Goal: Task Accomplishment & Management: Manage account settings

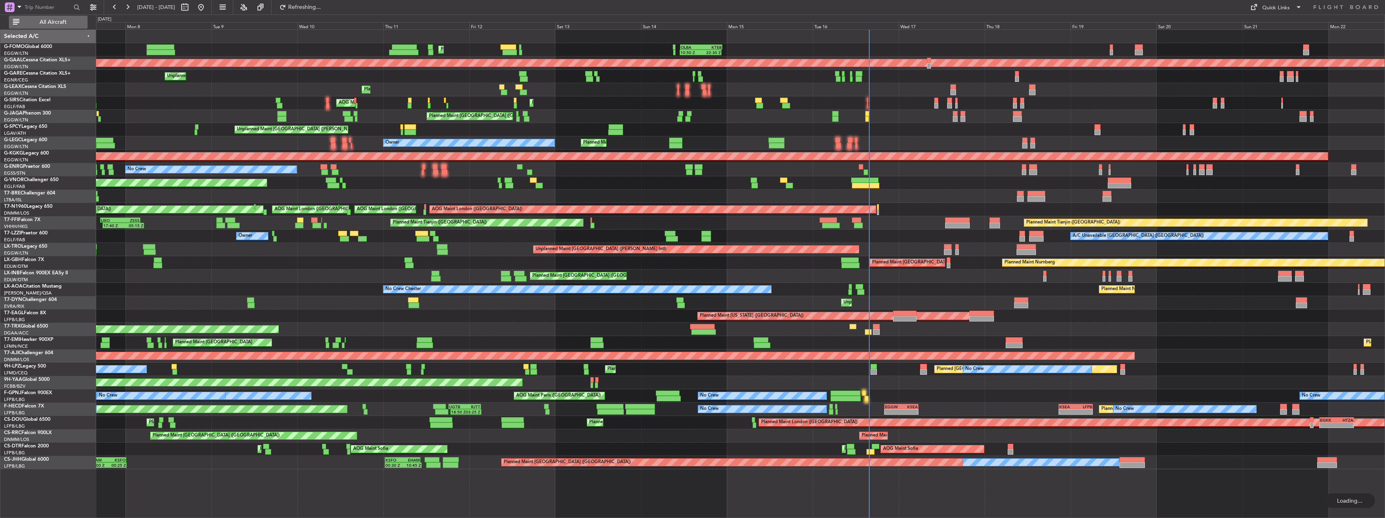
click at [50, 17] on button "All Aircraft" at bounding box center [48, 22] width 79 height 13
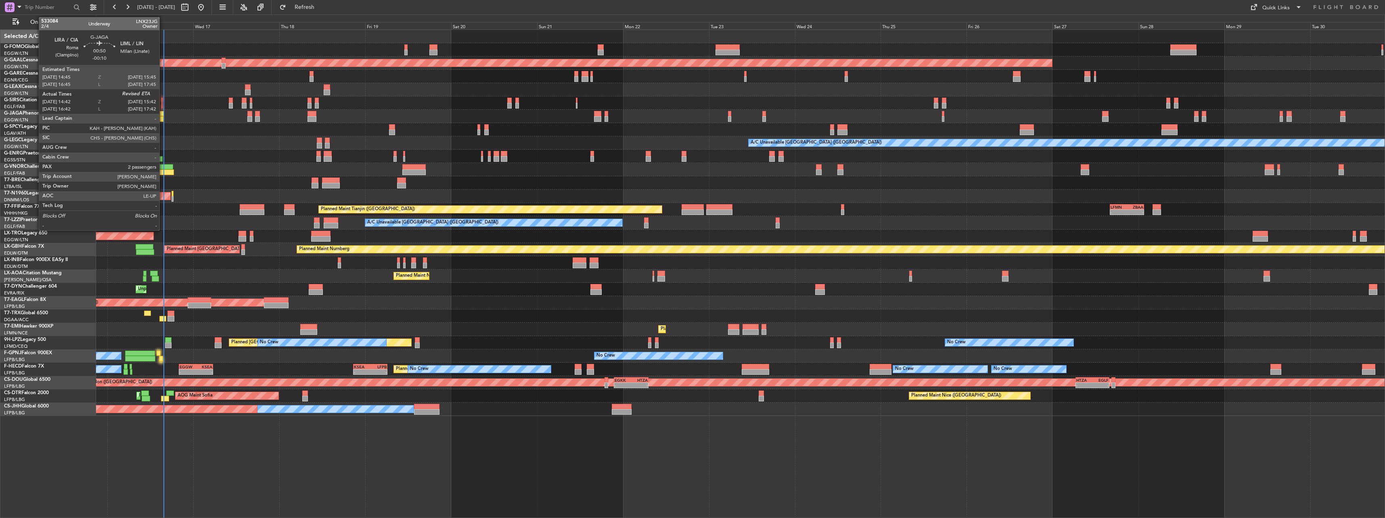
click at [163, 116] on div at bounding box center [162, 119] width 4 height 6
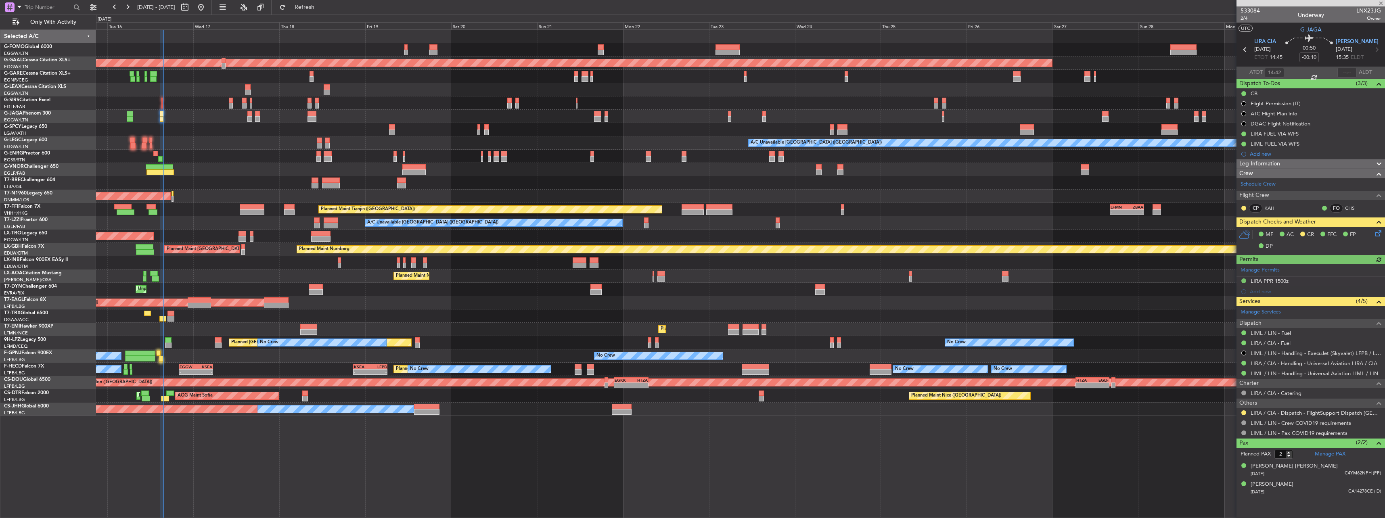
click at [1350, 73] on div at bounding box center [1347, 73] width 19 height 10
click at [1349, 70] on div at bounding box center [1347, 73] width 19 height 10
click at [1350, 73] on input "text" at bounding box center [1347, 73] width 19 height 10
type input "15:32"
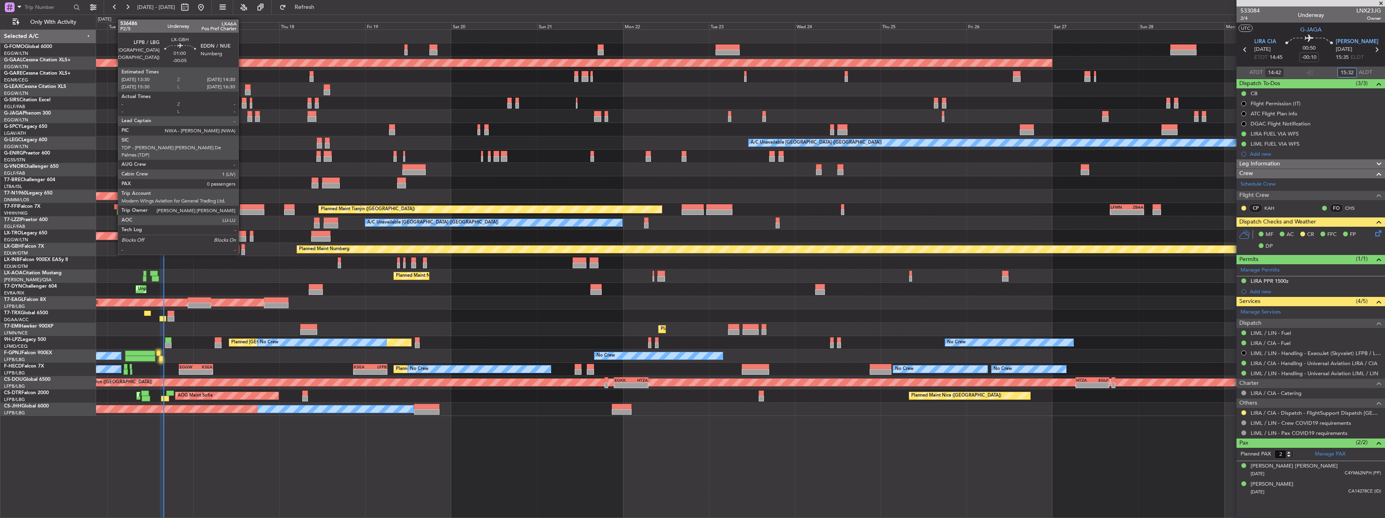
click at [242, 247] on div at bounding box center [243, 247] width 4 height 6
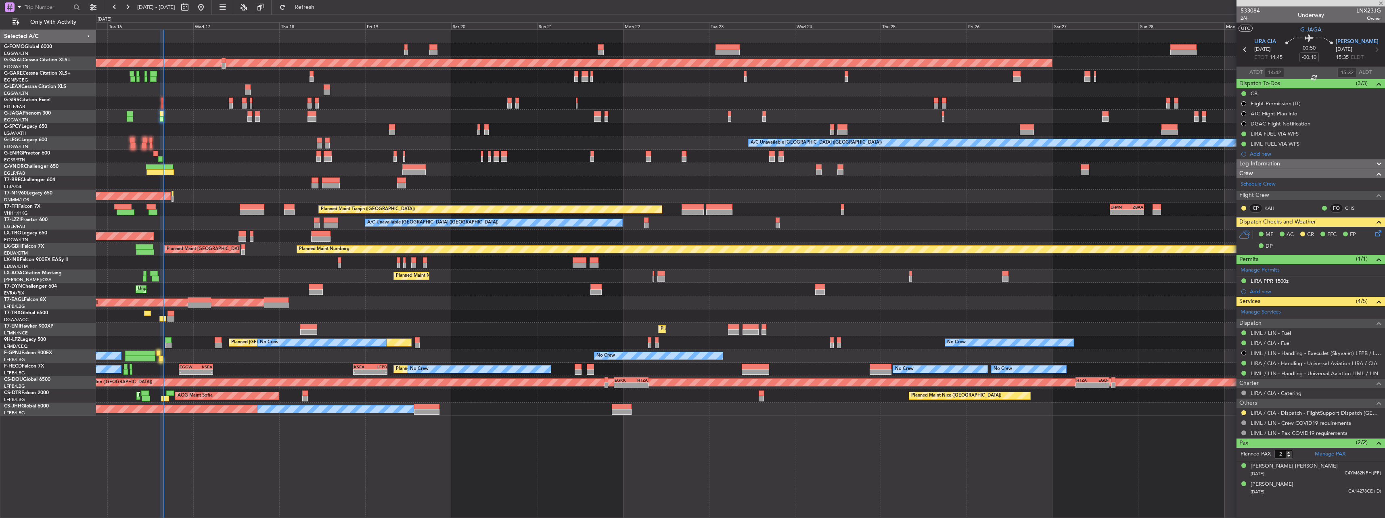
type input "-00:05"
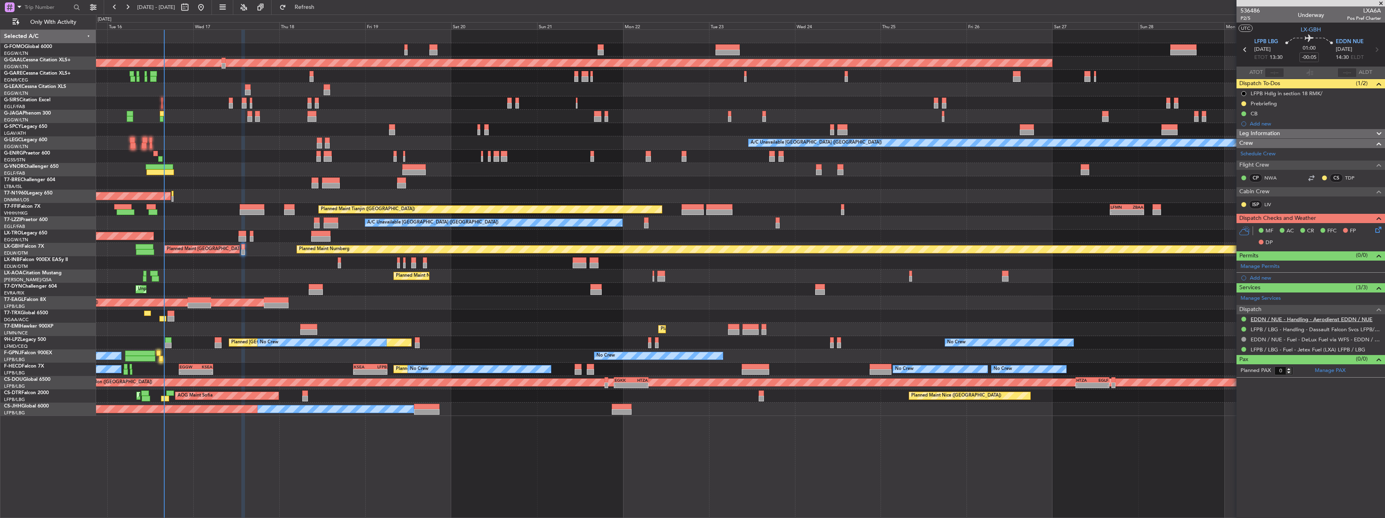
click at [1258, 320] on link "EDDN / NUE - Handling - Aerodienst EDDN / NUE" at bounding box center [1312, 319] width 122 height 7
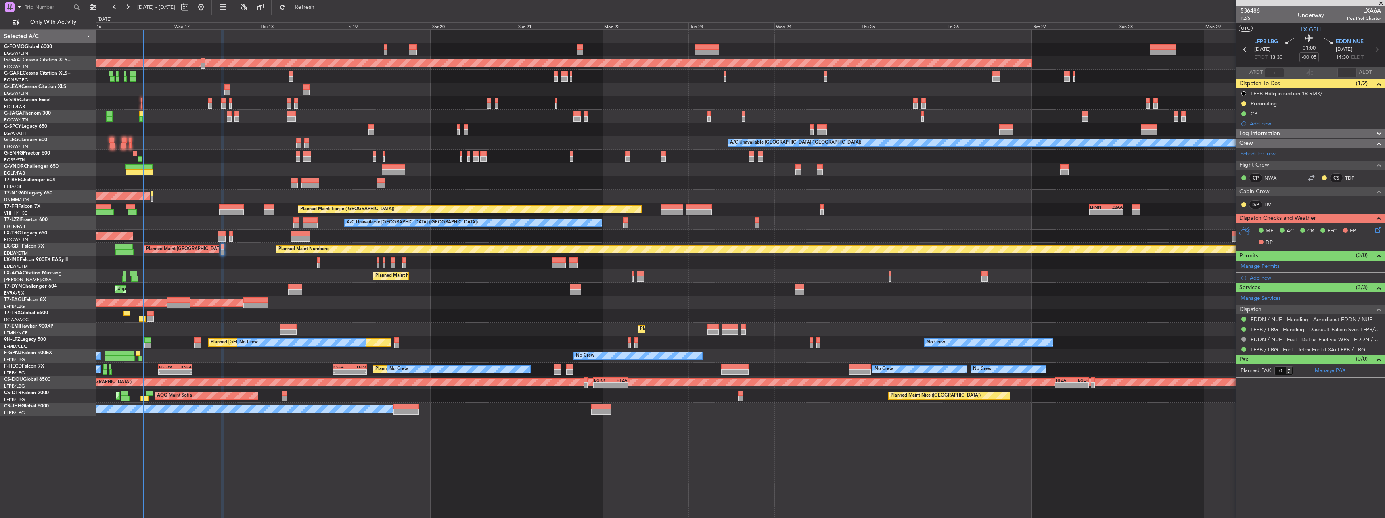
click at [682, 255] on div "Planned Maint Nurnberg Planned Maint [GEOGRAPHIC_DATA] ([GEOGRAPHIC_DATA])" at bounding box center [740, 249] width 1289 height 13
click at [1238, 35] on section "LFPB LBG [DATE] ETOT 13:30 01:00 -00:05 EDDN NUE [DATE] 14:30 ELDT" at bounding box center [1311, 51] width 149 height 32
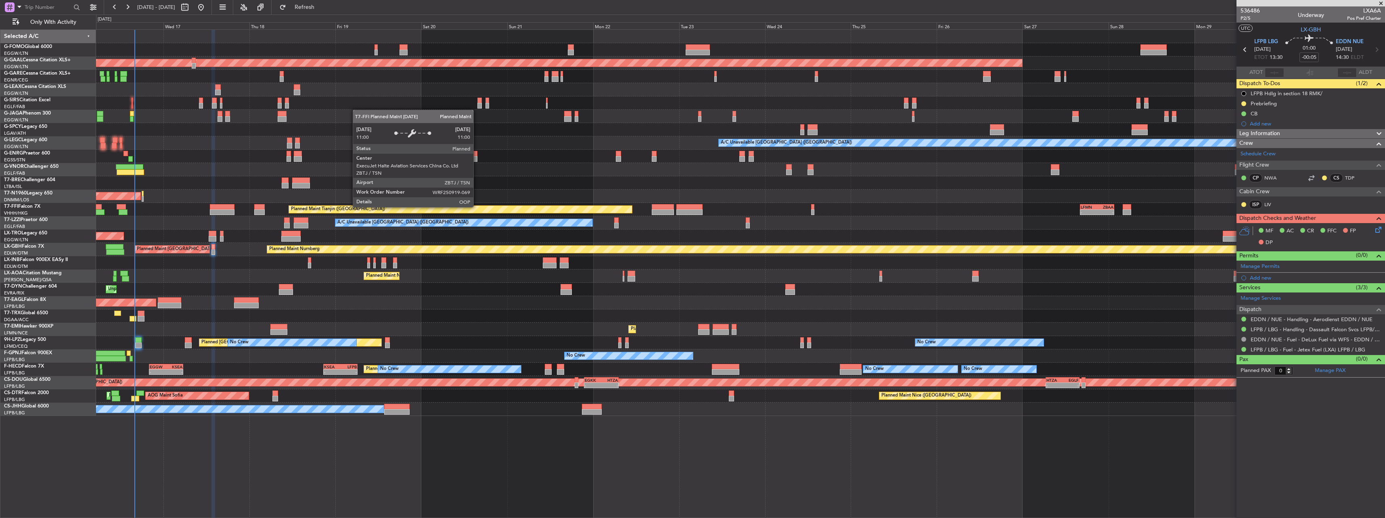
click at [468, 213] on div "Planned Maint Tianjin ([GEOGRAPHIC_DATA])" at bounding box center [460, 209] width 343 height 7
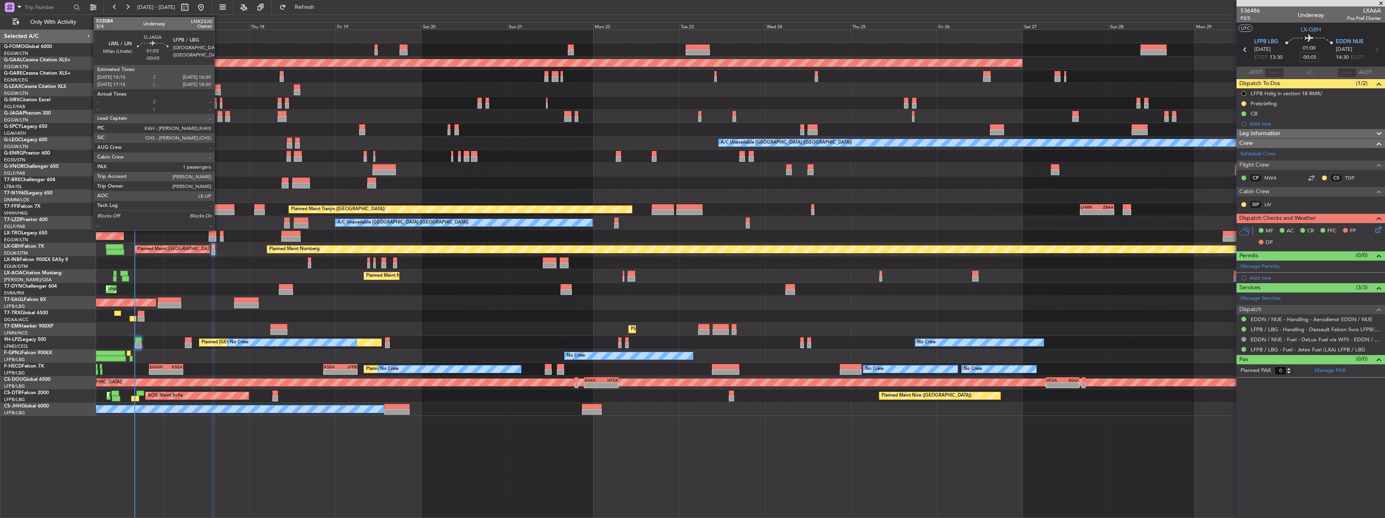
click at [219, 113] on div at bounding box center [220, 114] width 5 height 6
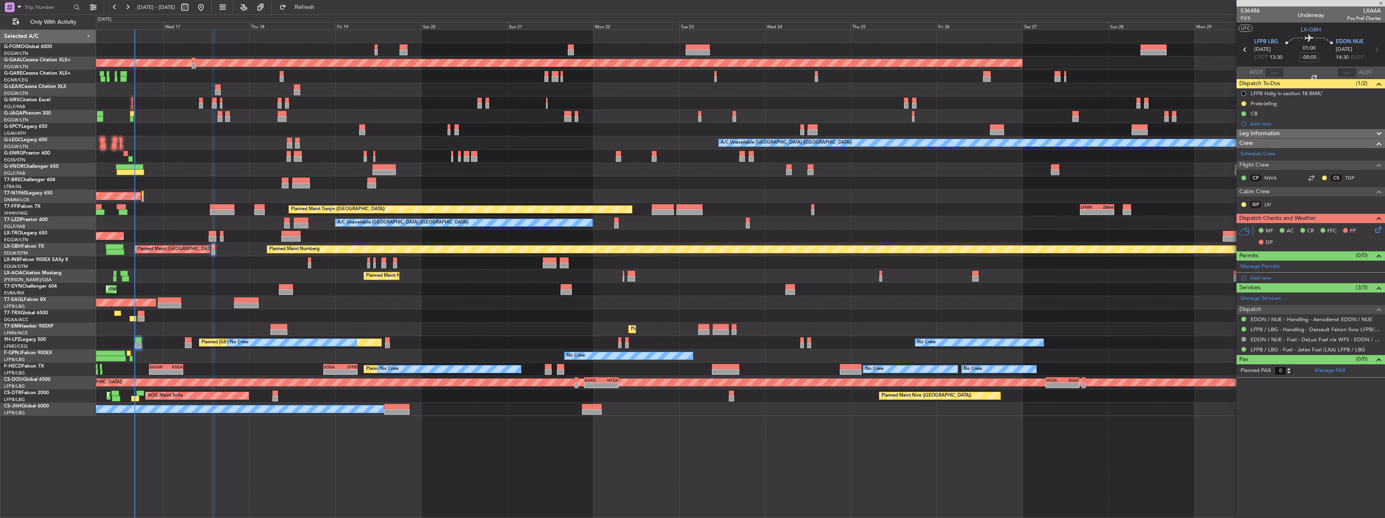
type input "1"
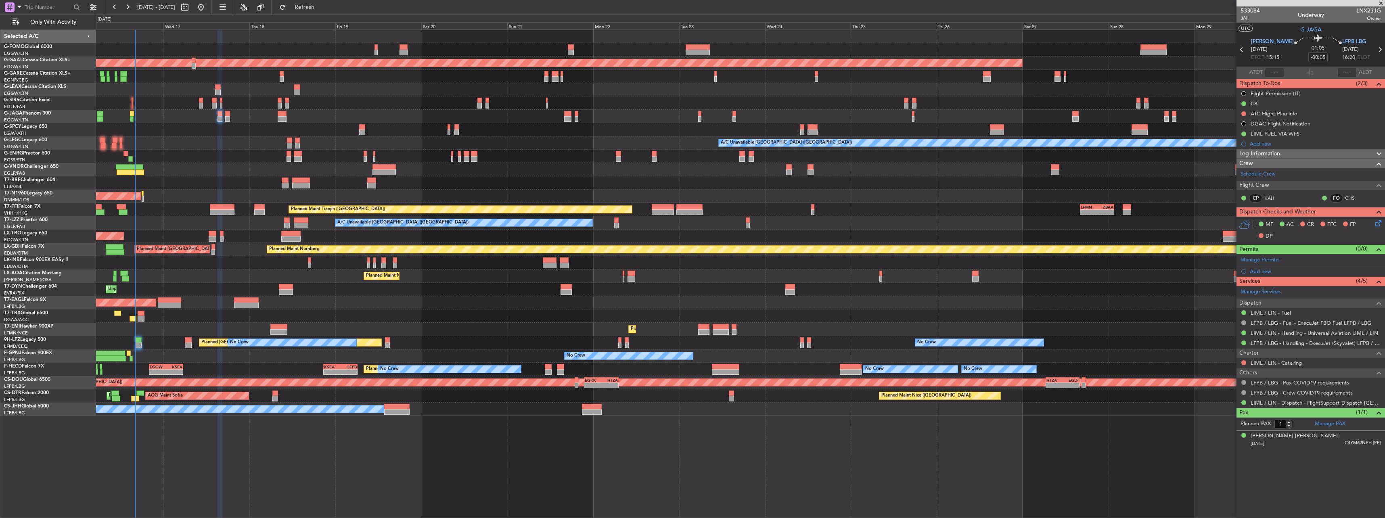
drag, startPoint x: 1241, startPoint y: 19, endPoint x: 1247, endPoint y: 19, distance: 6.1
click at [1241, 19] on mat-tooltip-component "Trip Number" at bounding box center [1250, 25] width 40 height 21
click at [1248, 19] on span "3/4" at bounding box center [1250, 18] width 19 height 7
click at [7, 9] on div at bounding box center [10, 7] width 10 height 10
click at [32, 62] on span "Airport" at bounding box center [27, 65] width 17 height 8
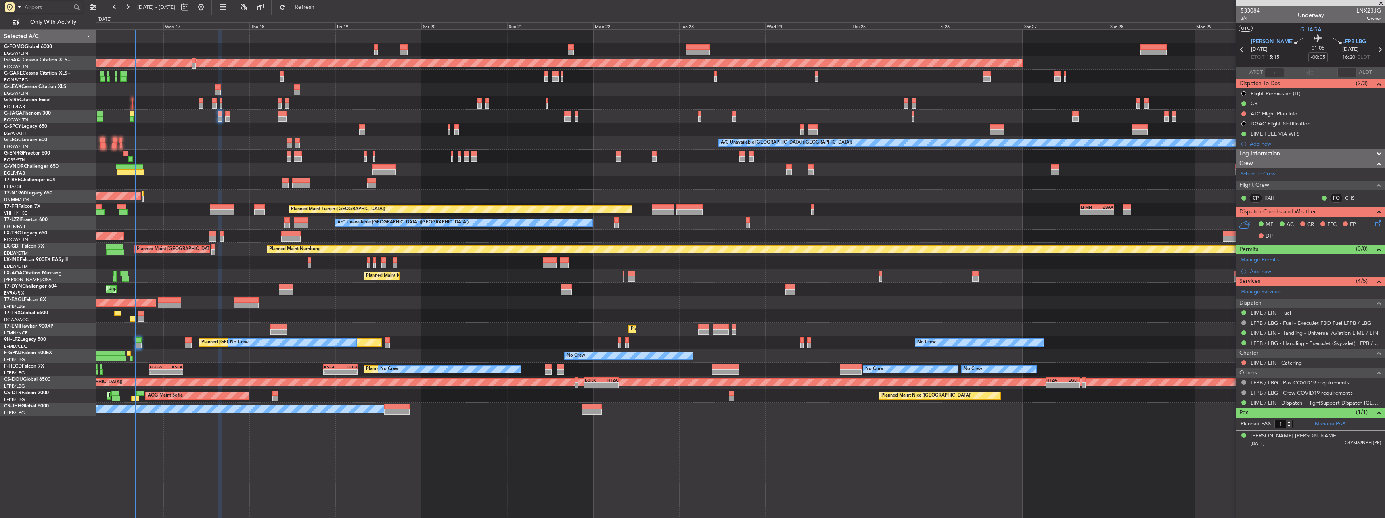
click at [33, 6] on input "text" at bounding box center [48, 7] width 46 height 12
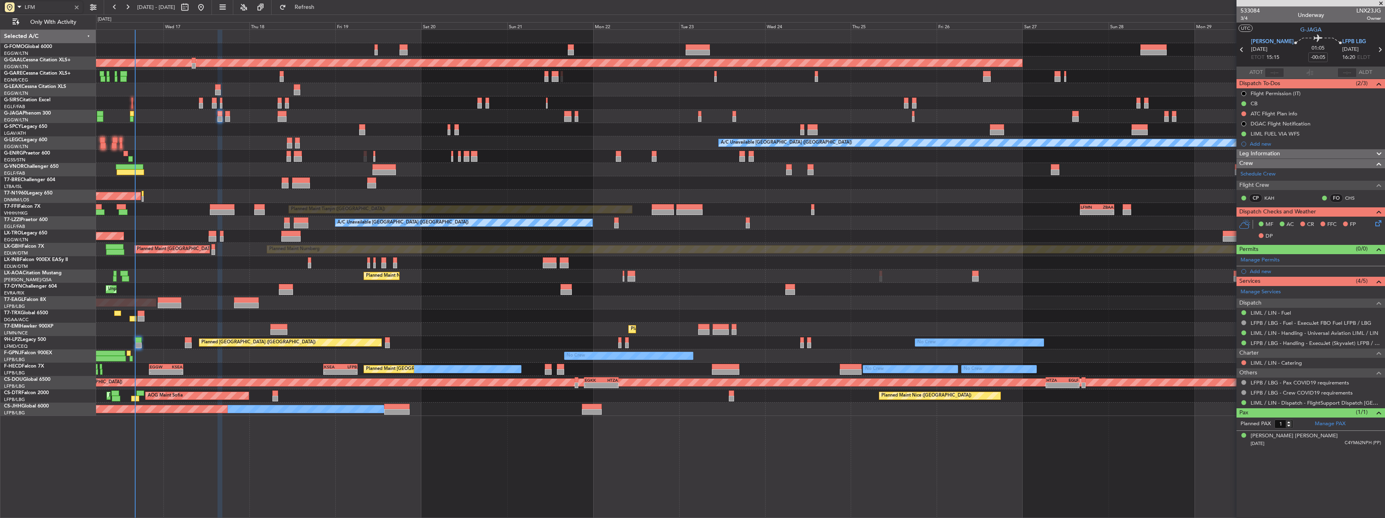
type input "LFMD"
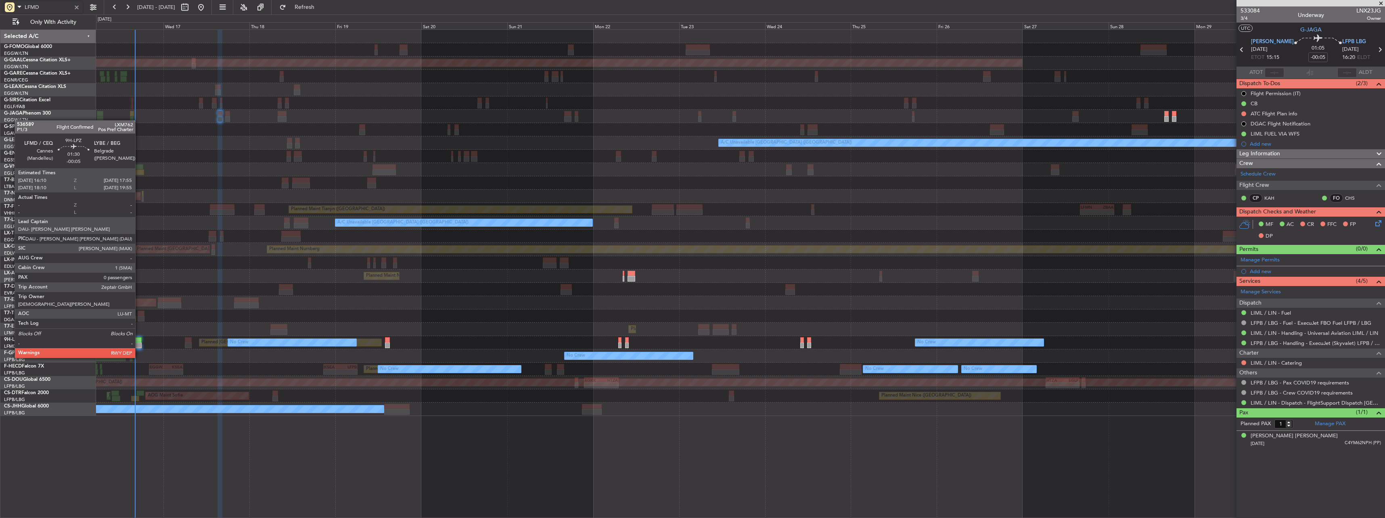
click at [139, 343] on div at bounding box center [138, 346] width 6 height 6
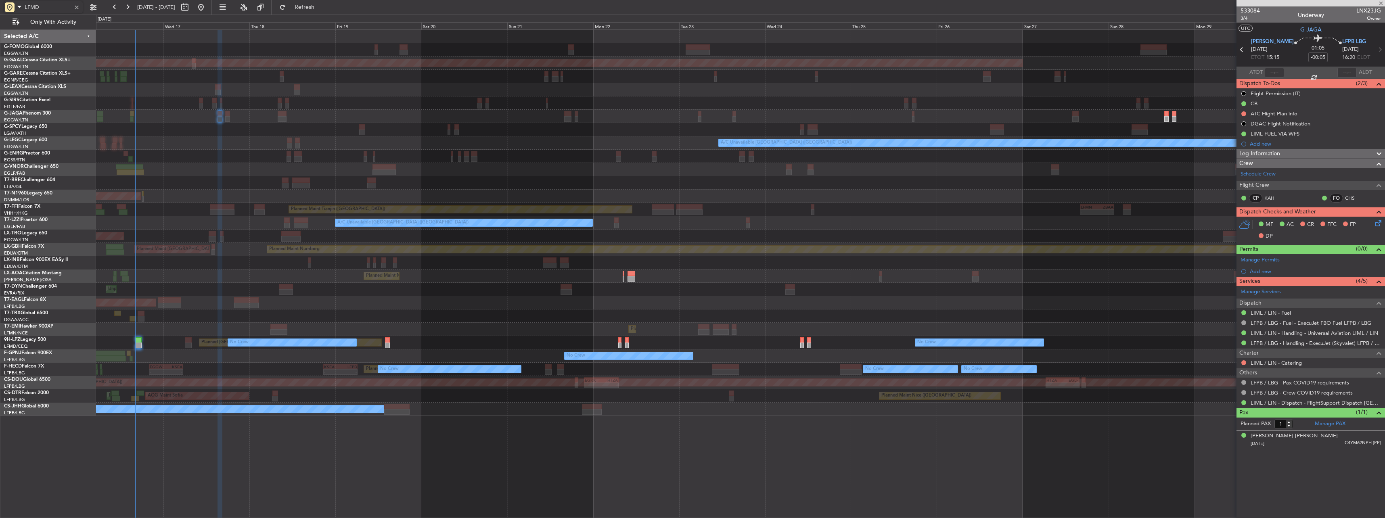
type input "0"
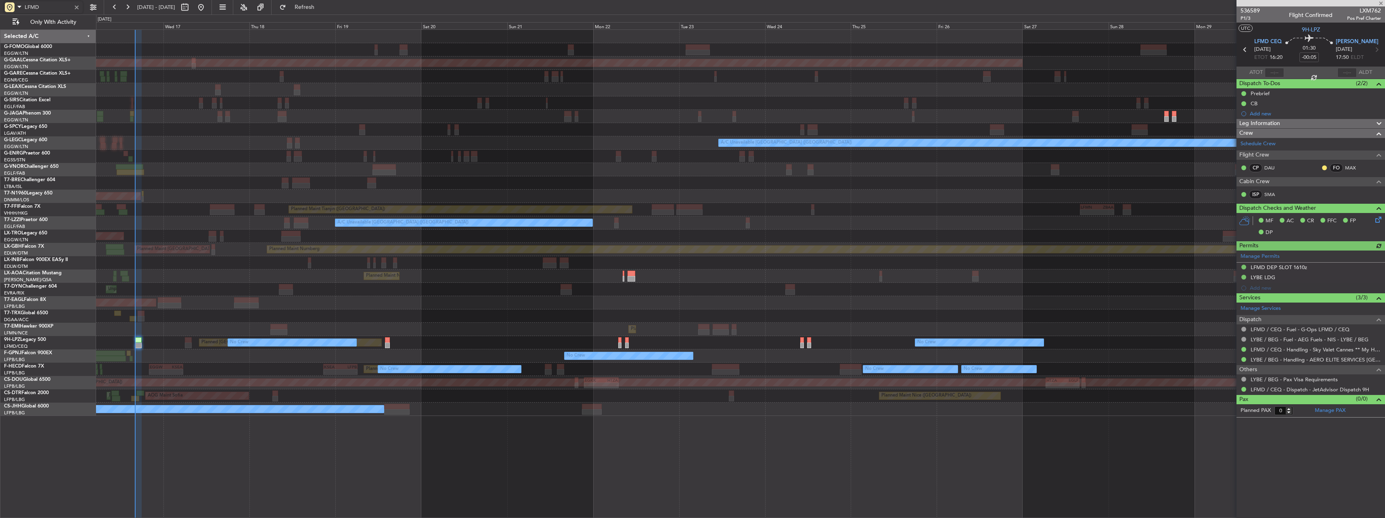
type input "LFMD"
click at [78, 6] on div at bounding box center [76, 7] width 9 height 9
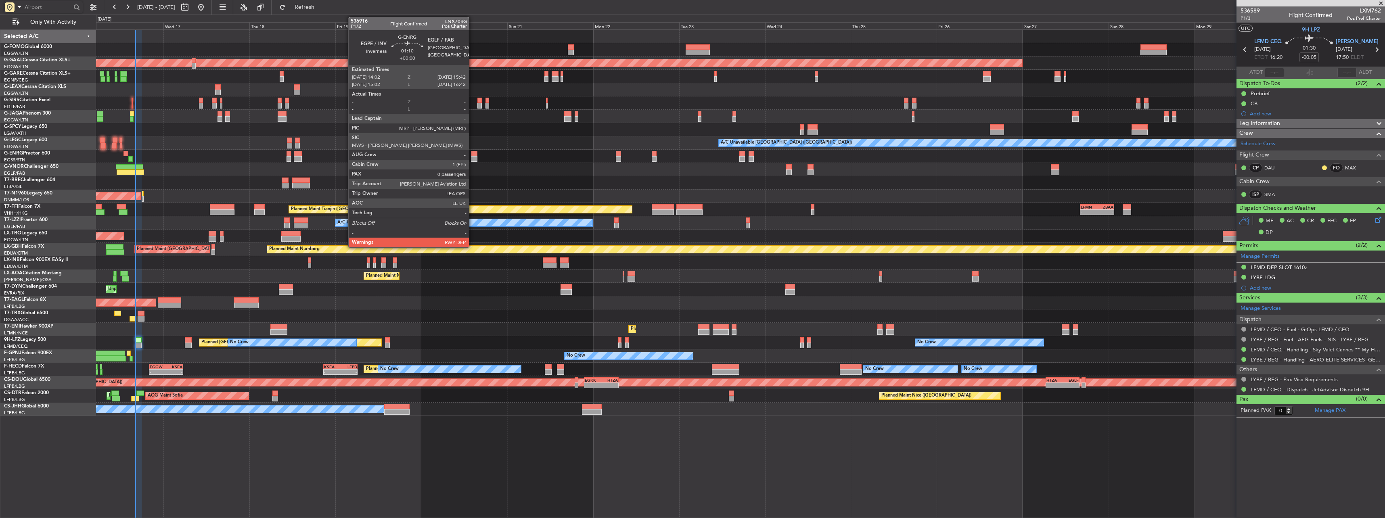
click at [473, 157] on div at bounding box center [474, 159] width 6 height 6
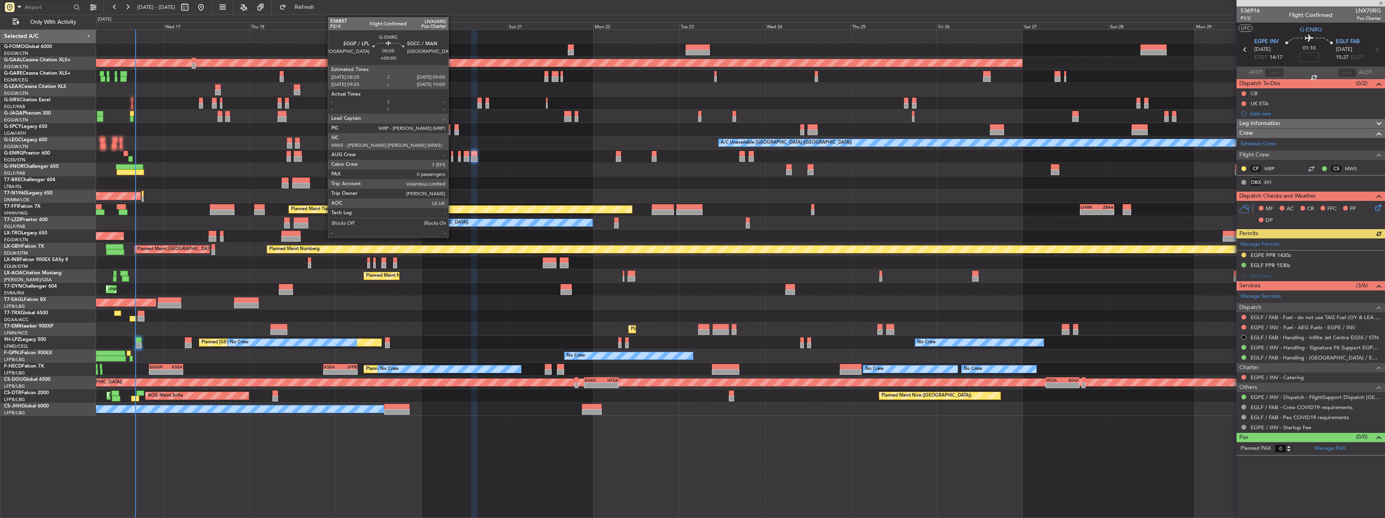
click at [452, 156] on div at bounding box center [452, 154] width 2 height 6
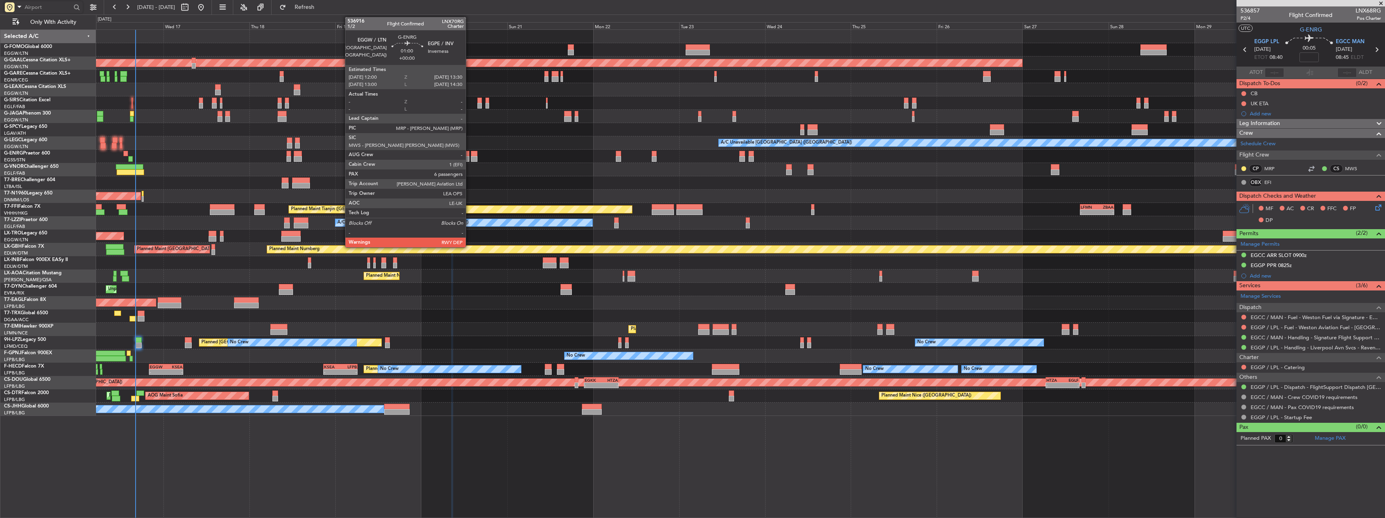
click at [469, 153] on div at bounding box center [467, 154] width 6 height 6
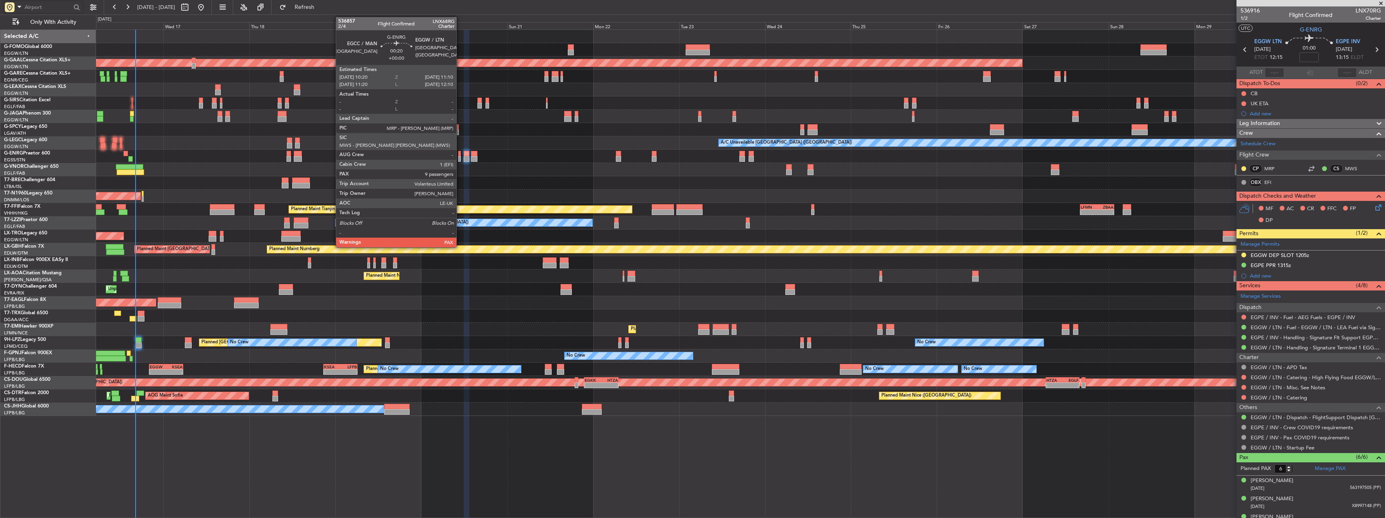
click at [460, 155] on div at bounding box center [459, 154] width 3 height 6
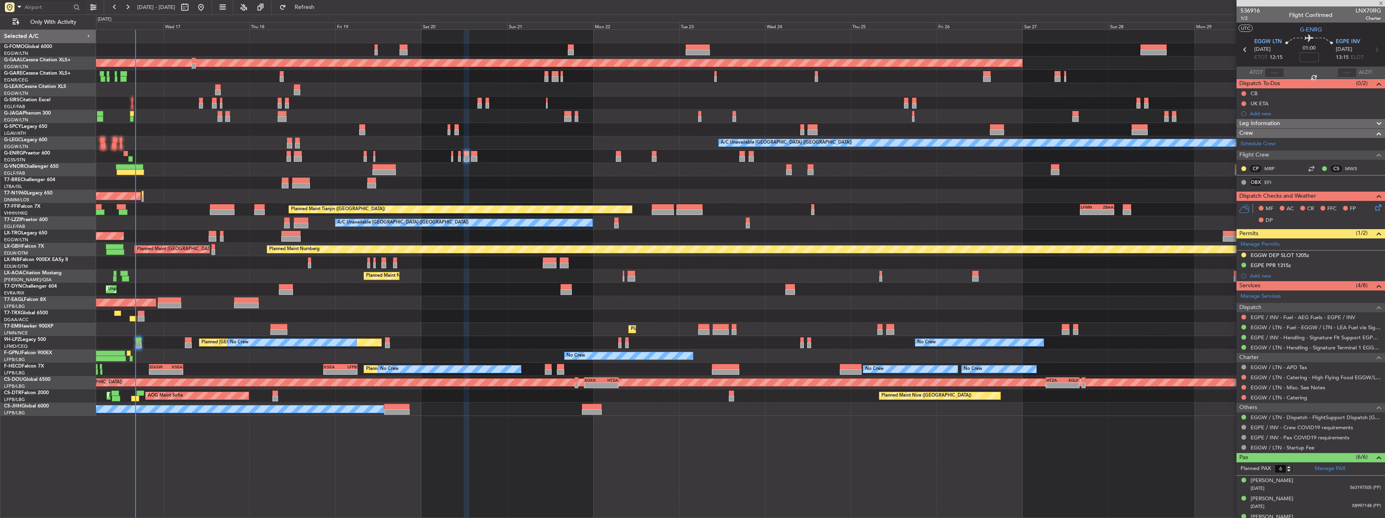
type input "9"
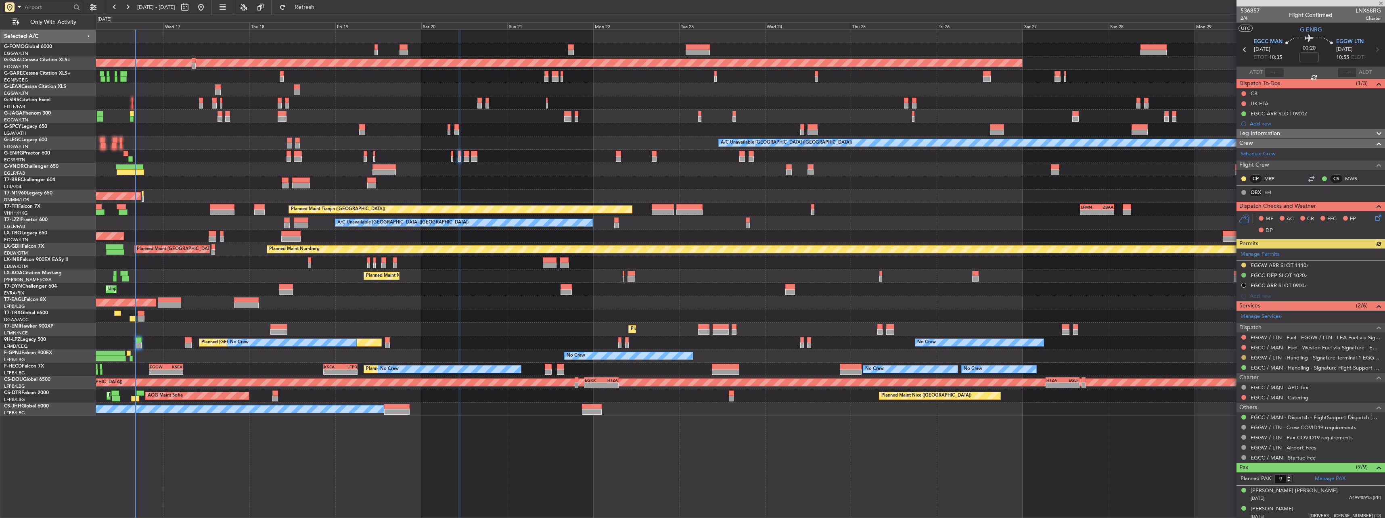
click at [1244, 359] on button at bounding box center [1243, 357] width 5 height 5
click at [1217, 452] on span "Confirmed" at bounding box center [1220, 454] width 25 height 8
click at [1241, 264] on button at bounding box center [1243, 265] width 5 height 5
click at [1232, 358] on span "Received OK" at bounding box center [1223, 361] width 31 height 8
click at [1300, 266] on div "EGGW ARR SLOT 1110z" at bounding box center [1280, 265] width 58 height 7
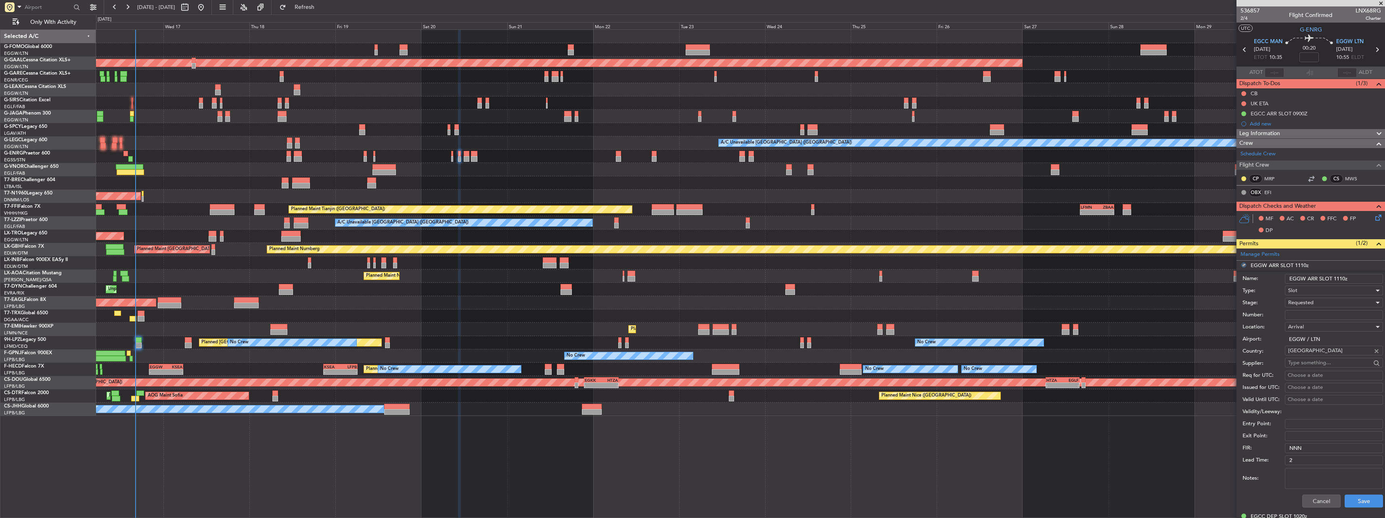
click at [1346, 277] on input "EGGW ARR SLOT 1110z" at bounding box center [1334, 279] width 98 height 10
type input "EGGW ARR SLOT 1z"
click at [1335, 277] on input "EGGW ARR SLOT 1z" at bounding box center [1334, 279] width 98 height 10
type input "EGGW ARR SLOT 1055z"
click at [1305, 301] on span "Requested" at bounding box center [1300, 302] width 25 height 7
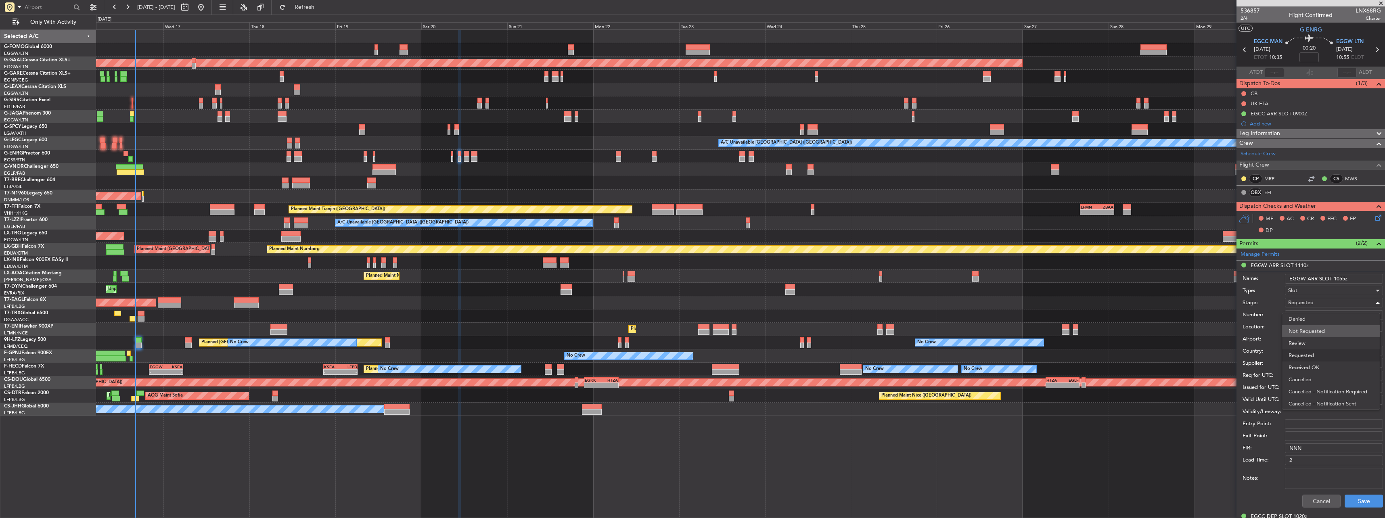
scroll to position [4, 0]
drag, startPoint x: 1327, startPoint y: 362, endPoint x: 1333, endPoint y: 397, distance: 35.2
click at [1327, 362] on span "Received OK" at bounding box center [1331, 364] width 85 height 12
click at [1358, 495] on button "Save" at bounding box center [1364, 501] width 38 height 13
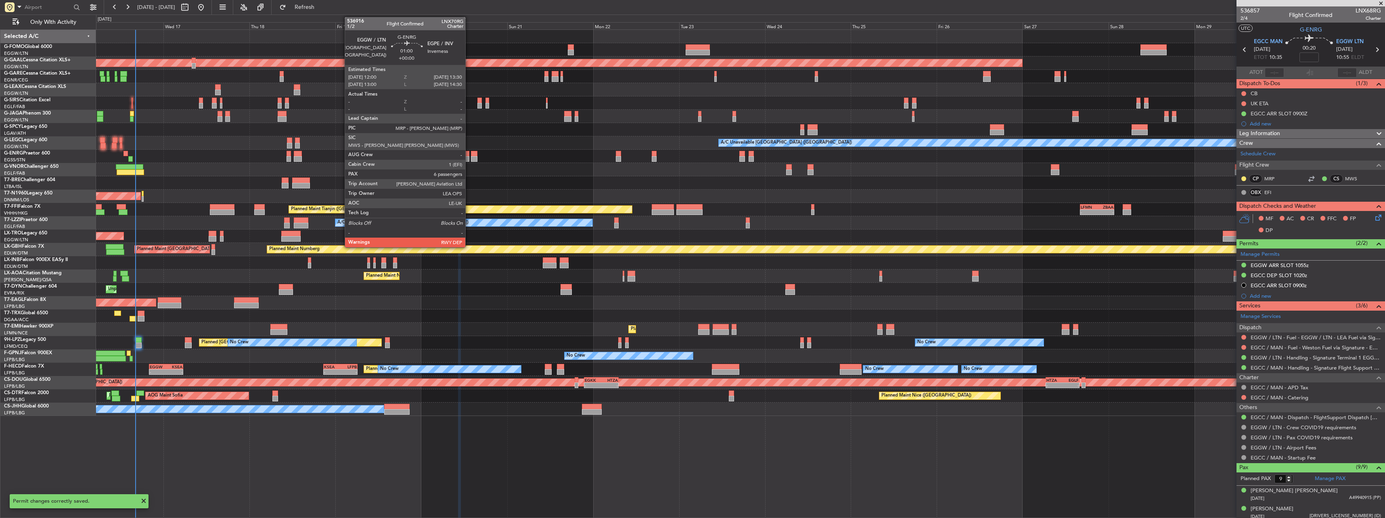
click at [469, 155] on div at bounding box center [467, 154] width 6 height 6
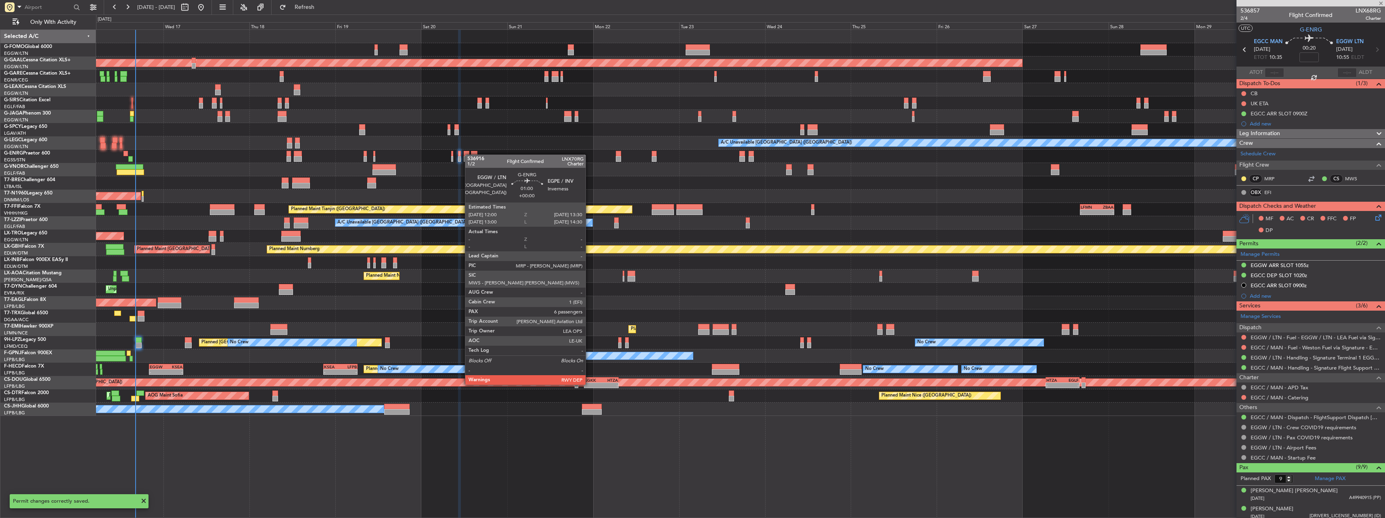
type input "6"
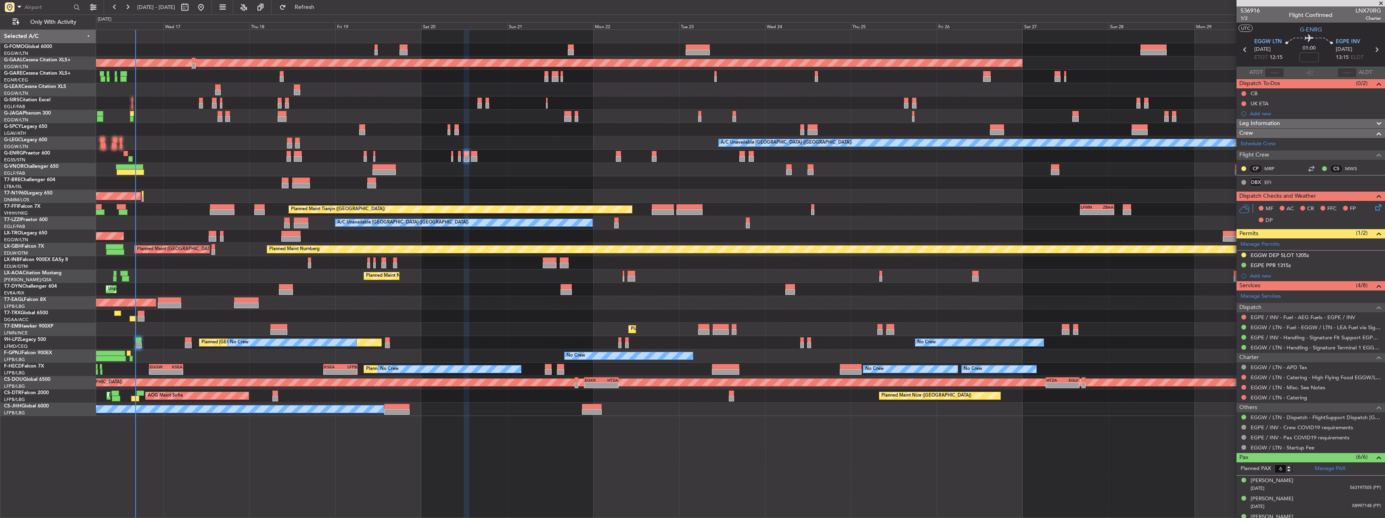
click at [1285, 255] on div "EGGW DEP SLOT 1205z" at bounding box center [1280, 255] width 59 height 7
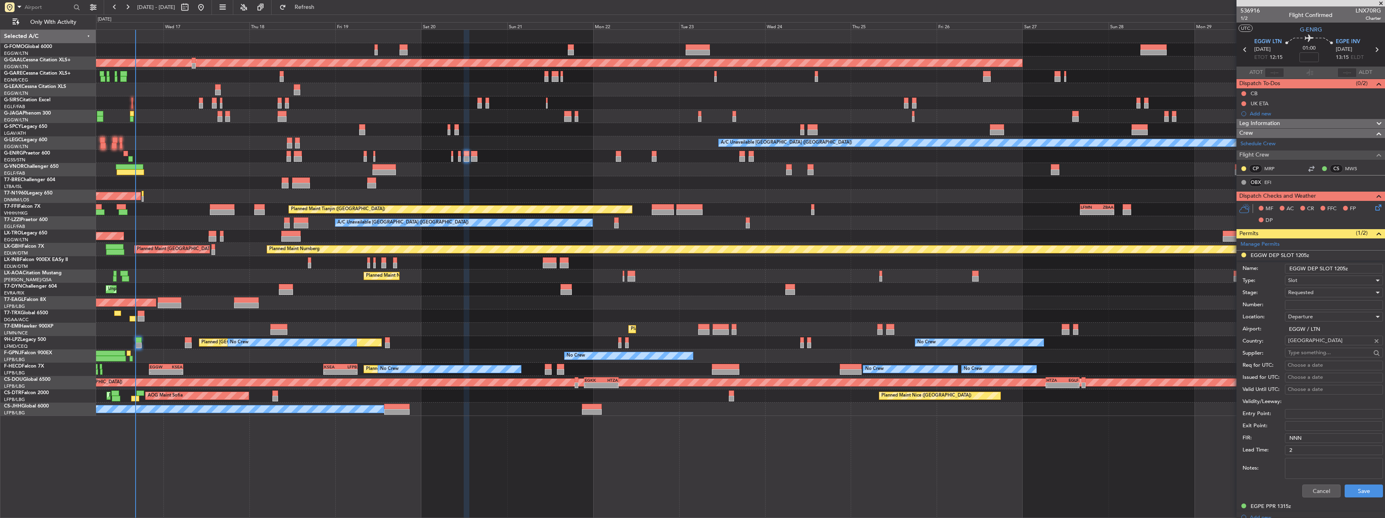
click at [1342, 267] on input "EGGW DEP SLOT 1205z" at bounding box center [1334, 269] width 98 height 10
type input "EGGW DEP SLOT 1215z"
click at [1301, 293] on span "Requested" at bounding box center [1300, 292] width 25 height 7
click at [1321, 352] on span "Received OK" at bounding box center [1331, 354] width 85 height 12
click at [1369, 497] on div "Cancel Save" at bounding box center [1313, 491] width 140 height 21
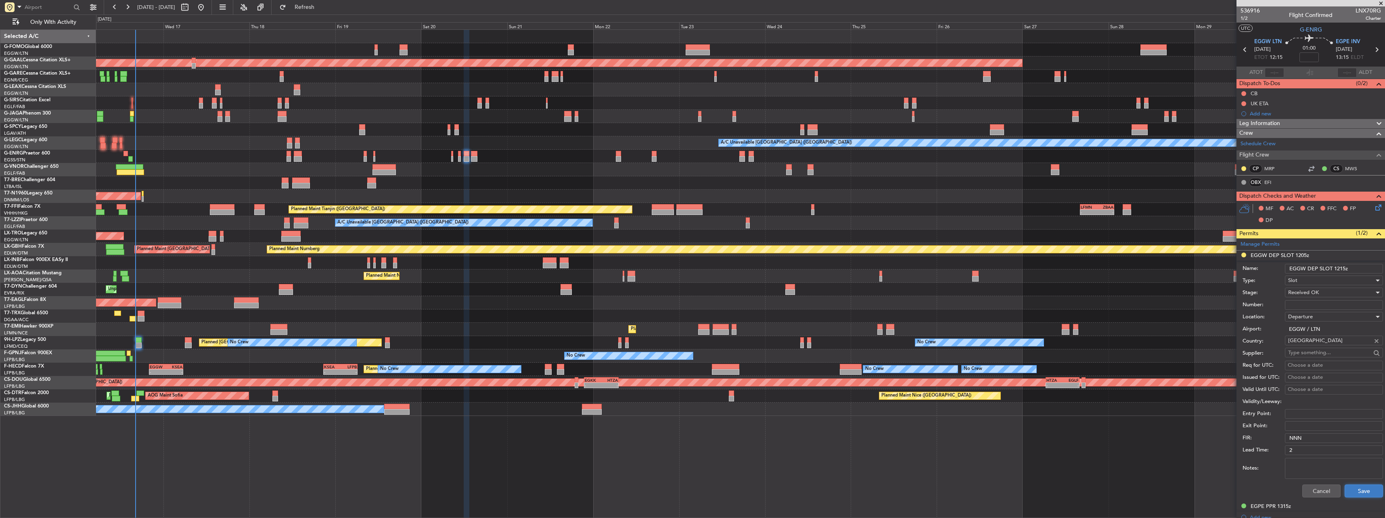
click at [1367, 489] on button "Save" at bounding box center [1364, 491] width 38 height 13
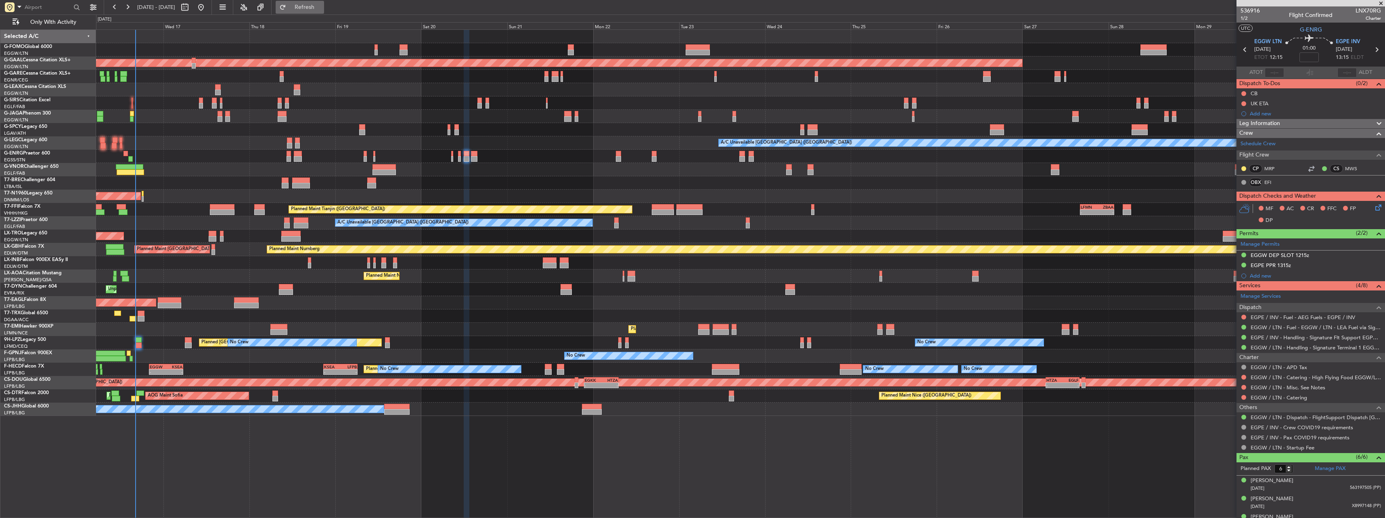
click at [321, 10] on span "Refresh" at bounding box center [305, 7] width 34 height 6
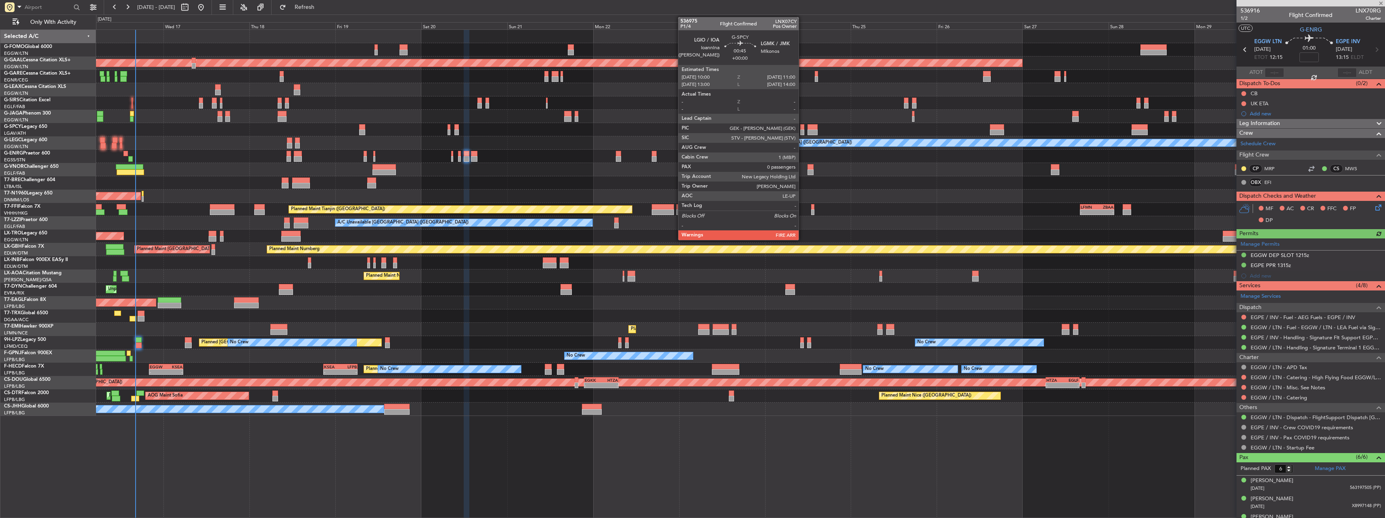
click at [802, 128] on div at bounding box center [802, 127] width 4 height 6
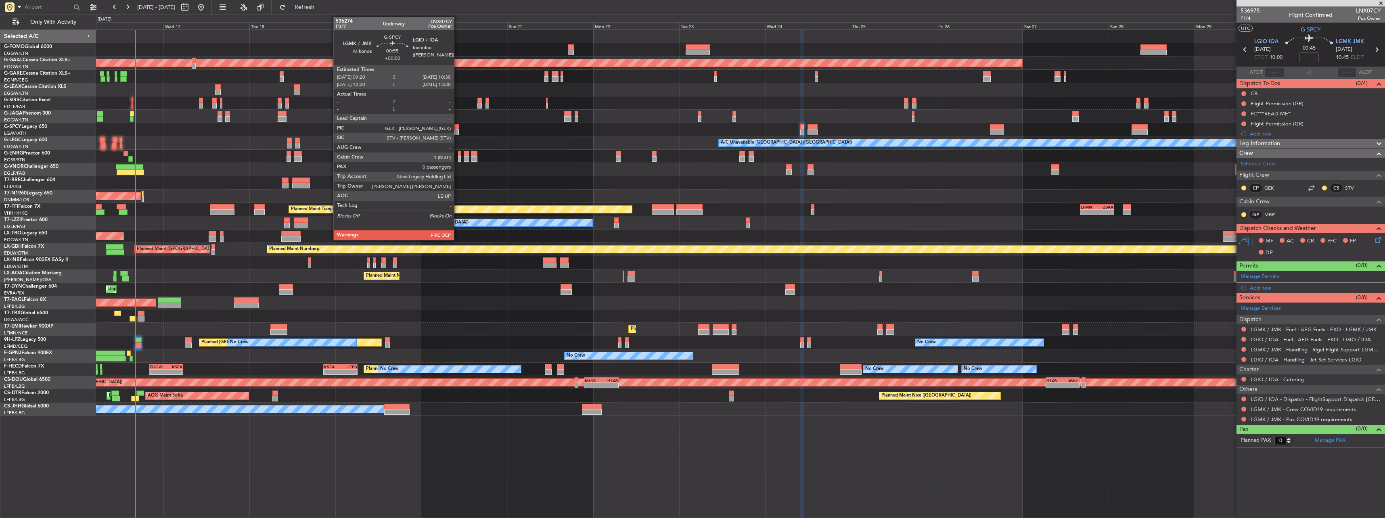
click at [458, 131] on div at bounding box center [456, 133] width 4 height 6
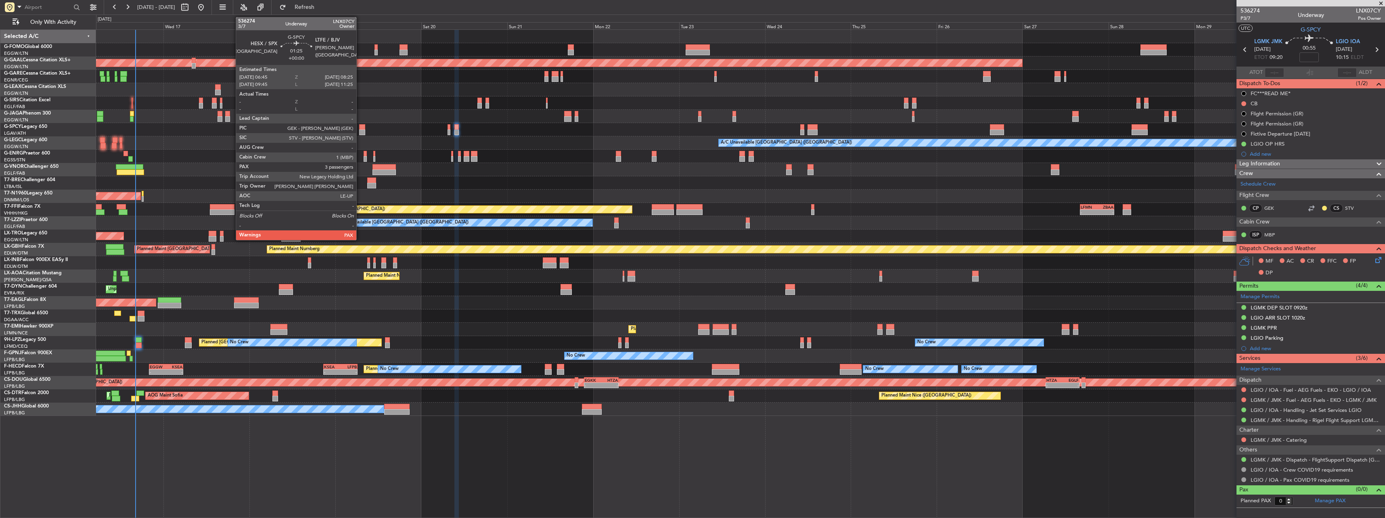
click at [360, 127] on div at bounding box center [362, 127] width 6 height 6
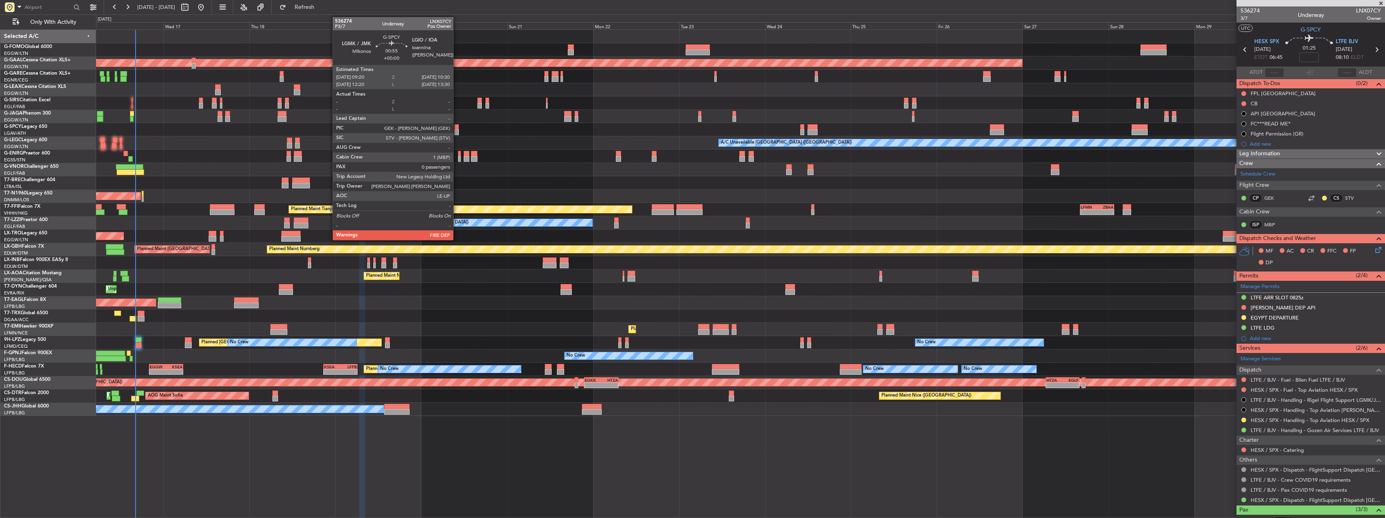
click at [457, 126] on div at bounding box center [456, 127] width 4 height 6
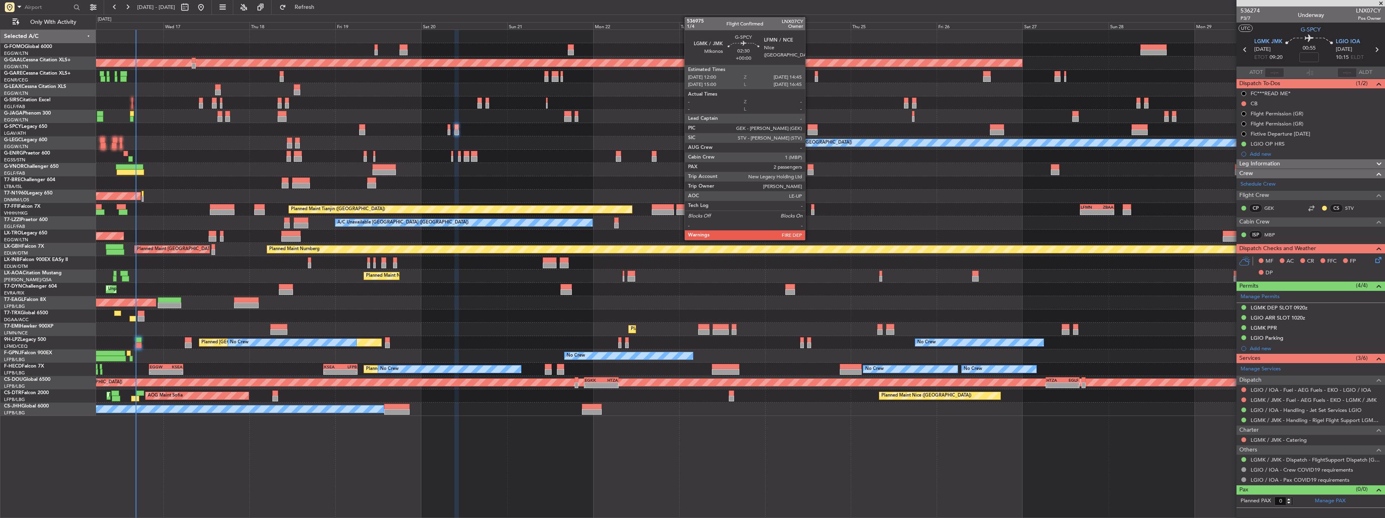
click at [809, 128] on div at bounding box center [813, 127] width 10 height 6
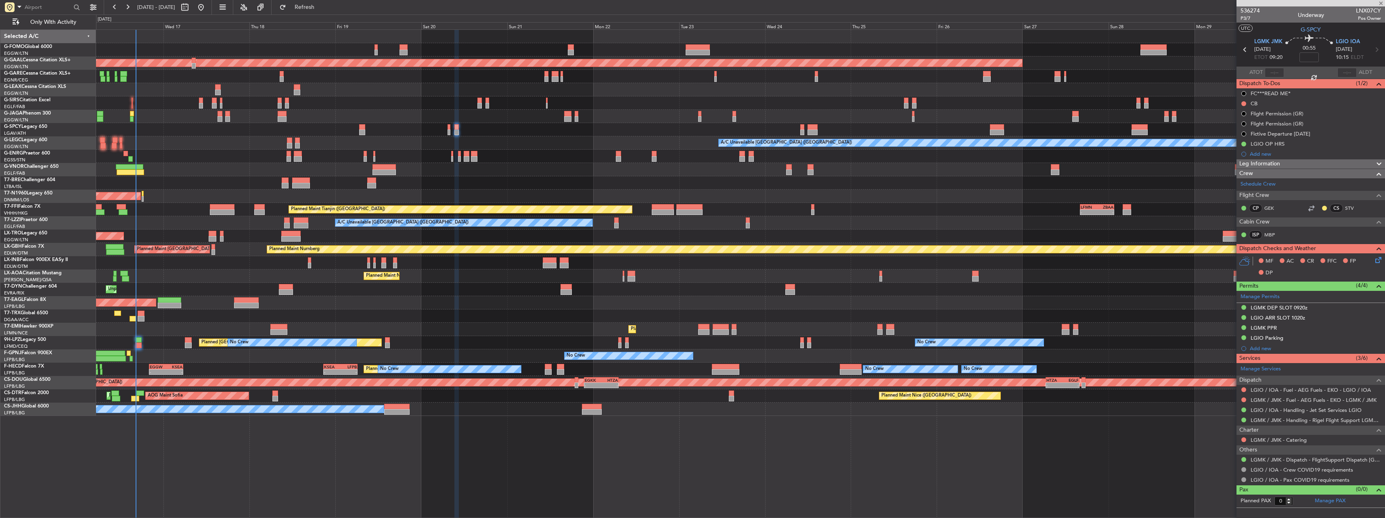
type input "2"
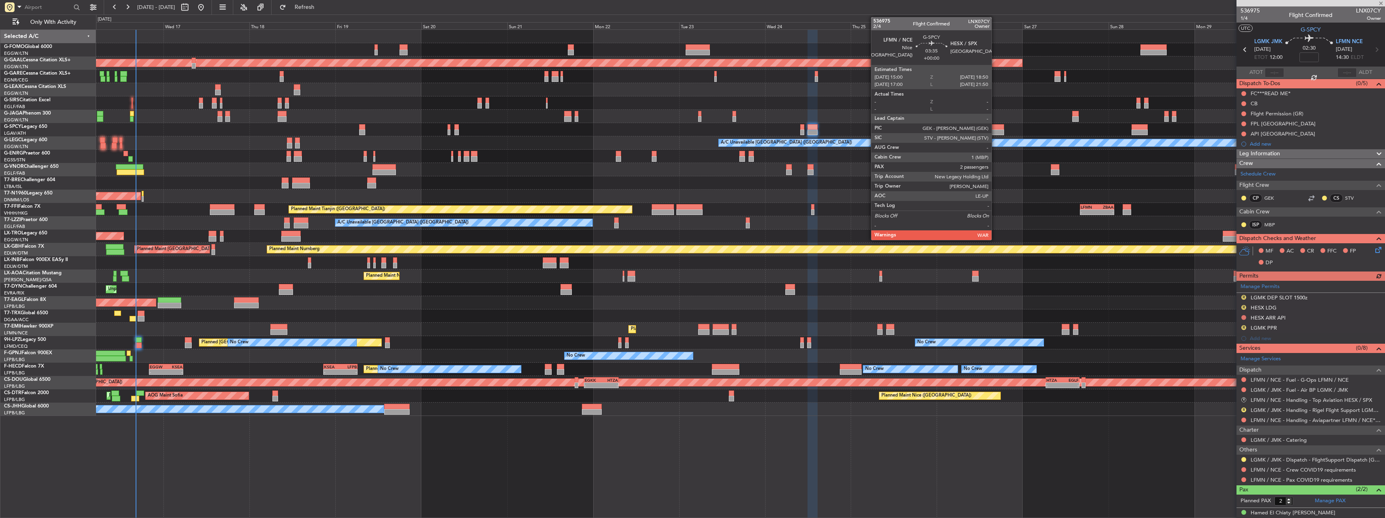
click at [995, 130] on div at bounding box center [997, 133] width 14 height 6
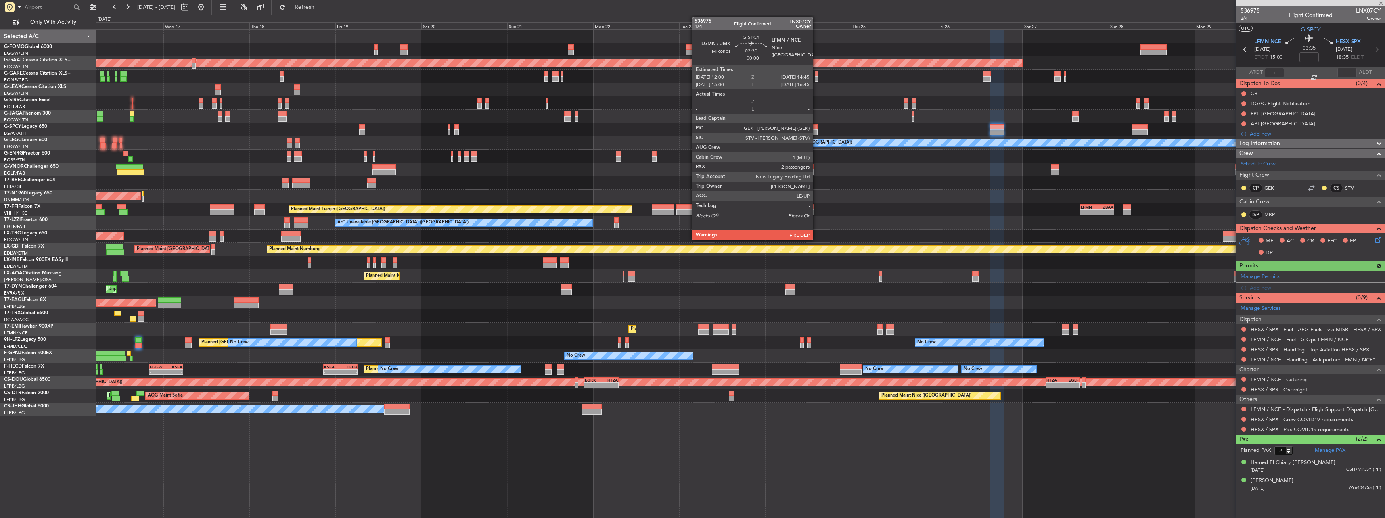
click at [816, 130] on div at bounding box center [813, 133] width 10 height 6
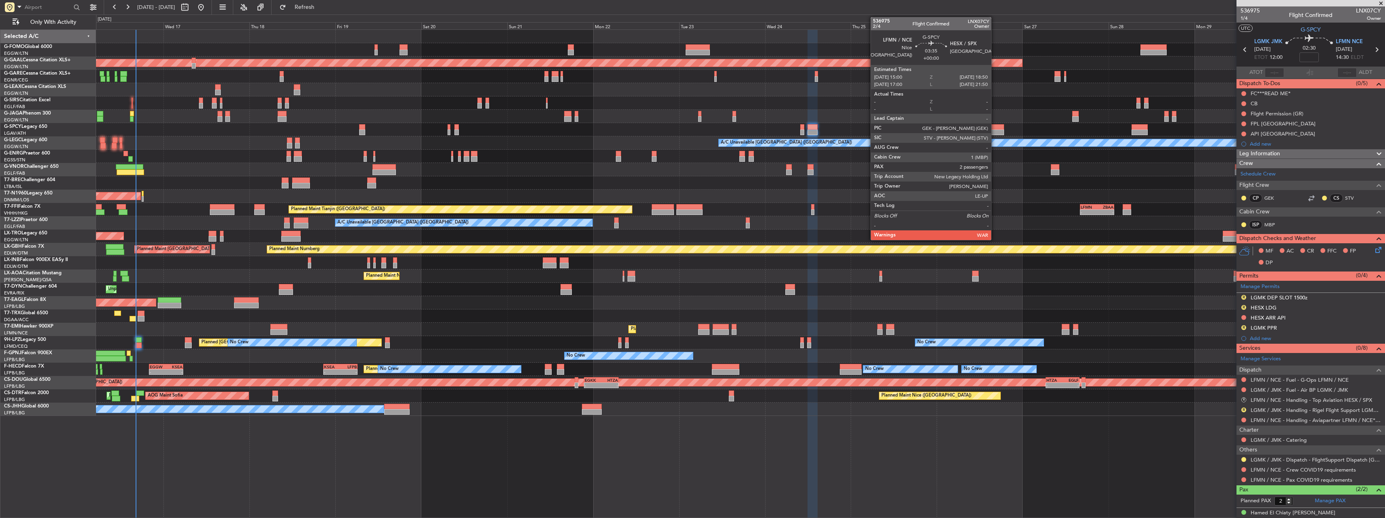
click at [995, 131] on div at bounding box center [997, 133] width 14 height 6
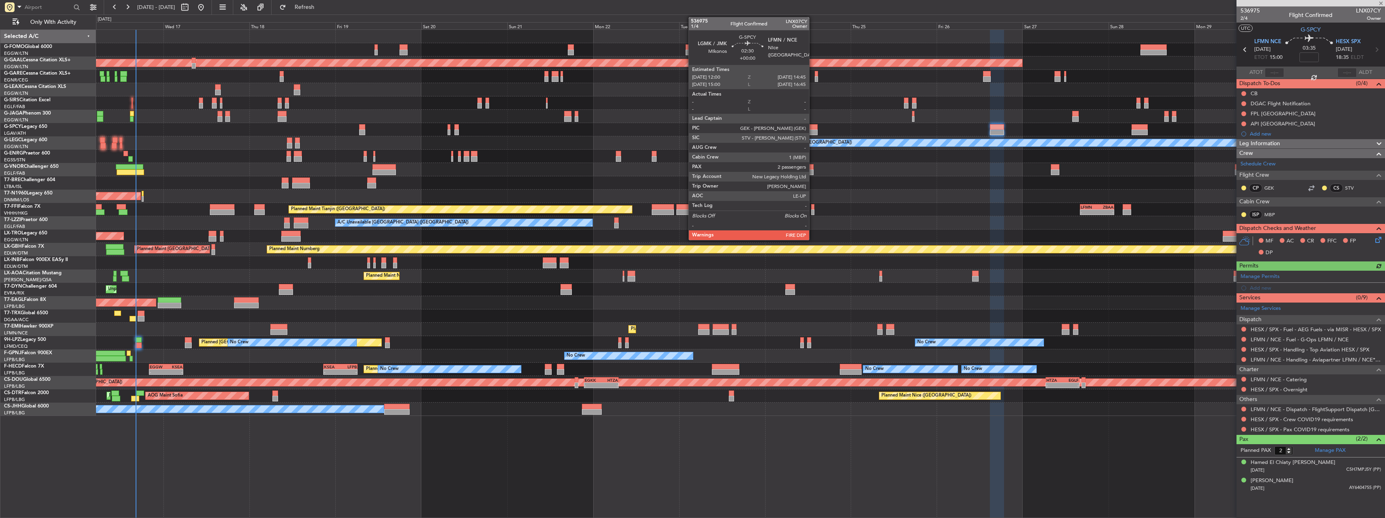
click at [813, 134] on div at bounding box center [813, 133] width 10 height 6
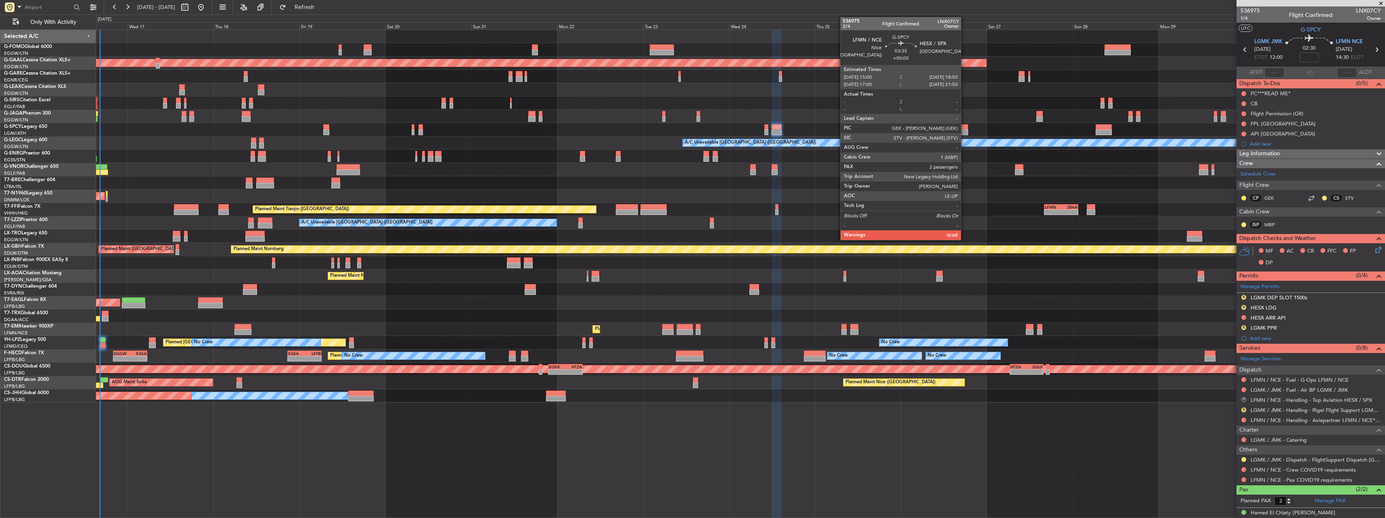
click at [965, 128] on div at bounding box center [961, 127] width 14 height 6
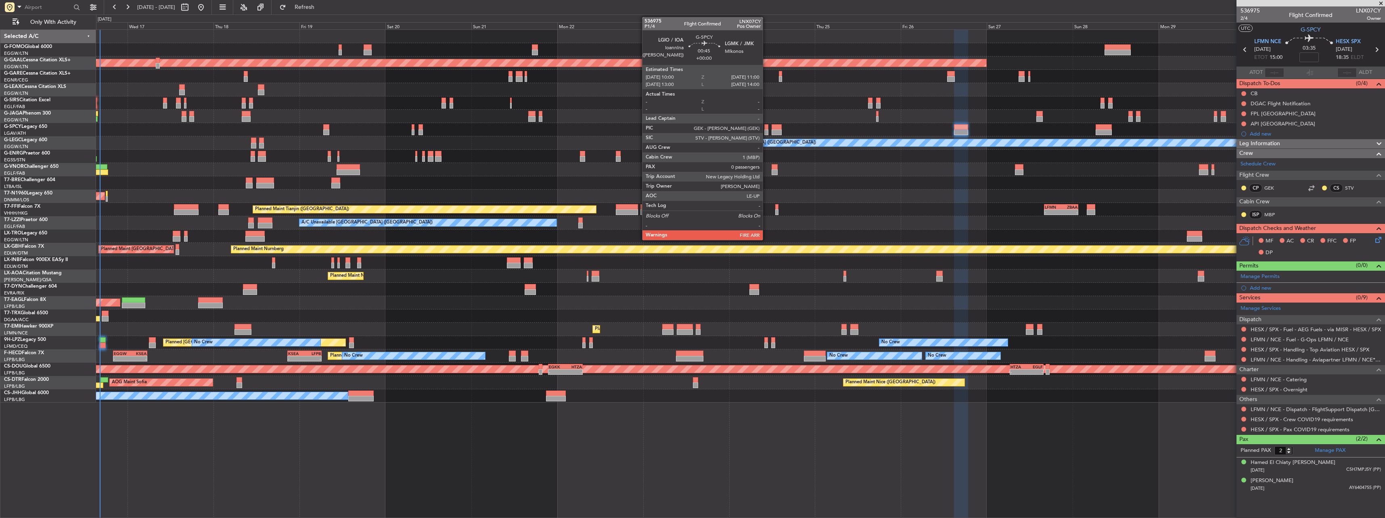
click at [766, 128] on div at bounding box center [766, 127] width 4 height 6
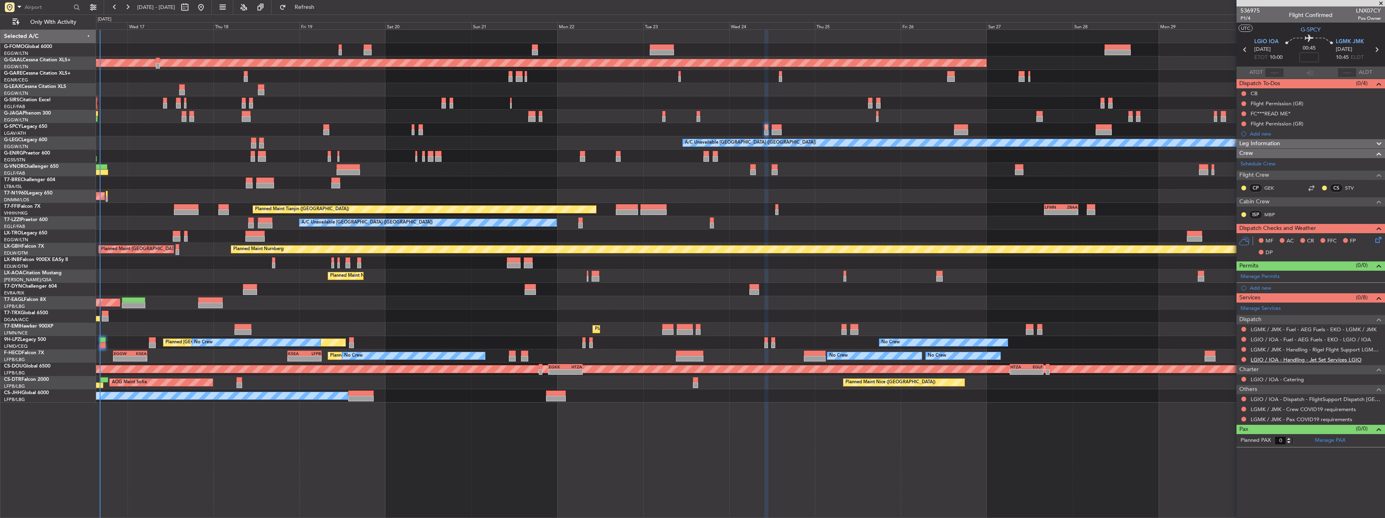
click at [1278, 358] on link "LGIO / IOA - Handling - Jet Set Services LGIO" at bounding box center [1306, 359] width 111 height 7
click at [1243, 398] on button at bounding box center [1243, 399] width 5 height 5
click at [1224, 494] on span "Confirmed" at bounding box center [1220, 495] width 25 height 8
click at [1243, 408] on button at bounding box center [1243, 409] width 5 height 5
click at [1234, 422] on span "Not Required" at bounding box center [1224, 421] width 32 height 8
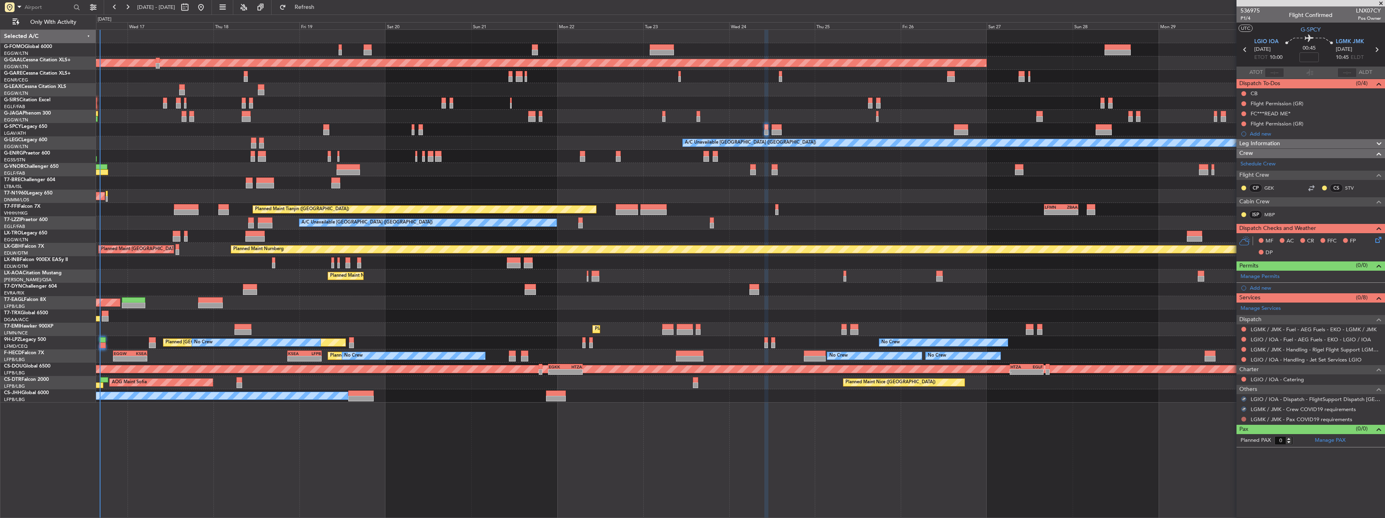
click at [1244, 419] on button at bounding box center [1243, 419] width 5 height 5
click at [1225, 325] on span "Not Required" at bounding box center [1224, 322] width 32 height 8
click at [1279, 346] on link "LGMK / JMK - Handling - Rigel Flight Support LGMK/JMK" at bounding box center [1316, 349] width 130 height 7
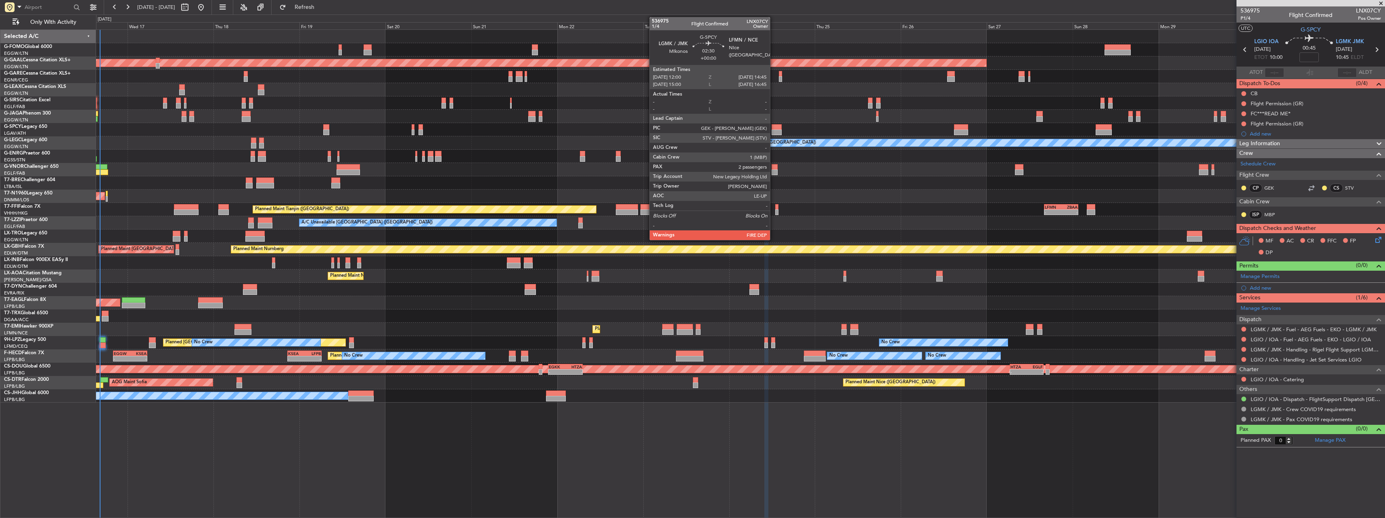
click at [774, 127] on div at bounding box center [777, 127] width 10 height 6
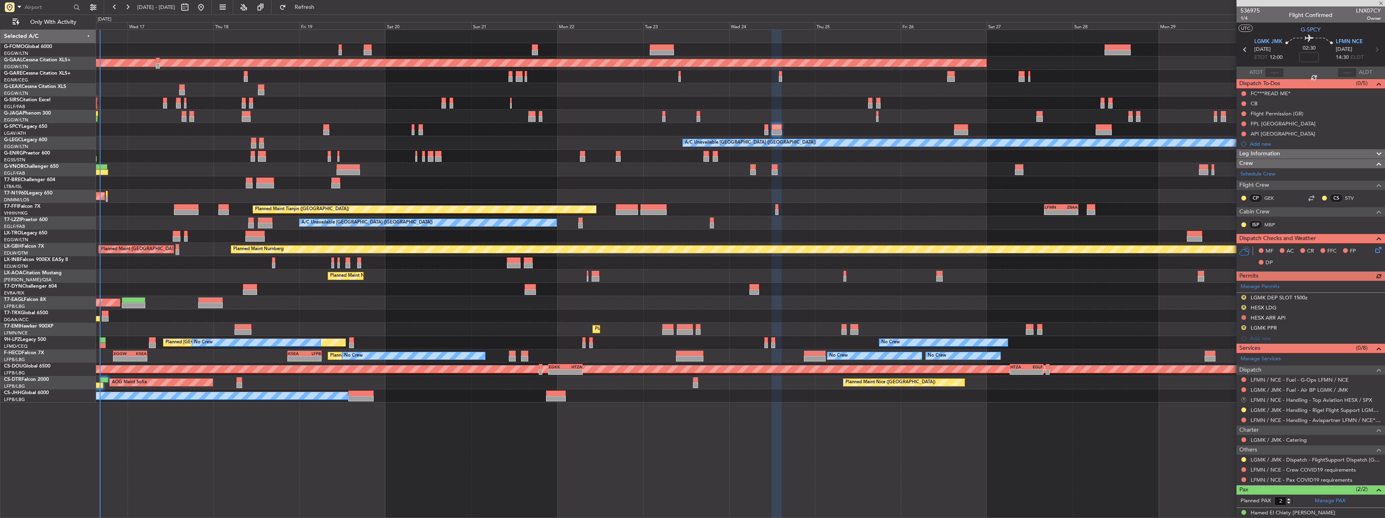
click at [1244, 398] on button "R" at bounding box center [1243, 400] width 5 height 5
click at [1224, 459] on span "Cancelled" at bounding box center [1220, 460] width 23 height 8
click at [1275, 419] on link "LFMN / NCE - Handling - Aviapartner LFMN / NCE*****MY HANDLING****" at bounding box center [1316, 420] width 130 height 7
click at [1242, 470] on button at bounding box center [1243, 469] width 5 height 5
drag, startPoint x: 1216, startPoint y: 374, endPoint x: 1220, endPoint y: 385, distance: 12.1
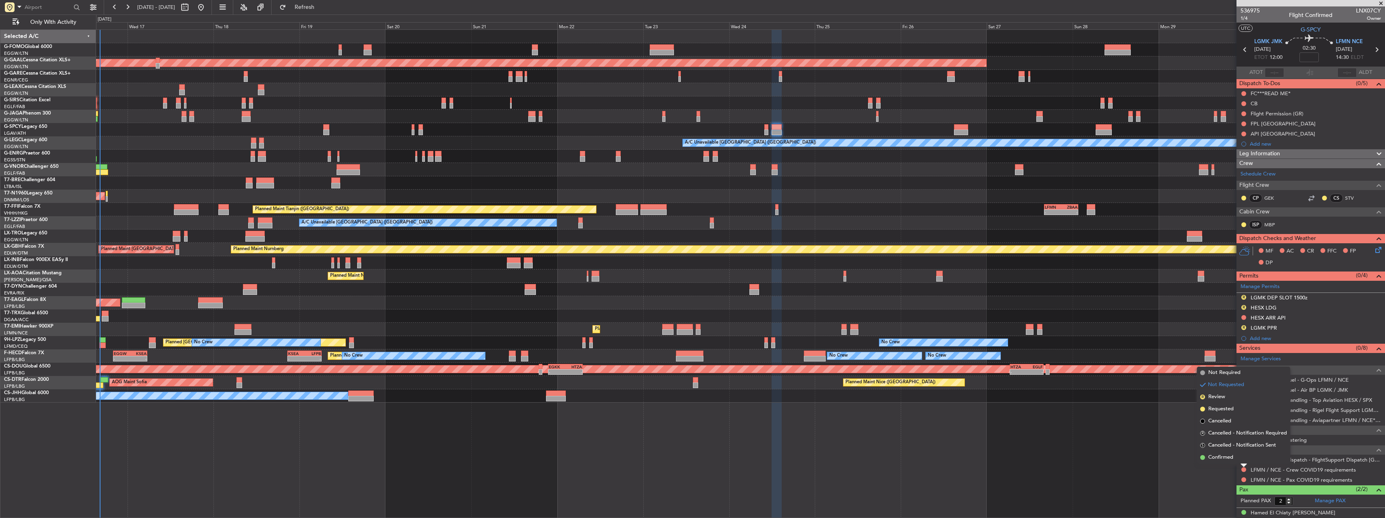
click at [1216, 374] on span "Not Required" at bounding box center [1224, 373] width 32 height 8
click at [1241, 477] on div at bounding box center [1244, 480] width 6 height 6
click at [1243, 479] on button at bounding box center [1243, 479] width 5 height 5
click at [1230, 388] on li "Not Required" at bounding box center [1243, 383] width 93 height 12
click at [1243, 459] on button at bounding box center [1243, 459] width 5 height 5
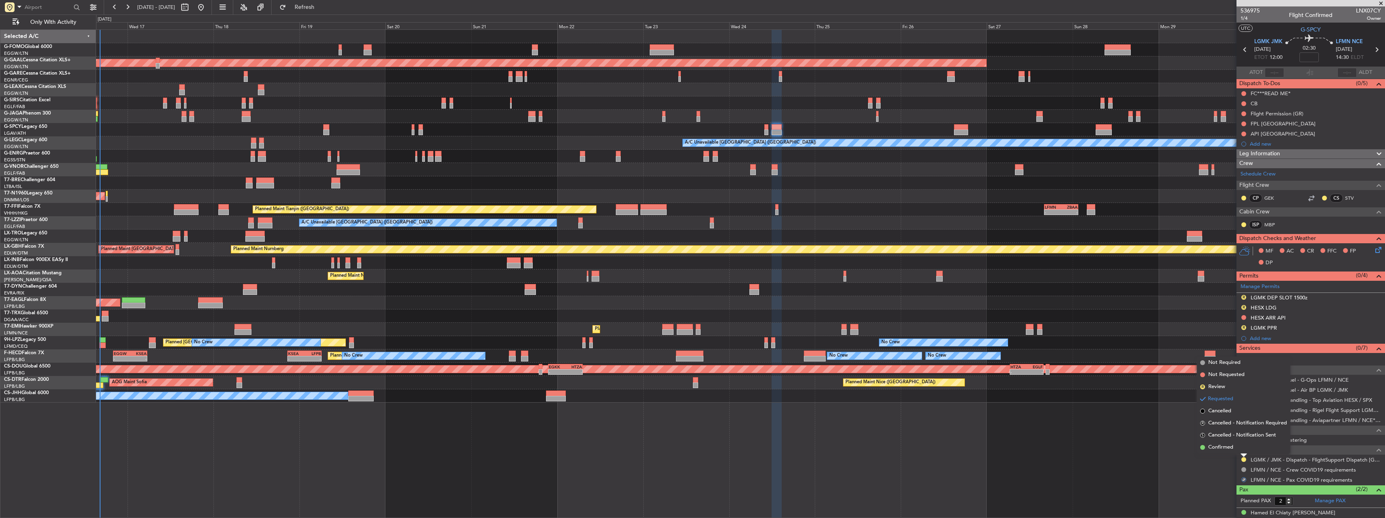
click at [1232, 452] on li "Confirmed" at bounding box center [1243, 448] width 93 height 12
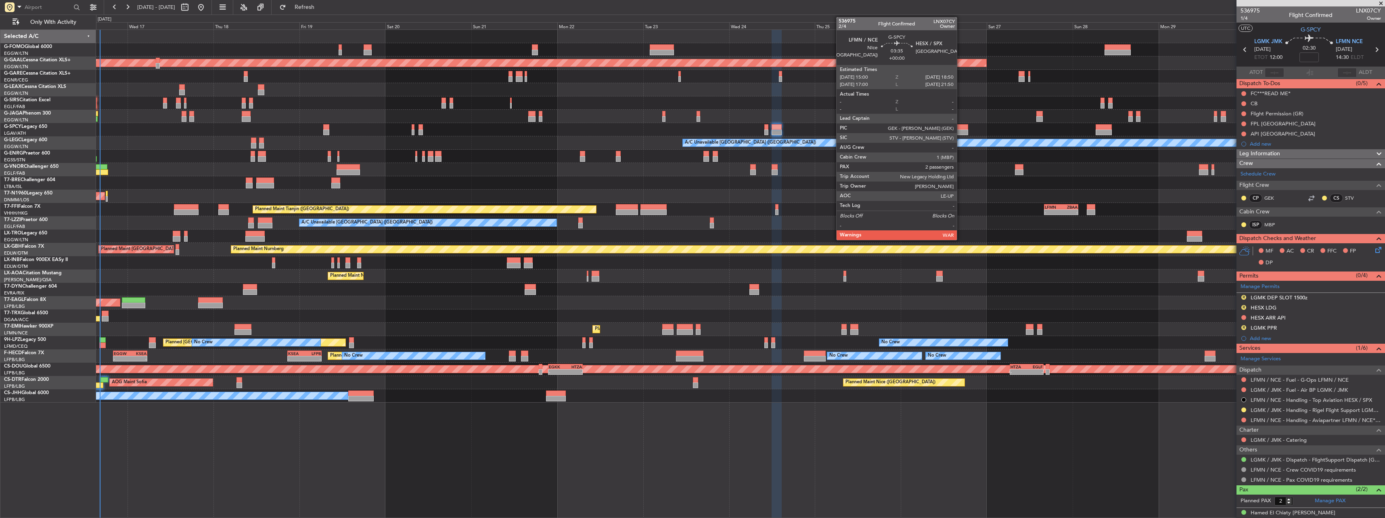
click at [961, 130] on div at bounding box center [961, 133] width 14 height 6
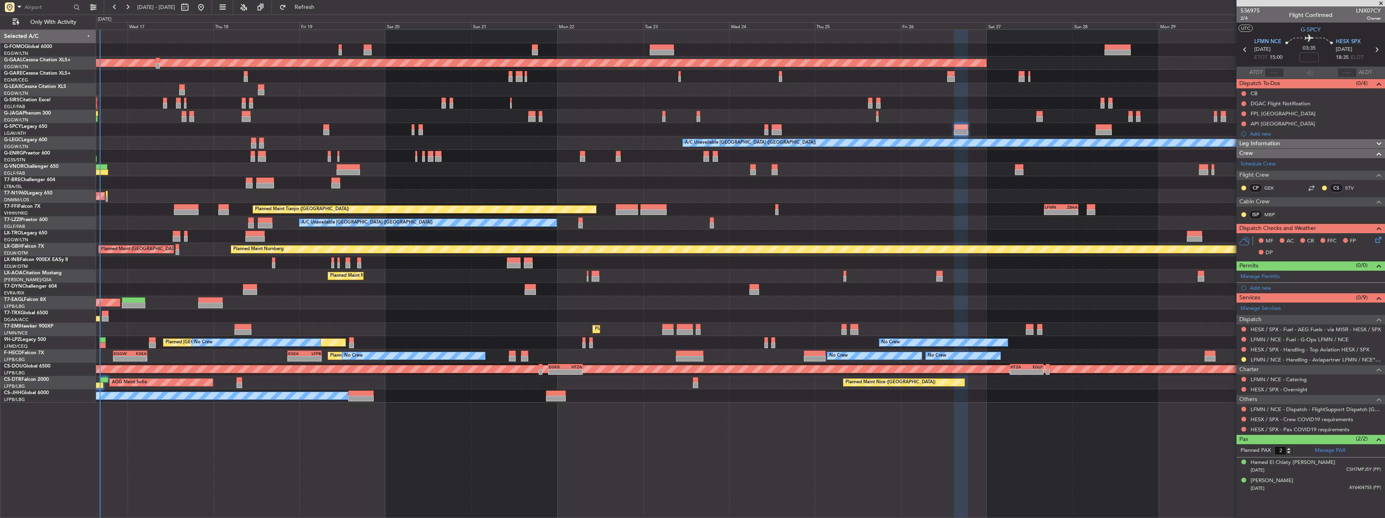
click at [1254, 353] on div "HESX / SPX - Handling - Top Aviation HESX / SPX" at bounding box center [1311, 350] width 149 height 10
click at [1261, 349] on link "HESX / SPX - Handling - Top Aviation HESX / SPX" at bounding box center [1310, 349] width 119 height 7
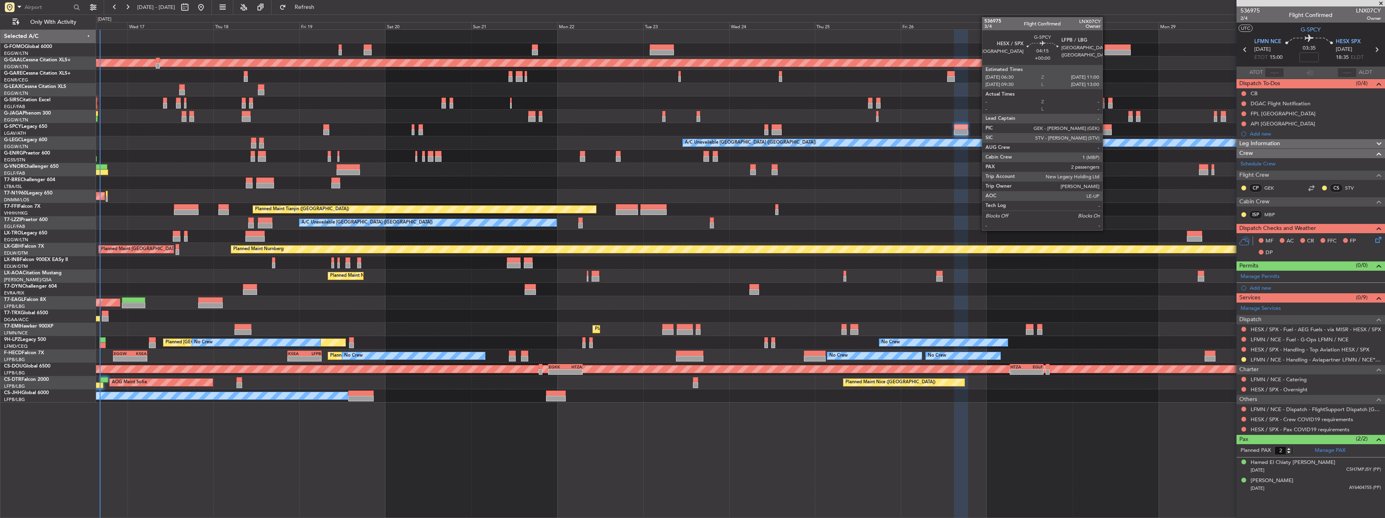
click at [1106, 128] on div at bounding box center [1104, 127] width 16 height 6
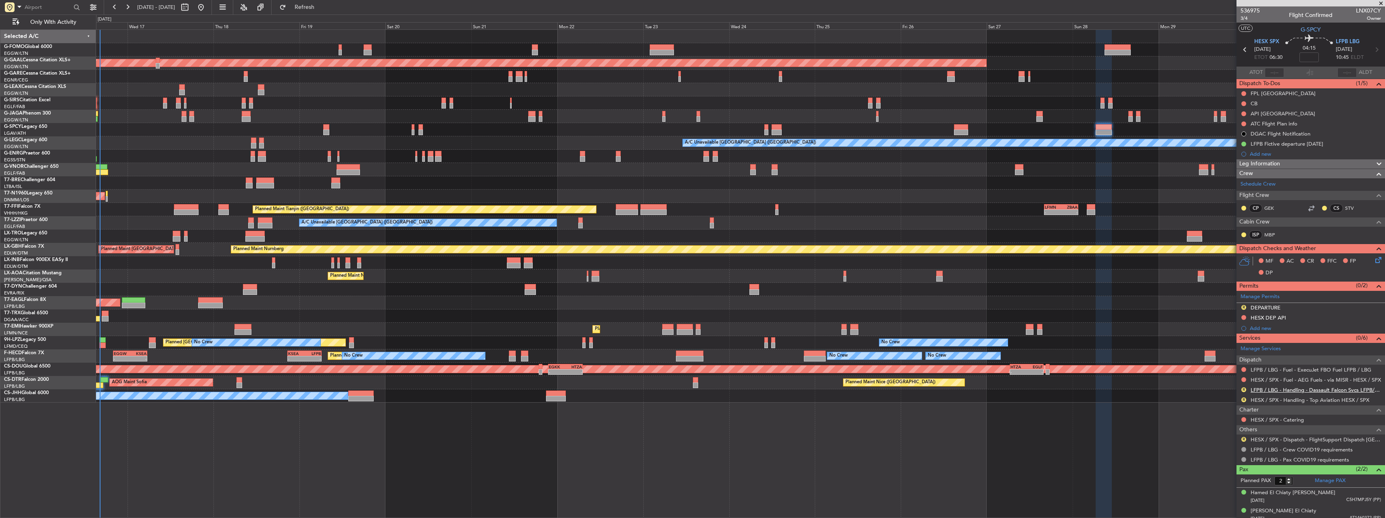
click at [1275, 387] on link "LFPB / LBG - Handling - Dassault Falcon Svcs LFPB/LBG" at bounding box center [1316, 390] width 130 height 7
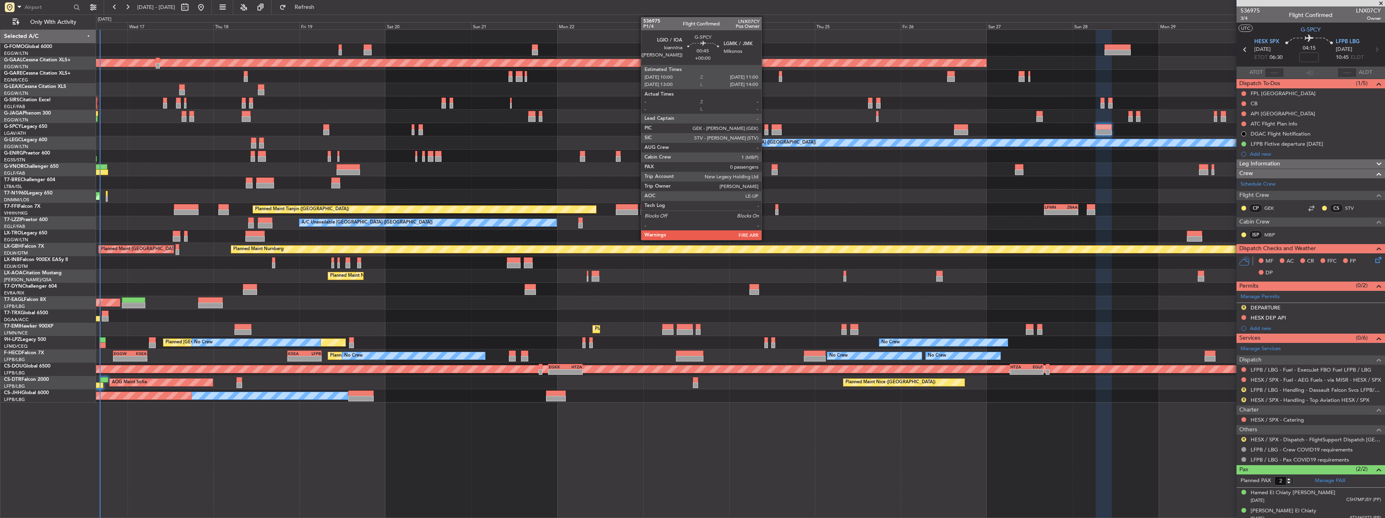
click at [765, 129] on div at bounding box center [766, 127] width 4 height 6
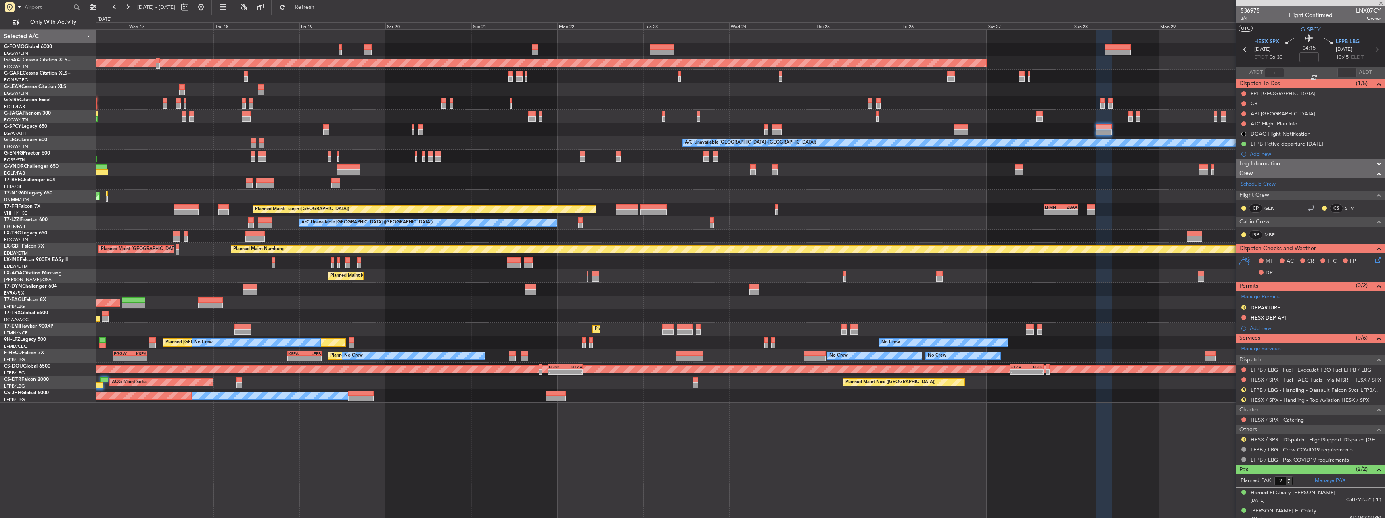
type input "0"
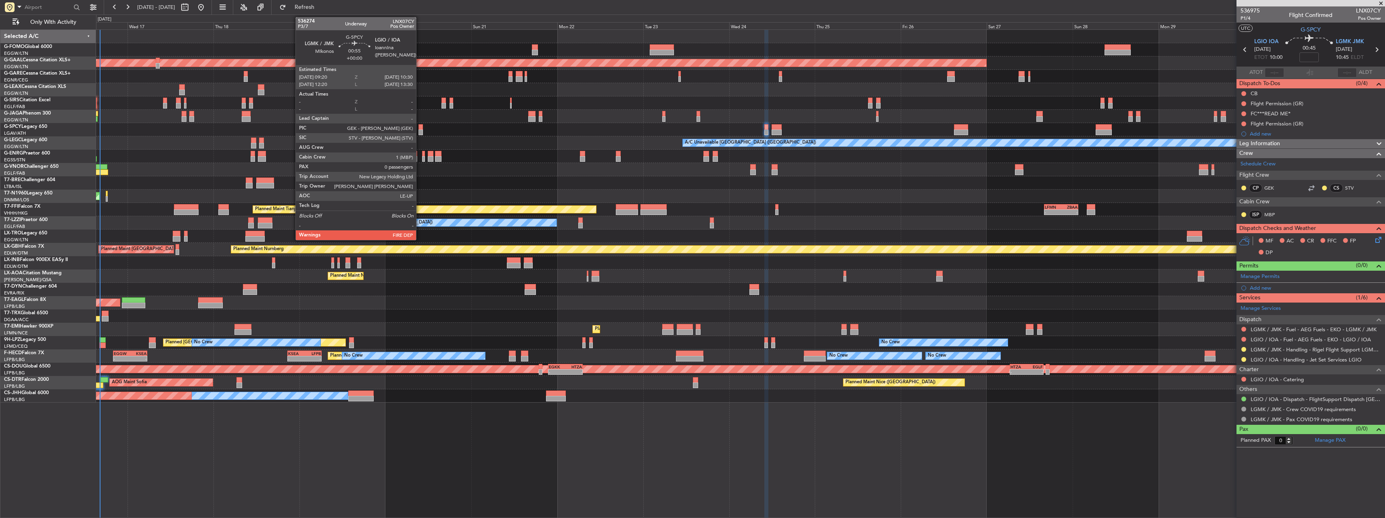
click at [420, 130] on div at bounding box center [421, 133] width 4 height 6
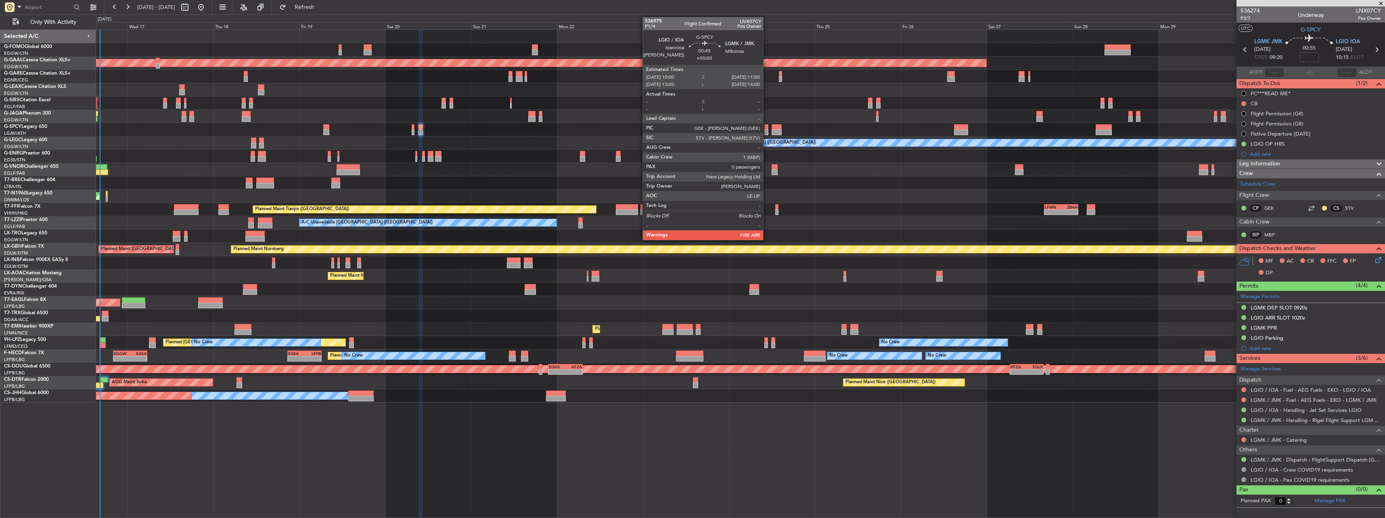
click at [767, 127] on div at bounding box center [766, 127] width 4 height 6
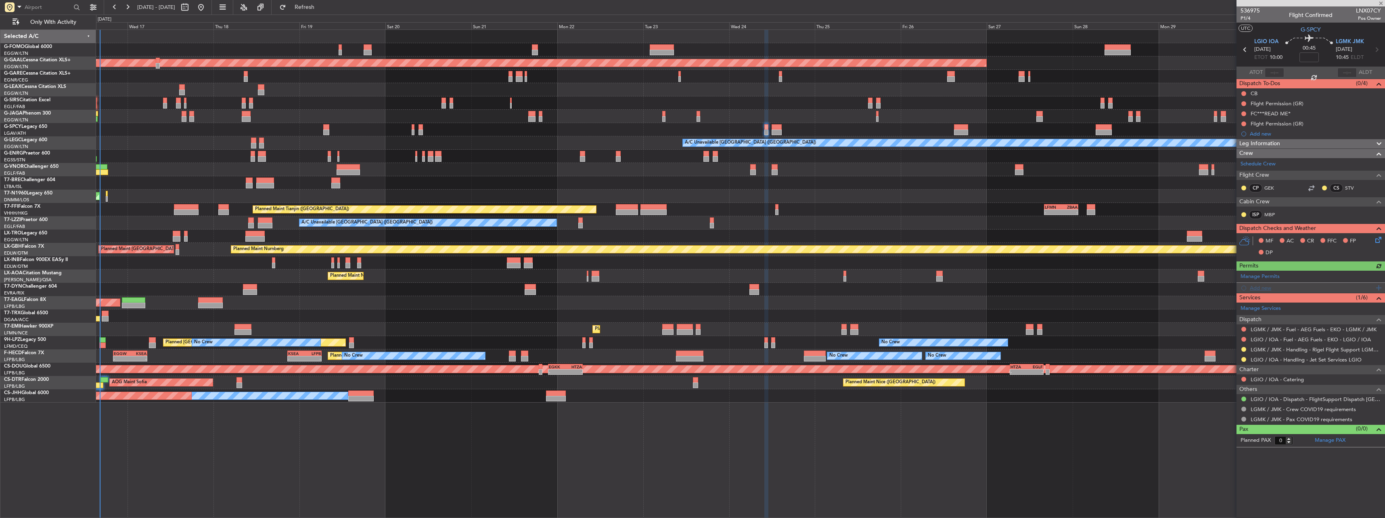
click at [1253, 287] on div "Add new" at bounding box center [1312, 288] width 124 height 7
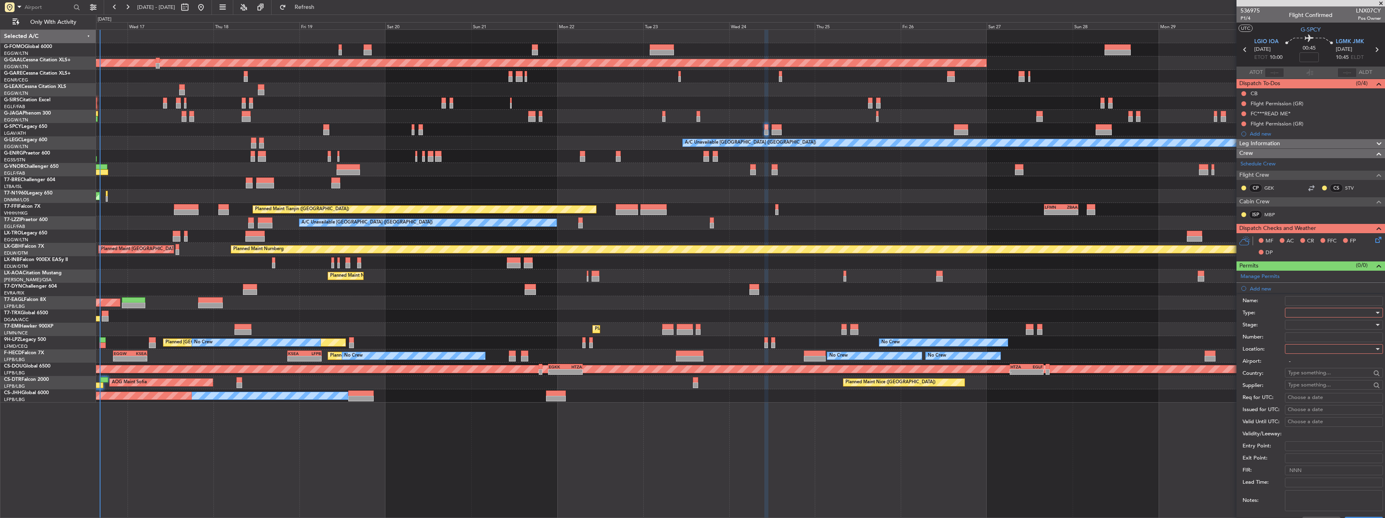
click at [1302, 310] on div at bounding box center [1331, 313] width 86 height 12
click at [1310, 353] on span "PPR" at bounding box center [1331, 353] width 85 height 12
click at [1308, 347] on div at bounding box center [1331, 349] width 86 height 12
click at [1314, 388] on span "Arrival" at bounding box center [1331, 390] width 85 height 12
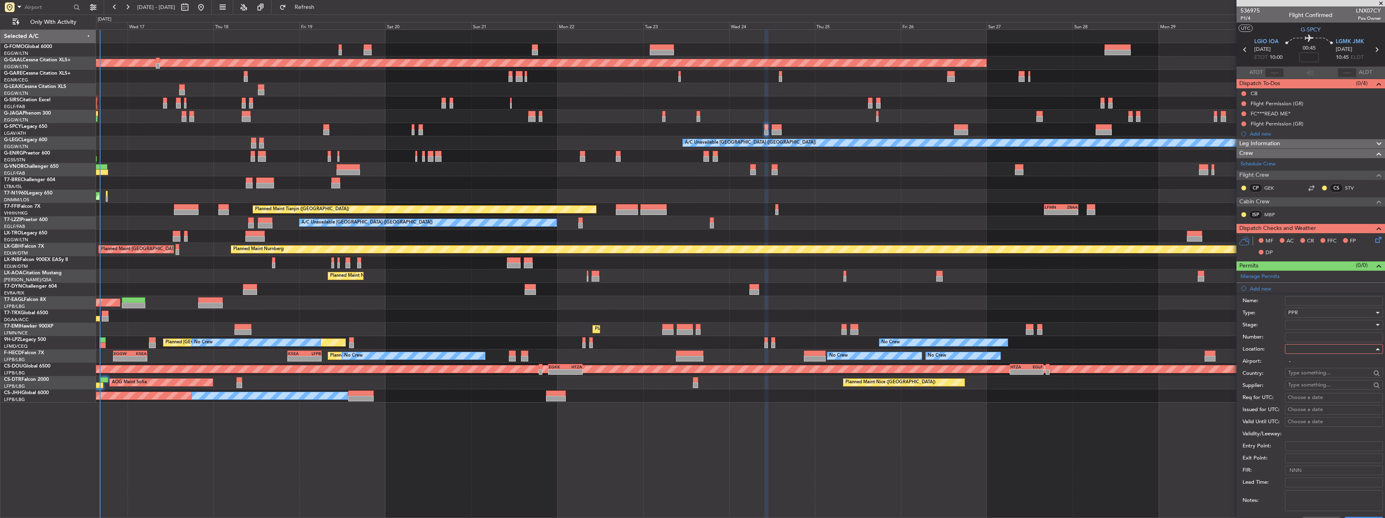
type input "LGMK / JMK"
click at [1303, 326] on div at bounding box center [1331, 325] width 86 height 12
click at [1319, 373] on span "Requested" at bounding box center [1331, 378] width 85 height 12
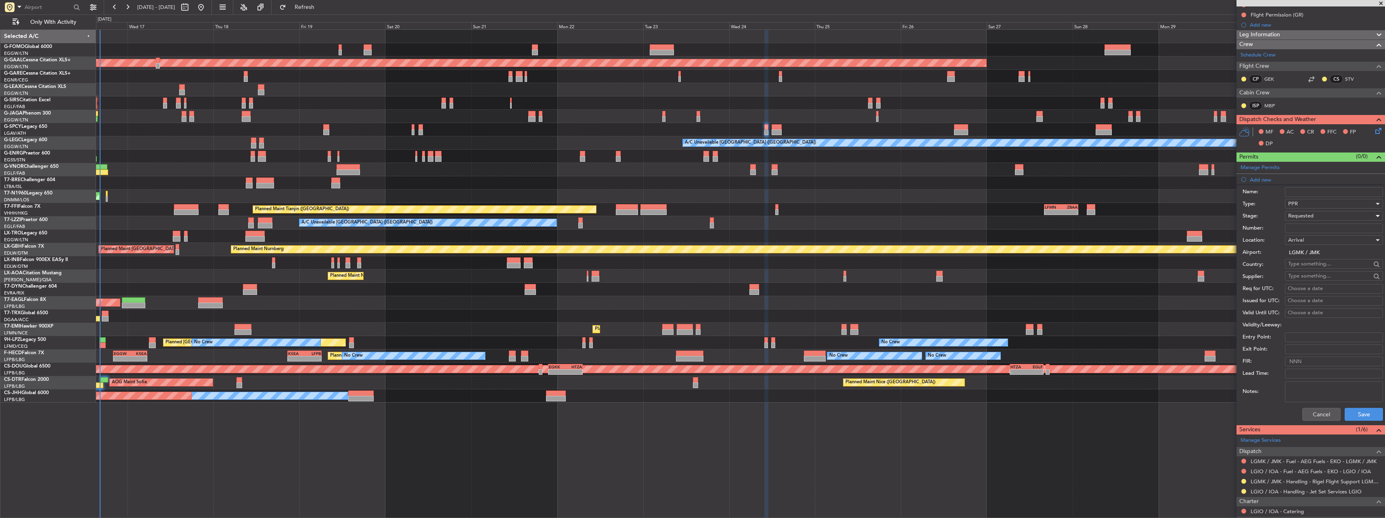
scroll to position [170, 0]
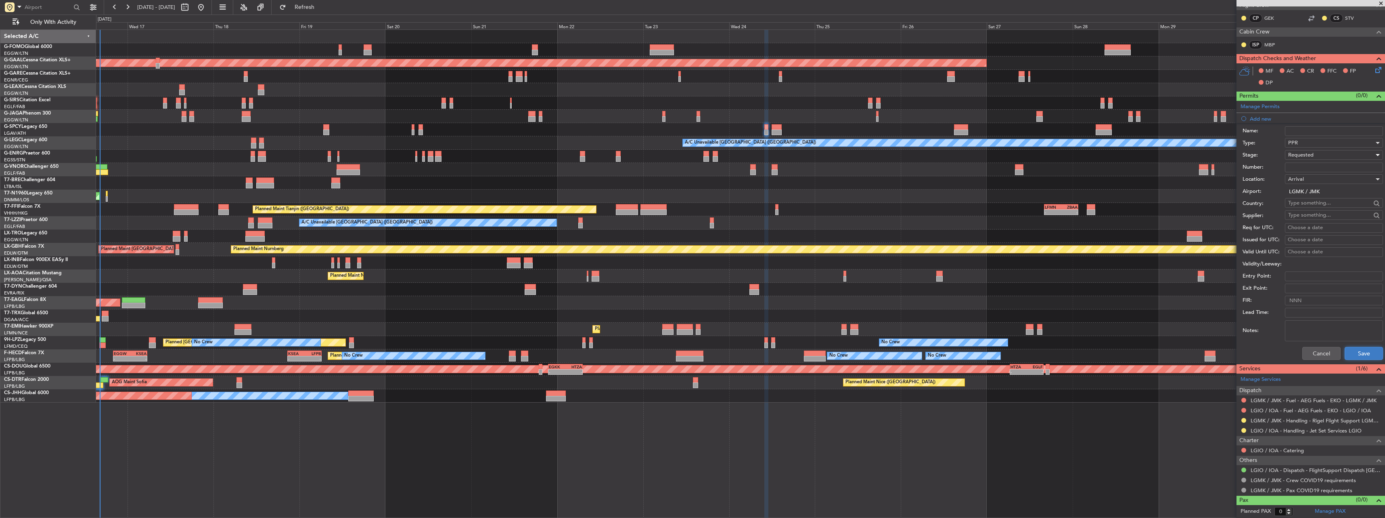
click at [1360, 348] on button "Save" at bounding box center [1364, 353] width 38 height 13
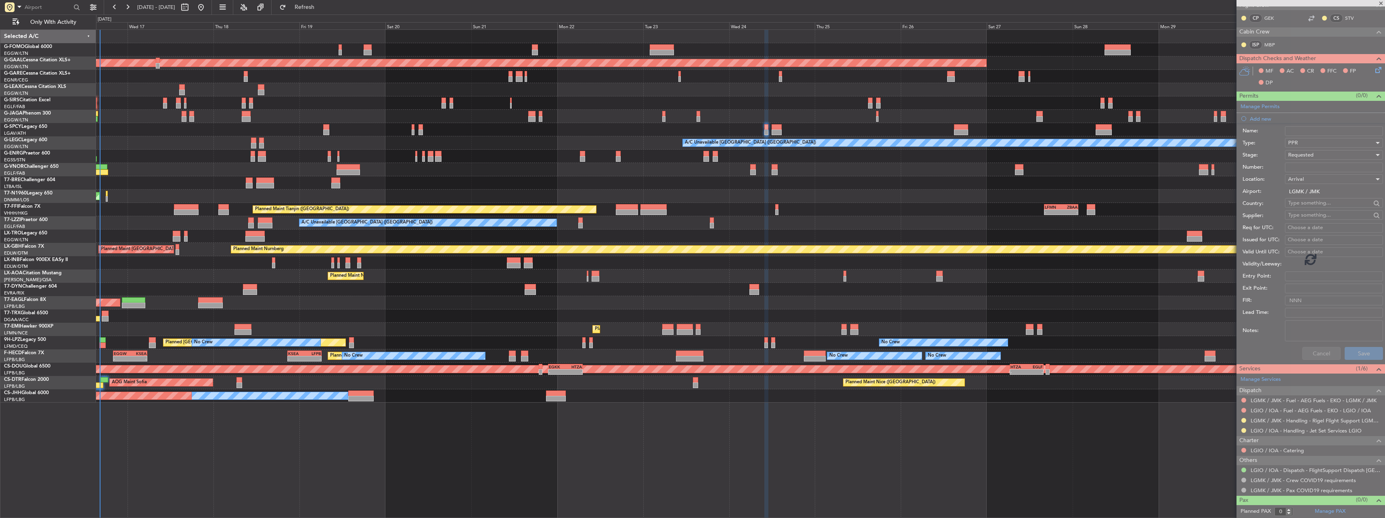
scroll to position [0, 0]
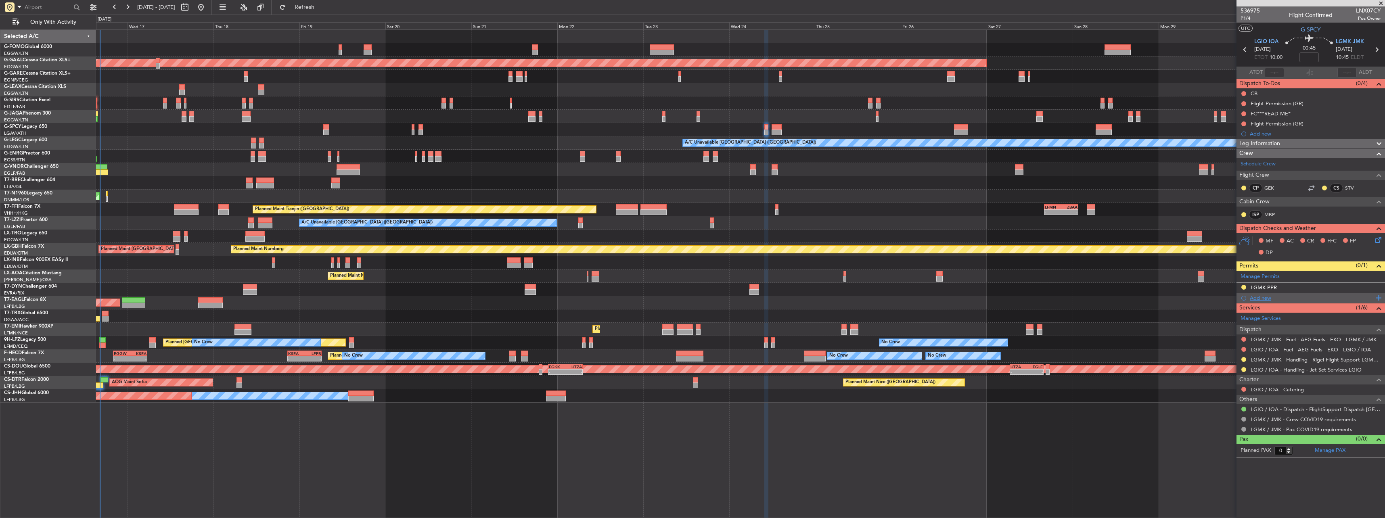
click at [1258, 299] on div "Add new" at bounding box center [1312, 298] width 124 height 7
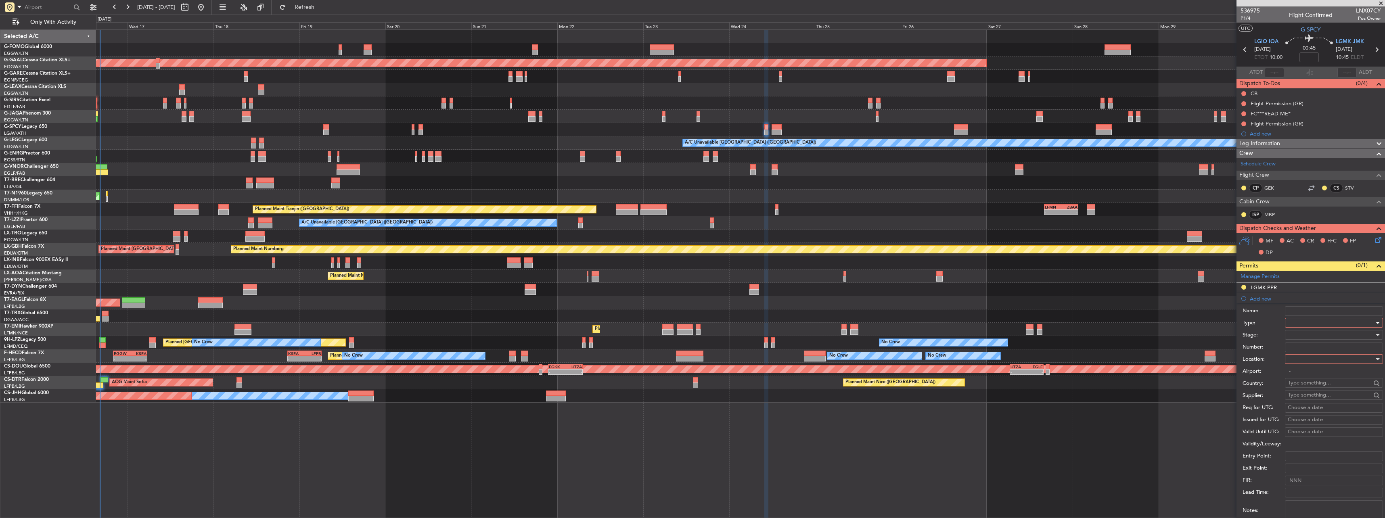
click at [1320, 326] on div at bounding box center [1331, 323] width 86 height 12
click at [1313, 399] on span "Slot" at bounding box center [1331, 399] width 85 height 12
click at [1308, 365] on div at bounding box center [1331, 359] width 86 height 12
click at [1317, 397] on span "Arrival" at bounding box center [1331, 400] width 85 height 12
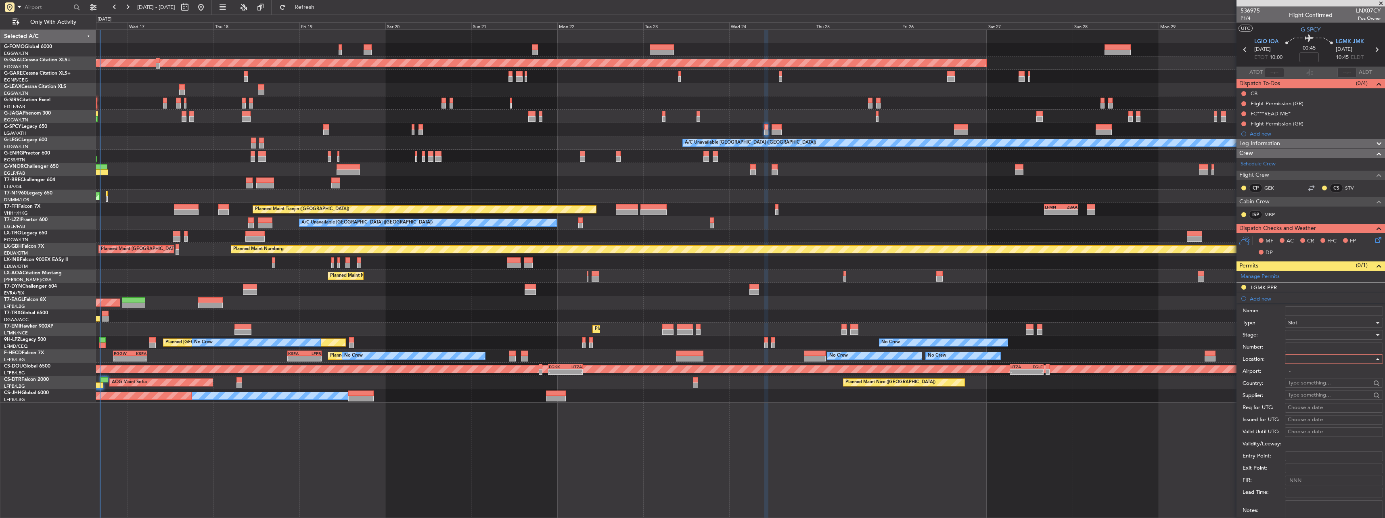
type input "LGMK / JMK"
click at [1304, 338] on div at bounding box center [1331, 335] width 86 height 12
click at [1321, 389] on span "Requested" at bounding box center [1331, 388] width 85 height 12
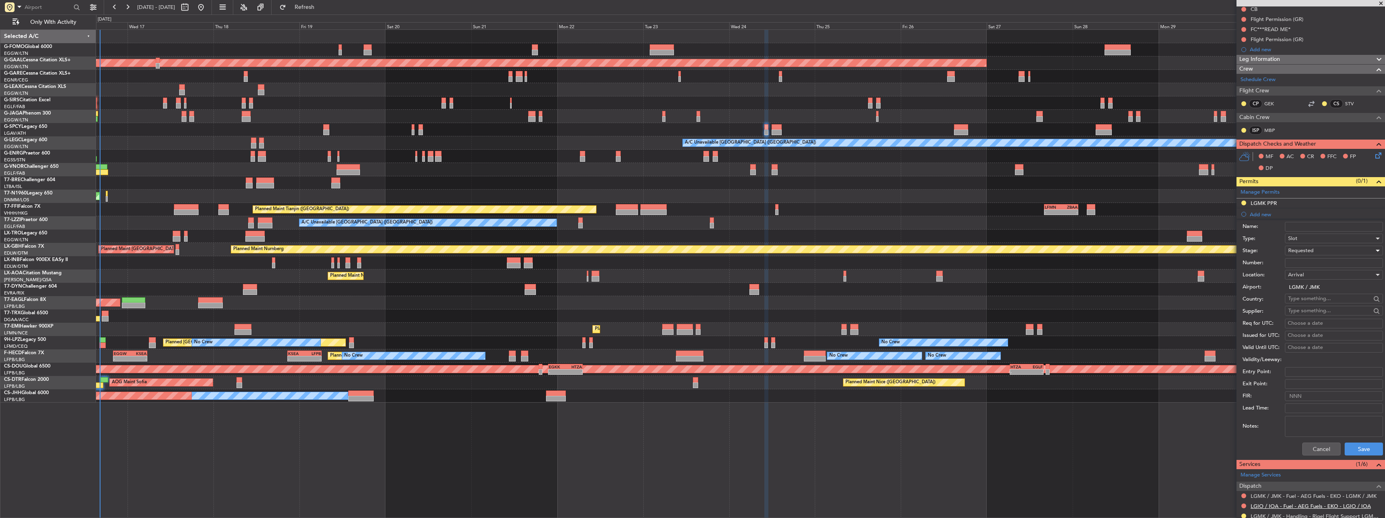
scroll to position [180, 0]
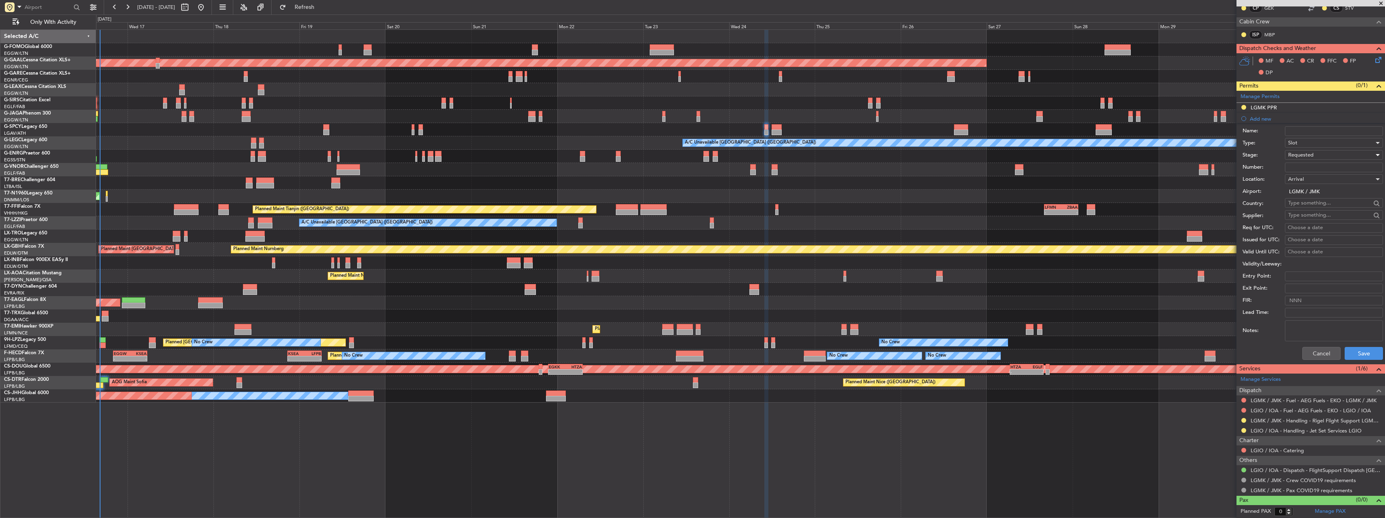
click at [1361, 360] on div "Cancel Save" at bounding box center [1313, 353] width 140 height 21
click at [1360, 356] on button "Save" at bounding box center [1364, 353] width 38 height 13
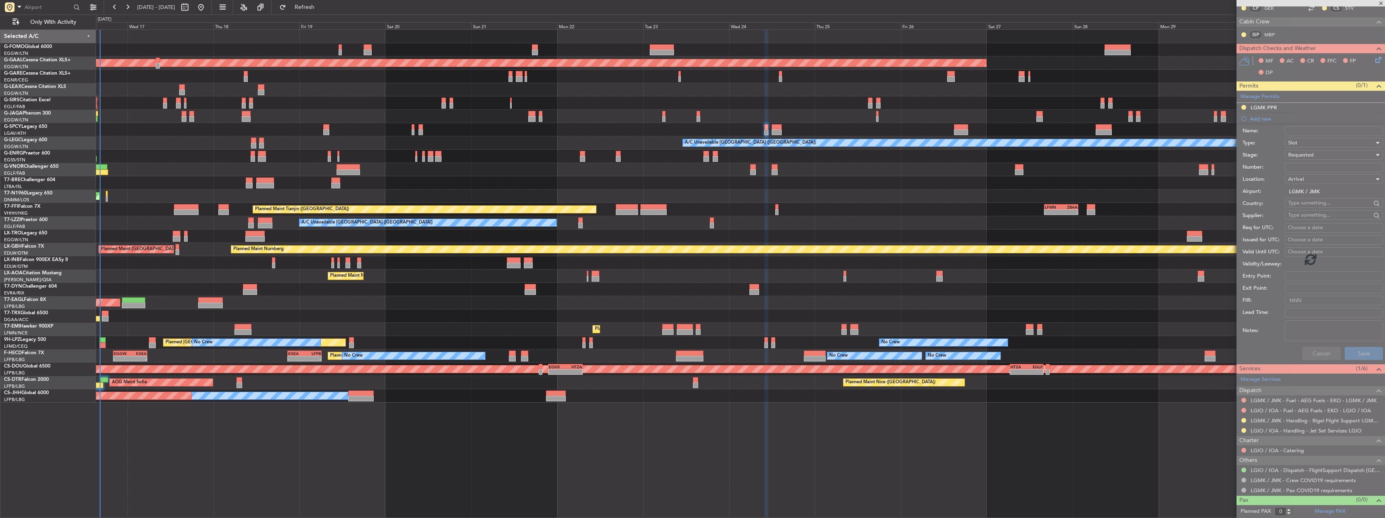
scroll to position [0, 0]
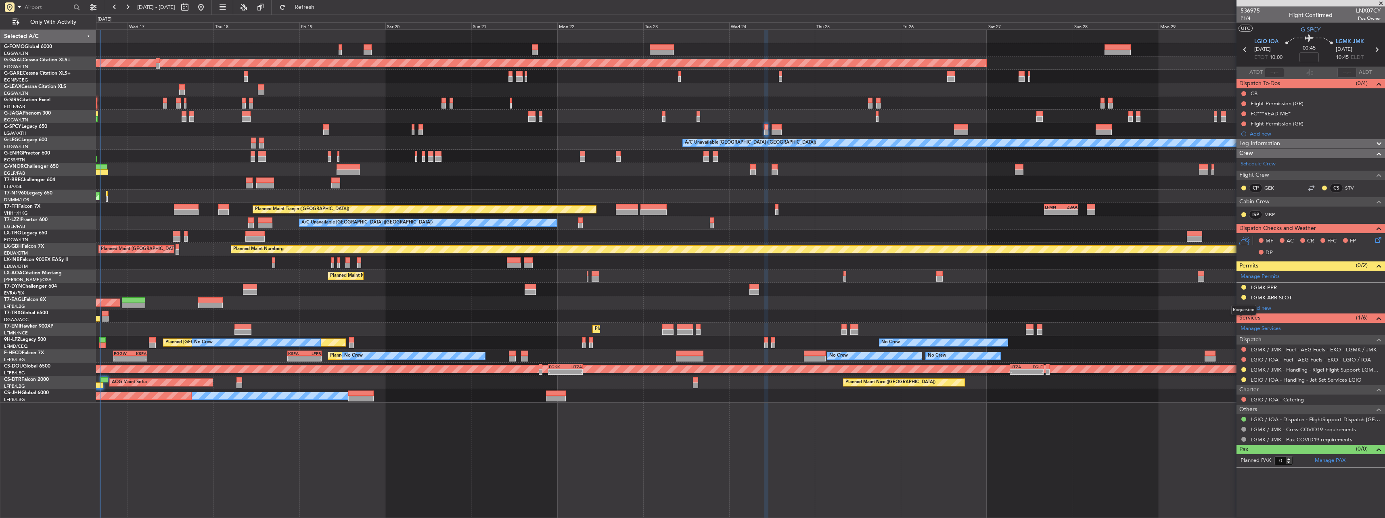
click at [1256, 308] on mat-tooltip-component "Requested" at bounding box center [1244, 309] width 36 height 21
click at [1259, 310] on div "Add new" at bounding box center [1312, 308] width 124 height 7
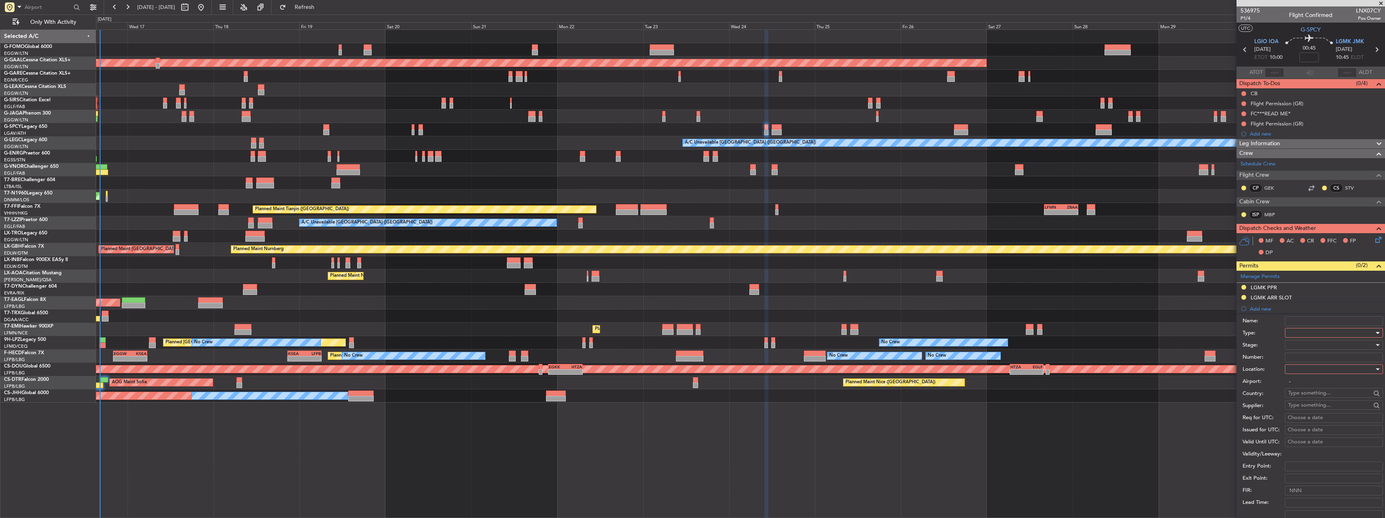
click at [1310, 333] on div at bounding box center [1331, 333] width 86 height 12
click at [1305, 404] on span "Slot" at bounding box center [1331, 409] width 85 height 12
click at [1307, 370] on div at bounding box center [1331, 369] width 86 height 12
click at [1312, 389] on span "Departure" at bounding box center [1331, 386] width 85 height 12
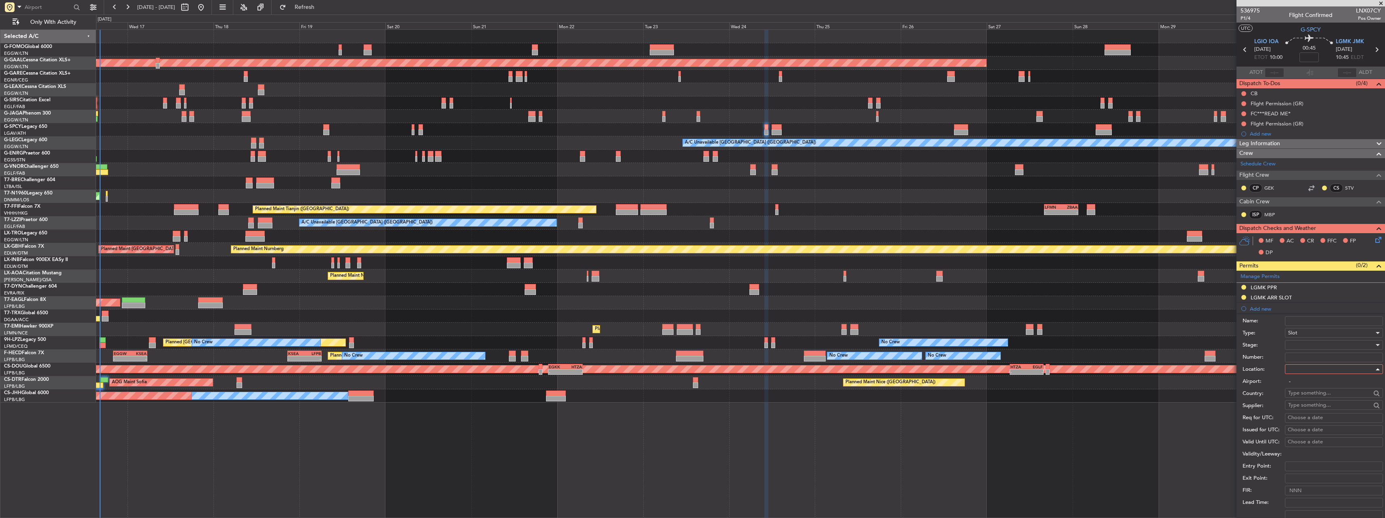
type input "LGIO / IOA"
click at [1300, 348] on div at bounding box center [1331, 345] width 86 height 12
click at [1316, 400] on span "Requested" at bounding box center [1331, 398] width 85 height 12
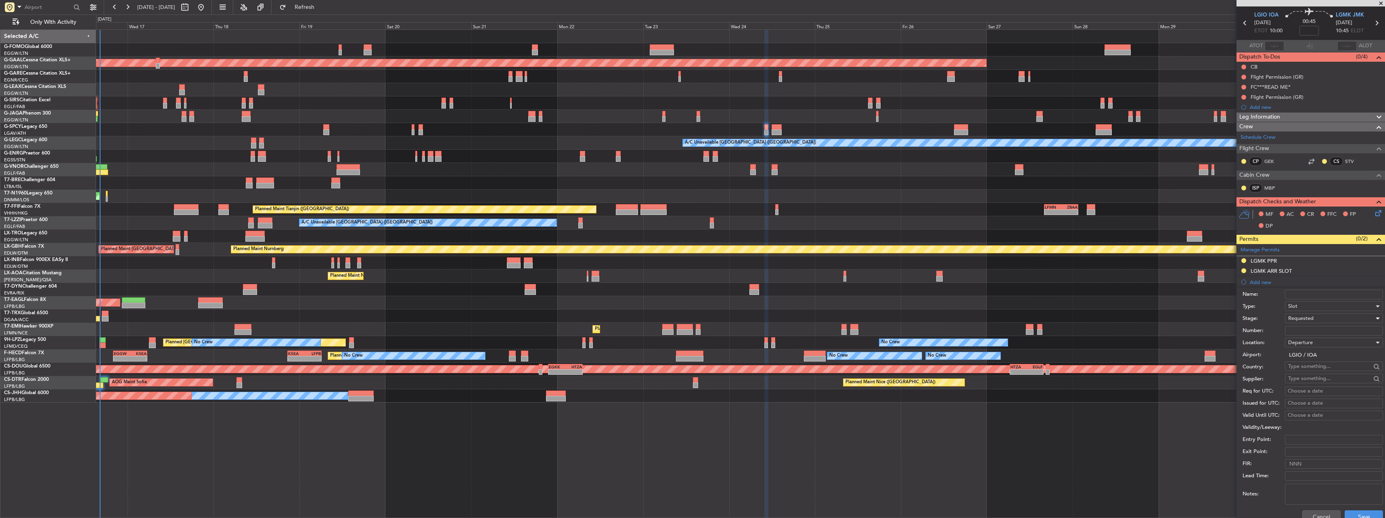
scroll to position [121, 0]
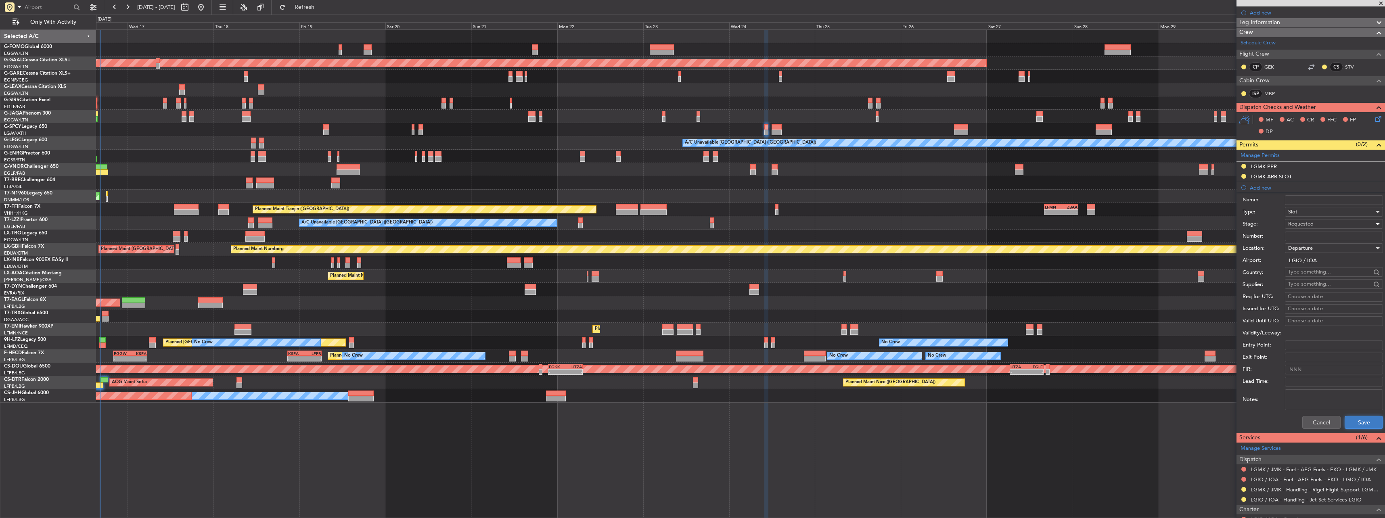
click at [1363, 424] on button "Save" at bounding box center [1364, 422] width 38 height 13
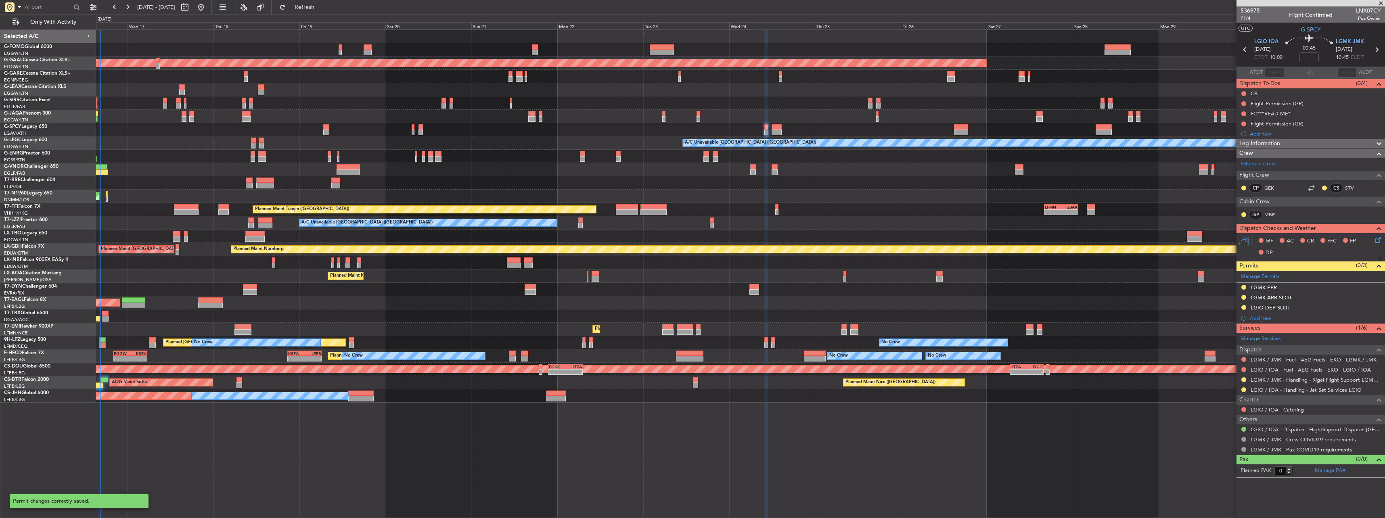
scroll to position [0, 0]
click at [1262, 285] on div "LGMK PPR" at bounding box center [1264, 287] width 26 height 7
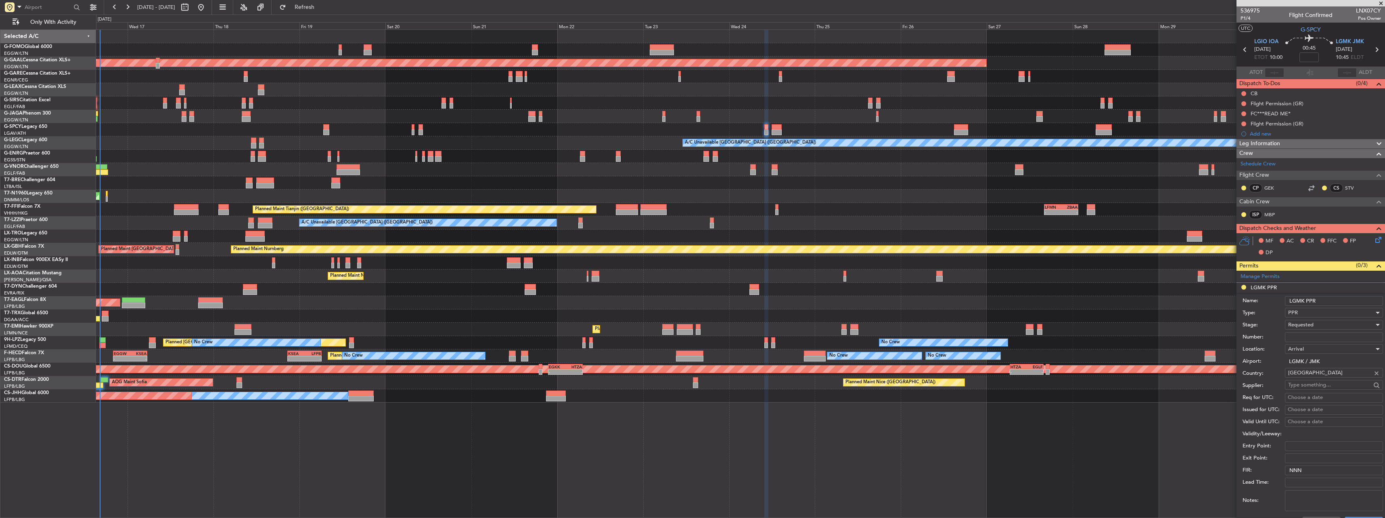
click at [1342, 299] on input "LGMK PPR" at bounding box center [1334, 301] width 98 height 10
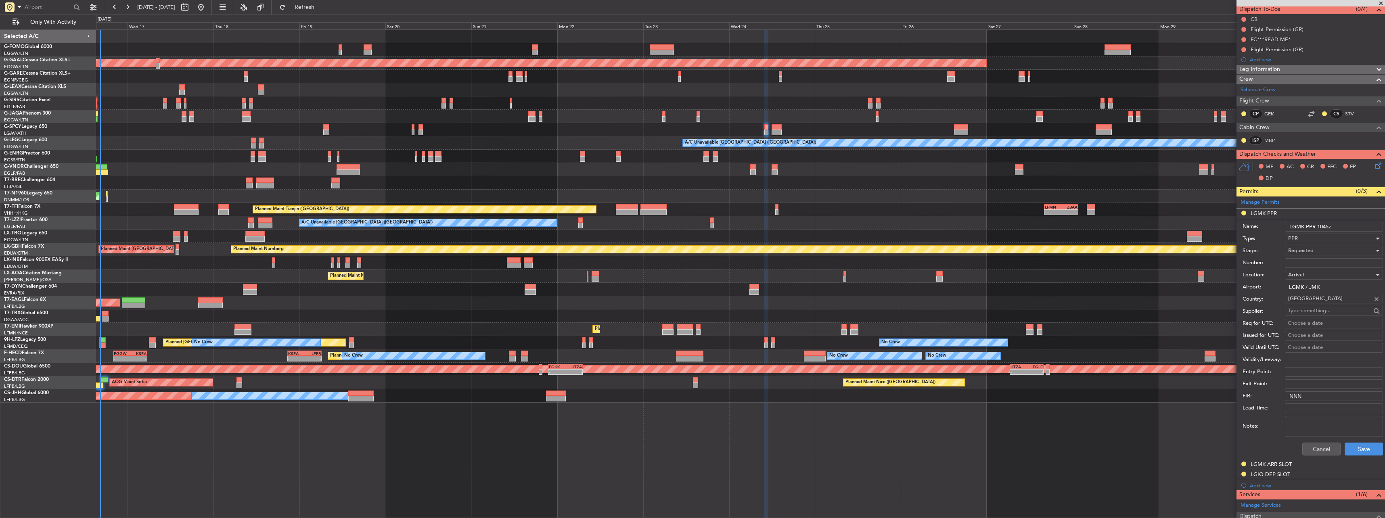
scroll to position [161, 0]
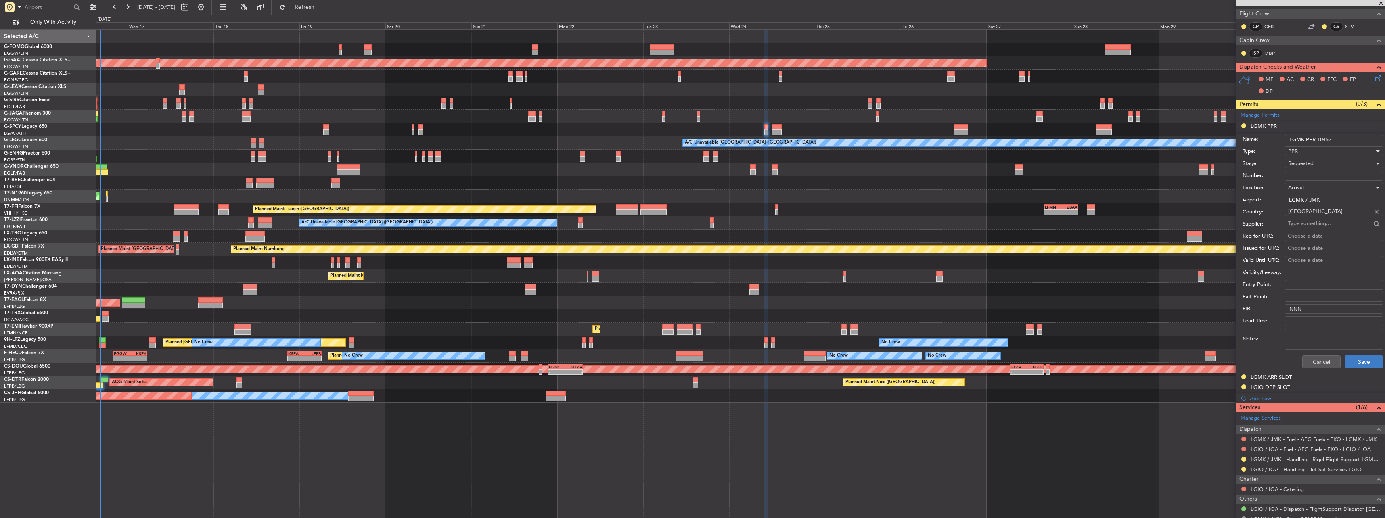
type input "LGMK PPR 1045z"
click at [1359, 358] on button "Save" at bounding box center [1364, 362] width 38 height 13
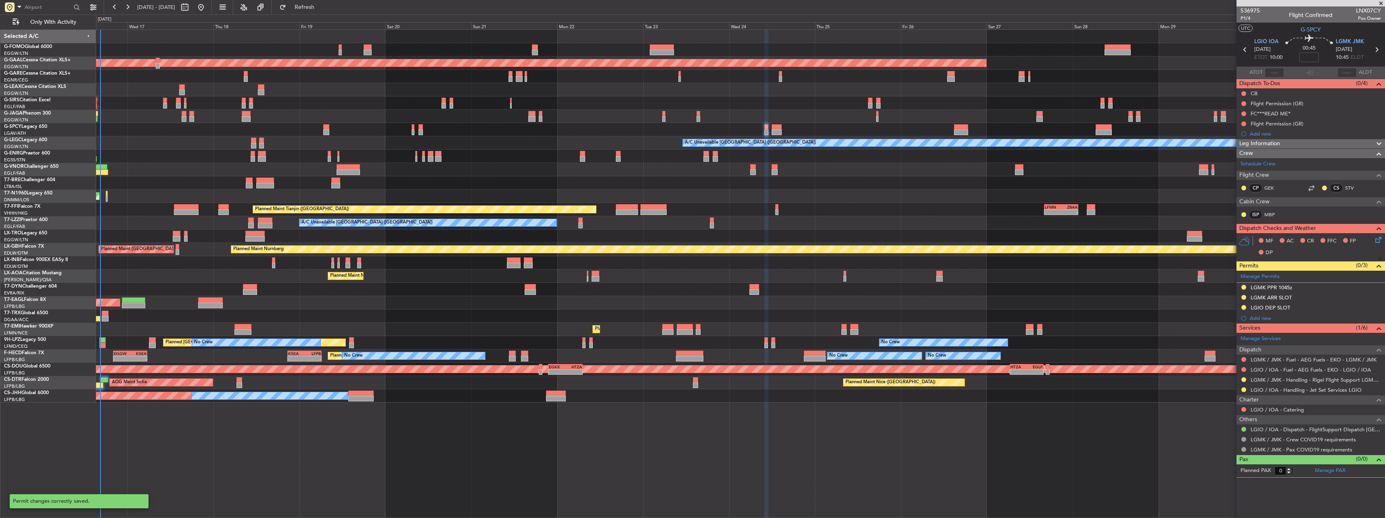
scroll to position [0, 0]
click at [1262, 298] on div "LGMK ARR SLOT" at bounding box center [1271, 297] width 41 height 7
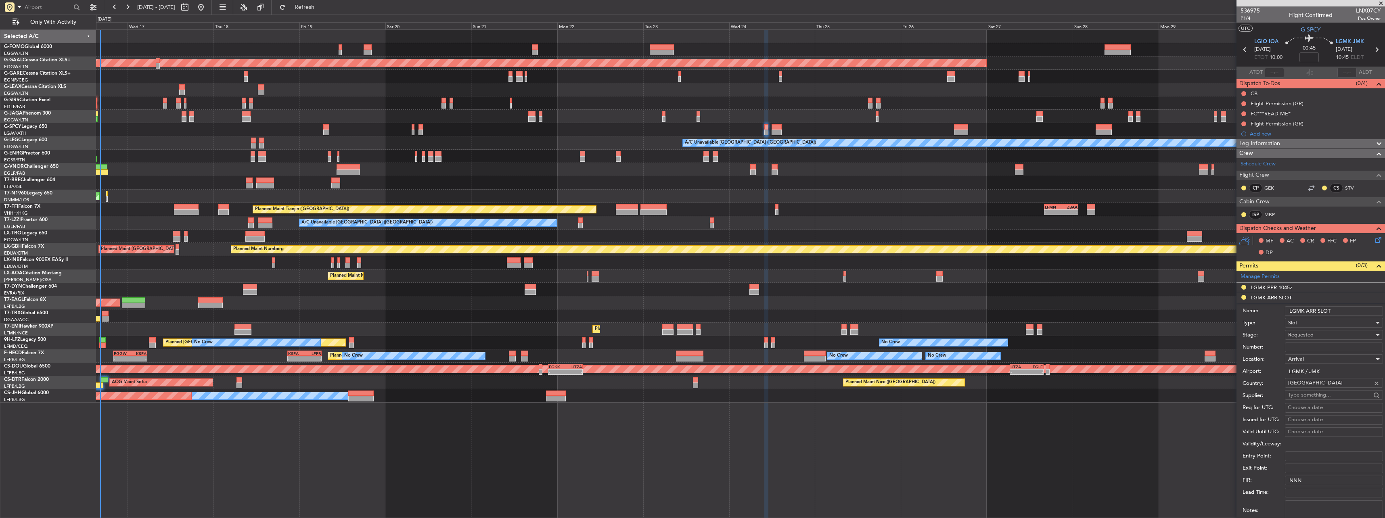
click at [1353, 312] on input "LGMK ARR SLOT" at bounding box center [1334, 311] width 98 height 10
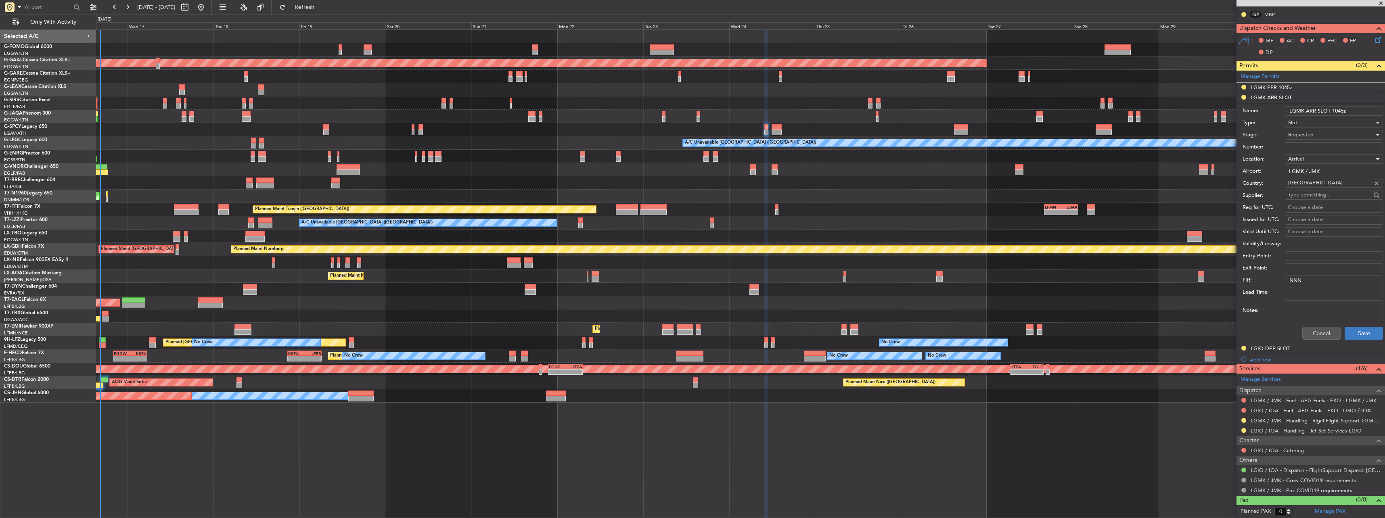
type input "LGMK ARR SLOT 1045z"
click at [1374, 336] on button "Save" at bounding box center [1364, 333] width 38 height 13
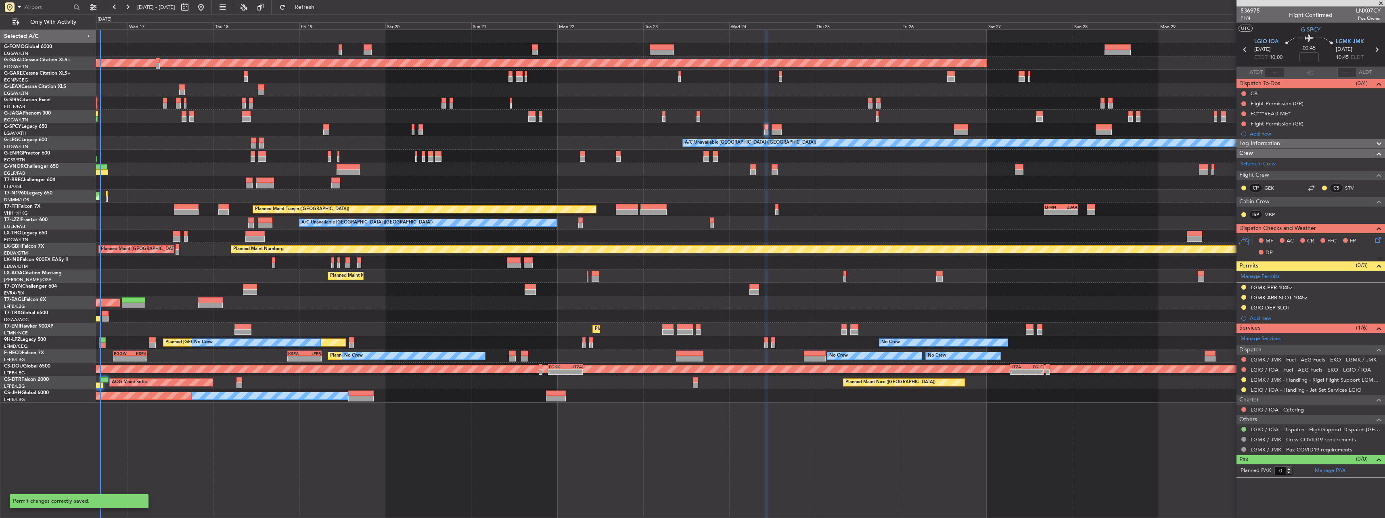
scroll to position [0, 0]
click at [1266, 305] on div "LGIO DEP SLOT" at bounding box center [1271, 307] width 40 height 7
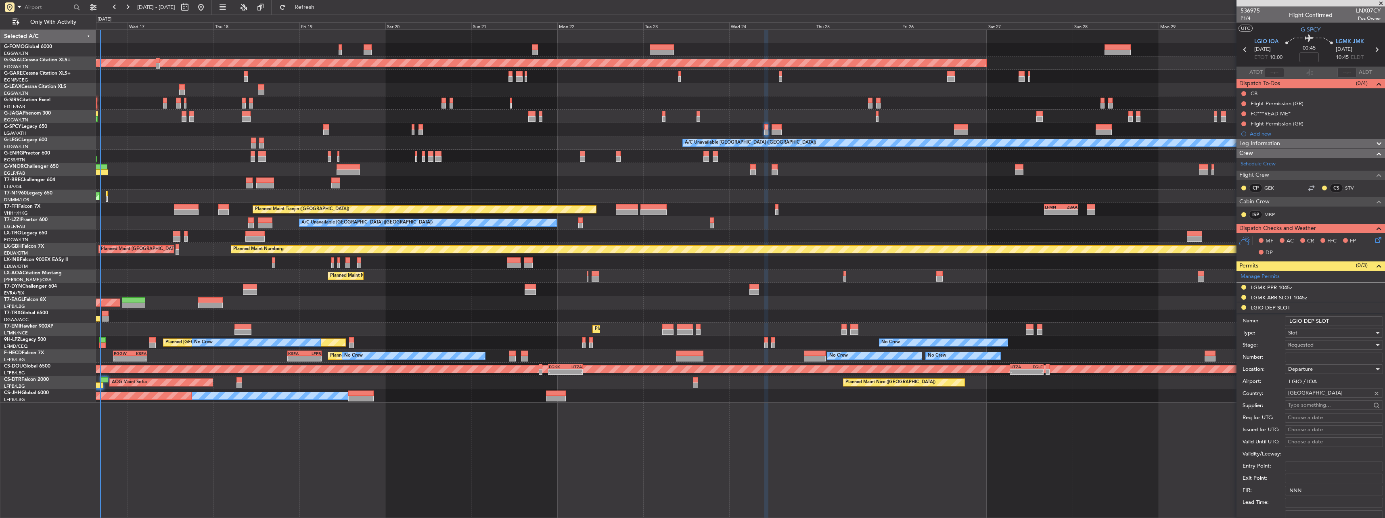
click at [1346, 324] on input "LGIO DEP SLOT" at bounding box center [1334, 321] width 98 height 10
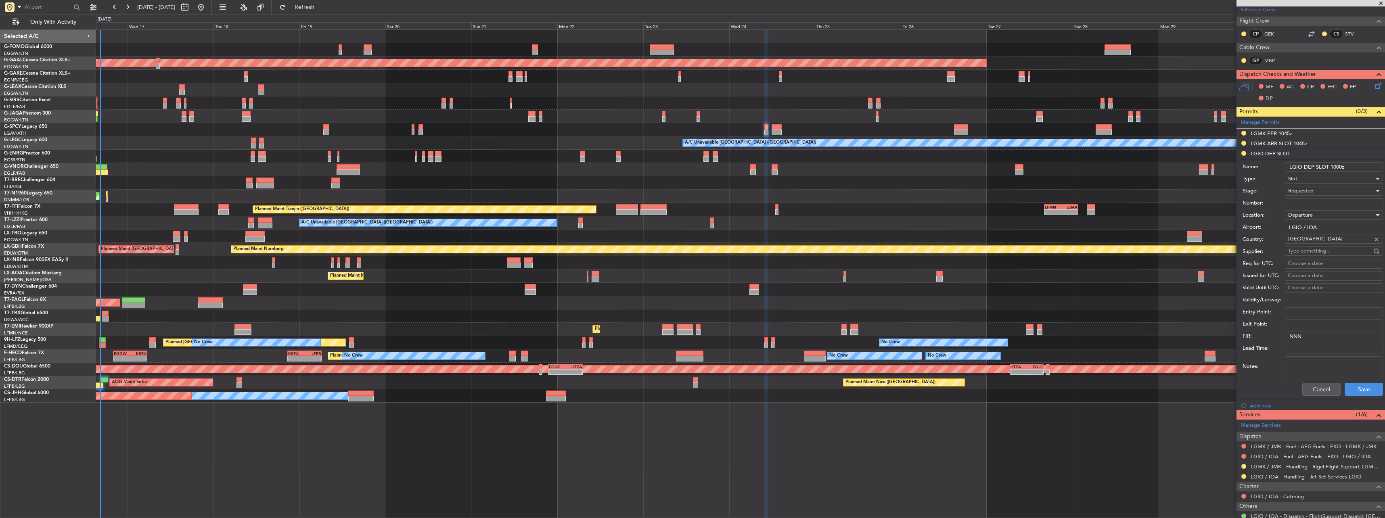
scroll to position [200, 0]
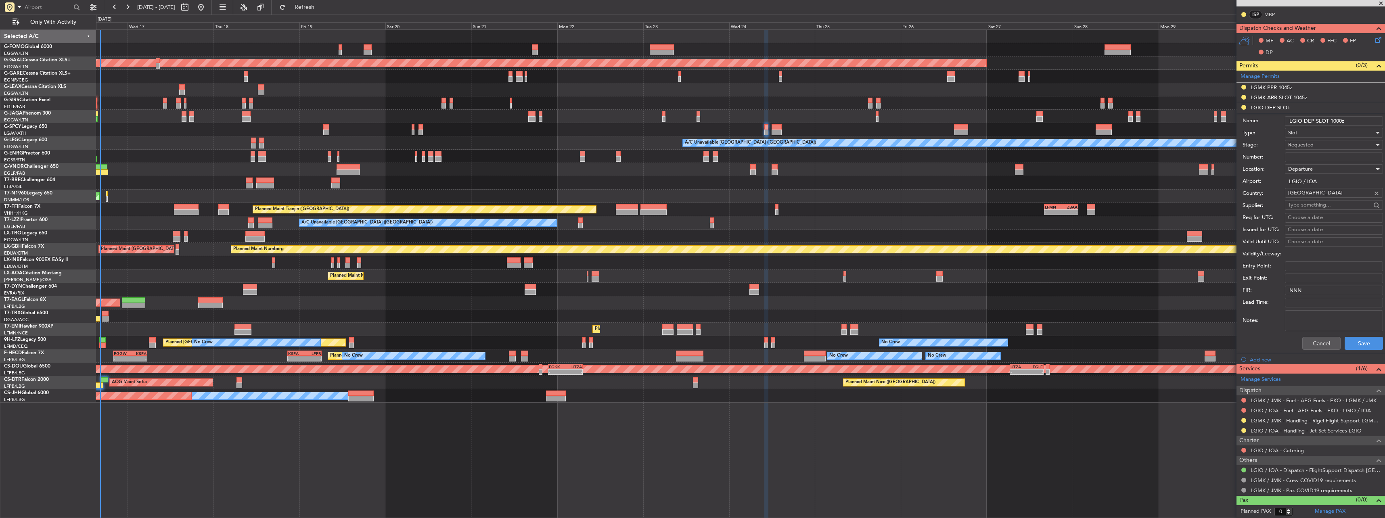
type input "LGIO DEP SLOT 1000z"
click at [1346, 351] on div "Cancel Save" at bounding box center [1313, 343] width 140 height 21
click at [1353, 346] on button "Save" at bounding box center [1364, 343] width 38 height 13
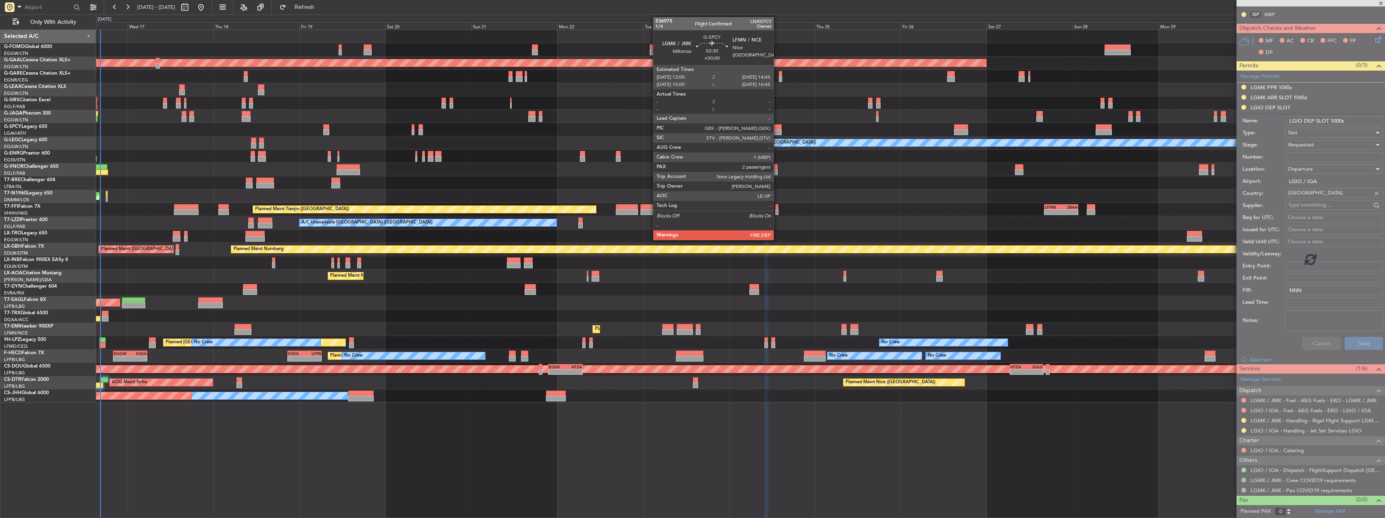
scroll to position [0, 0]
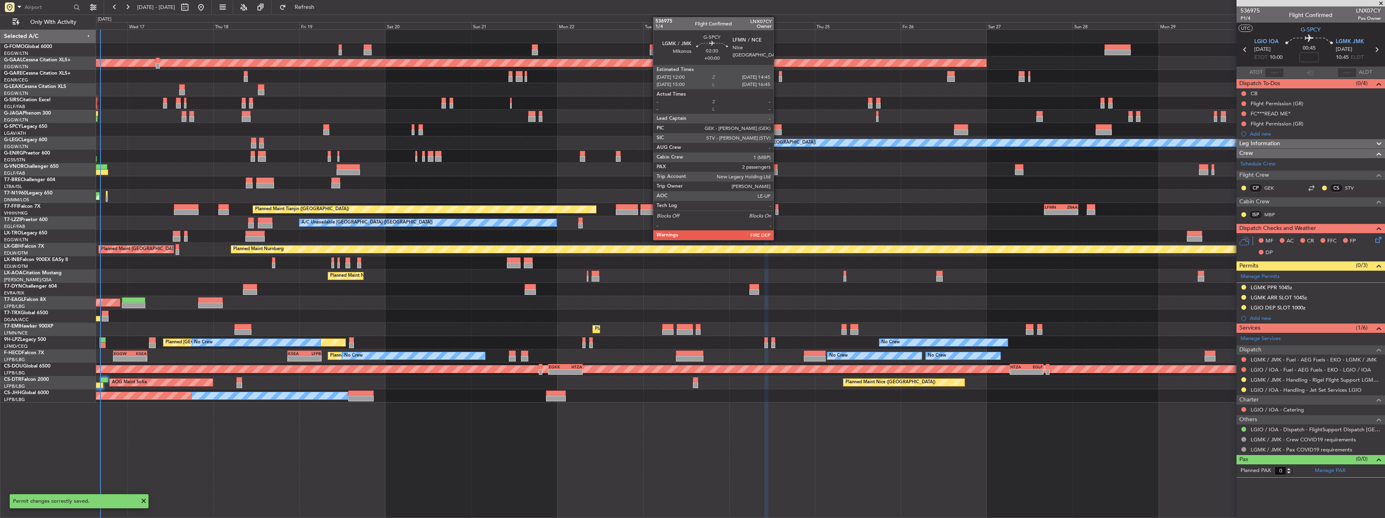
click at [777, 133] on div at bounding box center [777, 133] width 10 height 6
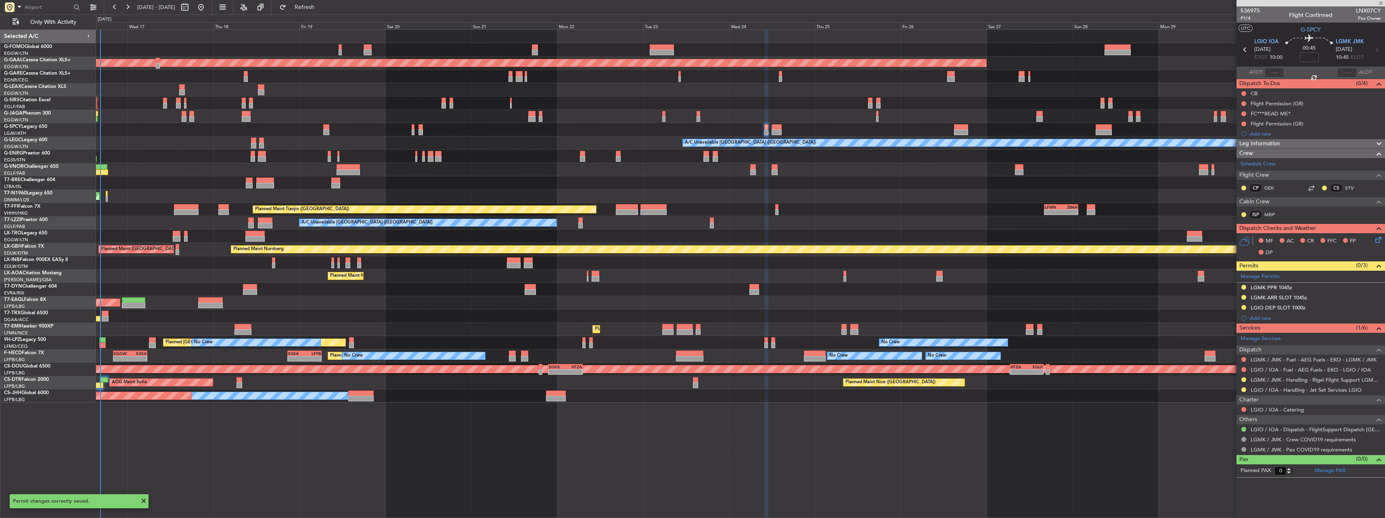
type input "2"
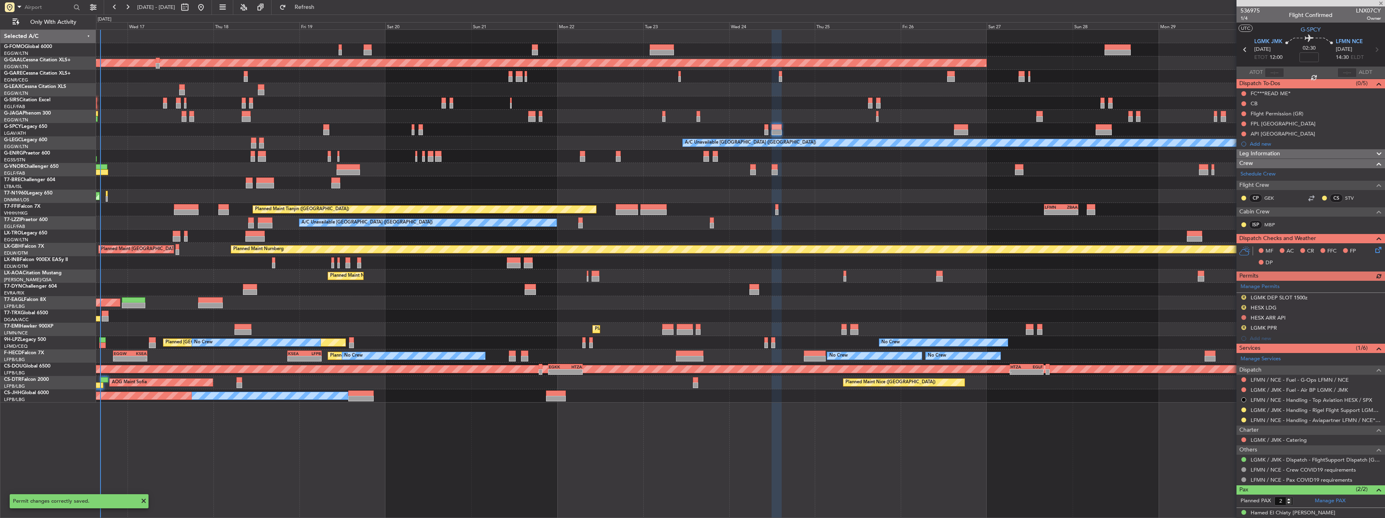
scroll to position [26, 0]
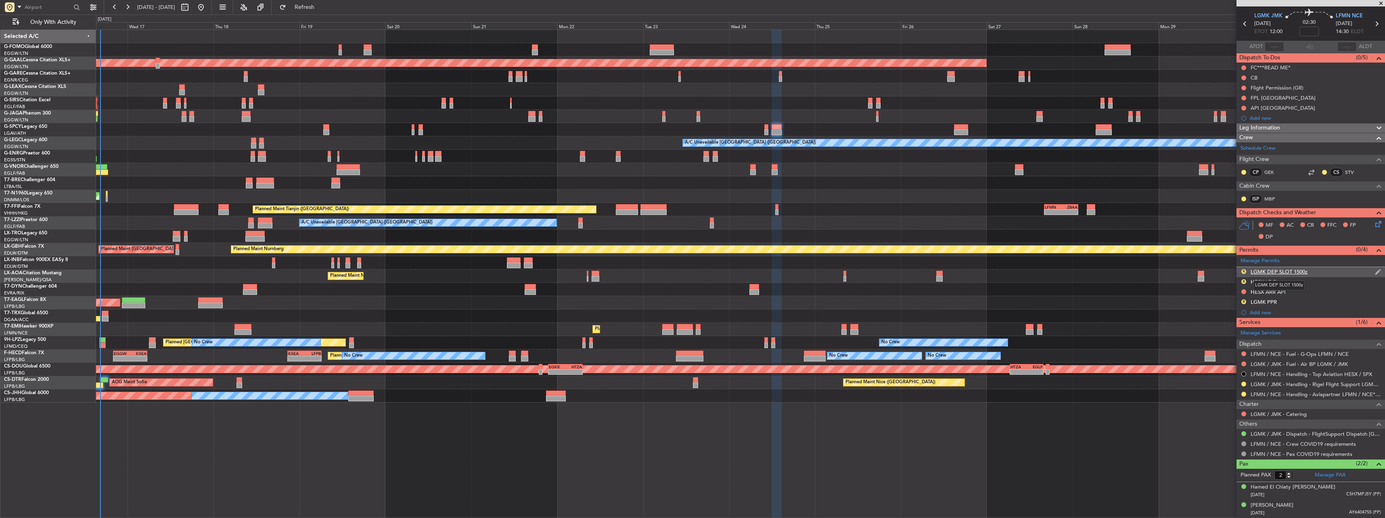
click at [1272, 273] on div "LGMK DEP SLOT 1500z" at bounding box center [1279, 271] width 57 height 7
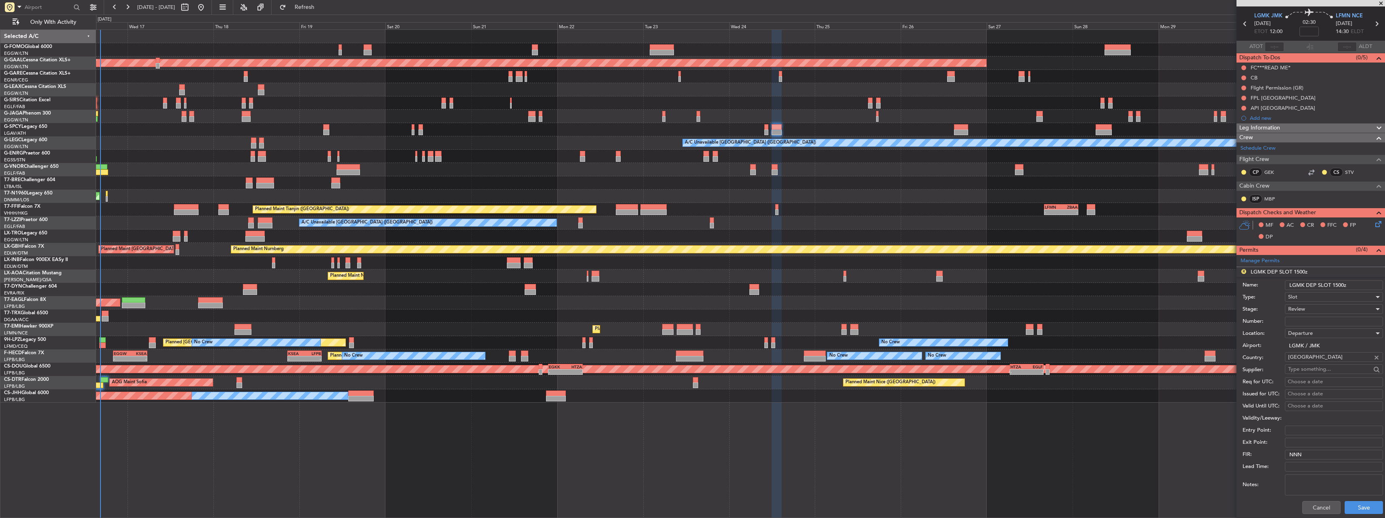
click at [1338, 285] on input "LGMK DEP SLOT 1500z" at bounding box center [1334, 285] width 98 height 10
type input "LGMK DEP SLOT 1200z"
click at [1310, 305] on div "Review" at bounding box center [1331, 309] width 86 height 12
click at [1316, 362] on span "Requested" at bounding box center [1331, 362] width 85 height 12
click at [1369, 512] on button "Save" at bounding box center [1364, 507] width 38 height 13
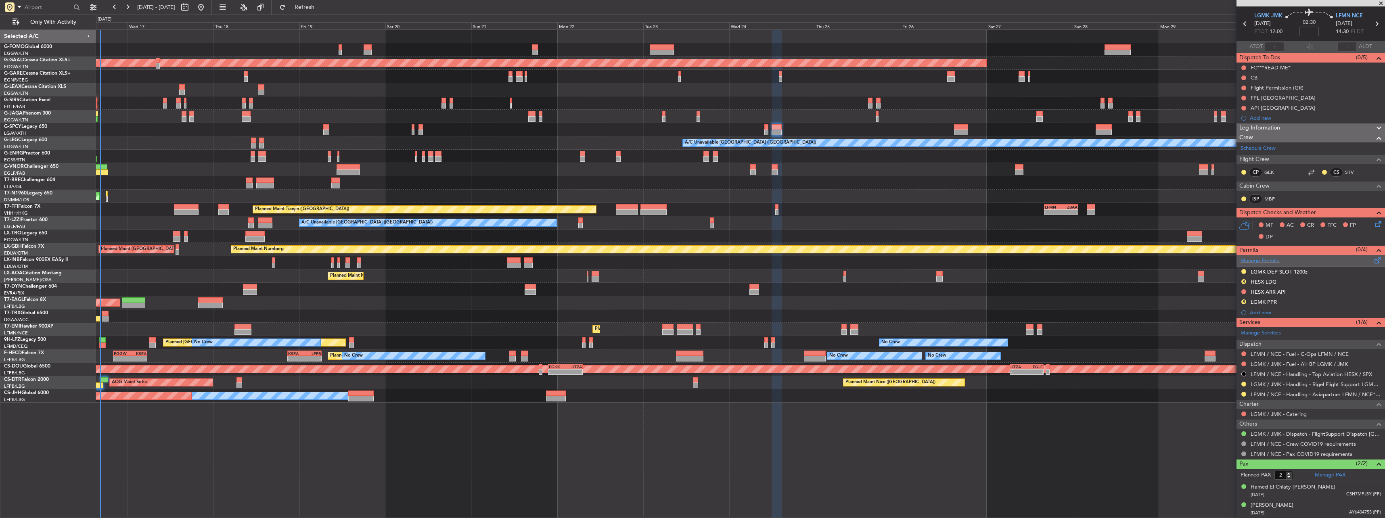
click at [1373, 262] on span at bounding box center [1378, 259] width 10 height 6
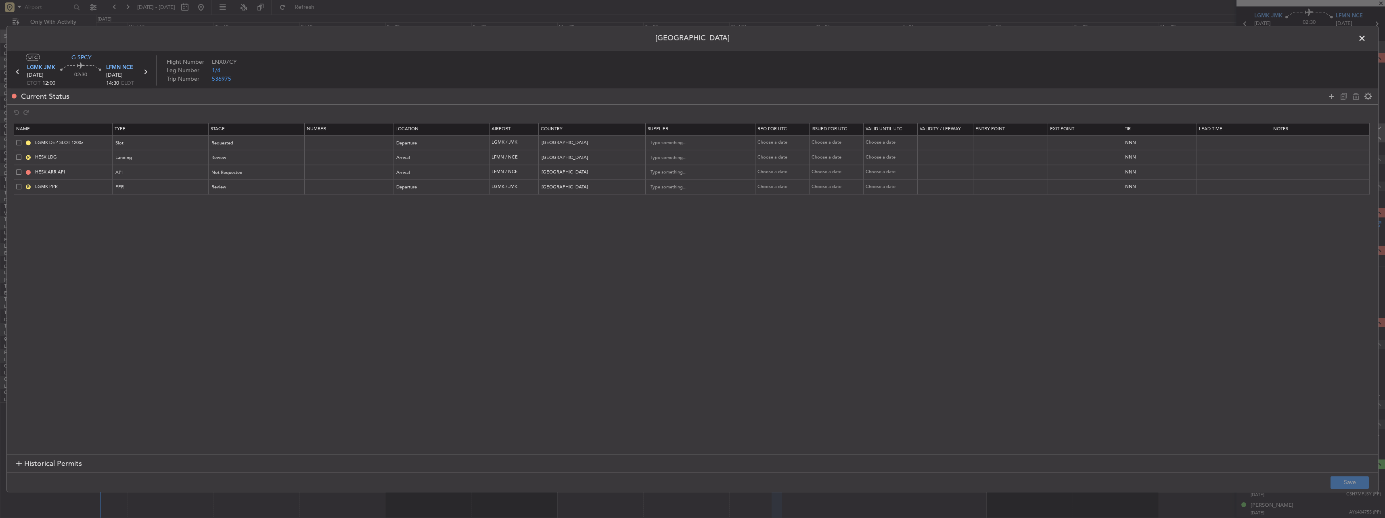
click at [18, 155] on span at bounding box center [18, 157] width 5 height 5
click at [22, 155] on input "checkbox" at bounding box center [22, 155] width 0 height 0
click at [17, 173] on span at bounding box center [18, 172] width 5 height 5
click at [22, 170] on input "checkbox" at bounding box center [22, 170] width 0 height 0
click at [1356, 98] on icon at bounding box center [1356, 97] width 10 height 10
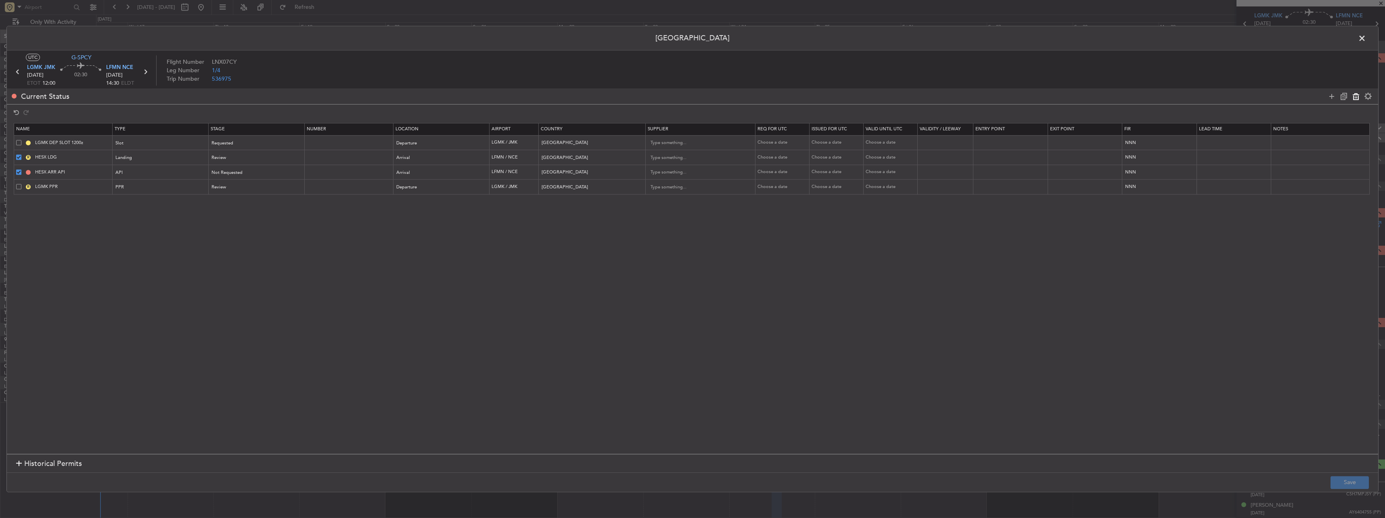
type input "LGMK PPR"
type input "Greece"
click at [1346, 478] on button "Save" at bounding box center [1350, 482] width 38 height 13
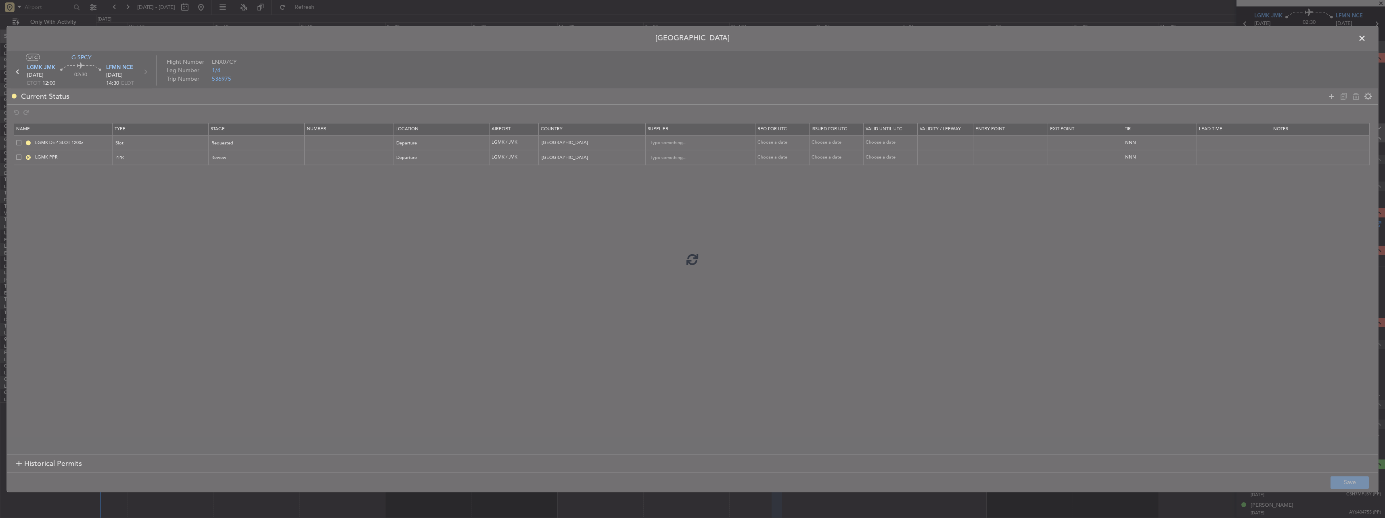
scroll to position [6, 0]
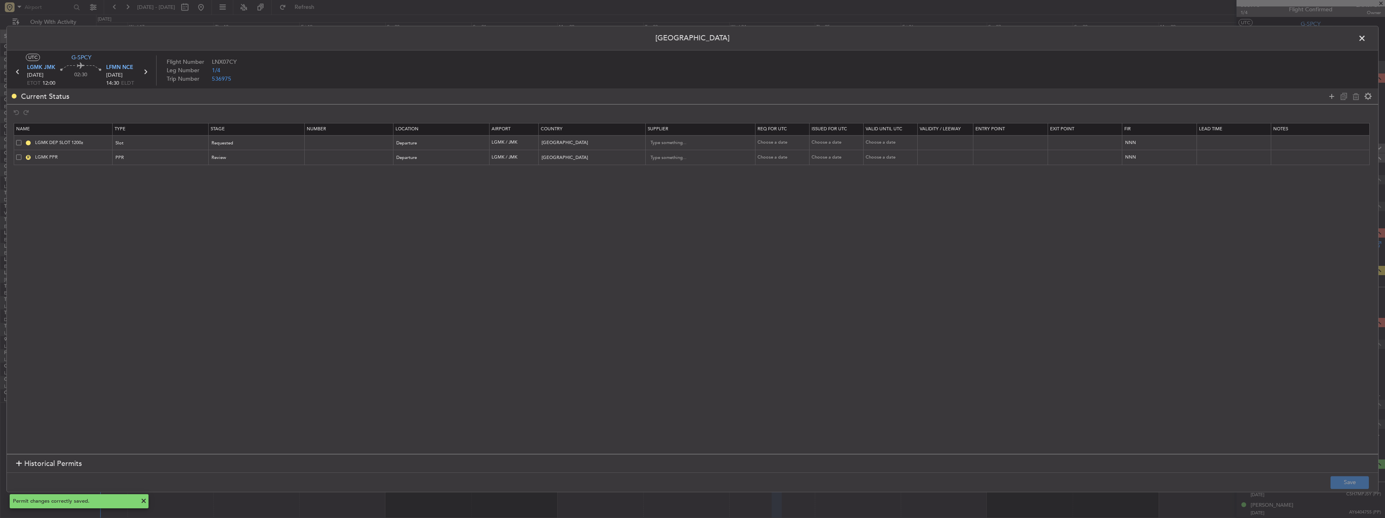
click at [1366, 38] on span at bounding box center [1366, 40] width 0 height 16
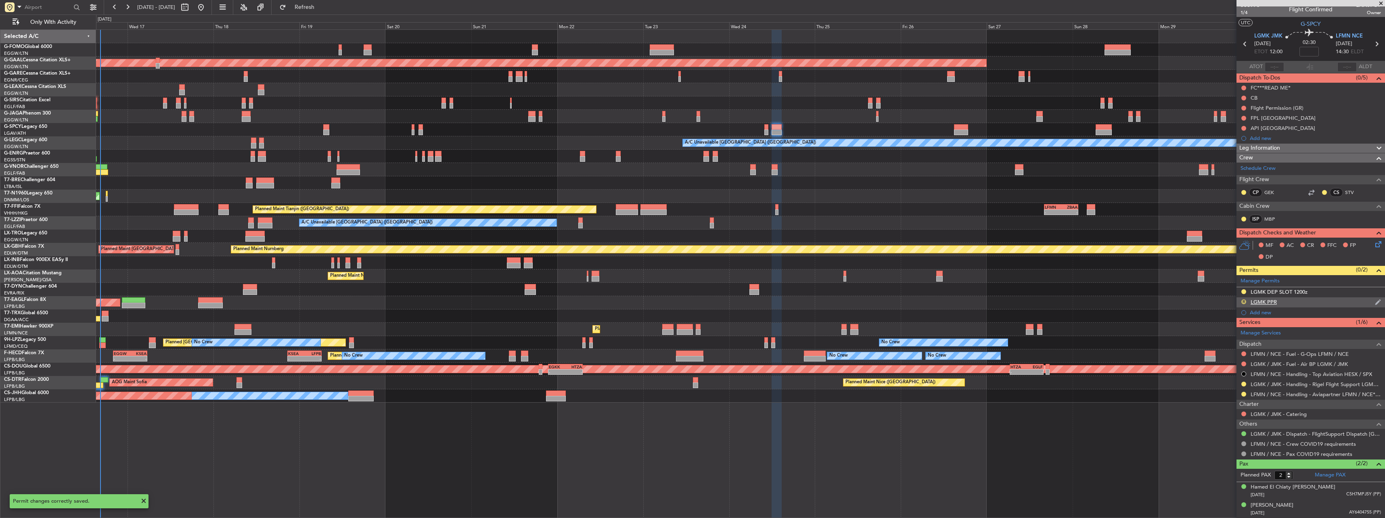
click at [1244, 299] on button "R" at bounding box center [1243, 301] width 5 height 5
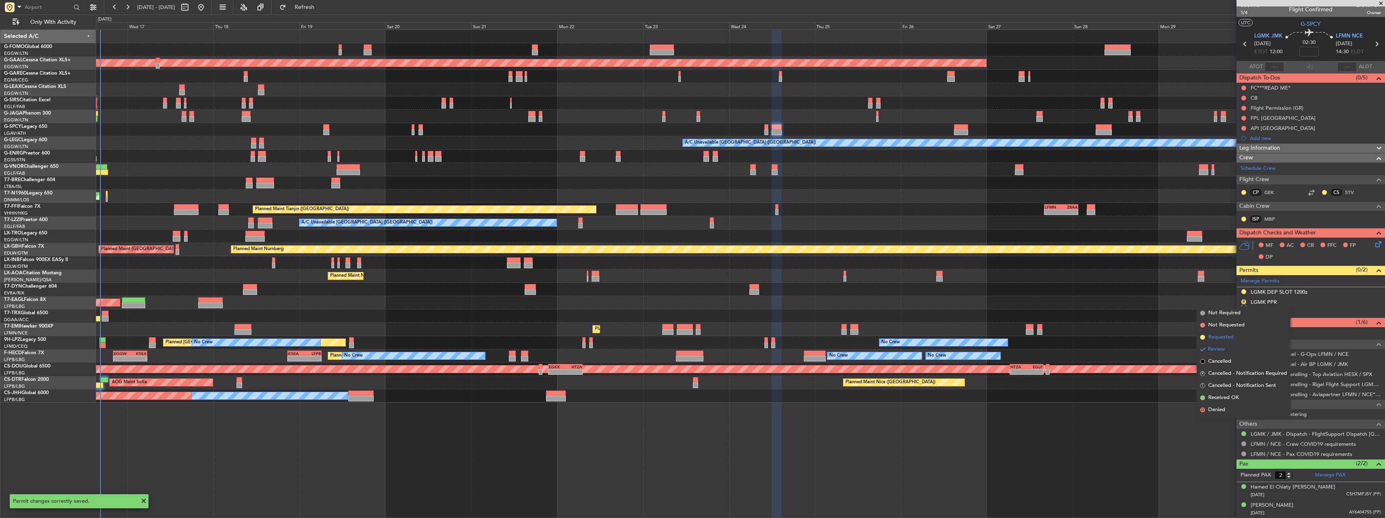
click at [1224, 337] on span "Requested" at bounding box center [1220, 337] width 25 height 8
click at [1262, 313] on div "Add new" at bounding box center [1312, 312] width 124 height 7
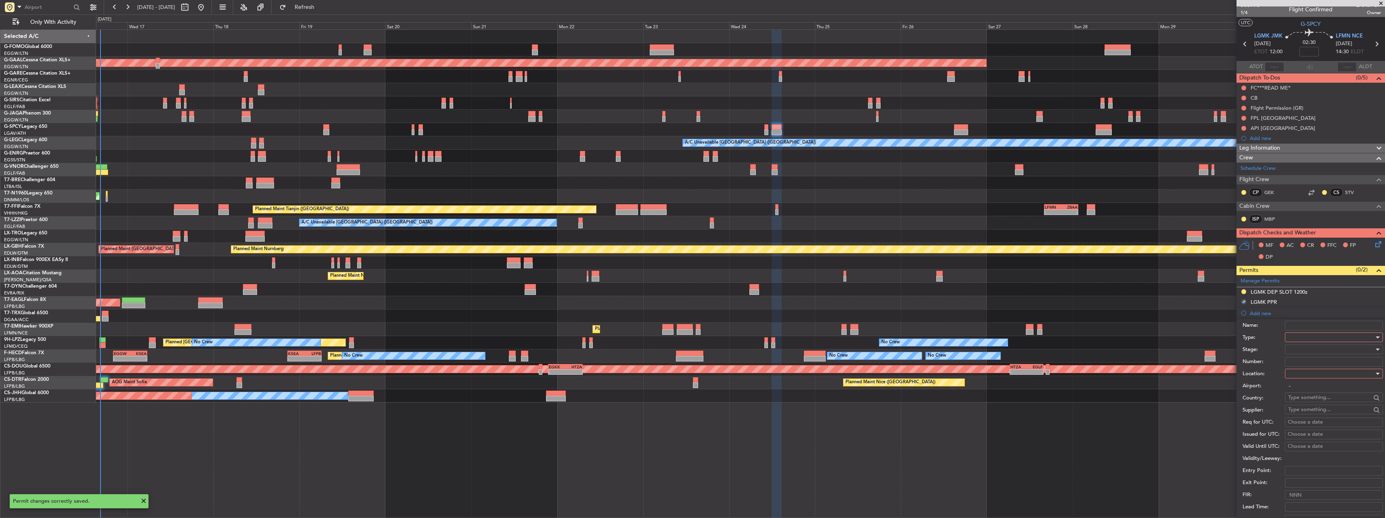
click at [1312, 335] on div at bounding box center [1331, 337] width 86 height 12
click at [1307, 417] on span "Slot" at bounding box center [1331, 414] width 85 height 12
click at [1308, 375] on div at bounding box center [1331, 374] width 86 height 12
click at [1311, 409] on span "Arrival" at bounding box center [1331, 414] width 85 height 12
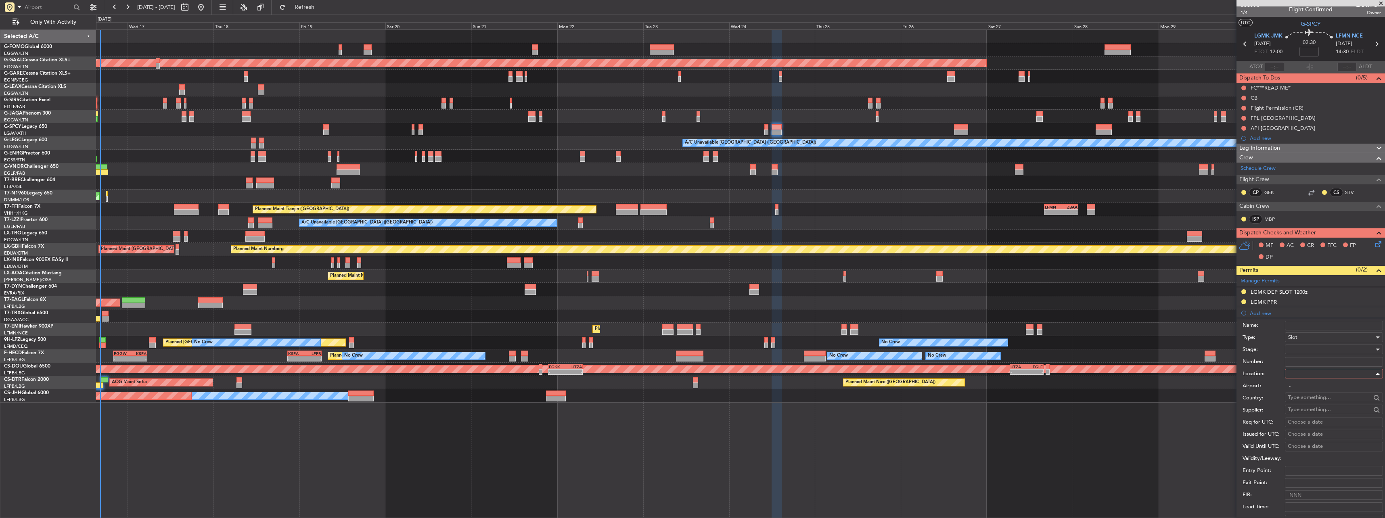
type input "LFMN / NCE"
click at [1310, 352] on div at bounding box center [1331, 349] width 86 height 12
click at [1325, 402] on span "Requested" at bounding box center [1331, 402] width 85 height 12
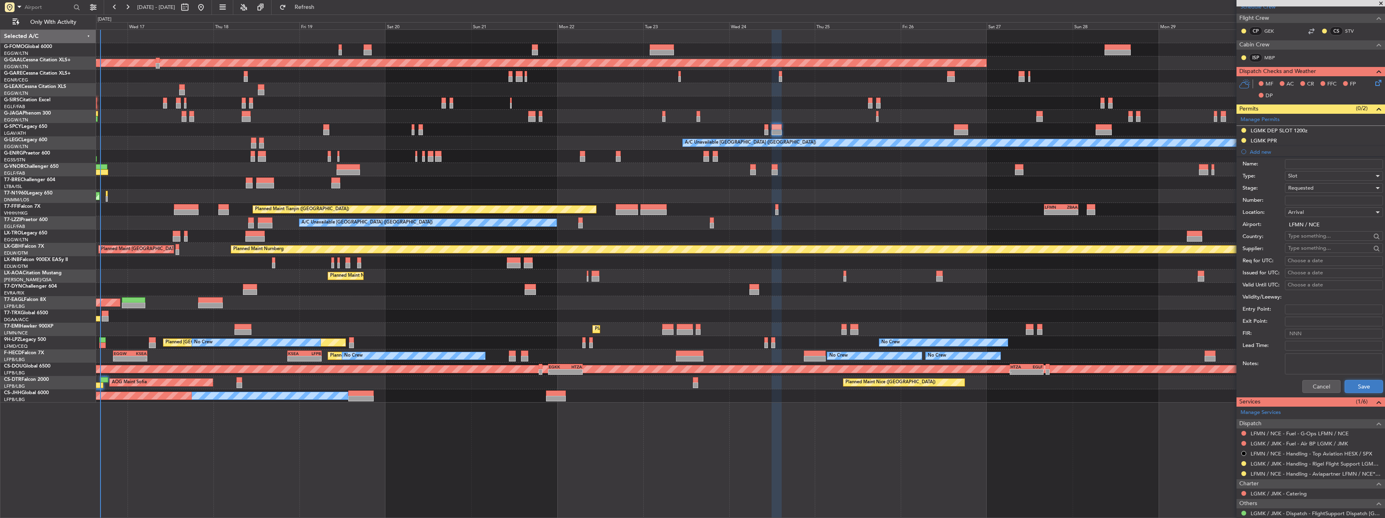
click at [1350, 390] on button "Save" at bounding box center [1364, 386] width 38 height 13
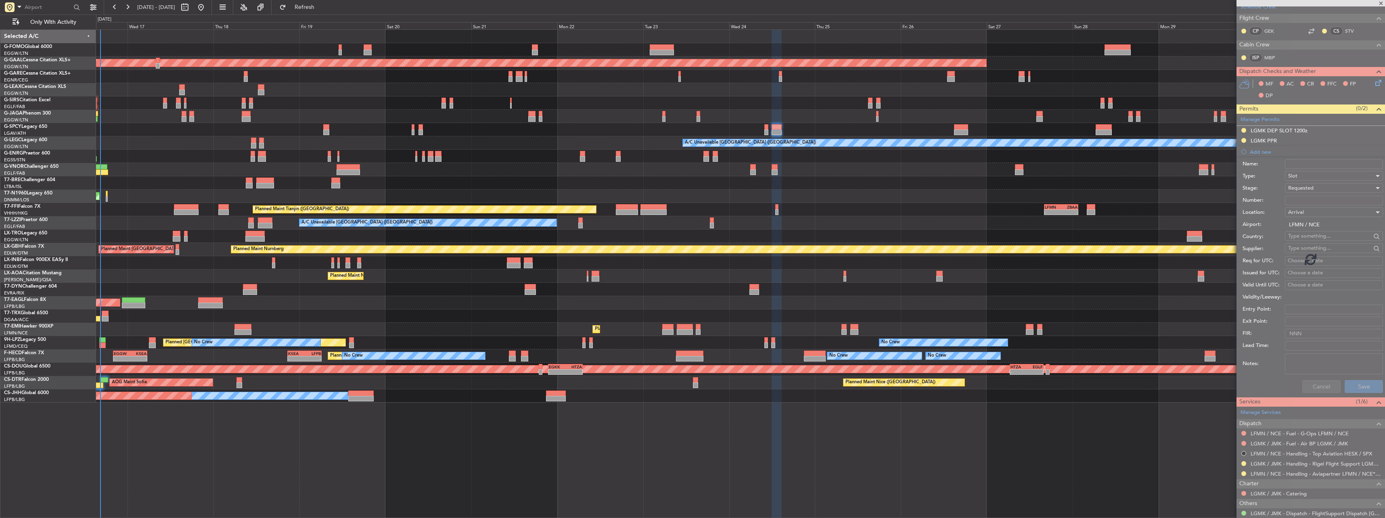
scroll to position [16, 0]
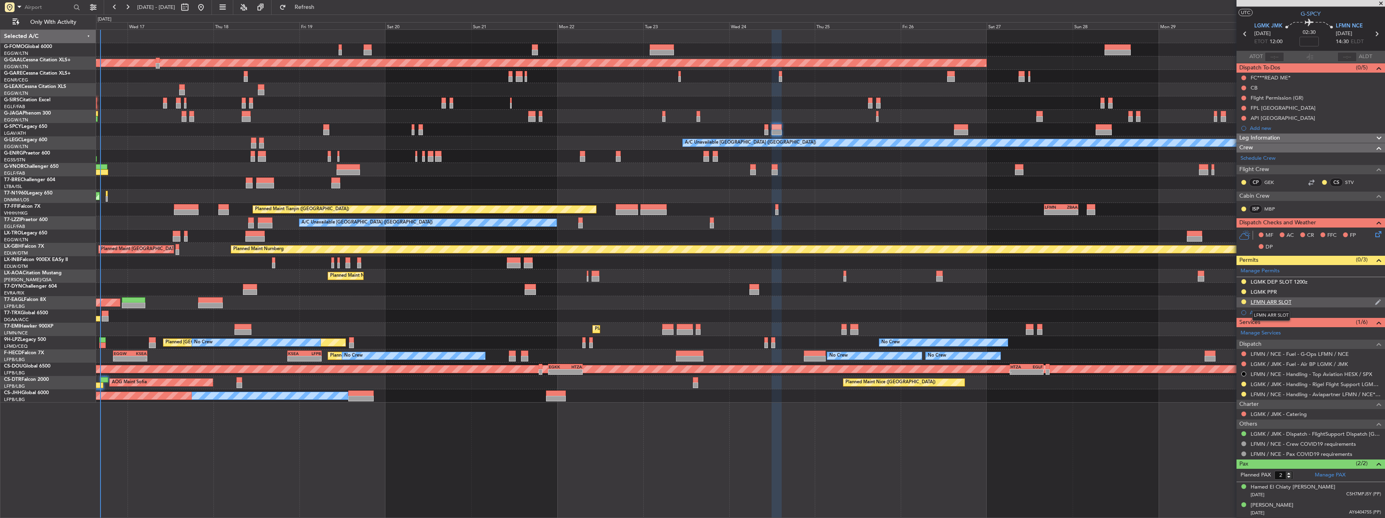
click at [1278, 302] on div "LFMN ARR SLOT" at bounding box center [1271, 302] width 41 height 7
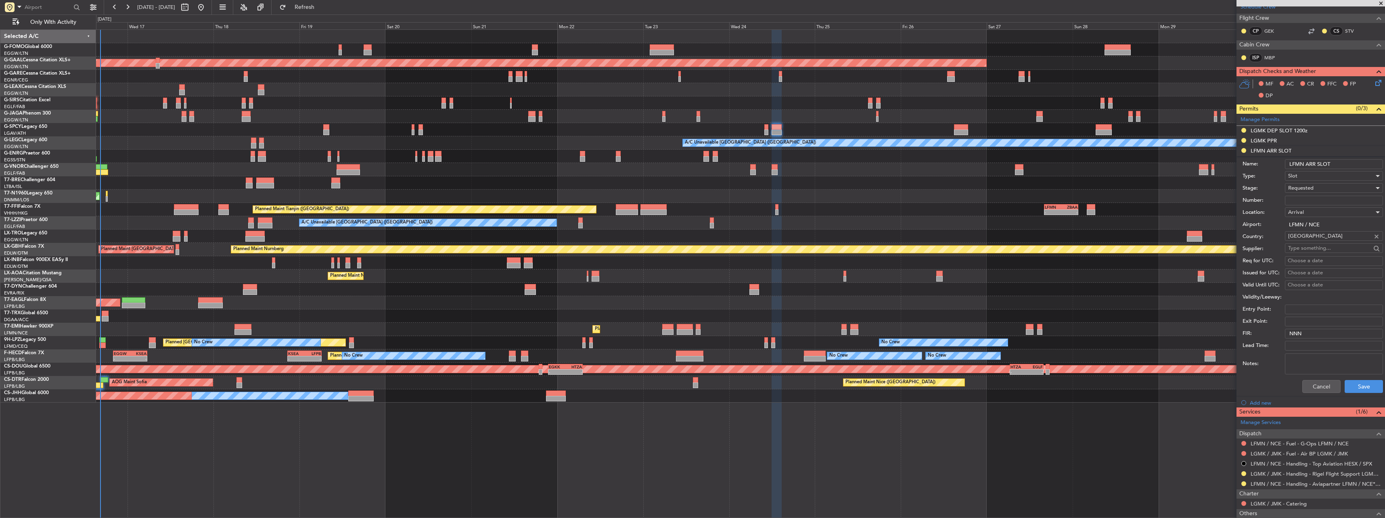
click at [1340, 163] on input "LFMN ARR SLOT" at bounding box center [1334, 164] width 98 height 10
type input "LFMN ARR SLOT 1430z"
click at [1350, 386] on button "Save" at bounding box center [1364, 386] width 38 height 13
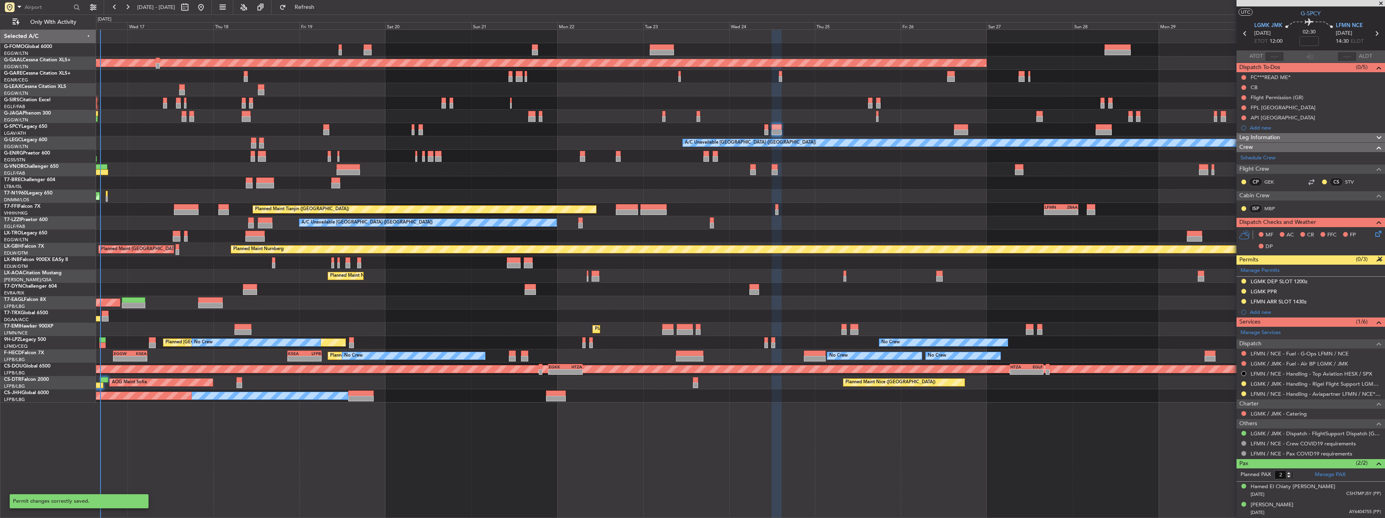
scroll to position [16, 0]
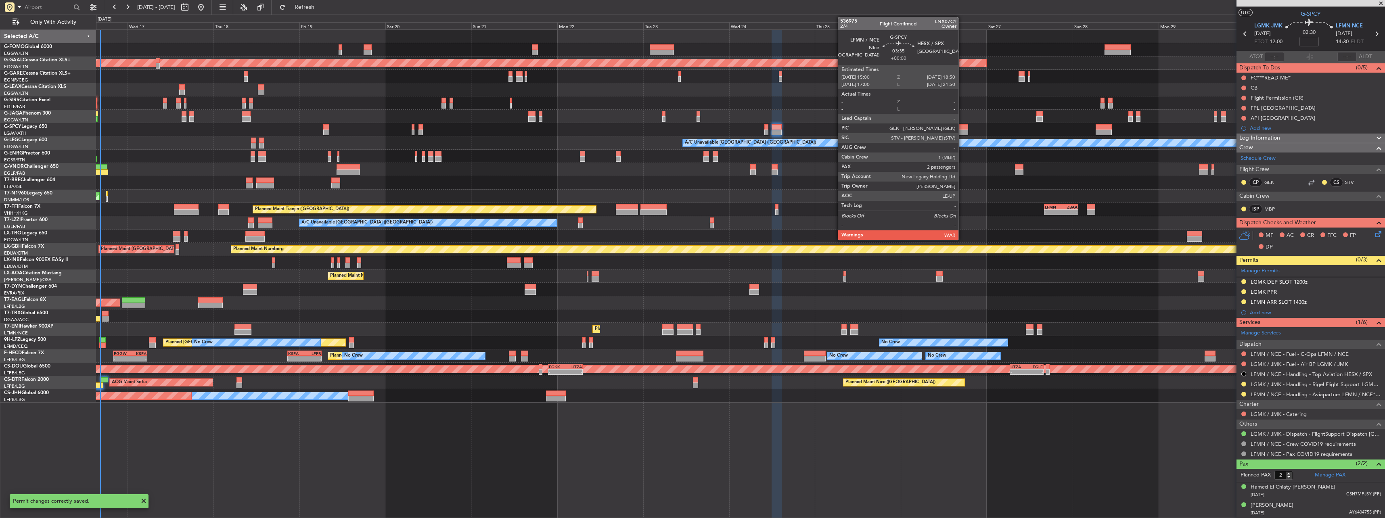
click at [962, 128] on div at bounding box center [961, 127] width 14 height 6
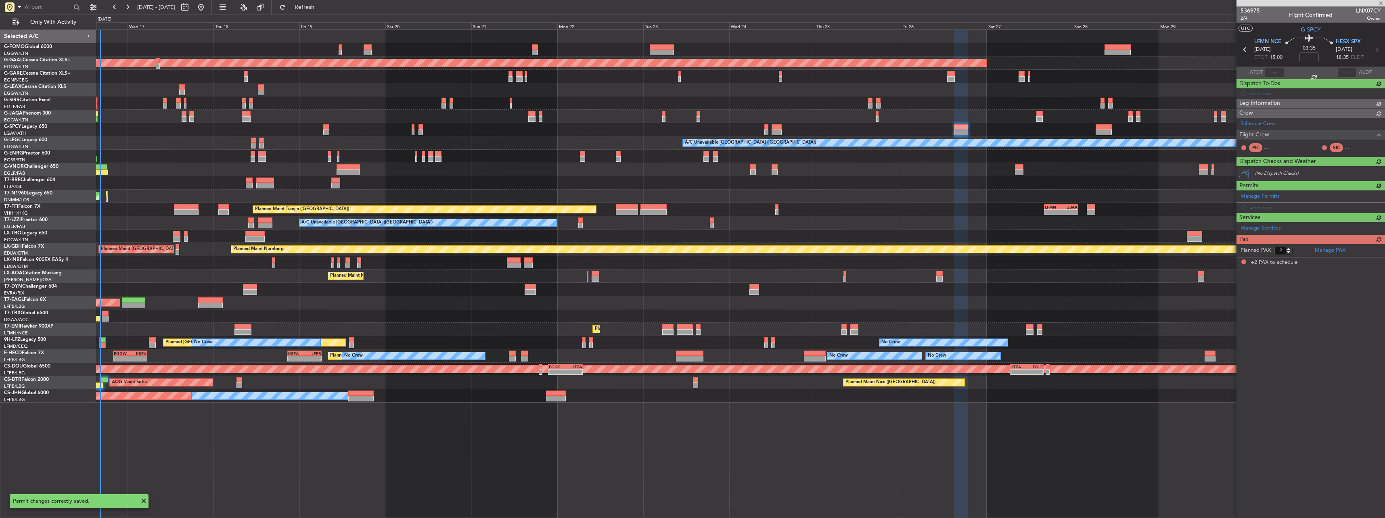
scroll to position [0, 0]
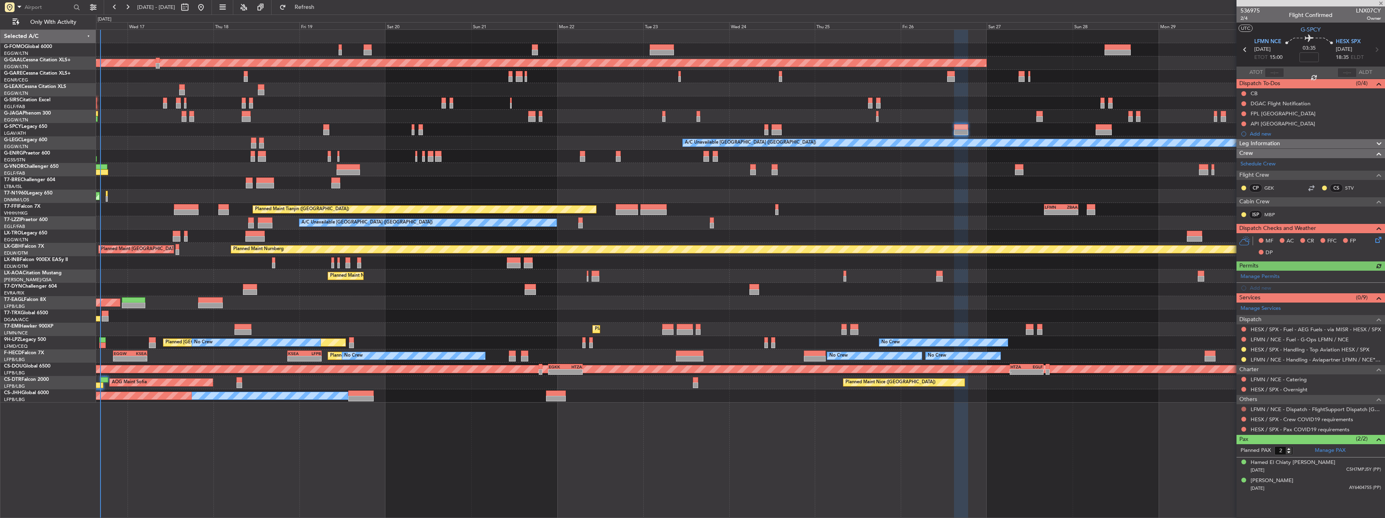
click at [1246, 409] on button at bounding box center [1243, 409] width 5 height 5
drag, startPoint x: 1214, startPoint y: 500, endPoint x: 1221, endPoint y: 488, distance: 13.9
click at [1215, 500] on li "Confirmed" at bounding box center [1243, 505] width 93 height 12
click at [1244, 419] on button at bounding box center [1243, 419] width 5 height 5
drag, startPoint x: 1223, startPoint y: 321, endPoint x: 1239, endPoint y: 373, distance: 53.7
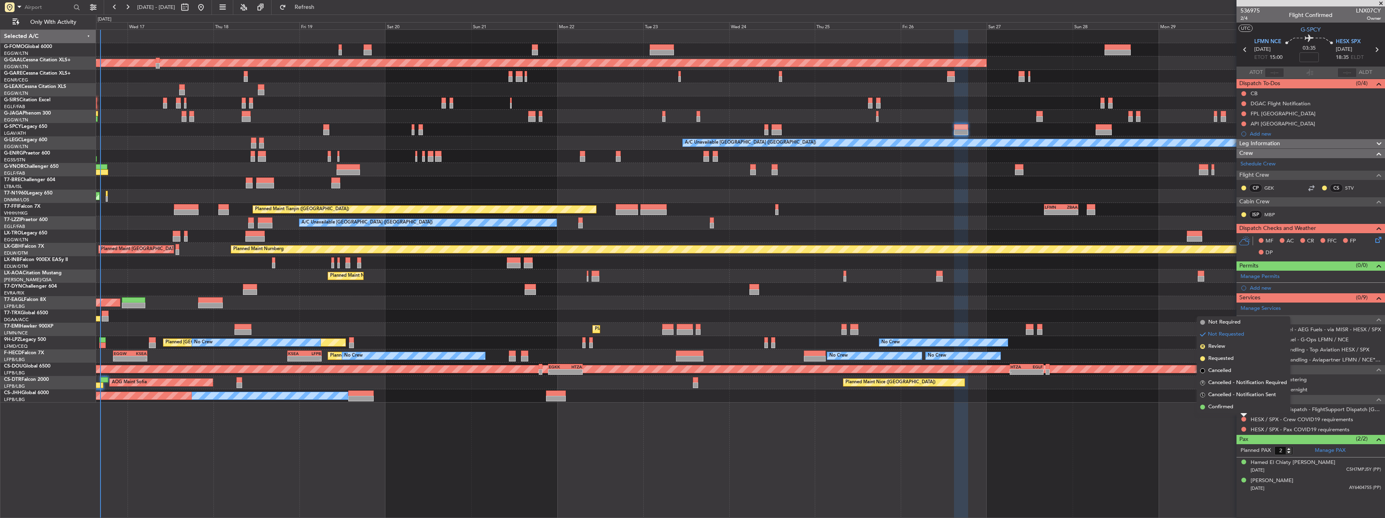
click at [1224, 324] on span "Not Required" at bounding box center [1224, 322] width 32 height 8
click at [1243, 426] on div at bounding box center [1244, 429] width 6 height 6
click at [1243, 427] on button at bounding box center [1243, 429] width 5 height 5
click at [1225, 331] on body "16 Sep 2025 - 01 Oct 2025 Refresh Quick Links Only With Activity OLBA 11:00 Z K…" at bounding box center [692, 259] width 1385 height 518
click at [1246, 429] on button at bounding box center [1243, 429] width 5 height 5
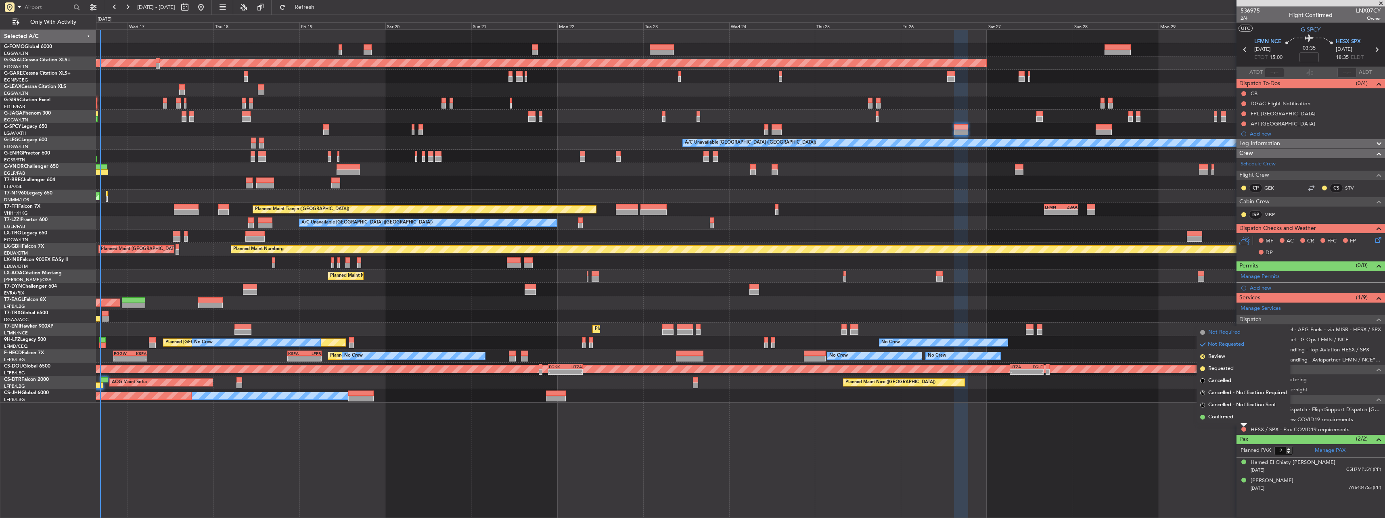
click at [1211, 334] on span "Not Required" at bounding box center [1224, 333] width 32 height 8
drag, startPoint x: 1262, startPoint y: 308, endPoint x: 1166, endPoint y: 315, distance: 96.7
click at [1164, 315] on fb-app "16 Sep 2025 - 01 Oct 2025 Refresh Quick Links Only With Activity OLBA 11:00 Z K…" at bounding box center [692, 262] width 1385 height 512
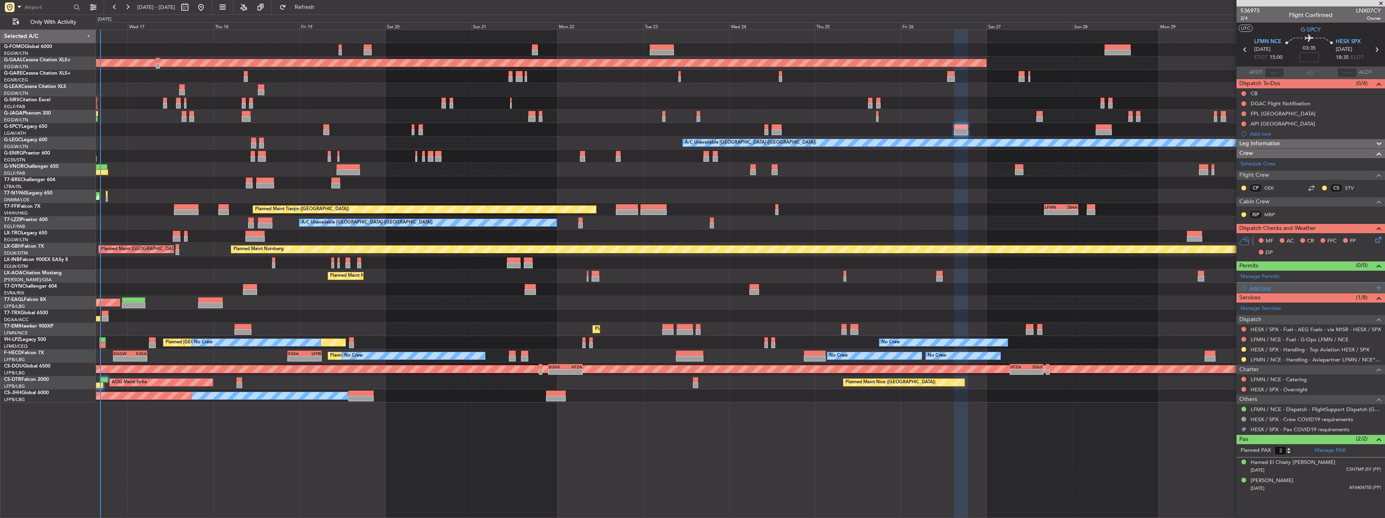
click at [1254, 289] on div "Add new" at bounding box center [1312, 288] width 124 height 7
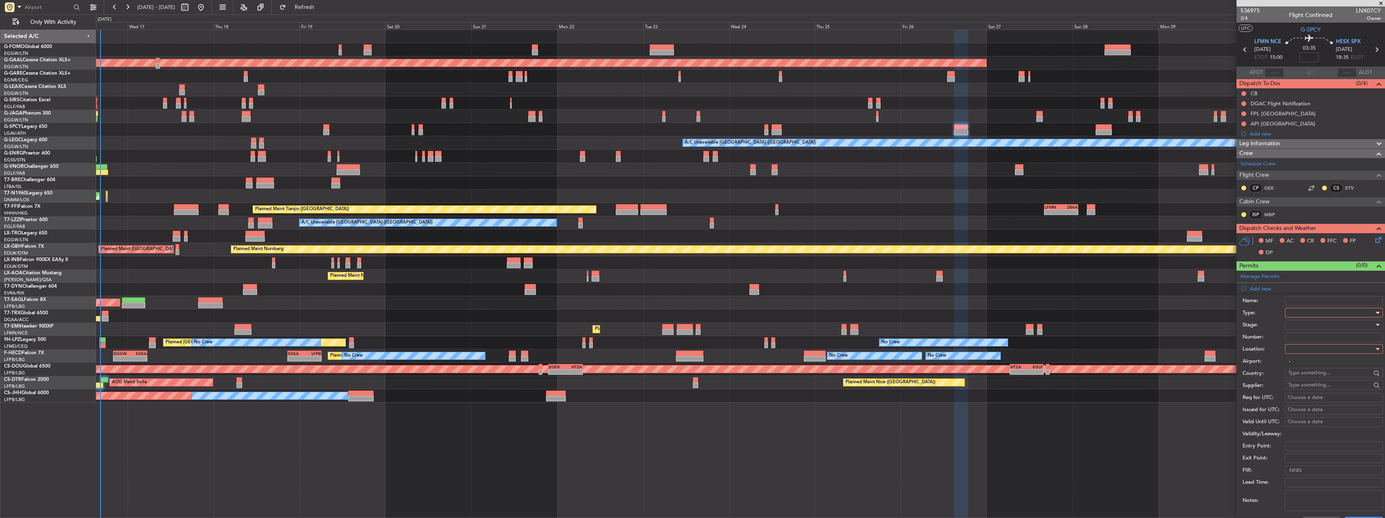
click at [1309, 310] on div at bounding box center [1331, 313] width 86 height 12
click at [1312, 382] on span "Risk Assessment" at bounding box center [1331, 377] width 85 height 12
click at [1331, 310] on div "Risk Assessment" at bounding box center [1331, 313] width 86 height 12
click at [1303, 387] on span "Slot" at bounding box center [1331, 389] width 85 height 12
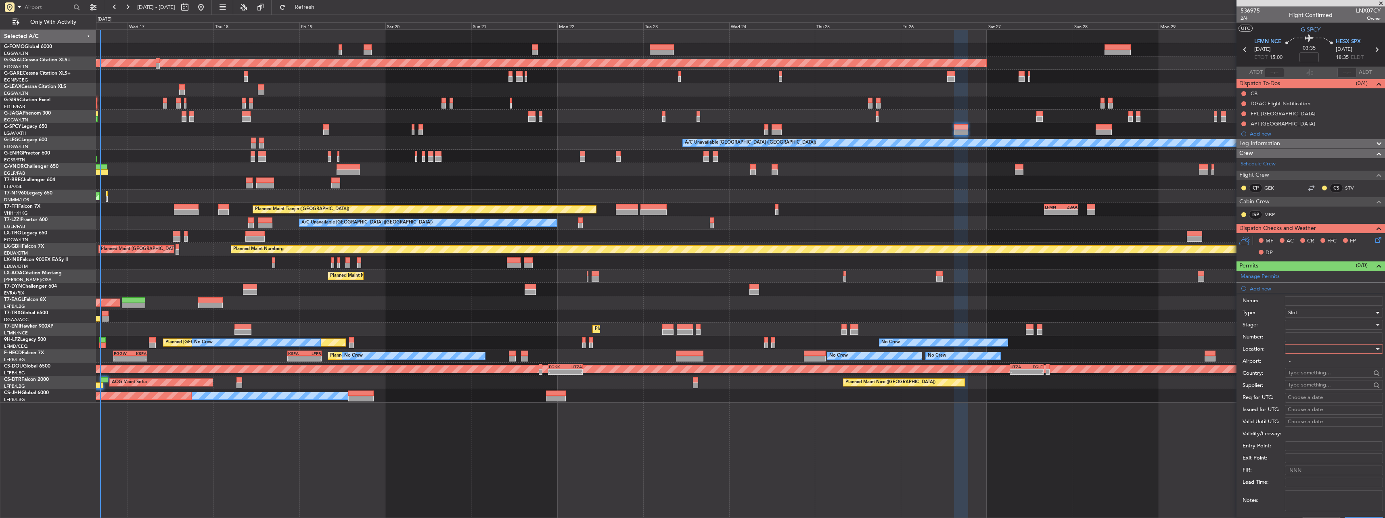
click at [1310, 349] on div at bounding box center [1331, 349] width 86 height 12
click at [1311, 363] on span "Departure" at bounding box center [1331, 366] width 85 height 12
type input "LFMN / NCE"
click at [1310, 327] on div at bounding box center [1331, 325] width 86 height 12
click at [1311, 381] on span "Requested" at bounding box center [1331, 378] width 85 height 12
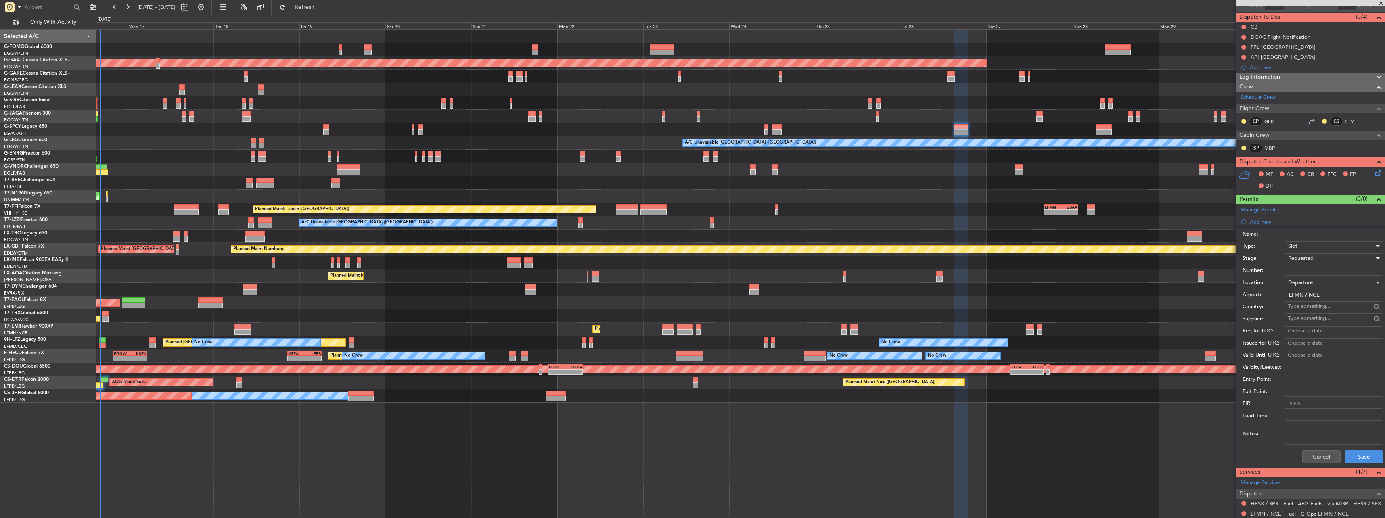
scroll to position [121, 0]
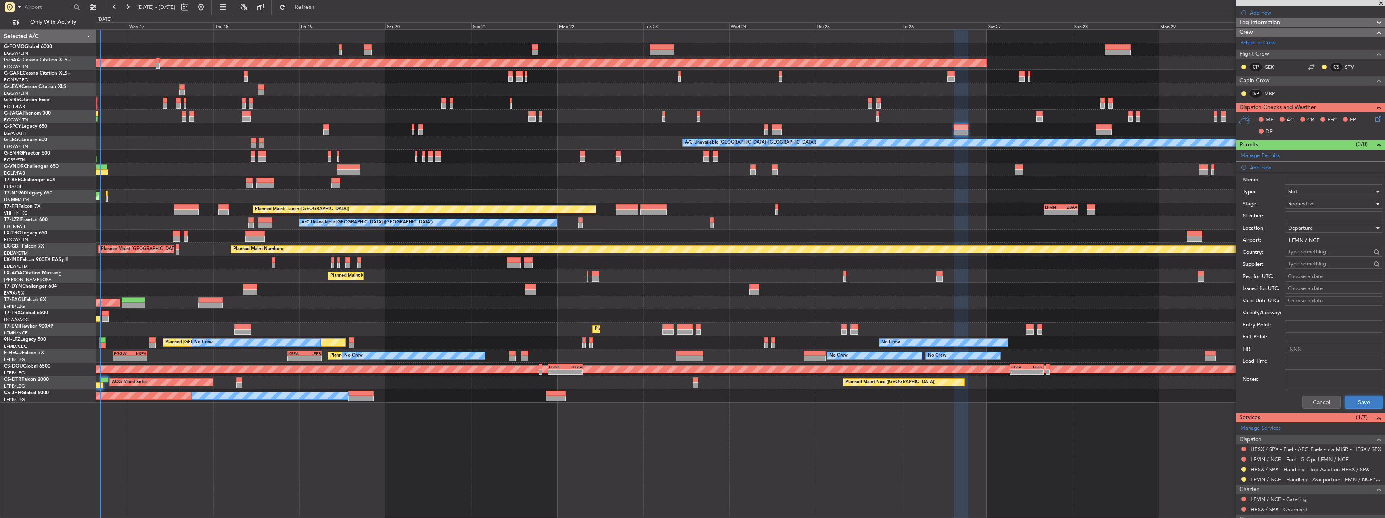
click at [1356, 403] on button "Save" at bounding box center [1364, 402] width 38 height 13
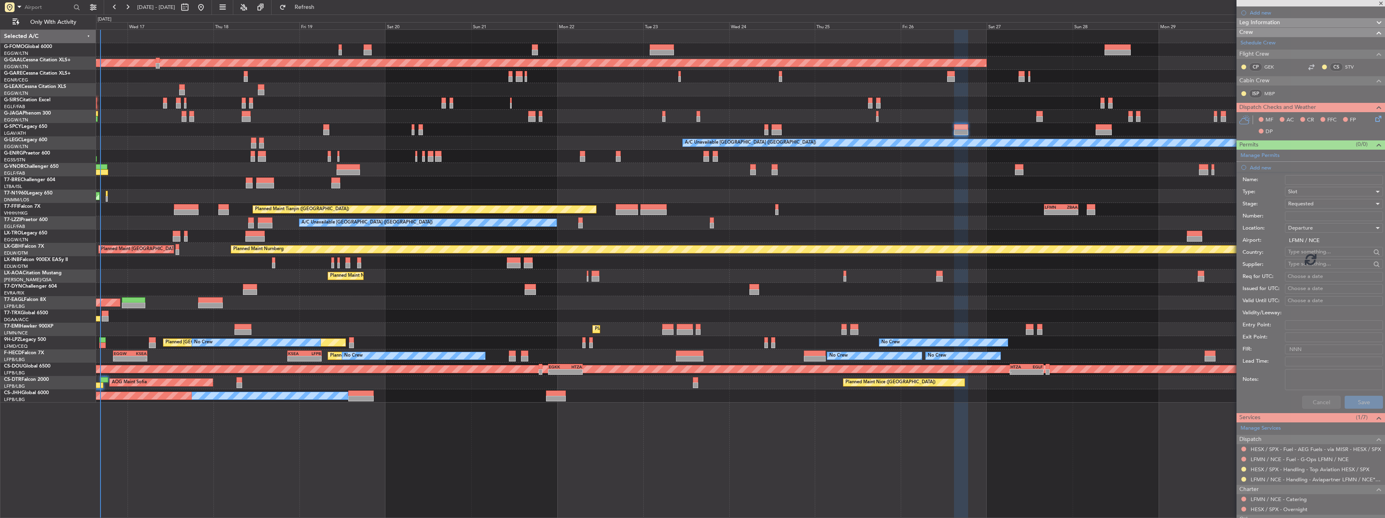
scroll to position [0, 0]
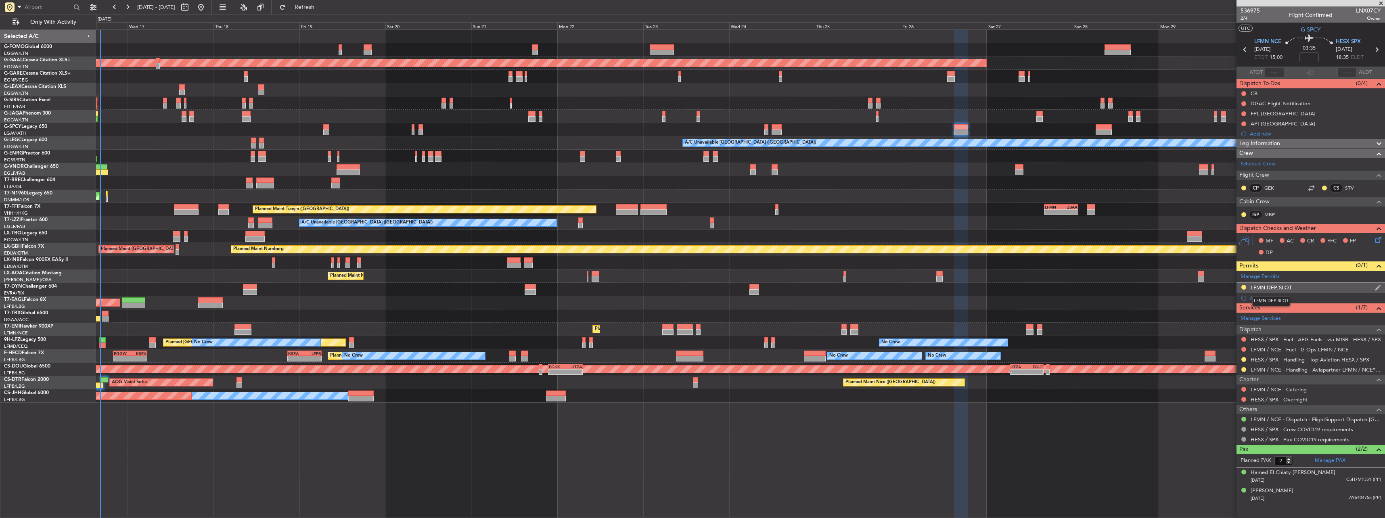
click at [1260, 287] on div "LFMN DEP SLOT" at bounding box center [1271, 287] width 41 height 7
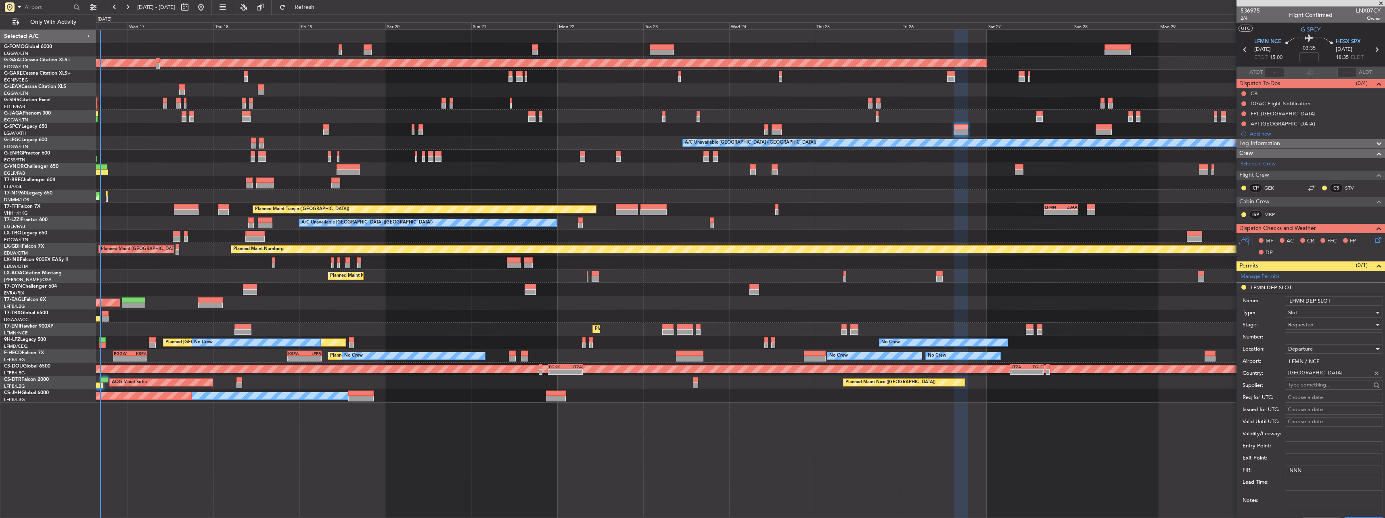
click at [1341, 299] on input "LFMN DEP SLOT" at bounding box center [1334, 301] width 98 height 10
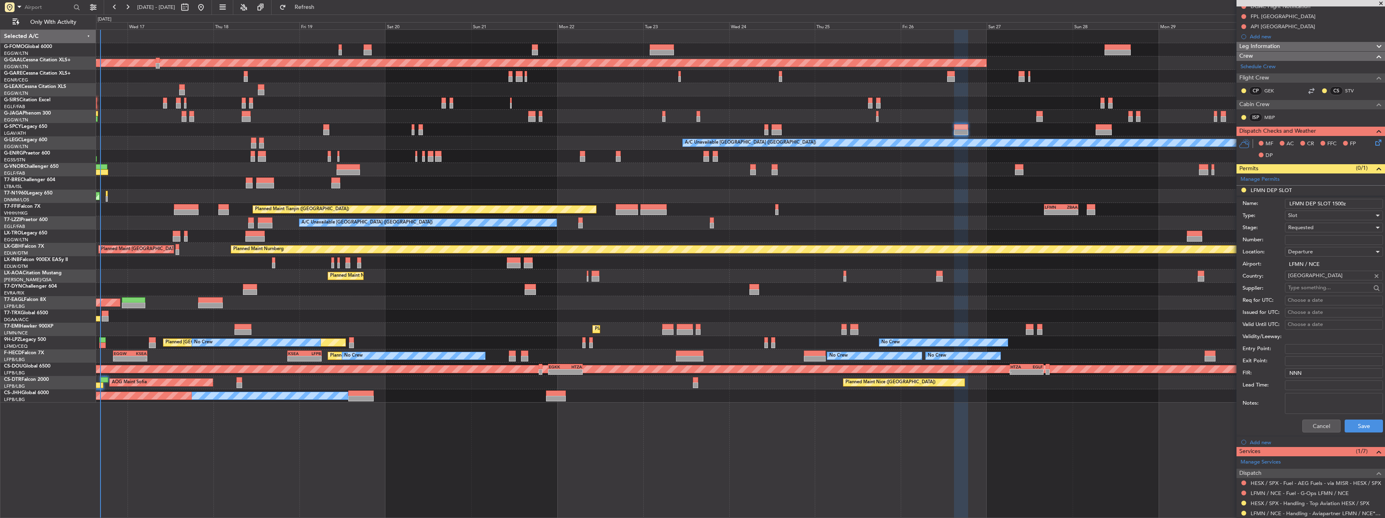
scroll to position [202, 0]
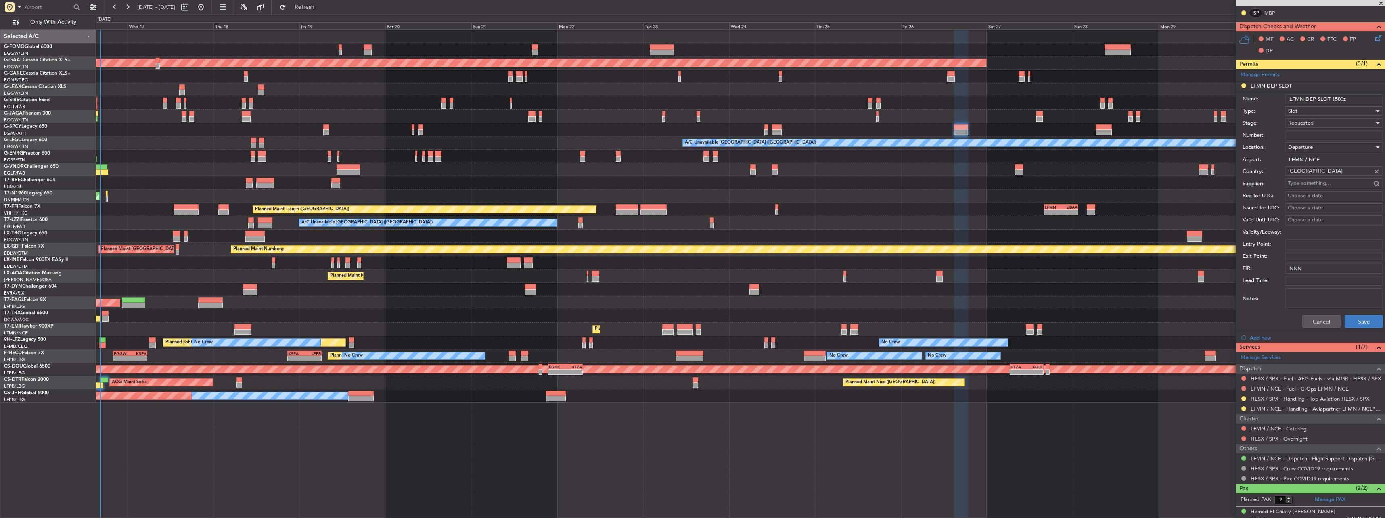
type input "LFMN DEP SLOT 1500z"
click at [1350, 321] on button "Save" at bounding box center [1364, 321] width 38 height 13
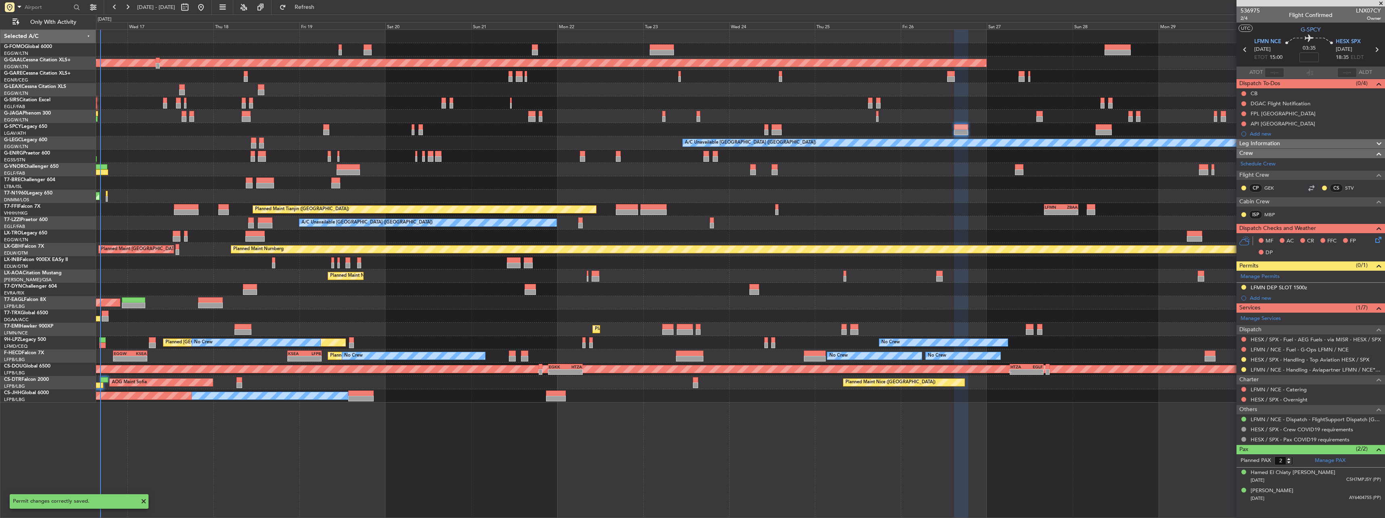
scroll to position [0, 0]
click at [1263, 297] on div "Add new" at bounding box center [1312, 298] width 124 height 7
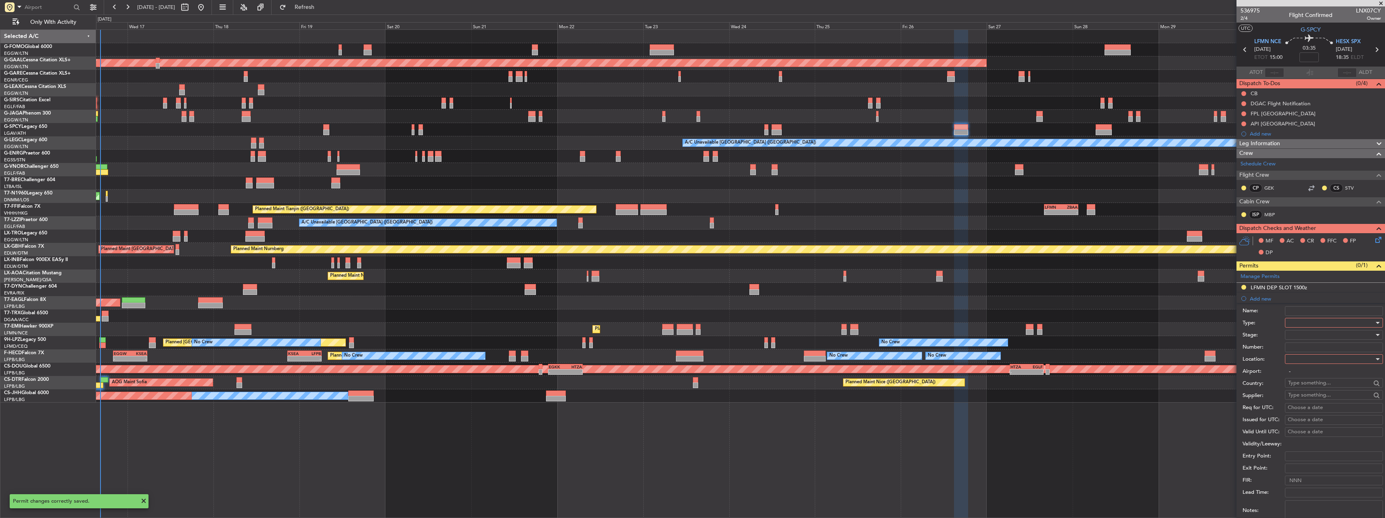
click at [1321, 322] on div at bounding box center [1331, 323] width 86 height 12
click at [1309, 372] on span "Landing" at bounding box center [1331, 372] width 85 height 12
click at [1303, 363] on div at bounding box center [1331, 359] width 86 height 12
drag, startPoint x: 1312, startPoint y: 400, endPoint x: 1301, endPoint y: 366, distance: 35.2
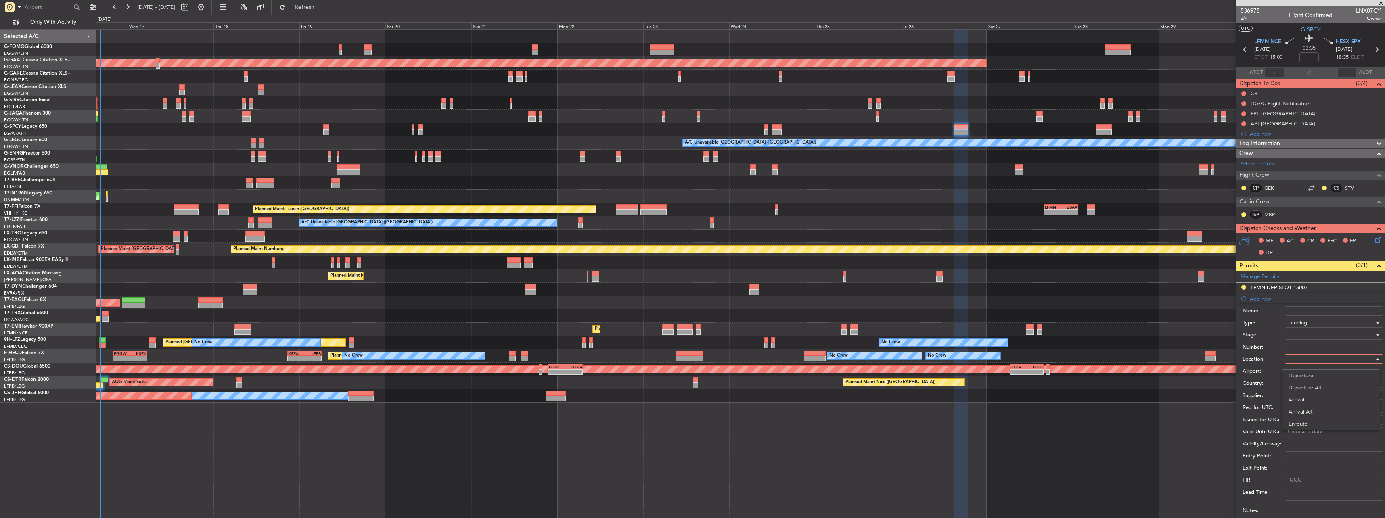
click at [1311, 398] on span "Arrival" at bounding box center [1331, 400] width 85 height 12
type input "HESX / SPX"
click at [1301, 337] on div at bounding box center [1331, 335] width 86 height 12
click at [1315, 385] on span "Requested" at bounding box center [1331, 388] width 85 height 12
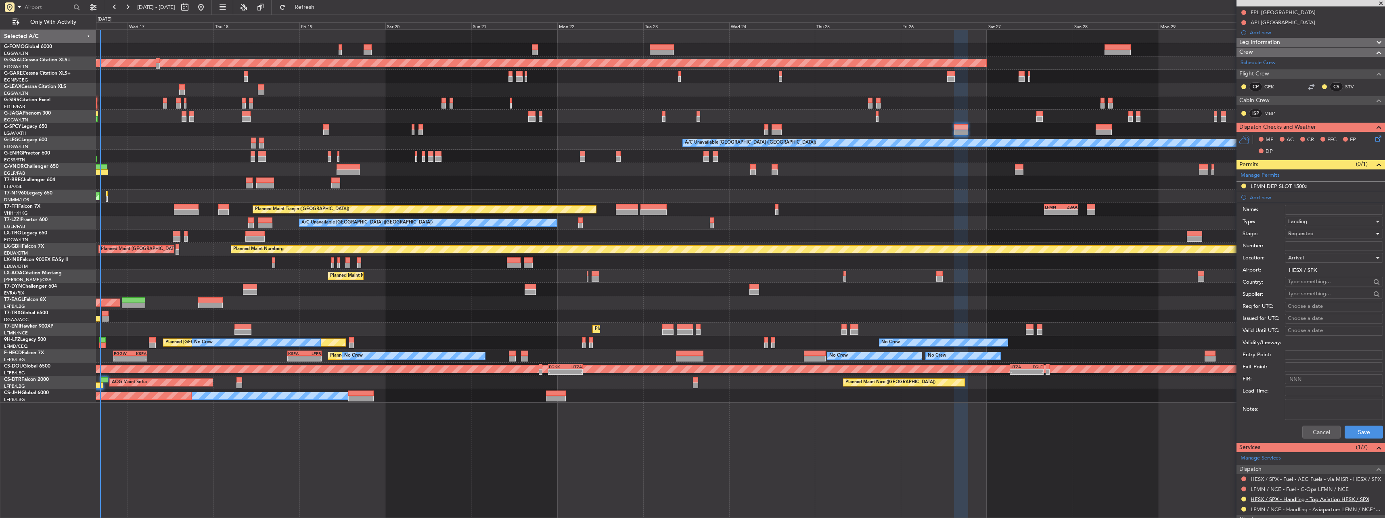
scroll to position [202, 0]
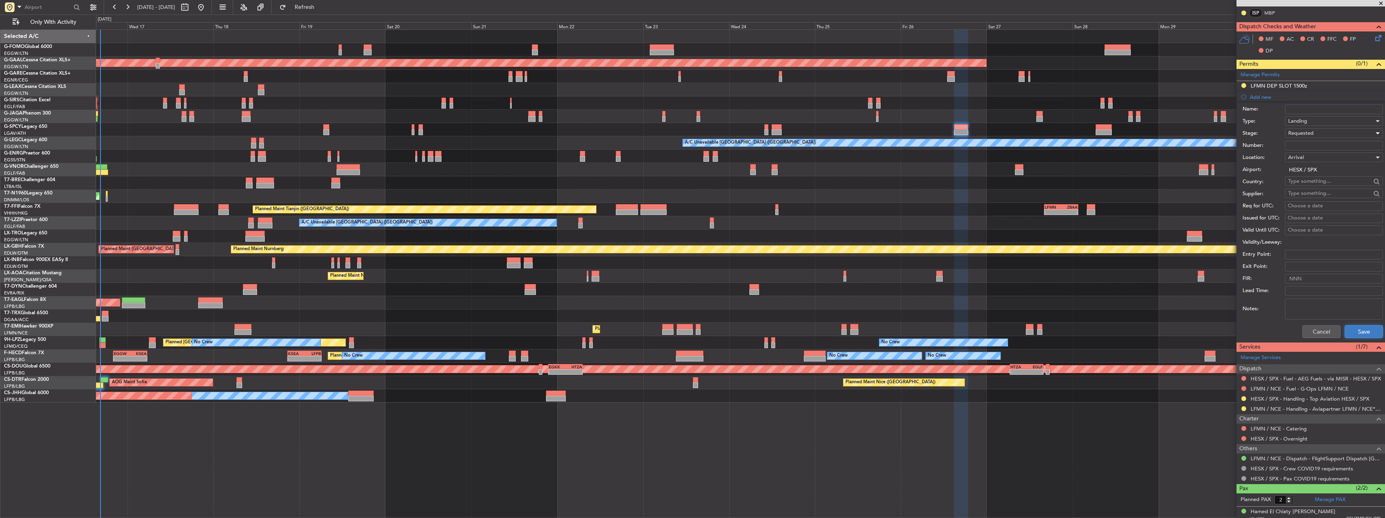
click at [1363, 334] on button "Save" at bounding box center [1364, 331] width 38 height 13
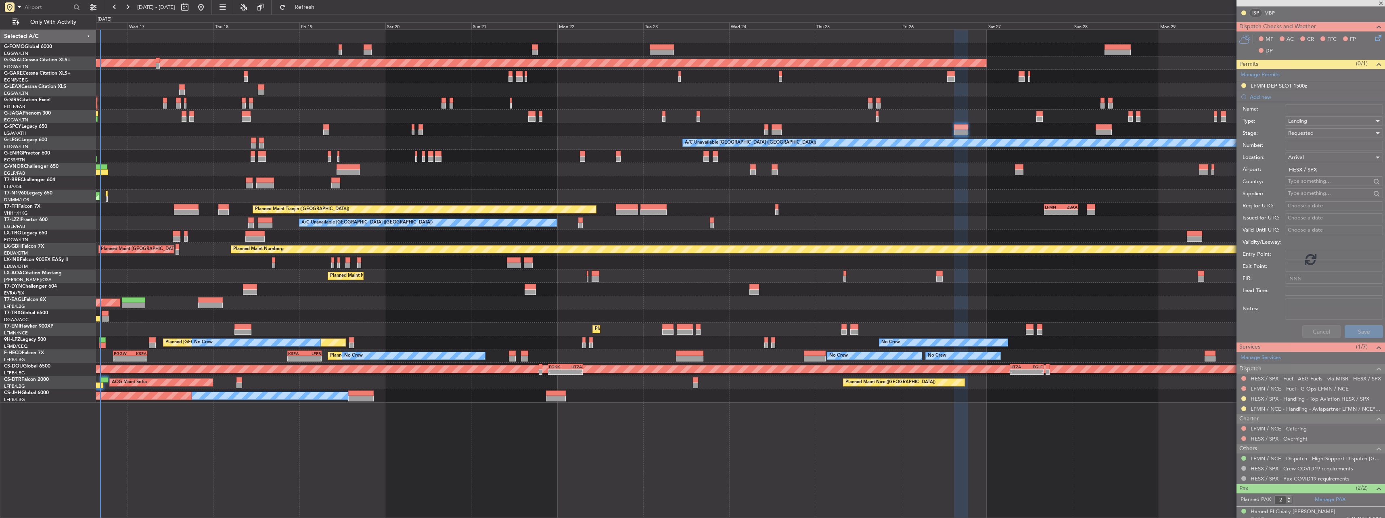
scroll to position [0, 0]
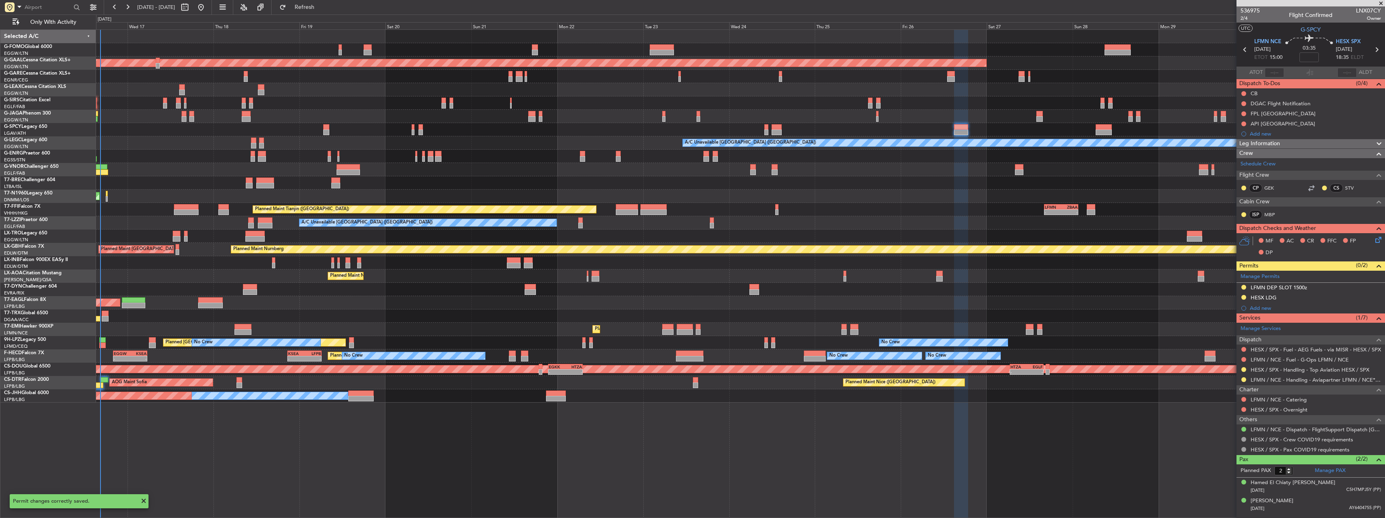
click at [1263, 306] on div "Add new" at bounding box center [1315, 308] width 131 height 7
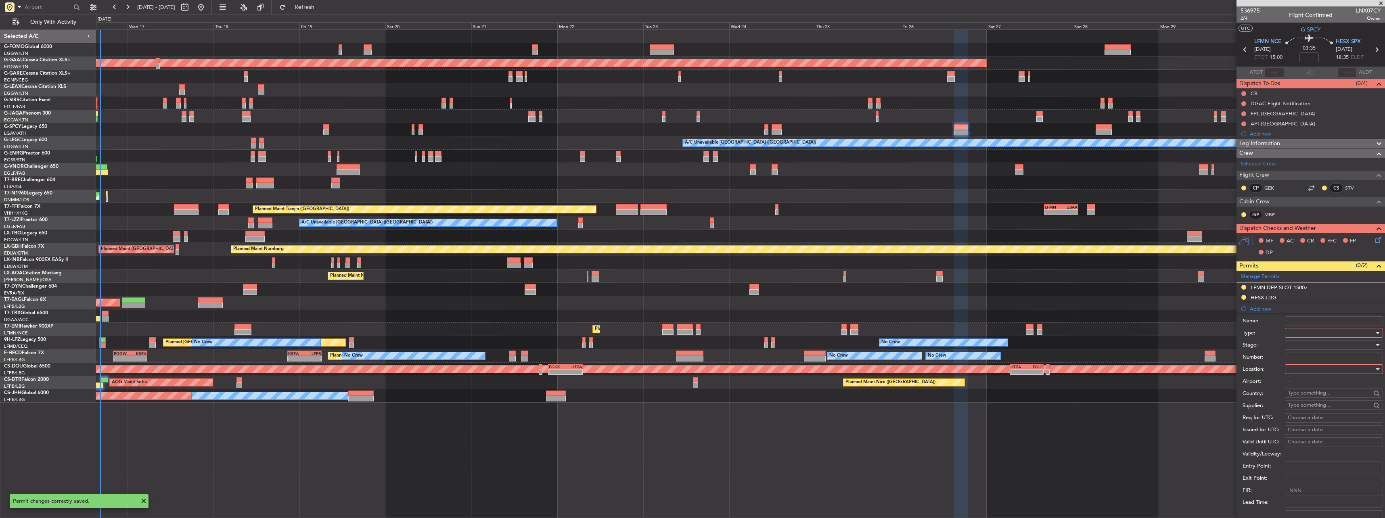
click at [1316, 330] on div at bounding box center [1331, 333] width 86 height 12
click at [1304, 375] on span "API" at bounding box center [1331, 374] width 85 height 12
click at [1305, 354] on input "Number:" at bounding box center [1334, 358] width 98 height 10
click at [1305, 358] on input "Number:" at bounding box center [1334, 358] width 98 height 10
click at [1207, 364] on div "Planned Maint London (Biggin Hill) - - EGKK 21:30 Z HTZA 07:10 Z - - HTZA 06:30…" at bounding box center [740, 369] width 1289 height 13
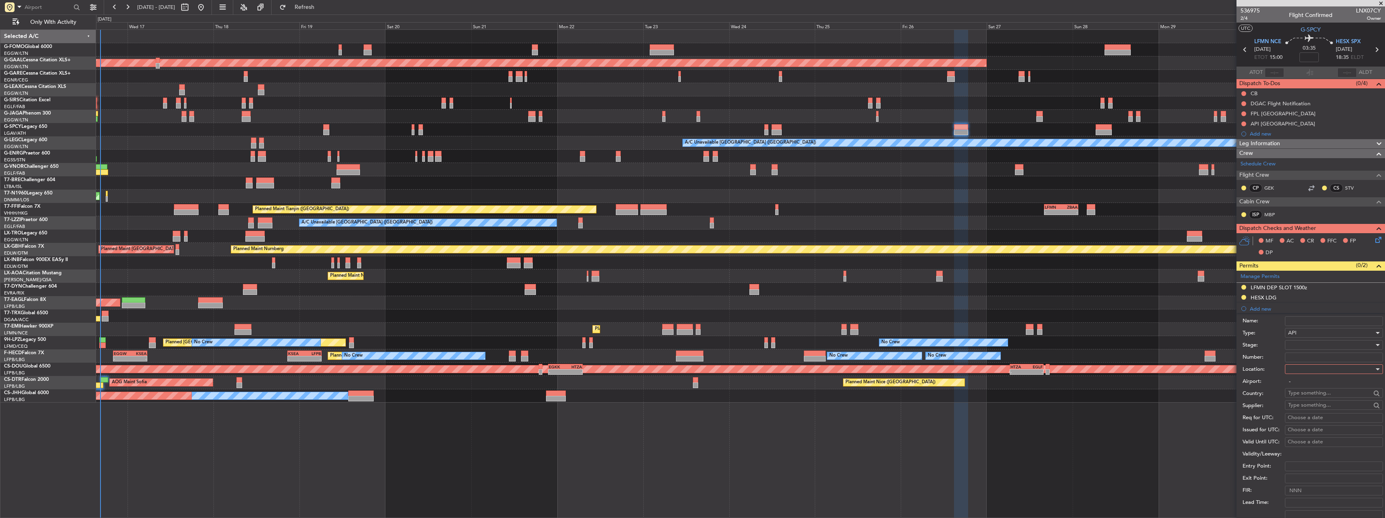
click at [1323, 366] on div at bounding box center [1331, 369] width 86 height 12
click at [1300, 410] on span "Arrival" at bounding box center [1331, 410] width 85 height 12
type input "HESX / SPX"
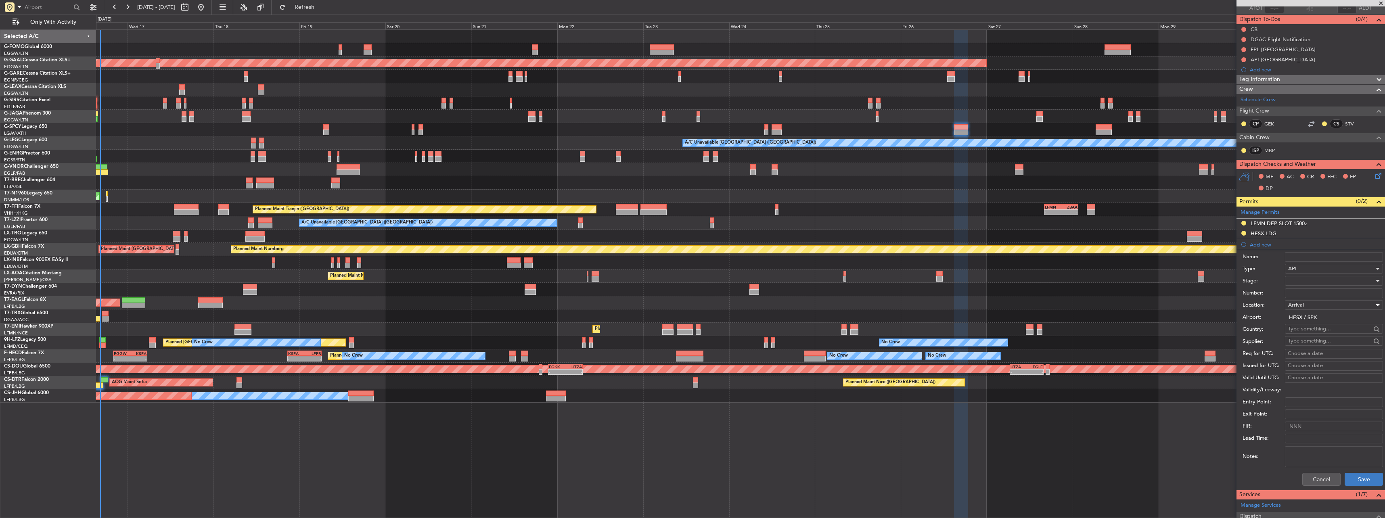
scroll to position [161, 0]
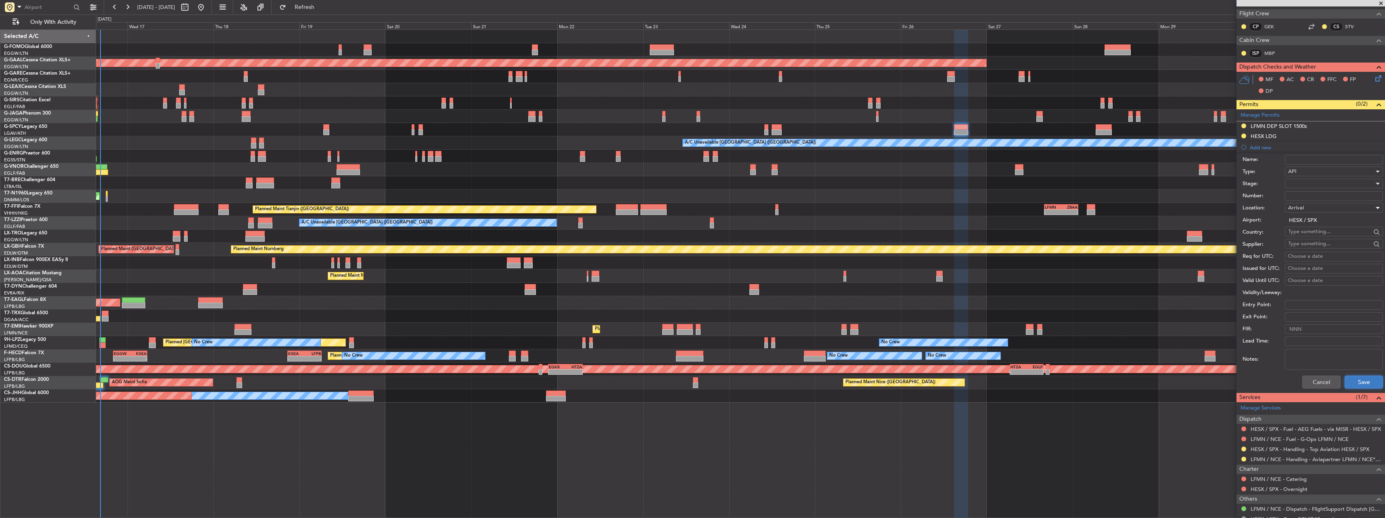
click at [1355, 377] on button "Save" at bounding box center [1364, 382] width 38 height 13
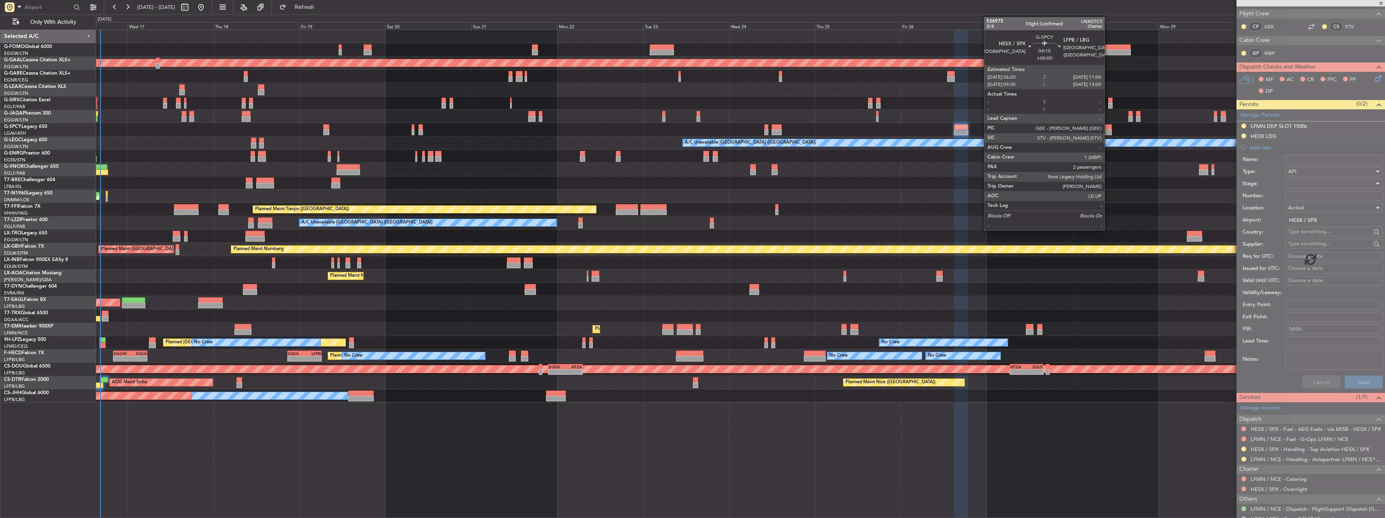
scroll to position [6, 0]
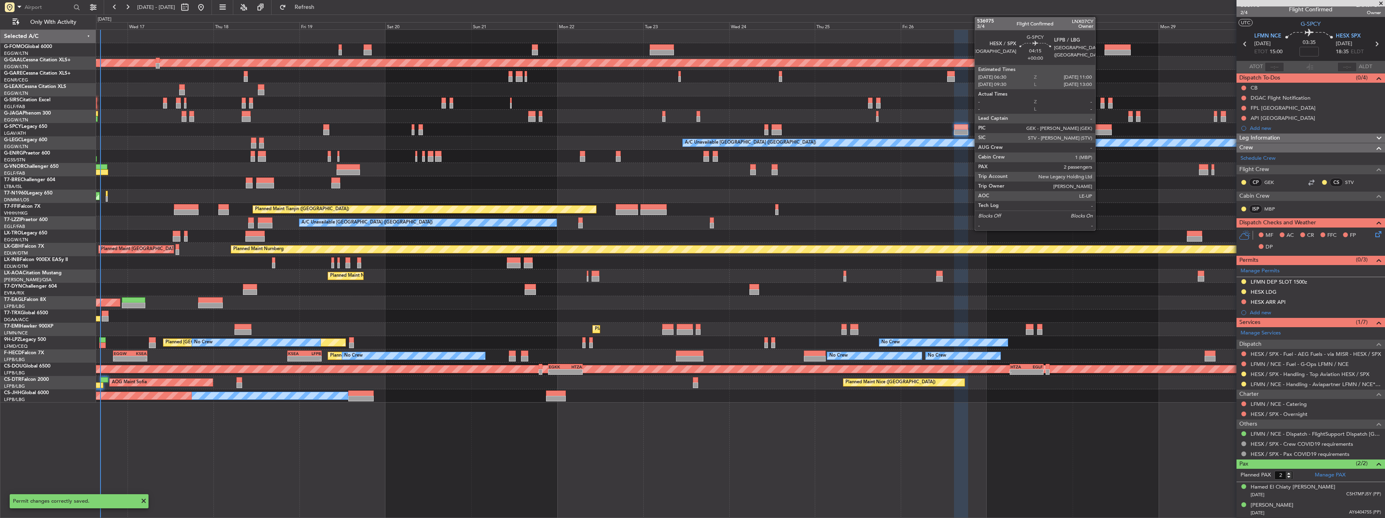
click at [1099, 134] on div at bounding box center [1104, 133] width 16 height 6
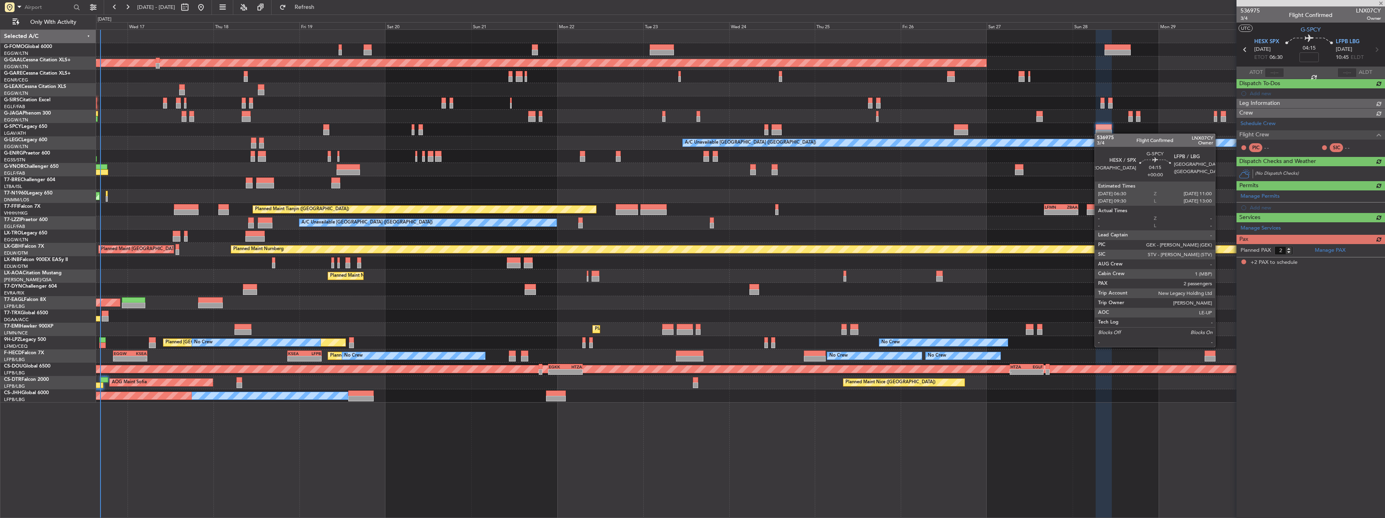
scroll to position [0, 0]
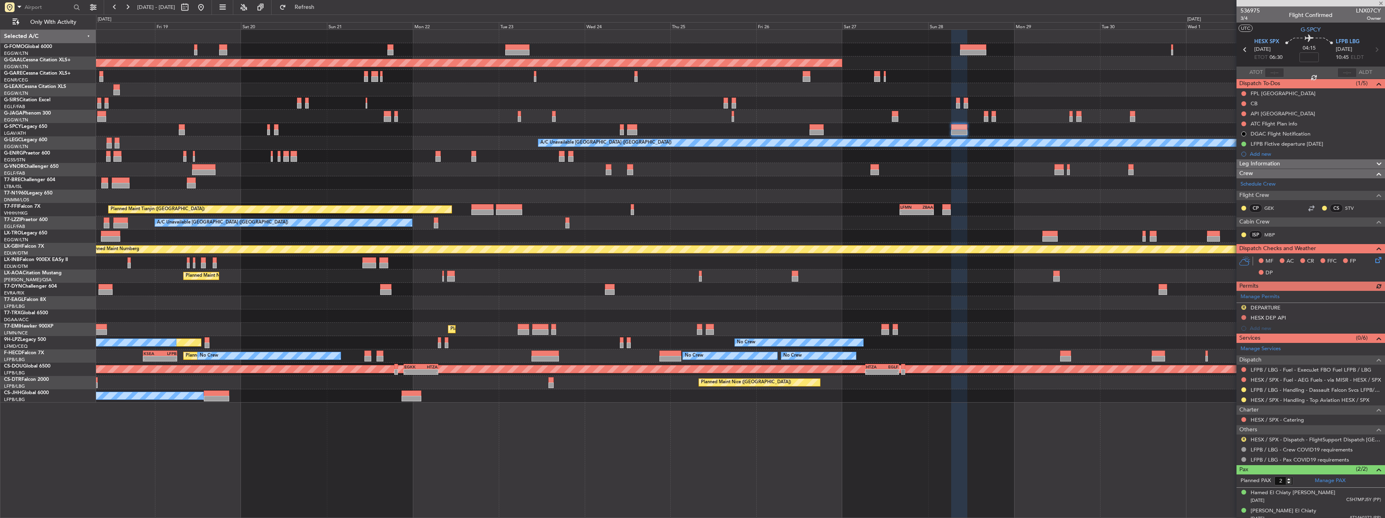
click at [971, 155] on div "OLBA 11:00 Z KTEB 22:45 Z 10:50 Z 22:30 Z Planned Maint Dusseldorf A/C Unavaila…" at bounding box center [740, 216] width 1289 height 373
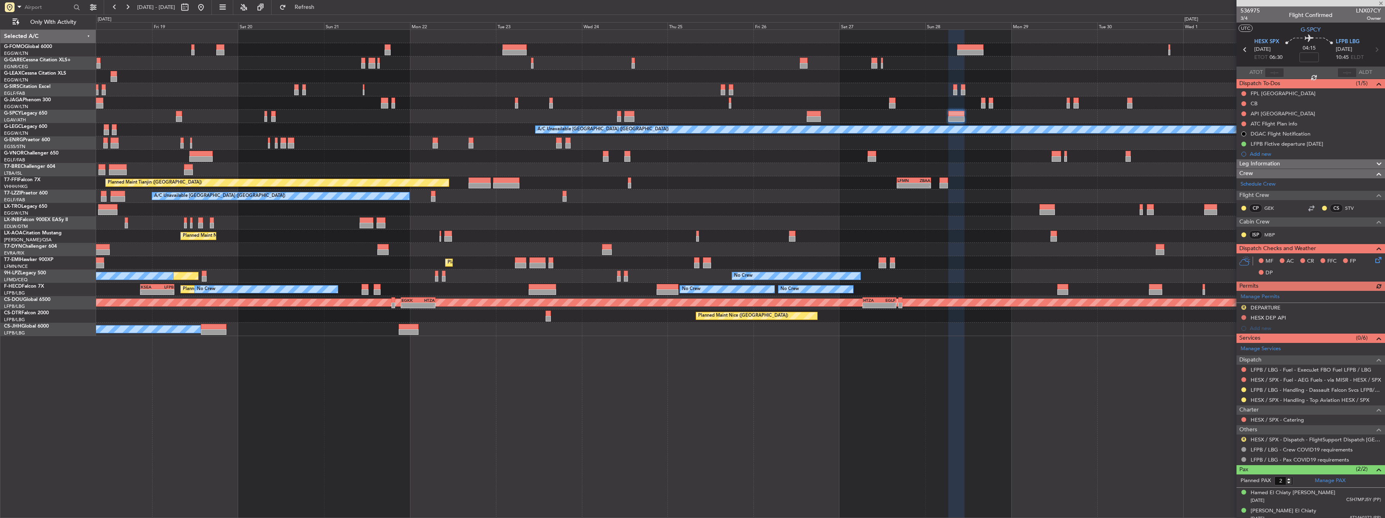
click at [1242, 308] on div "Manage Permits R DEPARTURE HESX DEP API Add new" at bounding box center [1311, 312] width 149 height 43
click at [1242, 308] on button "R" at bounding box center [1243, 307] width 5 height 5
click at [1235, 340] on li "Requested" at bounding box center [1243, 343] width 93 height 12
click at [1243, 440] on button "R" at bounding box center [1243, 439] width 5 height 5
click at [1225, 432] on li "Confirmed" at bounding box center [1243, 427] width 93 height 12
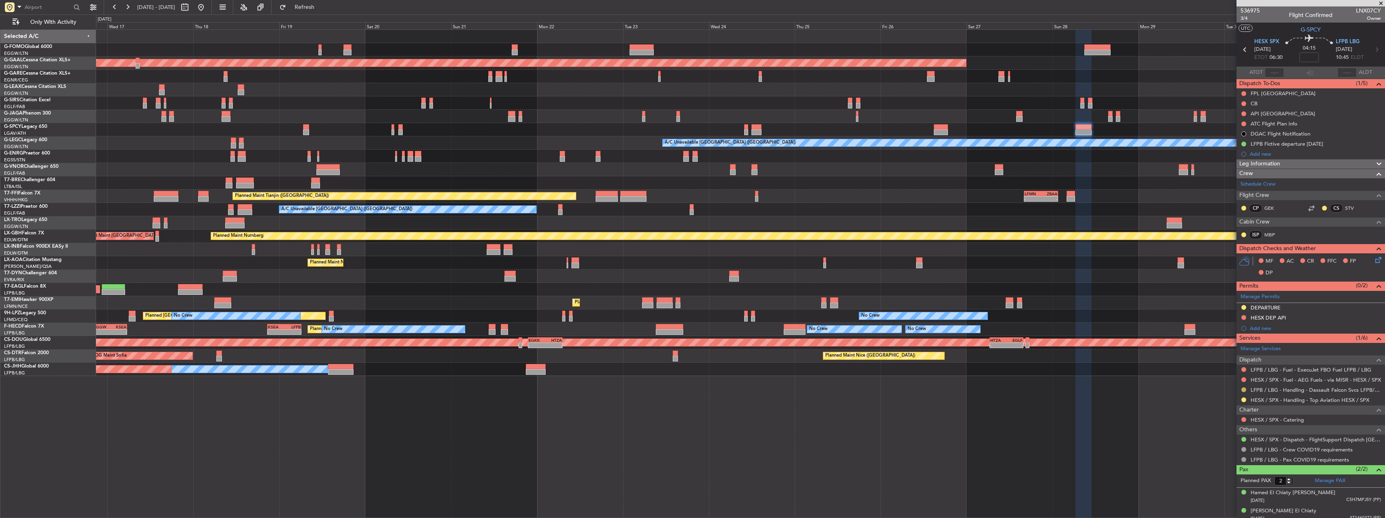
click at [1245, 389] on button at bounding box center [1243, 389] width 5 height 5
click at [1220, 488] on span "Confirmed" at bounding box center [1220, 486] width 25 height 8
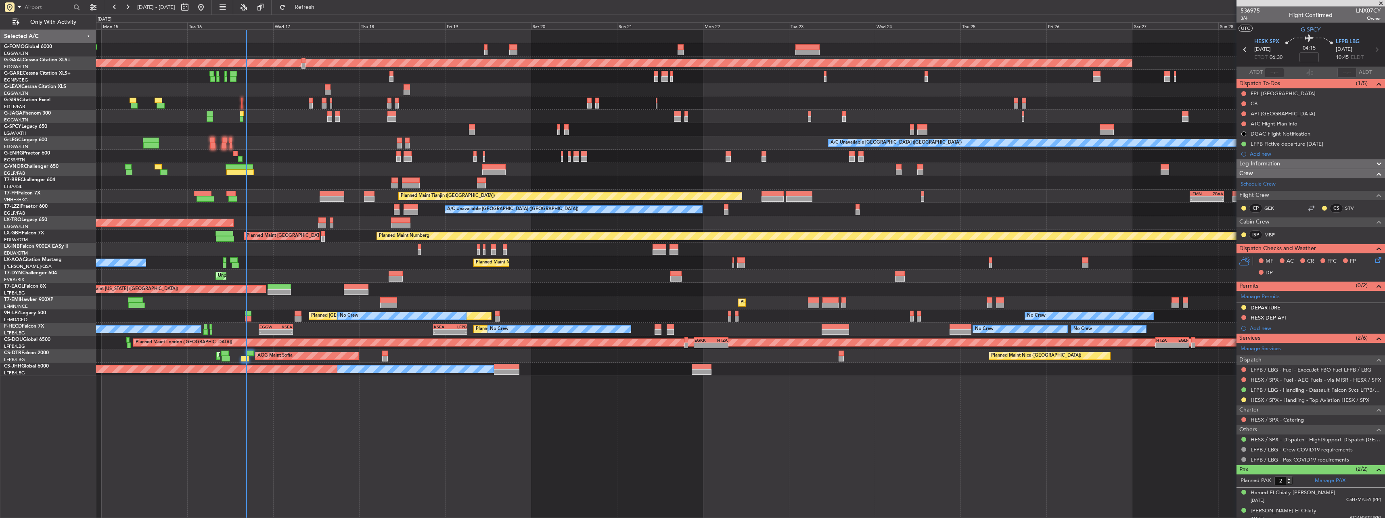
click at [591, 245] on div "OLBA 11:00 Z KTEB 22:45 Z Planned Maint London (Luton) 10:50 Z 22:30 Z Planned …" at bounding box center [740, 203] width 1289 height 346
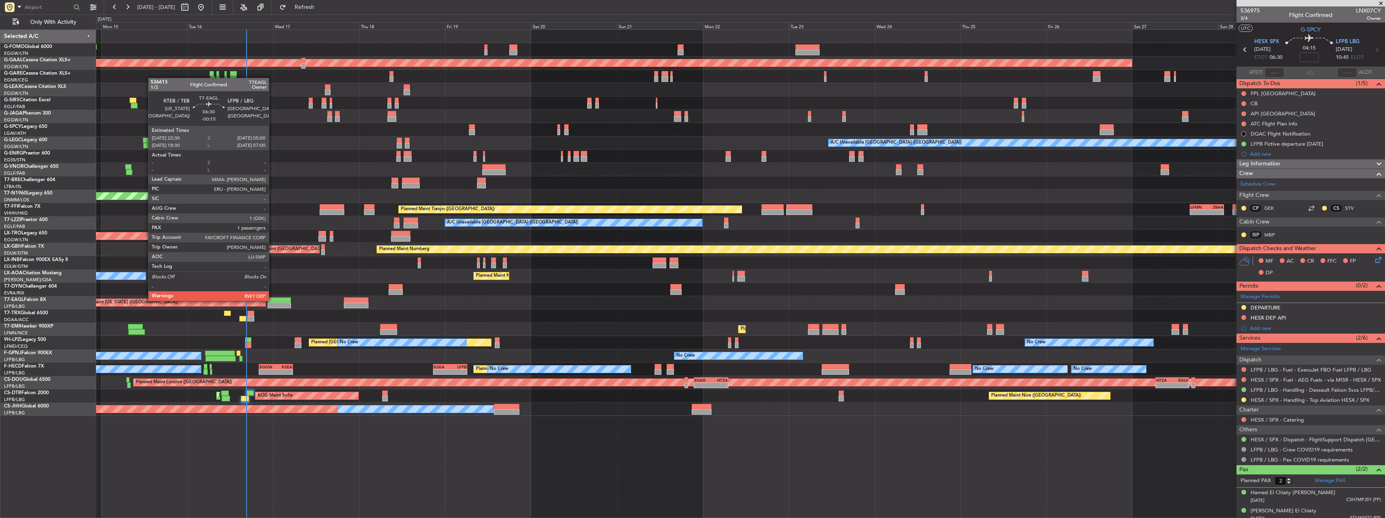
click at [272, 300] on div at bounding box center [279, 300] width 23 height 6
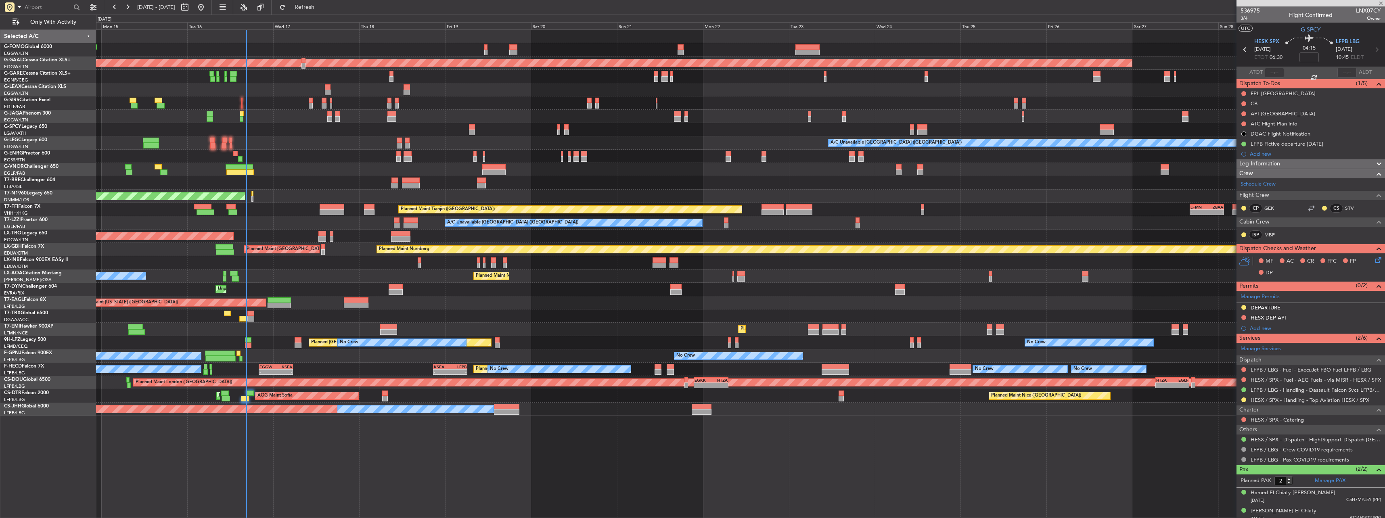
type input "-00:15"
type input "1"
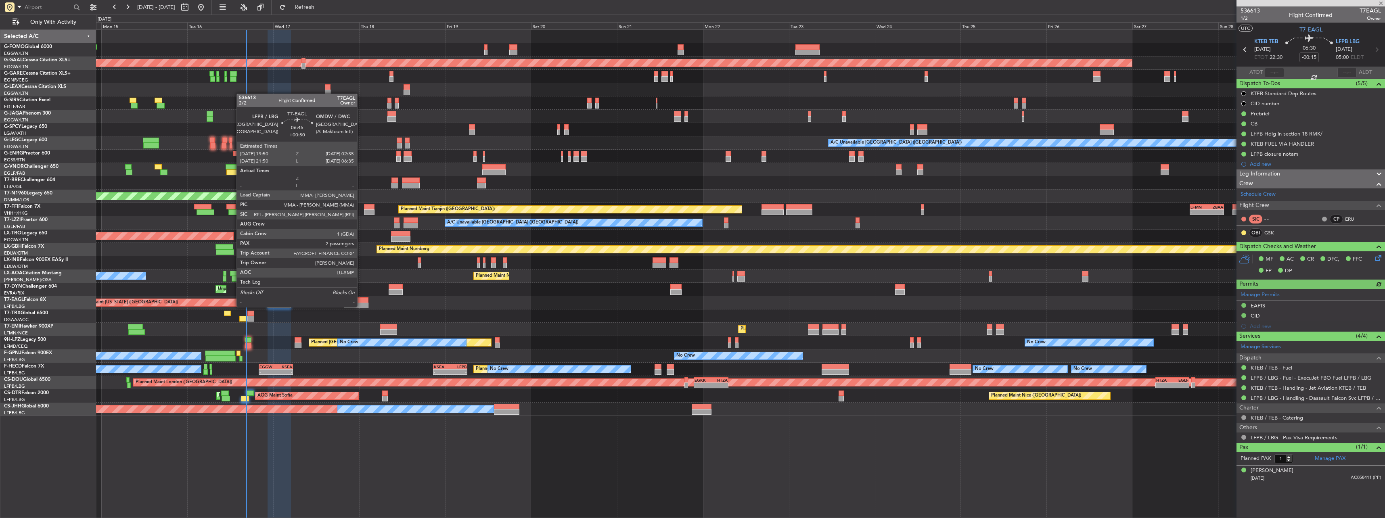
click at [361, 306] on div at bounding box center [356, 306] width 24 height 6
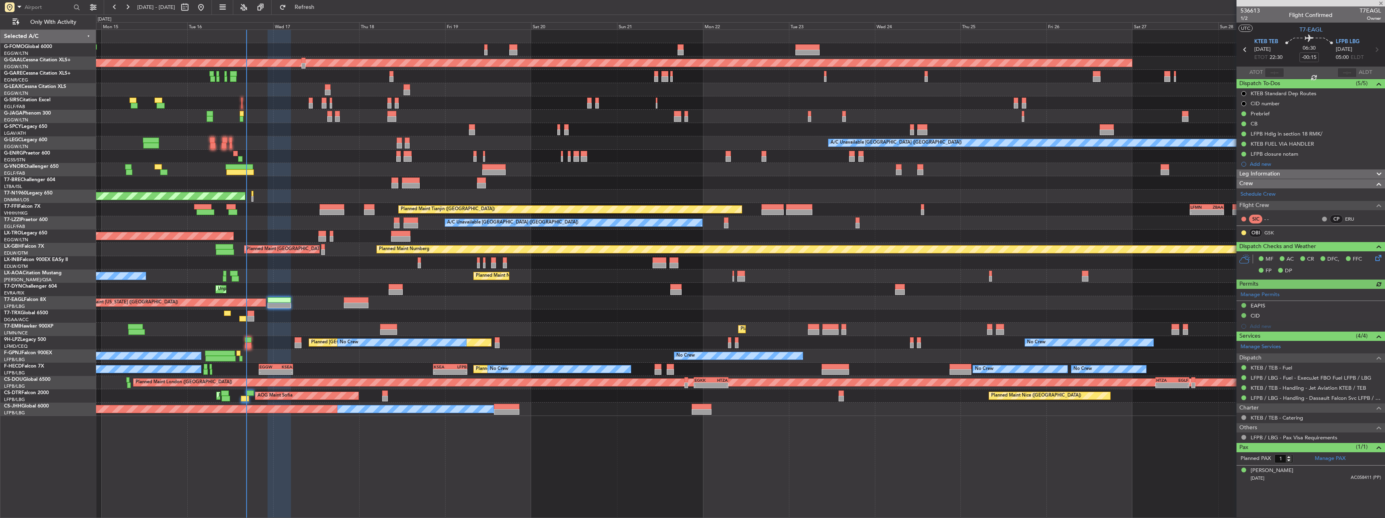
type input "+00:50"
type input "2"
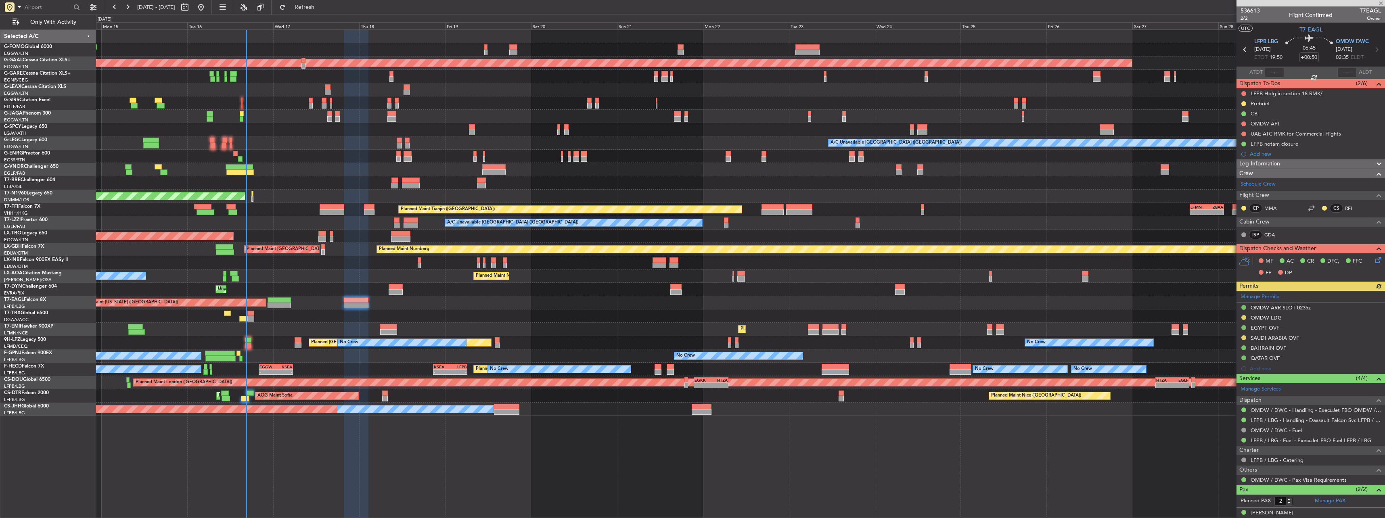
click at [1264, 317] on div "Manage Permits OMDW ARR SLOT 0235z OMDW LDG EGYPT OVF SAUDI ARABIA OVF BAHRAIN …" at bounding box center [1311, 332] width 149 height 83
click at [1266, 320] on div "Manage Permits OMDW ARR SLOT 0235z OMDW LDG EGYPT OVF SAUDI ARABIA OVF BAHRAIN …" at bounding box center [1311, 332] width 149 height 83
click at [1273, 319] on div "OMDW LDG" at bounding box center [1266, 317] width 31 height 7
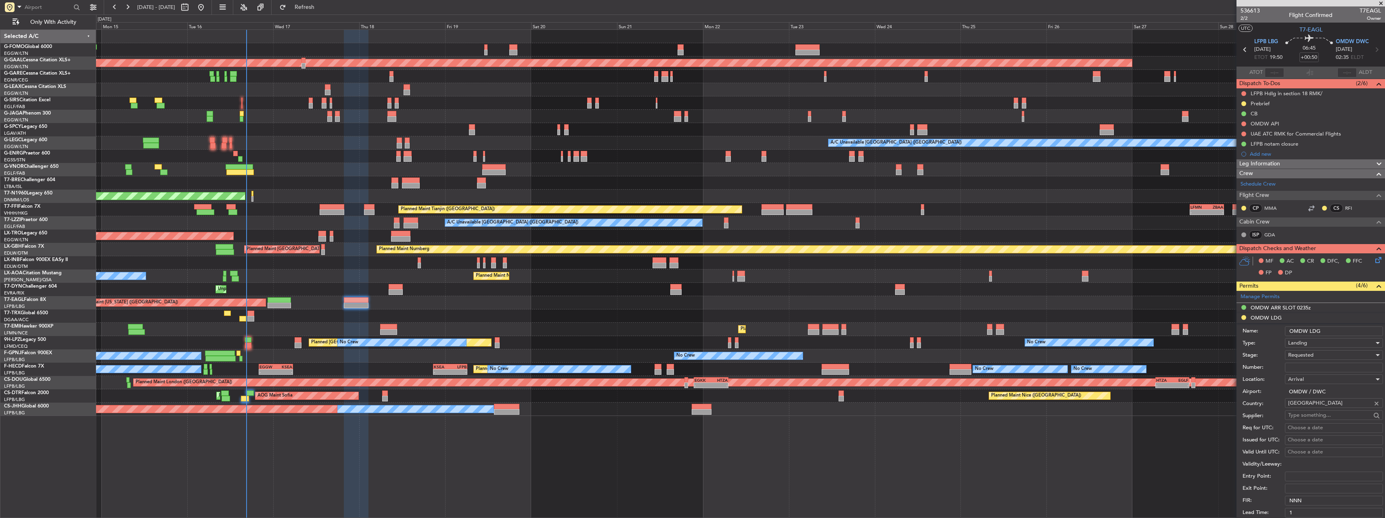
click at [1311, 367] on input "Number:" at bounding box center [1334, 368] width 98 height 10
paste input "LP/2025/12688"
type input "LP/2025/12688"
click at [1316, 356] on div "Requested" at bounding box center [1331, 355] width 86 height 12
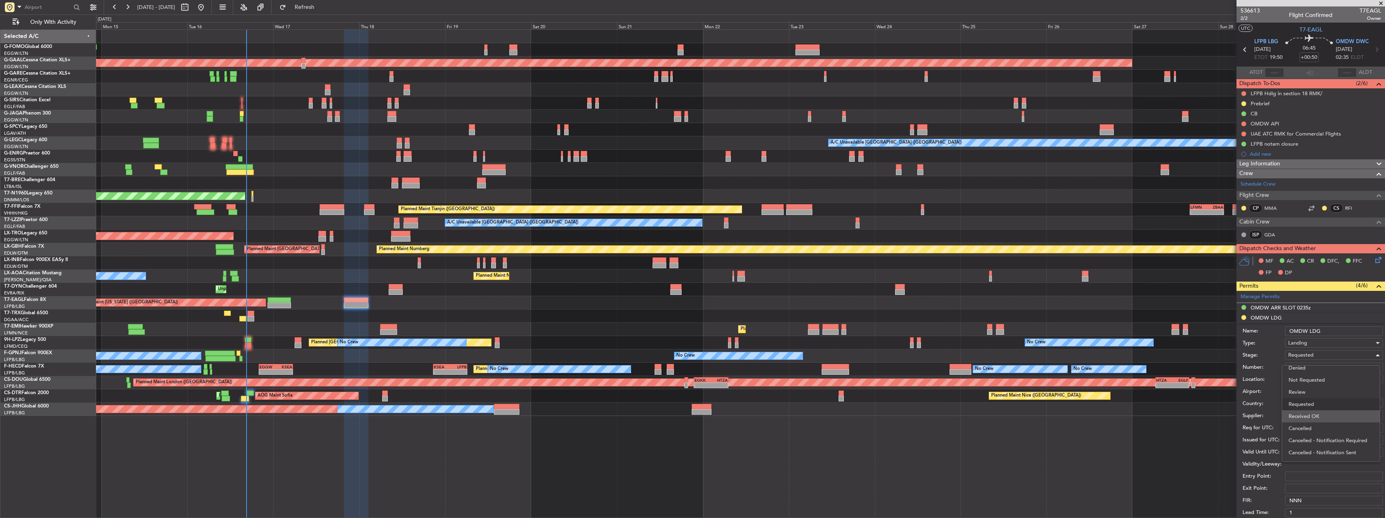
click at [1334, 417] on span "Received OK" at bounding box center [1331, 416] width 85 height 12
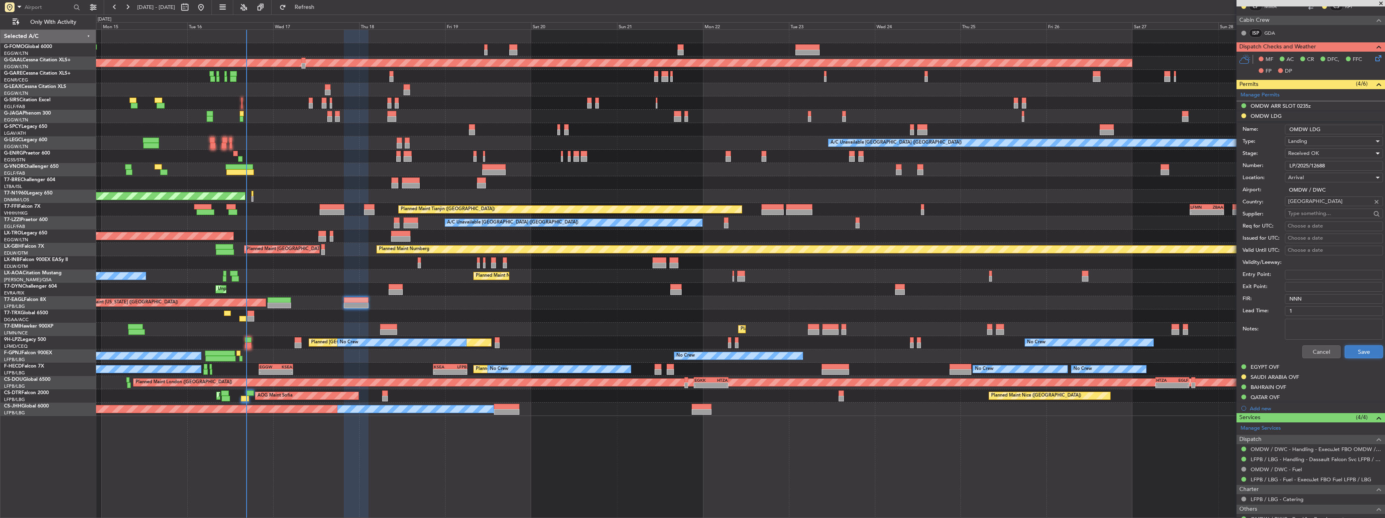
click at [1370, 353] on button "Save" at bounding box center [1364, 351] width 38 height 13
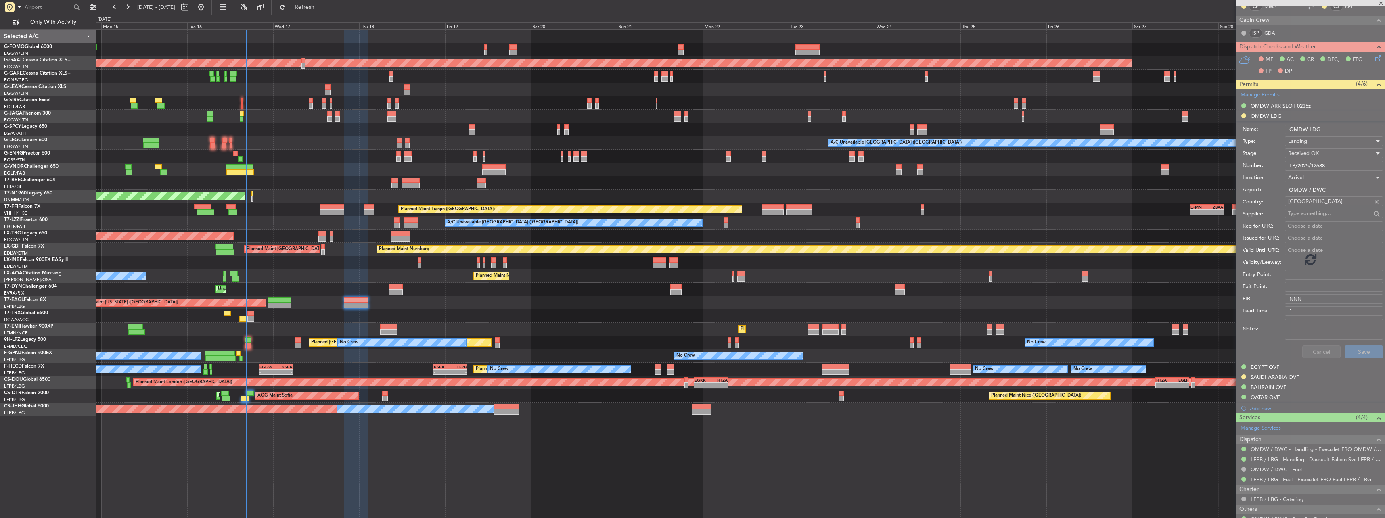
scroll to position [26, 0]
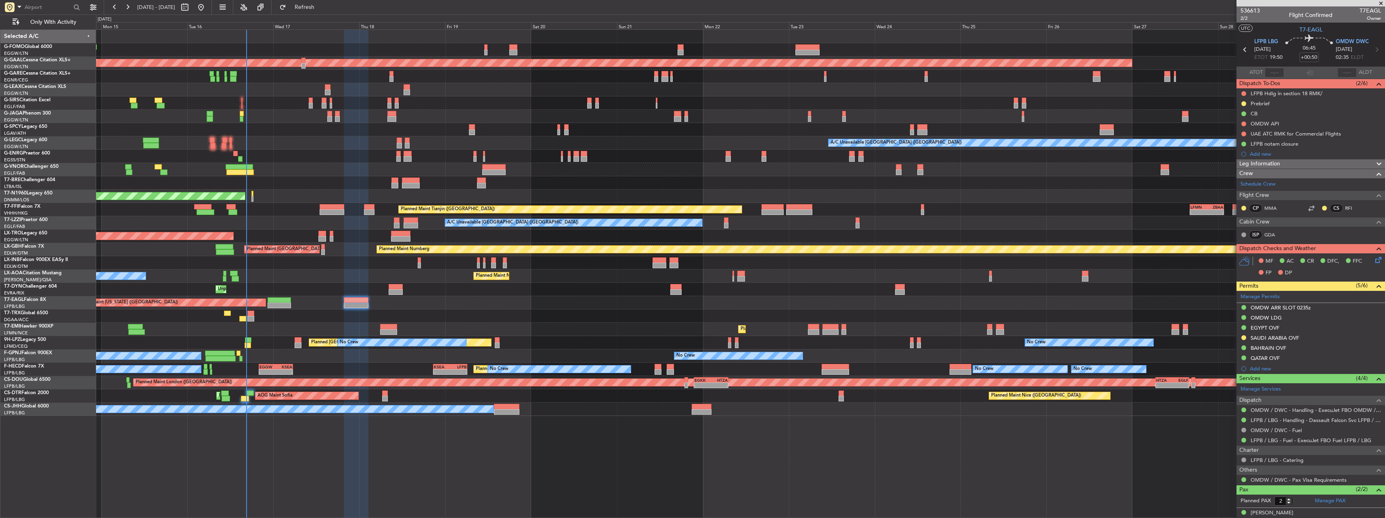
scroll to position [26, 0]
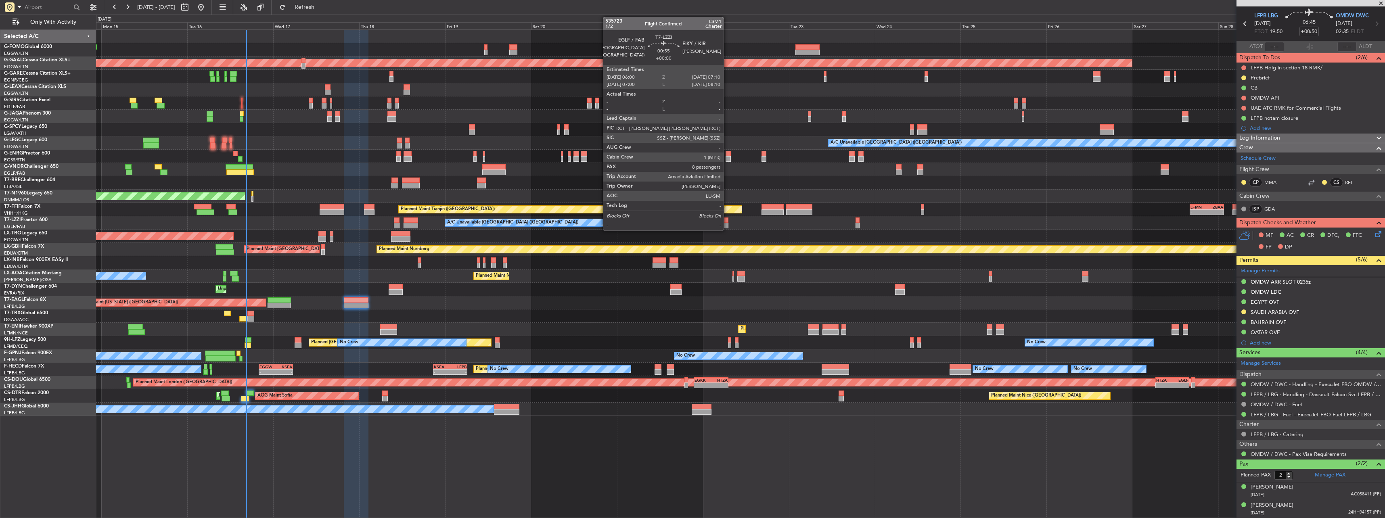
click at [727, 218] on div at bounding box center [726, 221] width 4 height 6
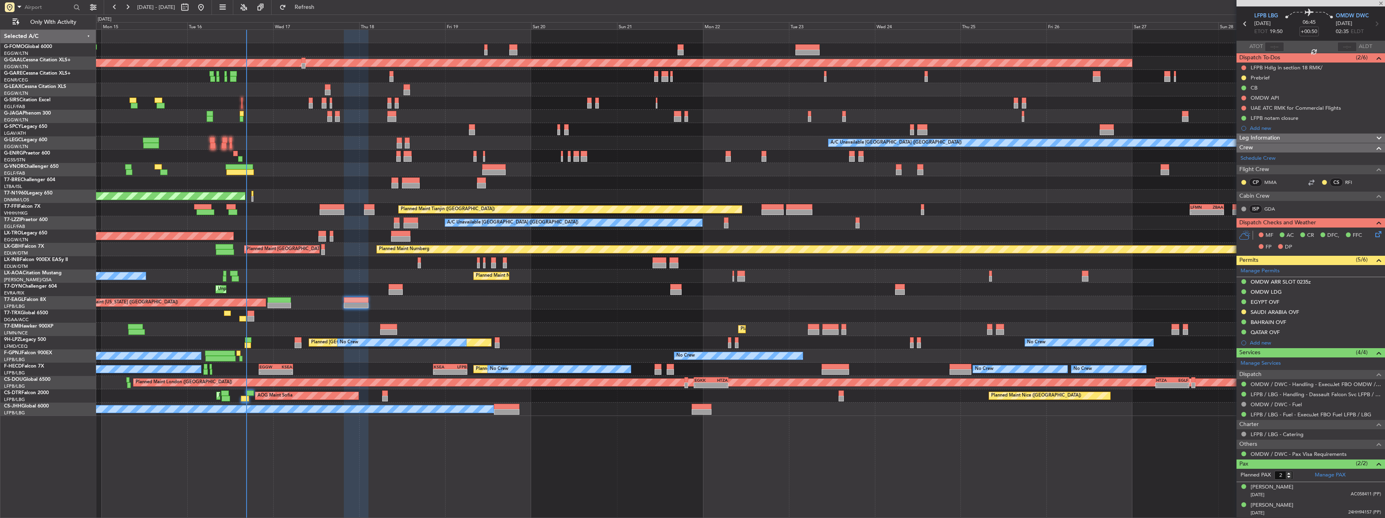
type input "8"
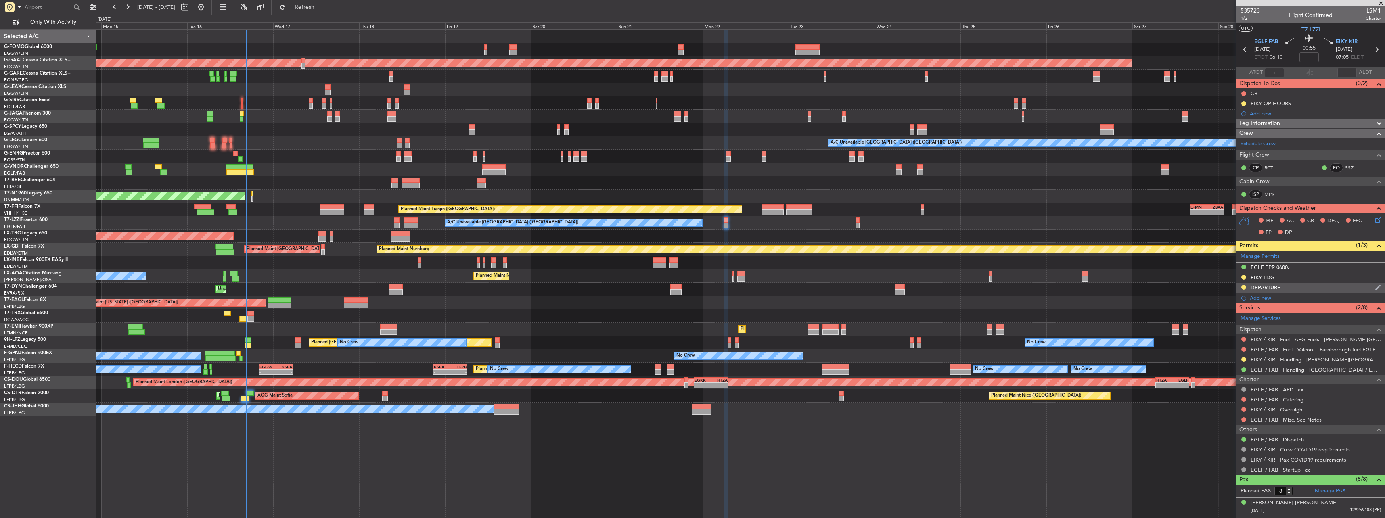
click at [1271, 289] on div "DEPARTURE" at bounding box center [1266, 287] width 30 height 7
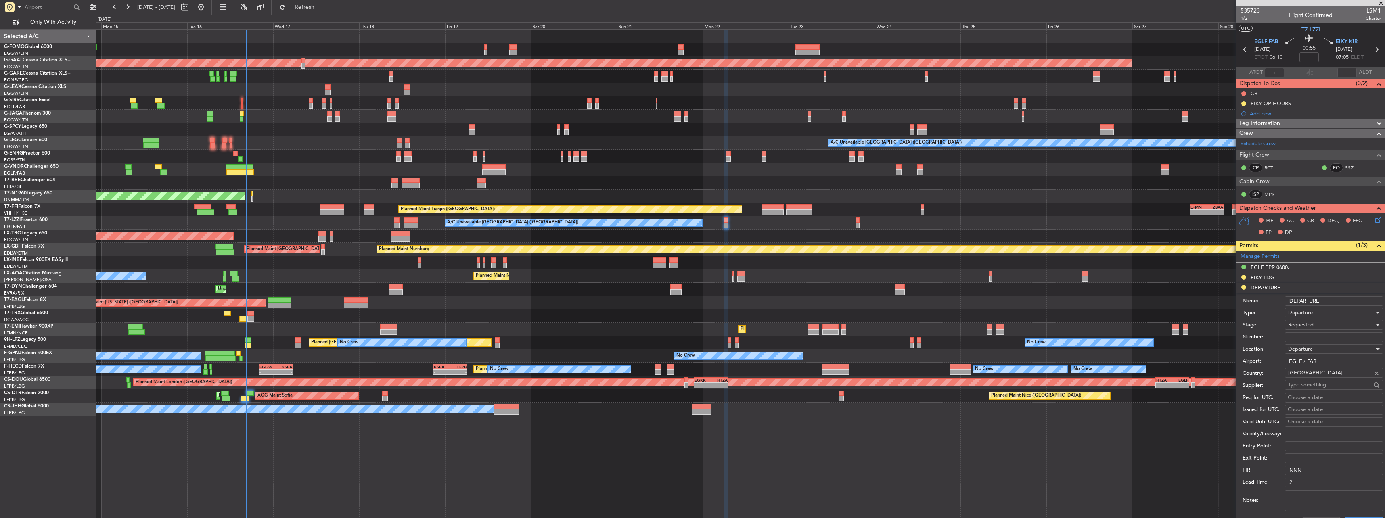
click at [1314, 337] on input "Number:" at bounding box center [1334, 338] width 98 height 10
paste input "SFO2025-700"
type input "SFO2025-700"
click at [1310, 331] on div "Number: SFO2025-700" at bounding box center [1313, 337] width 140 height 12
click at [1306, 324] on span "Requested" at bounding box center [1300, 324] width 25 height 7
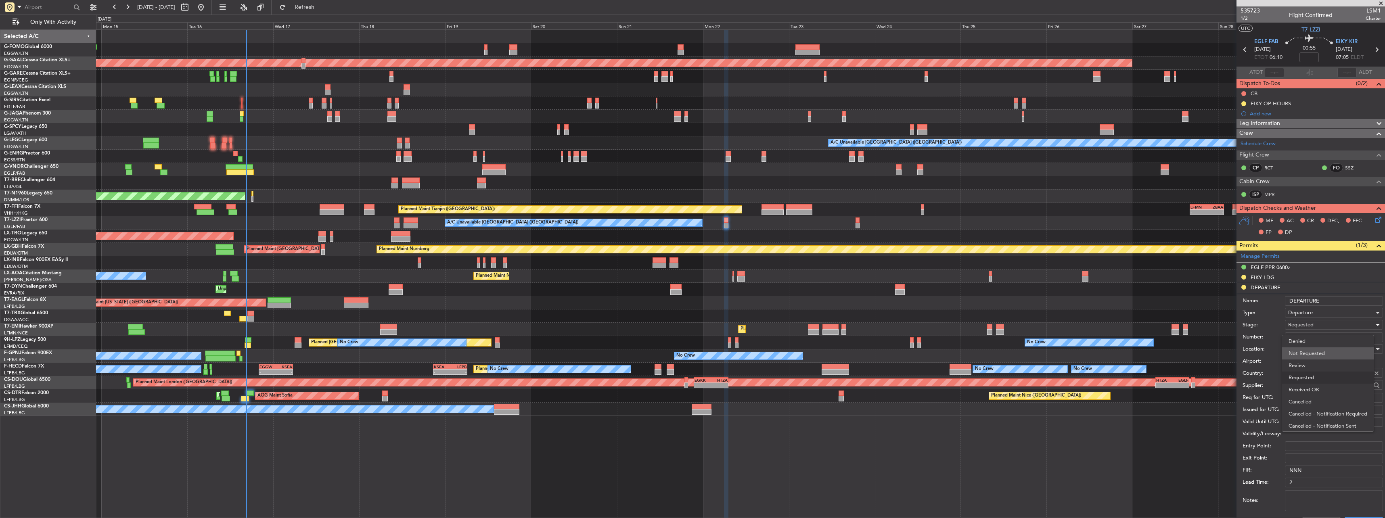
scroll to position [4, 0]
click at [1326, 382] on span "Received OK" at bounding box center [1331, 386] width 85 height 12
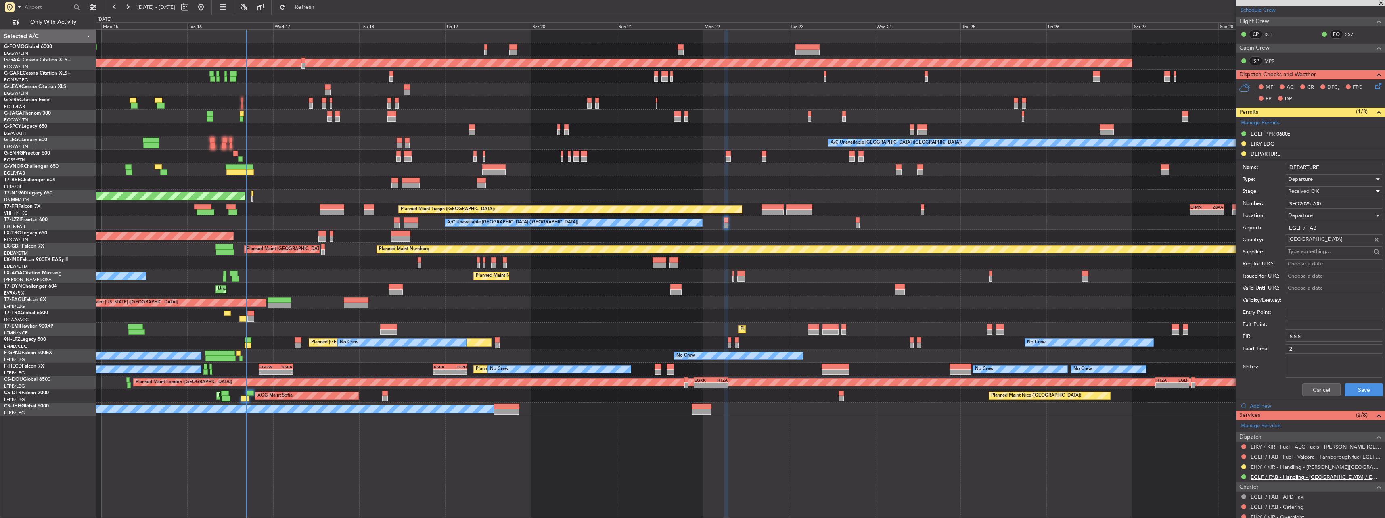
scroll to position [242, 0]
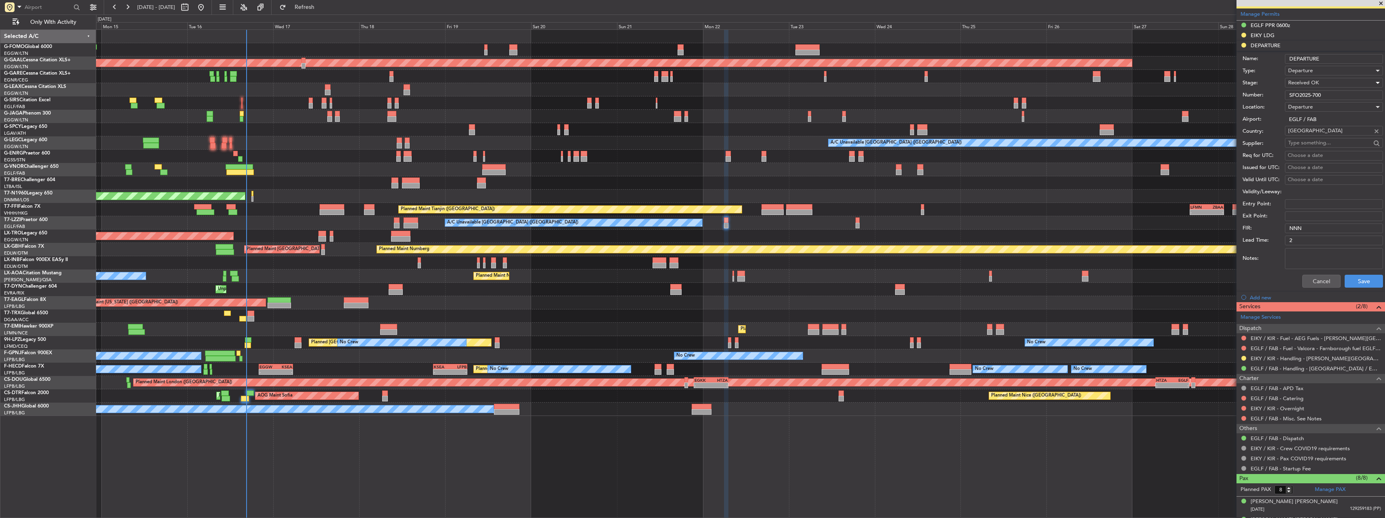
click at [1363, 292] on li "Add new" at bounding box center [1311, 297] width 149 height 10
click at [1362, 286] on button "Save" at bounding box center [1364, 281] width 38 height 13
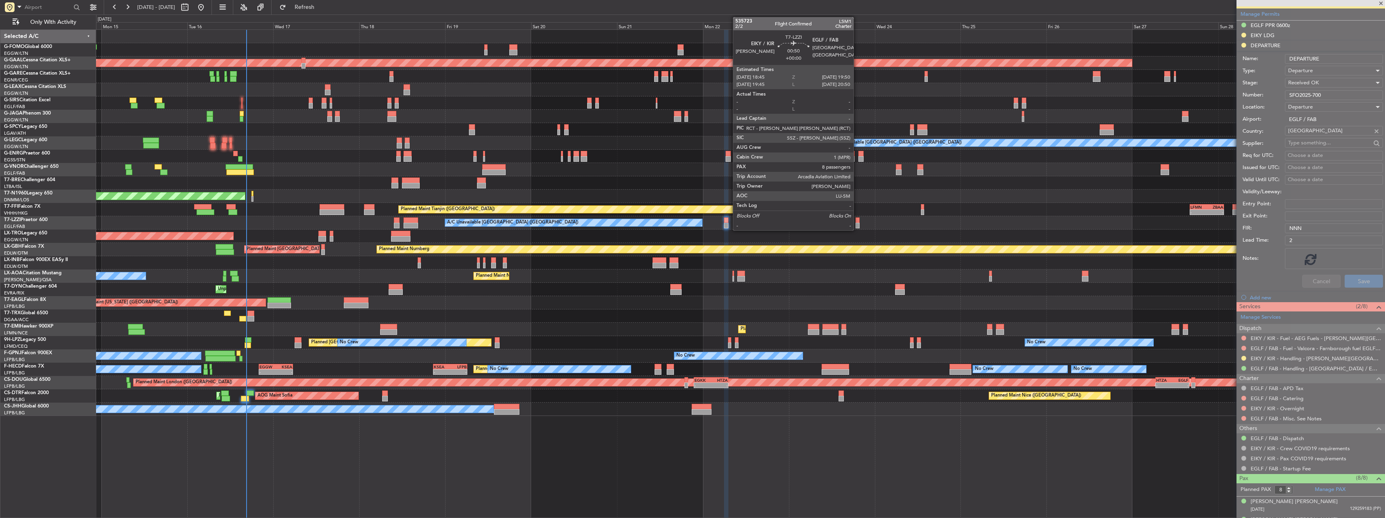
click at [857, 218] on div at bounding box center [858, 221] width 4 height 6
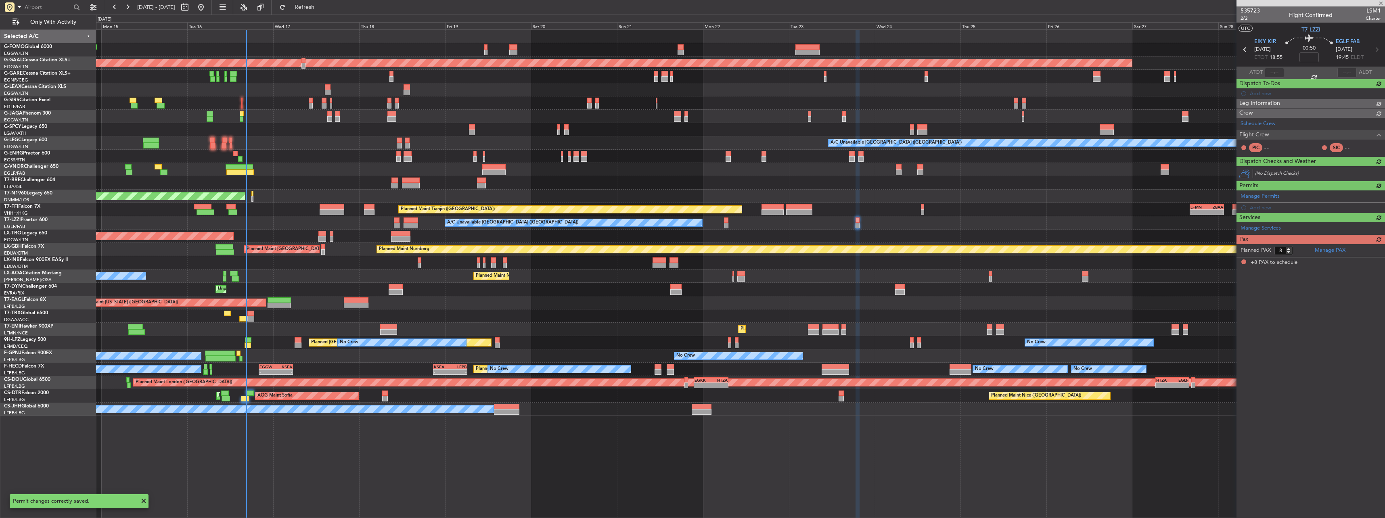
scroll to position [0, 0]
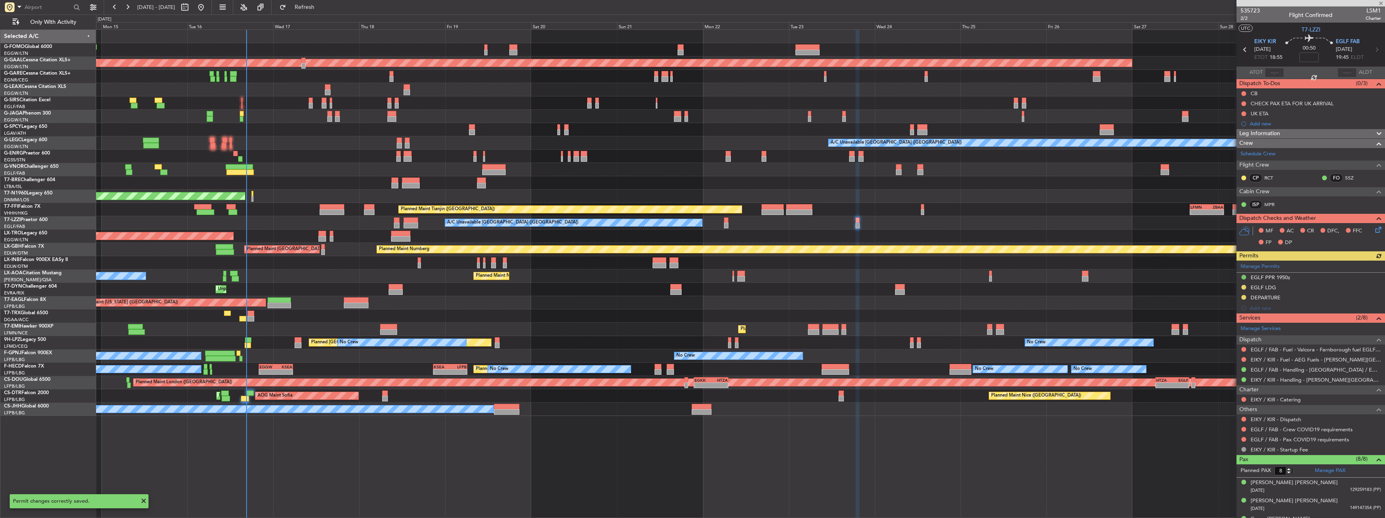
click at [1268, 297] on div "Manage Permits EGLF PPR 1950z EGLF LDG DEPARTURE Add new" at bounding box center [1311, 287] width 149 height 53
click at [1242, 430] on button at bounding box center [1243, 429] width 5 height 5
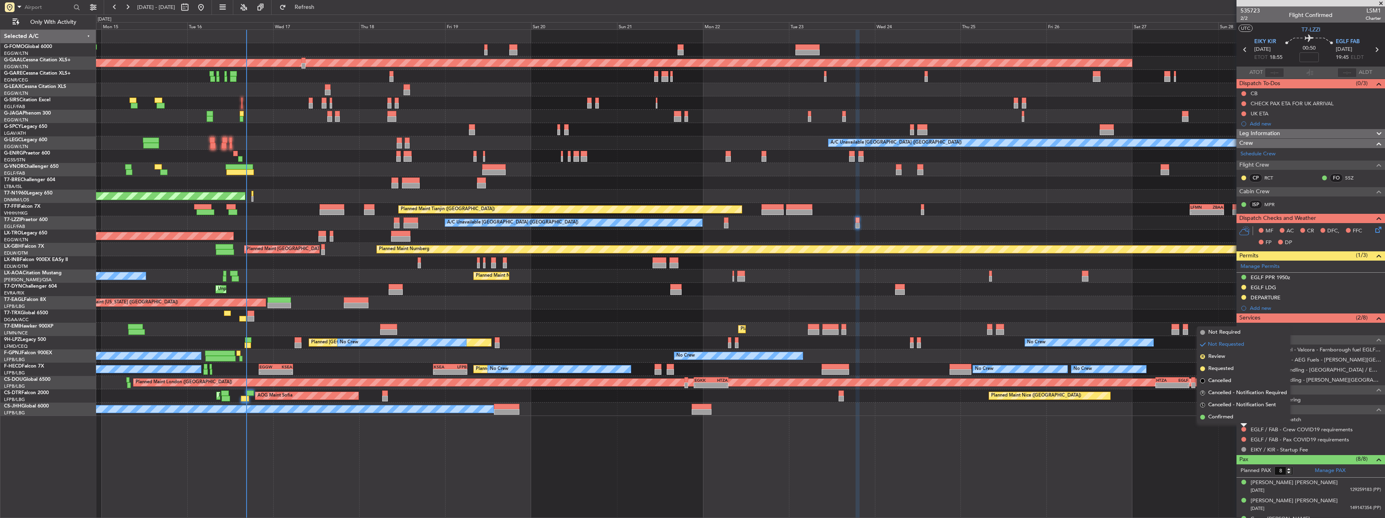
drag, startPoint x: 1227, startPoint y: 333, endPoint x: 1247, endPoint y: 394, distance: 64.2
click at [1227, 333] on span "Not Required" at bounding box center [1224, 333] width 32 height 8
click at [1244, 440] on button at bounding box center [1243, 439] width 5 height 5
drag, startPoint x: 1227, startPoint y: 343, endPoint x: 1245, endPoint y: 357, distance: 23.0
click at [1227, 343] on span "Not Required" at bounding box center [1224, 343] width 32 height 8
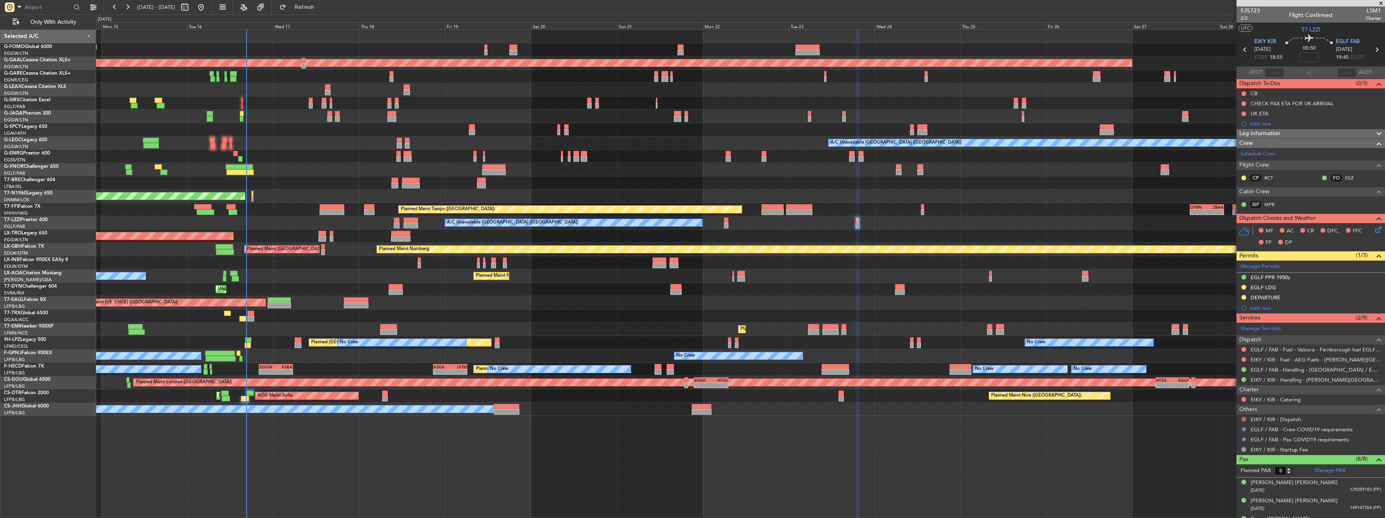
click at [1243, 417] on button at bounding box center [1243, 419] width 5 height 5
click at [1228, 405] on span "Confirmed" at bounding box center [1220, 407] width 25 height 8
click at [728, 221] on div "A/C Unavailable [GEOGRAPHIC_DATA] ([GEOGRAPHIC_DATA])" at bounding box center [740, 222] width 1289 height 13
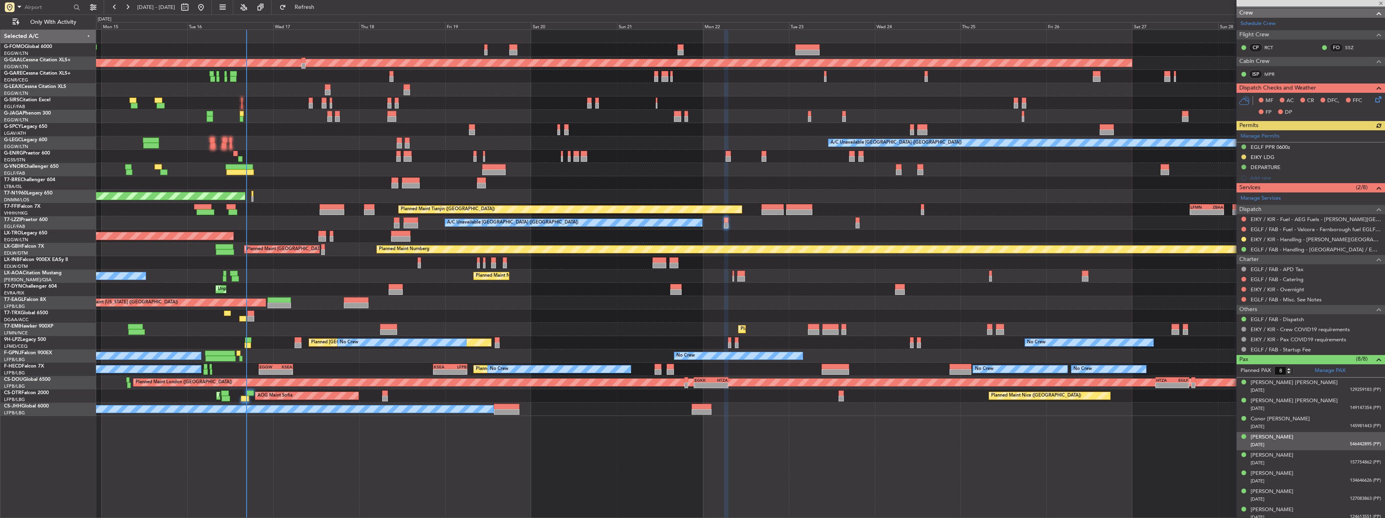
scroll to position [125, 0]
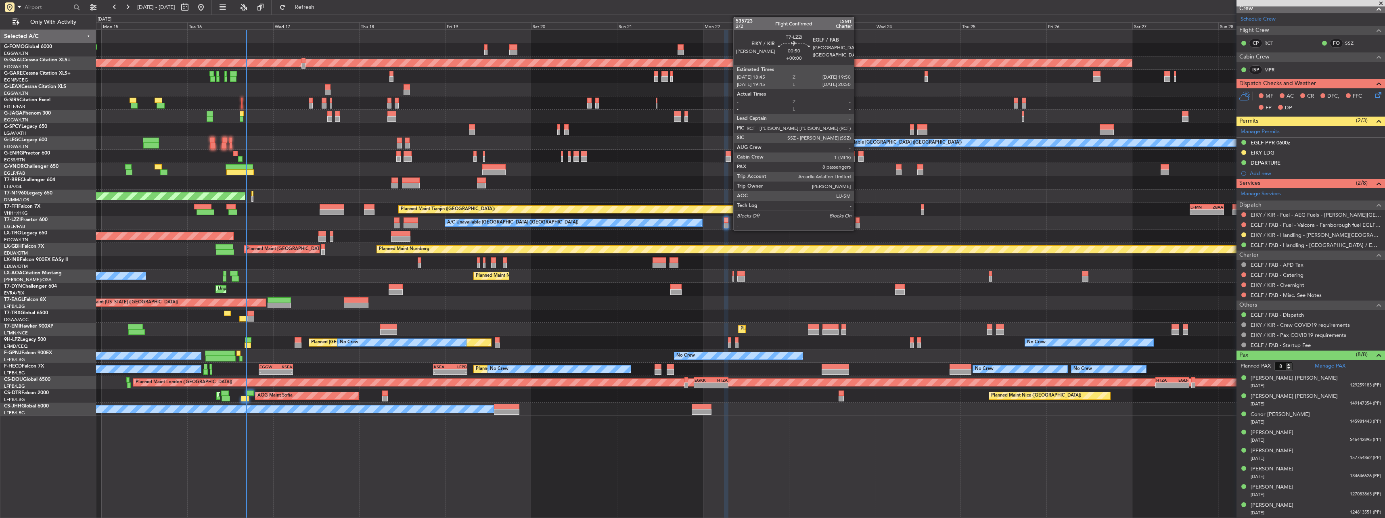
click at [858, 226] on div at bounding box center [858, 226] width 4 height 6
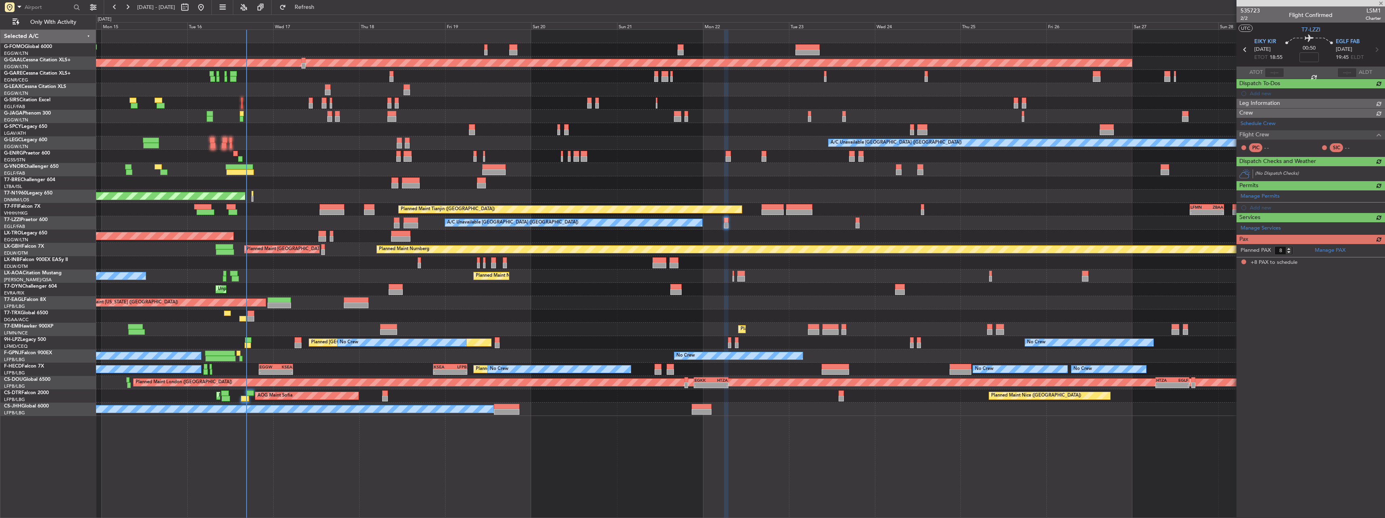
scroll to position [0, 0]
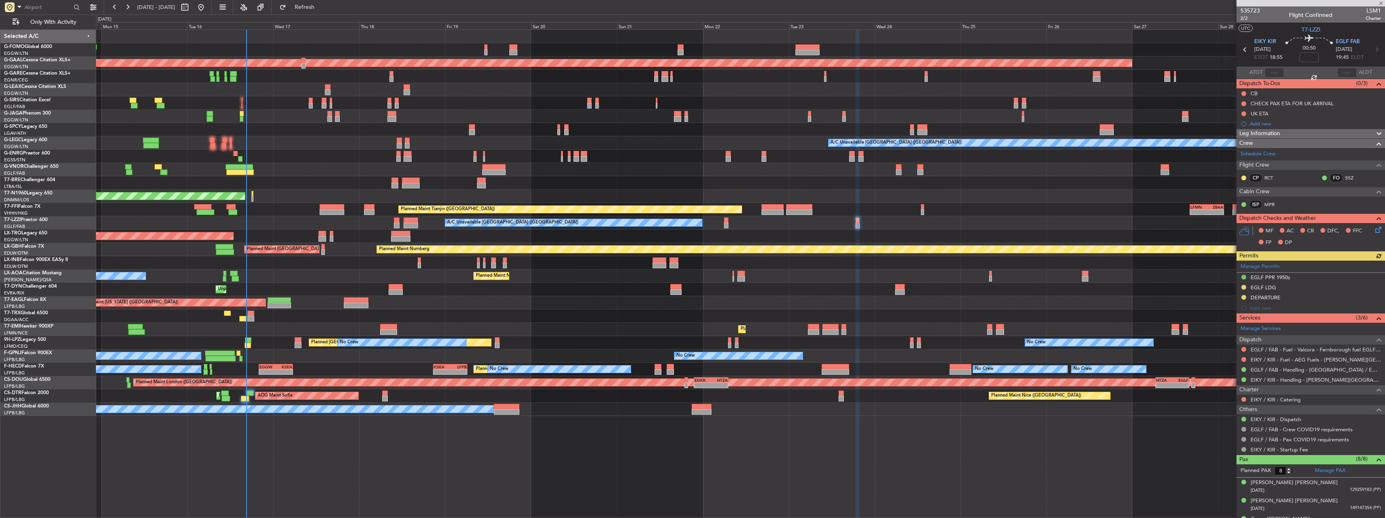
click at [1260, 297] on div "Manage Permits EGLF PPR 1950z EGLF LDG DEPARTURE Add new" at bounding box center [1311, 287] width 149 height 53
click at [1262, 297] on div "Manage Permits EGLF PPR 1950z EGLF LDG DEPARTURE Add new" at bounding box center [1311, 287] width 149 height 53
click at [1253, 299] on div "Manage Permits EGLF PPR 1950z EGLF LDG DEPARTURE Add new" at bounding box center [1311, 287] width 149 height 53
click at [1253, 299] on div "DEPARTURE" at bounding box center [1266, 297] width 30 height 7
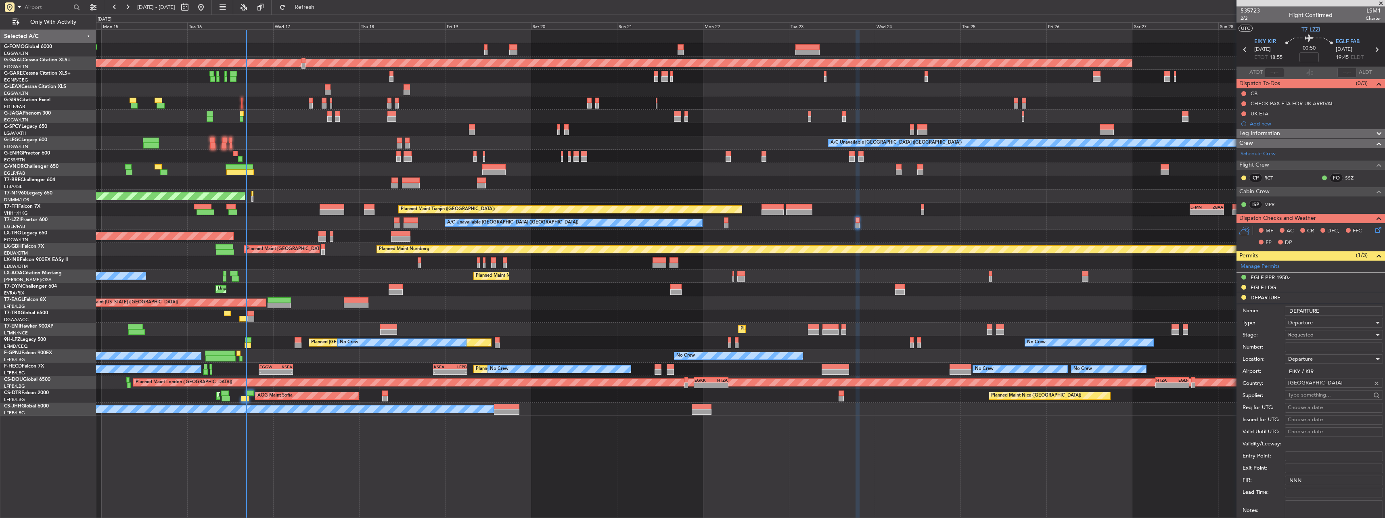
click at [1312, 345] on input "Number:" at bounding box center [1334, 348] width 98 height 10
paste input "SFO2025-700"
type input "SFO2025-700"
click at [1308, 333] on span "Requested" at bounding box center [1300, 334] width 25 height 7
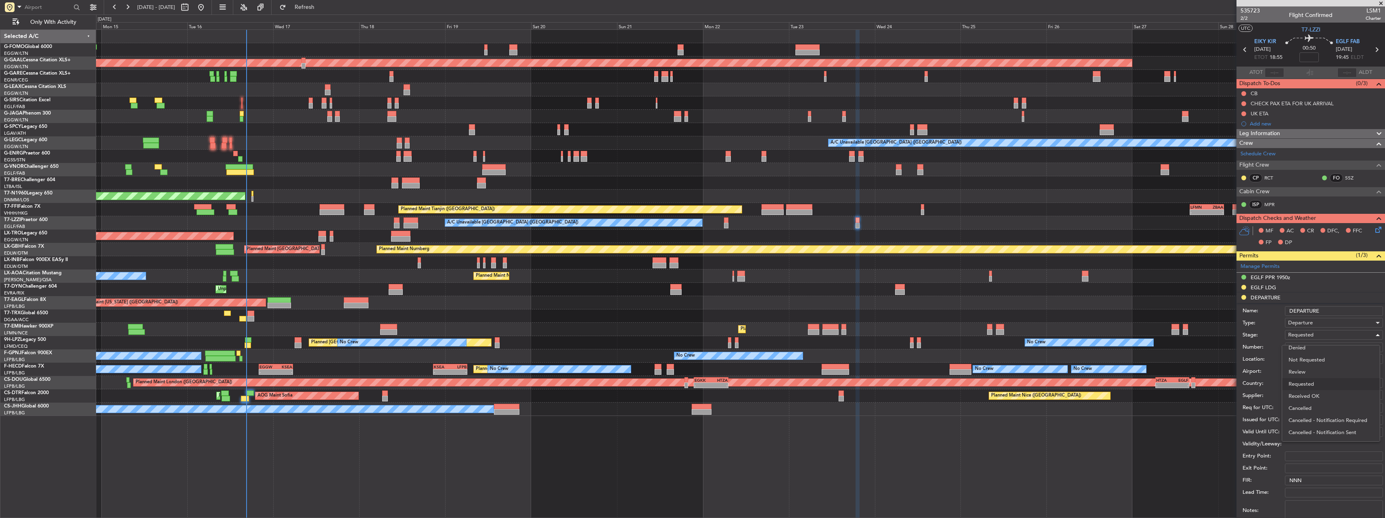
drag, startPoint x: 1329, startPoint y: 395, endPoint x: 1333, endPoint y: 410, distance: 15.5
click at [1329, 396] on span "Received OK" at bounding box center [1331, 396] width 85 height 12
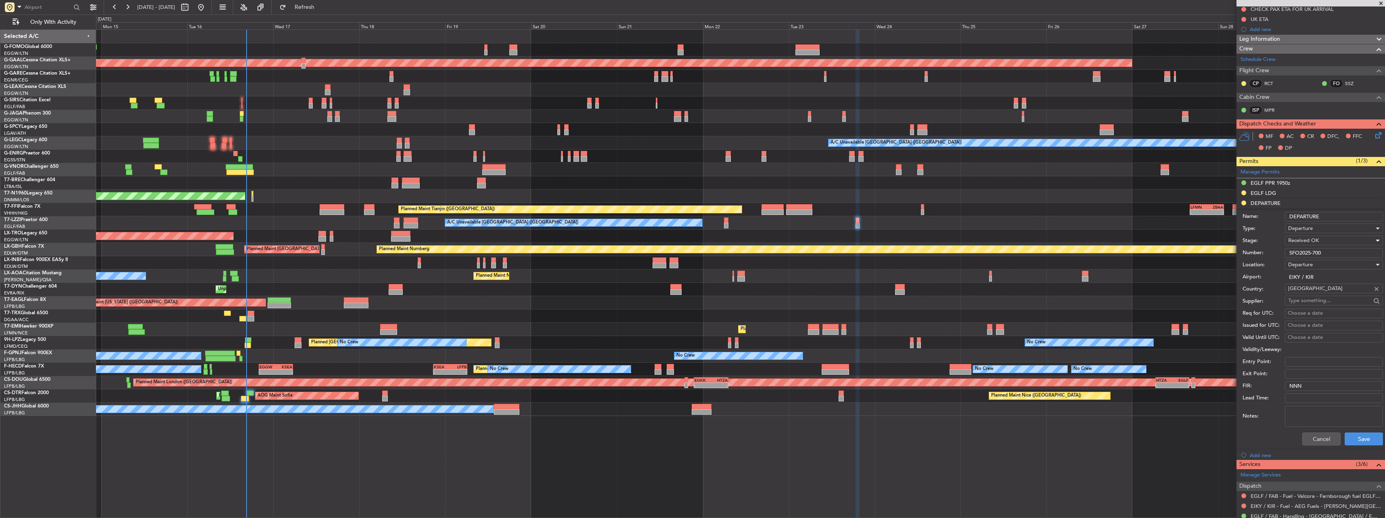
scroll to position [161, 0]
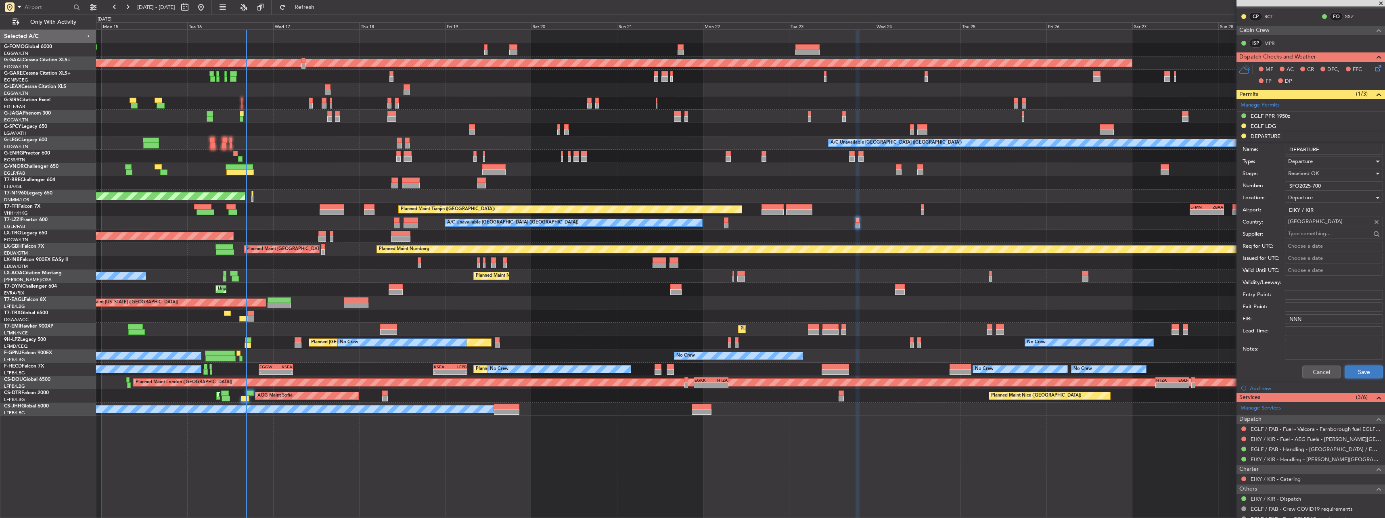
click at [1357, 376] on button "Save" at bounding box center [1364, 372] width 38 height 13
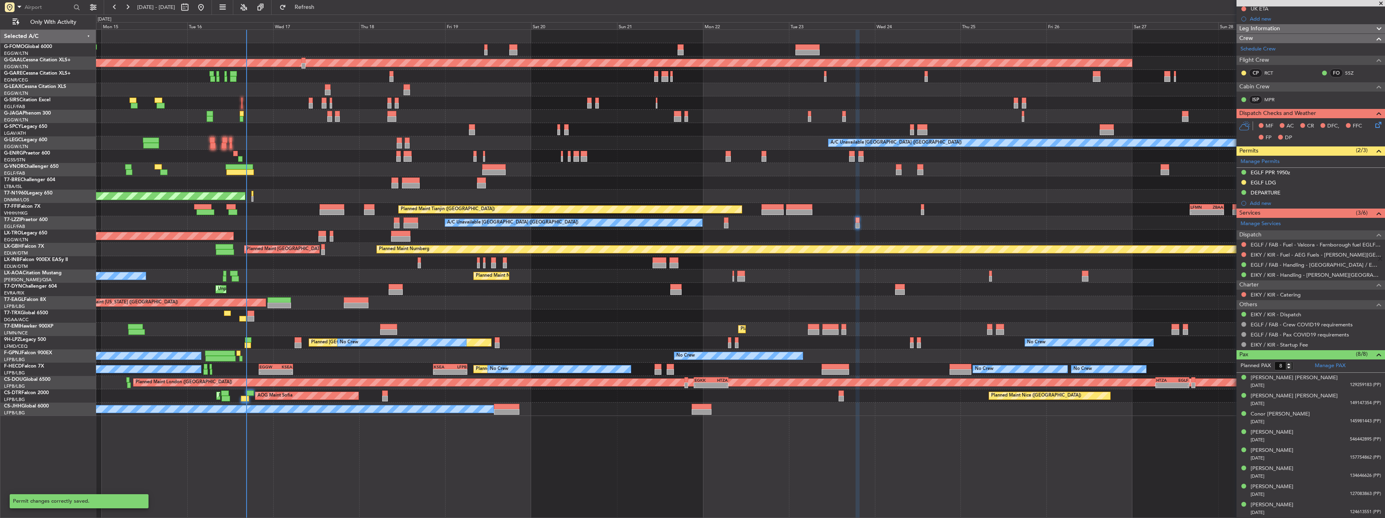
scroll to position [105, 0]
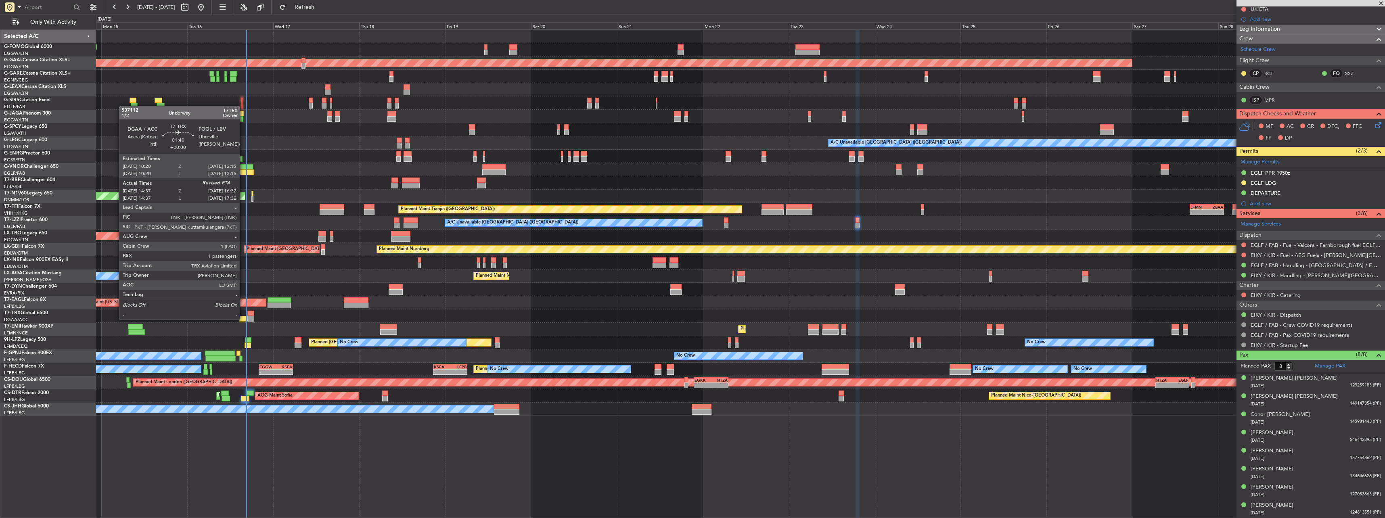
click at [243, 319] on div at bounding box center [242, 319] width 7 height 6
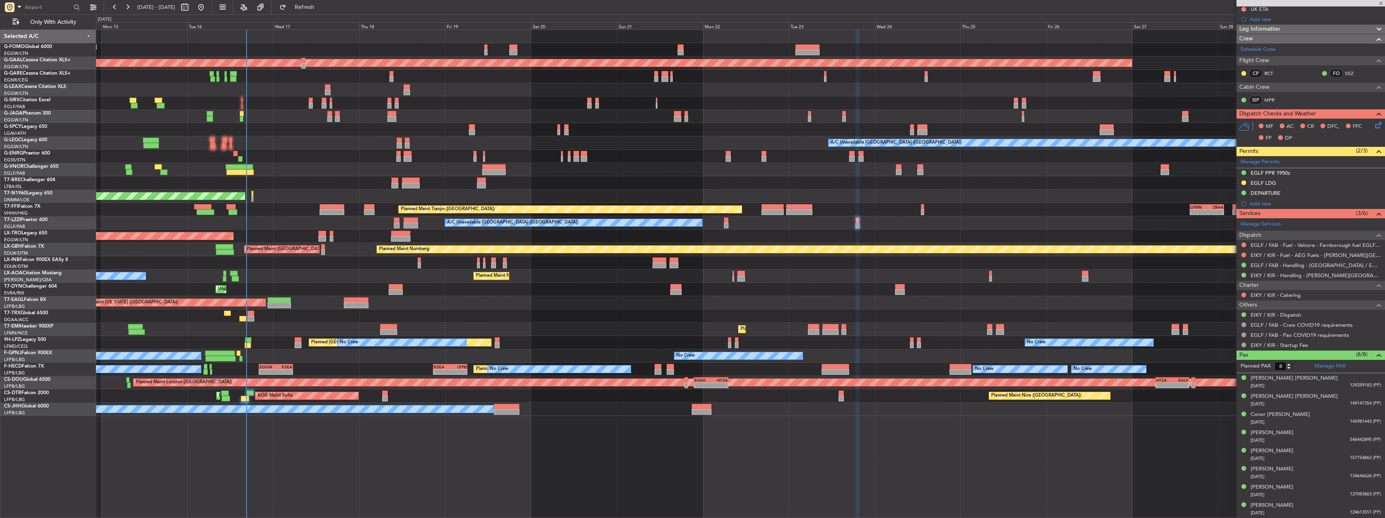
type input "14:47"
type input "1"
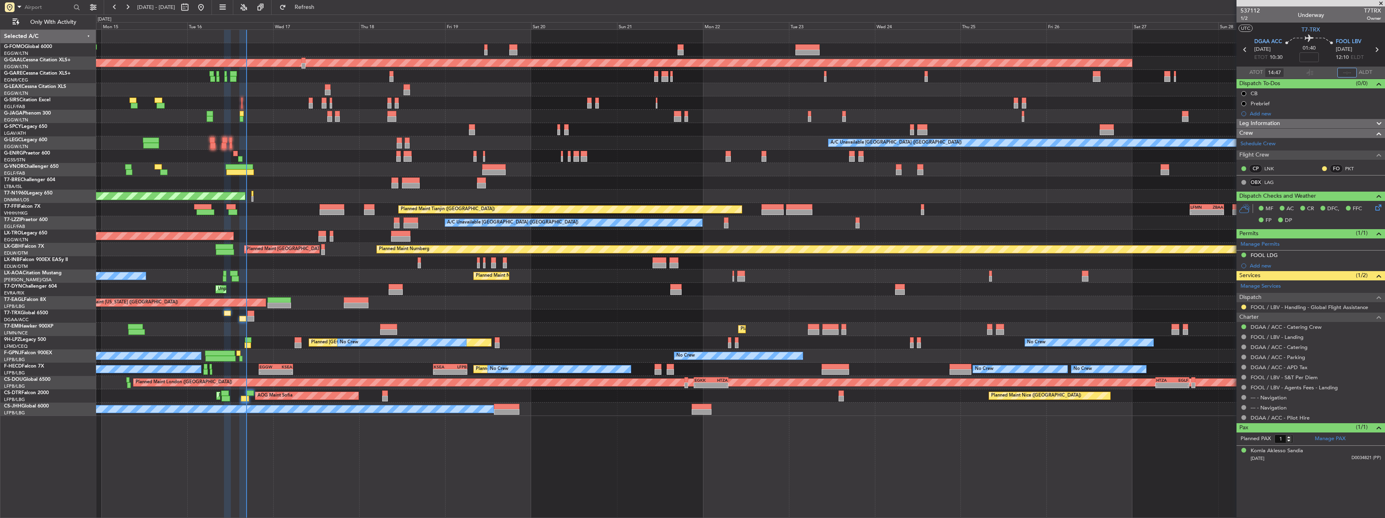
click at [1341, 72] on input "text" at bounding box center [1347, 73] width 19 height 10
type input "16:19"
click at [351, 304] on div at bounding box center [356, 306] width 24 height 6
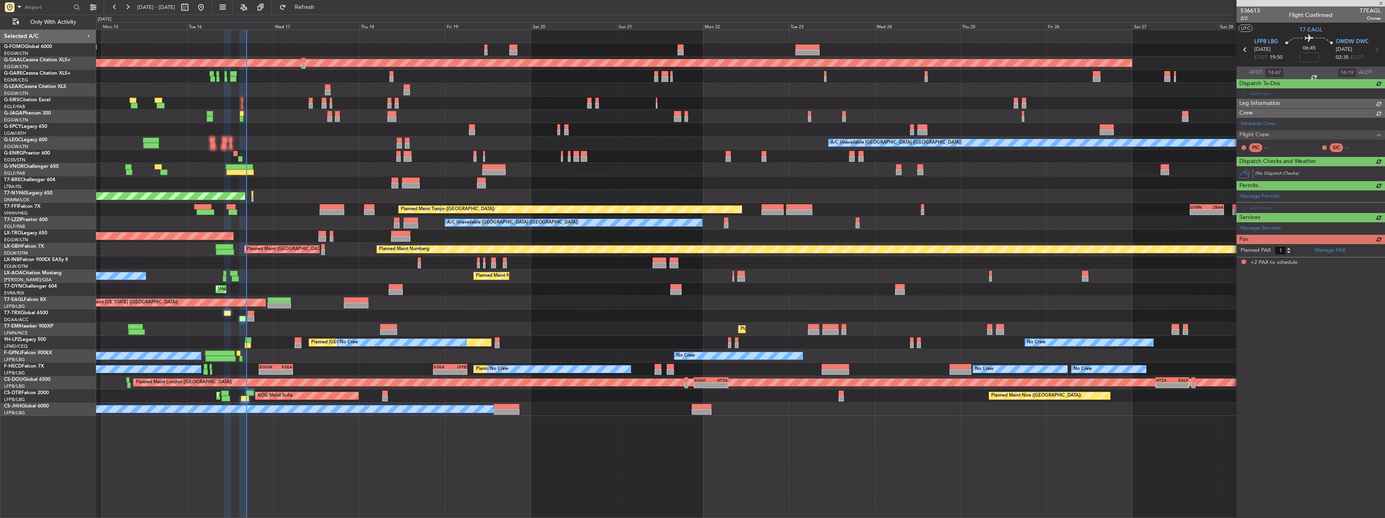
type input "+00:50"
type input "2"
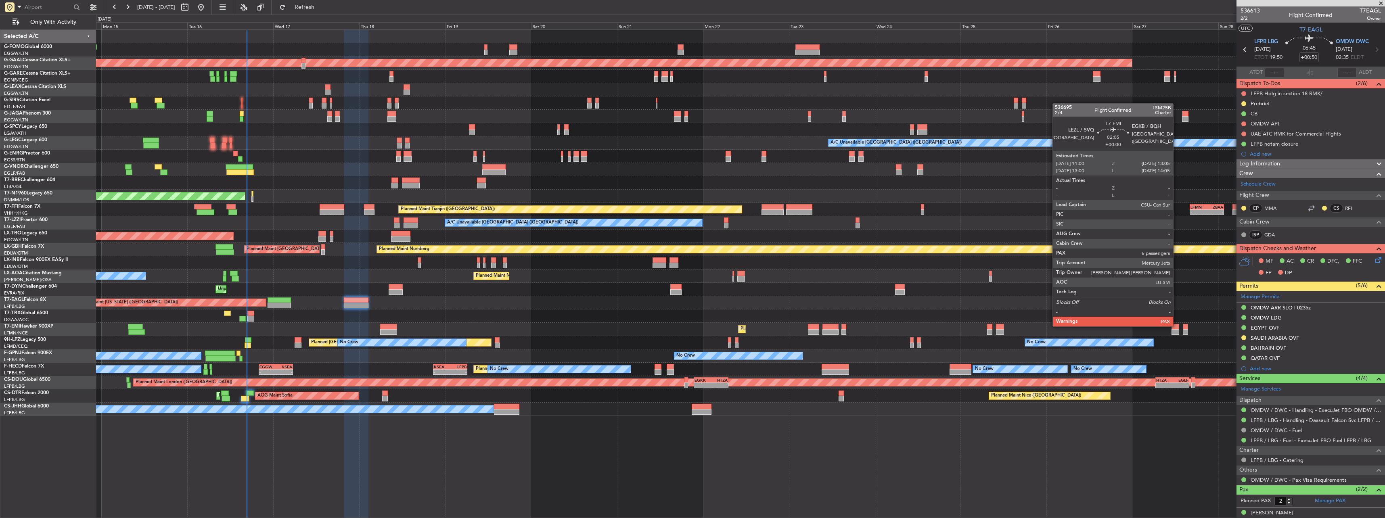
click at [1177, 326] on div at bounding box center [1176, 327] width 8 height 6
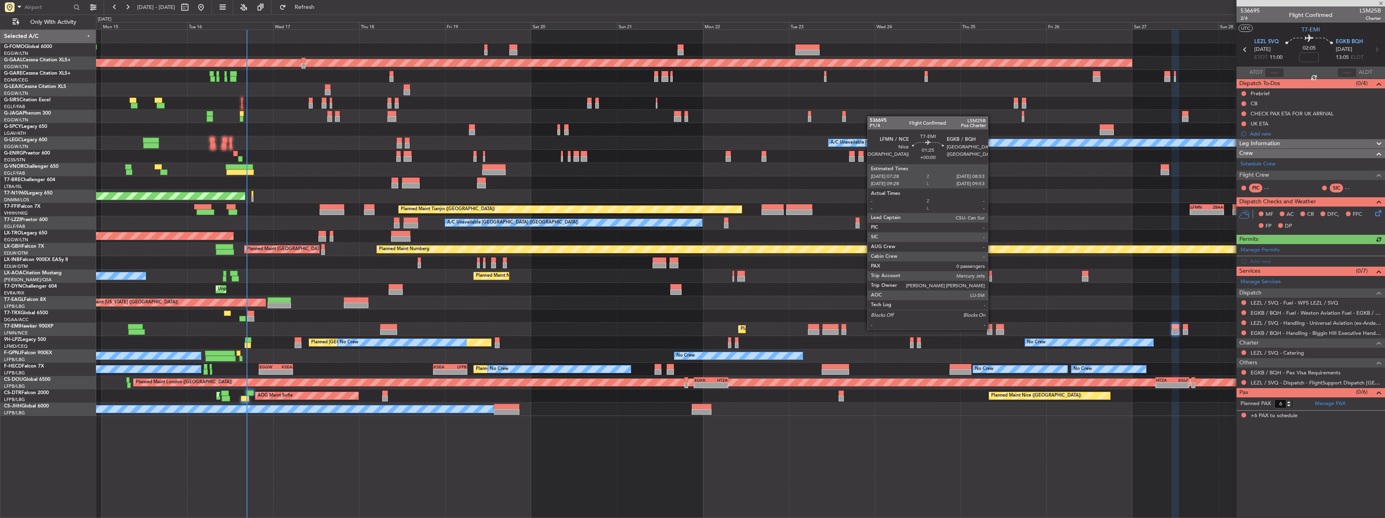
click at [992, 329] on div at bounding box center [989, 327] width 5 height 6
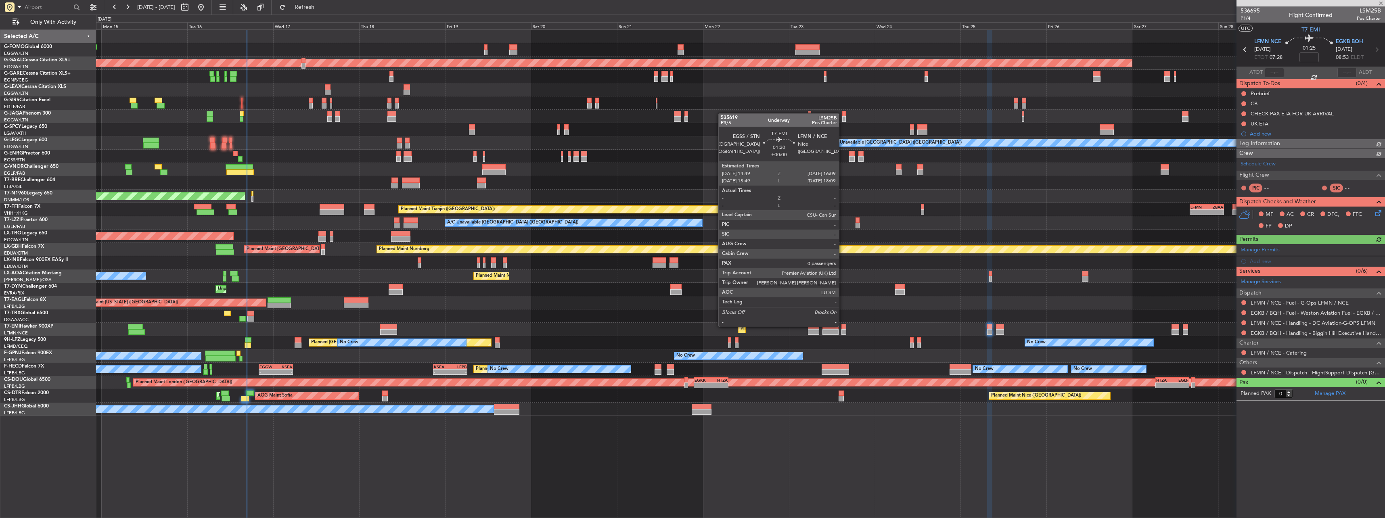
click at [843, 326] on div at bounding box center [843, 327] width 5 height 6
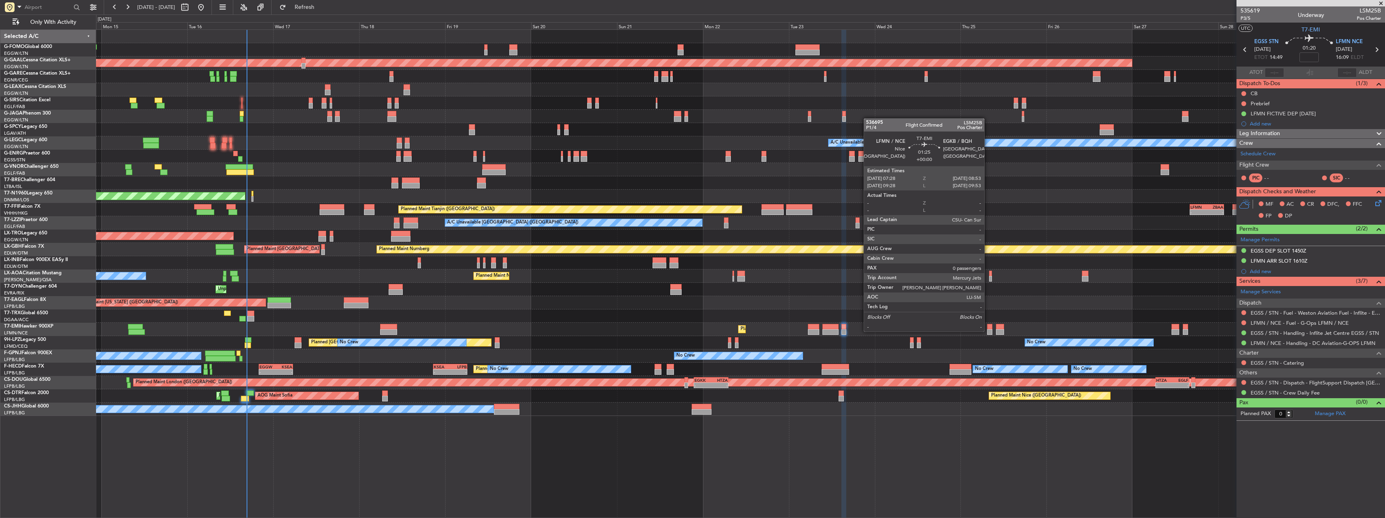
click at [988, 331] on div at bounding box center [989, 332] width 5 height 6
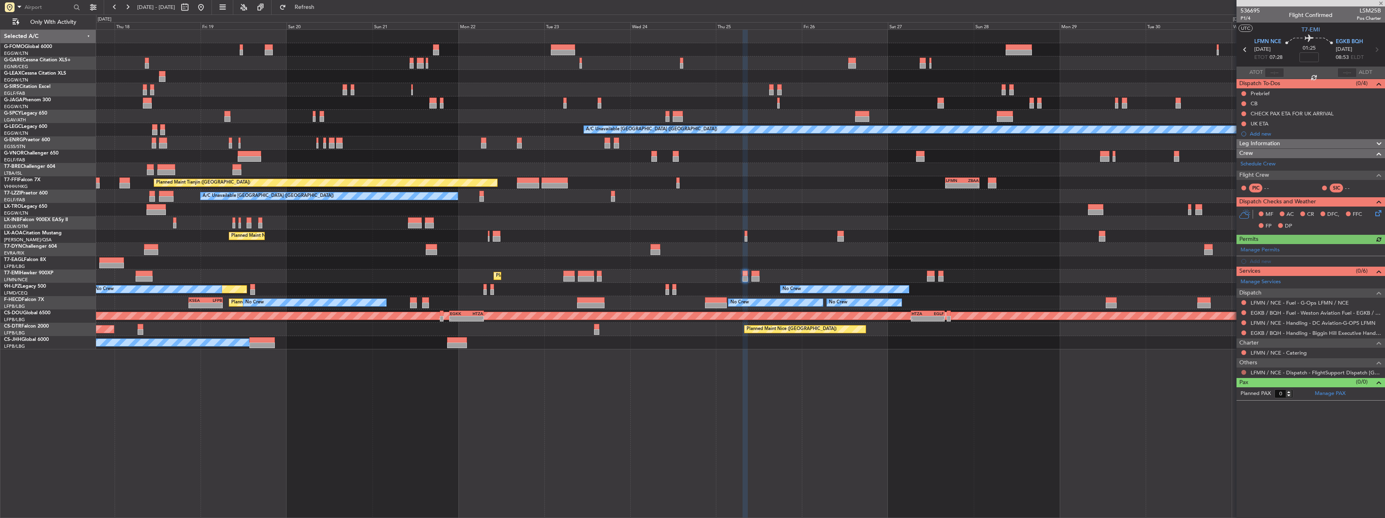
click at [1244, 373] on button at bounding box center [1243, 372] width 5 height 5
click at [1214, 469] on span "Confirmed" at bounding box center [1220, 469] width 25 height 8
click at [1250, 322] on div "LFMN / NCE - Handling - DC Aviation-G-OPS LFMN" at bounding box center [1311, 323] width 149 height 10
click at [1258, 323] on link "LFMN / NCE - Handling - DC Aviation-G-OPS LFMN" at bounding box center [1313, 323] width 125 height 7
click at [1270, 335] on link "EGKB / BQH - Handling - Biggin Hill Executive Handling EGKB / BQH" at bounding box center [1316, 333] width 130 height 7
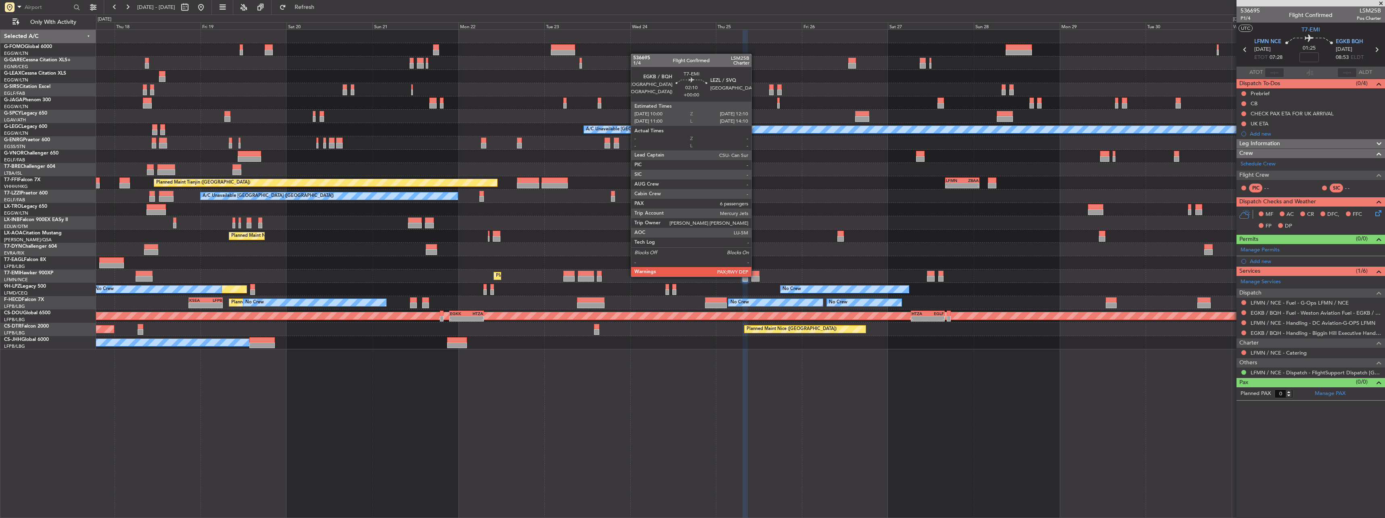
click at [755, 276] on div at bounding box center [755, 279] width 8 height 6
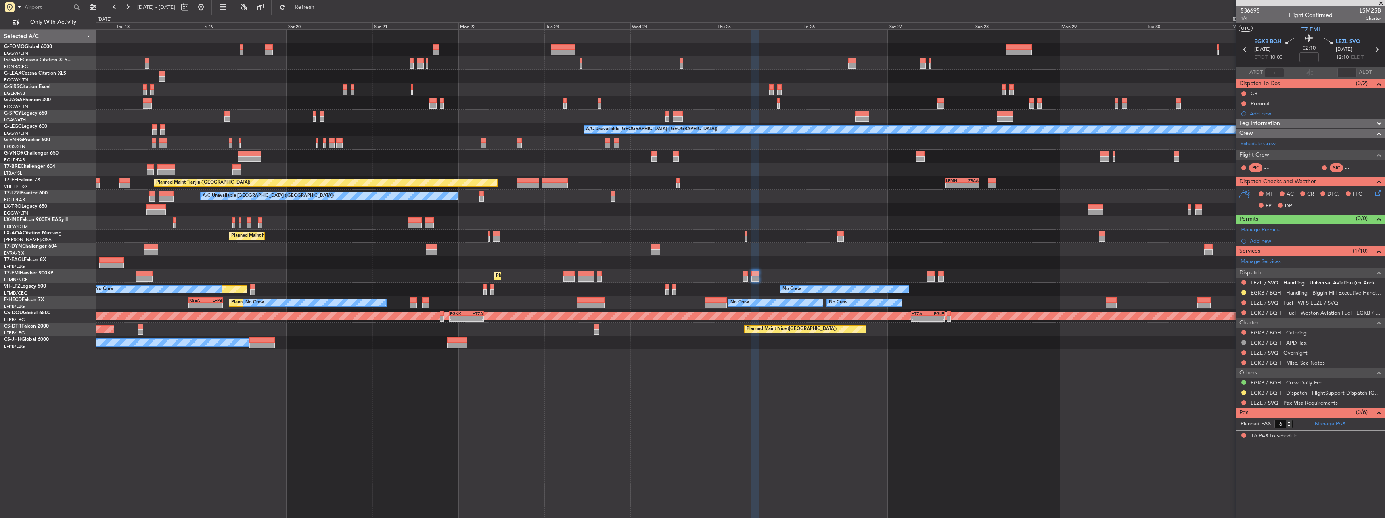
click at [1296, 283] on link "LEZL / SVQ - Handling - Universal Aviation (ex-Andalucia Aviation) LEZL/SVQ" at bounding box center [1316, 282] width 130 height 7
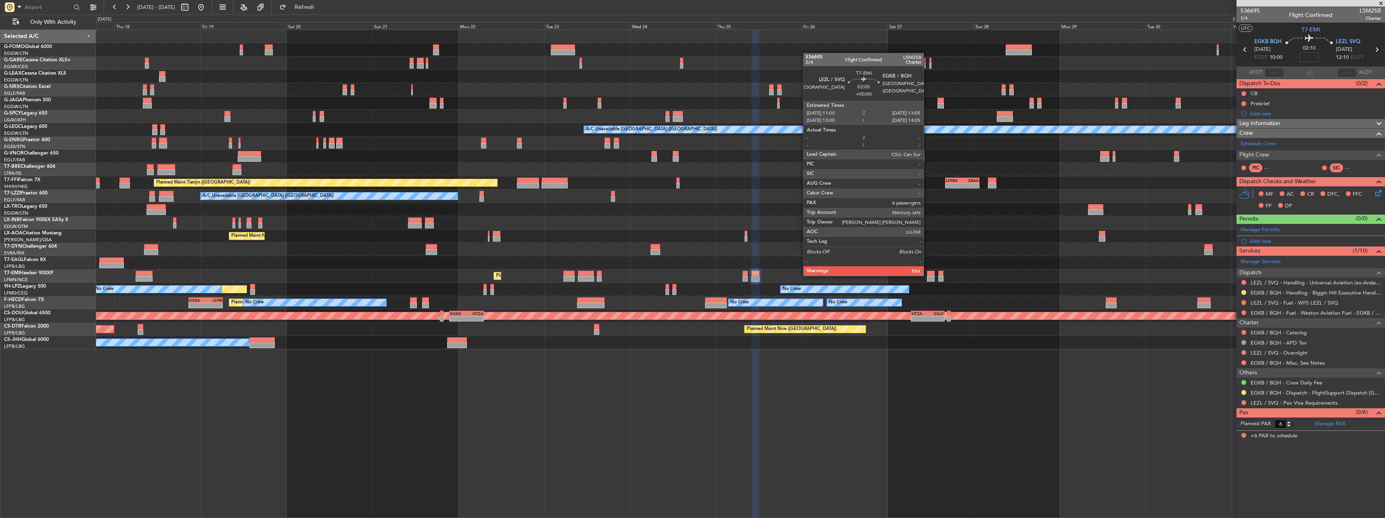
click at [927, 275] on div at bounding box center [931, 274] width 8 height 6
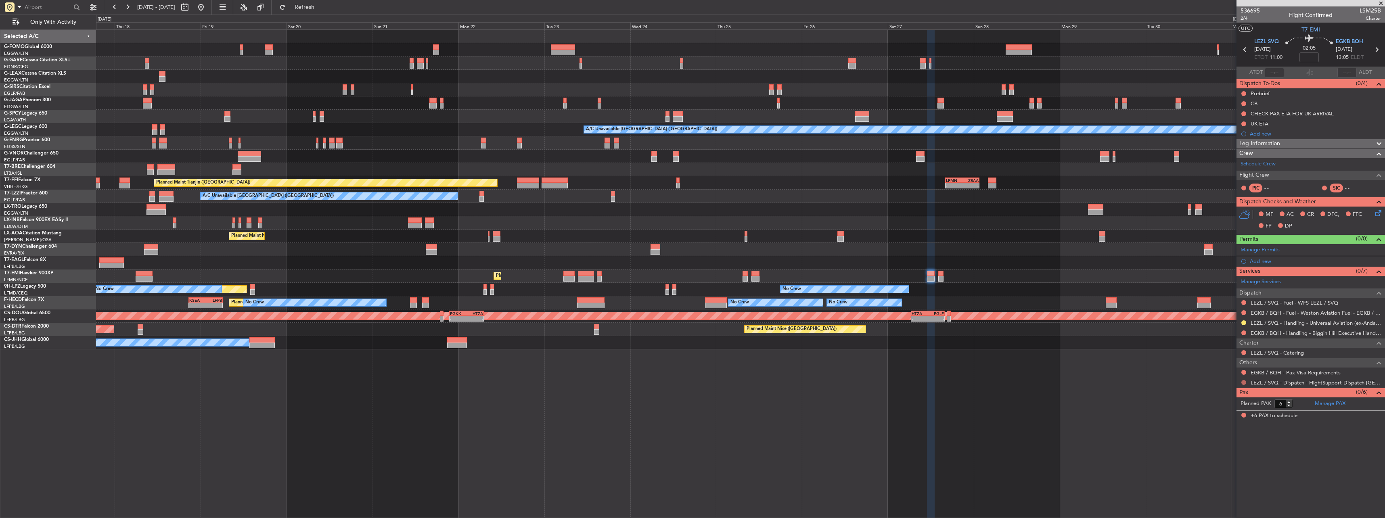
click at [1243, 381] on button at bounding box center [1243, 382] width 5 height 5
click at [1235, 483] on li "Confirmed" at bounding box center [1243, 479] width 93 height 12
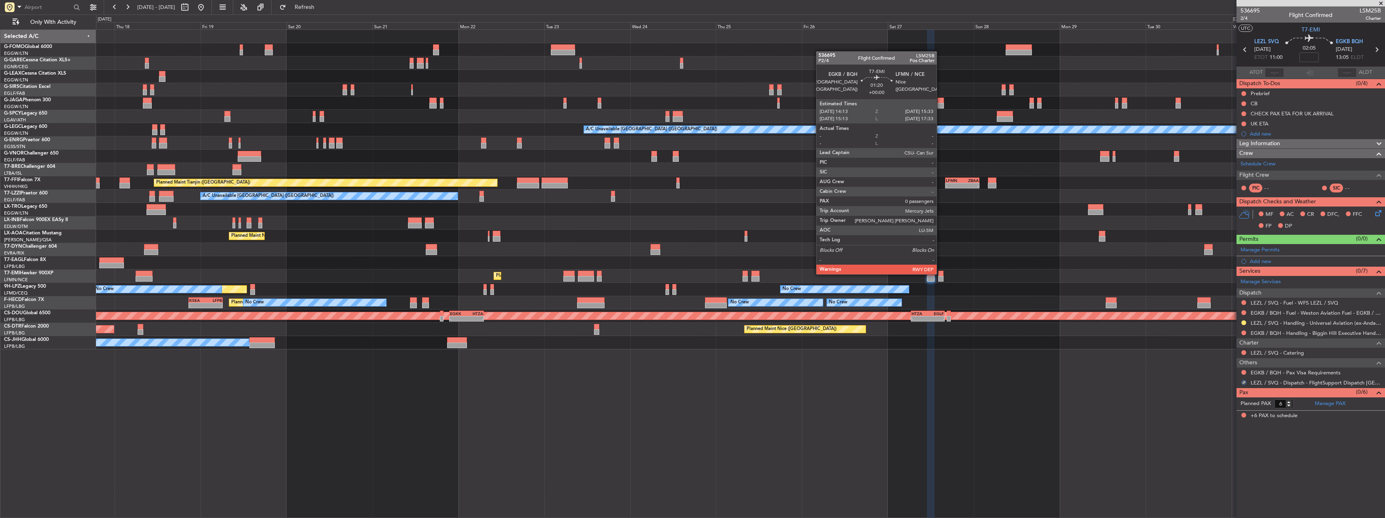
click at [942, 273] on div at bounding box center [940, 274] width 5 height 6
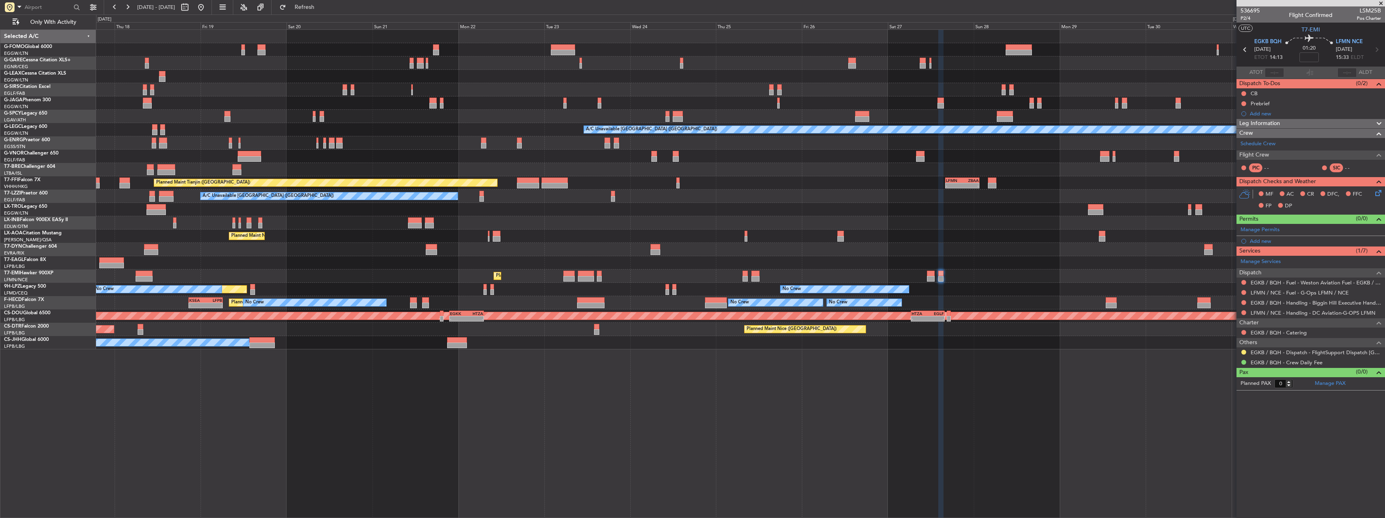
click at [934, 272] on div at bounding box center [931, 274] width 8 height 6
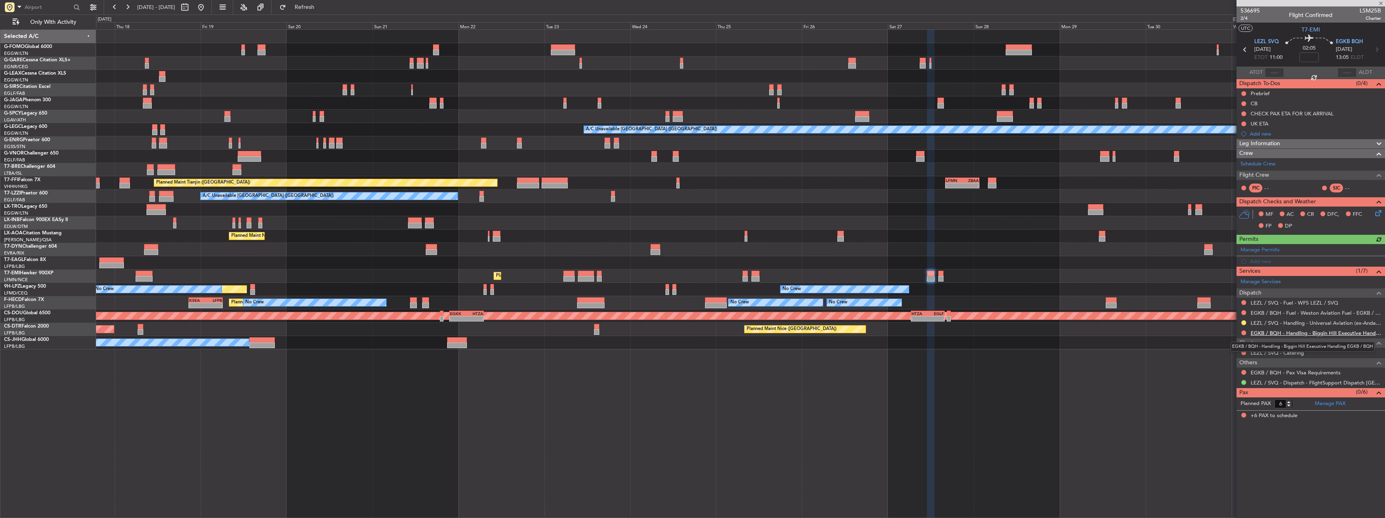
click at [1320, 334] on link "EGKB / BQH - Handling - Biggin Hill Executive Handling EGKB / BQH" at bounding box center [1316, 333] width 130 height 7
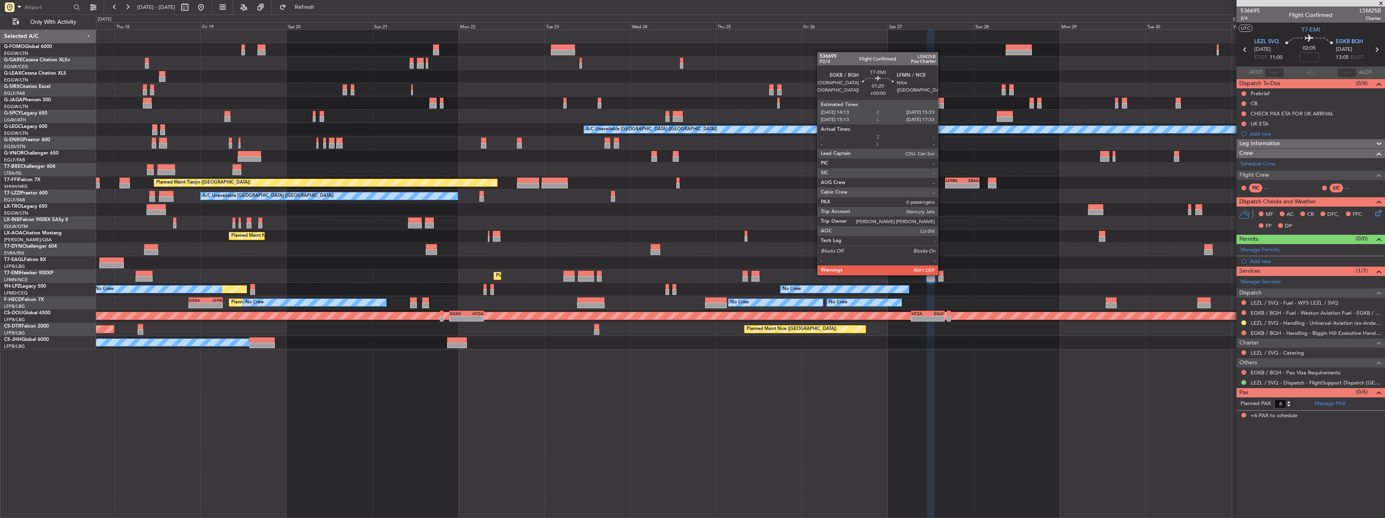
click at [942, 274] on div at bounding box center [940, 274] width 5 height 6
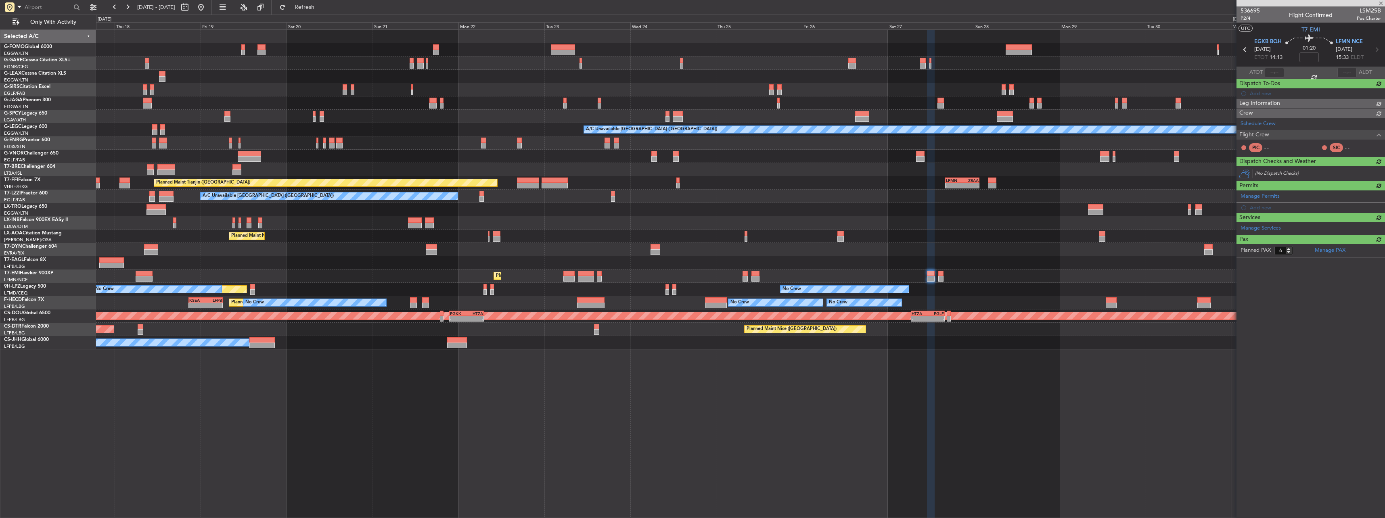
type input "0"
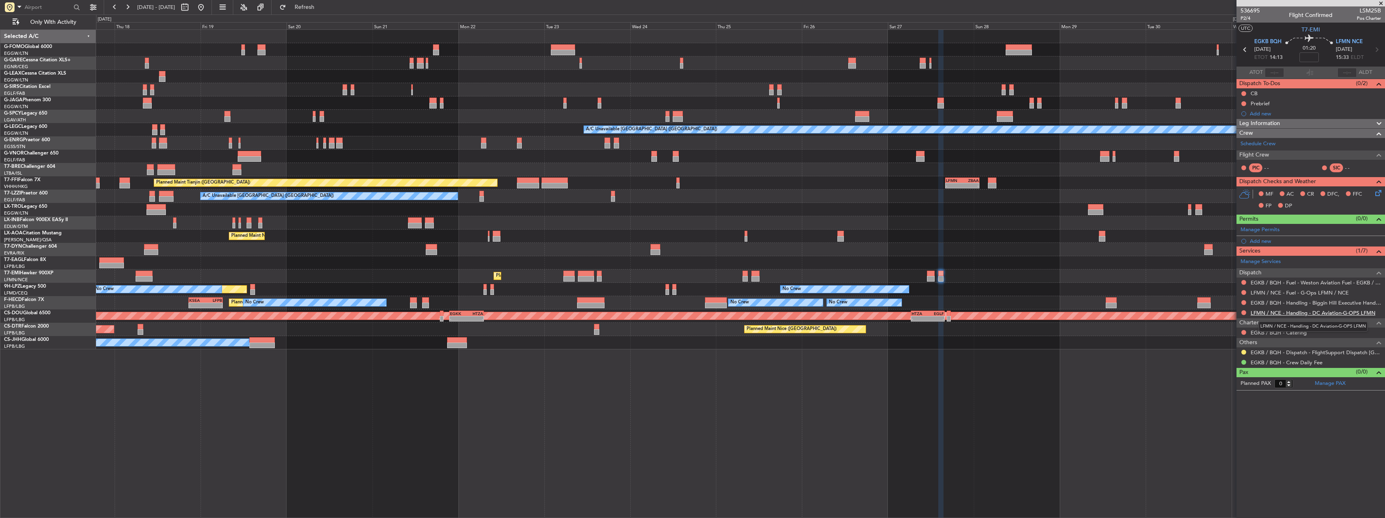
click at [1266, 314] on link "LFMN / NCE - Handling - DC Aviation-G-OPS LFMN" at bounding box center [1313, 313] width 125 height 7
click at [1243, 351] on button at bounding box center [1243, 352] width 5 height 5
click at [1224, 448] on span "Confirmed" at bounding box center [1220, 448] width 25 height 8
click at [1264, 110] on div "Add new" at bounding box center [1312, 113] width 124 height 7
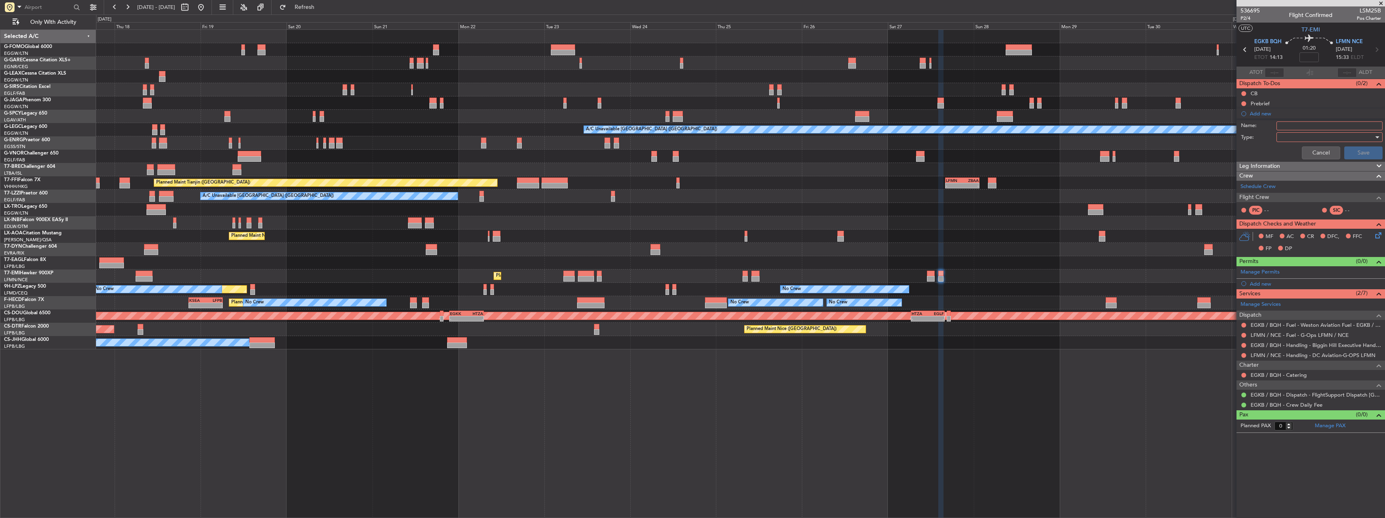
click at [1317, 127] on input "Name:" at bounding box center [1330, 125] width 106 height 9
click at [1321, 127] on input "LFMN departure 05Oct" at bounding box center [1330, 125] width 106 height 9
type input "LFMN DEP 05Oct"
click at [1314, 137] on div at bounding box center [1327, 137] width 94 height 12
click at [1315, 148] on span "Generic" at bounding box center [1325, 154] width 99 height 12
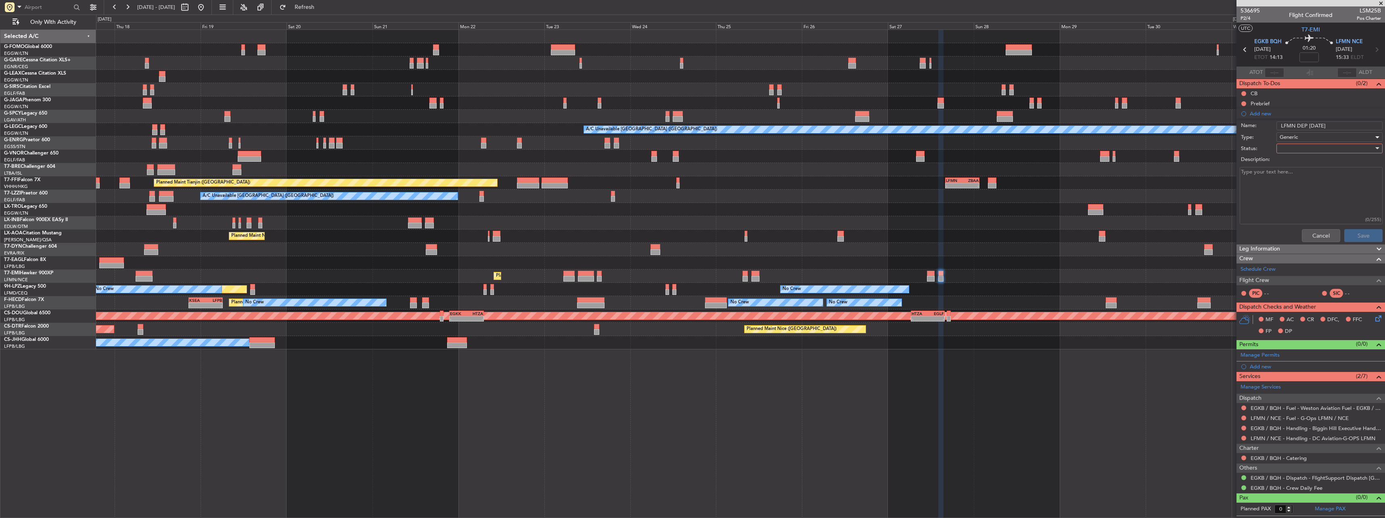
click at [1312, 147] on div at bounding box center [1327, 148] width 94 height 12
drag, startPoint x: 1303, startPoint y: 173, endPoint x: 1310, endPoint y: 176, distance: 8.2
click at [1303, 173] on span "In Progress" at bounding box center [1325, 177] width 99 height 12
click at [1365, 237] on button "Save" at bounding box center [1363, 235] width 38 height 13
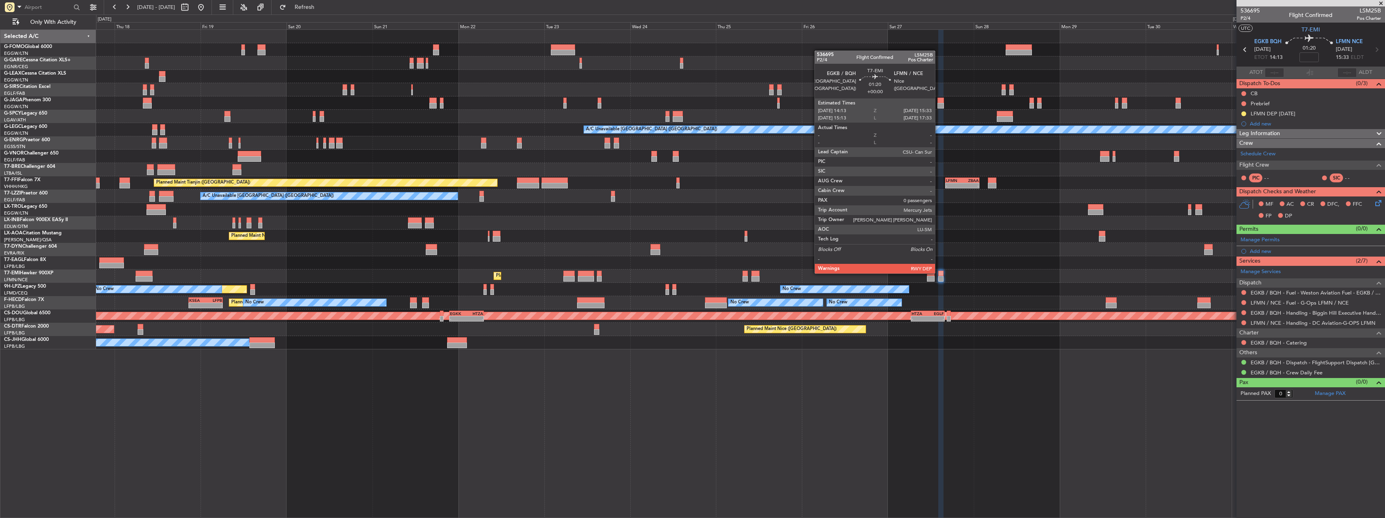
click at [939, 273] on div at bounding box center [940, 274] width 5 height 6
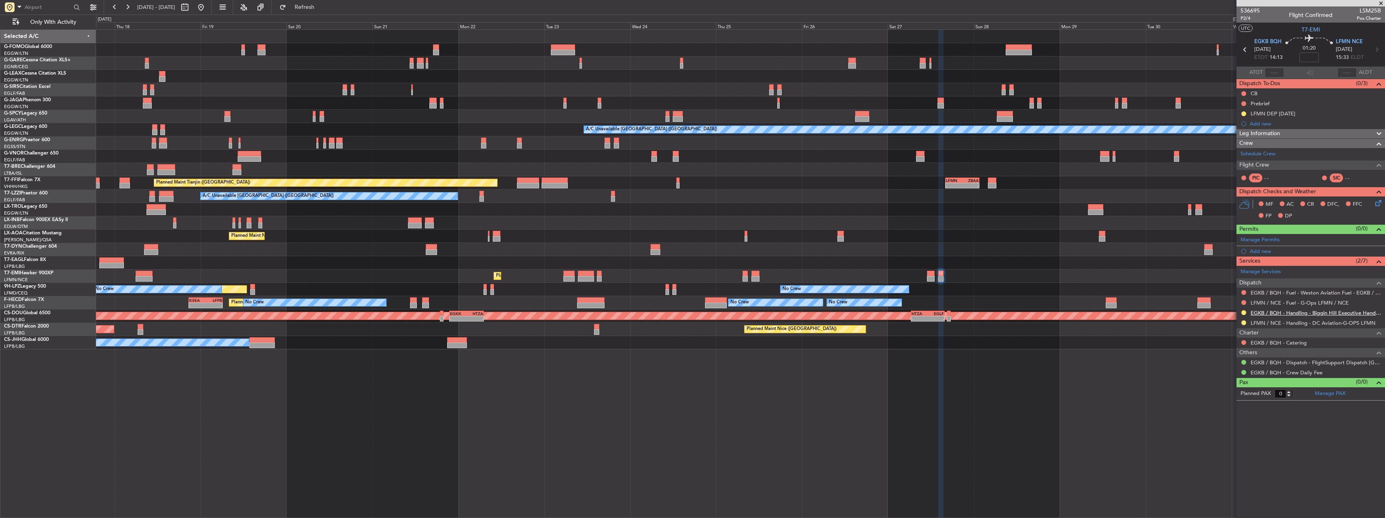
click at [1271, 314] on link "EGKB / BQH - Handling - Biggin Hill Executive Handling EGKB / BQH" at bounding box center [1316, 313] width 130 height 7
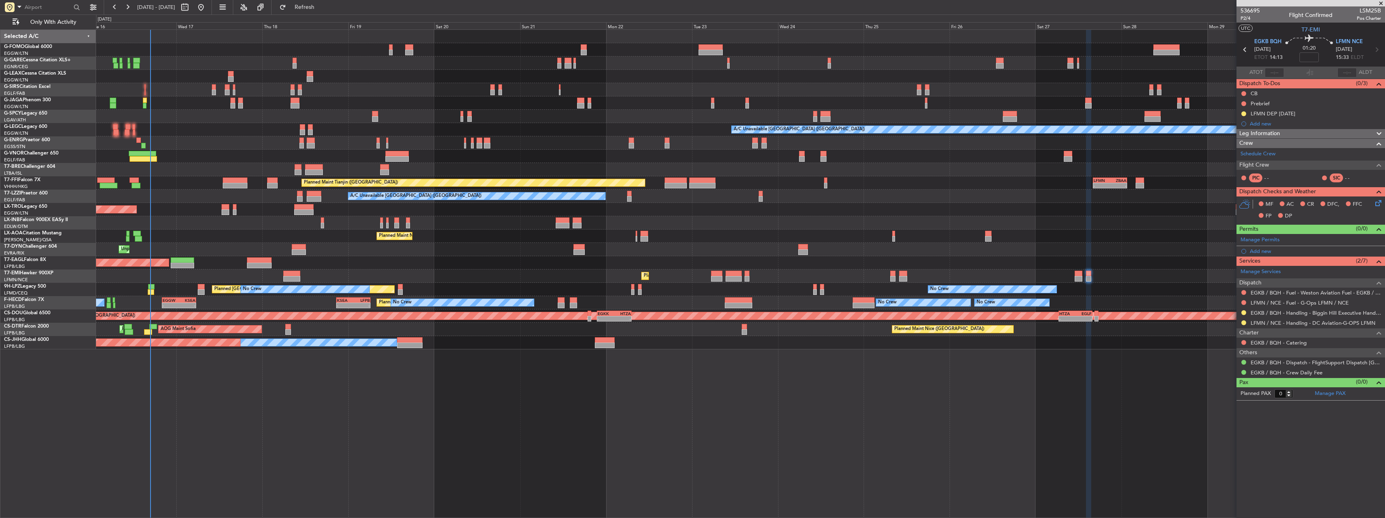
click at [746, 402] on div "10:50 Z 22:30 Z OLBA 11:00 Z KTEB 22:45 Z Planned Maint London (Farnborough) Pl…" at bounding box center [740, 273] width 1289 height 489
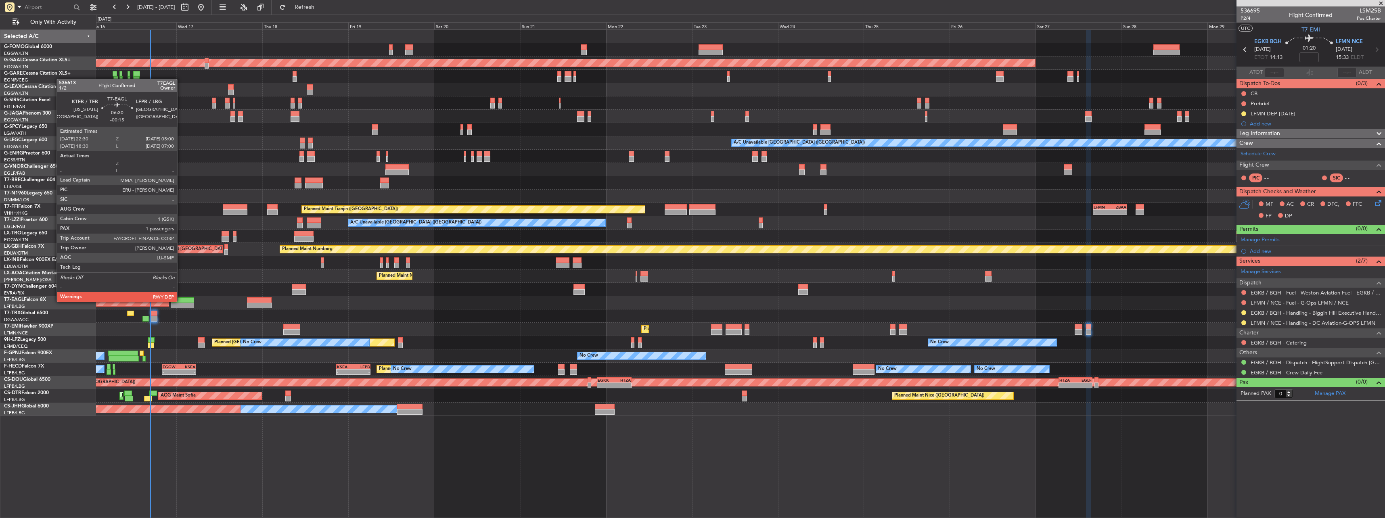
click at [181, 301] on div at bounding box center [182, 300] width 23 height 6
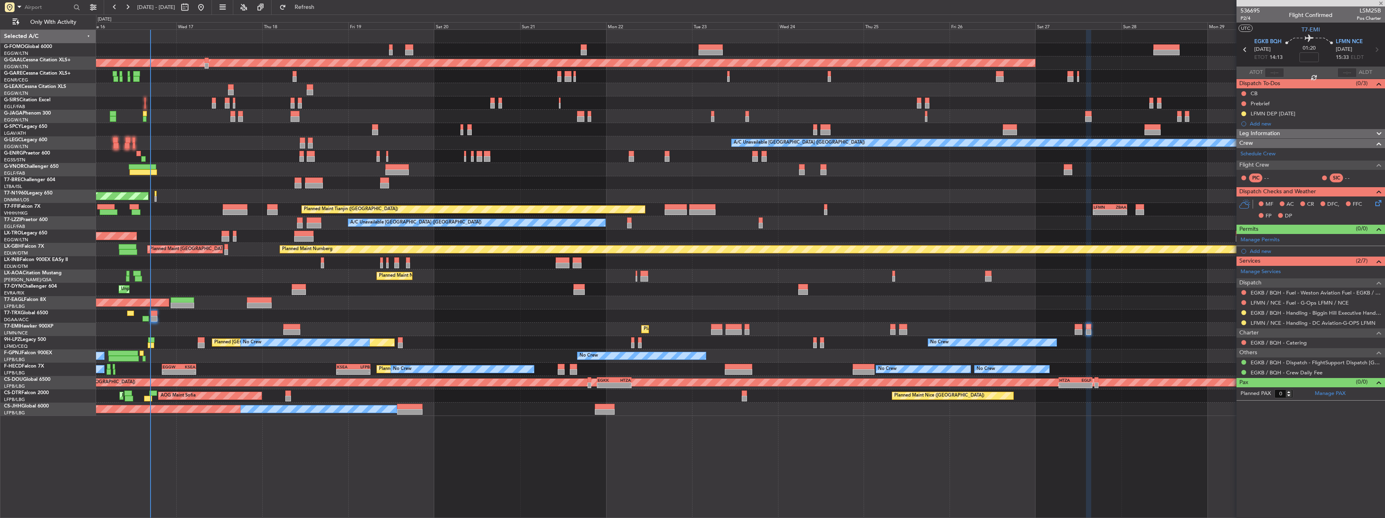
type input "-00:15"
type input "1"
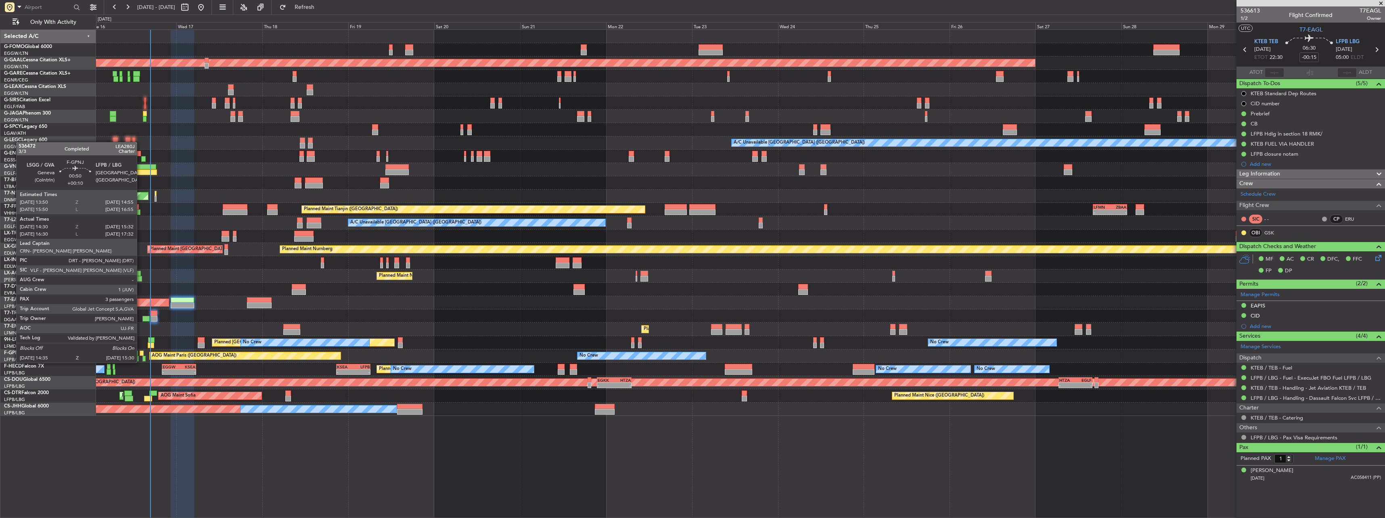
click at [140, 355] on div at bounding box center [142, 354] width 4 height 6
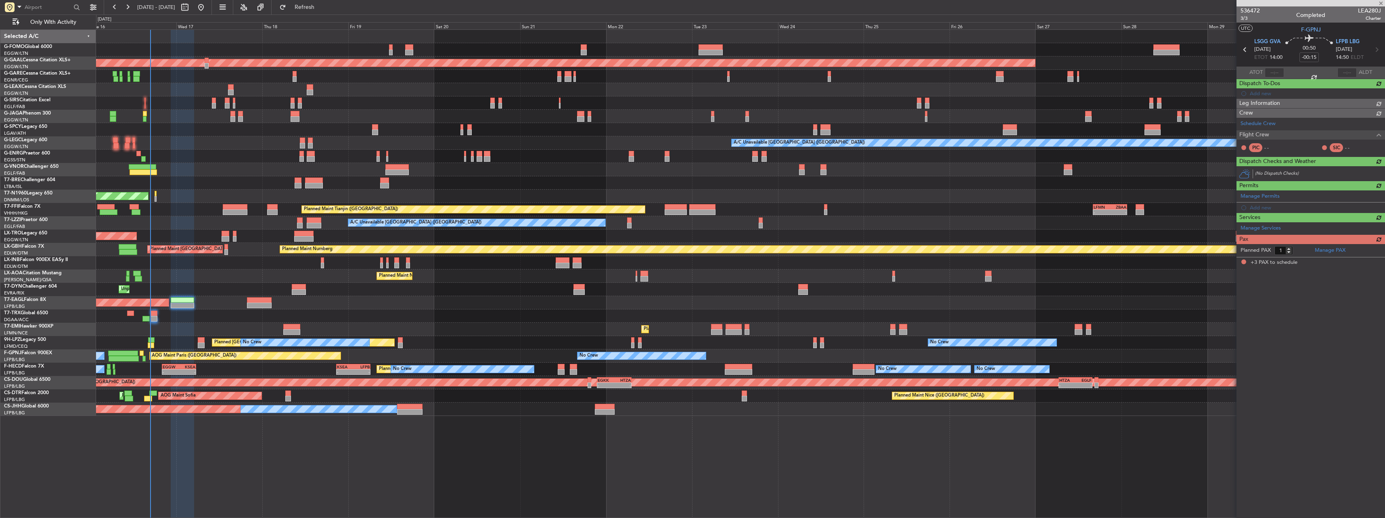
type input "+00:10"
type input "14:40"
type input "15:27"
type input "3"
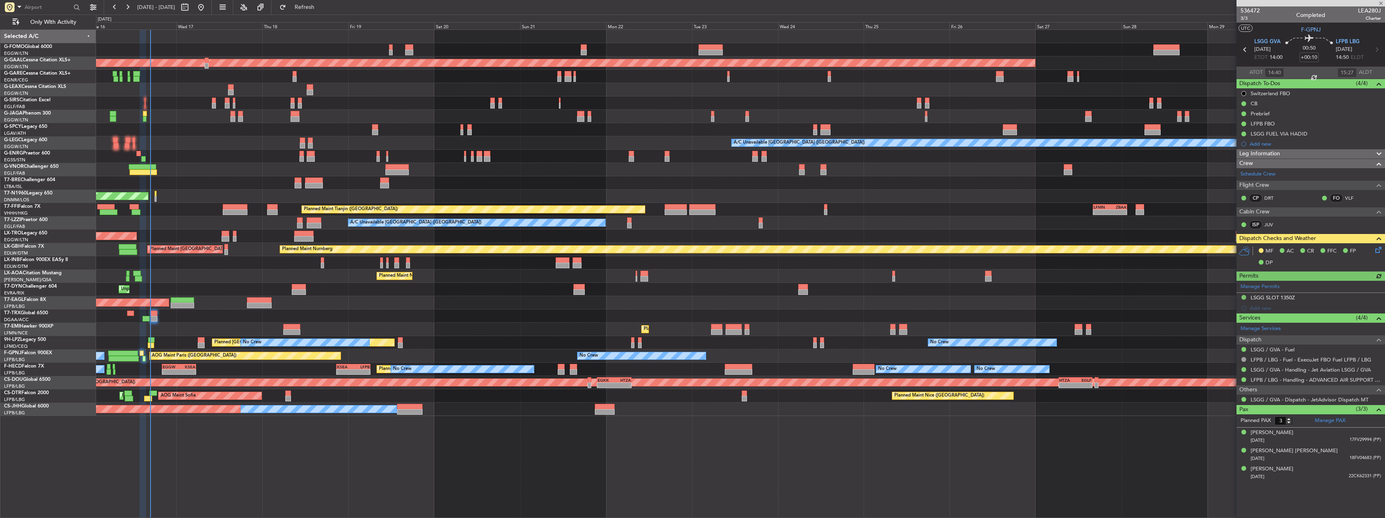
click at [1375, 252] on icon at bounding box center [1377, 248] width 6 height 6
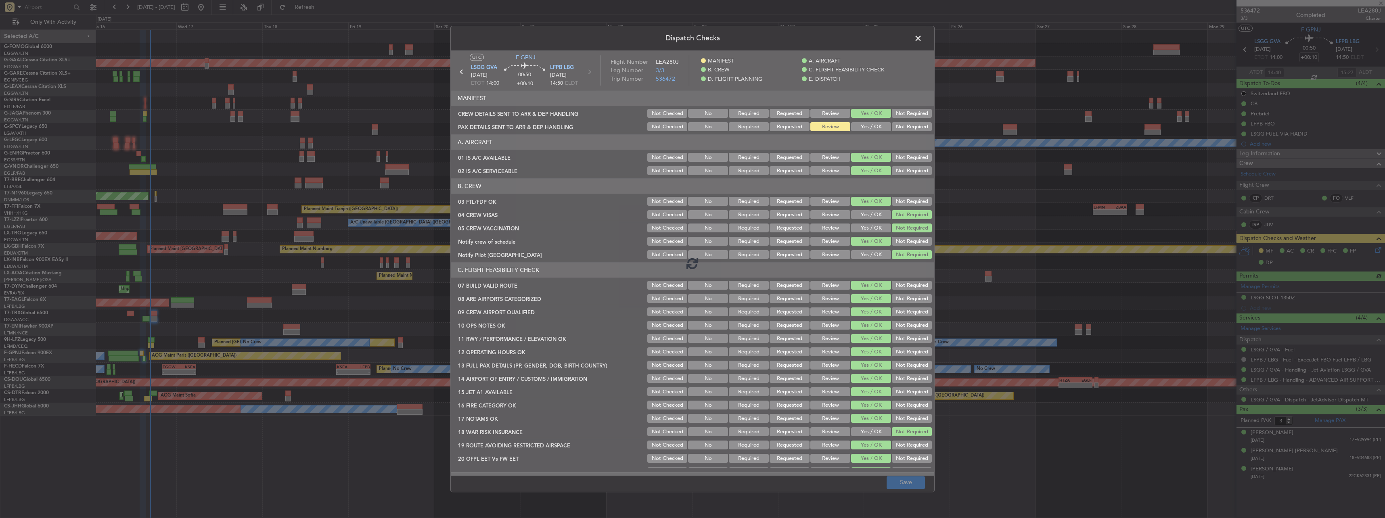
click at [922, 39] on span at bounding box center [922, 40] width 0 height 16
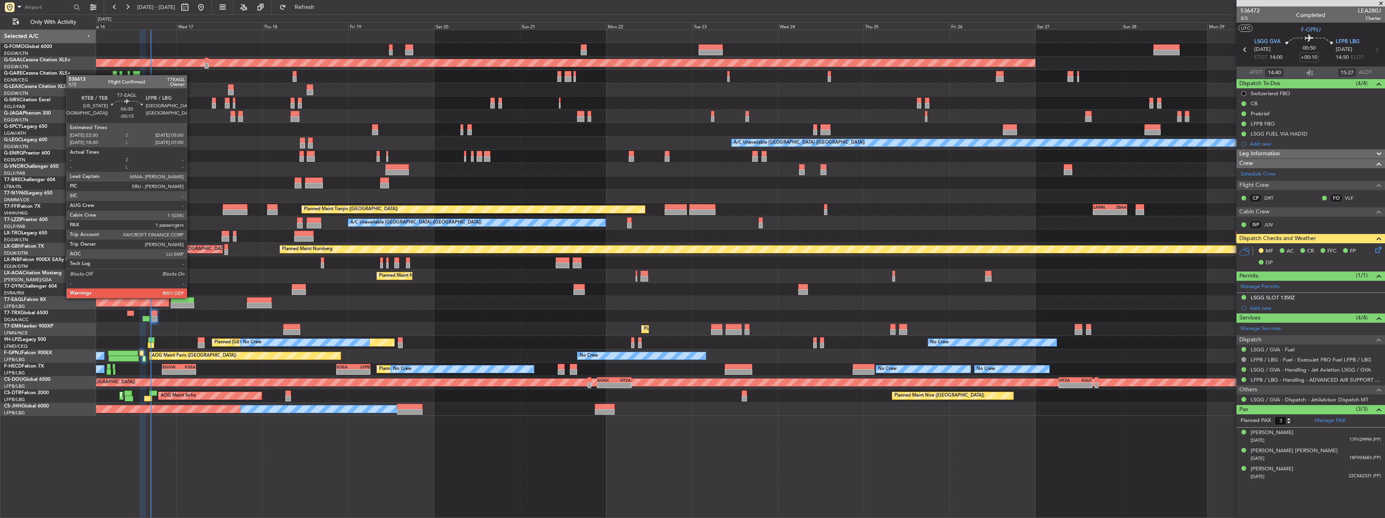
click at [190, 297] on div at bounding box center [182, 300] width 23 height 6
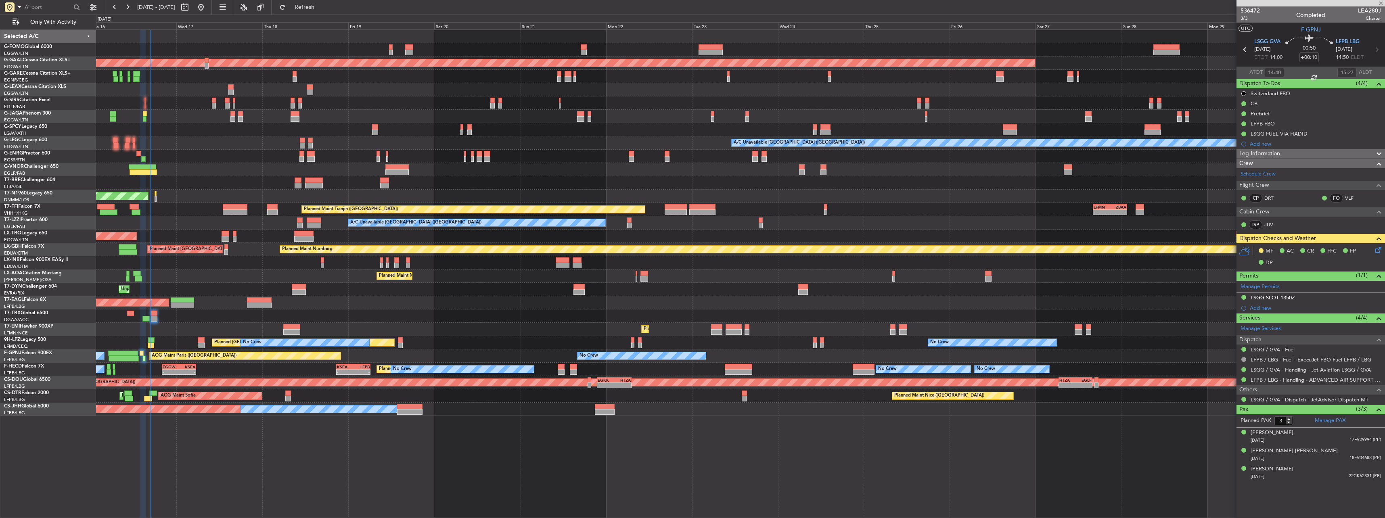
type input "-00:15"
type input "1"
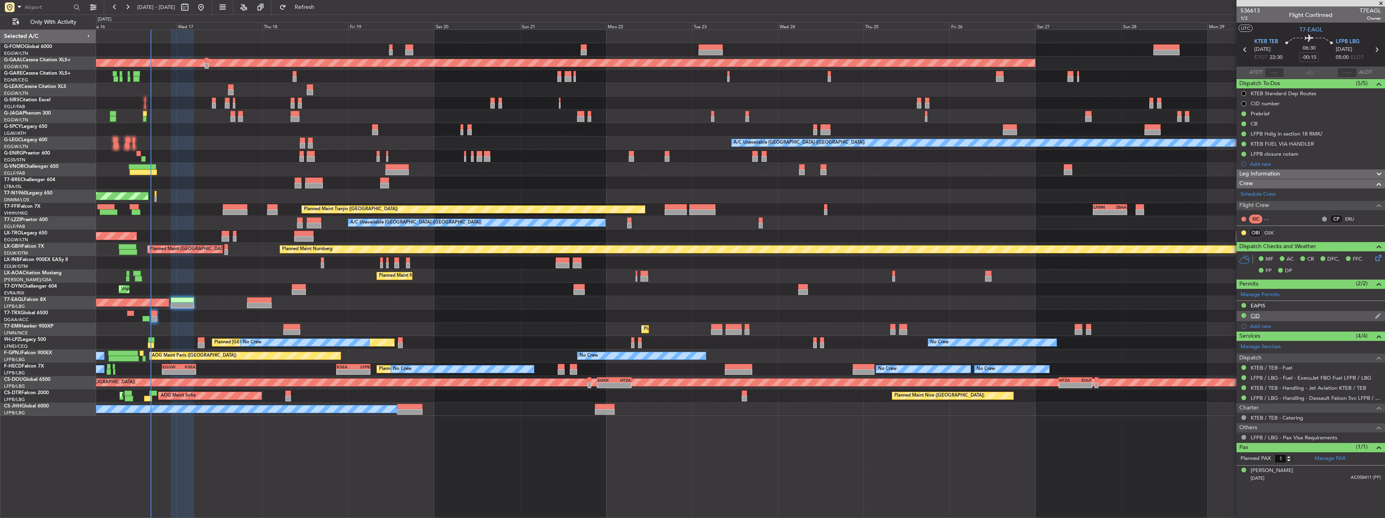
click at [1260, 320] on div "CID" at bounding box center [1311, 316] width 149 height 10
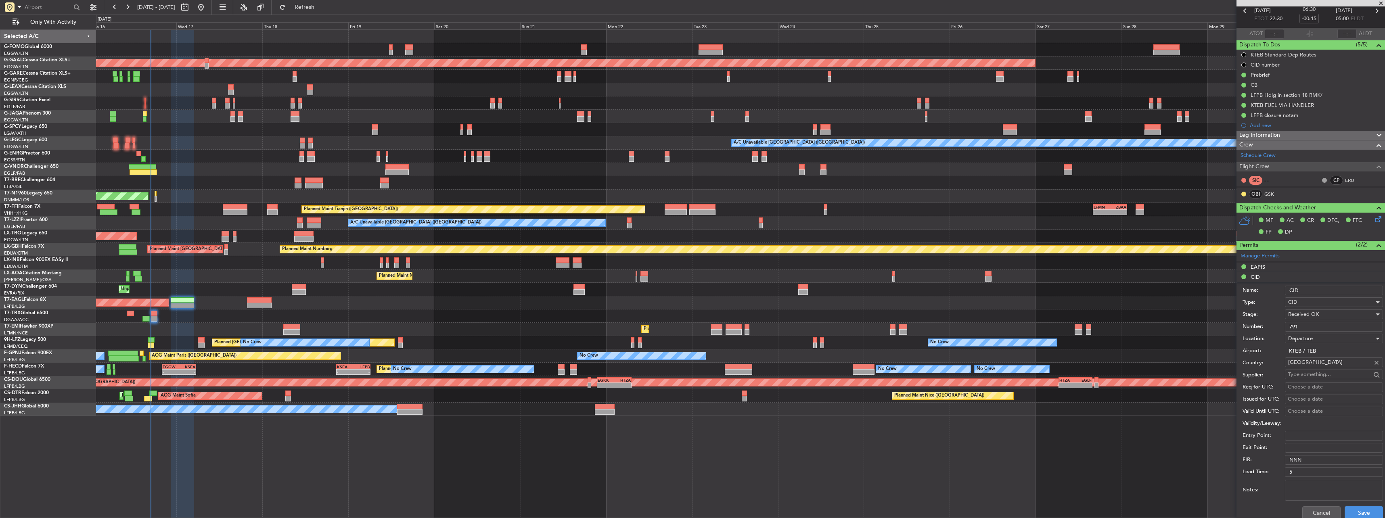
scroll to position [81, 0]
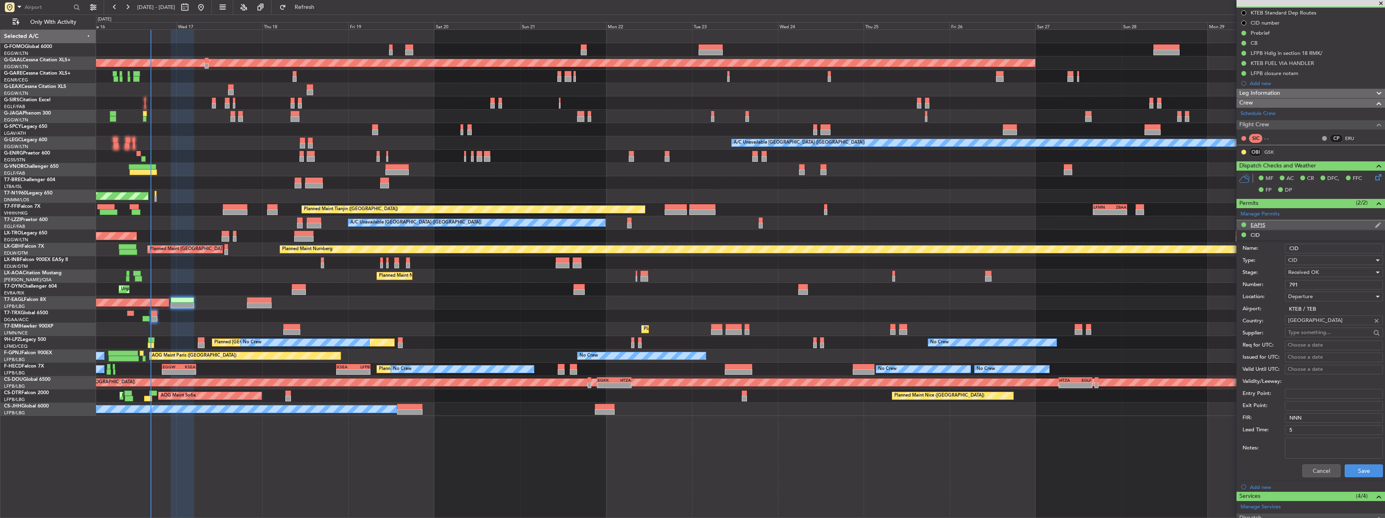
click at [1260, 224] on div "EAPIS" at bounding box center [1258, 225] width 15 height 7
drag, startPoint x: 1337, startPoint y: 276, endPoint x: 1293, endPoint y: 279, distance: 44.1
click at [1292, 278] on input "EAPIS-17721918" at bounding box center [1334, 275] width 98 height 10
type input "E"
paste input "EAPIS-17722063"
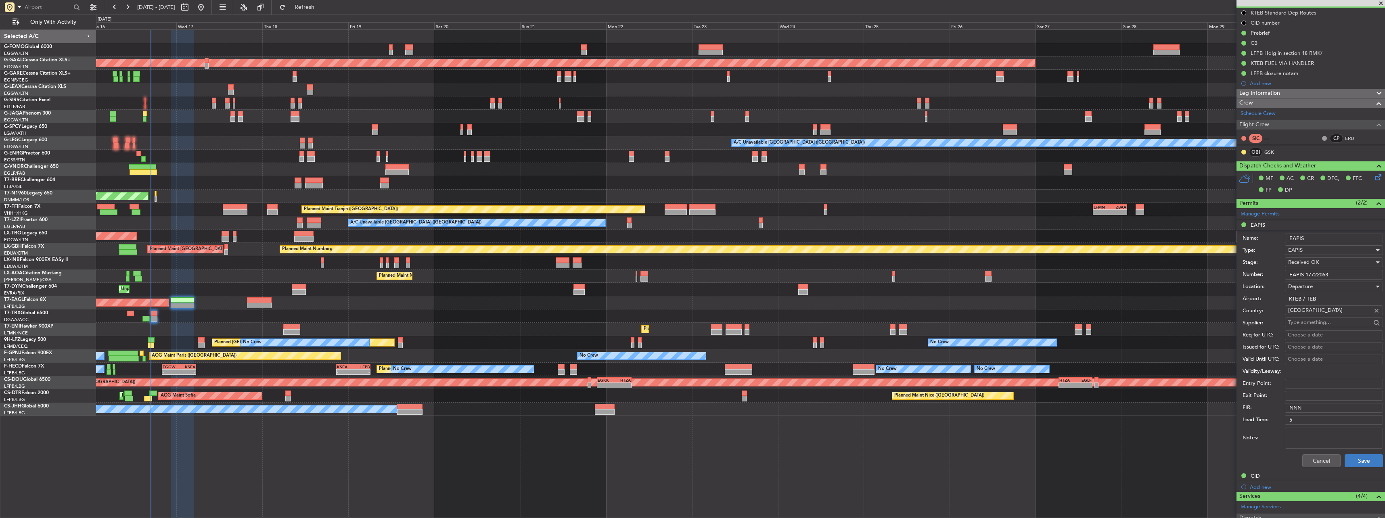
type input "EAPIS-17722063"
click at [1361, 459] on button "Save" at bounding box center [1364, 460] width 38 height 13
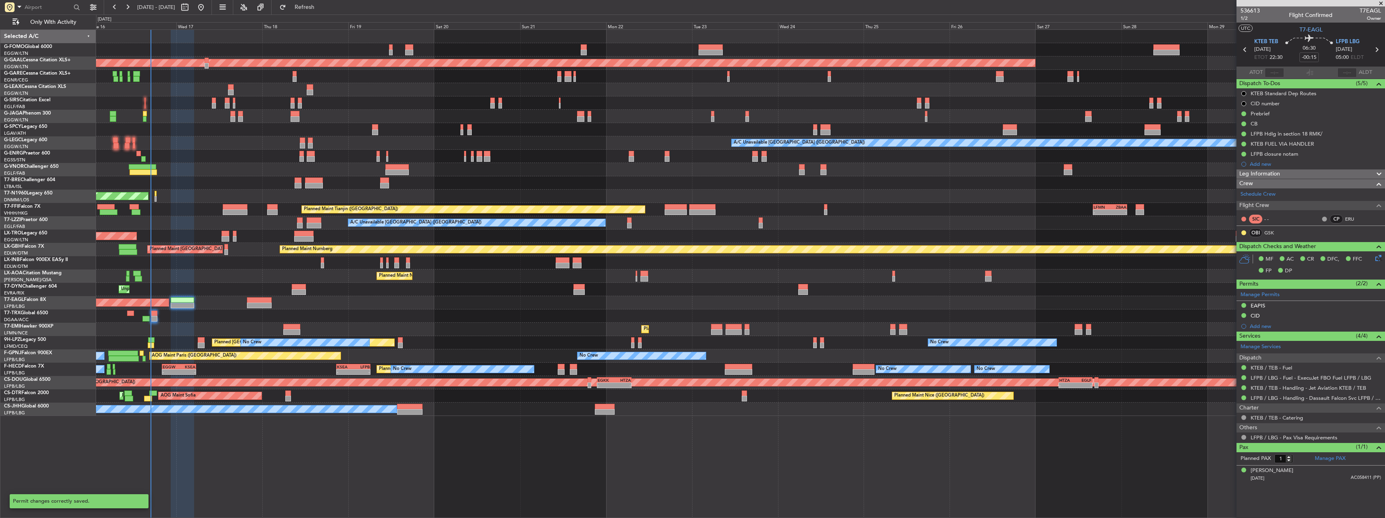
scroll to position [0, 0]
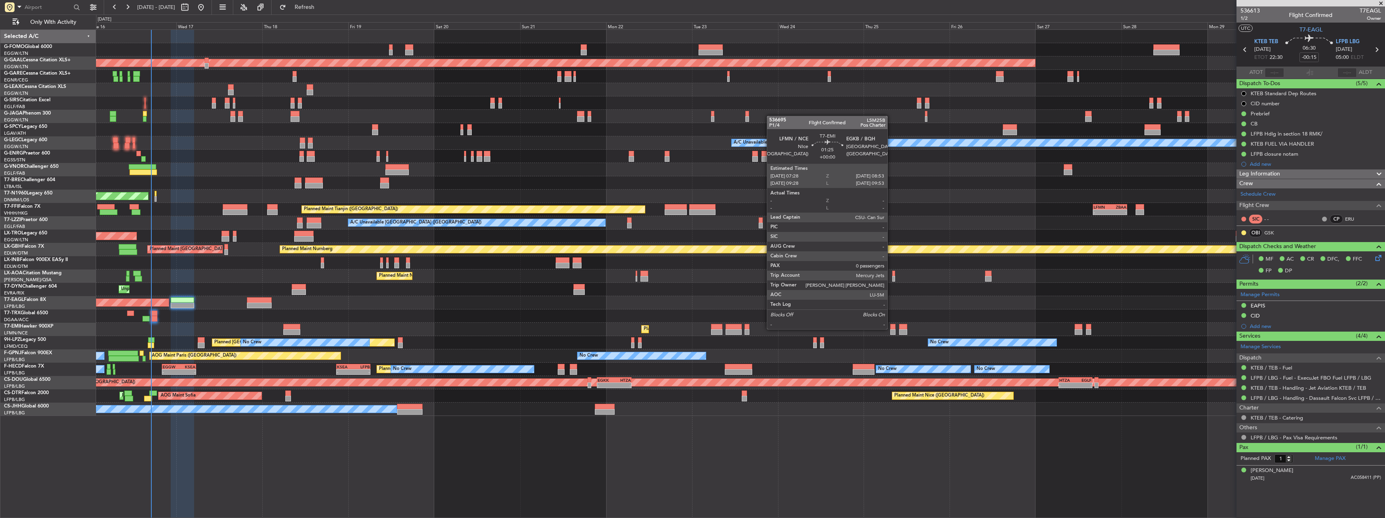
click at [891, 329] on div at bounding box center [892, 327] width 5 height 6
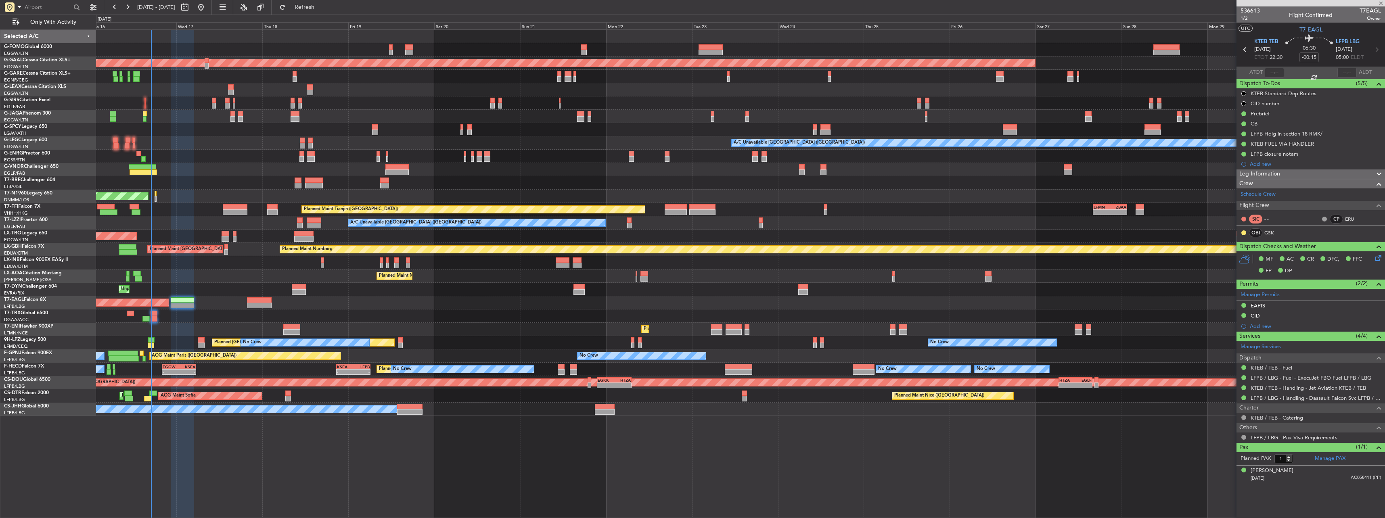
type input "0"
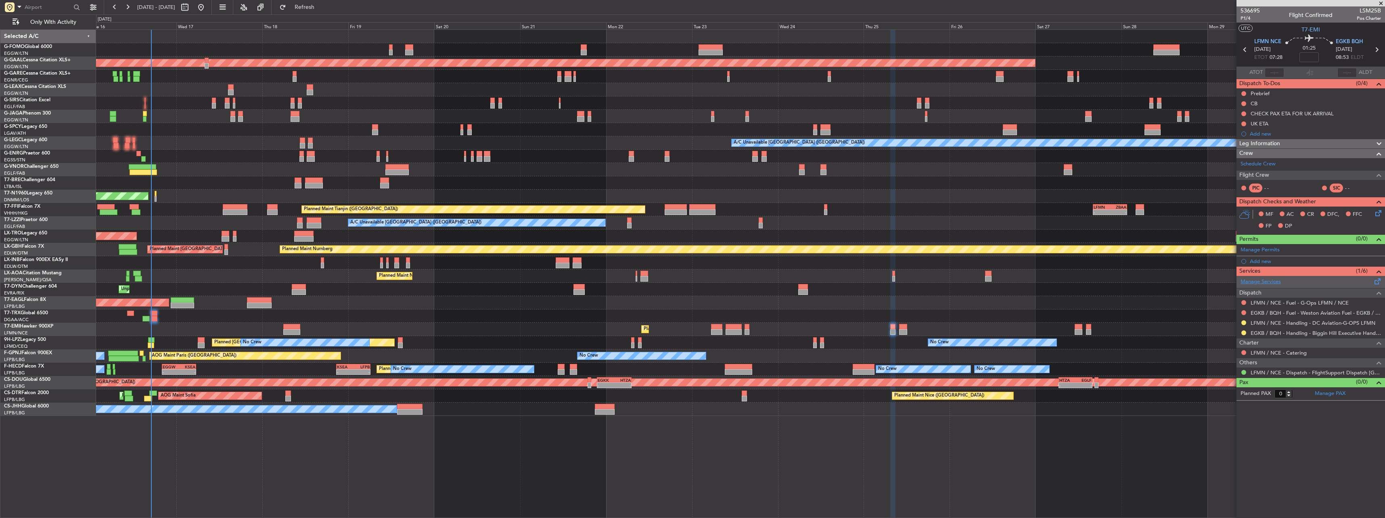
click at [1266, 284] on link "Manage Services" at bounding box center [1261, 282] width 40 height 8
click at [1263, 260] on div "Add new" at bounding box center [1312, 261] width 124 height 7
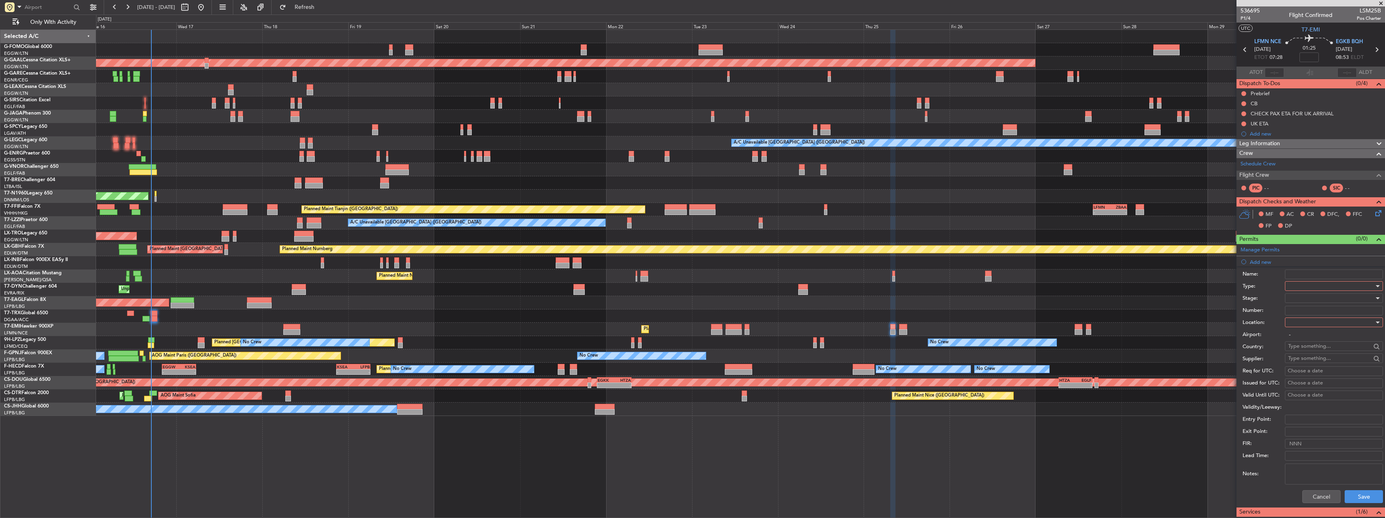
click at [1303, 284] on div at bounding box center [1331, 286] width 86 height 12
click at [1294, 360] on span "Slot" at bounding box center [1331, 362] width 85 height 12
click at [1293, 320] on div at bounding box center [1331, 322] width 86 height 12
click at [1307, 343] on span "Departure" at bounding box center [1331, 339] width 85 height 12
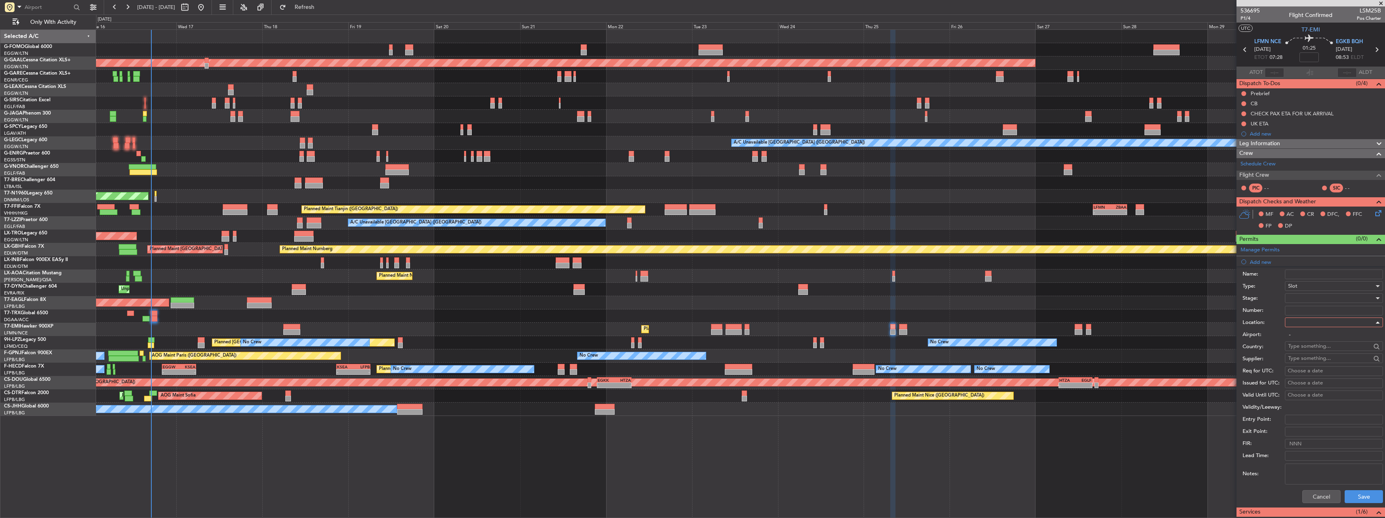
type input "LFMN / NCE"
click at [1306, 297] on div at bounding box center [1331, 298] width 86 height 12
click at [1320, 360] on span "Received OK" at bounding box center [1331, 363] width 85 height 12
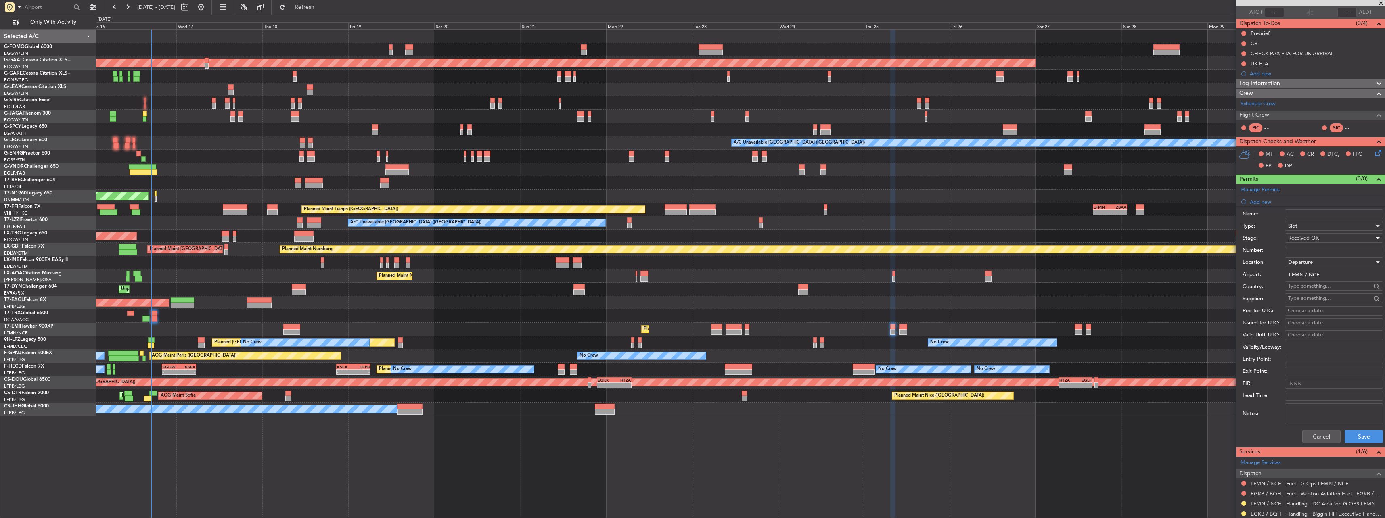
scroll to position [123, 0]
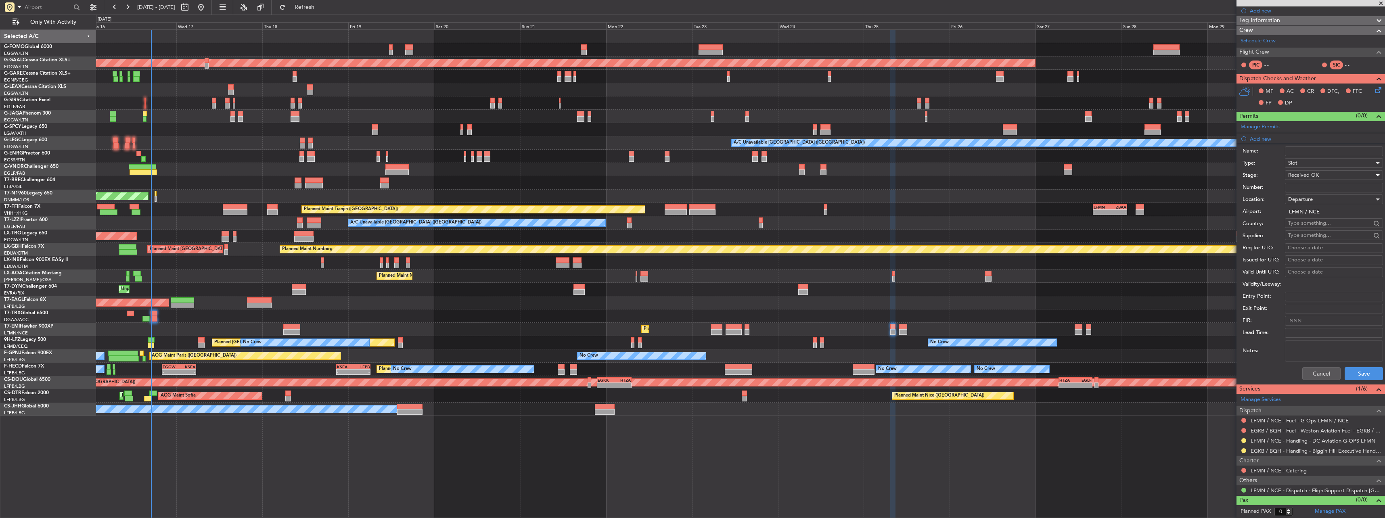
click at [1302, 174] on span "Received OK" at bounding box center [1303, 175] width 31 height 7
click at [1308, 216] on span "Requested" at bounding box center [1331, 215] width 85 height 12
click at [1360, 375] on button "Save" at bounding box center [1364, 373] width 38 height 13
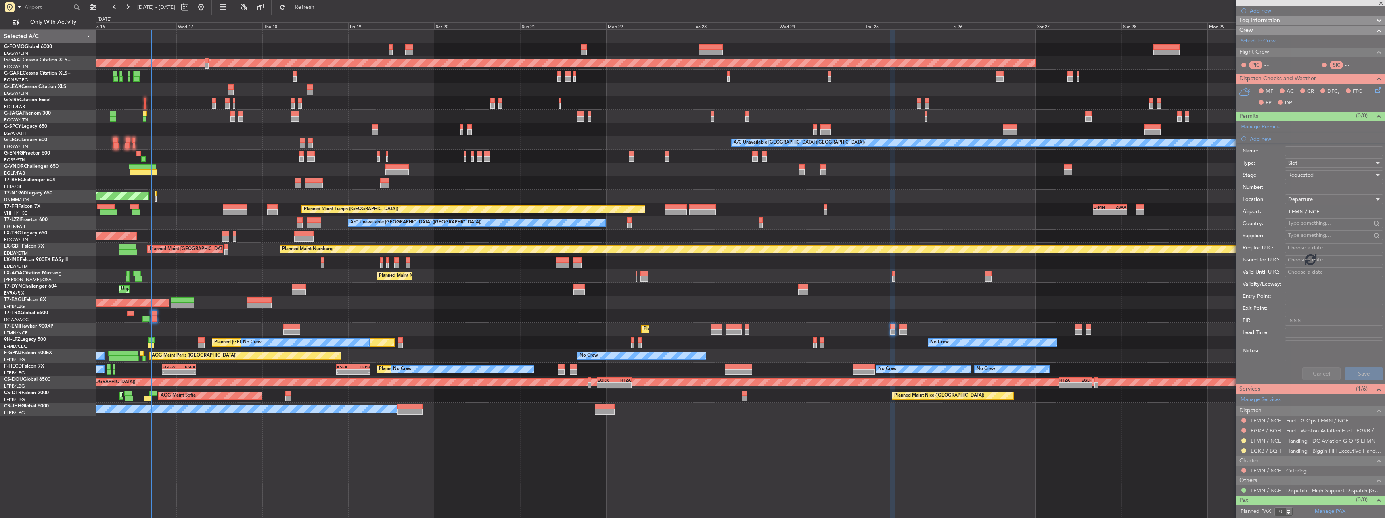
scroll to position [0, 0]
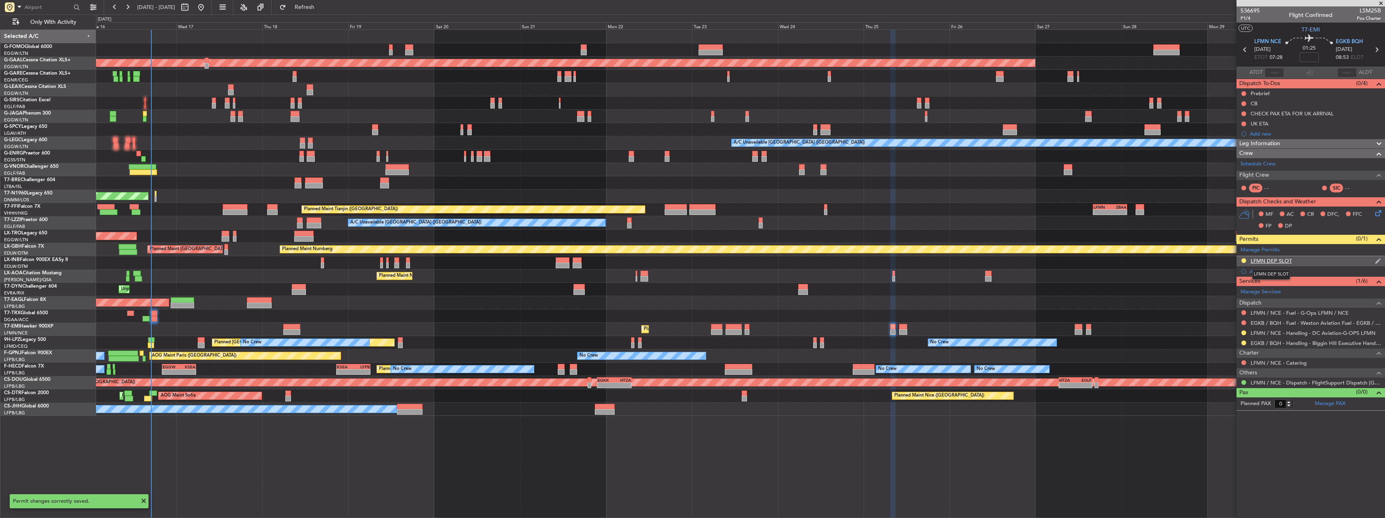
click at [1282, 259] on div "LFMN DEP SLOT" at bounding box center [1271, 260] width 41 height 7
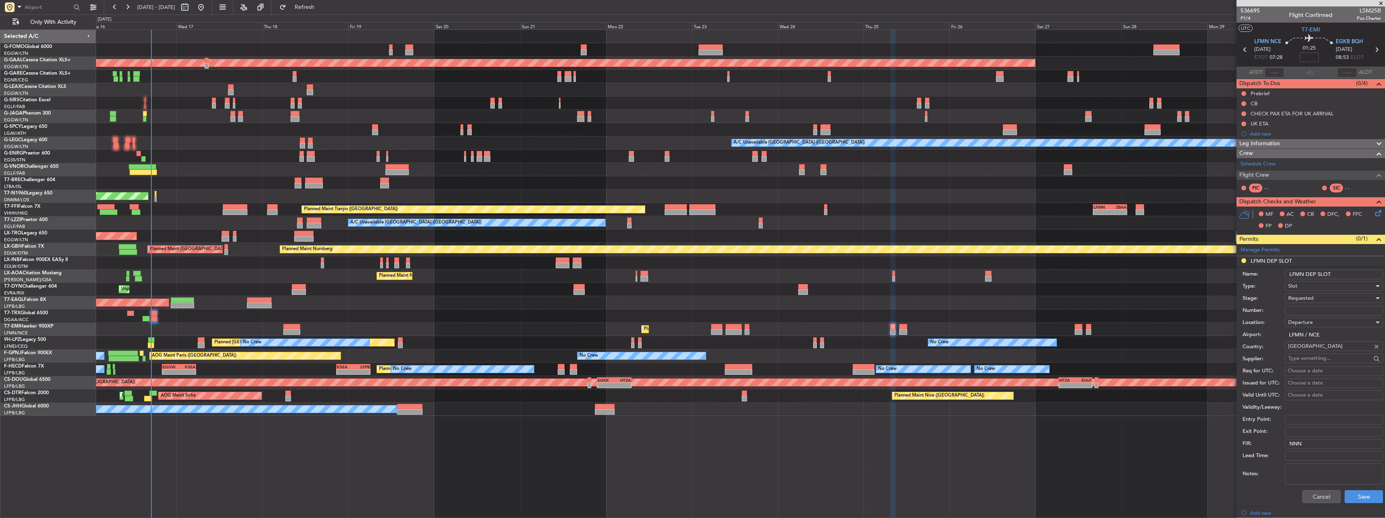
click at [1348, 275] on input "LFMN DEP SLOT" at bounding box center [1334, 275] width 98 height 10
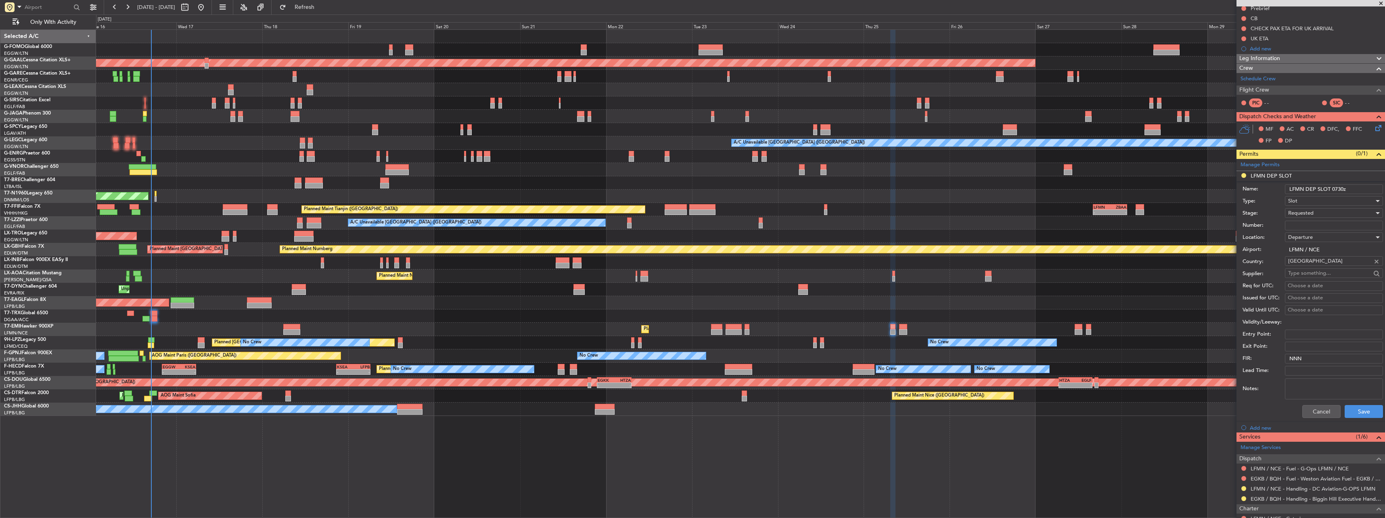
scroll to position [133, 0]
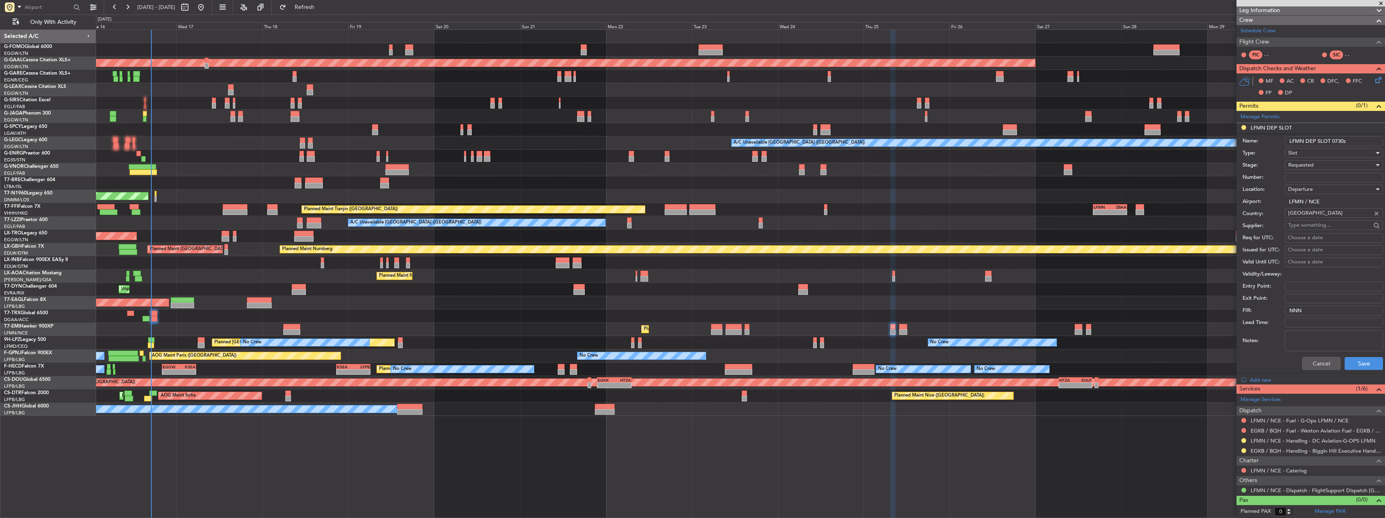
type input "LFMN DEP SLOT 0730z"
click at [1357, 357] on div "Cancel Save" at bounding box center [1313, 363] width 140 height 21
click at [1360, 362] on button "Save" at bounding box center [1364, 363] width 38 height 13
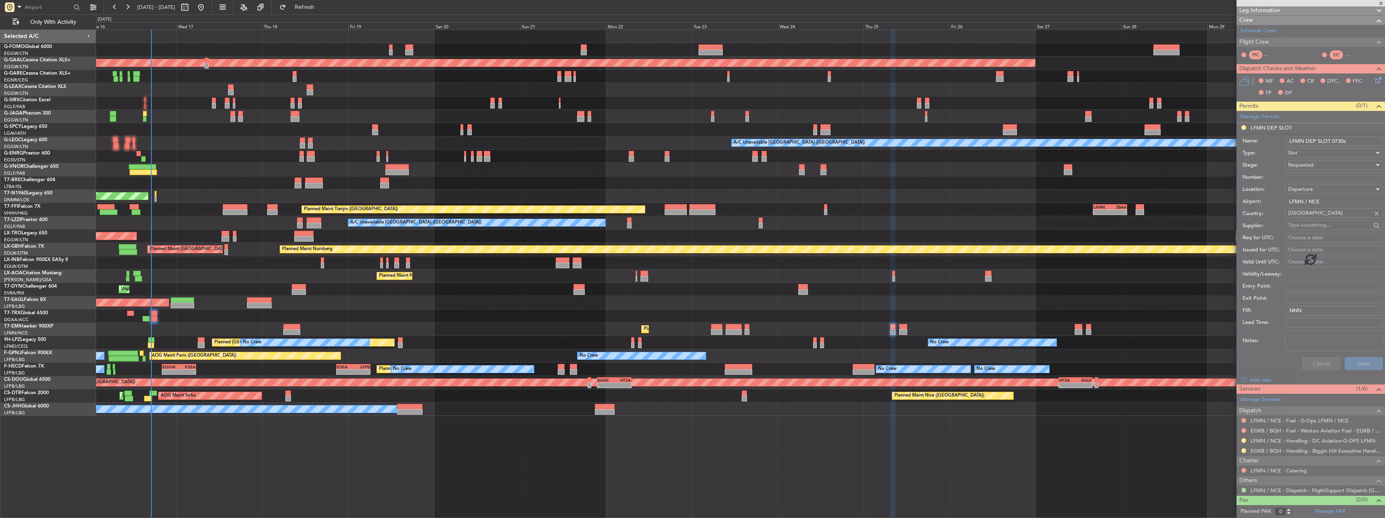
scroll to position [0, 0]
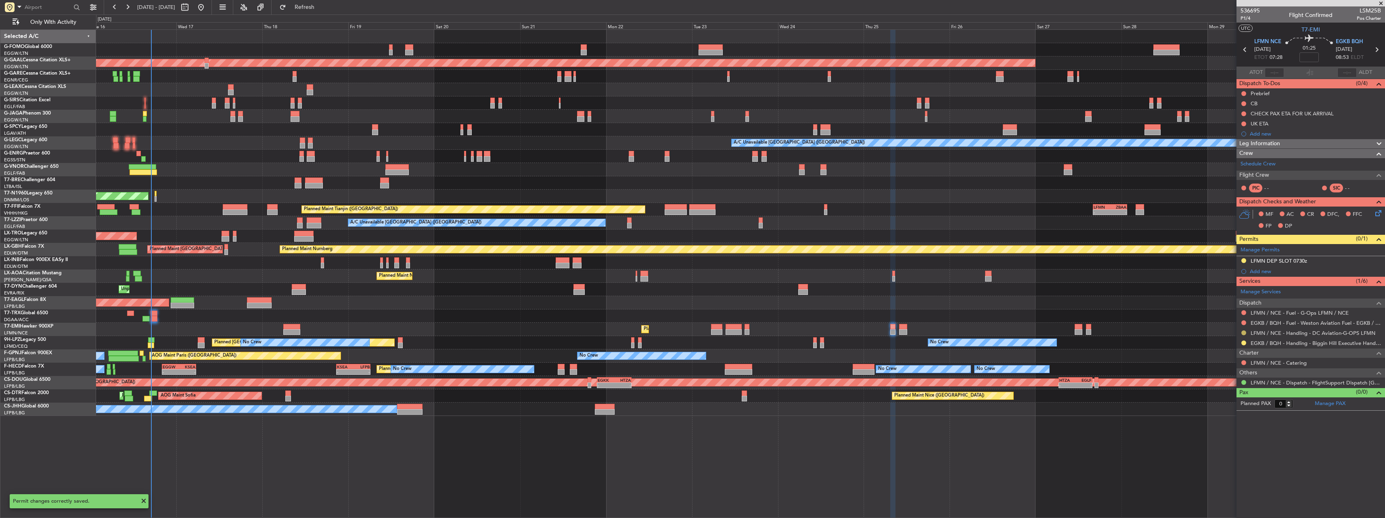
click at [1245, 333] on button at bounding box center [1243, 333] width 5 height 5
click at [1222, 426] on span "Confirmed" at bounding box center [1220, 429] width 25 height 8
click at [1262, 275] on div "Add new" at bounding box center [1311, 271] width 149 height 10
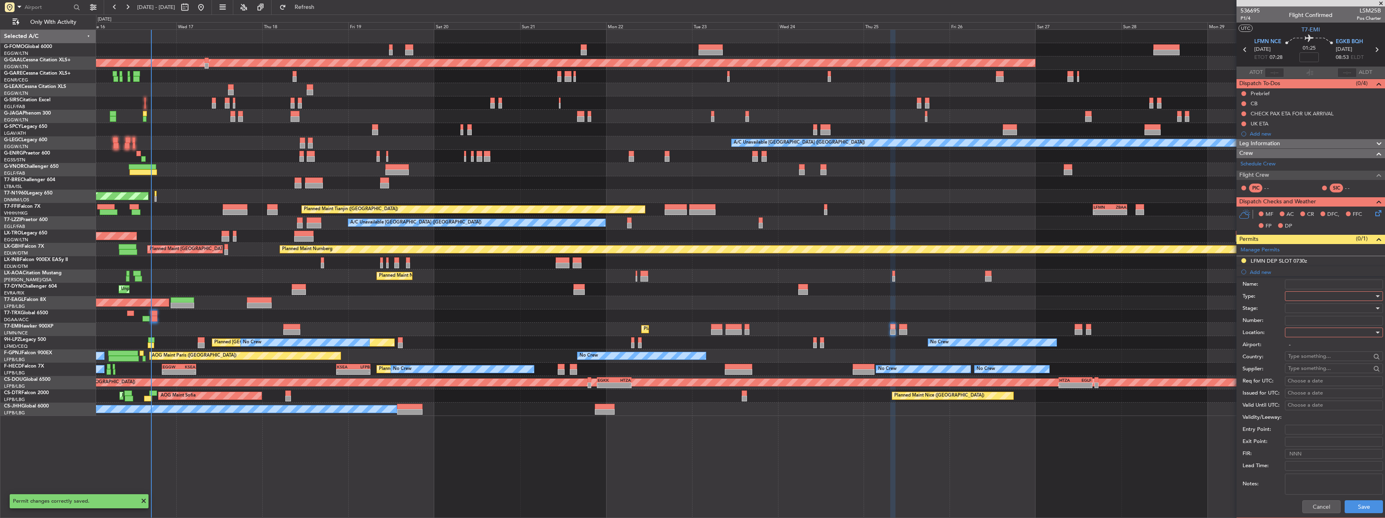
click at [1297, 295] on div at bounding box center [1331, 296] width 86 height 12
drag, startPoint x: 1307, startPoint y: 338, endPoint x: 1310, endPoint y: 318, distance: 19.7
click at [1307, 337] on span "PPR" at bounding box center [1331, 337] width 85 height 12
click at [1313, 316] on input "Number:" at bounding box center [1334, 321] width 98 height 10
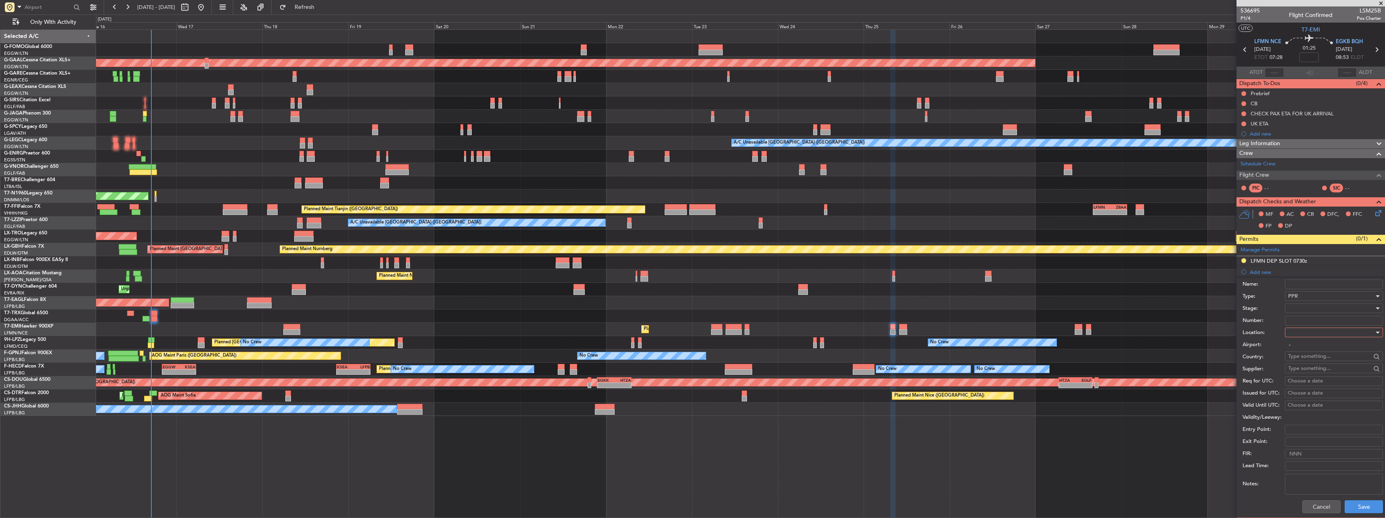
click at [1129, 345] on div "Planned Maint St Gallen (Altenrhein) No Crew No Crew Planned Maint Cannes (Mand…" at bounding box center [740, 342] width 1289 height 13
click at [1357, 336] on div at bounding box center [1331, 333] width 86 height 12
click at [1353, 336] on div at bounding box center [692, 259] width 1385 height 518
click at [1330, 334] on div at bounding box center [1331, 333] width 86 height 12
drag, startPoint x: 1306, startPoint y: 372, endPoint x: 1320, endPoint y: 322, distance: 52.0
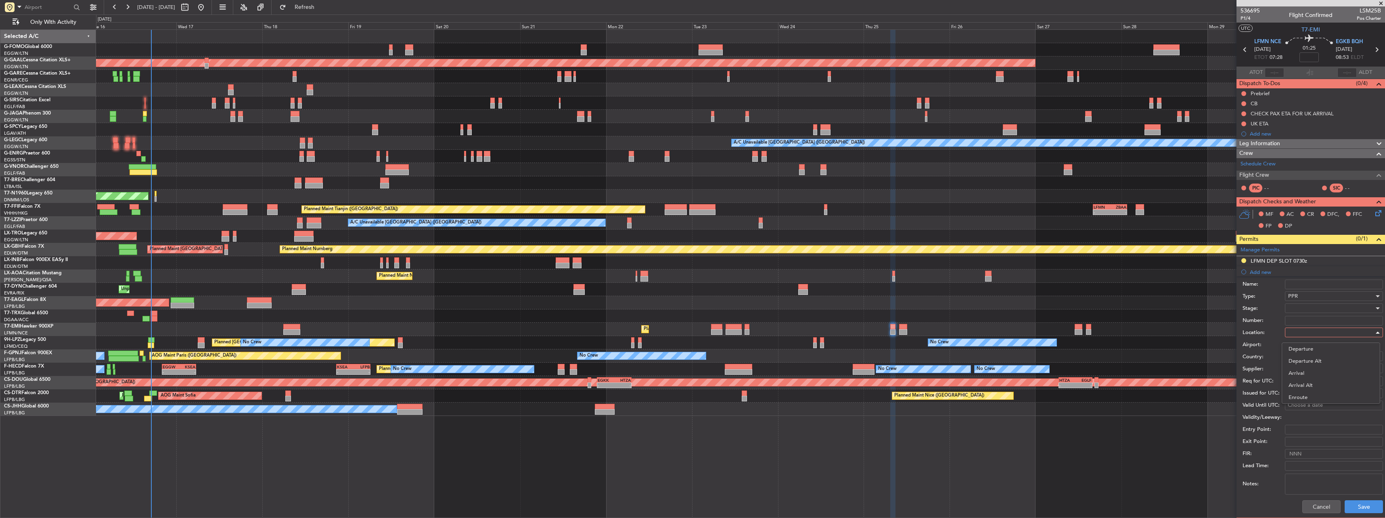
click at [1307, 369] on span "Arrival" at bounding box center [1331, 373] width 85 height 12
type input "EGKB / BQH"
click at [1320, 316] on input "Number:" at bounding box center [1334, 321] width 98 height 10
click at [1319, 308] on div at bounding box center [1331, 308] width 86 height 12
click at [1323, 362] on span "Requested" at bounding box center [1331, 361] width 85 height 12
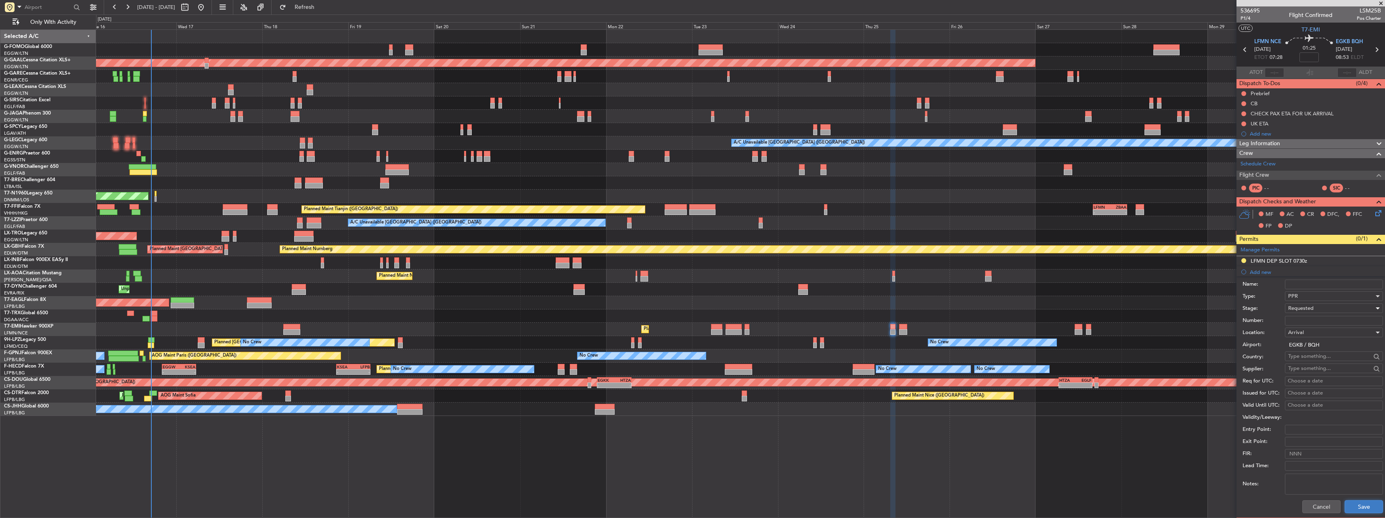
click at [1352, 504] on button "Save" at bounding box center [1364, 506] width 38 height 13
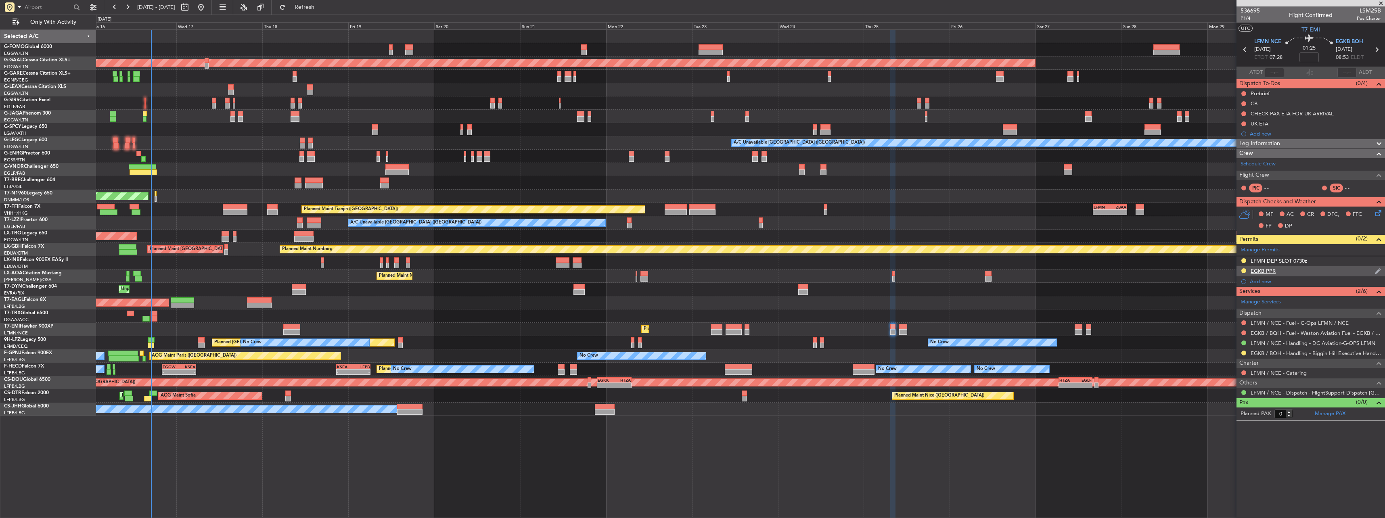
click at [1266, 270] on div "EGKB PPR" at bounding box center [1263, 271] width 25 height 7
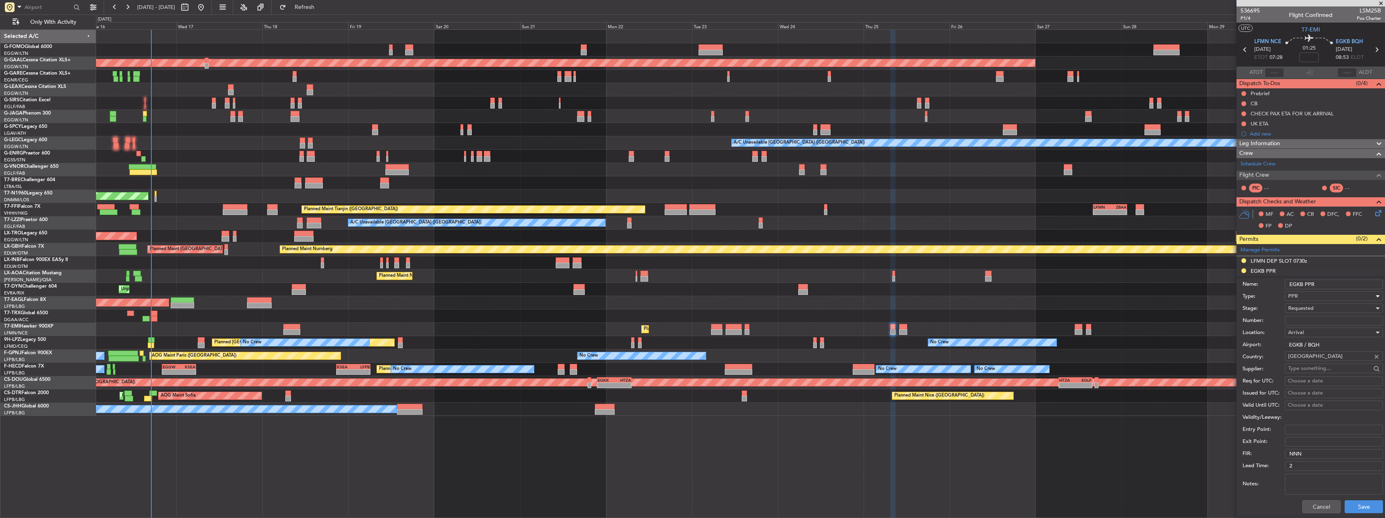
click at [1341, 290] on div "PPR" at bounding box center [1331, 296] width 86 height 12
click at [1342, 283] on div at bounding box center [692, 259] width 1385 height 518
click at [1342, 283] on input "EGKB PPR" at bounding box center [1334, 285] width 98 height 10
type input "EGKB PPR 0855z"
click at [1360, 504] on button "Save" at bounding box center [1364, 506] width 38 height 13
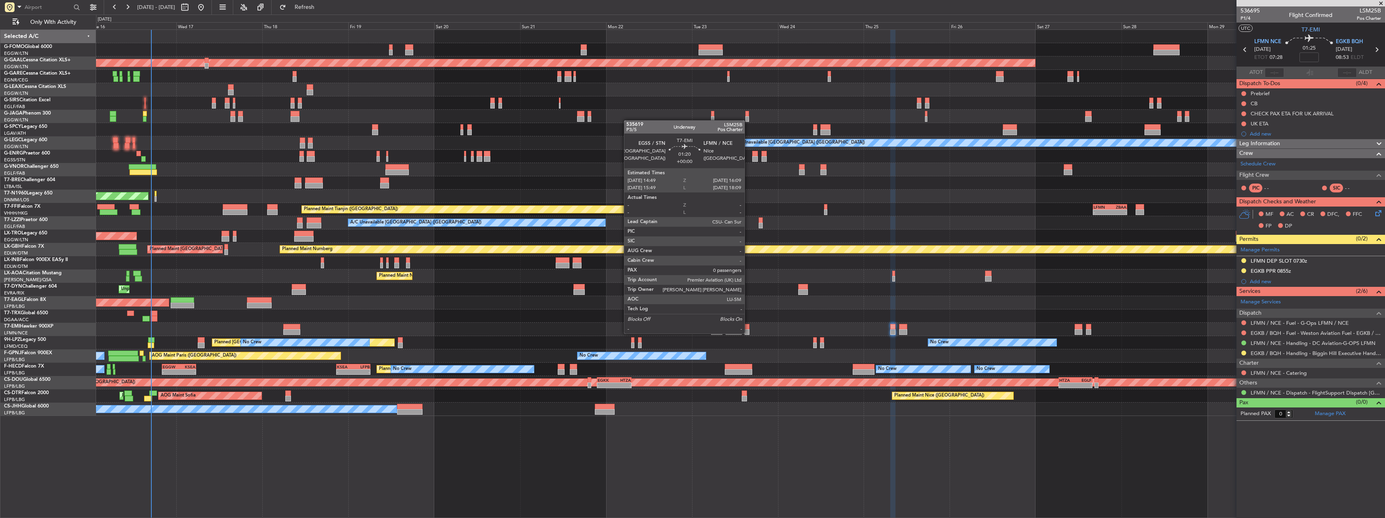
click at [744, 330] on div "Planned Maint [GEOGRAPHIC_DATA]" at bounding box center [740, 329] width 1289 height 13
click at [746, 330] on div at bounding box center [747, 332] width 5 height 6
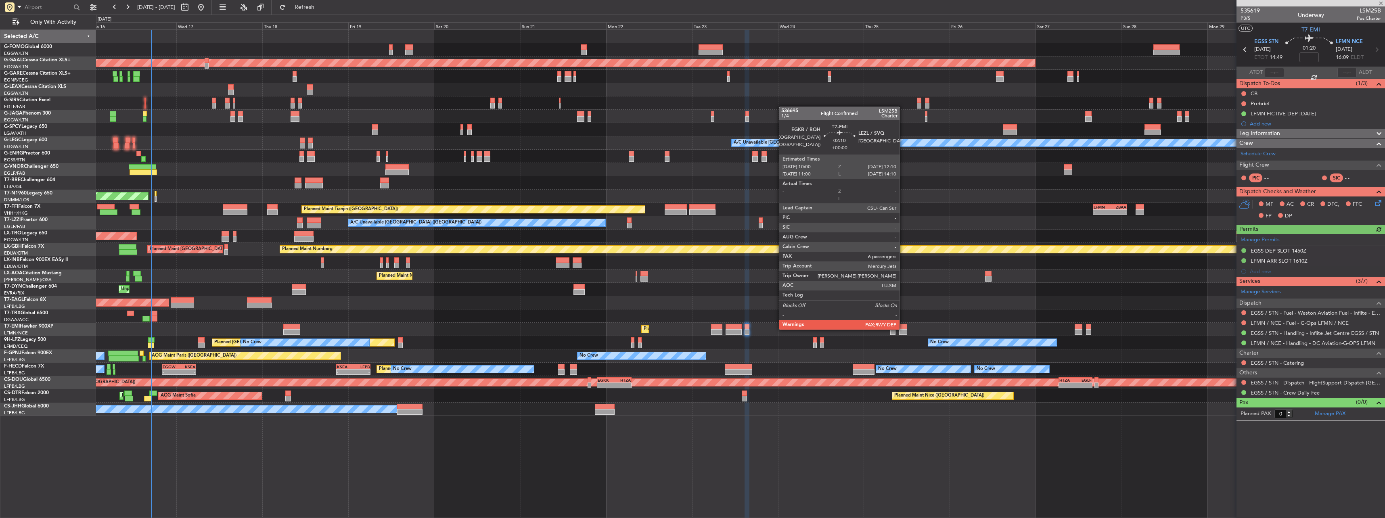
click at [903, 329] on div at bounding box center [903, 327] width 8 height 6
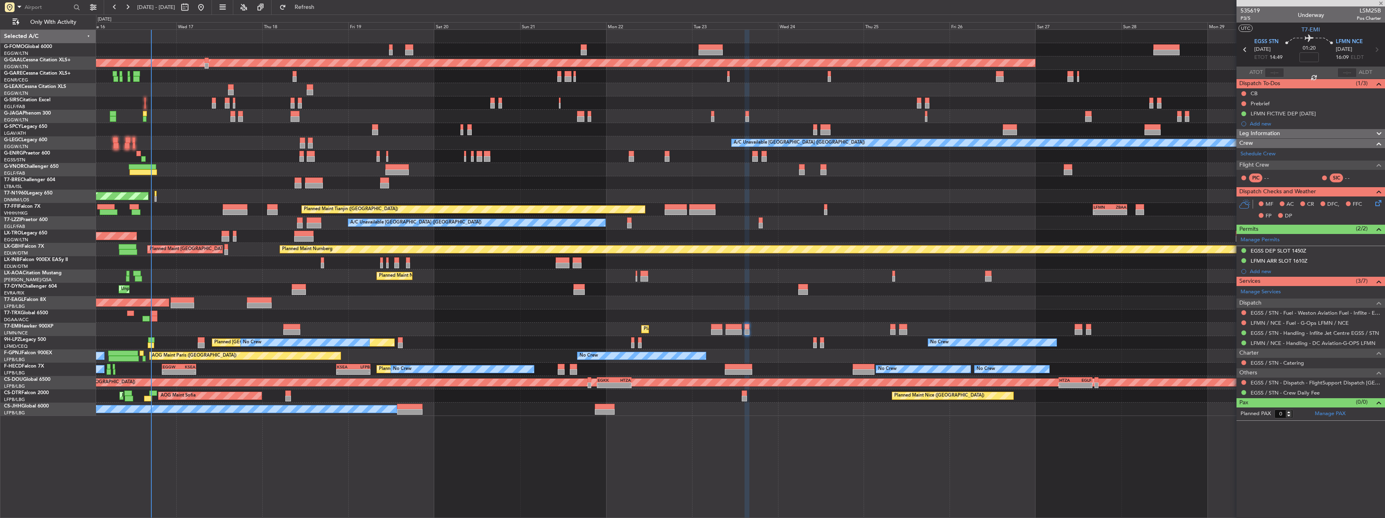
type input "6"
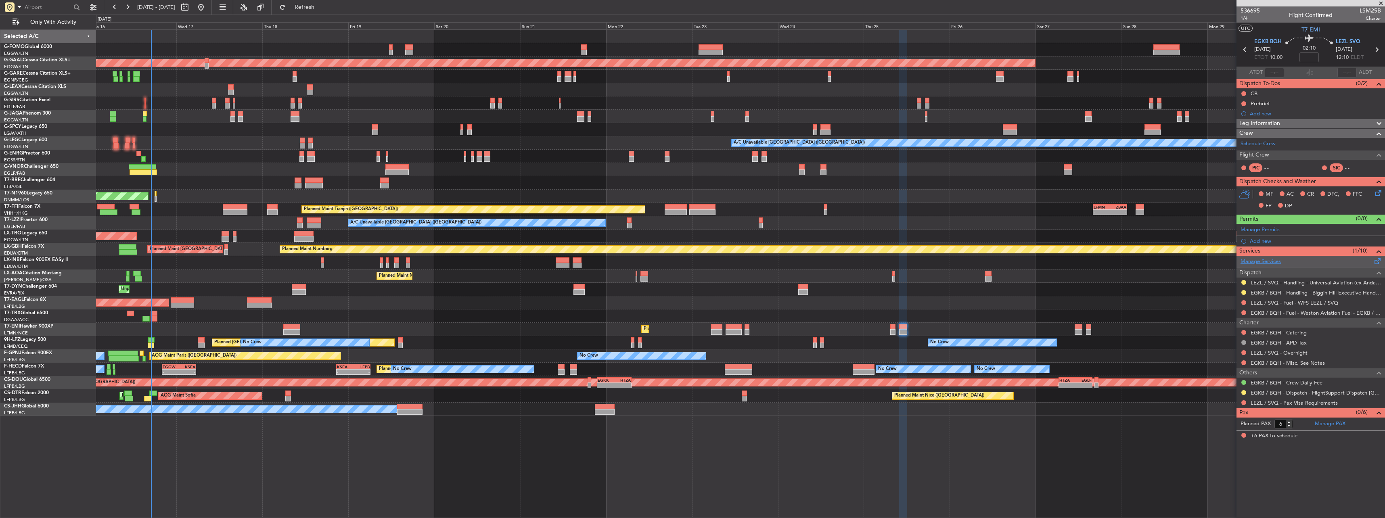
click at [1266, 261] on link "Manage Services" at bounding box center [1261, 262] width 40 height 8
click at [1265, 239] on div "Add new" at bounding box center [1312, 241] width 124 height 7
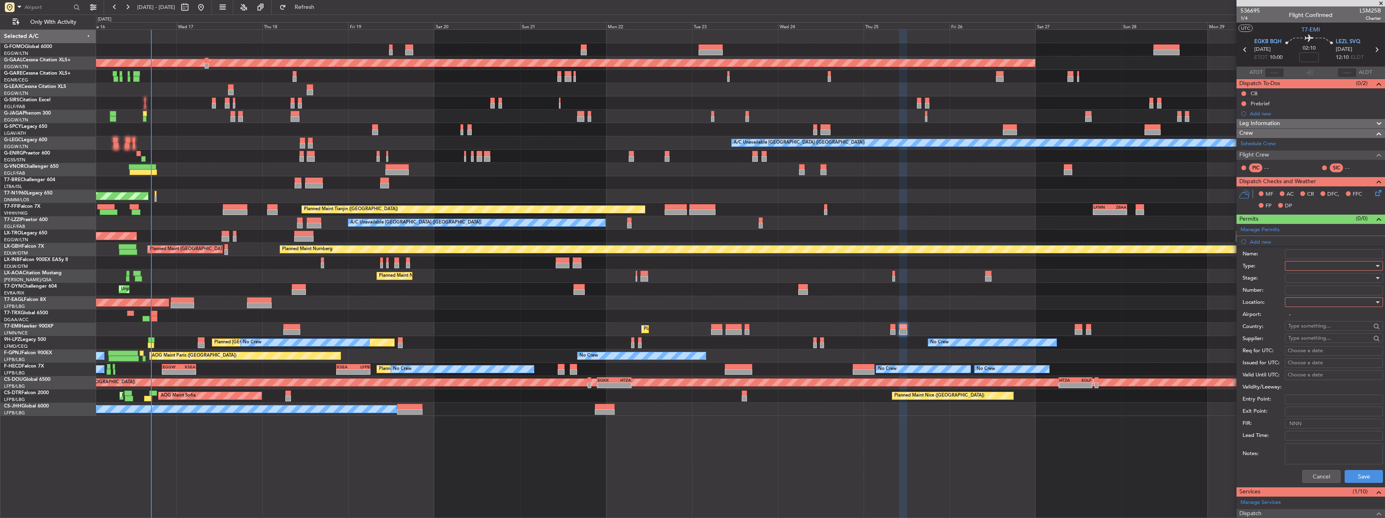
click at [1302, 265] on div at bounding box center [1331, 266] width 86 height 12
click at [1306, 305] on span "PPR" at bounding box center [1331, 306] width 85 height 12
click at [1306, 305] on div at bounding box center [1331, 302] width 86 height 12
click at [1303, 318] on span "Departure" at bounding box center [1331, 319] width 85 height 12
type input "EGKB / BQH"
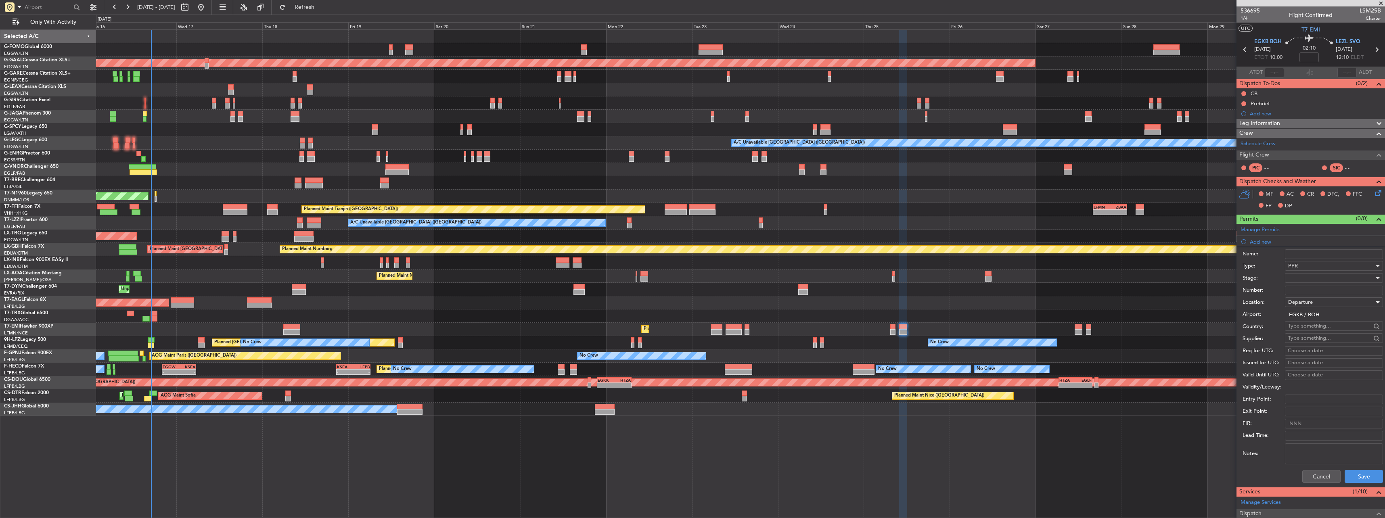
click at [1298, 282] on div at bounding box center [1331, 278] width 86 height 12
click at [1316, 333] on span "Requested" at bounding box center [1331, 331] width 85 height 12
click at [1358, 474] on button "Save" at bounding box center [1364, 476] width 38 height 13
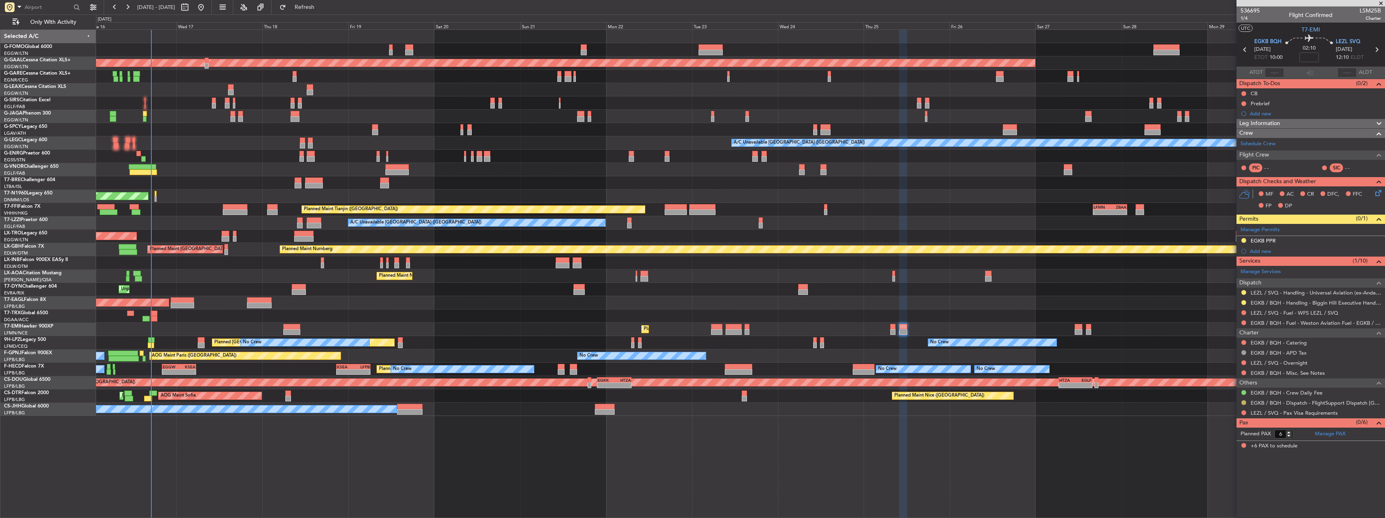
click at [1243, 401] on button at bounding box center [1243, 402] width 5 height 5
click at [1215, 500] on span "Confirmed" at bounding box center [1220, 499] width 25 height 8
click at [1262, 239] on div "EGKB PPR" at bounding box center [1263, 240] width 25 height 7
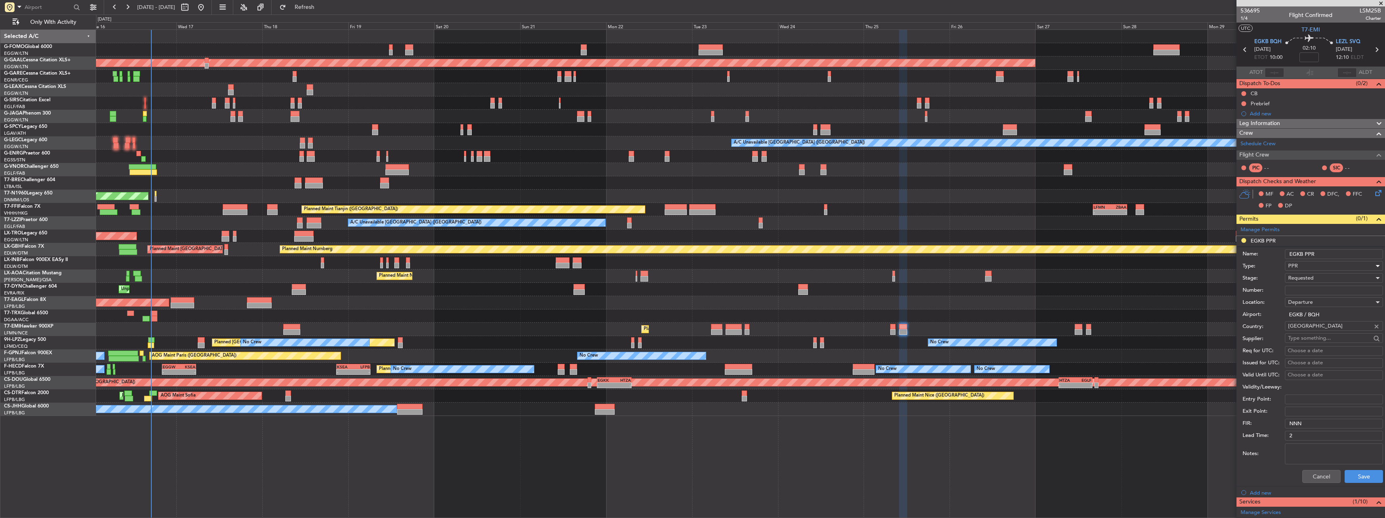
click at [1338, 260] on div "PPR" at bounding box center [1331, 266] width 86 height 12
click at [1338, 255] on div at bounding box center [692, 259] width 1385 height 518
click at [1336, 253] on input "EGKB PPR" at bounding box center [1334, 254] width 98 height 10
type input "EGKB PPR 1000z"
click at [1363, 478] on button "Save" at bounding box center [1364, 476] width 38 height 13
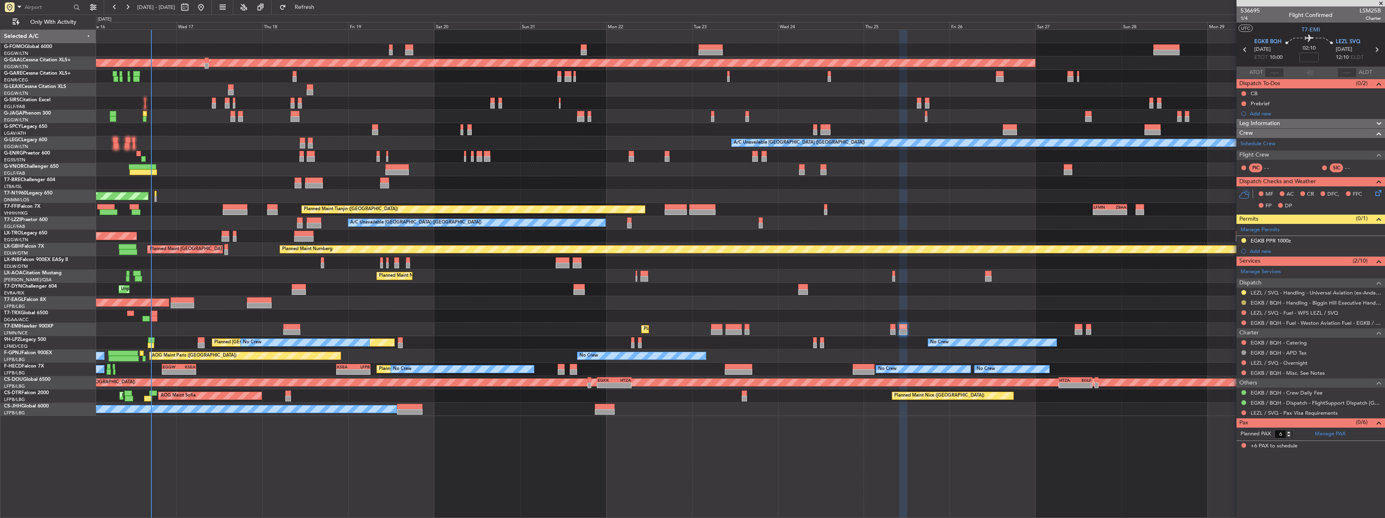
click at [1243, 302] on button at bounding box center [1243, 302] width 5 height 5
click at [1218, 397] on span "Confirmed" at bounding box center [1220, 399] width 25 height 8
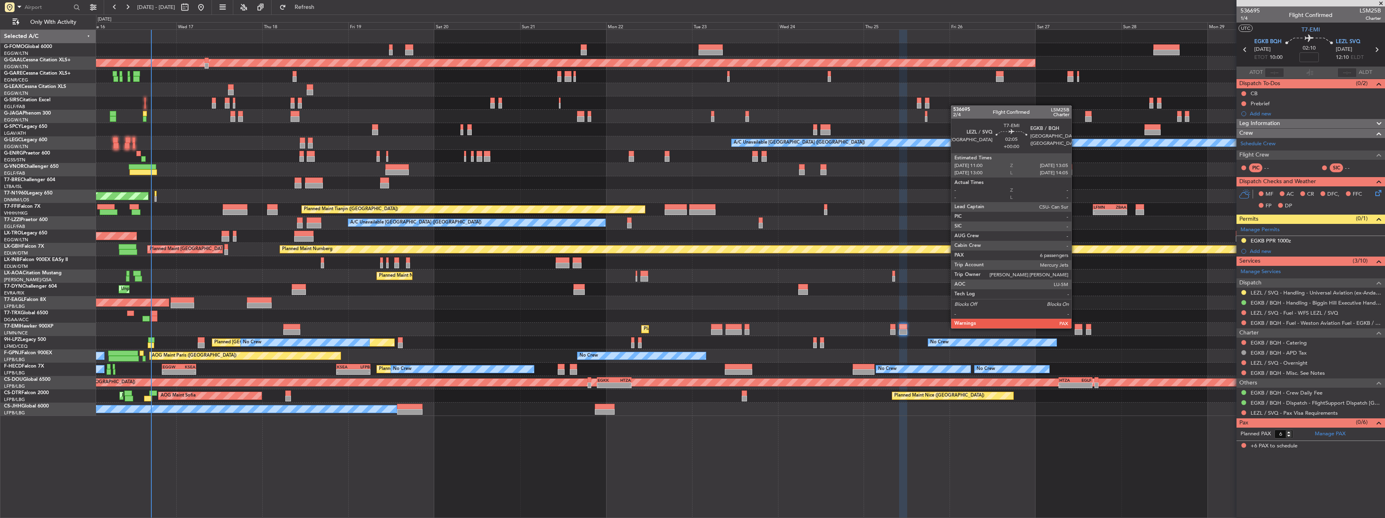
click at [1078, 328] on div at bounding box center [1079, 327] width 8 height 6
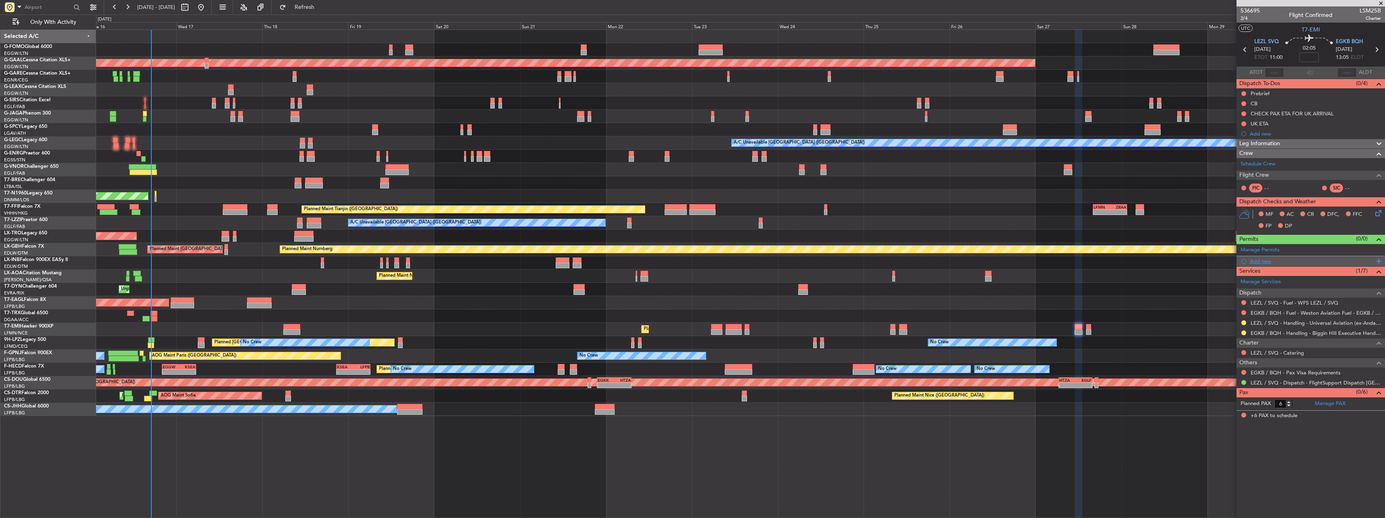
click at [1250, 261] on div "Add new" at bounding box center [1311, 261] width 149 height 10
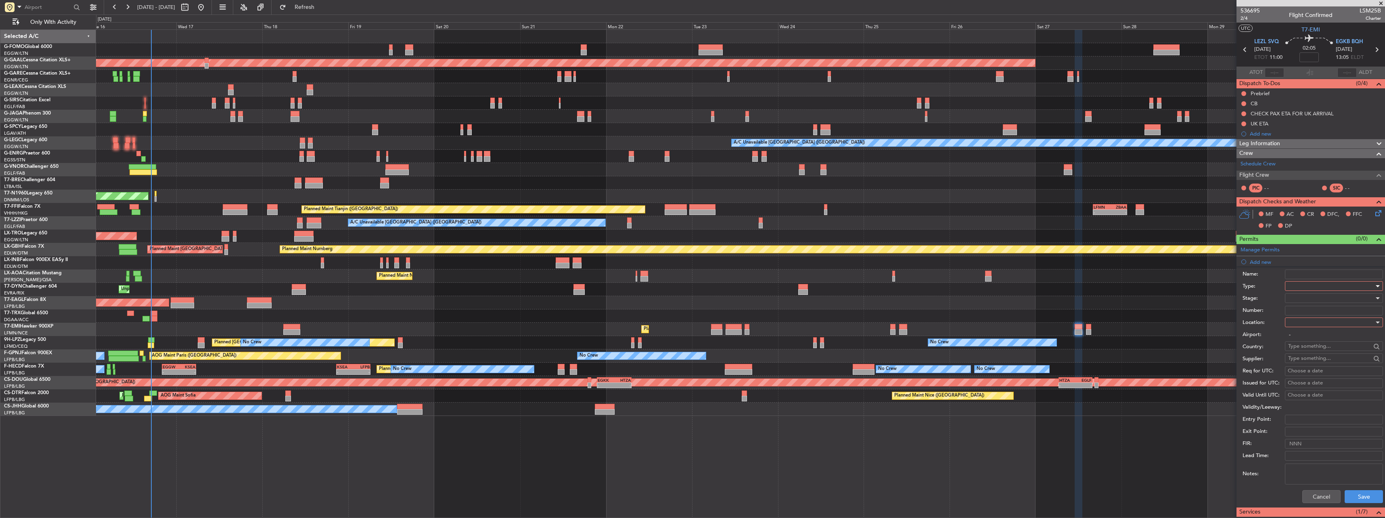
click at [1303, 289] on div at bounding box center [1331, 286] width 86 height 12
click at [1303, 324] on span "PPR" at bounding box center [1331, 326] width 85 height 12
click at [1304, 324] on div at bounding box center [1331, 322] width 86 height 12
click at [1306, 361] on span "Arrival" at bounding box center [1331, 363] width 85 height 12
type input "EGKB / BQH"
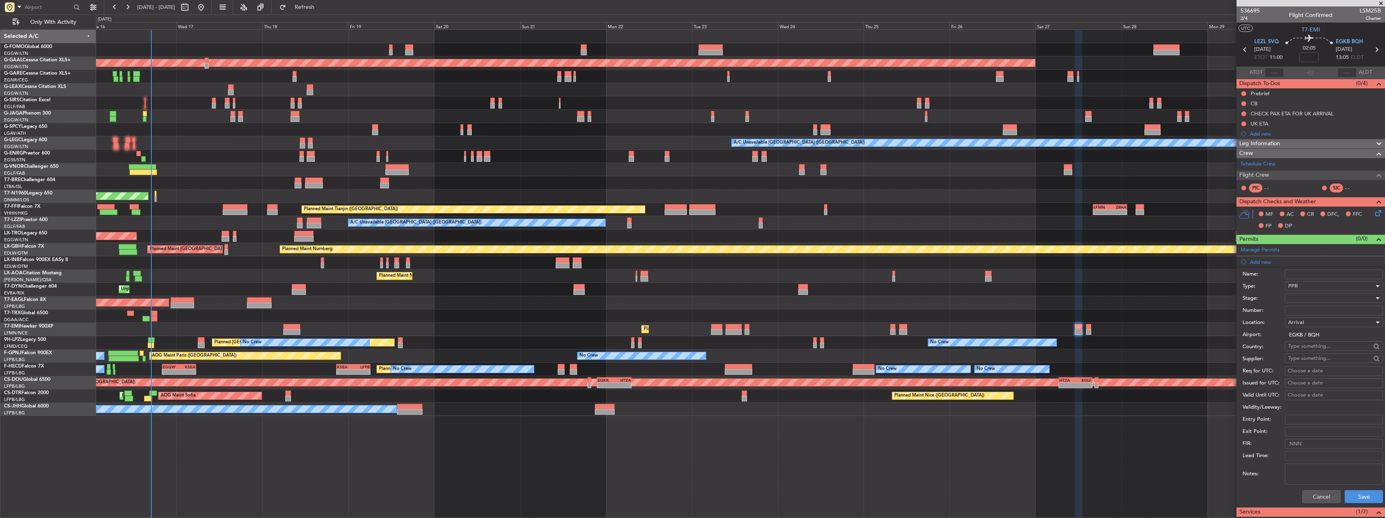
click at [1299, 297] on div at bounding box center [1331, 298] width 86 height 12
click at [1307, 358] on span "Received OK" at bounding box center [1331, 363] width 85 height 12
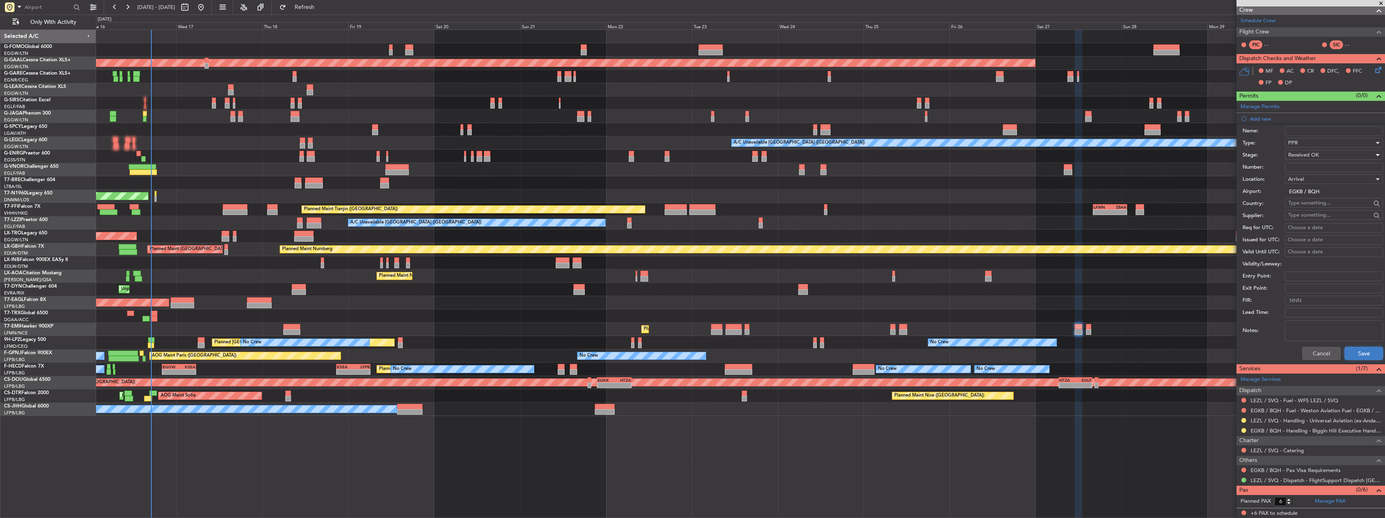
click at [1355, 352] on button "Save" at bounding box center [1364, 353] width 38 height 13
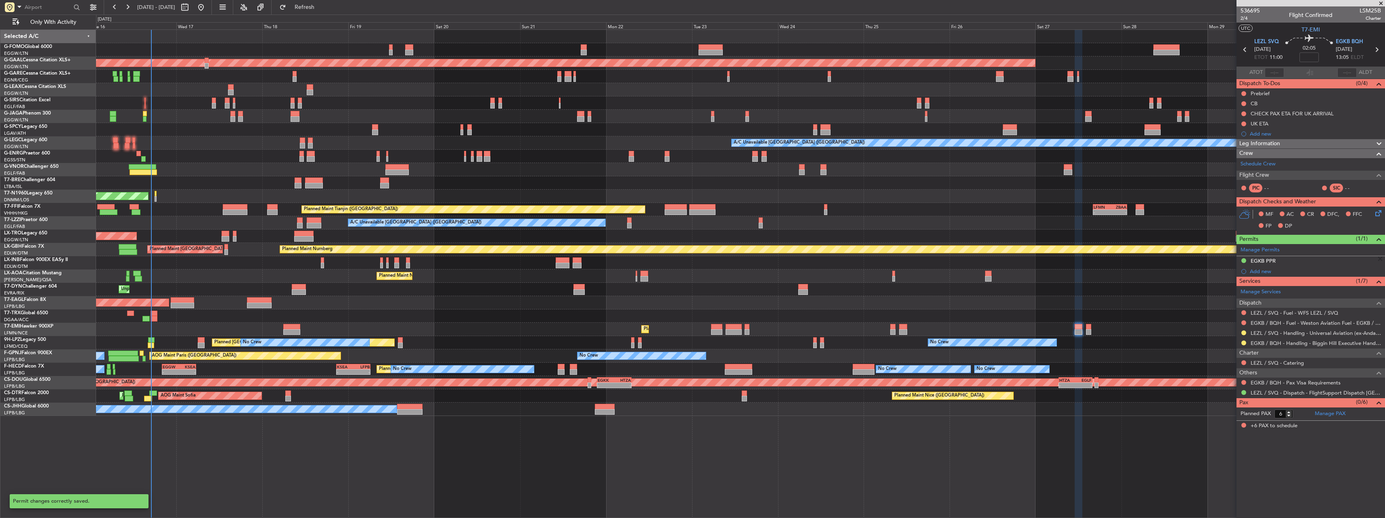
scroll to position [0, 0]
click at [1243, 344] on button at bounding box center [1243, 343] width 5 height 5
click at [1223, 439] on span "Confirmed" at bounding box center [1220, 439] width 25 height 8
click at [1262, 262] on div "EGKB PPR" at bounding box center [1263, 260] width 25 height 7
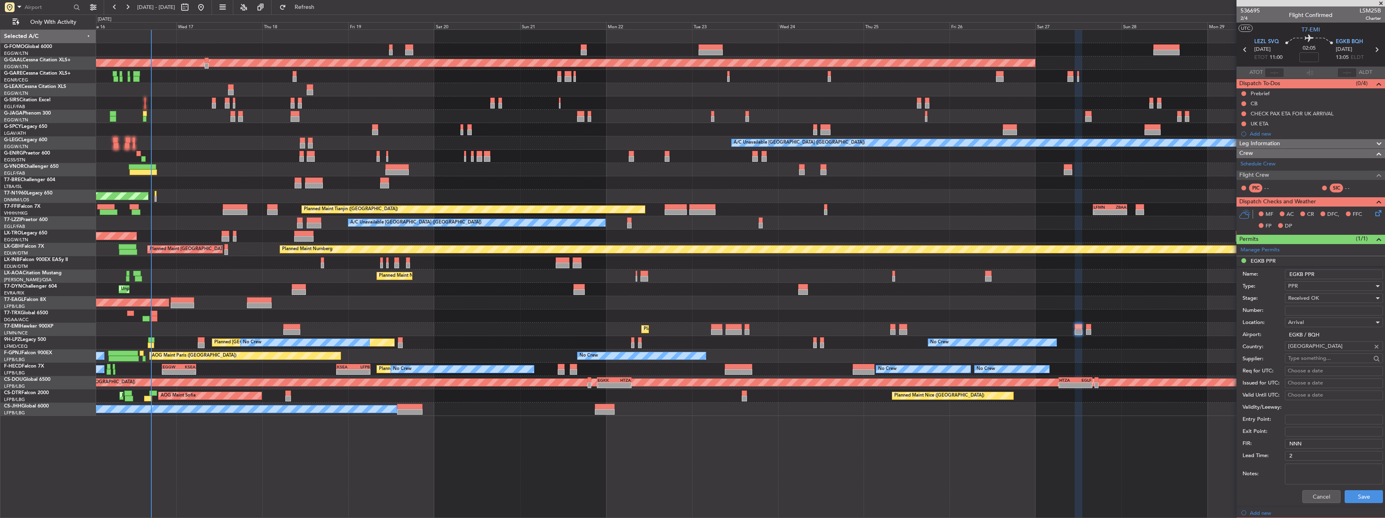
click at [1326, 270] on input "EGKB PPR" at bounding box center [1334, 275] width 98 height 10
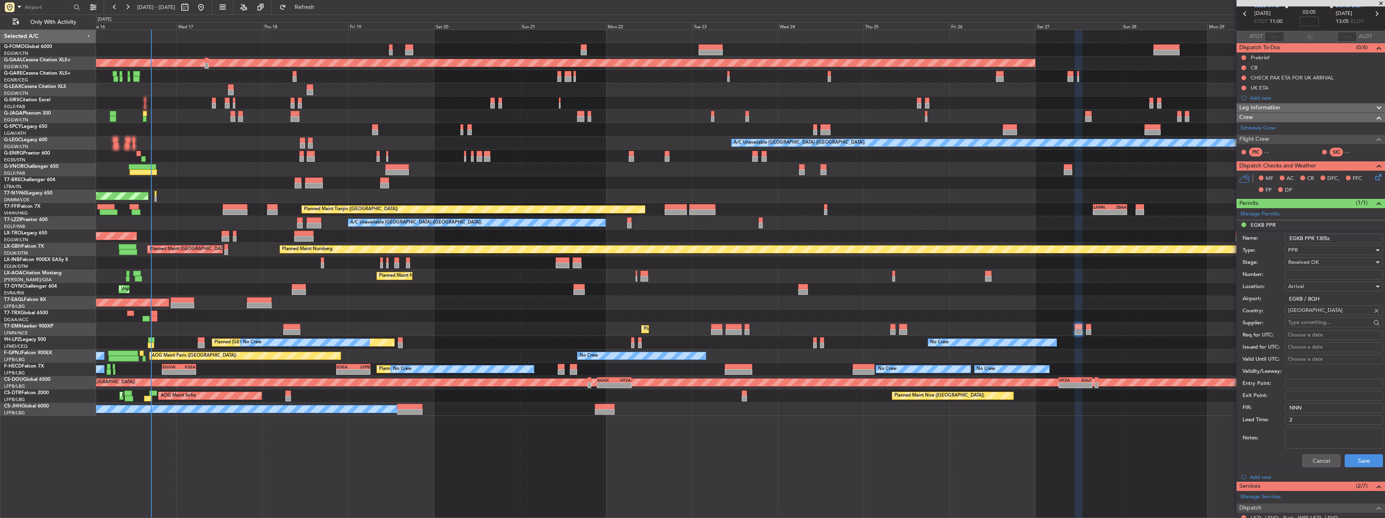
scroll to position [40, 0]
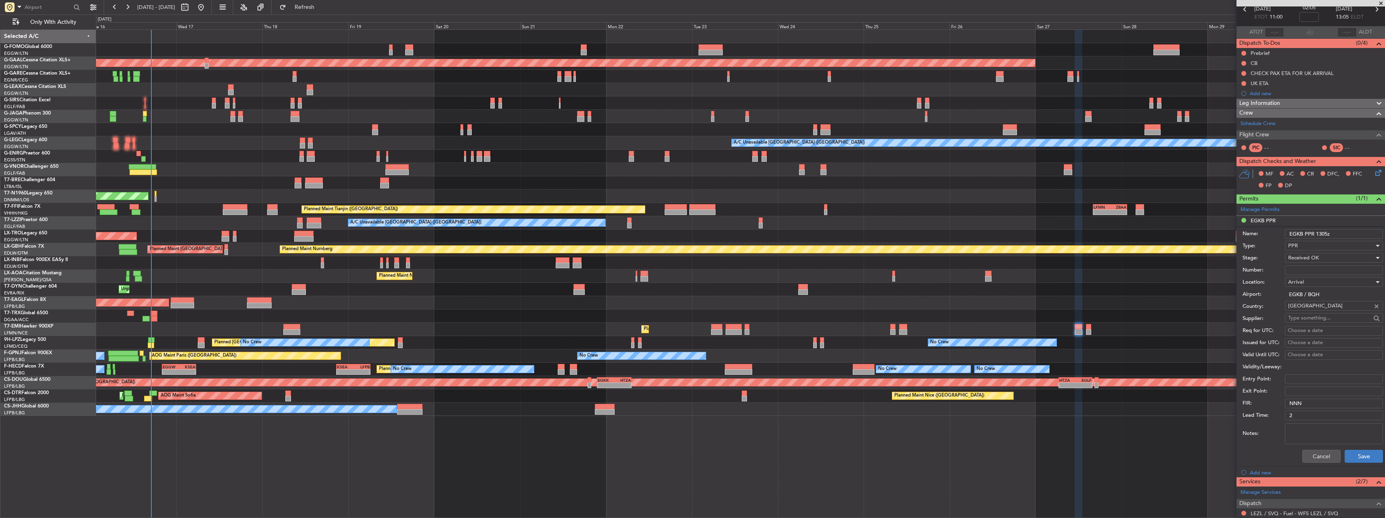
type input "EGKB PPR 1305z"
click at [1368, 458] on button "Save" at bounding box center [1364, 456] width 38 height 13
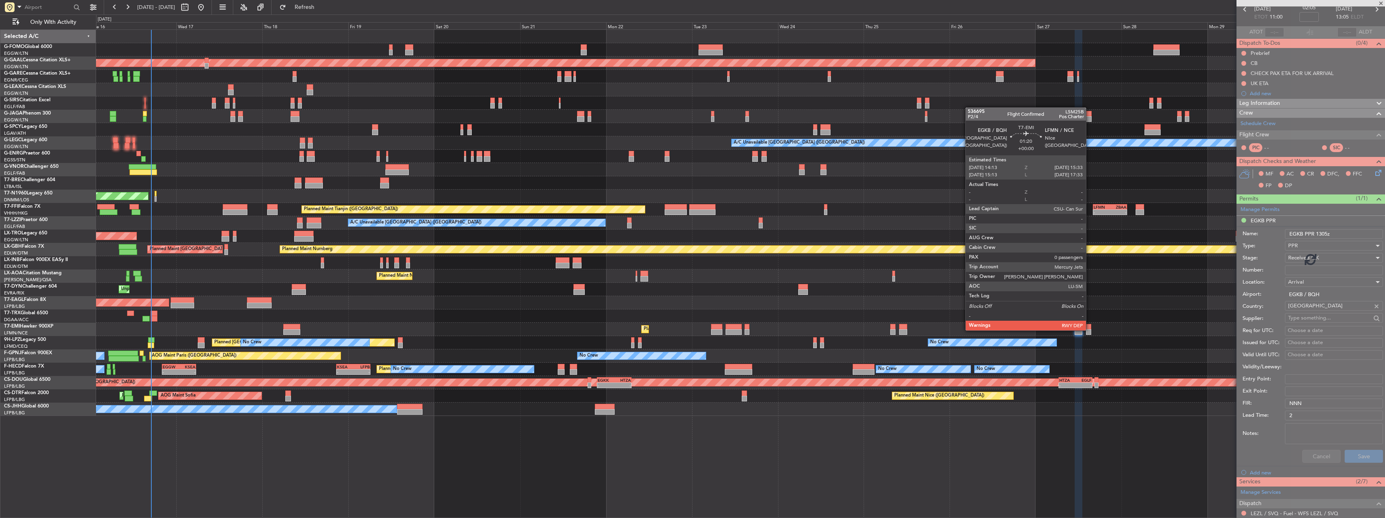
click at [1089, 330] on div at bounding box center [1088, 332] width 5 height 6
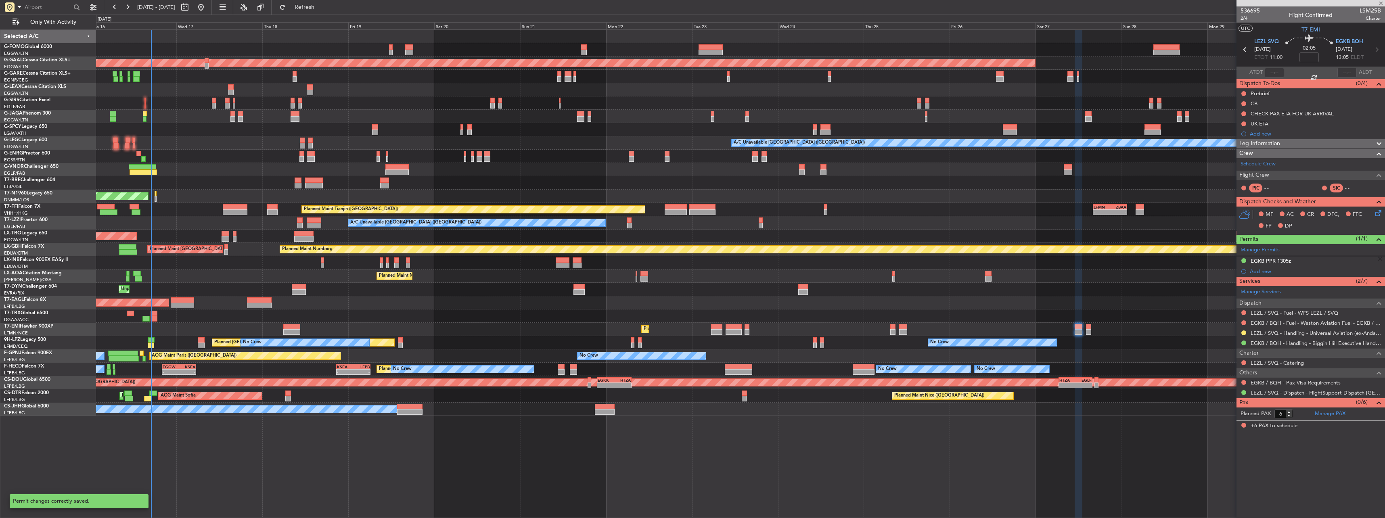
scroll to position [0, 0]
click at [1089, 330] on div at bounding box center [1088, 332] width 5 height 6
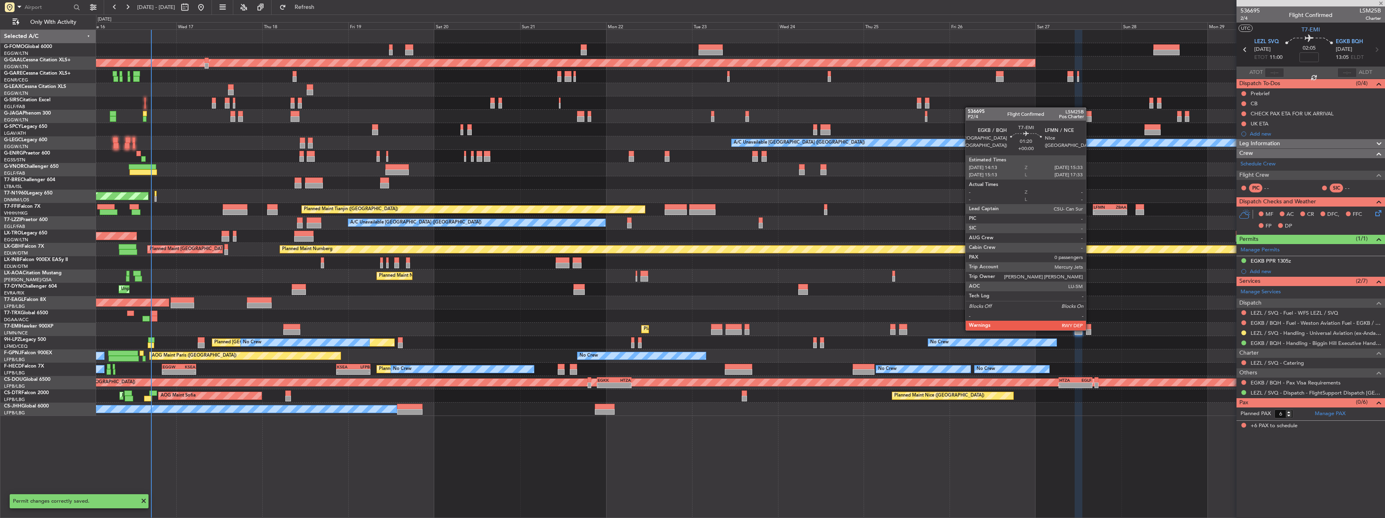
type input "0"
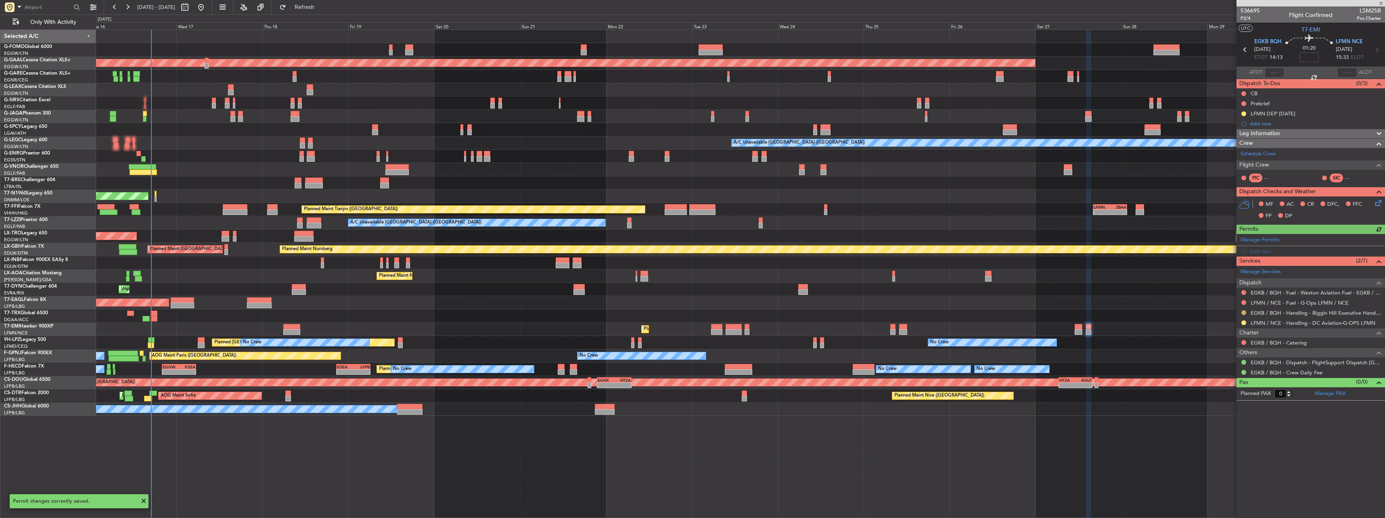
click at [1244, 314] on button at bounding box center [1243, 312] width 5 height 5
click at [1216, 409] on span "Confirmed" at bounding box center [1220, 409] width 25 height 8
click at [1256, 249] on div "Add new" at bounding box center [1312, 251] width 124 height 7
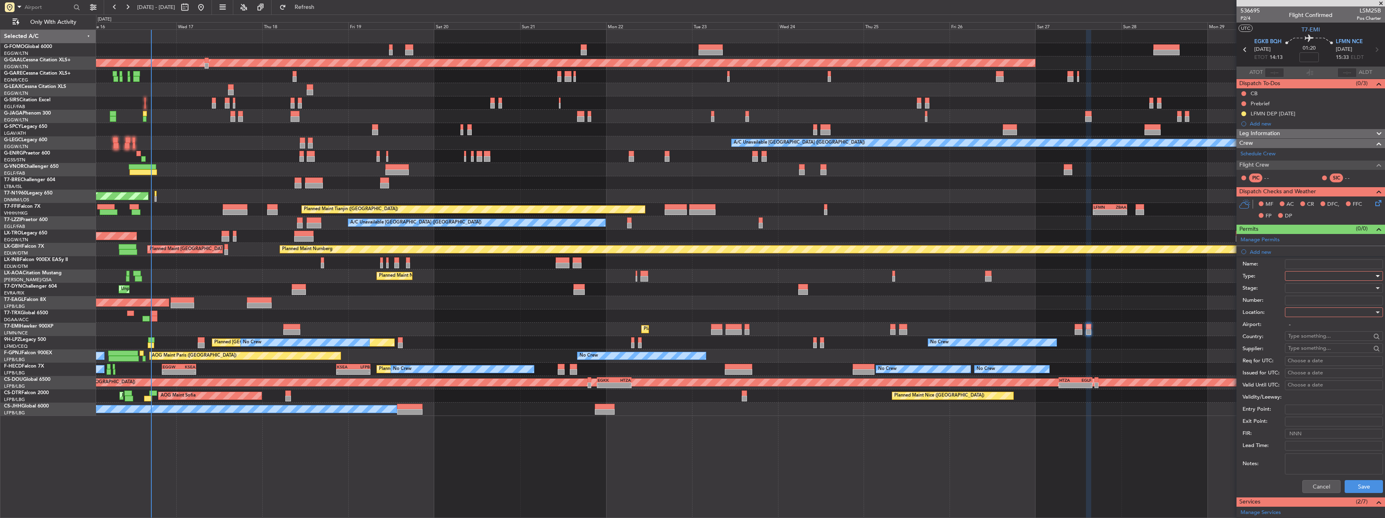
click at [1302, 272] on div at bounding box center [1331, 276] width 86 height 12
click at [1314, 356] on span "PPR" at bounding box center [1331, 357] width 85 height 12
click at [1306, 312] on div at bounding box center [1331, 312] width 86 height 12
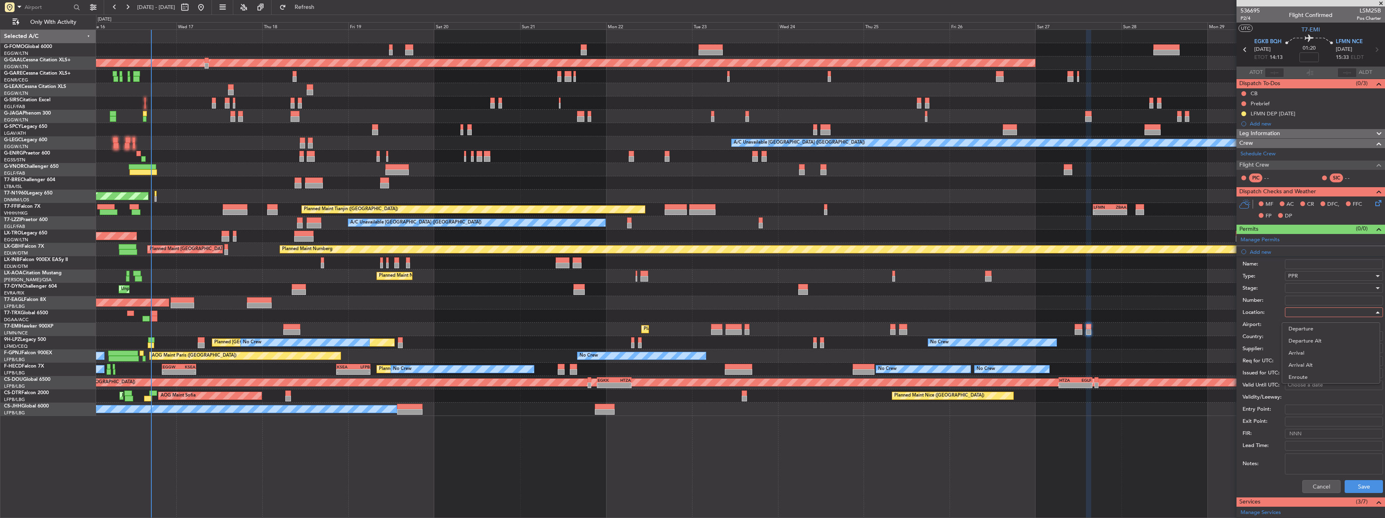
click at [1310, 330] on span "Departure" at bounding box center [1331, 329] width 85 height 12
type input "EGKB / BQH"
click at [1304, 285] on div at bounding box center [1331, 288] width 86 height 12
click at [1318, 341] on span "Requested" at bounding box center [1331, 341] width 85 height 12
click at [1357, 485] on button "Save" at bounding box center [1364, 486] width 38 height 13
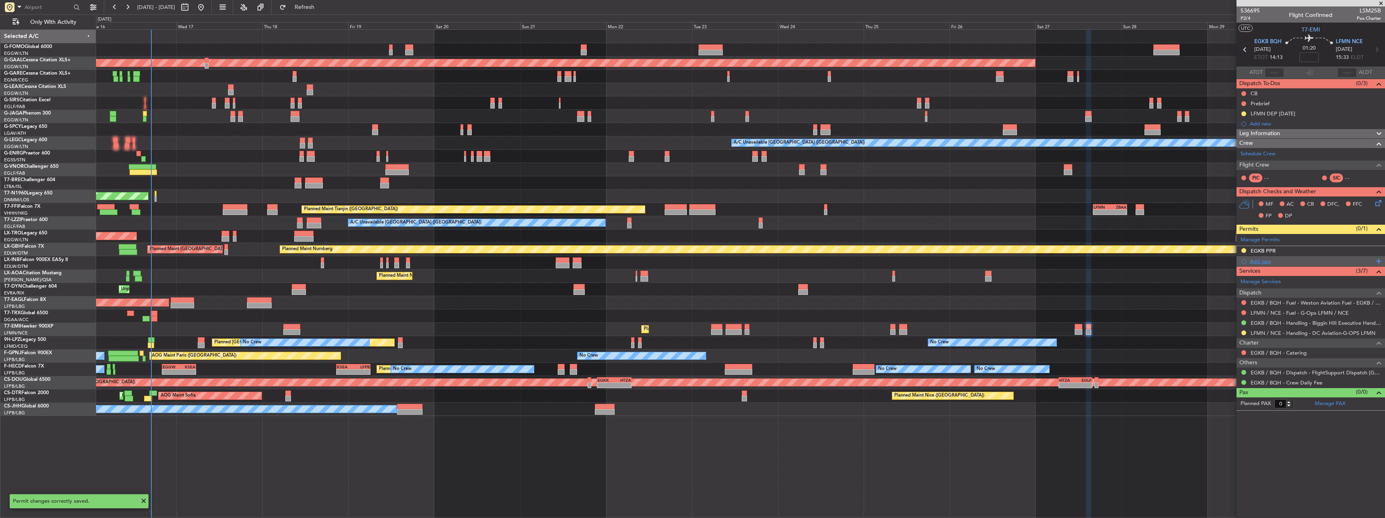
click at [1254, 261] on div "Add new" at bounding box center [1312, 261] width 124 height 7
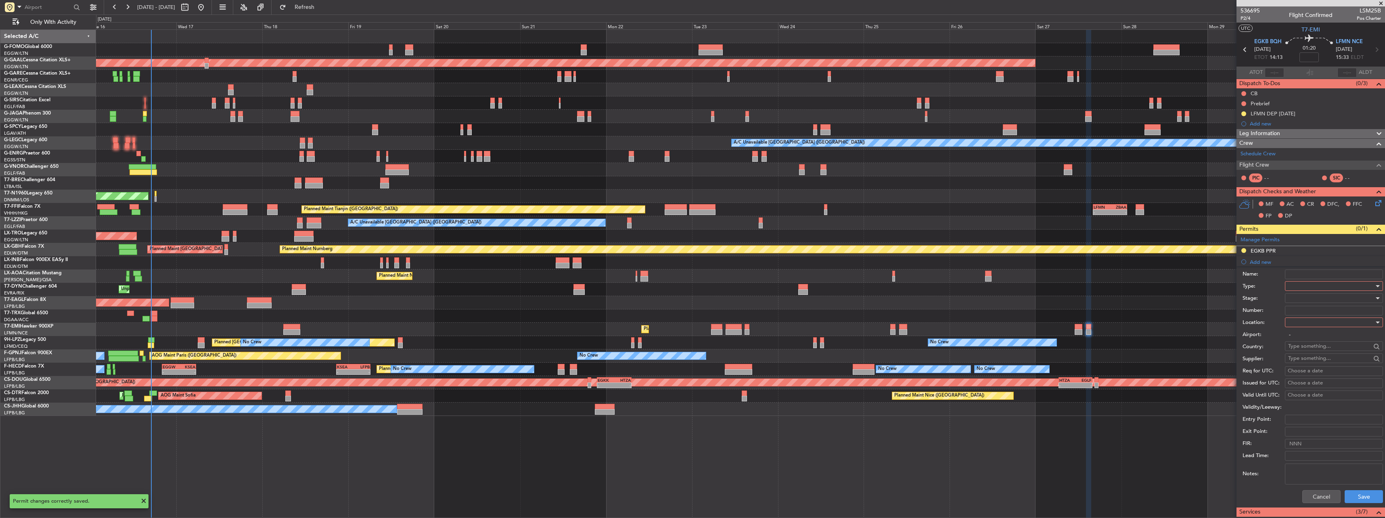
click at [1299, 282] on form "Name: Type: Stage: Number: Location: Airport: - Country: Supplier: Req for UTC:…" at bounding box center [1311, 386] width 149 height 241
click at [1300, 284] on div at bounding box center [1331, 286] width 86 height 12
click at [1320, 366] on span "Slot" at bounding box center [1331, 363] width 85 height 12
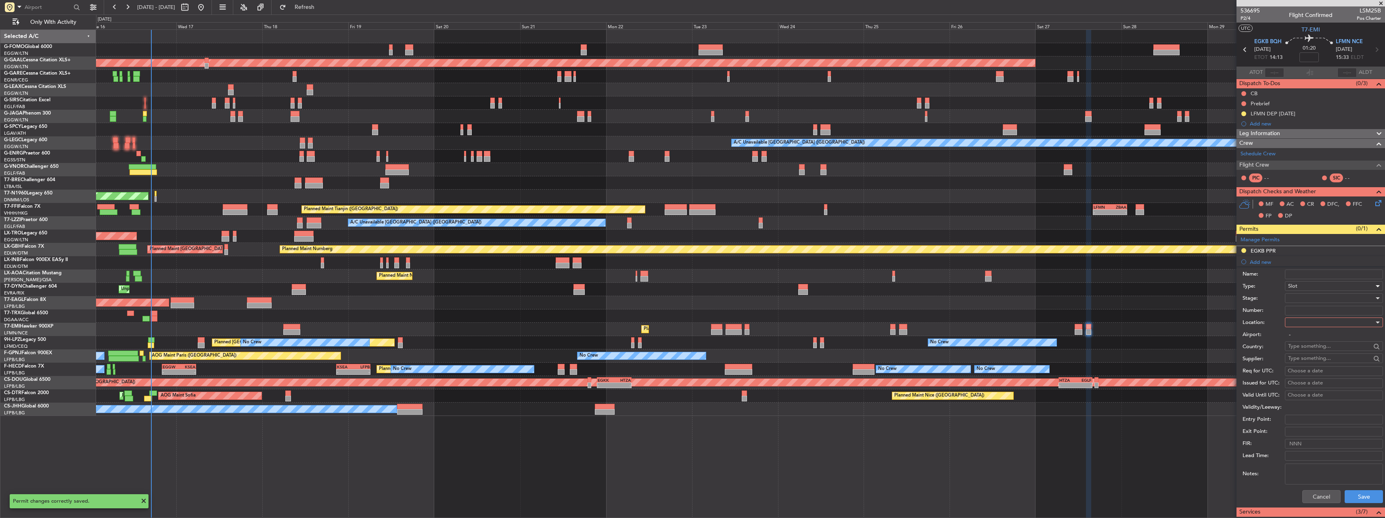
click at [1310, 324] on div at bounding box center [1331, 322] width 86 height 12
click at [1311, 362] on span "Arrival" at bounding box center [1331, 363] width 85 height 12
type input "LFMN / NCE"
click at [1311, 291] on div "Slot" at bounding box center [1331, 286] width 86 height 12
click at [1307, 288] on div at bounding box center [692, 259] width 1385 height 518
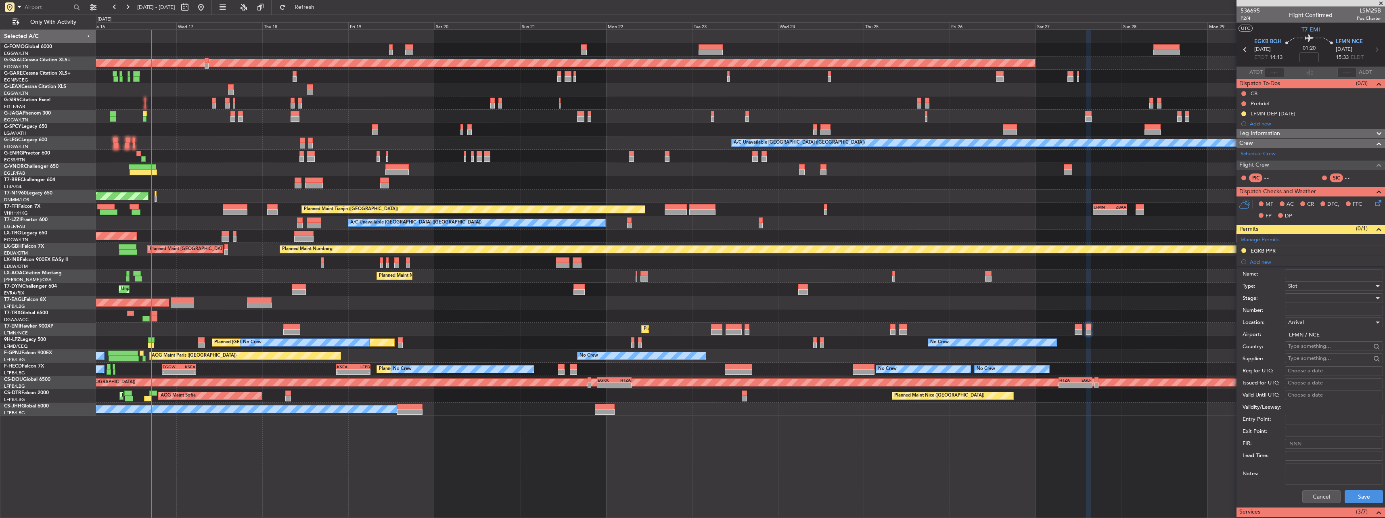
click at [1302, 306] on input "Number:" at bounding box center [1334, 311] width 98 height 10
click at [1304, 297] on div at bounding box center [1331, 298] width 86 height 12
click at [1302, 351] on span "Requested" at bounding box center [1331, 351] width 85 height 12
click at [1363, 494] on button "Save" at bounding box center [1364, 496] width 38 height 13
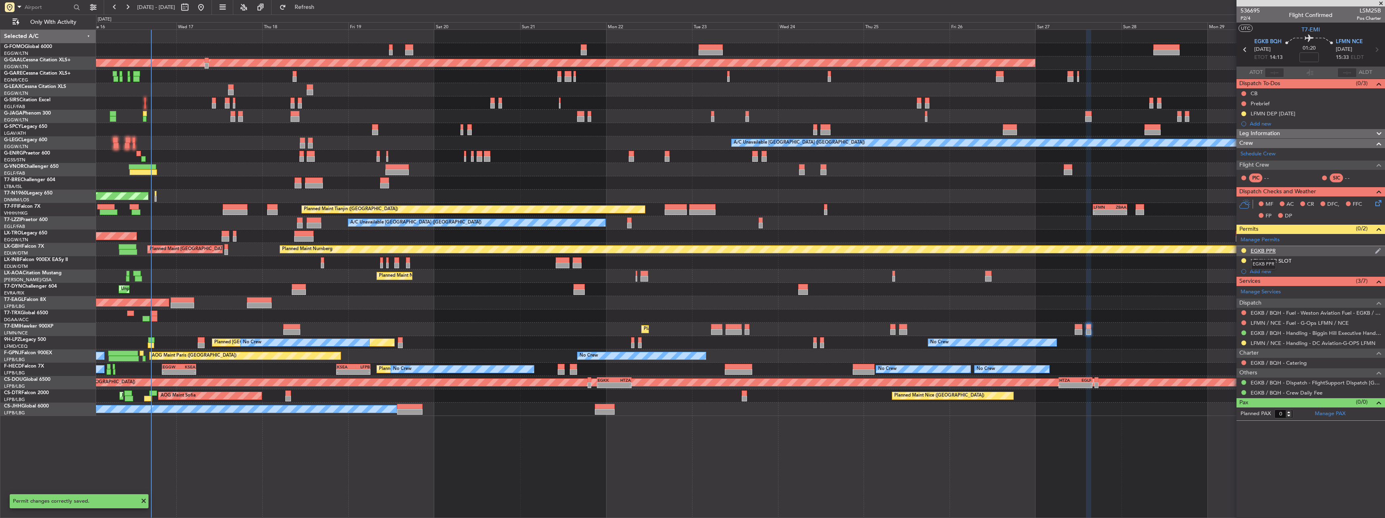
click at [1264, 252] on div "EGKB PPR" at bounding box center [1263, 250] width 25 height 7
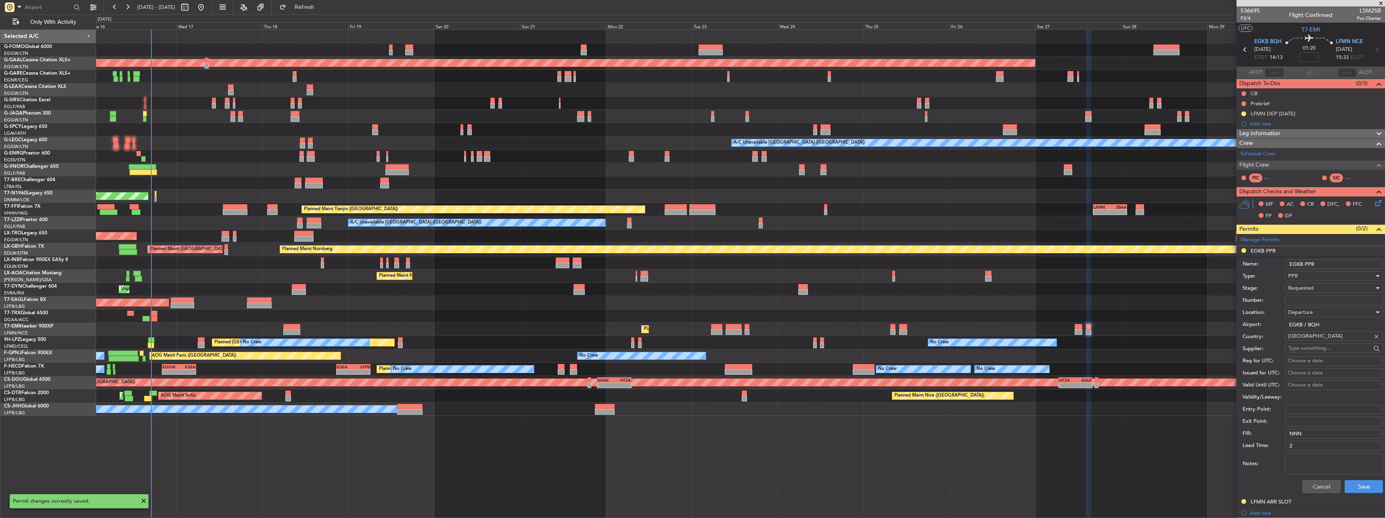
click at [1333, 260] on input "EGKB PPR" at bounding box center [1334, 265] width 98 height 10
type input "EGKB PPR 1415z"
click at [1315, 287] on div "Requested" at bounding box center [1331, 288] width 86 height 12
click at [1326, 352] on span "Received OK" at bounding box center [1331, 349] width 85 height 12
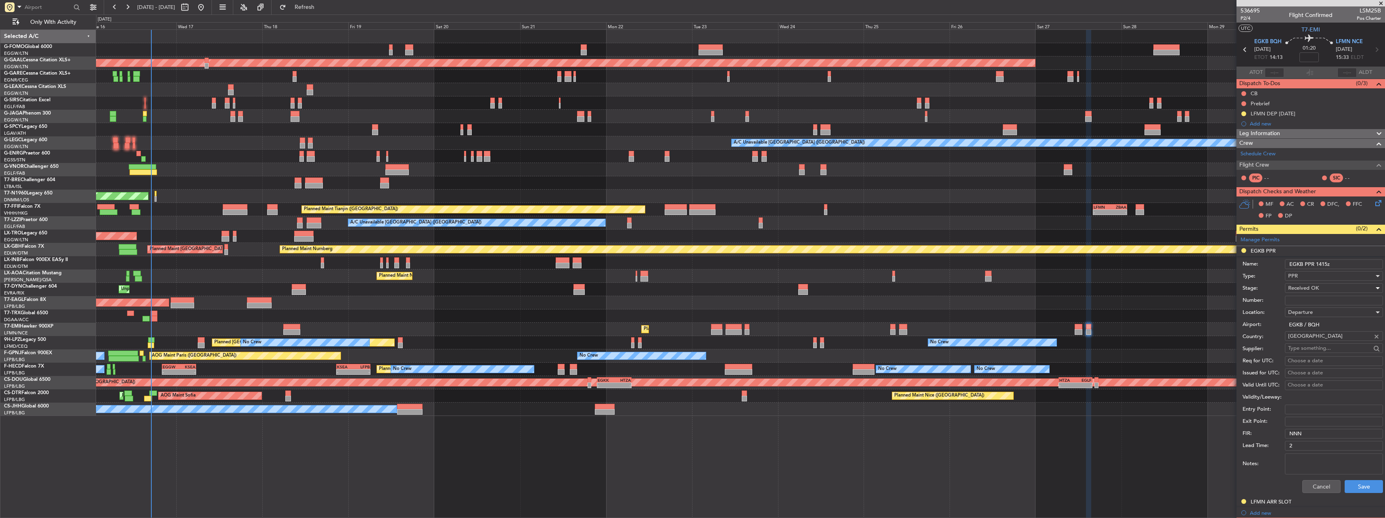
click at [1358, 476] on div "Cancel Save" at bounding box center [1313, 486] width 140 height 21
click at [1359, 482] on button "Save" at bounding box center [1364, 486] width 38 height 13
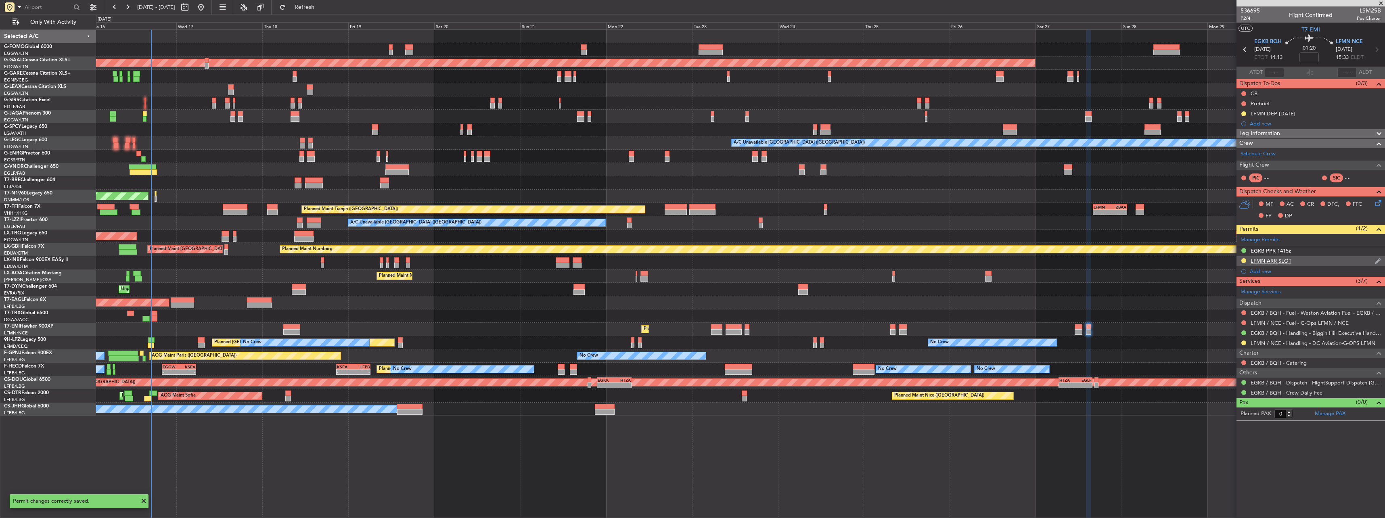
click at [1266, 262] on div "LFMN ARR SLOT" at bounding box center [1271, 260] width 41 height 7
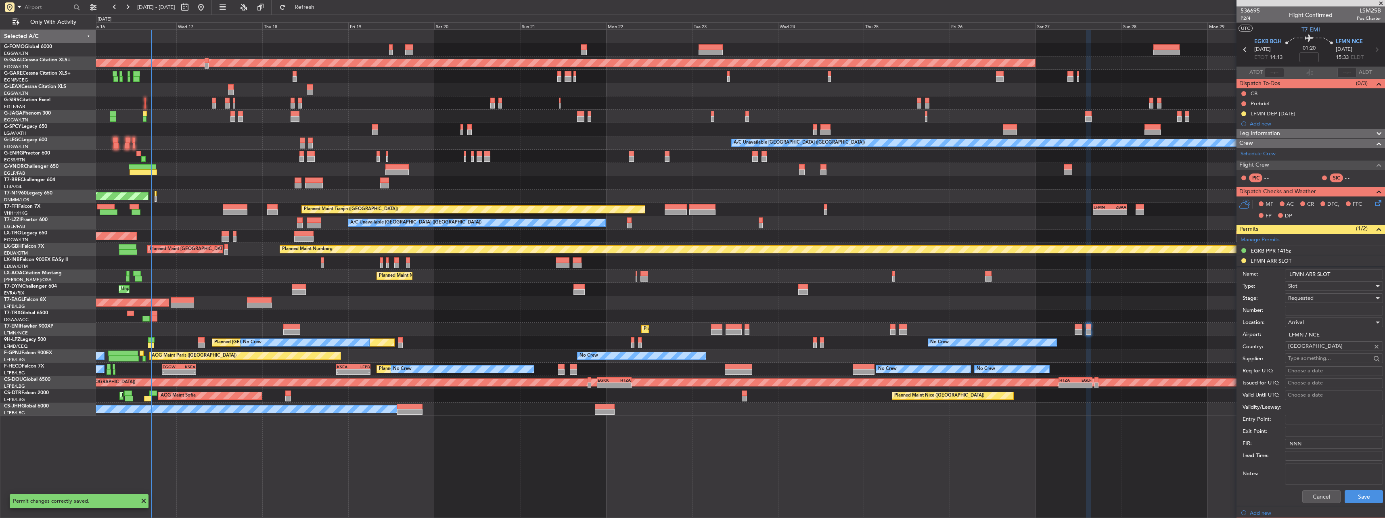
click at [1336, 271] on input "LFMN ARR SLOT" at bounding box center [1334, 275] width 98 height 10
type input "LFMN ARR SLOT 1535z"
click at [1345, 496] on button "Save" at bounding box center [1364, 496] width 38 height 13
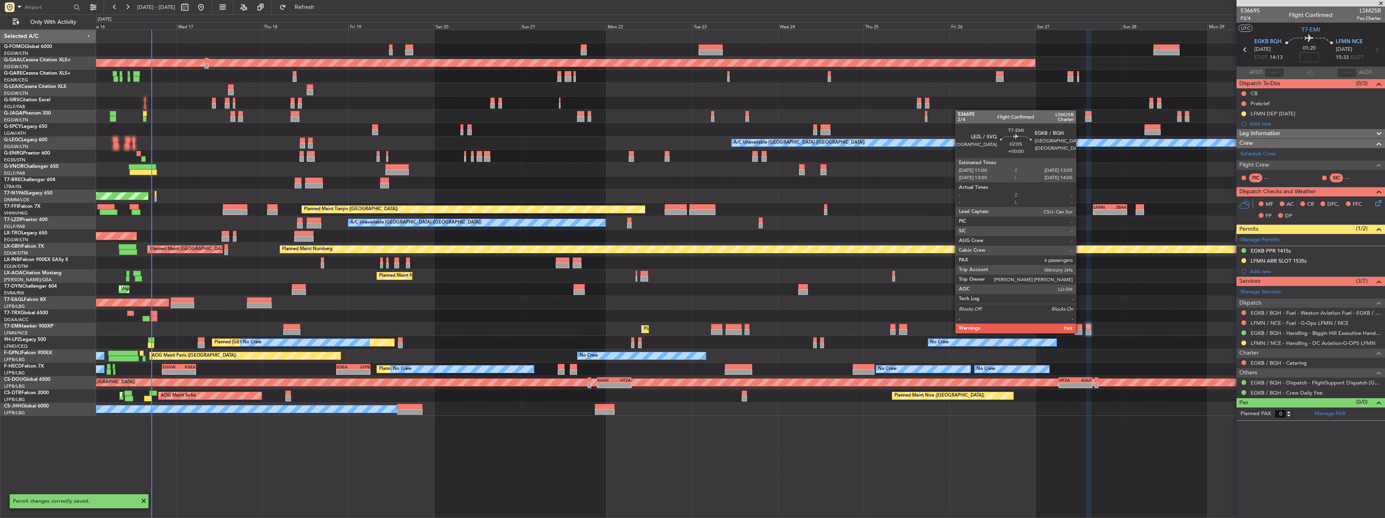
click at [1080, 333] on div at bounding box center [1079, 332] width 8 height 6
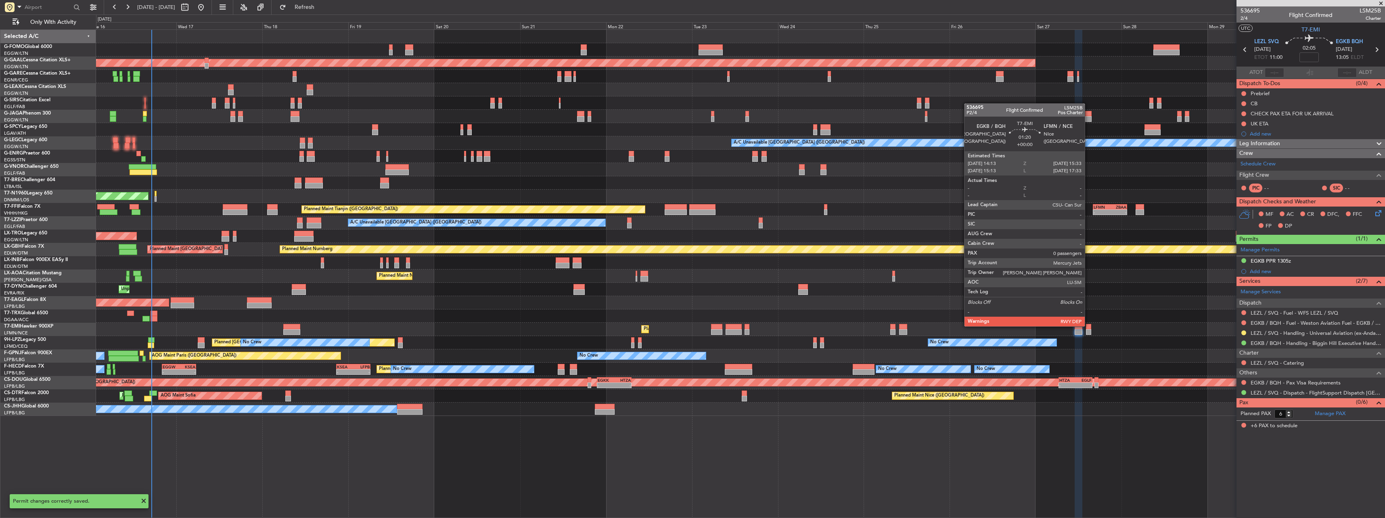
click at [1089, 326] on div at bounding box center [1088, 327] width 5 height 6
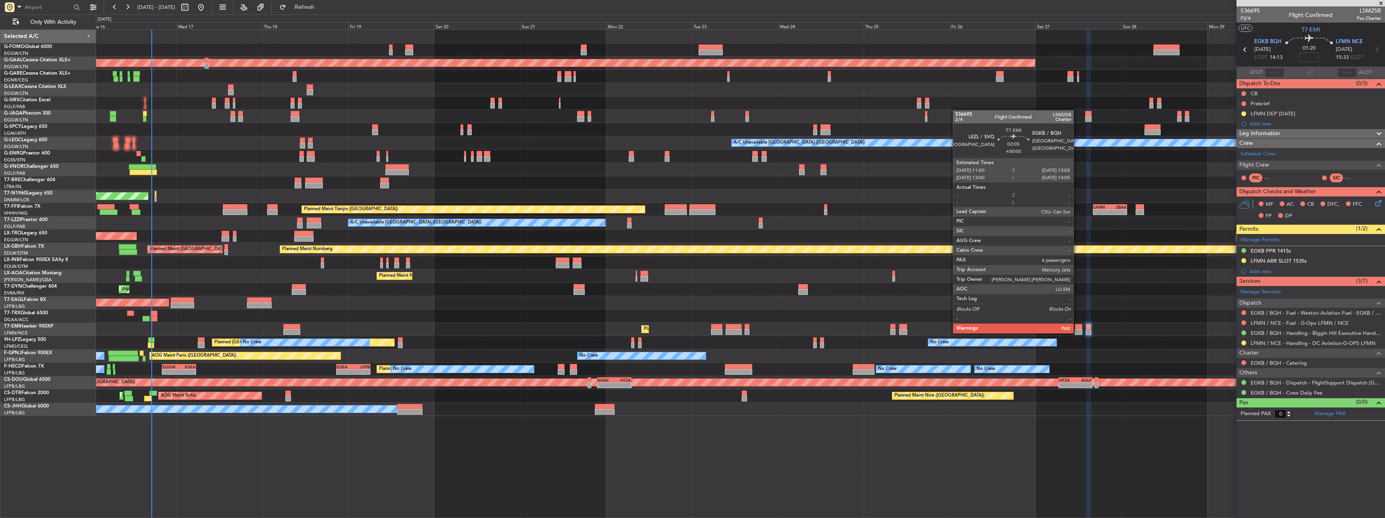
click at [1077, 333] on div at bounding box center [1079, 332] width 8 height 6
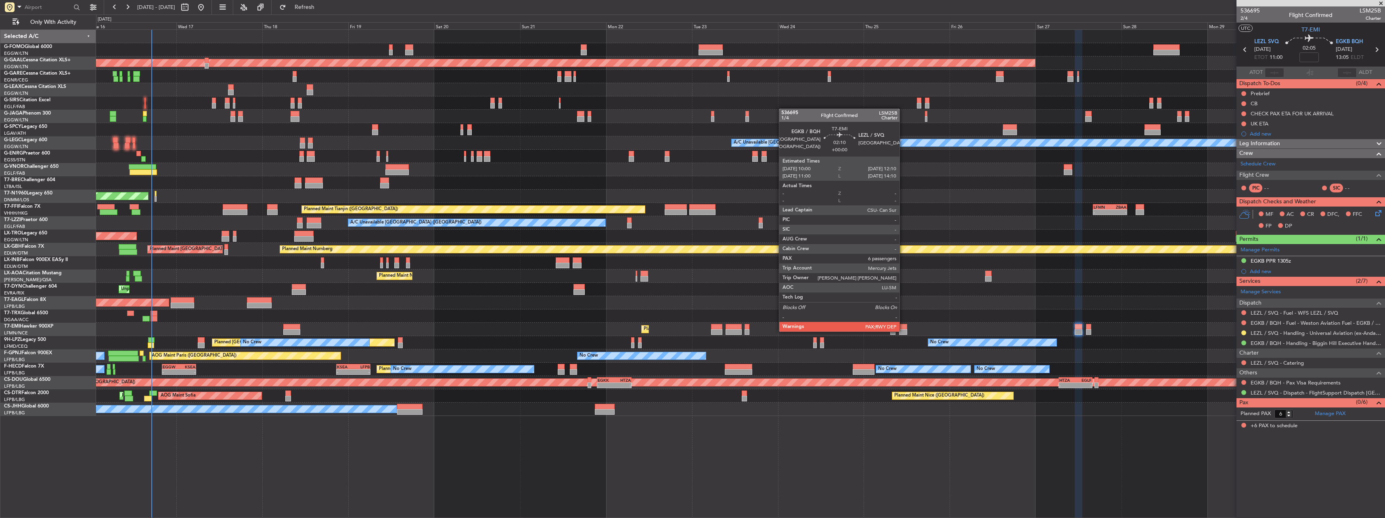
click at [903, 331] on div at bounding box center [903, 332] width 8 height 6
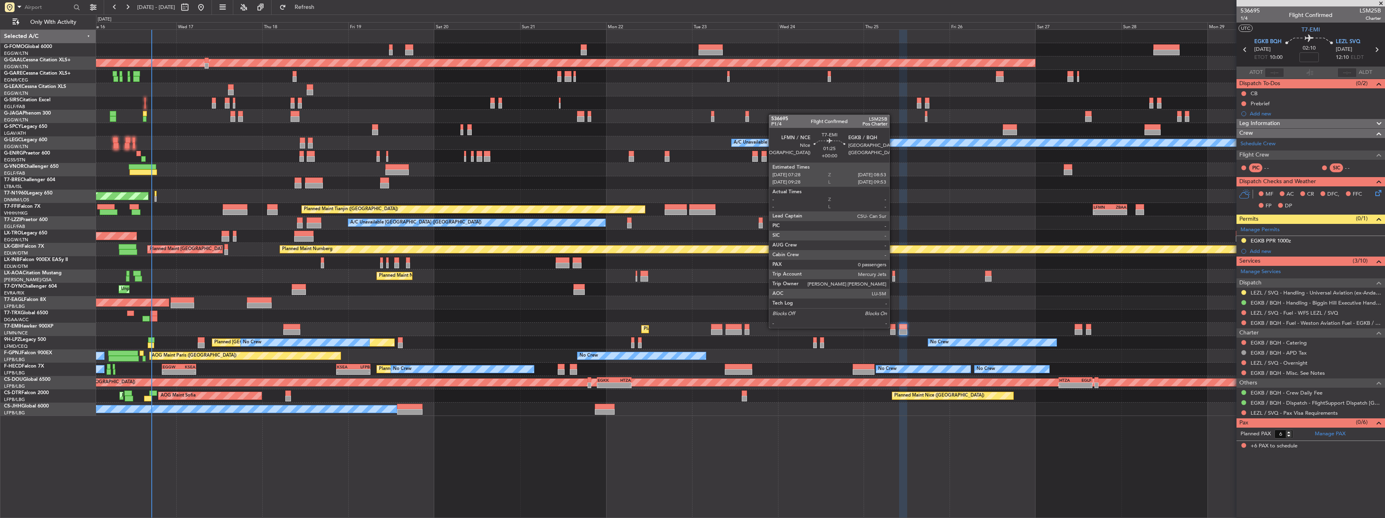
click at [893, 327] on div at bounding box center [892, 327] width 5 height 6
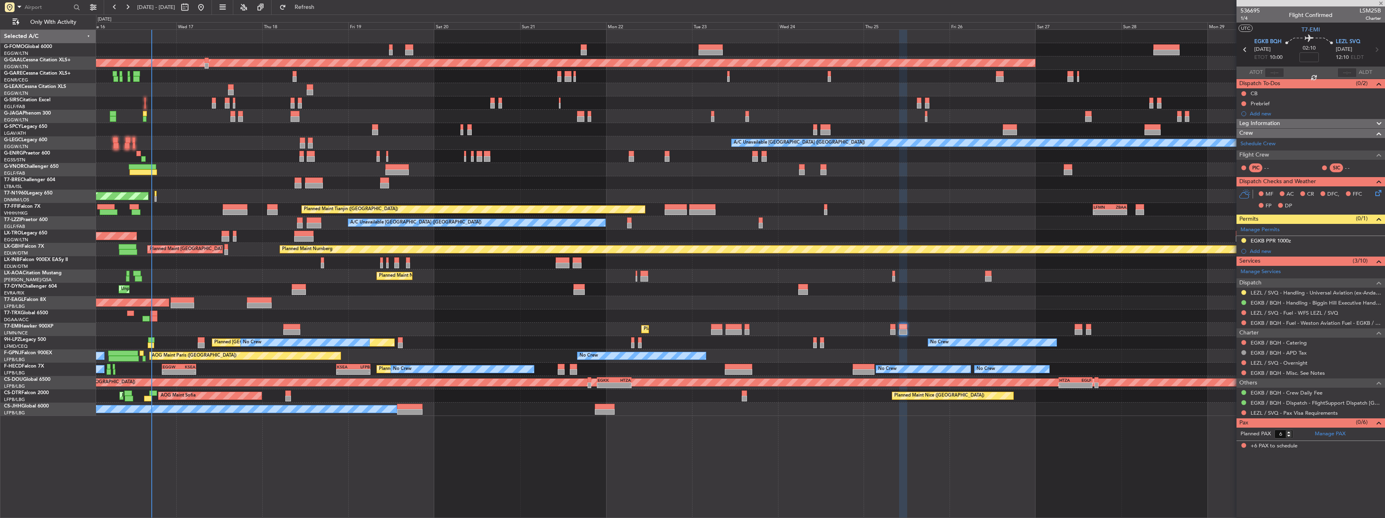
type input "0"
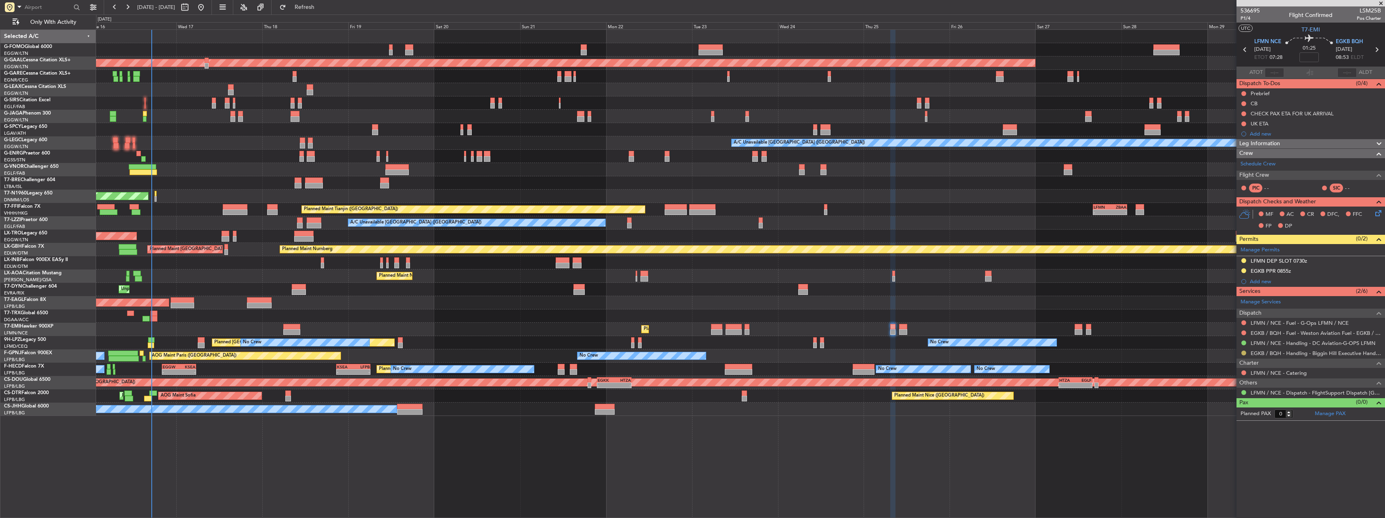
click at [1244, 352] on button at bounding box center [1243, 353] width 5 height 5
click at [1228, 445] on li "Confirmed" at bounding box center [1243, 449] width 93 height 12
click at [1245, 268] on div at bounding box center [1244, 271] width 6 height 6
click at [1246, 270] on div at bounding box center [1244, 271] width 6 height 6
click at [1244, 272] on button at bounding box center [1243, 270] width 5 height 5
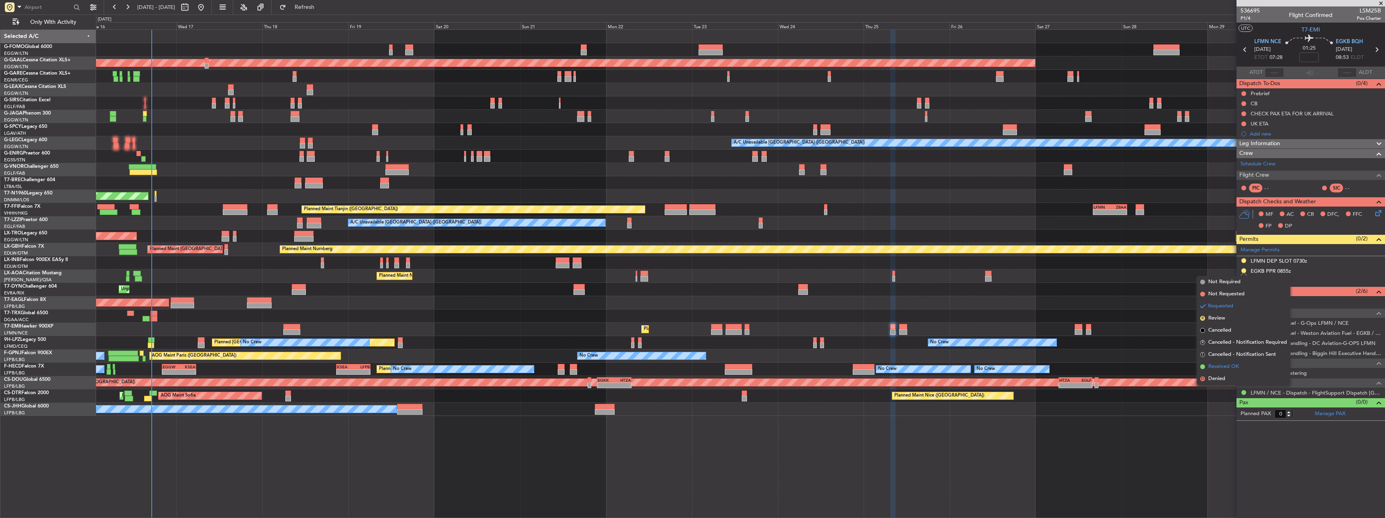
click at [1226, 365] on span "Received OK" at bounding box center [1223, 367] width 31 height 8
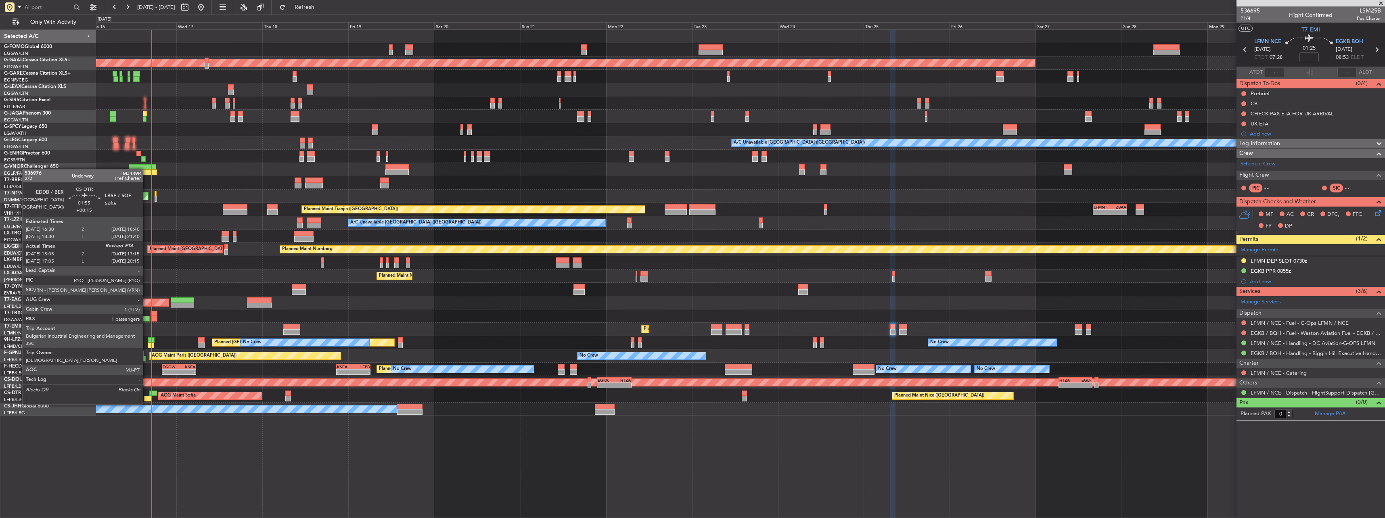
click at [147, 396] on div at bounding box center [148, 399] width 8 height 6
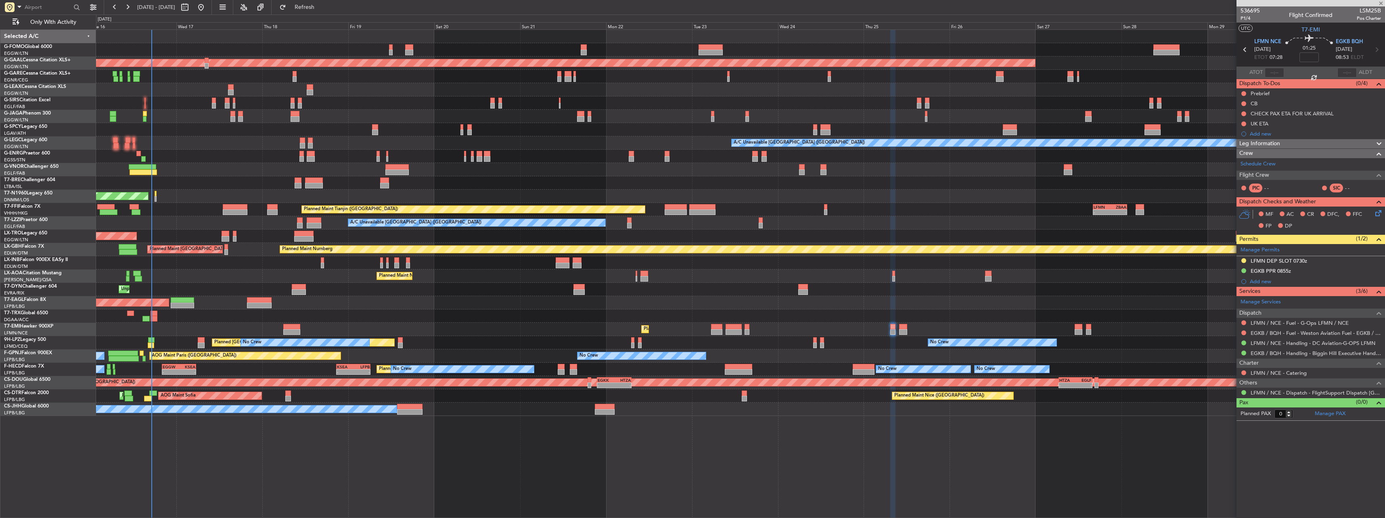
type input "+00:15"
type input "15:15"
type input "1"
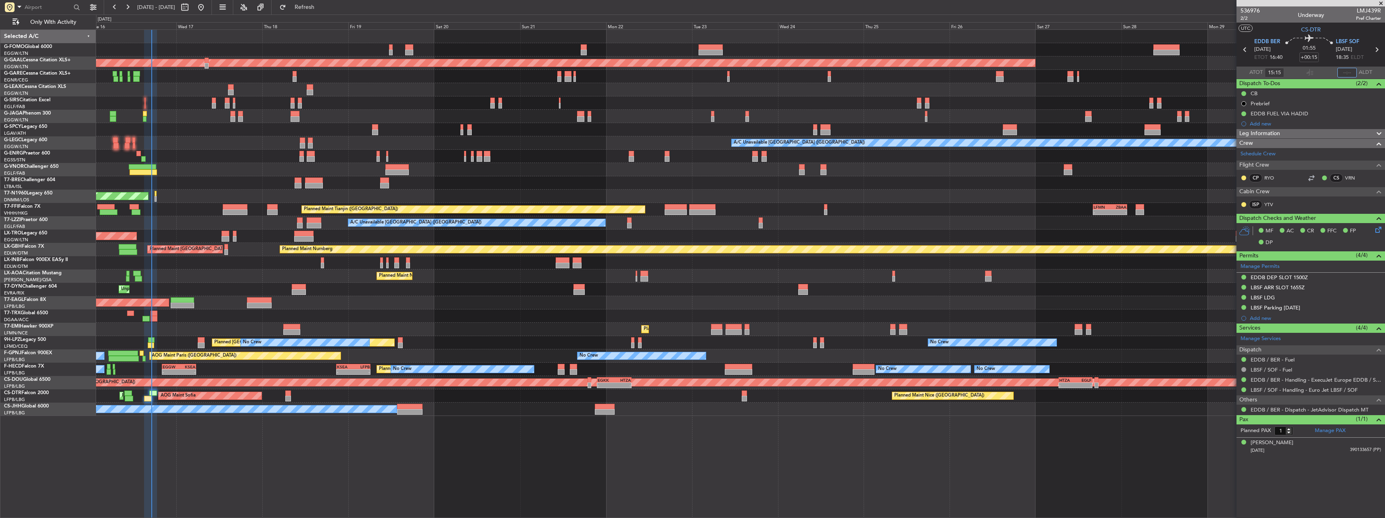
click at [1348, 76] on input "text" at bounding box center [1347, 73] width 19 height 10
type input "17:01"
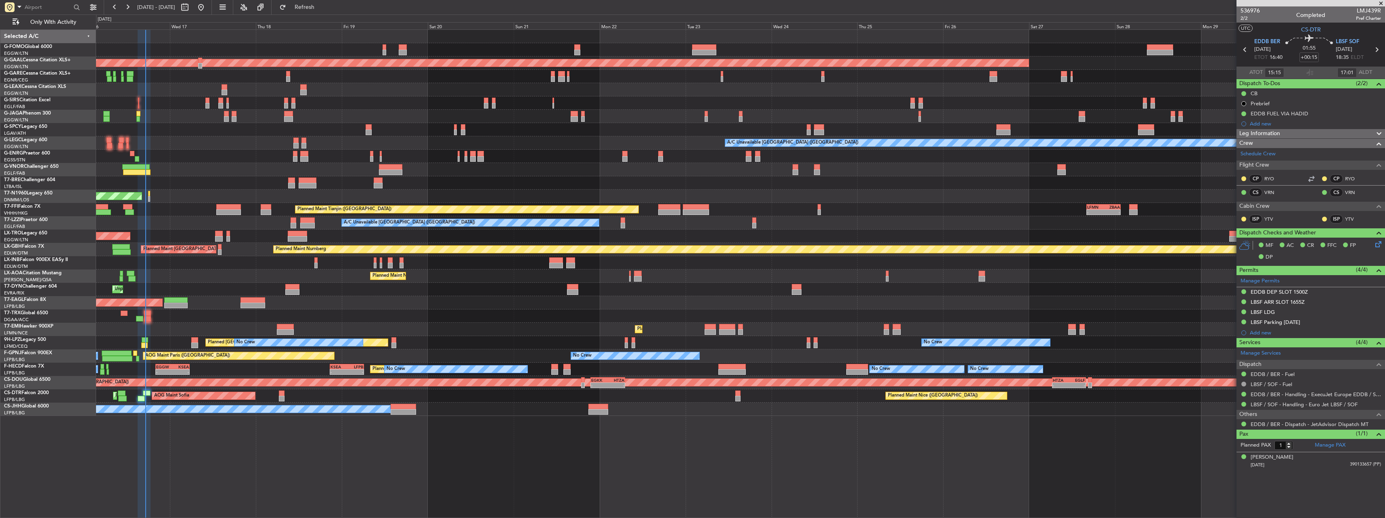
click at [766, 316] on div at bounding box center [740, 316] width 1289 height 13
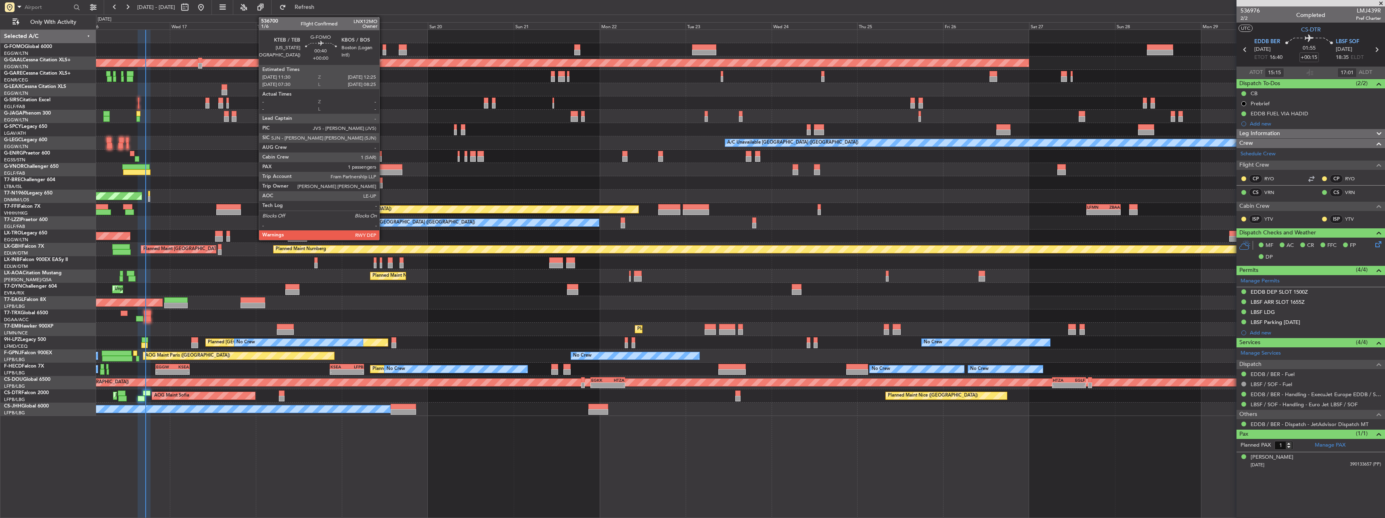
click at [383, 50] on div at bounding box center [385, 53] width 4 height 6
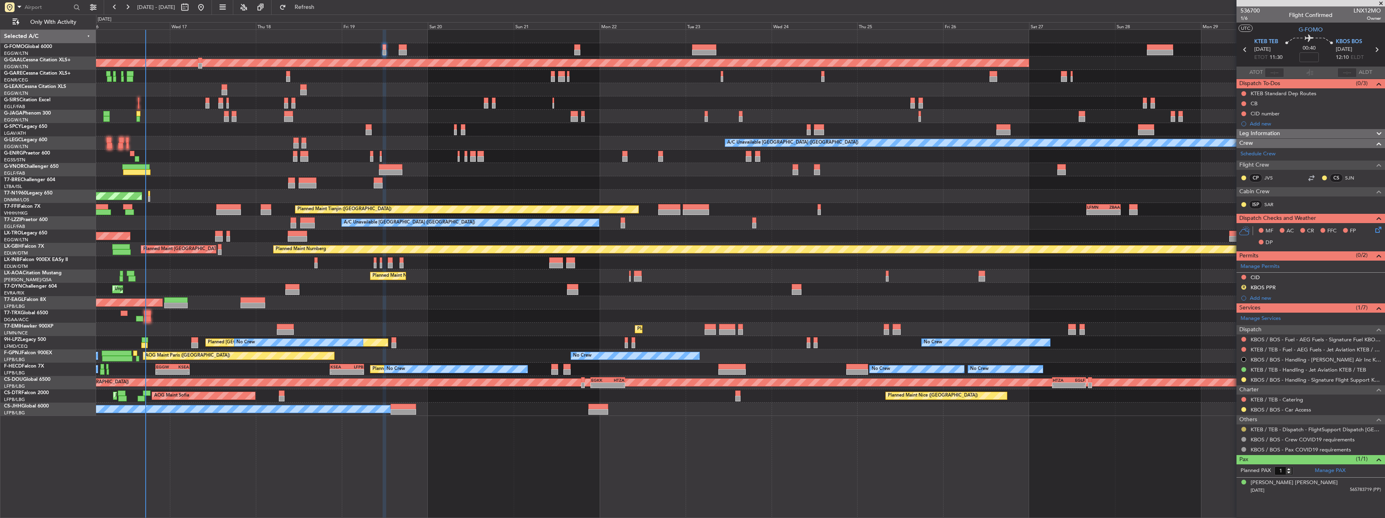
click at [1245, 430] on button at bounding box center [1243, 429] width 5 height 5
click at [1227, 415] on span "Confirmed" at bounding box center [1220, 417] width 25 height 8
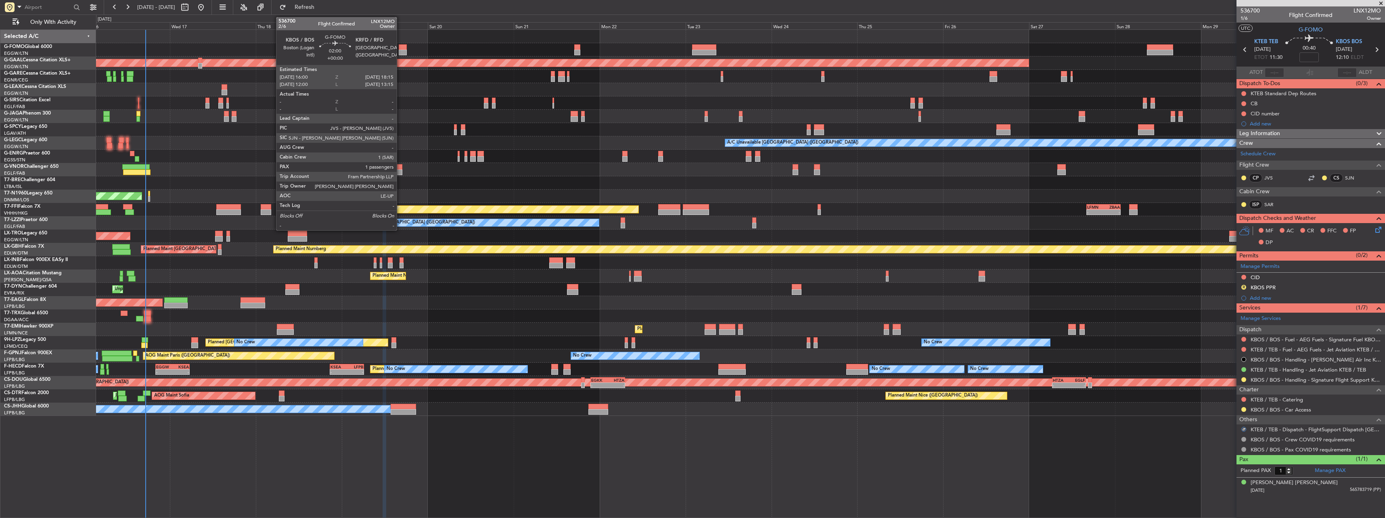
click at [401, 50] on div at bounding box center [403, 53] width 8 height 6
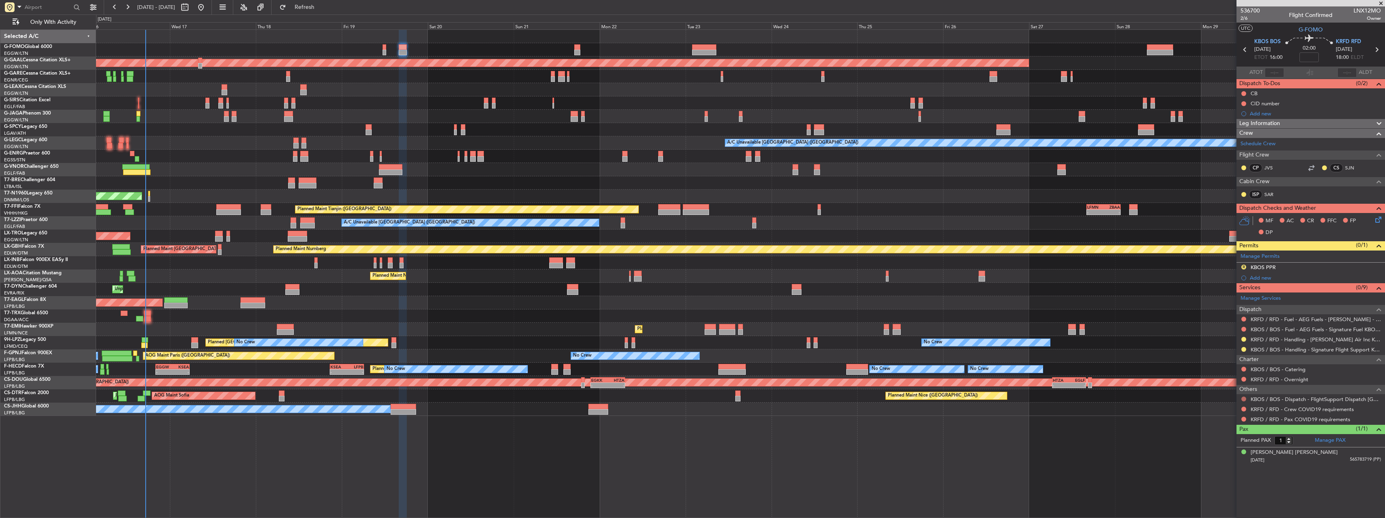
click at [1245, 399] on button at bounding box center [1243, 399] width 5 height 5
click at [1213, 494] on span "Confirmed" at bounding box center [1220, 495] width 25 height 8
click at [1244, 408] on button at bounding box center [1243, 409] width 5 height 5
click at [1225, 419] on span "Not Required" at bounding box center [1224, 421] width 32 height 8
click at [1244, 419] on button at bounding box center [1243, 419] width 5 height 5
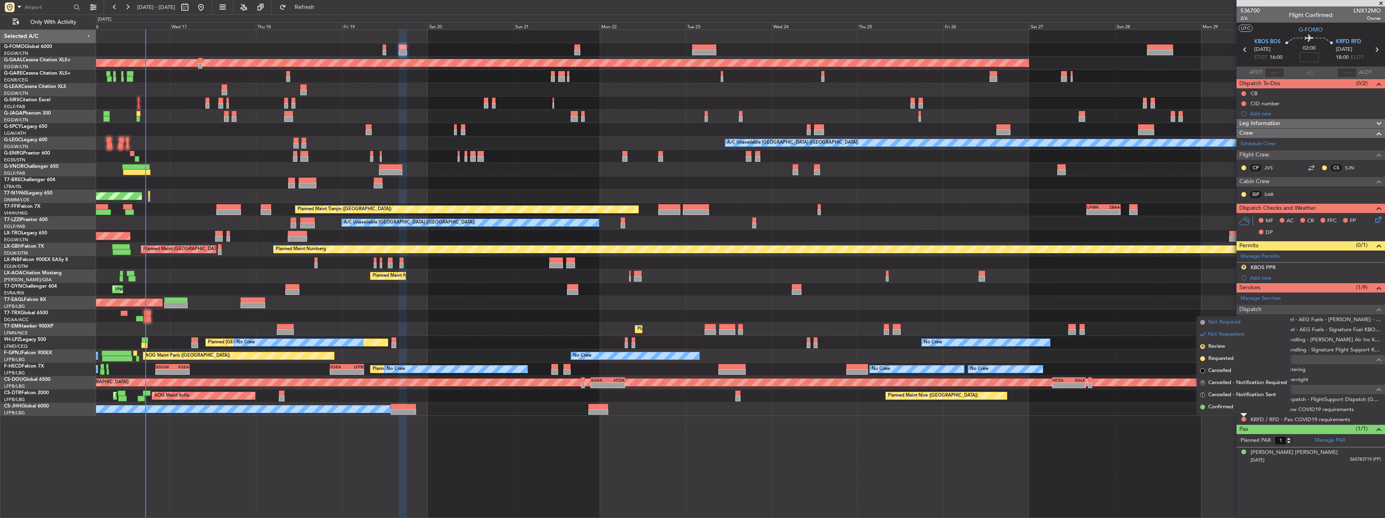
click at [1218, 320] on span "Not Required" at bounding box center [1224, 322] width 32 height 8
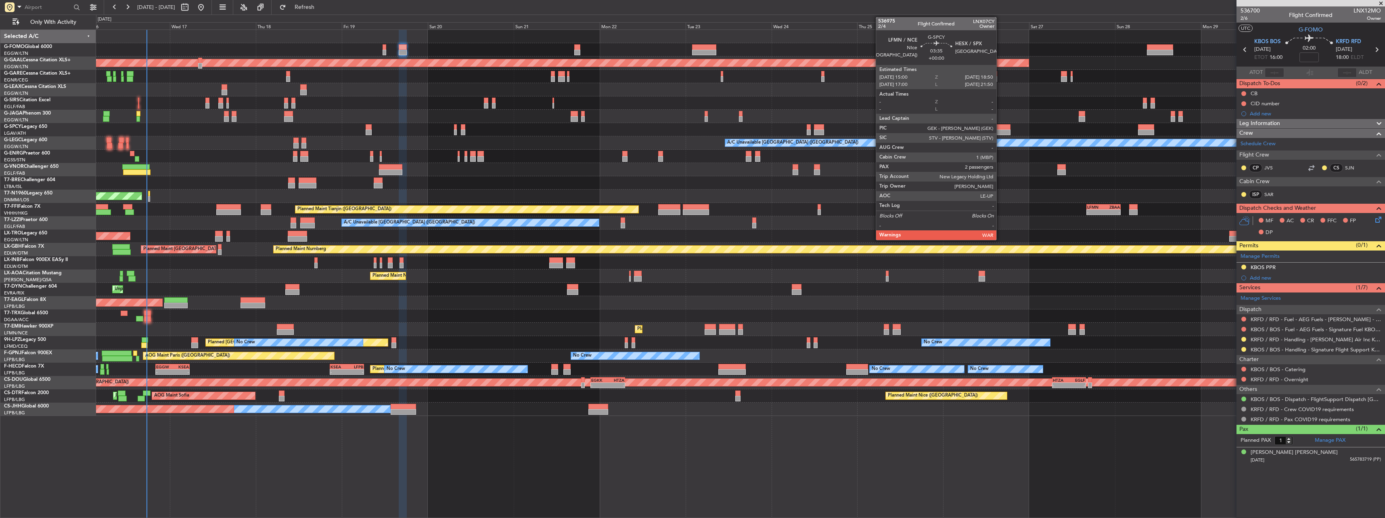
click at [1000, 128] on div at bounding box center [1003, 127] width 14 height 6
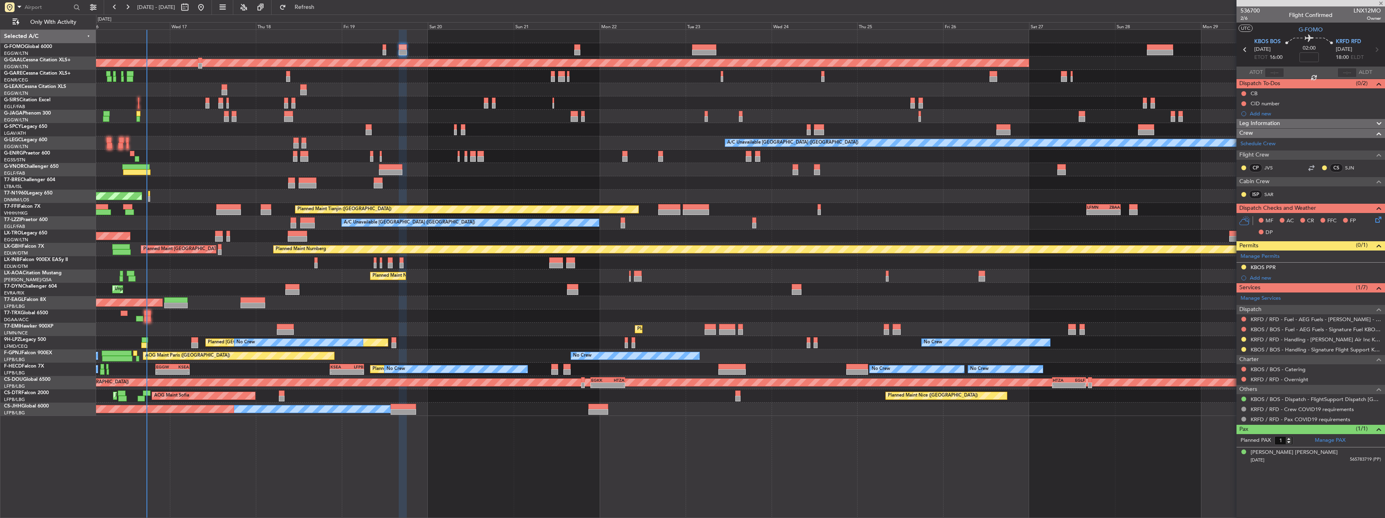
type input "2"
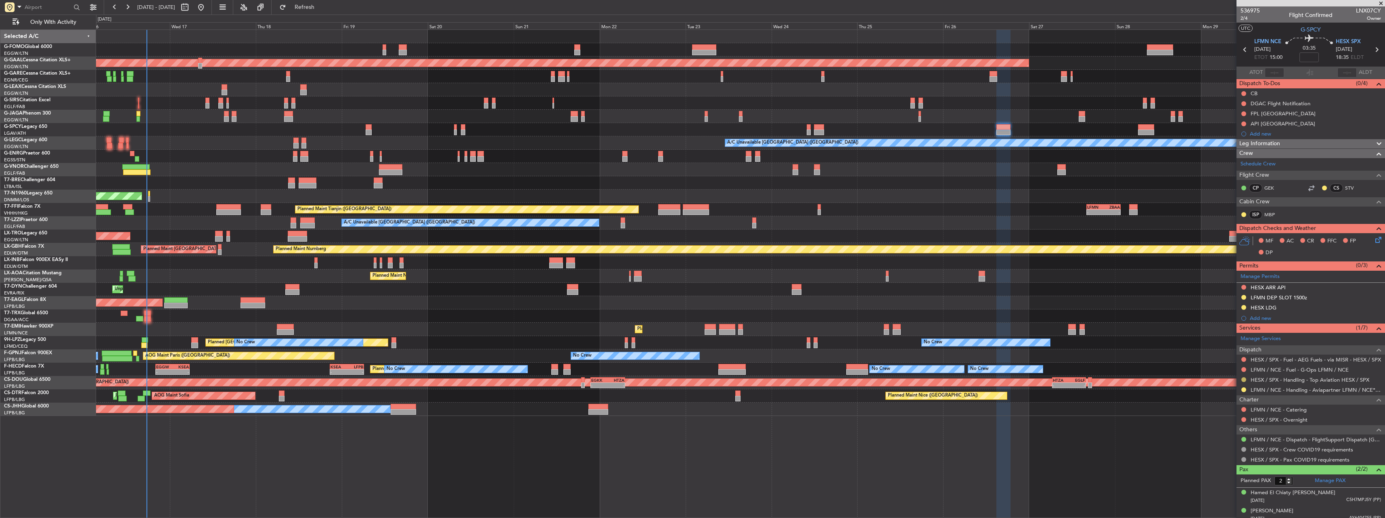
click at [1243, 378] on button at bounding box center [1243, 379] width 5 height 5
click at [1222, 475] on span "Confirmed" at bounding box center [1220, 476] width 25 height 8
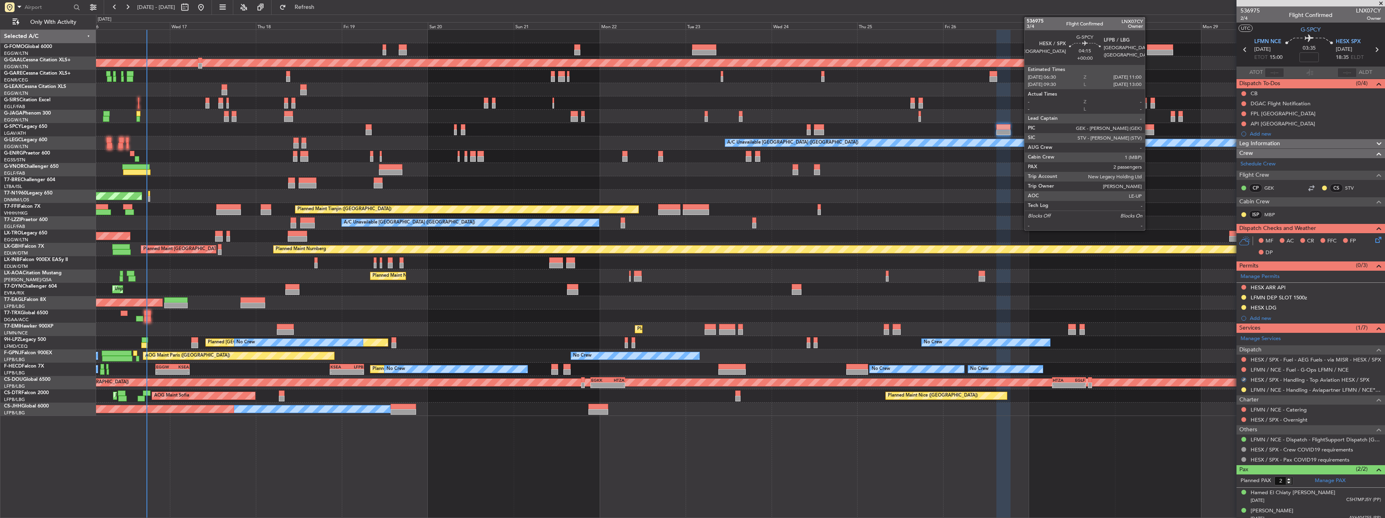
click at [1149, 132] on div at bounding box center [1146, 133] width 16 height 6
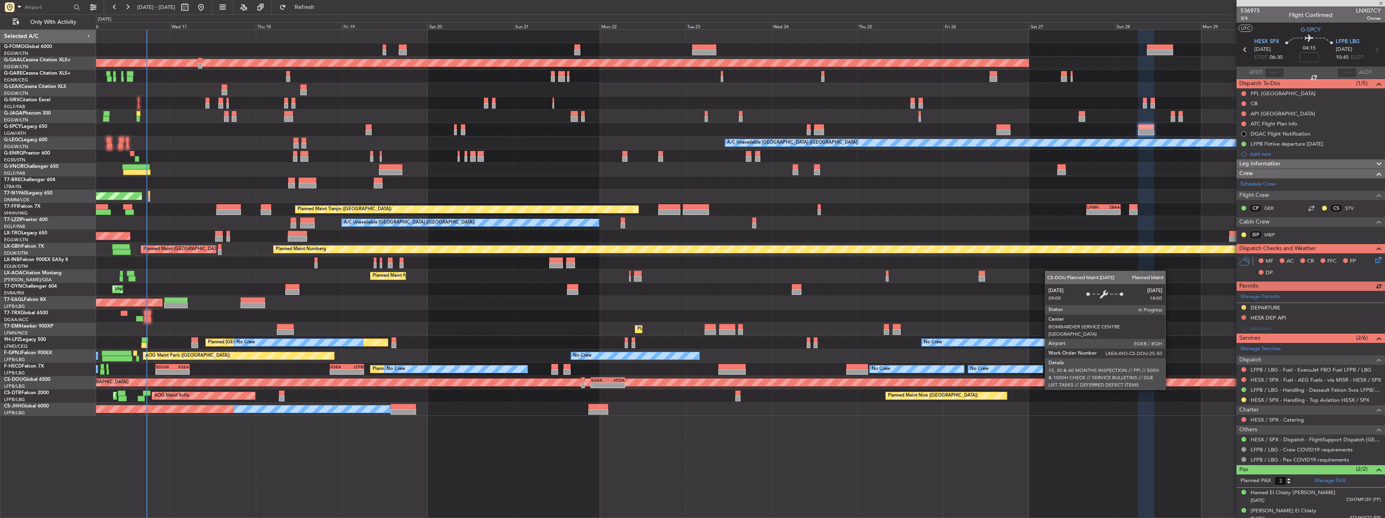
click at [1244, 402] on mat-tooltip-component "Requested" at bounding box center [1244, 412] width 36 height 21
click at [1245, 400] on button at bounding box center [1243, 400] width 5 height 5
click at [1218, 494] on span "Confirmed" at bounding box center [1220, 496] width 25 height 8
click at [324, 2] on button "Refresh" at bounding box center [300, 7] width 48 height 13
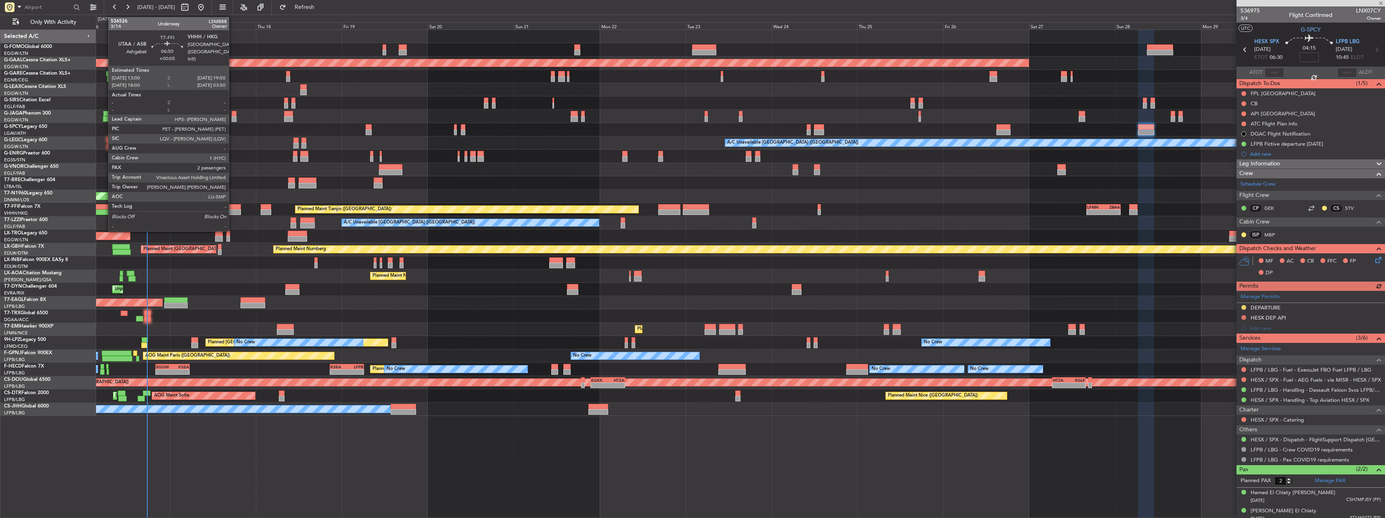
click at [232, 207] on div at bounding box center [228, 207] width 25 height 6
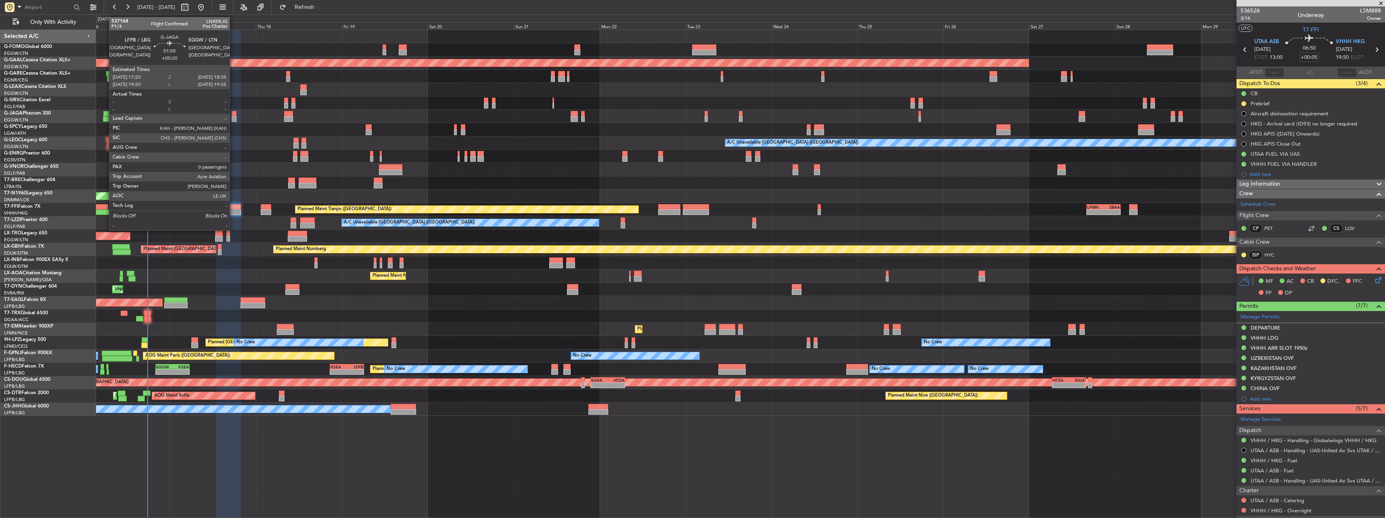
click at [233, 116] on div at bounding box center [234, 114] width 5 height 6
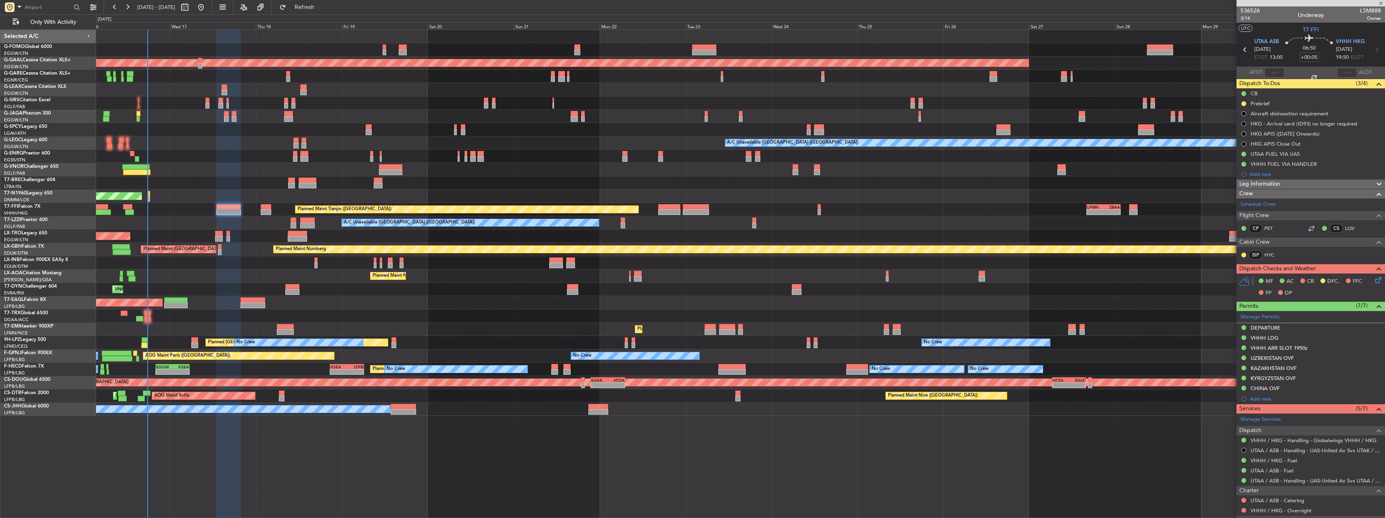
type input "+00:20"
type input "0"
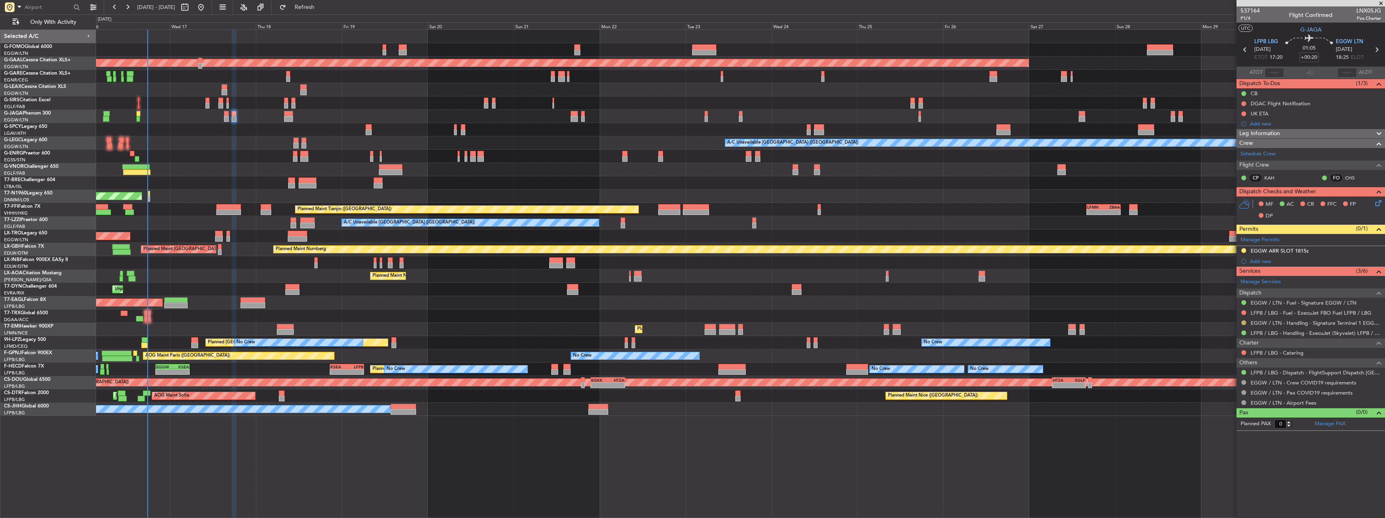
click at [1242, 324] on button at bounding box center [1243, 322] width 5 height 5
click at [1225, 419] on span "Confirmed" at bounding box center [1220, 419] width 25 height 8
click at [1245, 248] on div at bounding box center [1244, 250] width 6 height 6
click at [1245, 252] on div at bounding box center [1244, 250] width 6 height 6
click at [1245, 251] on button at bounding box center [1243, 250] width 5 height 5
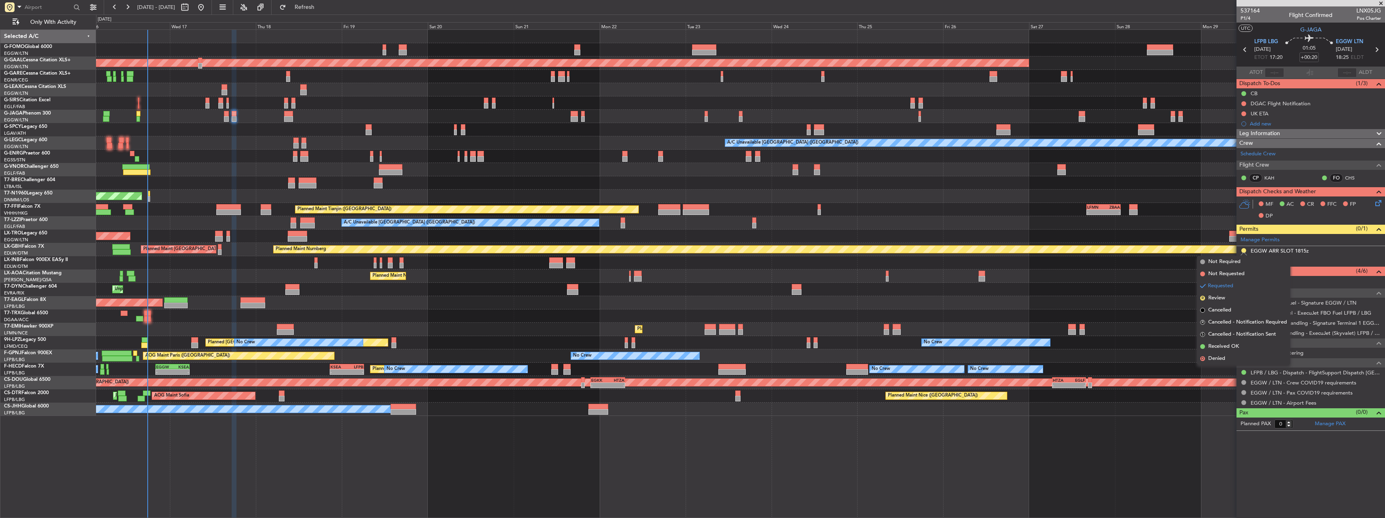
click at [1219, 348] on span "Received OK" at bounding box center [1223, 347] width 31 height 8
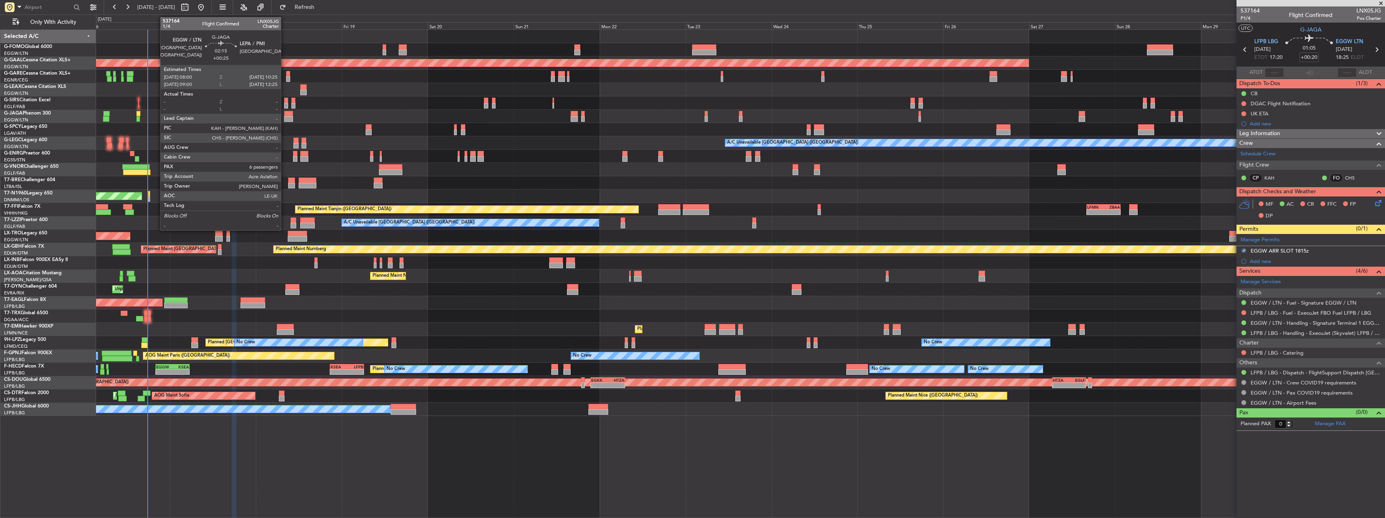
click at [289, 113] on div at bounding box center [288, 114] width 9 height 6
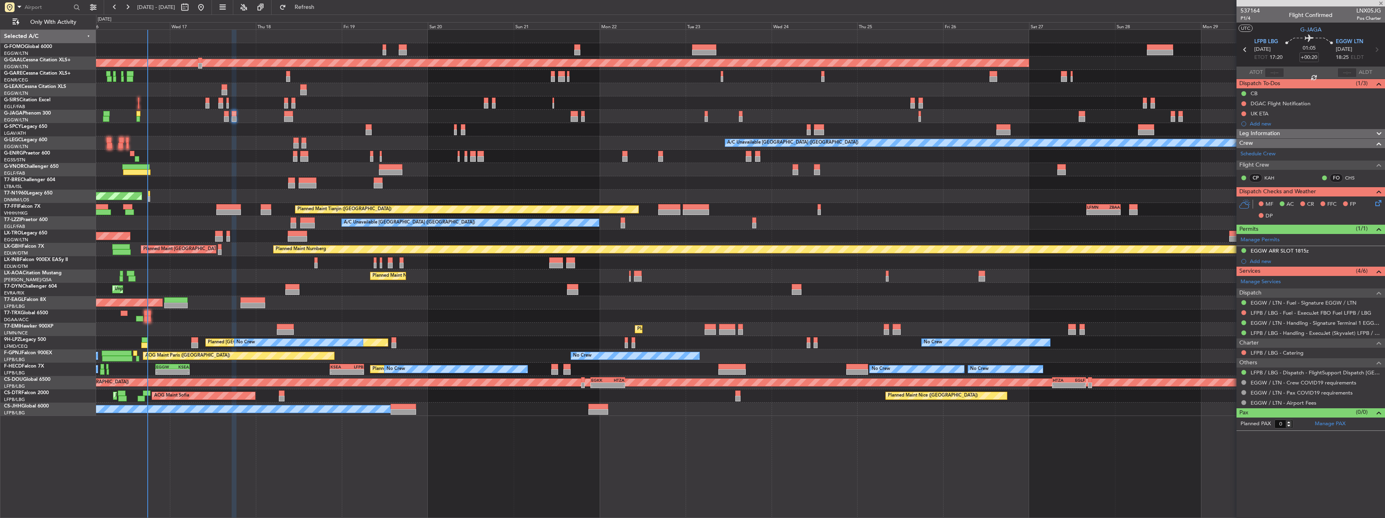
type input "+00:25"
type input "6"
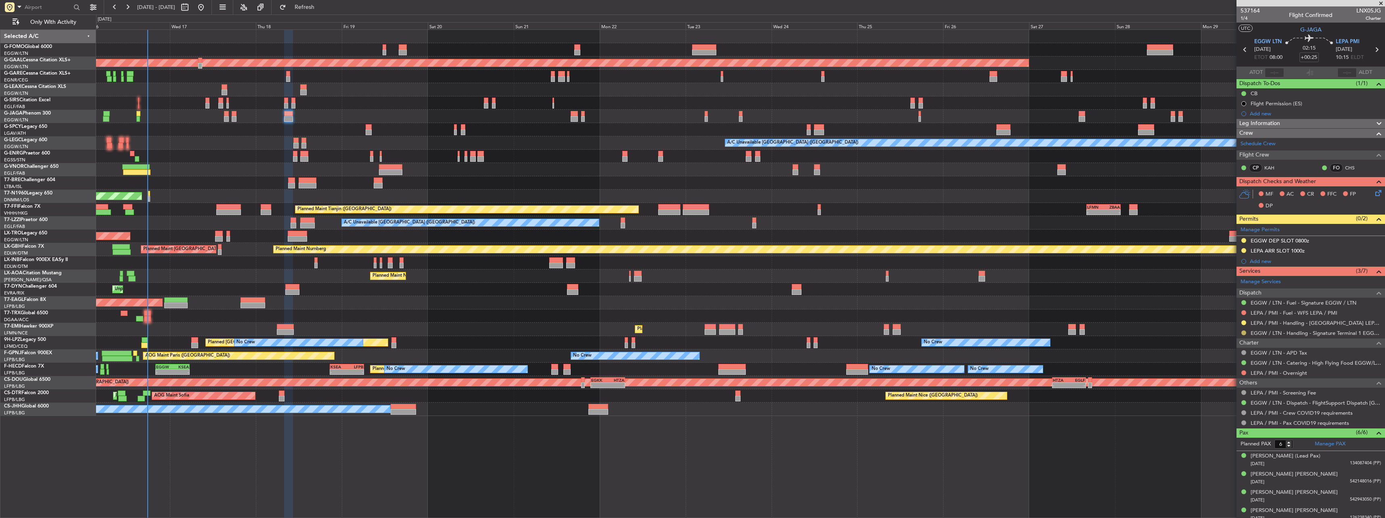
click at [1243, 333] on button at bounding box center [1243, 333] width 5 height 5
click at [1222, 433] on span "Confirmed" at bounding box center [1220, 429] width 25 height 8
click at [1243, 239] on button at bounding box center [1243, 240] width 5 height 5
click at [1221, 339] on span "Received OK" at bounding box center [1223, 337] width 31 height 8
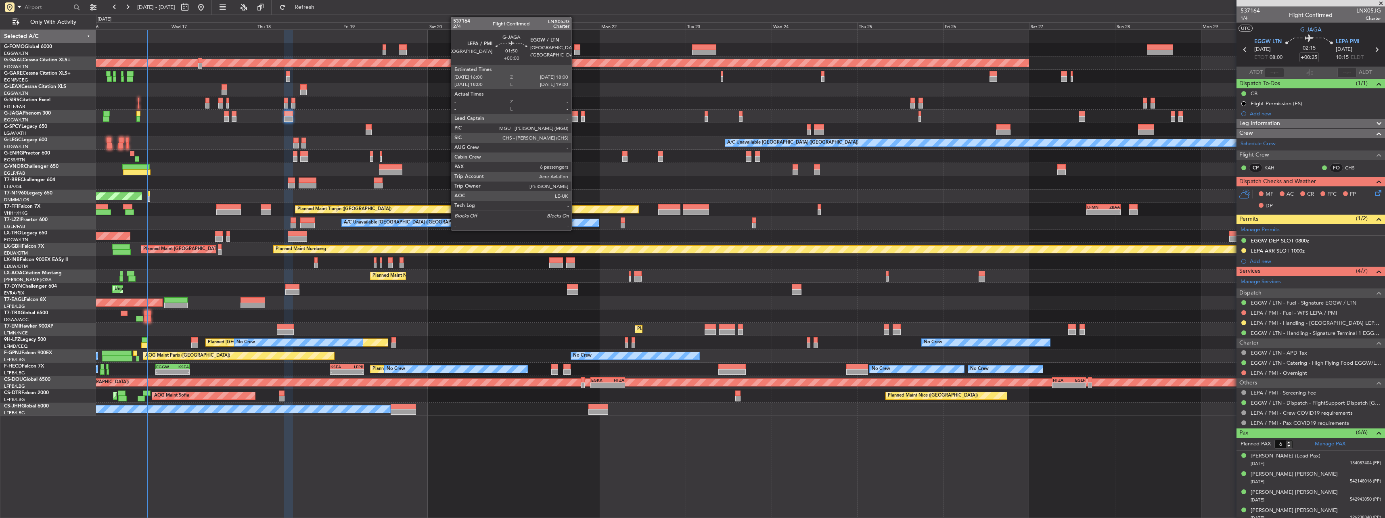
click at [575, 117] on div at bounding box center [574, 119] width 7 height 6
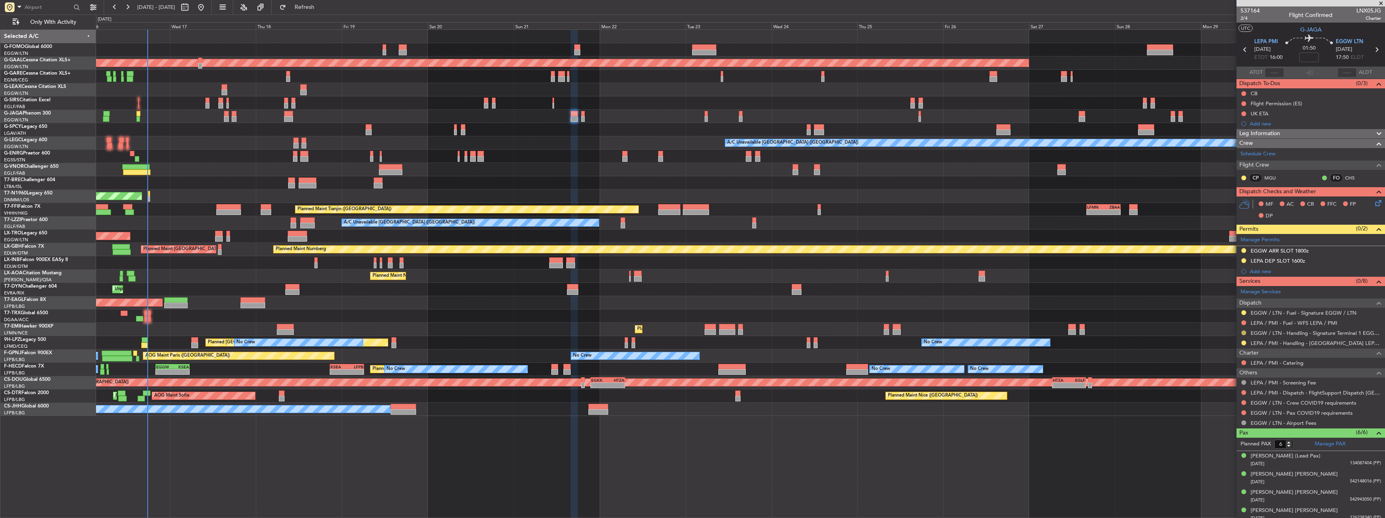
click at [1244, 332] on button at bounding box center [1243, 333] width 5 height 5
click at [1225, 431] on span "Confirmed" at bounding box center [1220, 429] width 25 height 8
click at [1243, 393] on button at bounding box center [1243, 392] width 5 height 5
click at [1209, 490] on span "Confirmed" at bounding box center [1220, 489] width 25 height 8
click at [1245, 404] on button at bounding box center [1243, 402] width 5 height 5
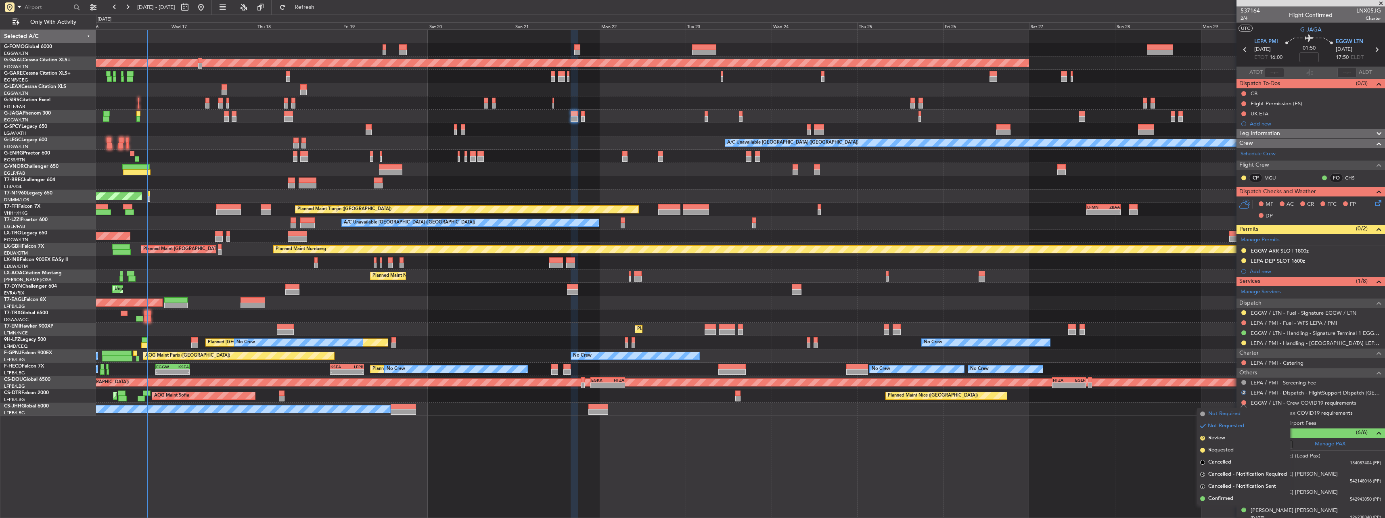
click at [1235, 414] on span "Not Required" at bounding box center [1224, 414] width 32 height 8
click at [1243, 411] on button at bounding box center [1243, 412] width 5 height 5
click at [1220, 425] on span "Not Required" at bounding box center [1224, 424] width 32 height 8
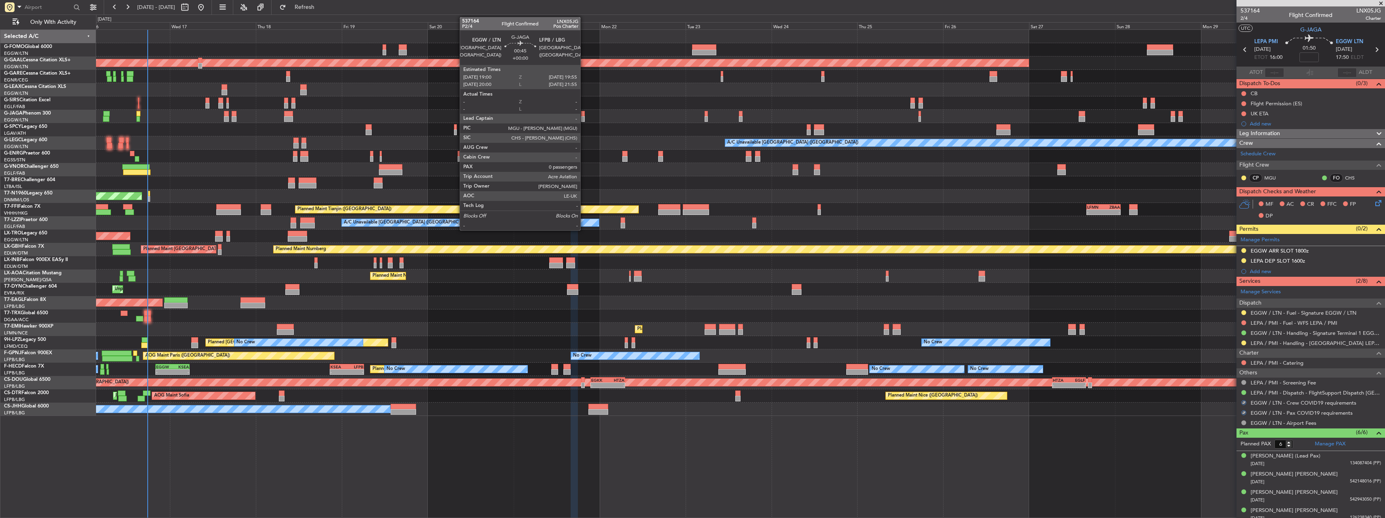
click at [584, 113] on div at bounding box center [583, 114] width 4 height 6
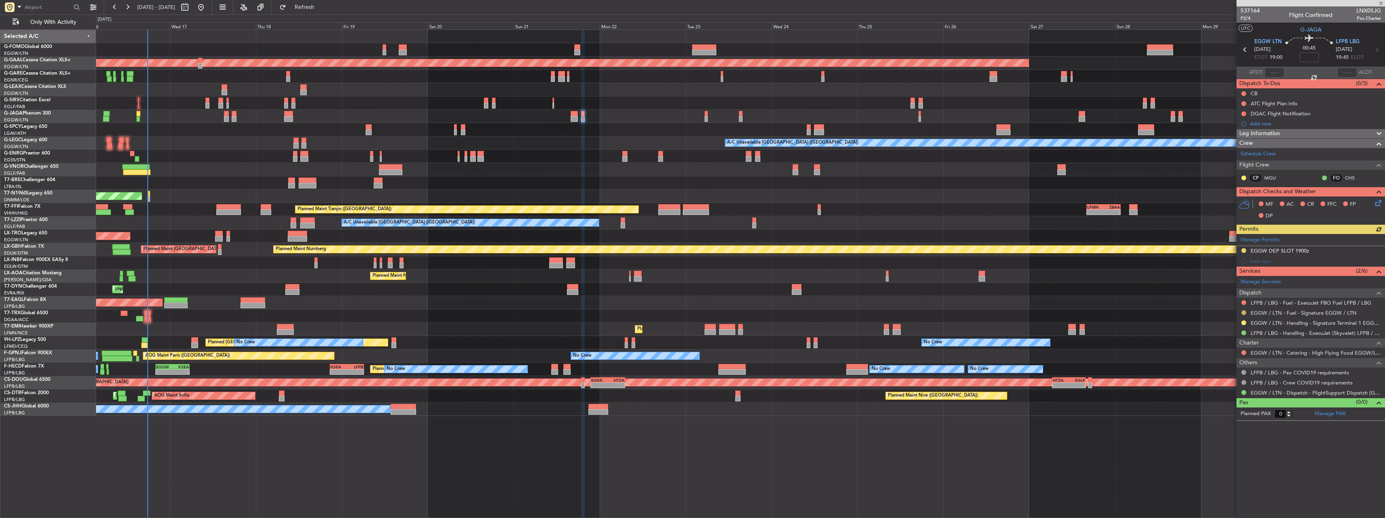
click at [1243, 314] on button at bounding box center [1243, 312] width 5 height 5
click at [1214, 410] on span "Confirmed" at bounding box center [1220, 409] width 25 height 8
click at [1243, 324] on button at bounding box center [1243, 322] width 5 height 5
click at [1215, 420] on span "Confirmed" at bounding box center [1220, 419] width 25 height 8
click at [1243, 248] on button at bounding box center [1243, 250] width 5 height 5
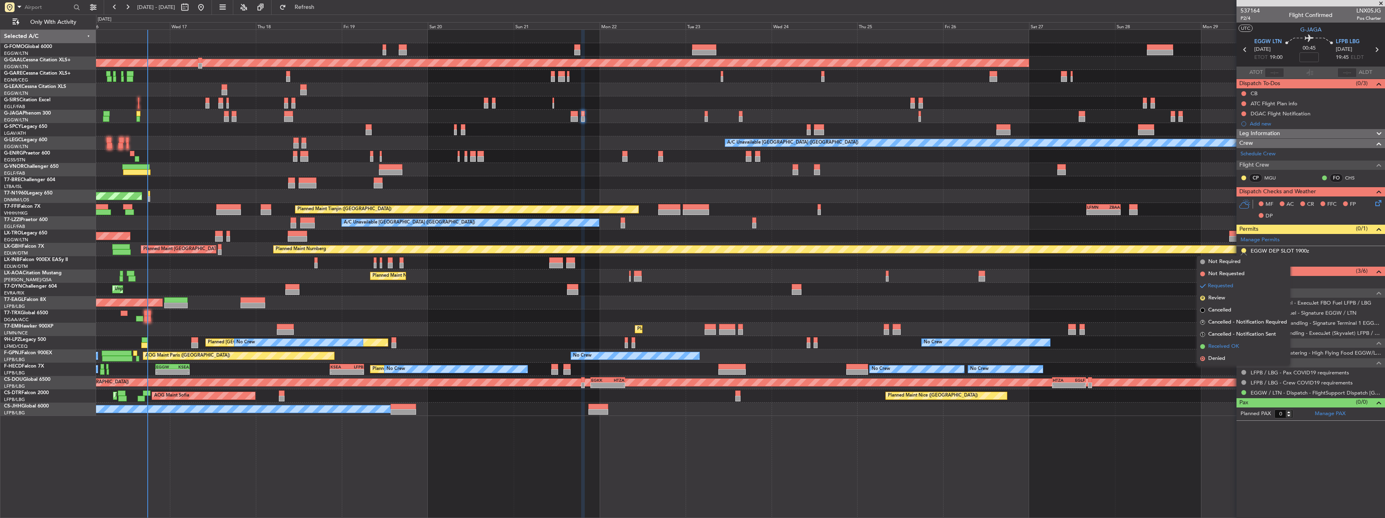
click at [1232, 347] on span "Received OK" at bounding box center [1223, 347] width 31 height 8
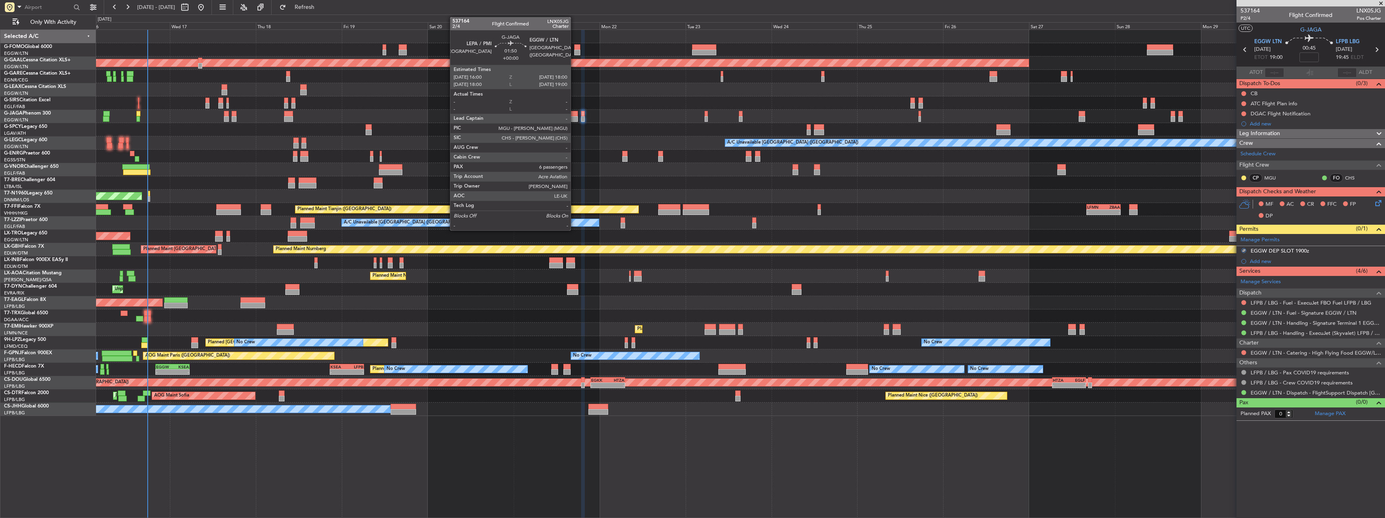
click at [575, 116] on div at bounding box center [574, 114] width 7 height 6
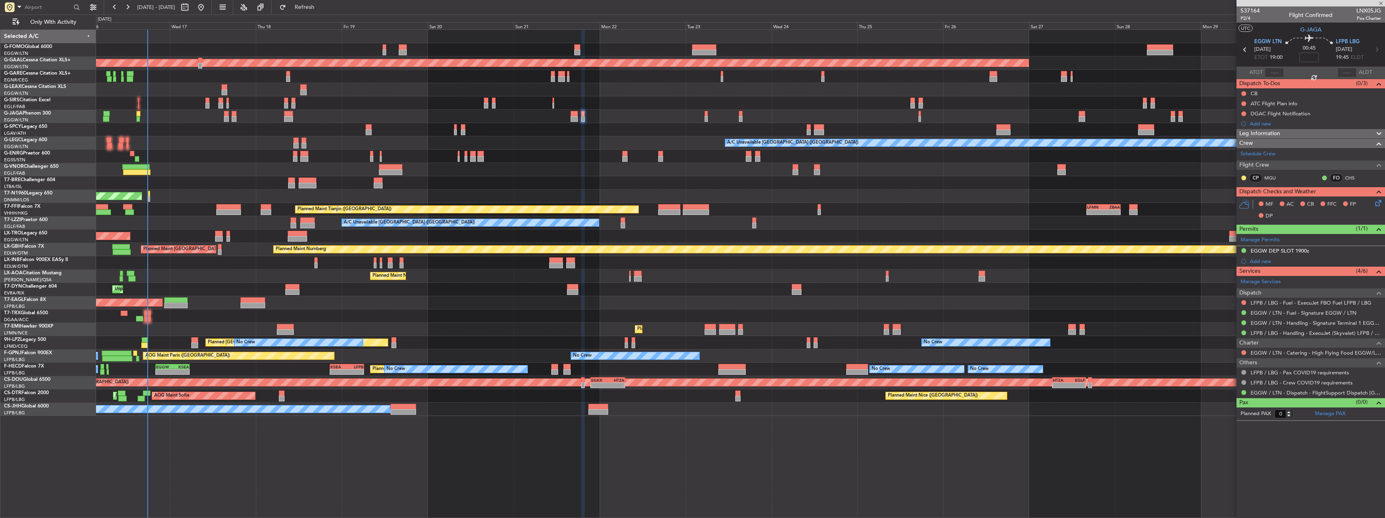
type input "6"
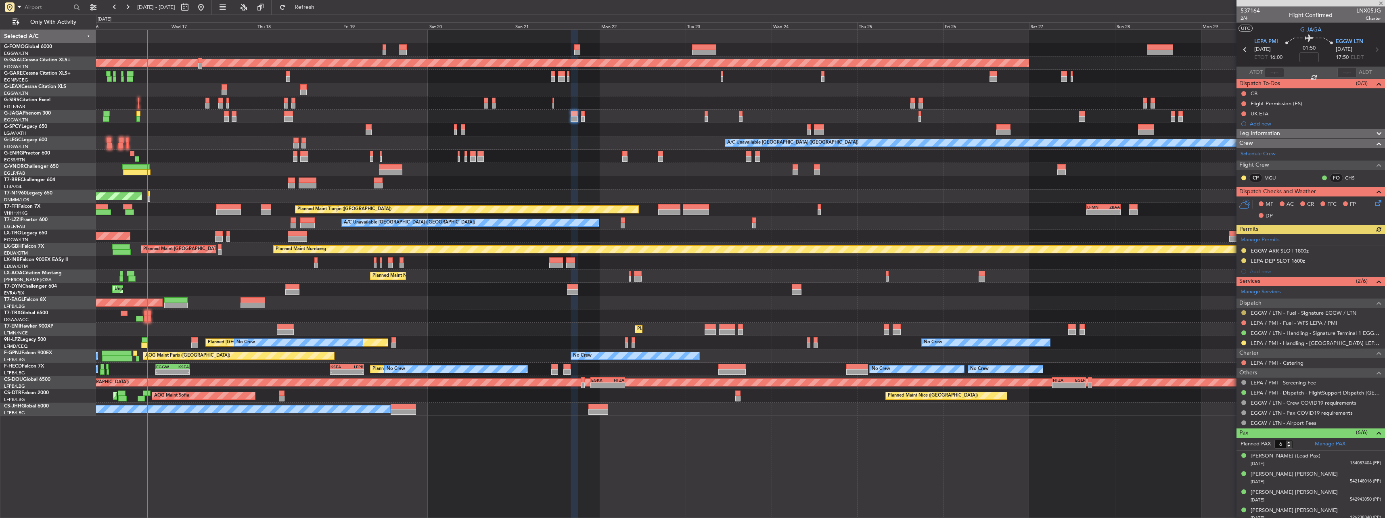
click at [1243, 312] on button at bounding box center [1243, 312] width 5 height 5
click at [1212, 408] on span "Confirmed" at bounding box center [1220, 409] width 25 height 8
click at [1244, 250] on button at bounding box center [1243, 250] width 5 height 5
click at [1227, 348] on span "Received OK" at bounding box center [1223, 347] width 31 height 8
click at [148, 337] on div "No Crew [GEOGRAPHIC_DATA] ([GEOGRAPHIC_DATA]) No Crew Planned Maint Cannes ([GE…" at bounding box center [740, 342] width 1289 height 13
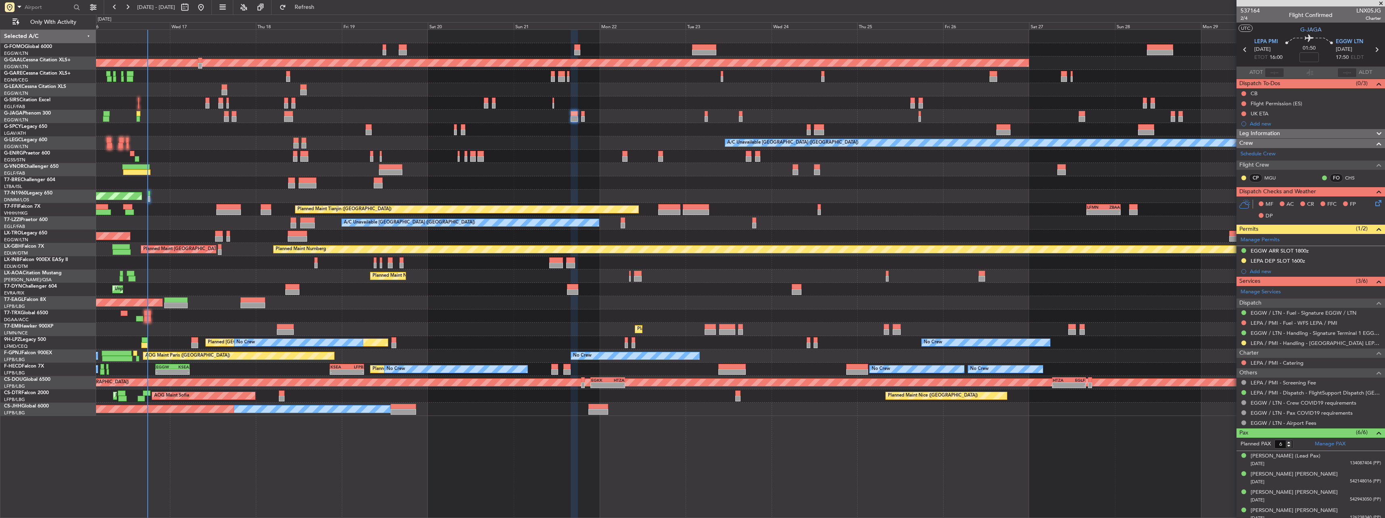
click at [144, 341] on div at bounding box center [145, 340] width 6 height 6
type input "-00:05"
type input "16:17"
type input "0"
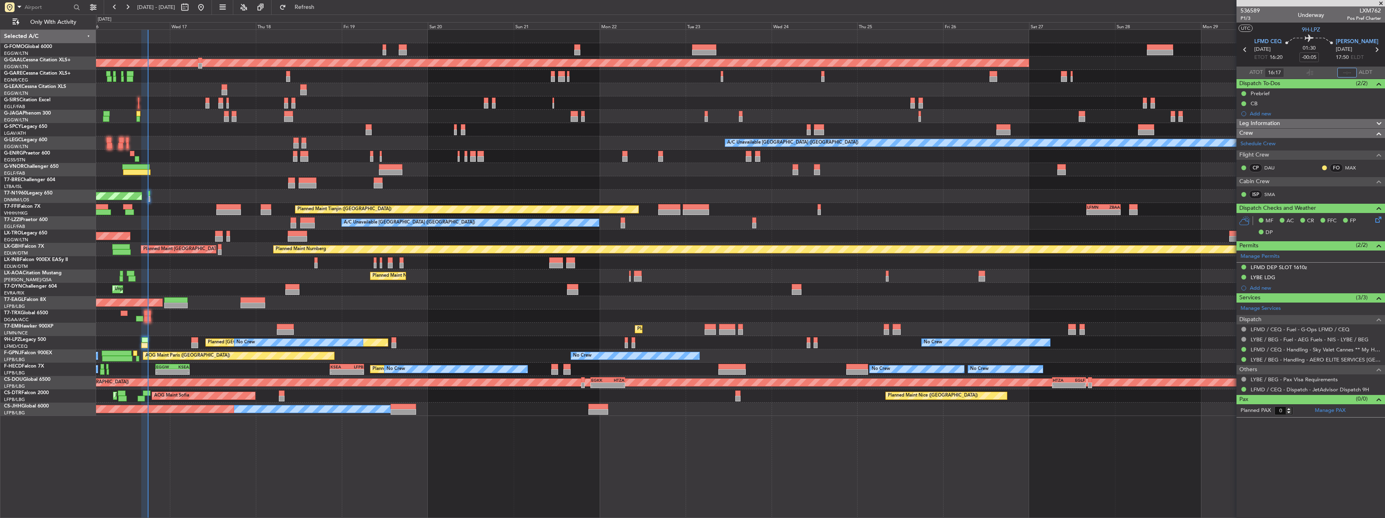
click at [1350, 72] on input "text" at bounding box center [1347, 73] width 19 height 10
type input "17:45"
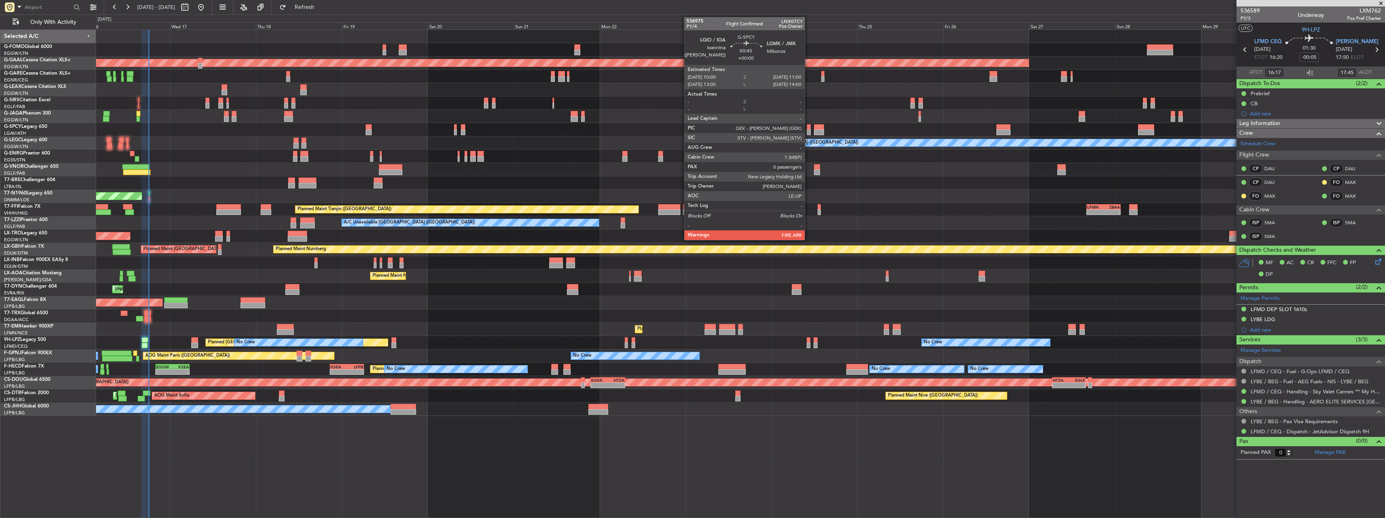
click at [808, 130] on div at bounding box center [809, 133] width 4 height 6
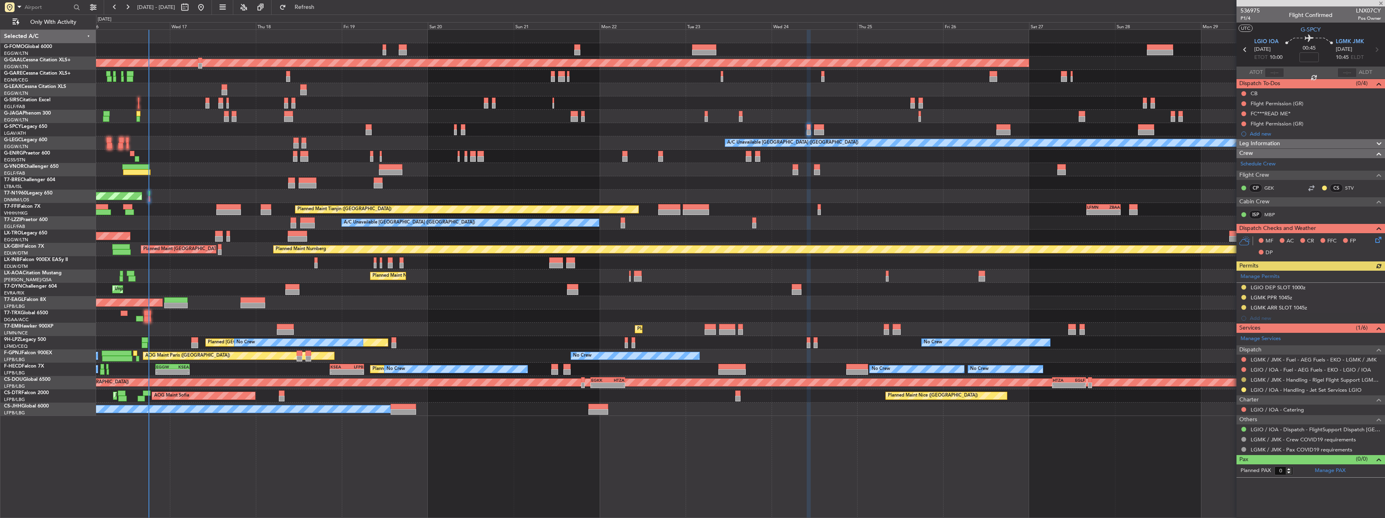
click at [1245, 380] on button at bounding box center [1243, 379] width 5 height 5
click at [1217, 477] on span "Confirmed" at bounding box center [1220, 476] width 25 height 8
drag, startPoint x: 1255, startPoint y: 299, endPoint x: 1268, endPoint y: 316, distance: 21.9
click at [1255, 299] on div "LGMK PPR 1045z" at bounding box center [1272, 297] width 42 height 7
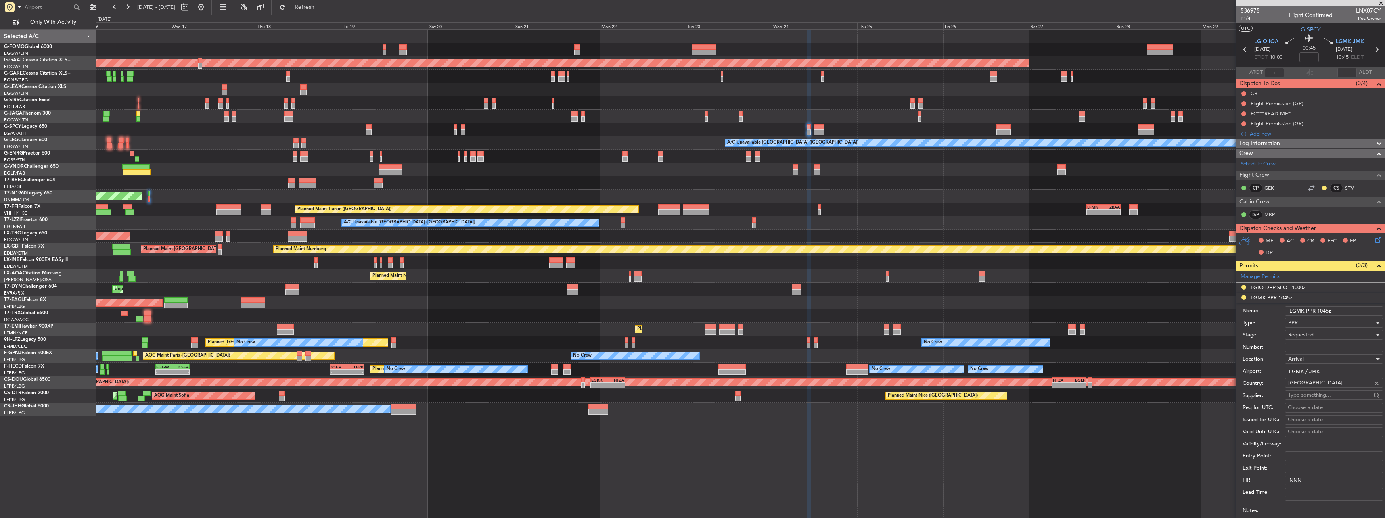
click at [1315, 347] on input "Number:" at bounding box center [1334, 348] width 98 height 10
paste input "LGMKARIG240200"
type input "LGMKARIG240200"
click at [1314, 335] on div "Requested" at bounding box center [1331, 335] width 86 height 12
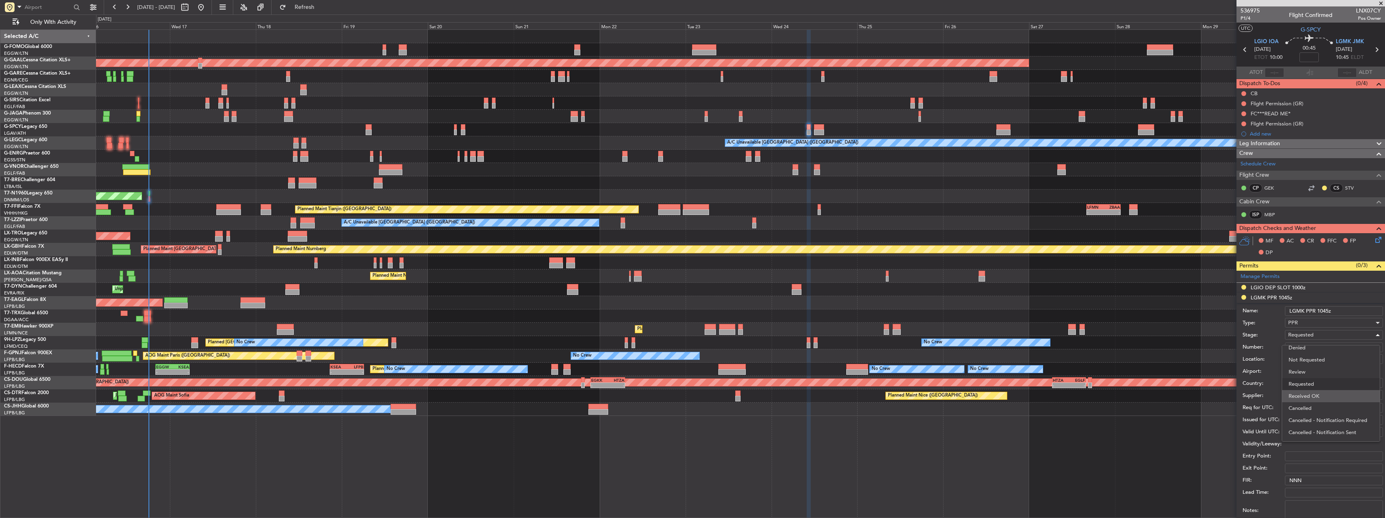
click at [1327, 399] on span "Received OK" at bounding box center [1331, 396] width 85 height 12
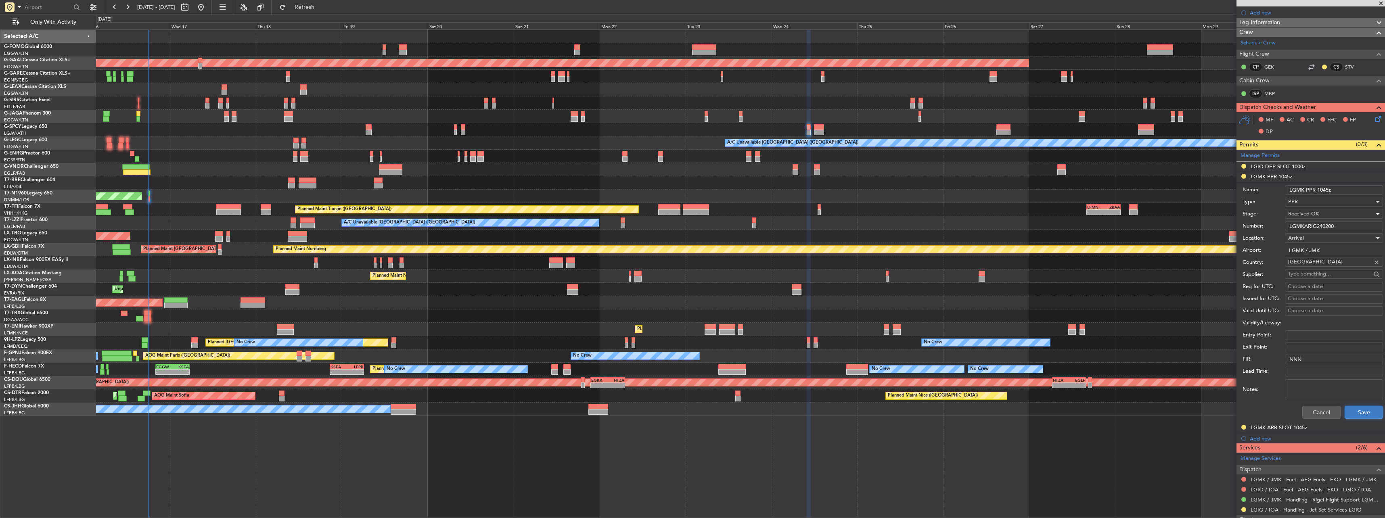
click at [1362, 412] on button "Save" at bounding box center [1364, 412] width 38 height 13
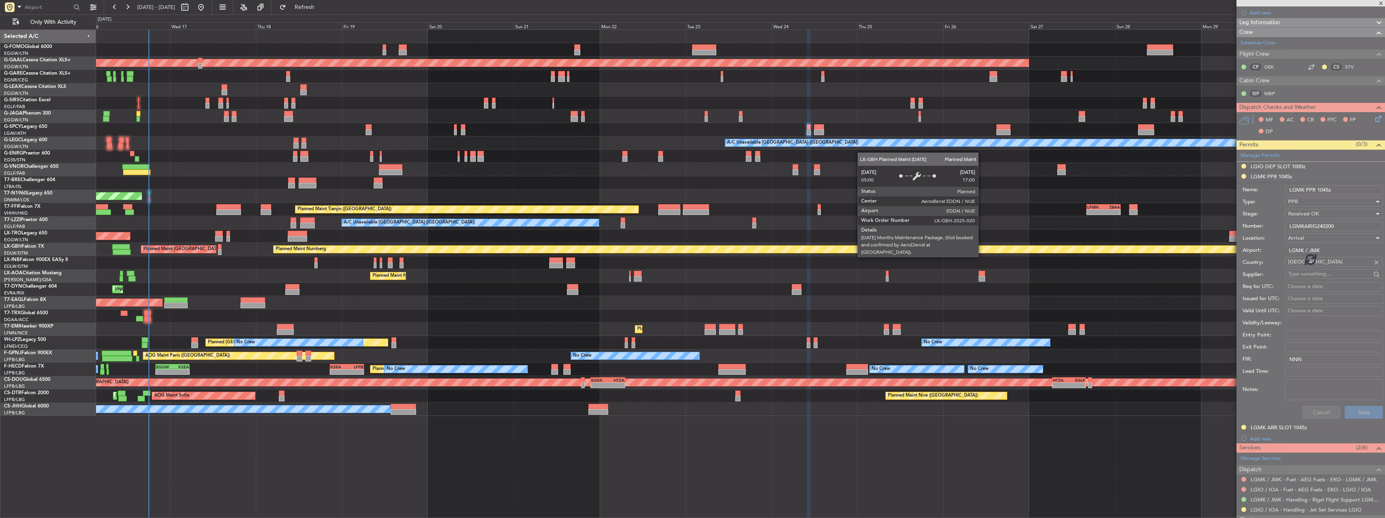
scroll to position [0, 0]
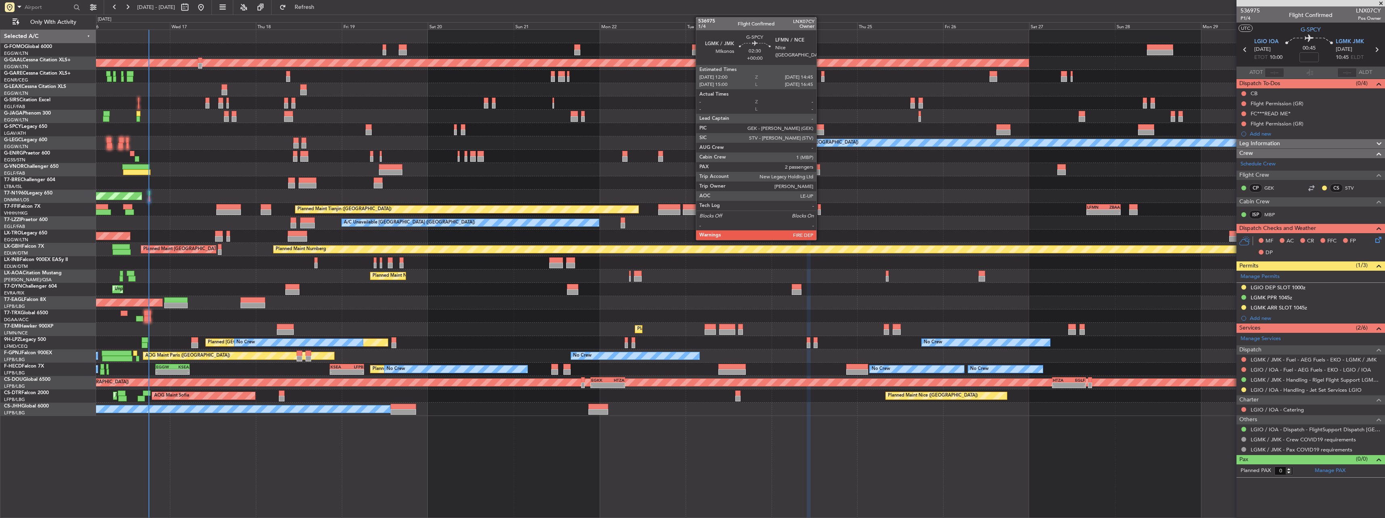
click at [820, 131] on div at bounding box center [819, 133] width 10 height 6
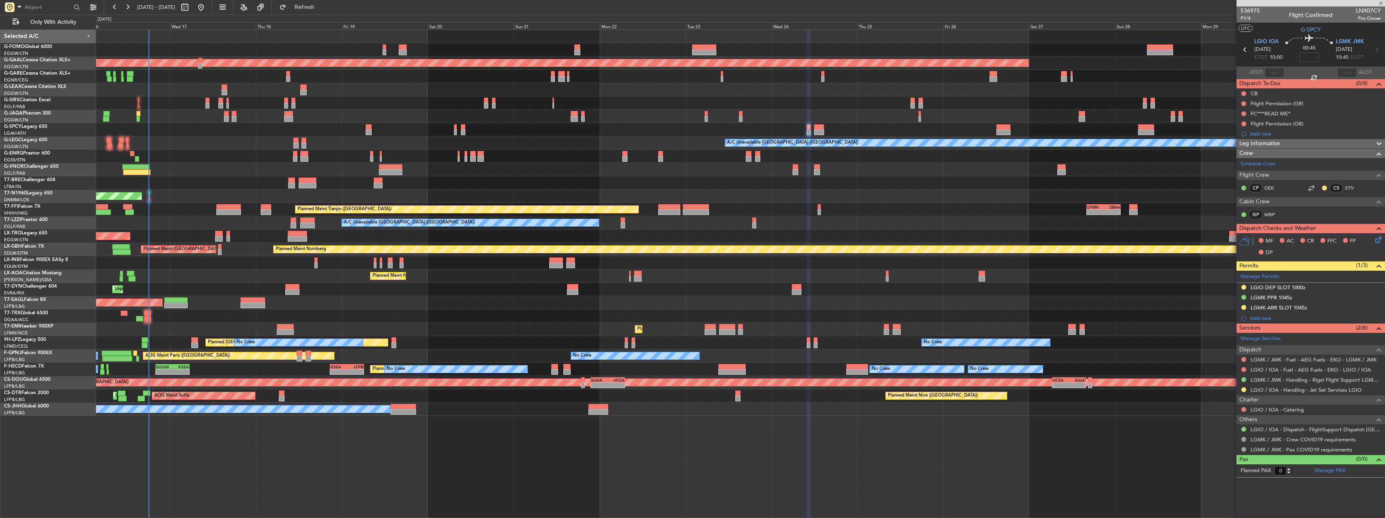
type input "2"
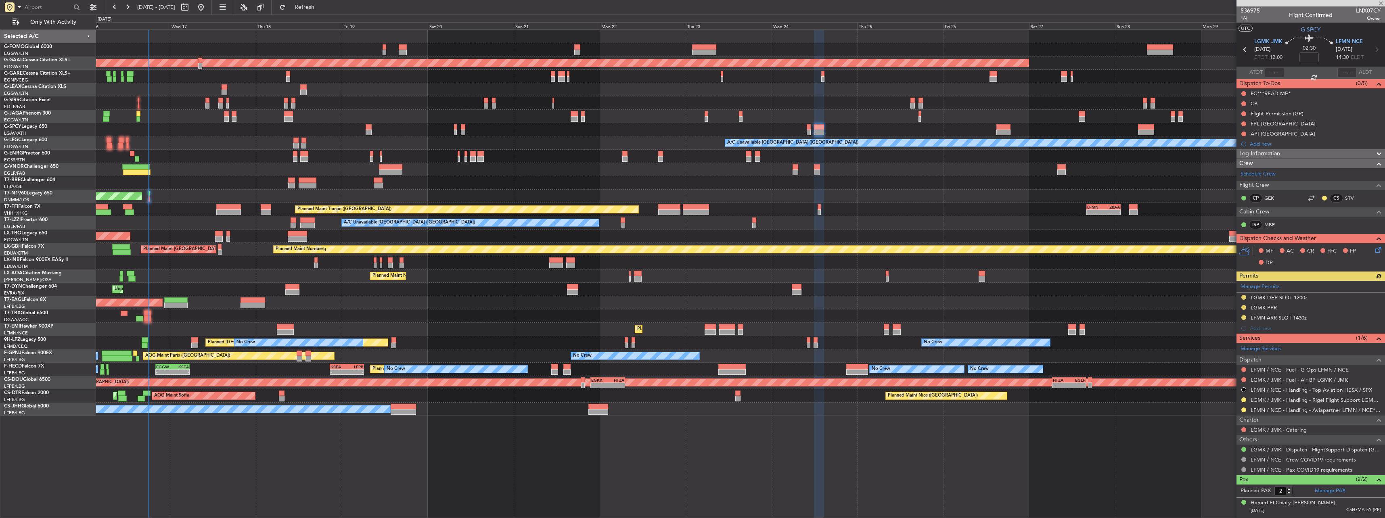
click at [1247, 310] on div "Manage Permits LGMK DEP SLOT 1200z LGMK PPR LFMN ARR SLOT 1430z Add new" at bounding box center [1311, 307] width 149 height 53
click at [1260, 309] on div "LGMK PPR" at bounding box center [1264, 307] width 26 height 7
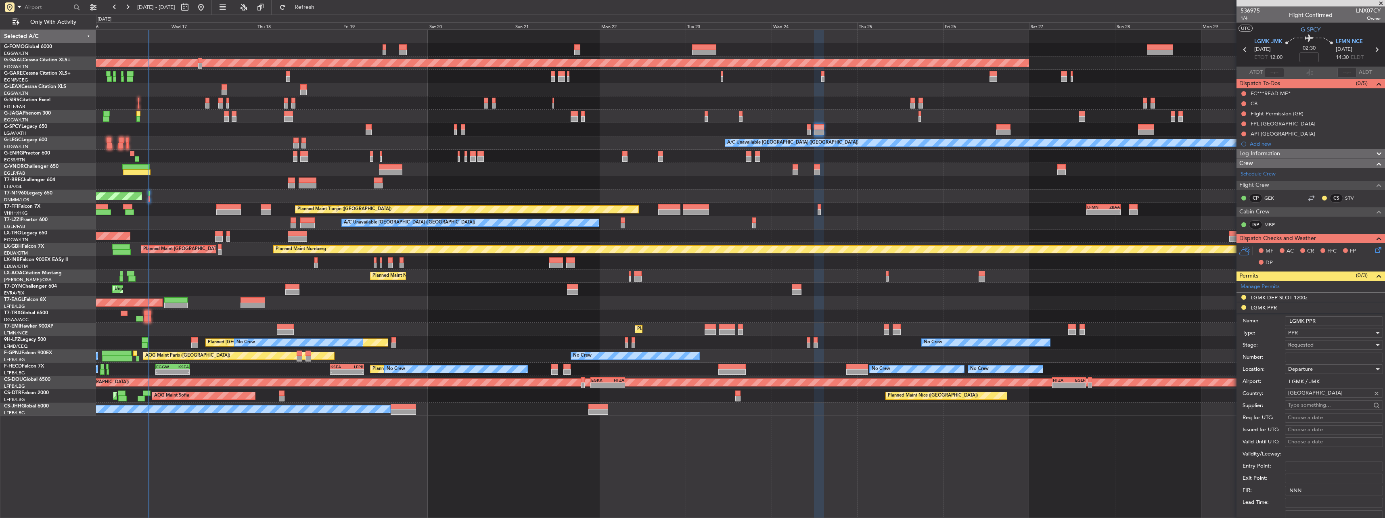
click at [1310, 358] on input "Number:" at bounding box center [1334, 358] width 98 height 10
paste input "LGMKDRIG240200"
type input "LGMKDRIG240200"
click at [1306, 343] on span "Requested" at bounding box center [1300, 344] width 25 height 7
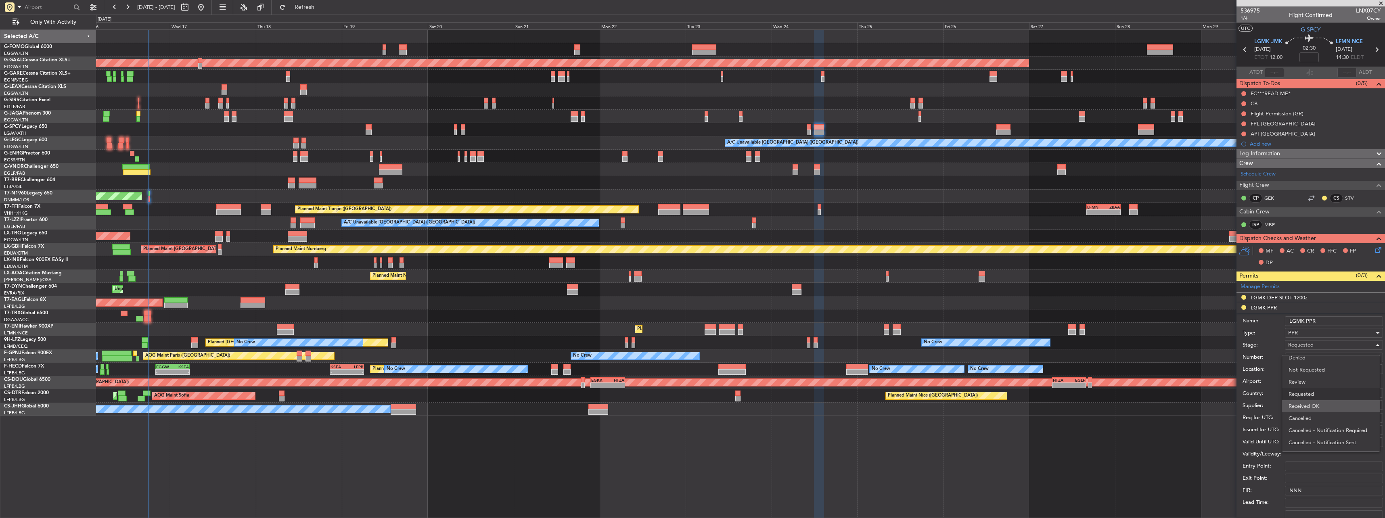
click at [1315, 402] on span "Received OK" at bounding box center [1331, 406] width 85 height 12
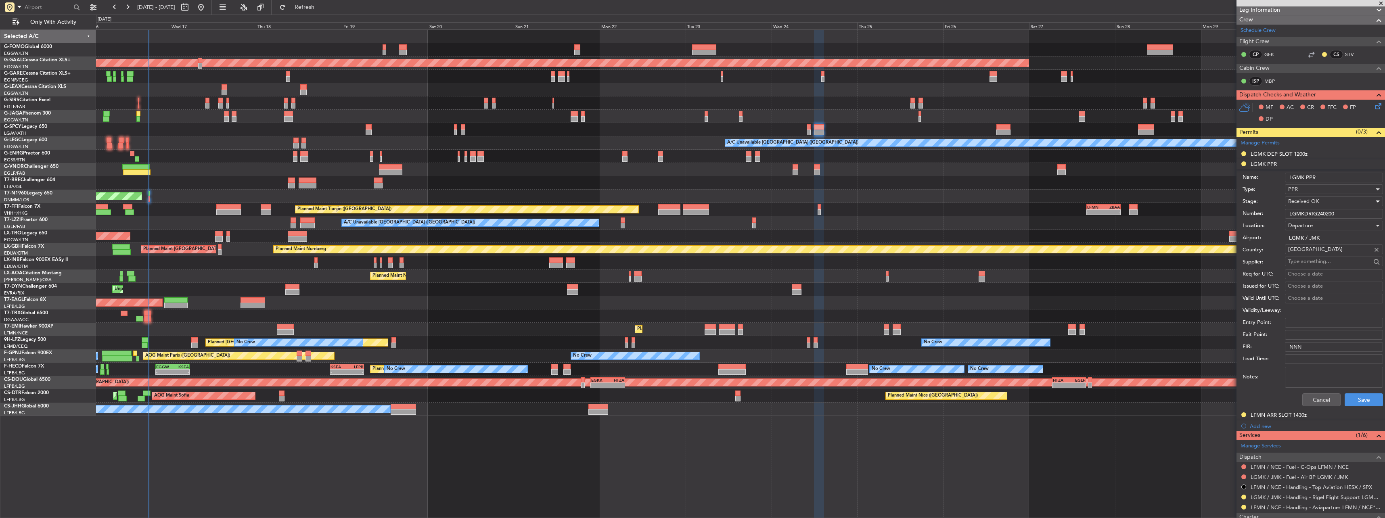
scroll to position [161, 0]
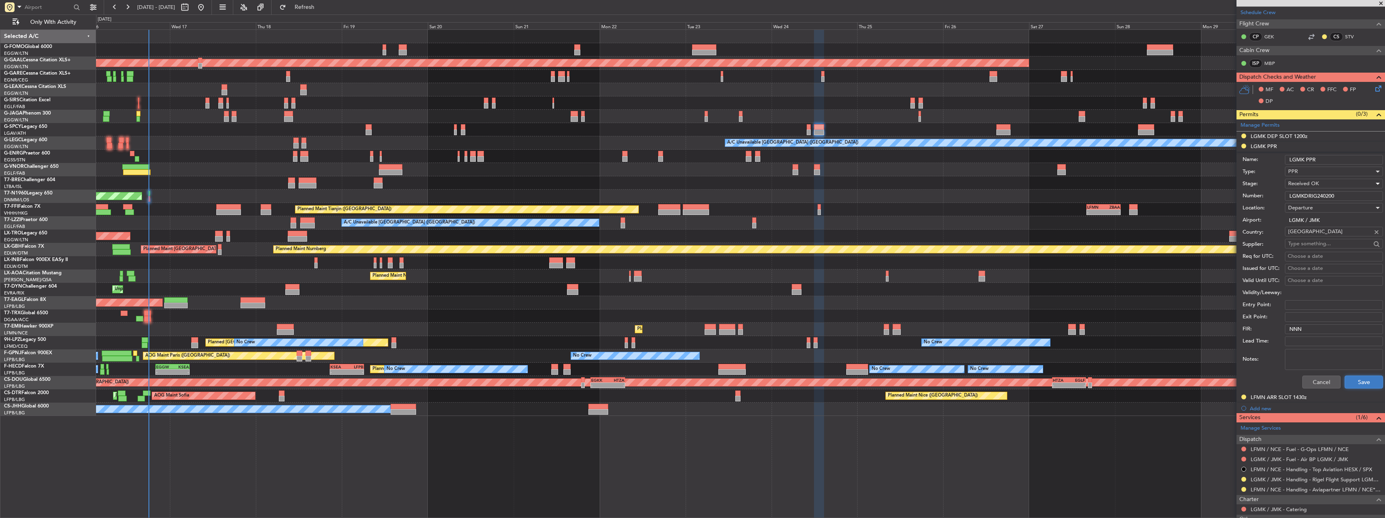
click at [1357, 387] on button "Save" at bounding box center [1364, 382] width 38 height 13
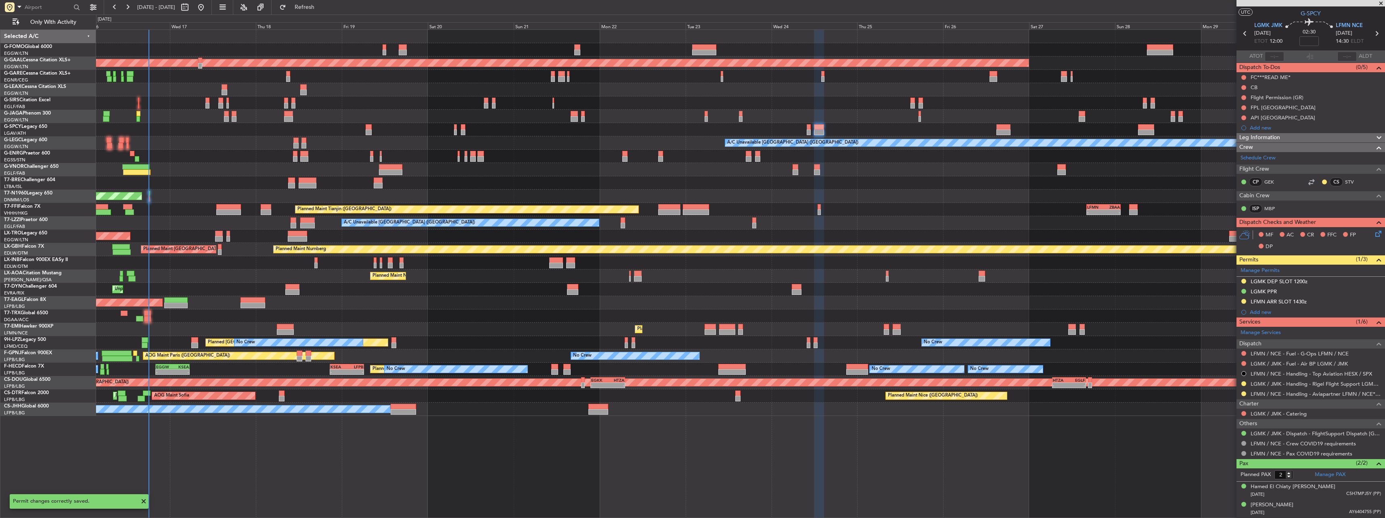
scroll to position [16, 0]
click at [1253, 295] on div "LGMK PPR" at bounding box center [1264, 292] width 26 height 7
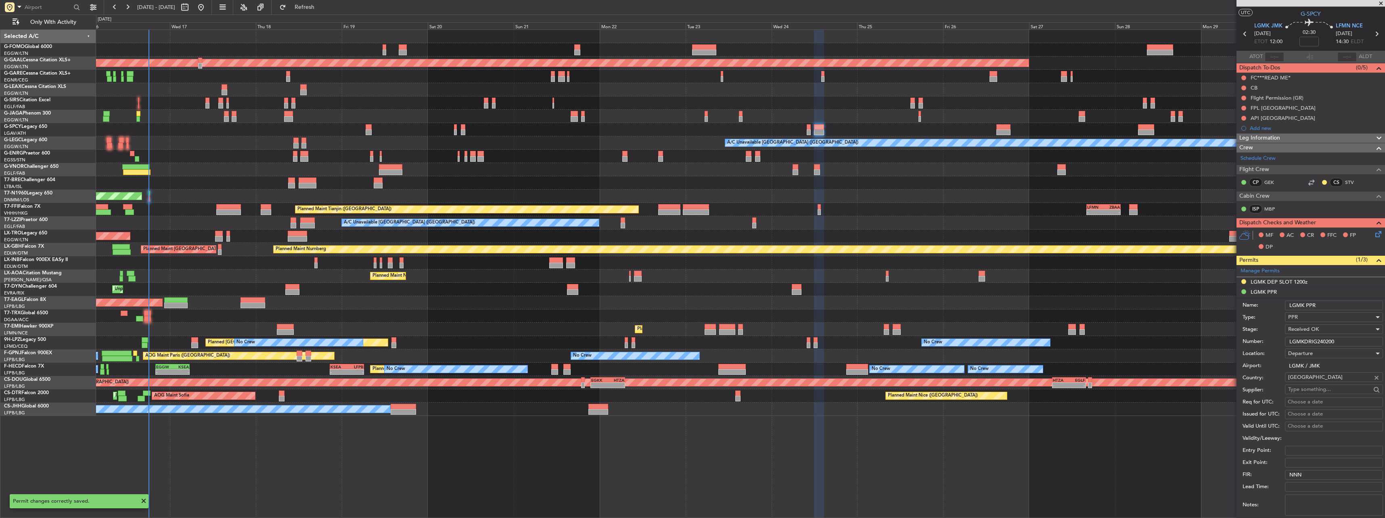
scroll to position [161, 0]
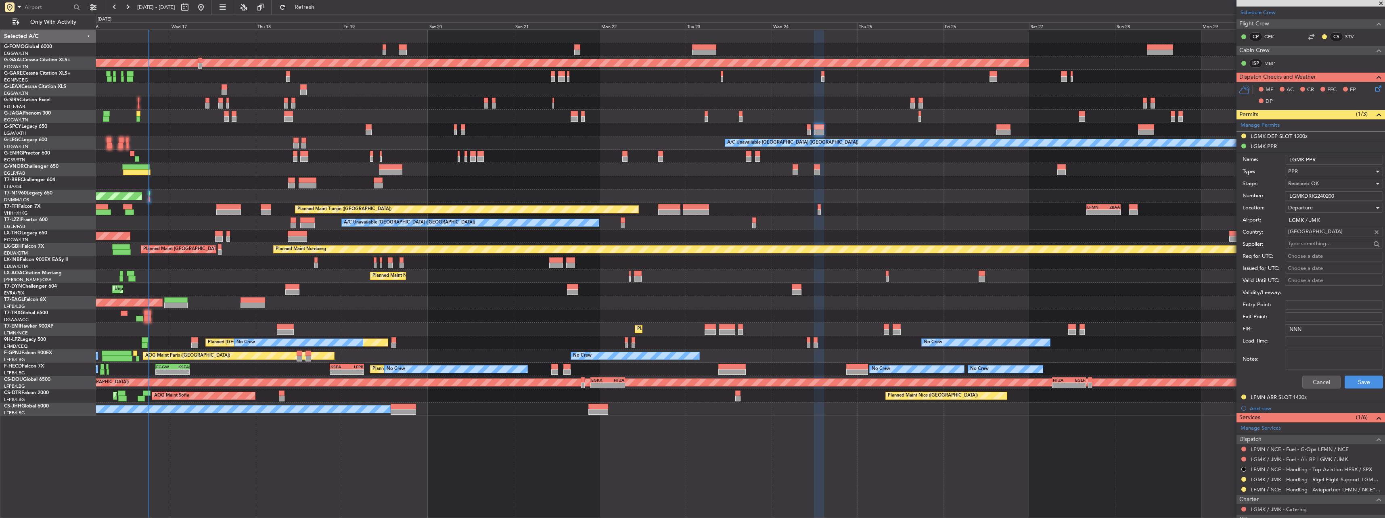
drag, startPoint x: 1342, startPoint y: 196, endPoint x: 1299, endPoint y: 197, distance: 42.8
click at [1299, 197] on input "LGMKDRIG240200" at bounding box center [1334, 196] width 98 height 10
paste input "LGMK03186160925/2409251100/2409251200"
click at [1302, 195] on input "LGMLGMK03186160925/2409251100/2409251200" at bounding box center [1334, 196] width 98 height 10
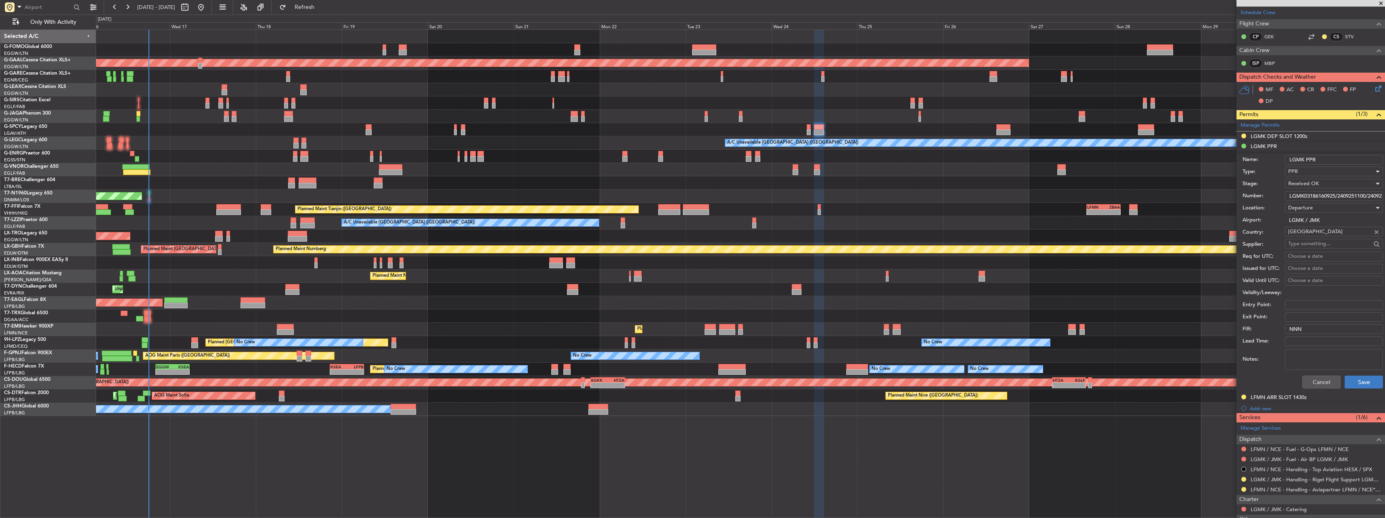
type input "LGMK03186160925/2409251100/2409251200"
click at [1356, 386] on button "Save" at bounding box center [1364, 382] width 38 height 13
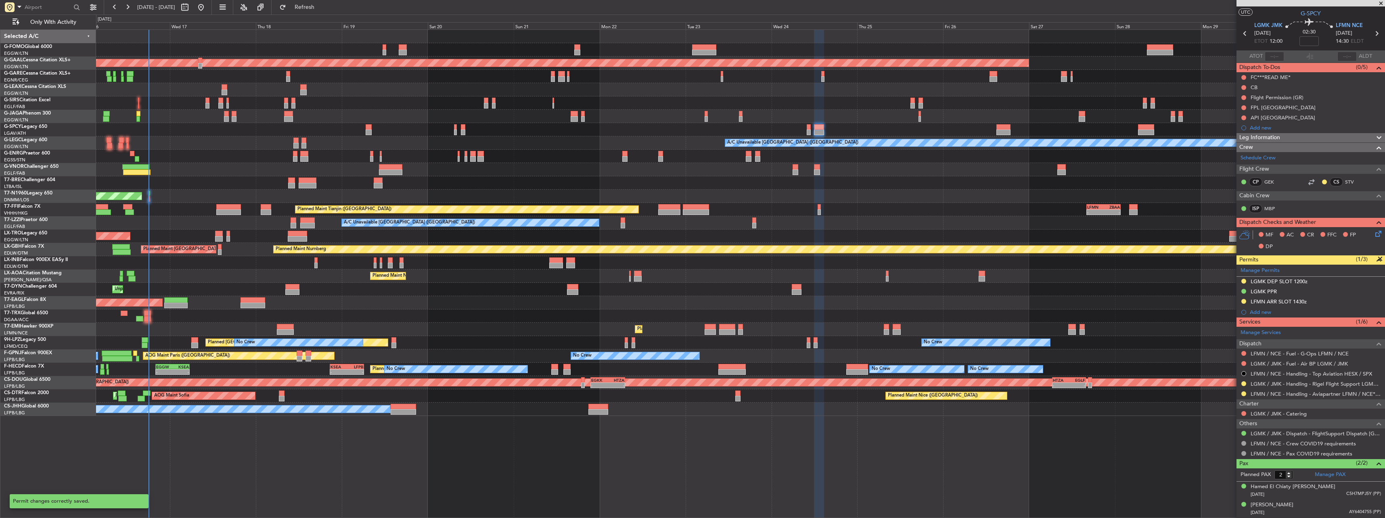
scroll to position [16, 0]
click at [1260, 280] on div "LGMK DEP SLOT 1200z" at bounding box center [1279, 281] width 57 height 7
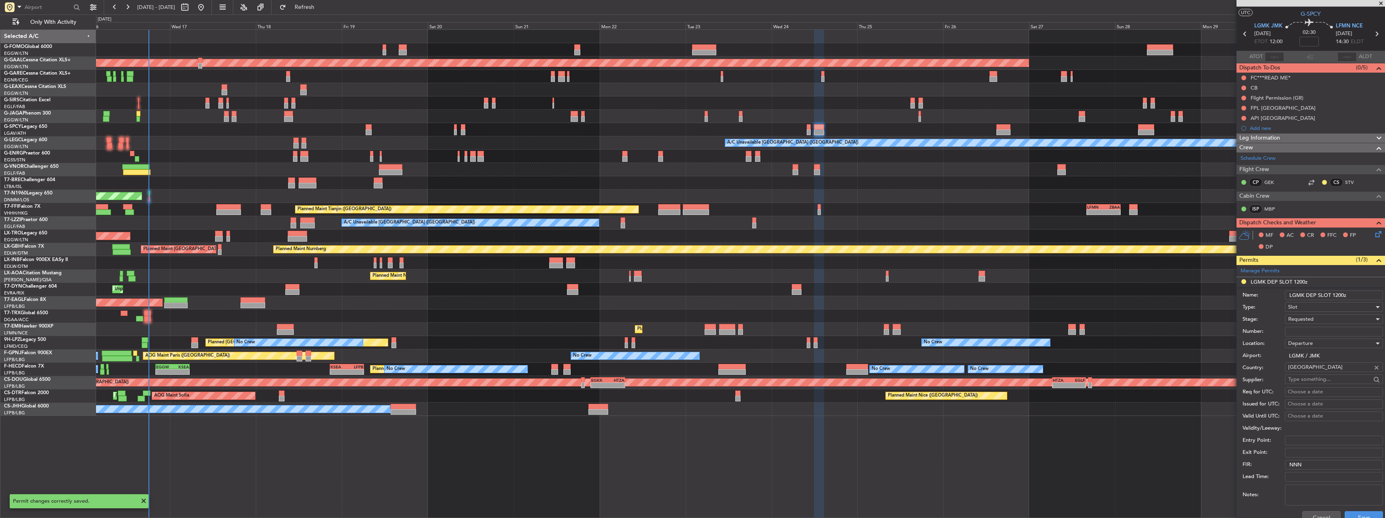
scroll to position [161, 0]
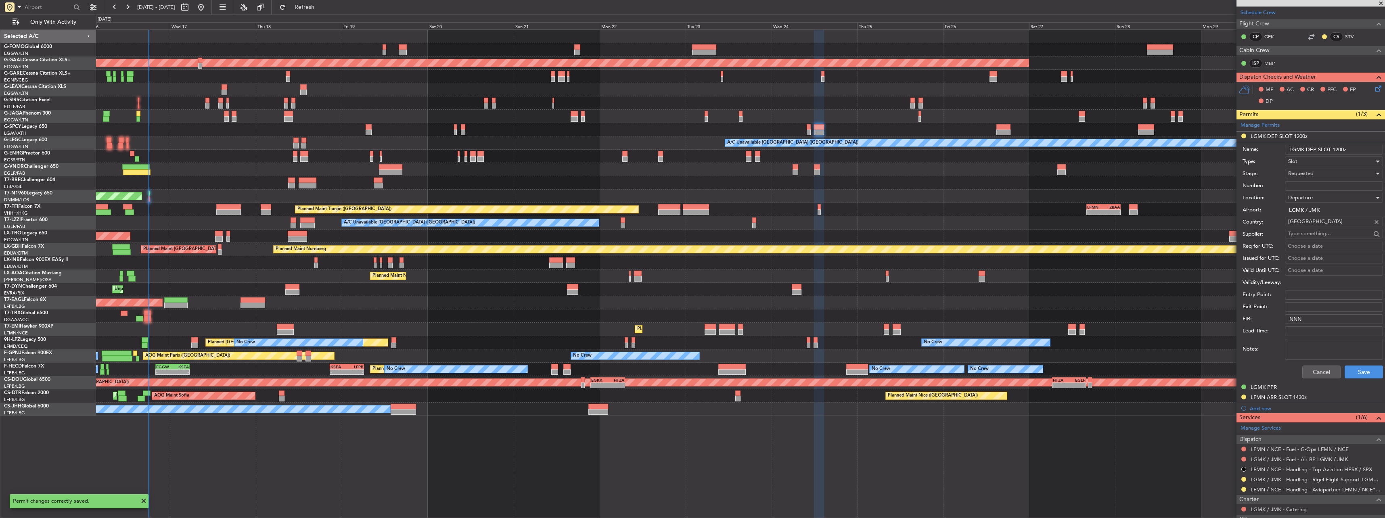
click at [1324, 170] on div "Requested" at bounding box center [1331, 173] width 86 height 12
click at [1324, 170] on div at bounding box center [692, 259] width 1385 height 518
click at [1322, 172] on div "Requested" at bounding box center [1331, 173] width 86 height 12
click at [1321, 234] on span "Received OK" at bounding box center [1331, 235] width 85 height 12
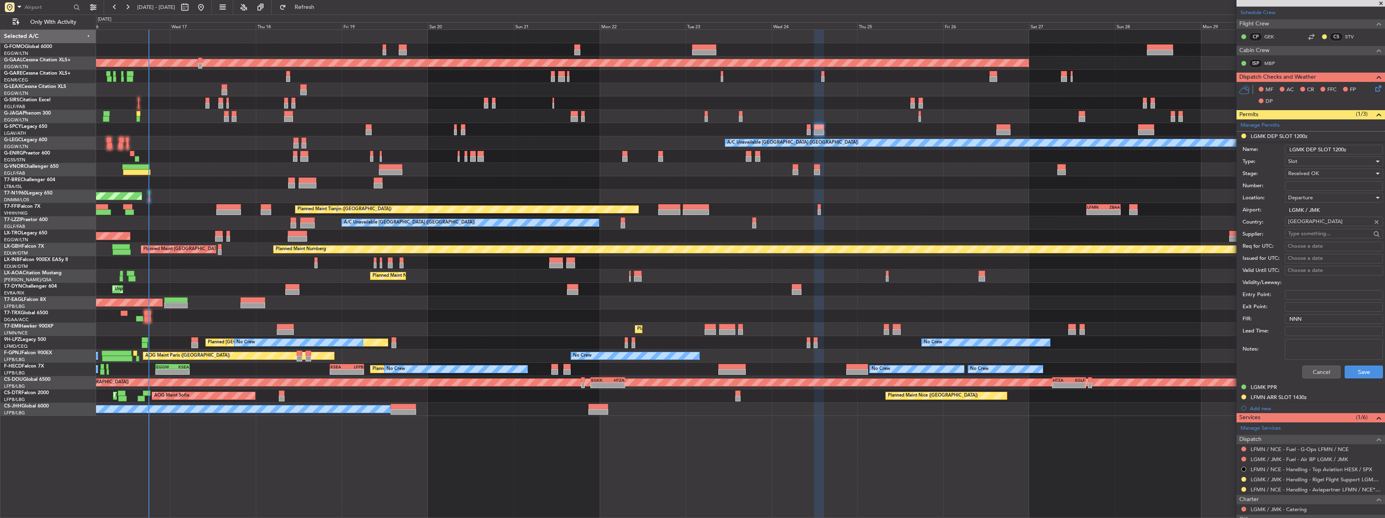
click at [1307, 181] on input "Number:" at bounding box center [1334, 186] width 98 height 10
paste input "LGMKDRIG240200"
type input "LGMKDRIG240200"
click at [1314, 197] on div "Departure" at bounding box center [1331, 198] width 86 height 12
click at [1314, 197] on div at bounding box center [692, 259] width 1385 height 518
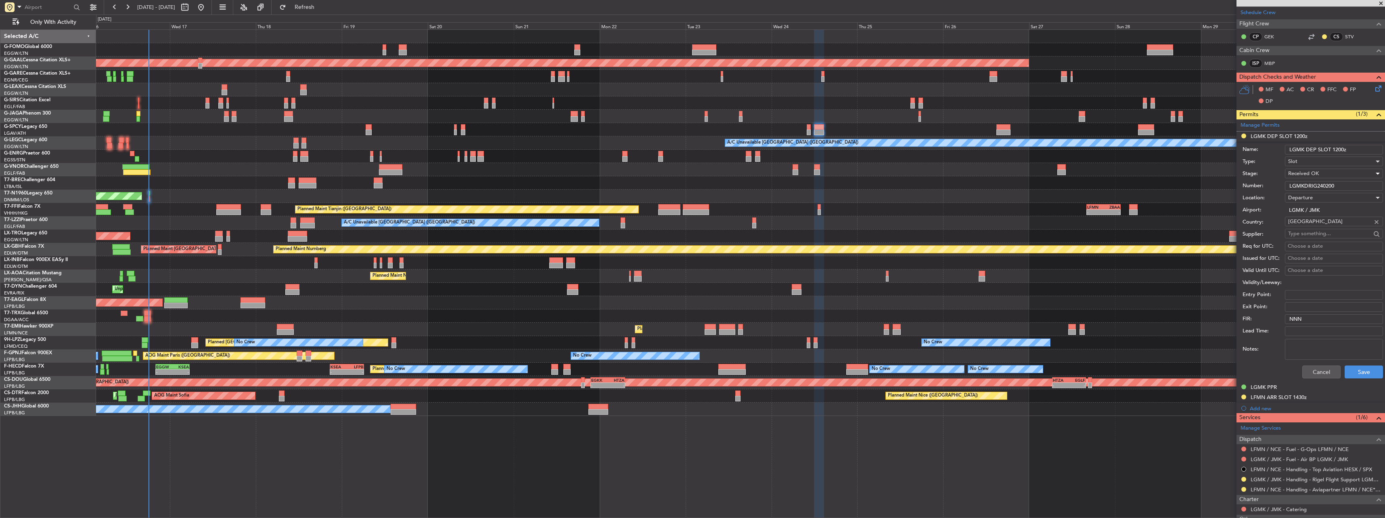
click at [1315, 172] on span "Received OK" at bounding box center [1303, 173] width 31 height 7
click at [1315, 172] on div at bounding box center [692, 259] width 1385 height 518
click at [1366, 370] on button "Save" at bounding box center [1364, 372] width 38 height 13
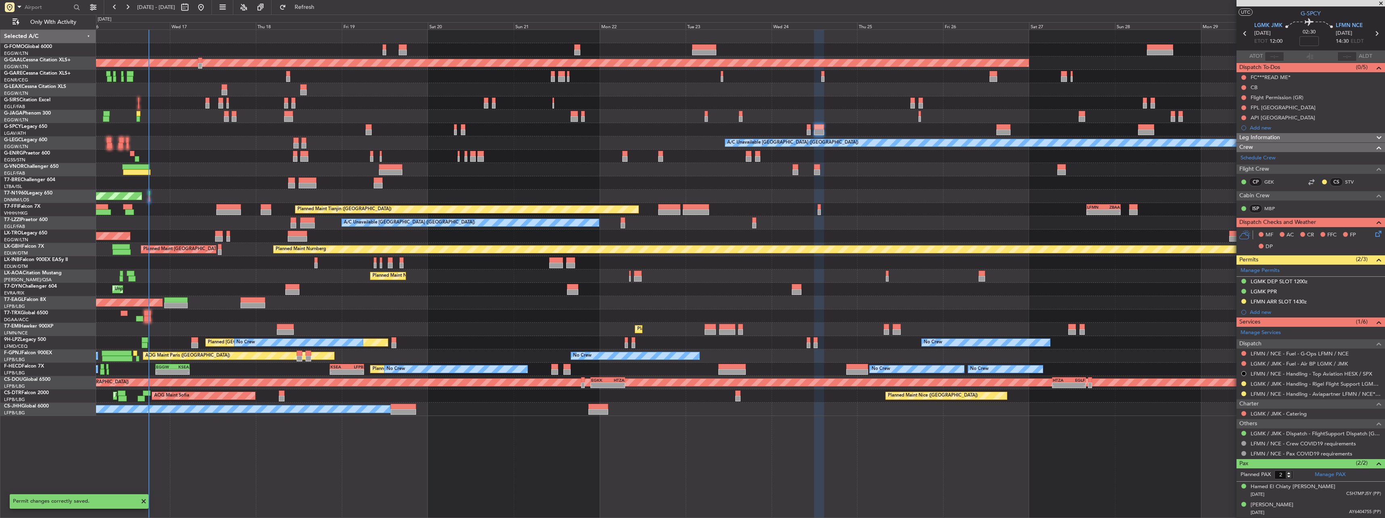
scroll to position [16, 0]
click at [1243, 382] on button at bounding box center [1243, 384] width 5 height 5
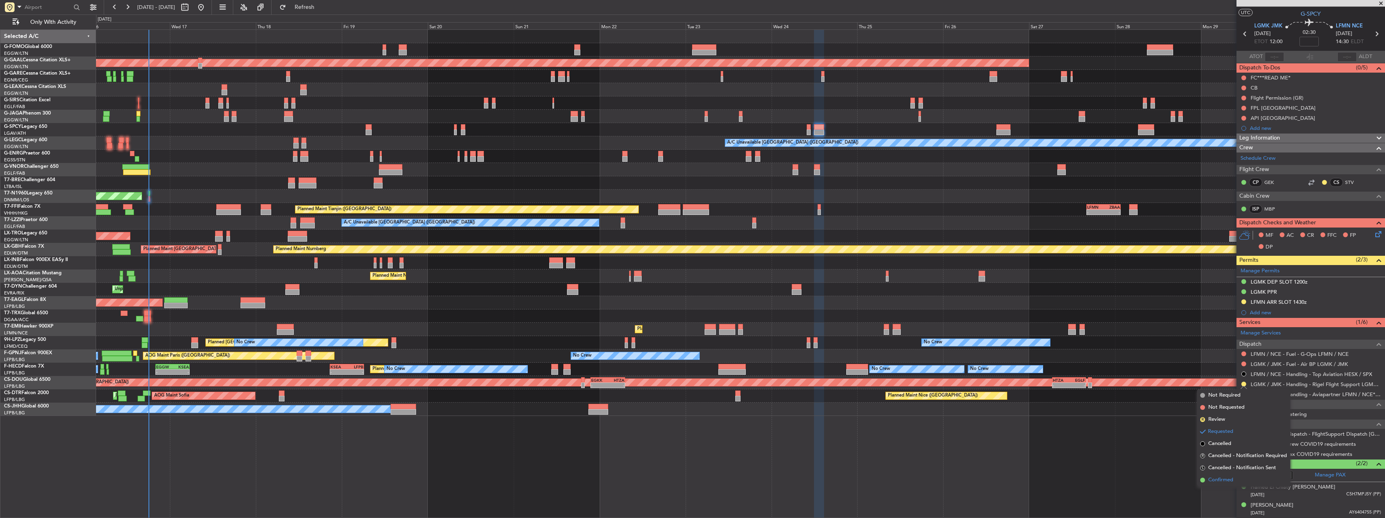
click at [1225, 481] on span "Confirmed" at bounding box center [1220, 480] width 25 height 8
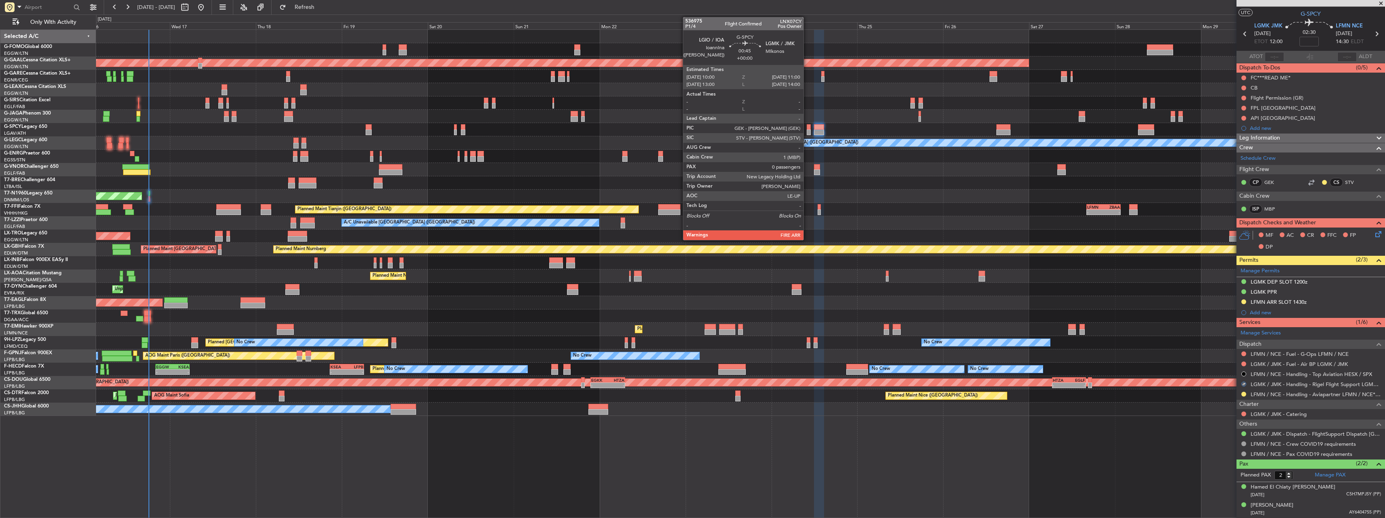
click at [807, 127] on div at bounding box center [809, 127] width 4 height 6
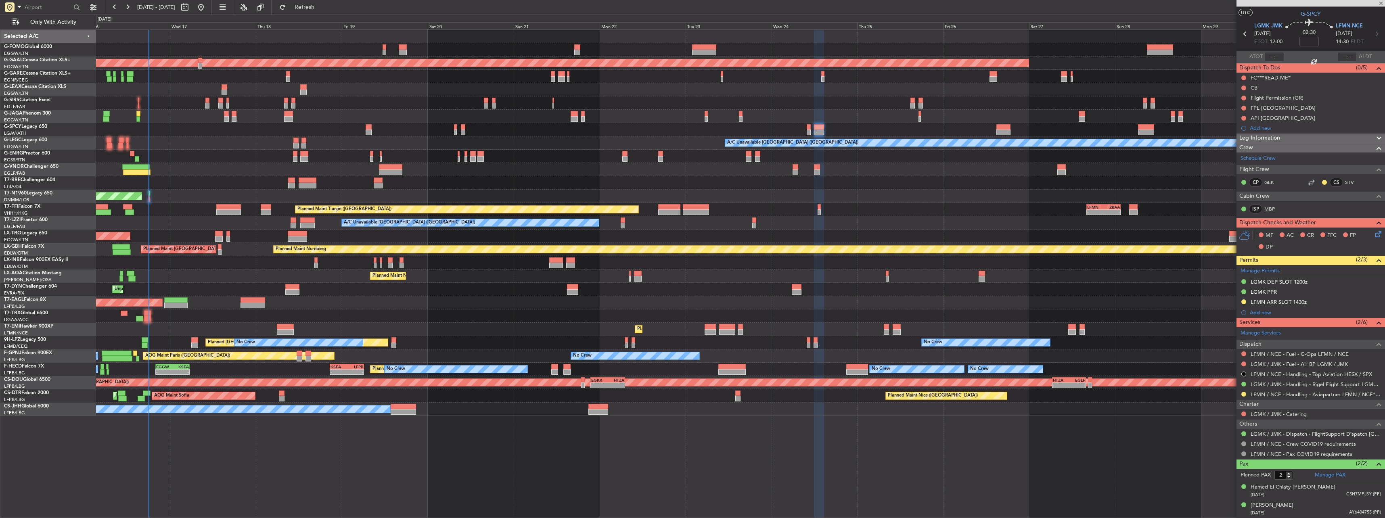
type input "0"
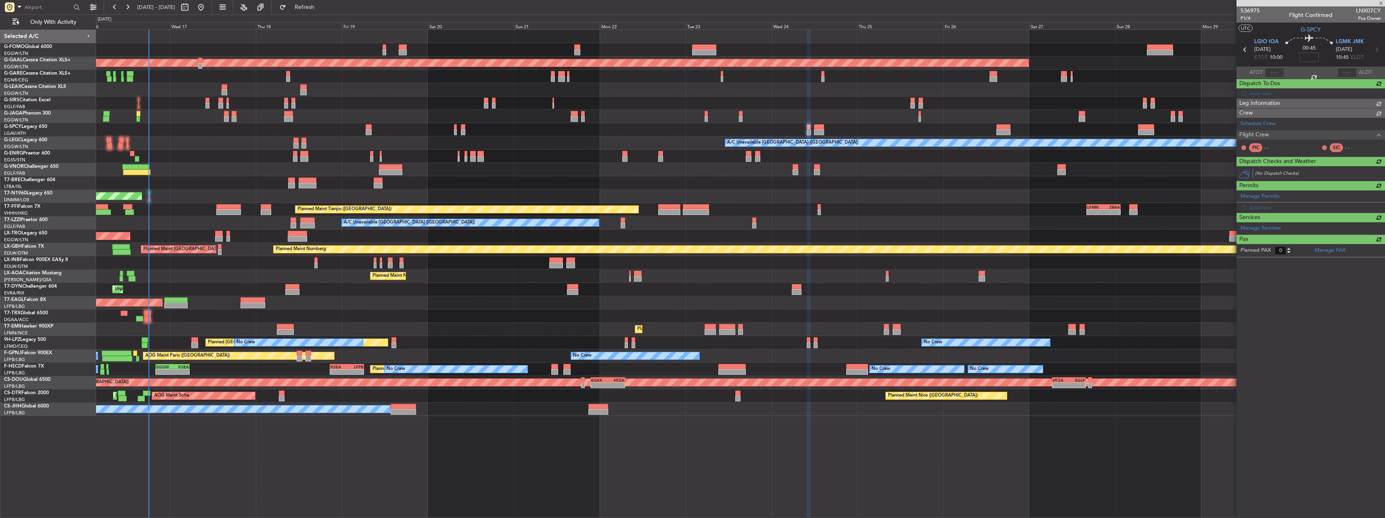
scroll to position [0, 0]
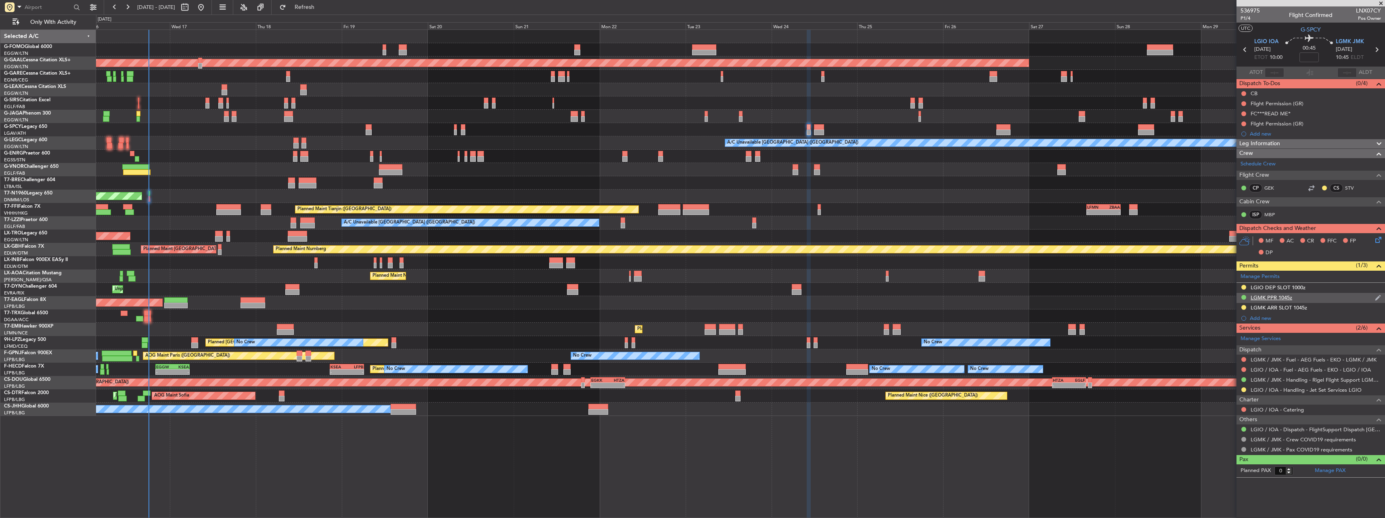
click at [1267, 296] on div "LGMK PPR 1045z" at bounding box center [1272, 297] width 42 height 7
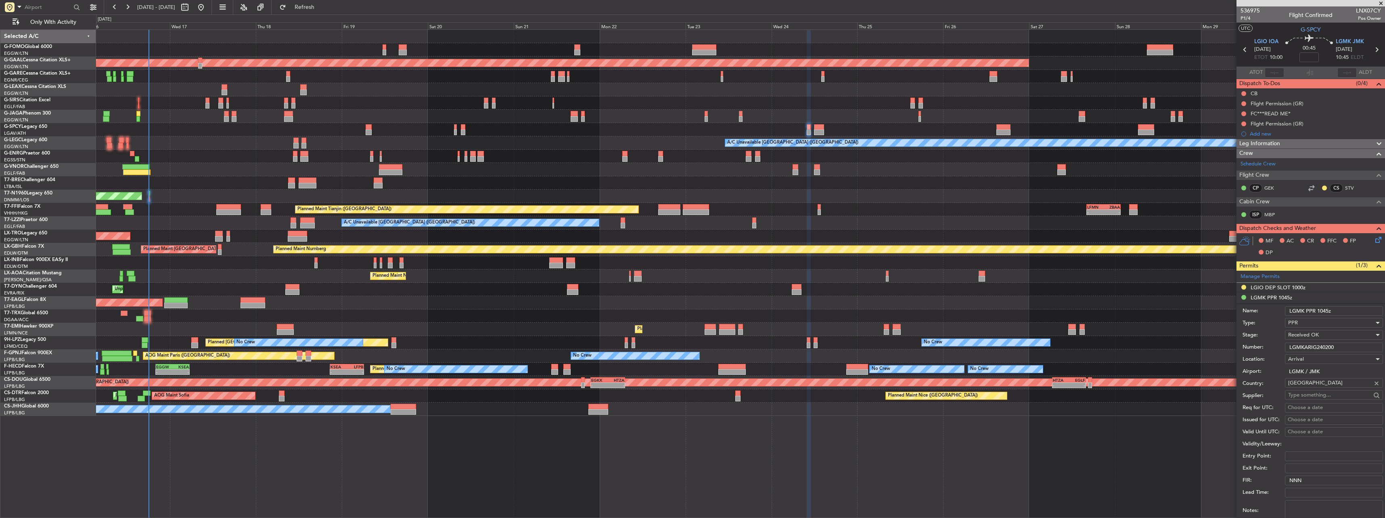
drag, startPoint x: 1341, startPoint y: 350, endPoint x: 1284, endPoint y: 350, distance: 56.5
click at [1284, 350] on div "Number: LGMKARIG240200" at bounding box center [1313, 347] width 140 height 12
paste input "LGMK03186160925/2409251100/2409251200"
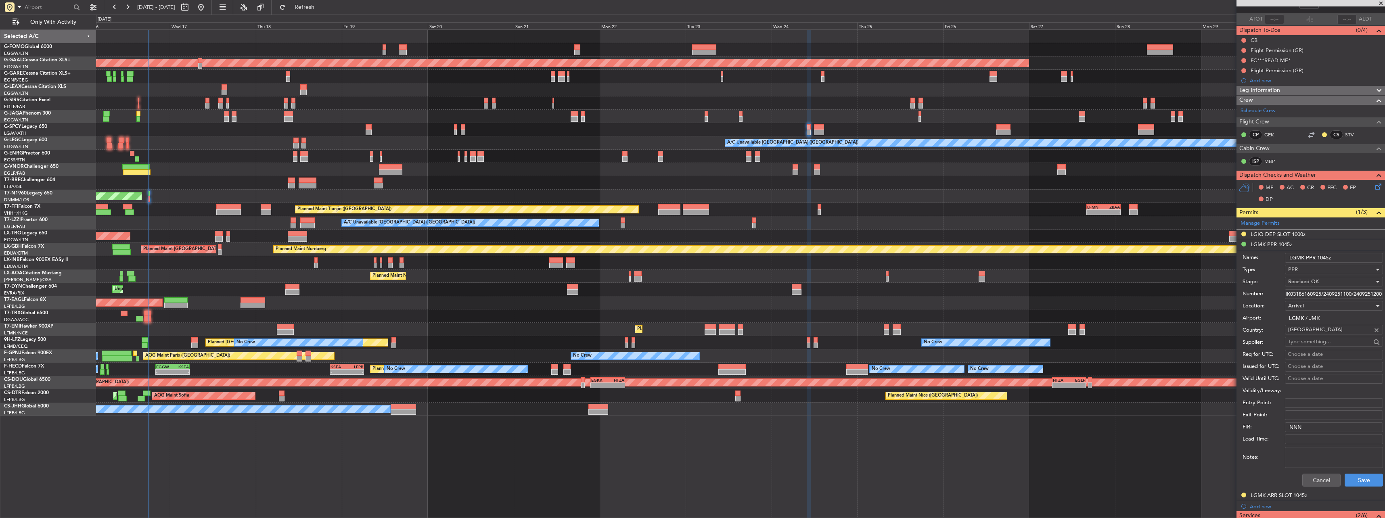
scroll to position [81, 0]
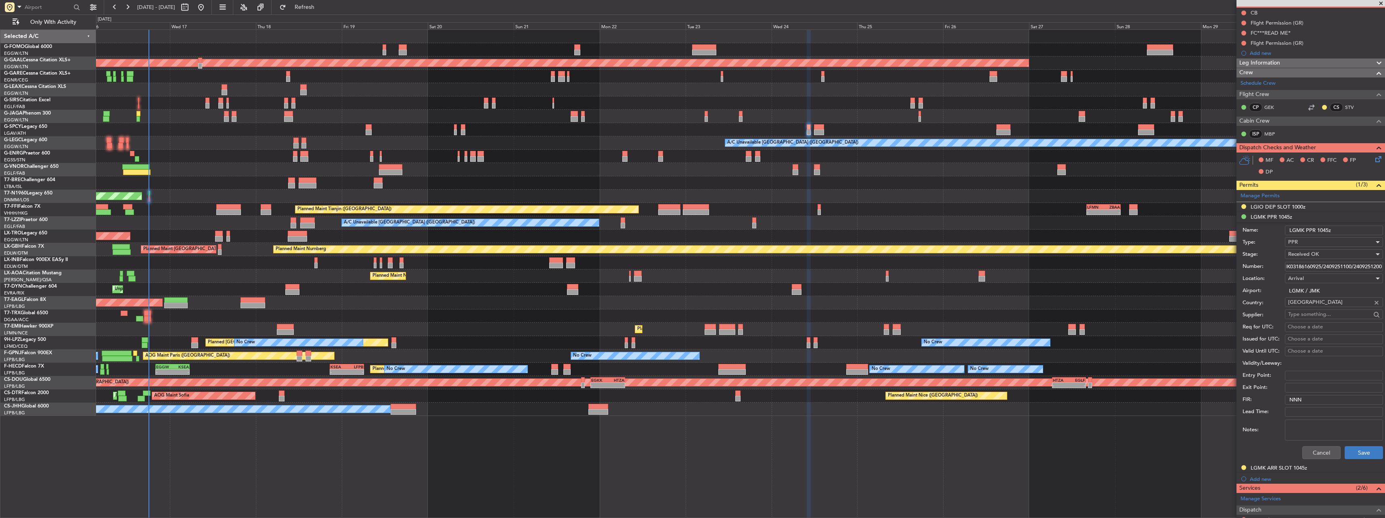
type input "LGMK03186160925/2409251100/2409251200"
click at [1345, 455] on button "Save" at bounding box center [1364, 452] width 38 height 13
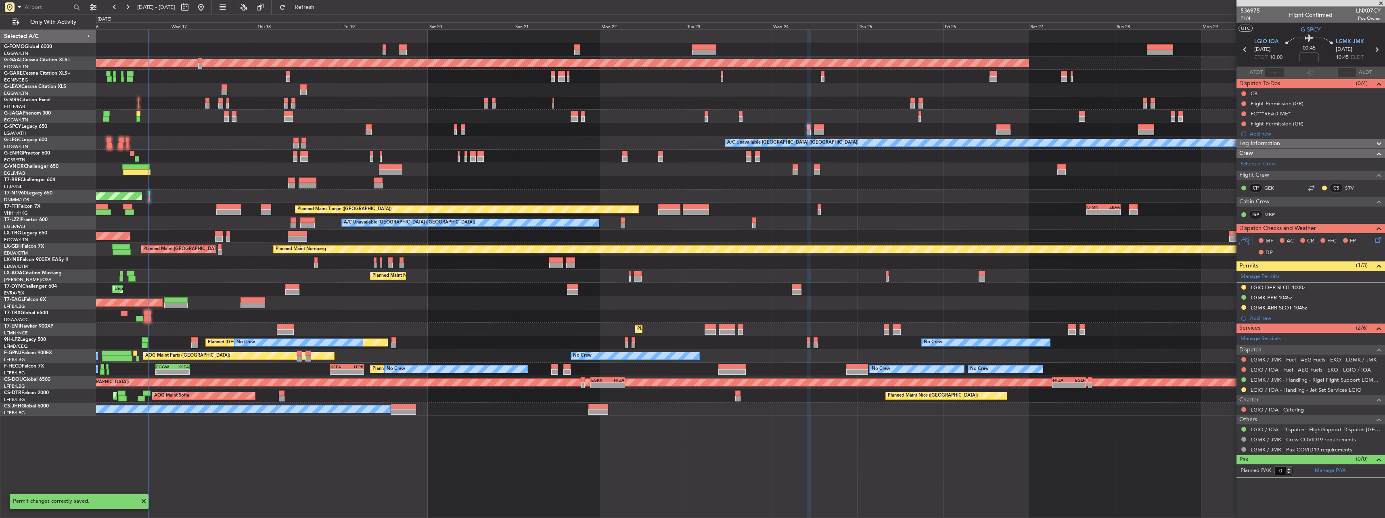
scroll to position [0, 0]
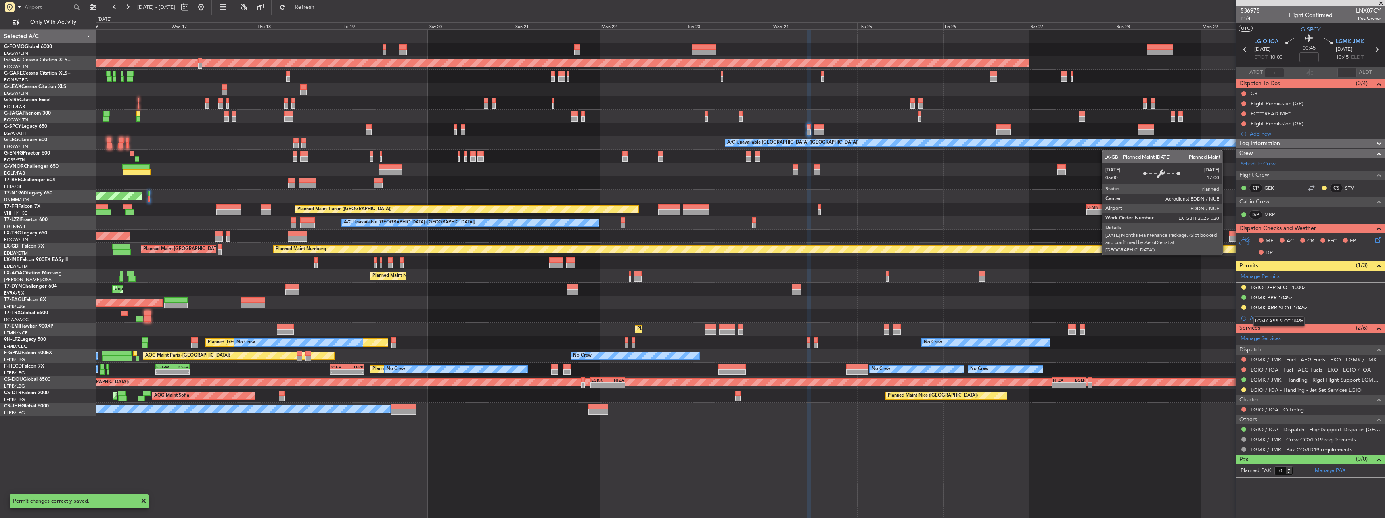
drag, startPoint x: 1277, startPoint y: 308, endPoint x: 1282, endPoint y: 314, distance: 7.4
click at [1277, 308] on div "LGMK ARR SLOT 1045z" at bounding box center [1279, 307] width 57 height 7
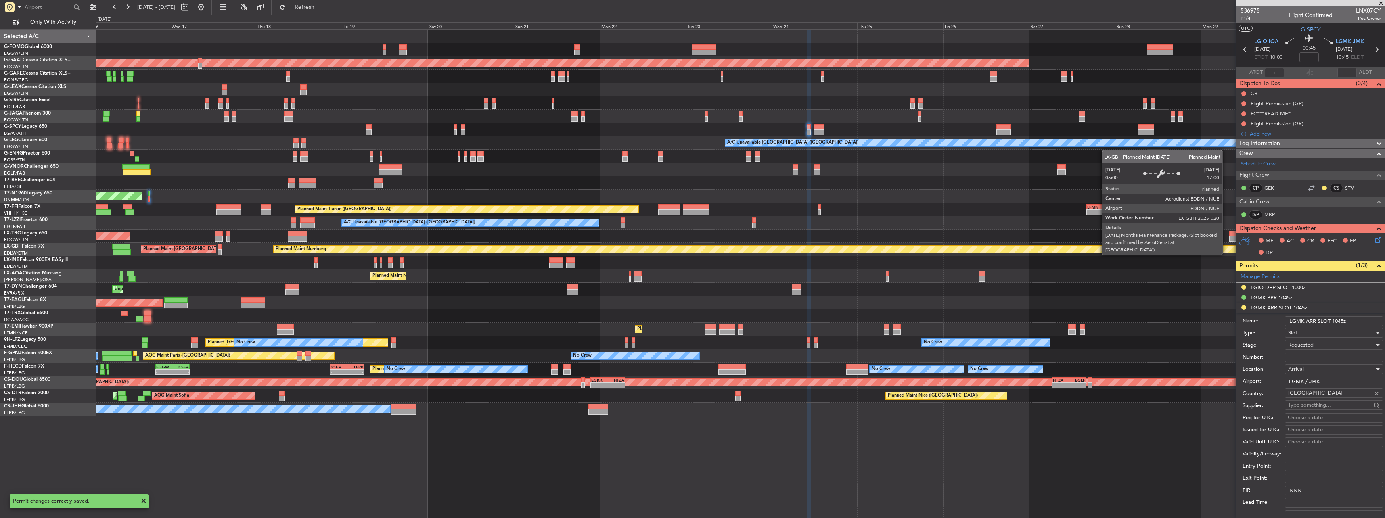
drag, startPoint x: 1310, startPoint y: 358, endPoint x: 1310, endPoint y: 354, distance: 4.1
click at [1310, 358] on input "Number:" at bounding box center [1334, 358] width 98 height 10
paste input "LGMKARIG240200"
type input "LGMKARIG240200"
click at [1312, 343] on span "Requested" at bounding box center [1300, 344] width 25 height 7
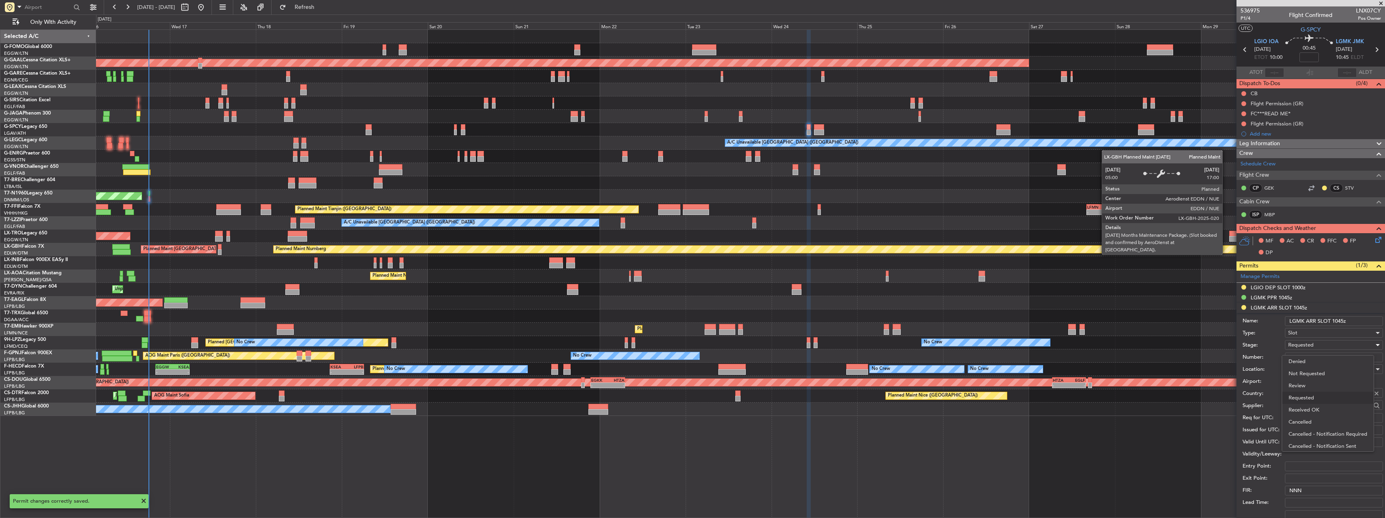
scroll to position [4, 0]
click at [1317, 408] on span "Received OK" at bounding box center [1331, 406] width 85 height 12
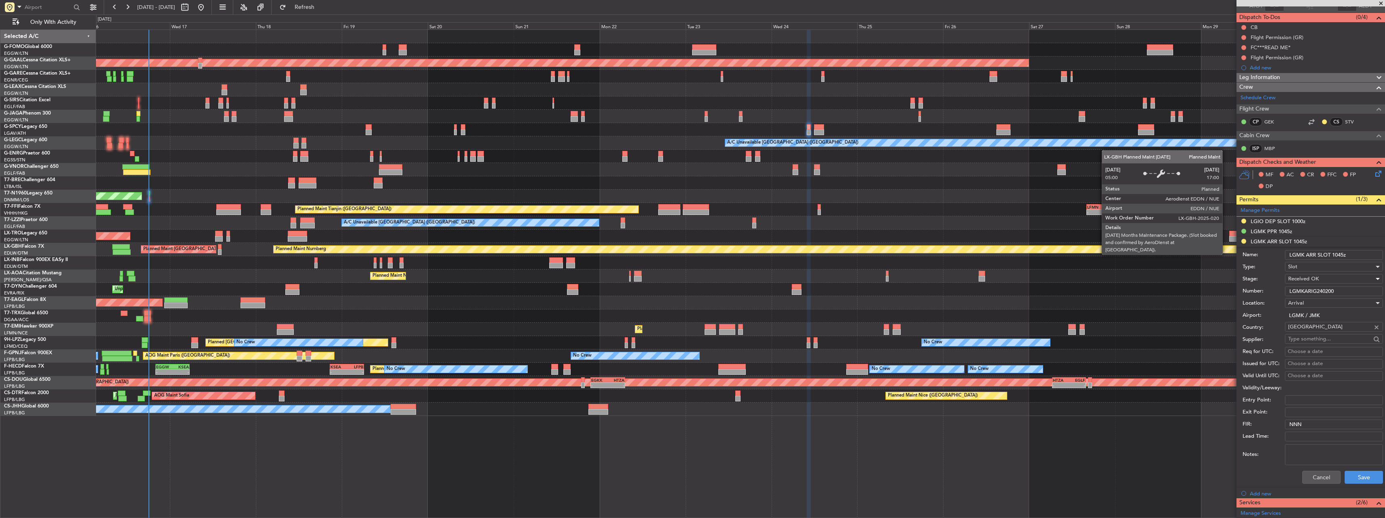
scroll to position [161, 0]
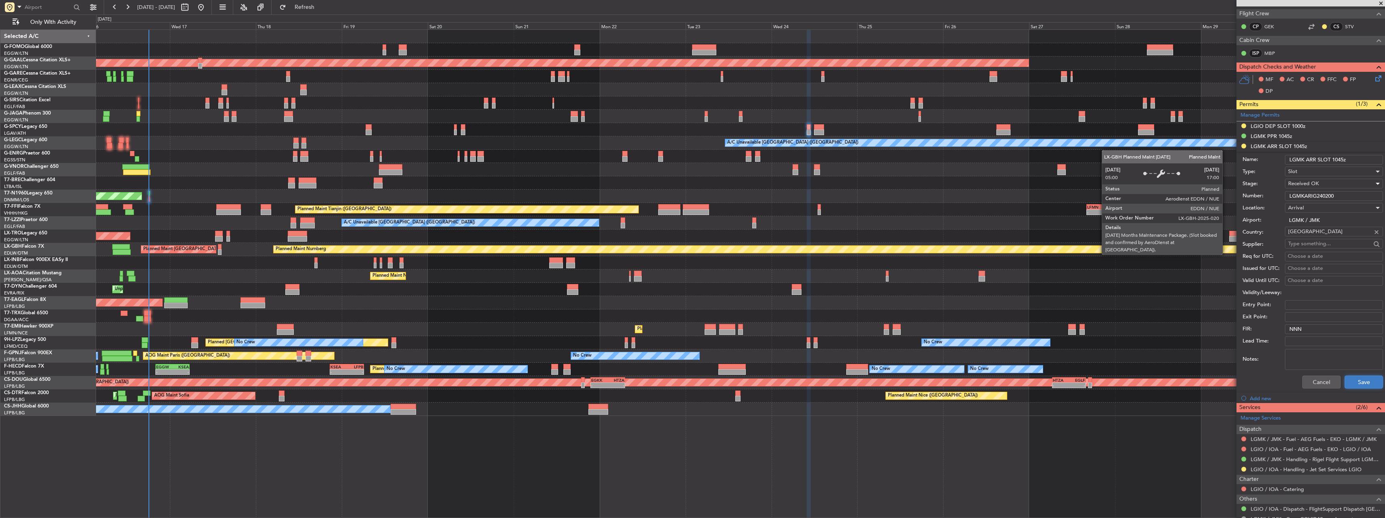
click at [1358, 381] on button "Save" at bounding box center [1364, 382] width 38 height 13
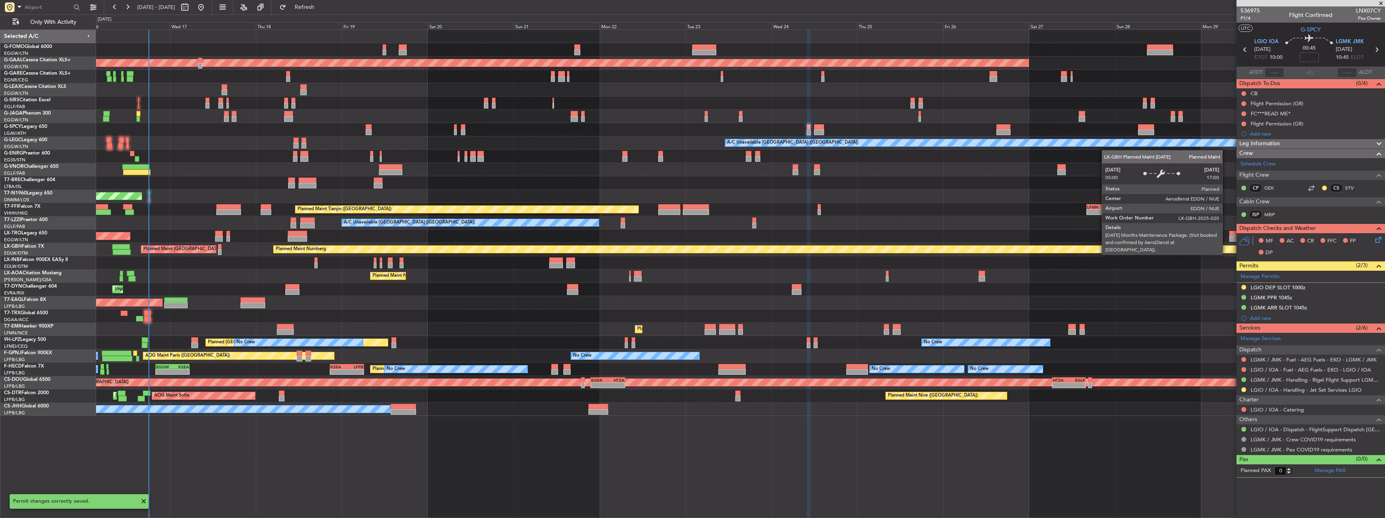
scroll to position [0, 0]
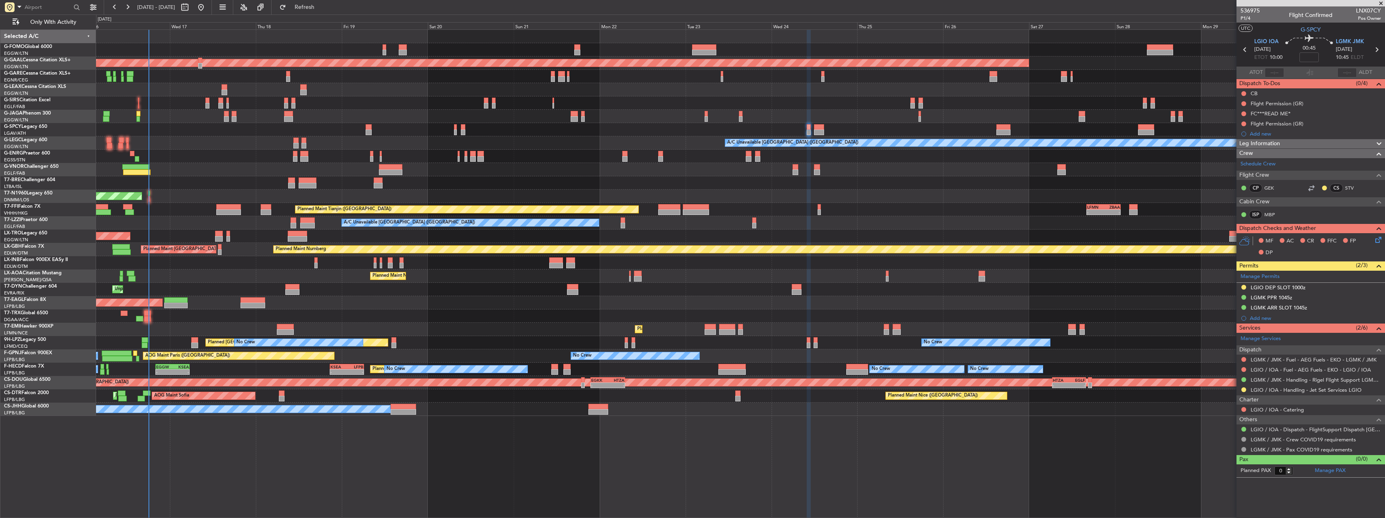
click at [150, 195] on div "AOG Maint London ([GEOGRAPHIC_DATA])" at bounding box center [740, 196] width 1289 height 13
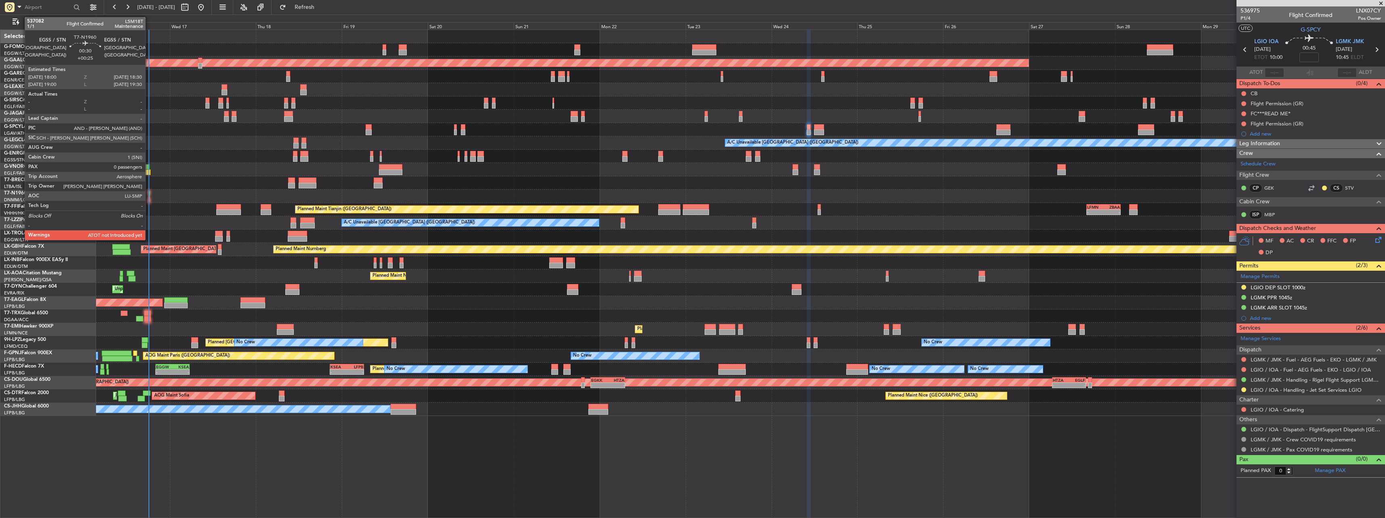
click at [149, 195] on div at bounding box center [149, 194] width 2 height 6
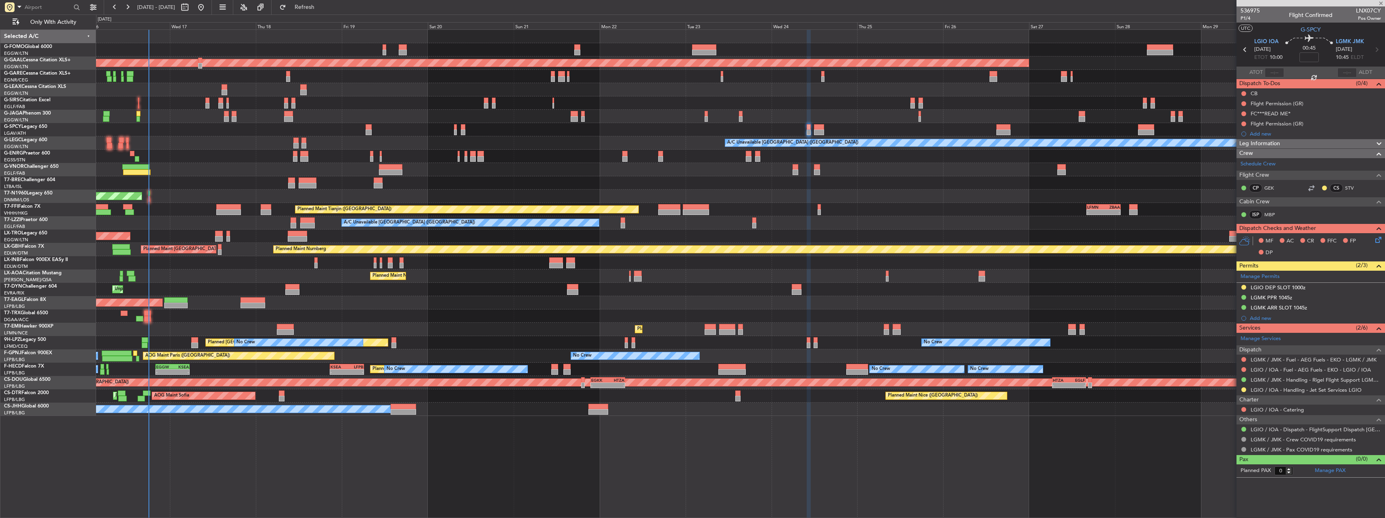
type input "+00:25"
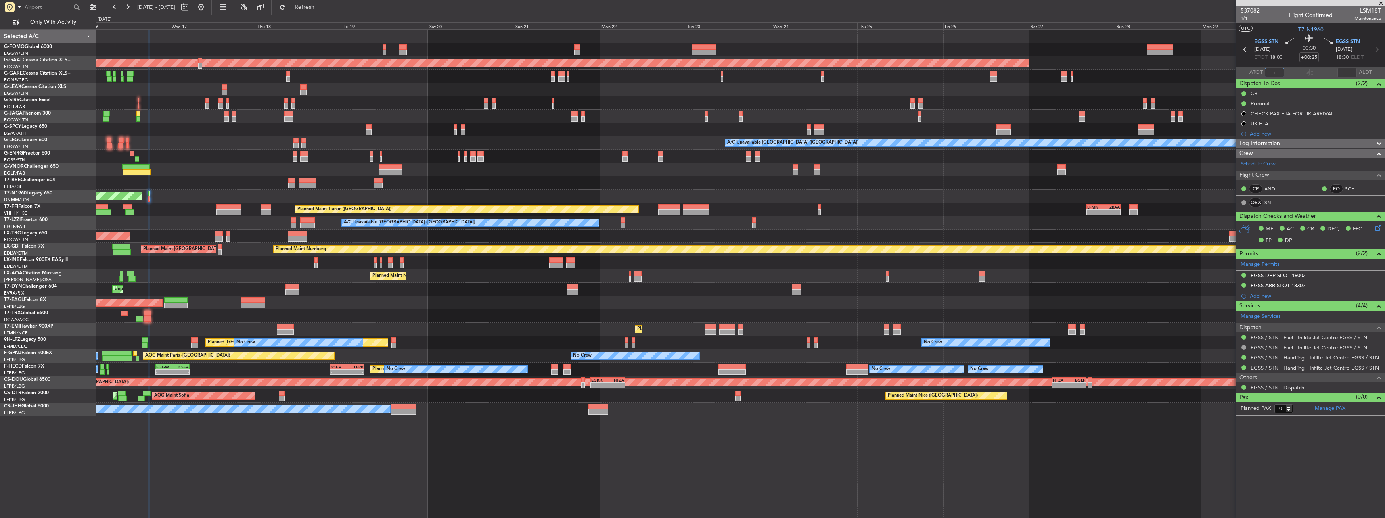
click at [1266, 70] on input "text" at bounding box center [1274, 73] width 19 height 10
type input "18:04"
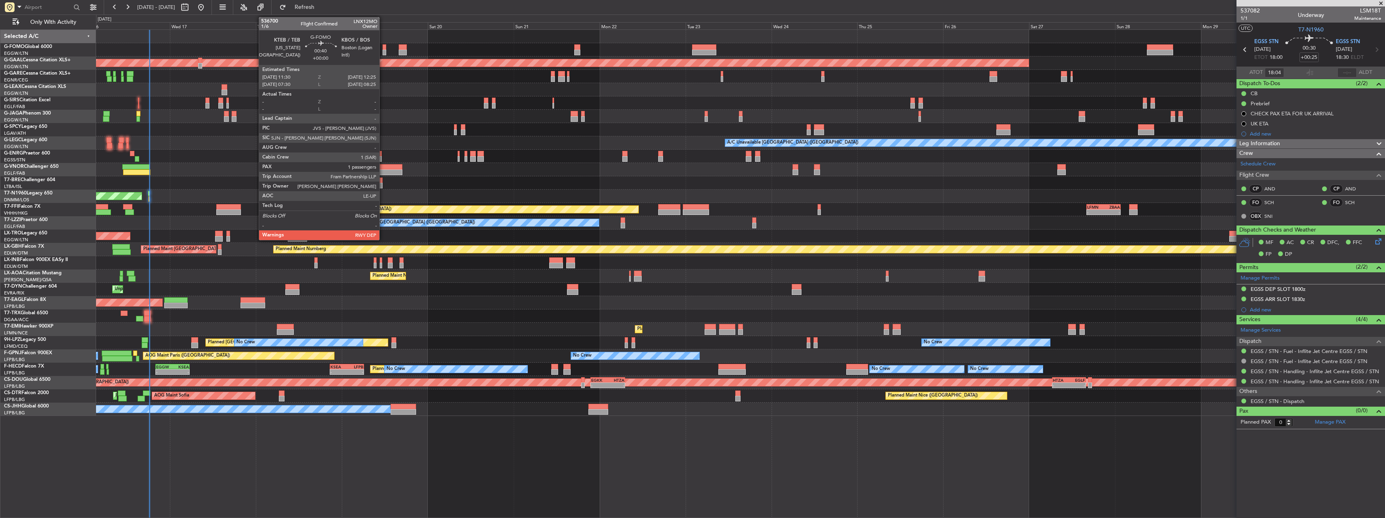
click at [383, 49] on div at bounding box center [385, 47] width 4 height 6
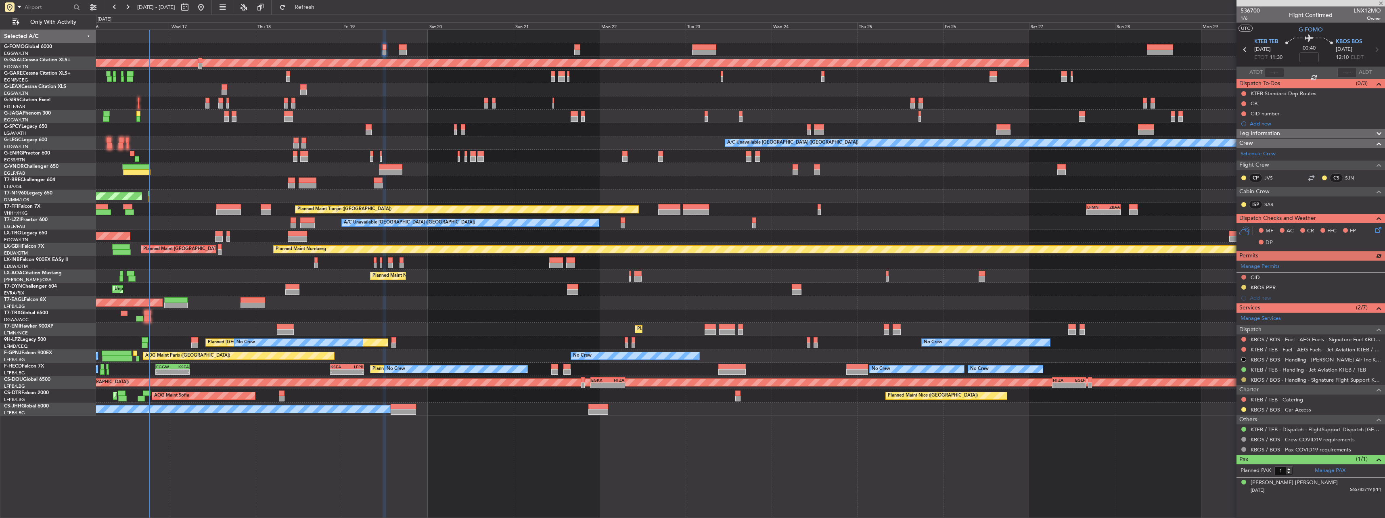
click at [1245, 380] on button at bounding box center [1243, 379] width 5 height 5
click at [1221, 477] on span "Confirmed" at bounding box center [1220, 476] width 25 height 8
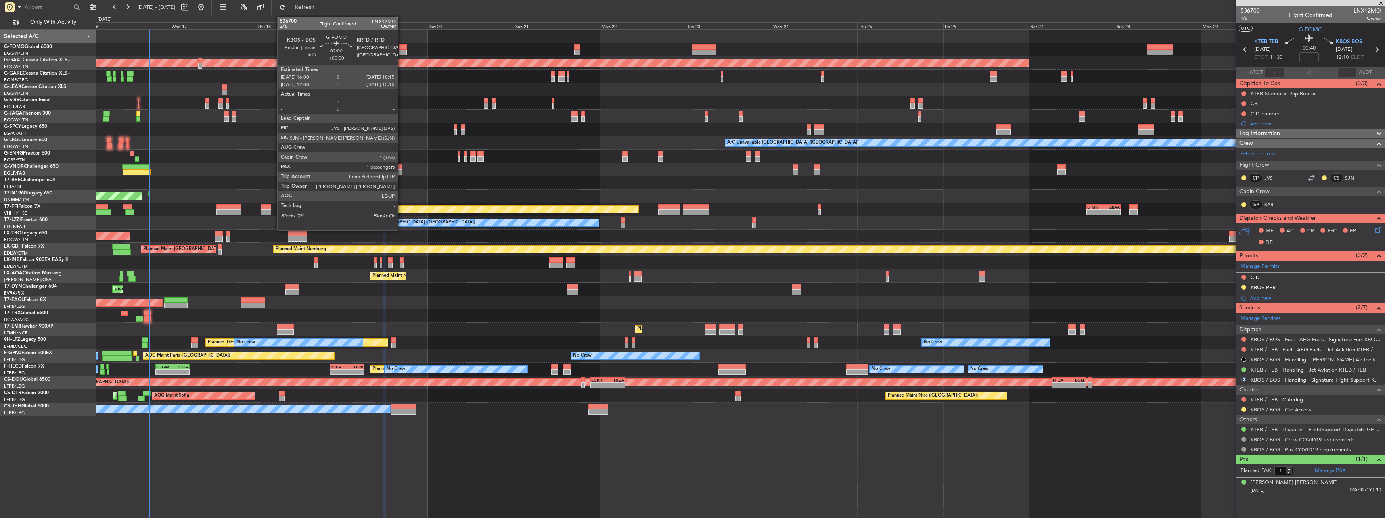
click at [402, 50] on div at bounding box center [403, 53] width 8 height 6
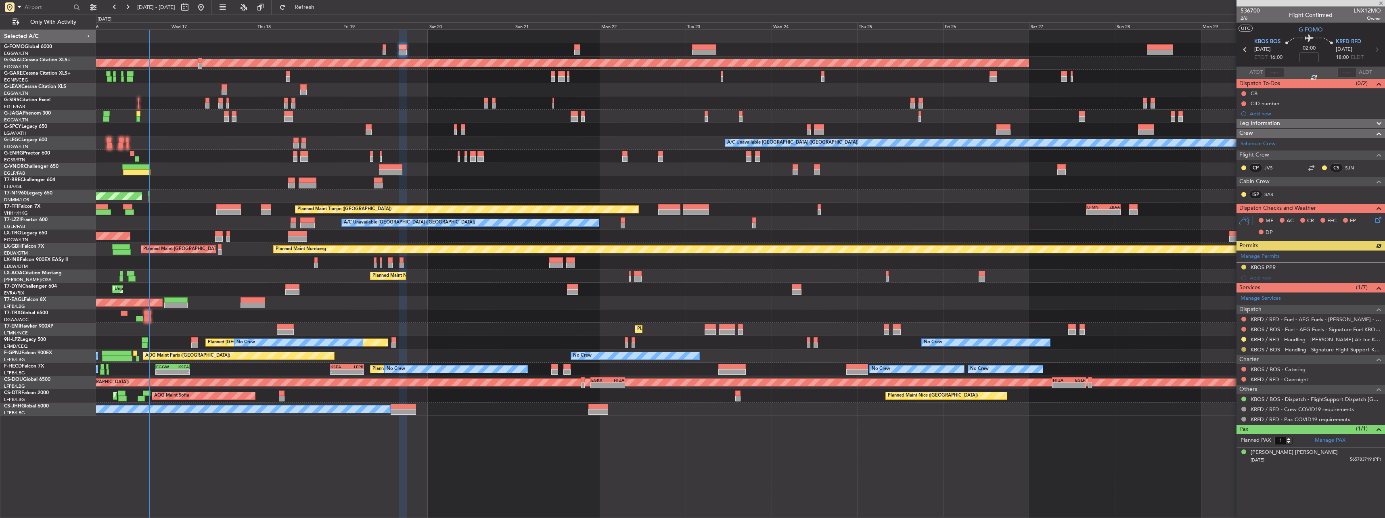
click at [1243, 348] on button at bounding box center [1243, 349] width 5 height 5
click at [1228, 442] on span "Confirmed" at bounding box center [1220, 446] width 25 height 8
click at [1244, 266] on button at bounding box center [1243, 267] width 5 height 5
click at [1216, 362] on span "Received OK" at bounding box center [1223, 363] width 31 height 8
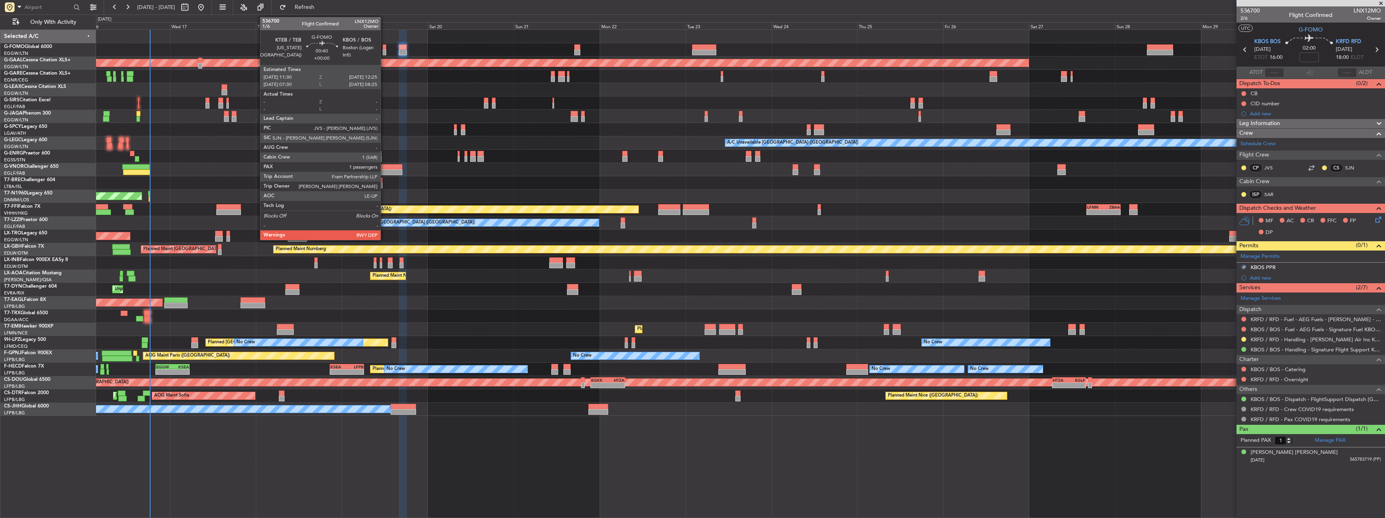
click at [384, 51] on div at bounding box center [385, 53] width 4 height 6
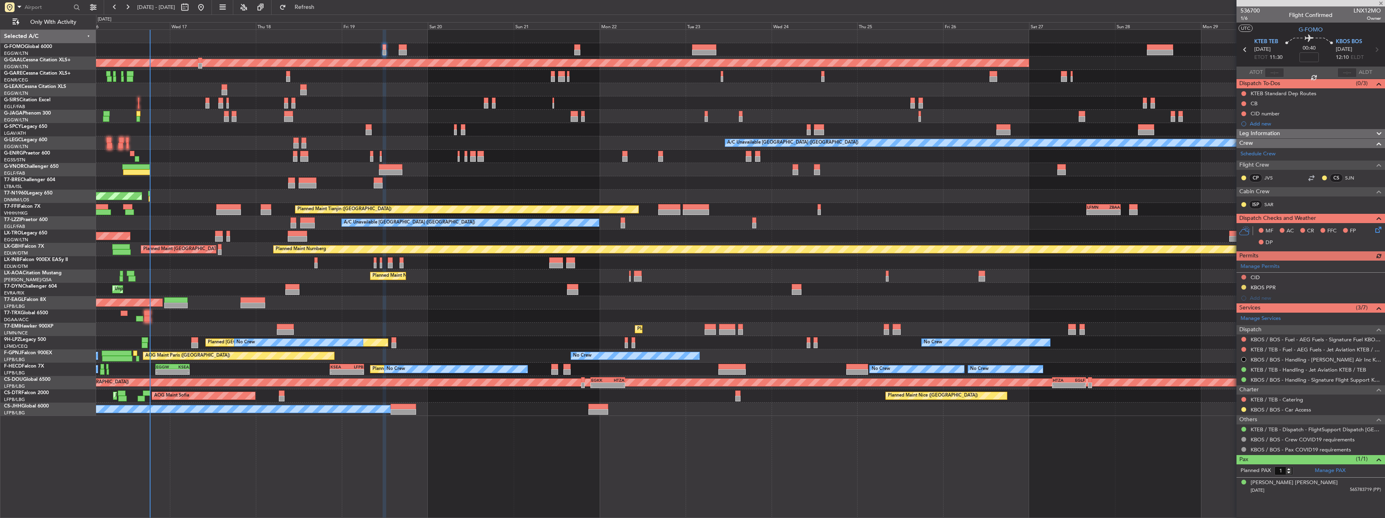
click at [1243, 287] on div "Manage Permits CID KBOS PPR Add new" at bounding box center [1311, 282] width 149 height 43
click at [1243, 286] on div "Manage Permits CID KBOS PPR Add new" at bounding box center [1311, 282] width 149 height 43
click at [1243, 285] on button at bounding box center [1243, 287] width 5 height 5
click at [1226, 389] on li "Received OK" at bounding box center [1243, 383] width 93 height 12
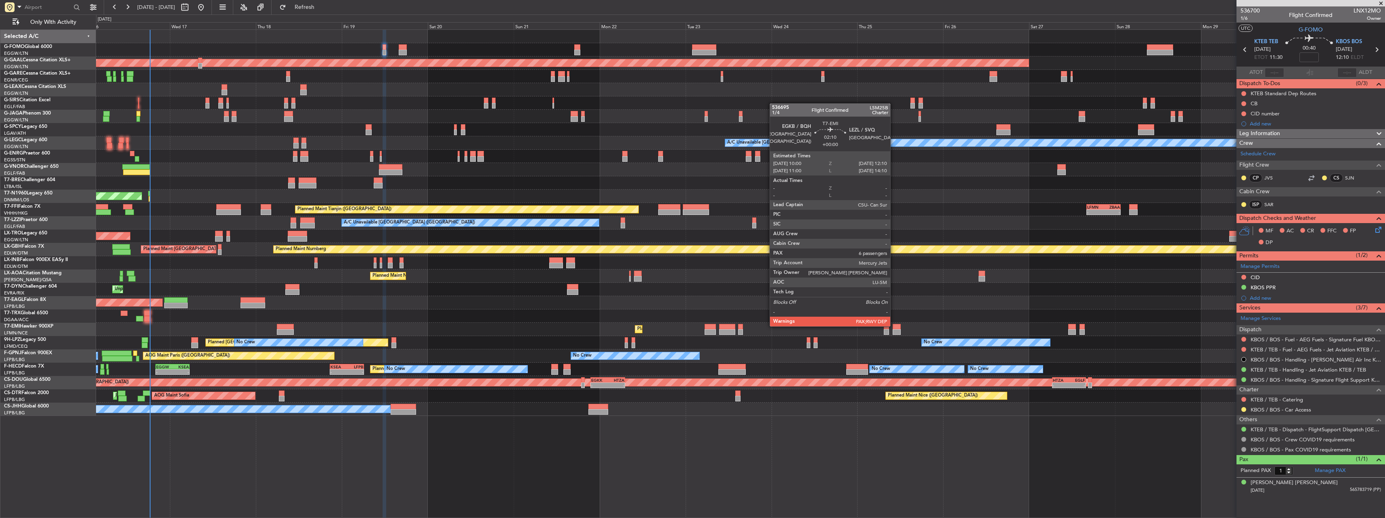
click at [894, 326] on div at bounding box center [897, 327] width 8 height 6
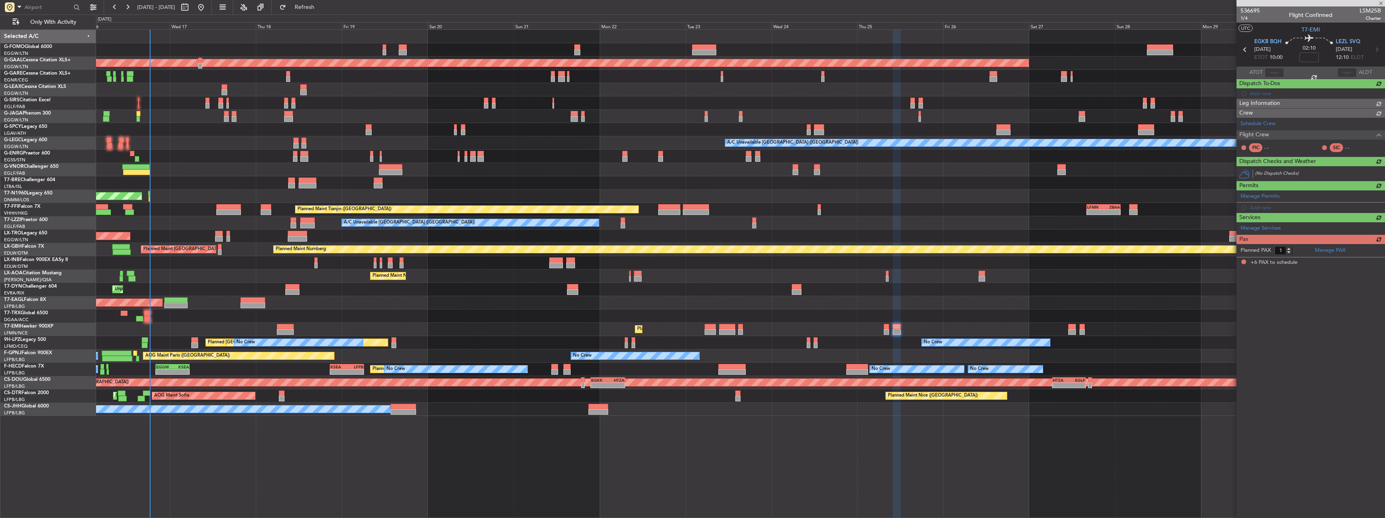
type input "6"
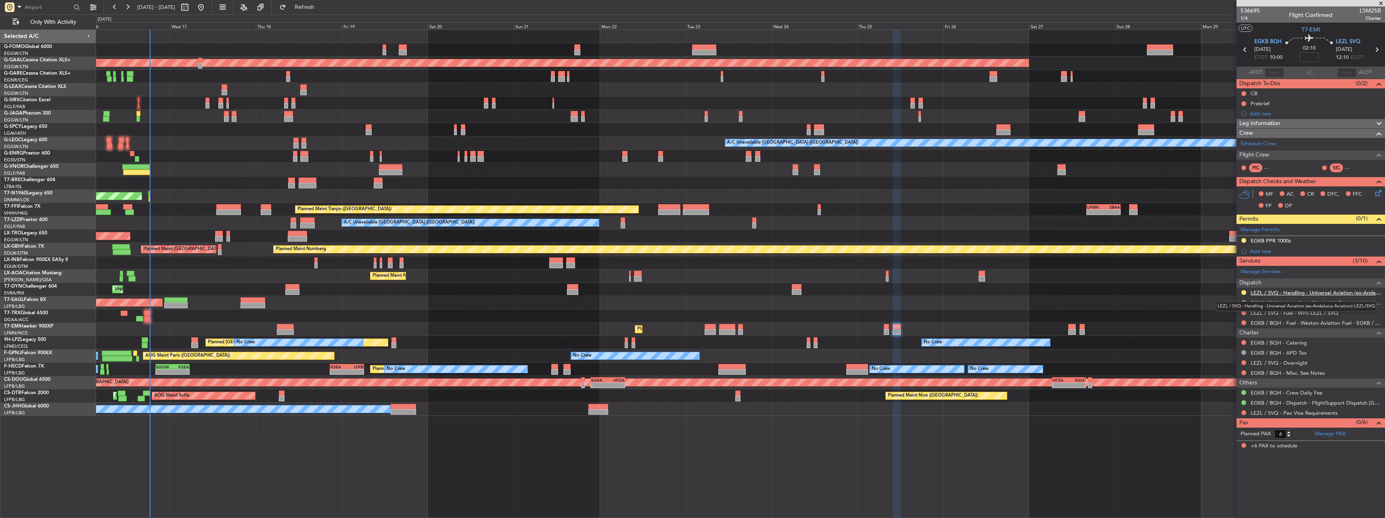
click at [1259, 293] on link "LEZL / SVQ - Handling - Universal Aviation (ex-Andalucia Aviation) LEZL/SVQ" at bounding box center [1316, 292] width 130 height 7
click at [1263, 255] on div "Add new" at bounding box center [1311, 251] width 149 height 10
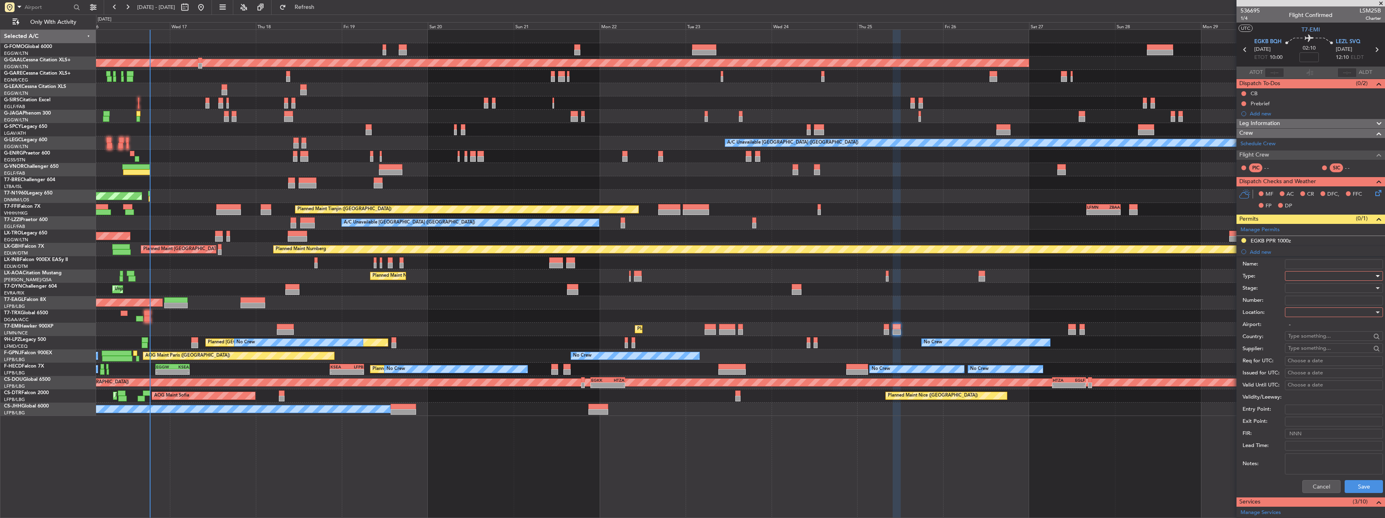
click at [1310, 270] on div at bounding box center [1331, 276] width 86 height 12
click at [1306, 318] on span "PPR" at bounding box center [1331, 317] width 85 height 12
click at [1306, 305] on input "Number:" at bounding box center [1334, 301] width 98 height 10
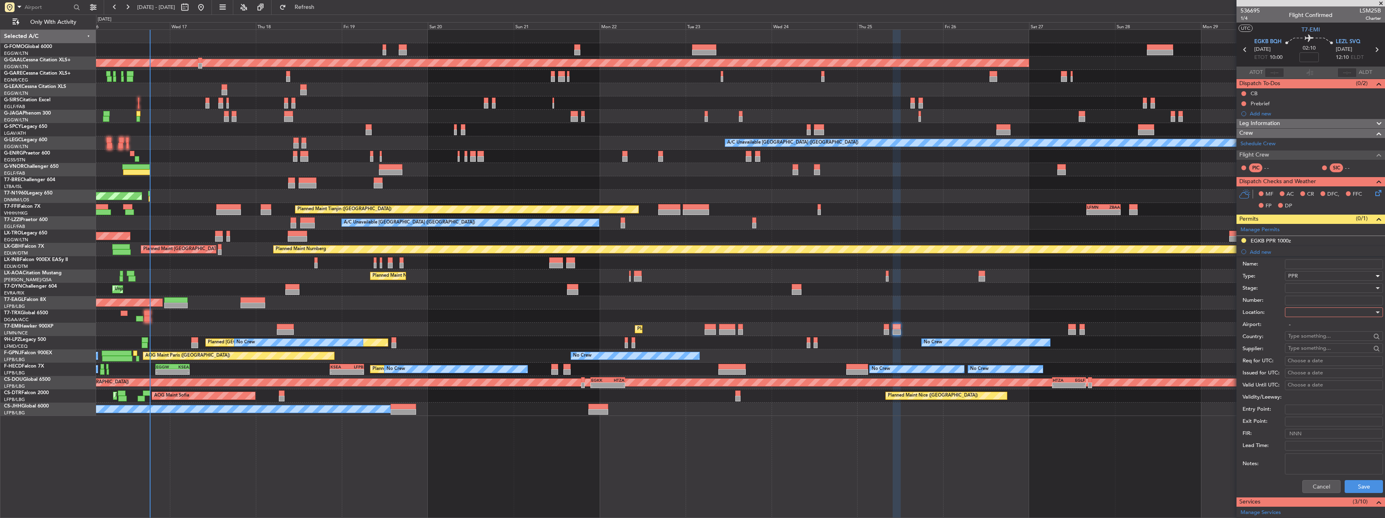
click at [1301, 282] on div "PPR" at bounding box center [1331, 276] width 86 height 12
click at [1297, 266] on div at bounding box center [692, 259] width 1385 height 518
click at [1300, 289] on div at bounding box center [1331, 288] width 86 height 12
click at [1314, 349] on span "Received OK" at bounding box center [1331, 353] width 85 height 12
click at [1305, 301] on input "Number:" at bounding box center [1334, 301] width 98 height 10
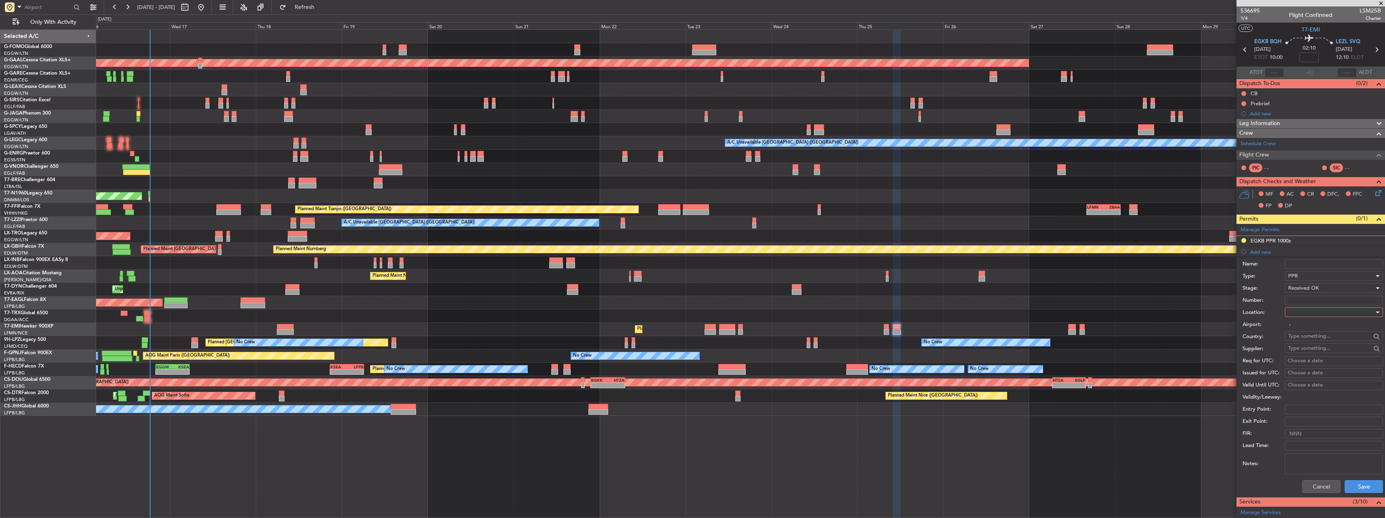
paste input "HT10916IM01"
type input "HT10916IM01"
click at [1295, 314] on div at bounding box center [1331, 312] width 86 height 12
click at [1305, 350] on span "Arrival" at bounding box center [1331, 353] width 85 height 12
type input "LEZL / SVQ"
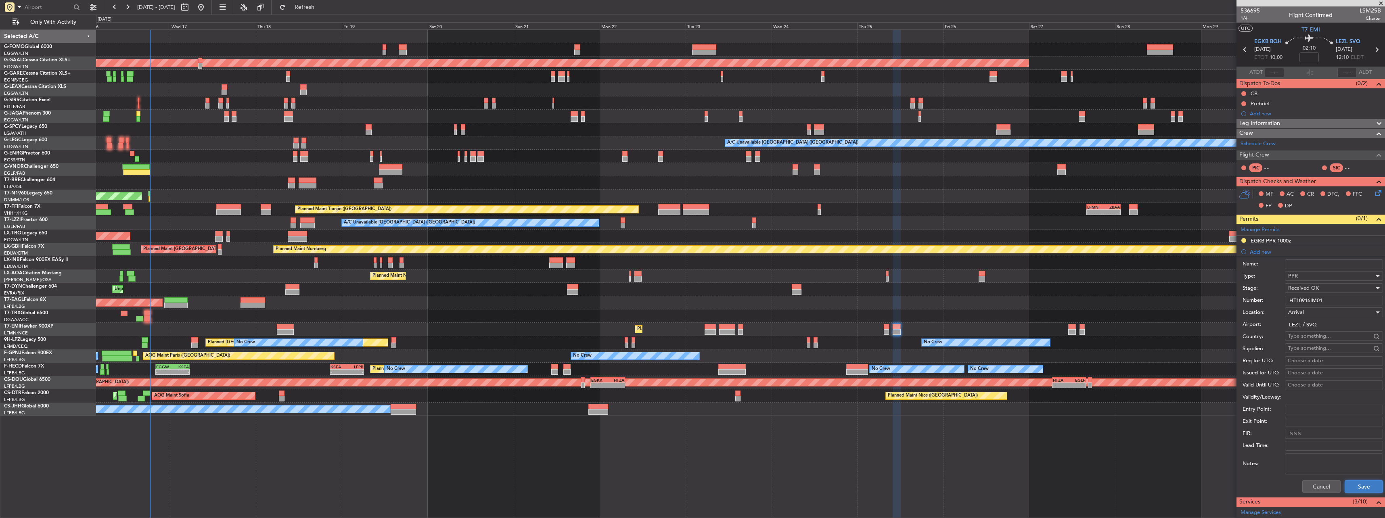
click at [1361, 486] on button "Save" at bounding box center [1364, 486] width 38 height 13
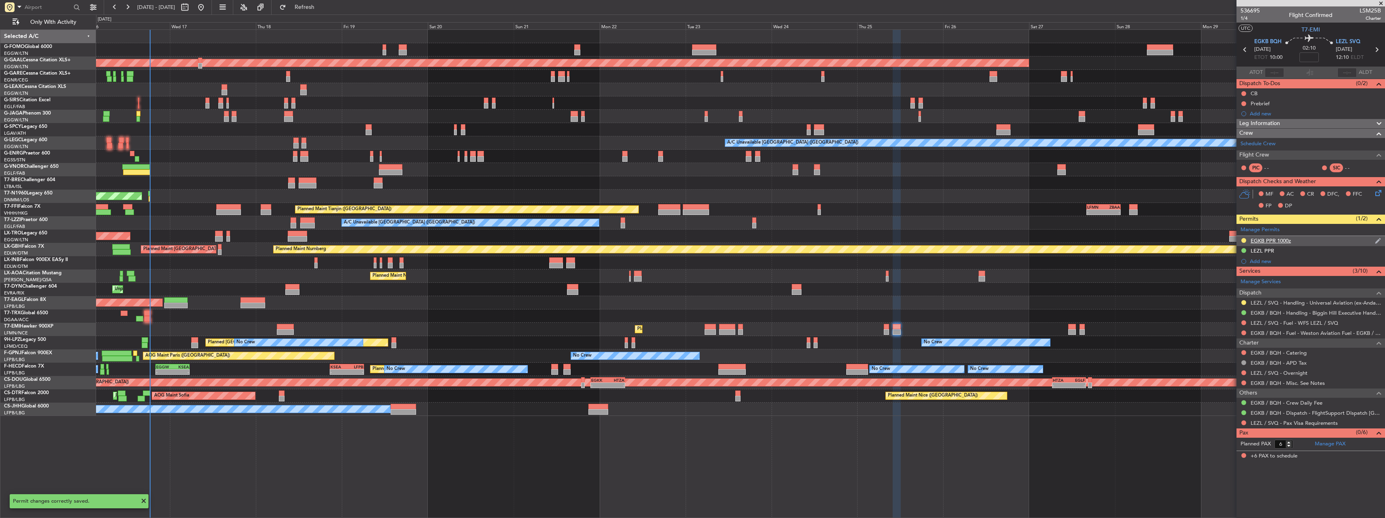
click at [1256, 239] on div "EGKB PPR 1000z" at bounding box center [1271, 240] width 40 height 7
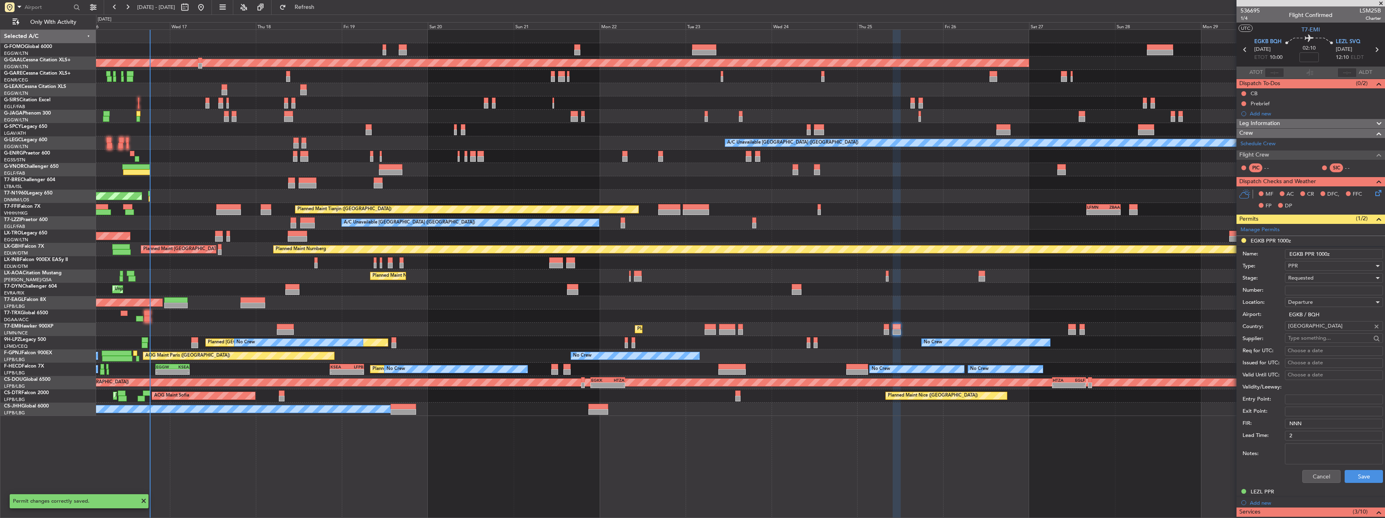
click at [1299, 274] on span "Requested" at bounding box center [1300, 277] width 25 height 7
click at [1299, 274] on div at bounding box center [692, 259] width 1385 height 518
click at [1309, 304] on span "Departure" at bounding box center [1300, 302] width 25 height 7
click at [1312, 340] on span "Arrival" at bounding box center [1331, 343] width 85 height 12
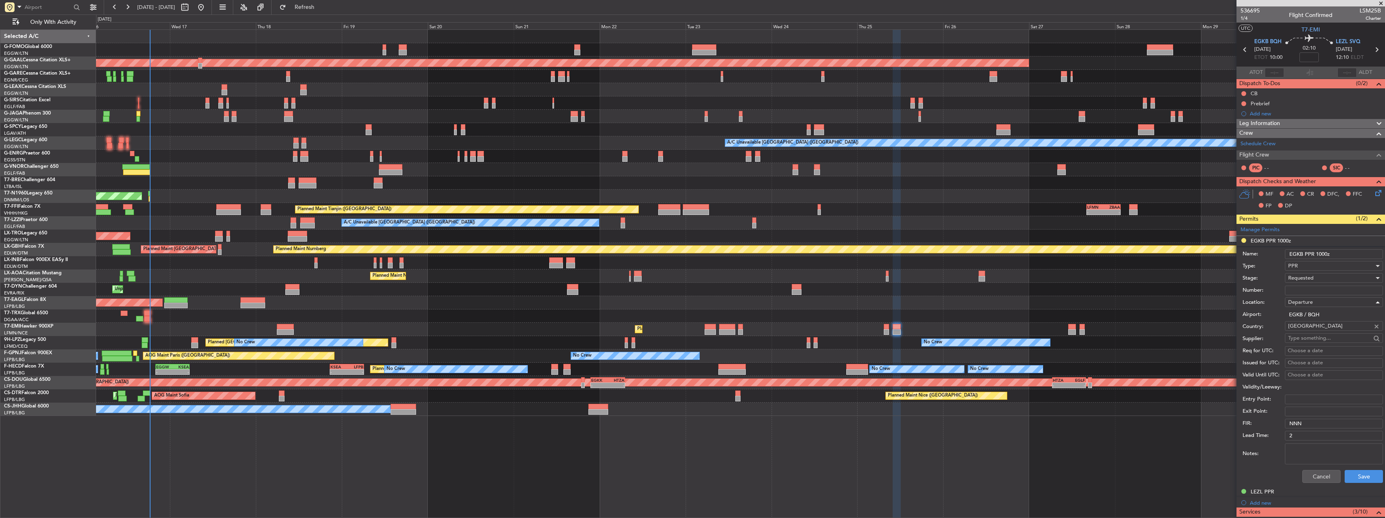
type input "LEZL / SVQ"
click at [1360, 478] on button "Save" at bounding box center [1364, 476] width 38 height 13
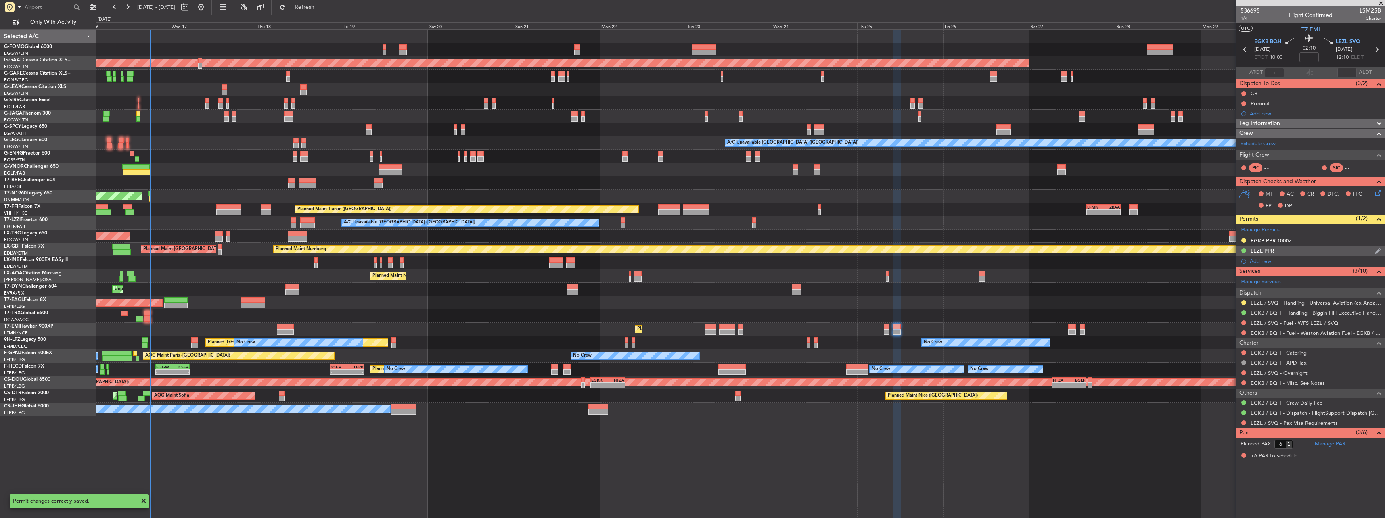
click at [1256, 253] on div "LEZL PPR" at bounding box center [1262, 250] width 23 height 7
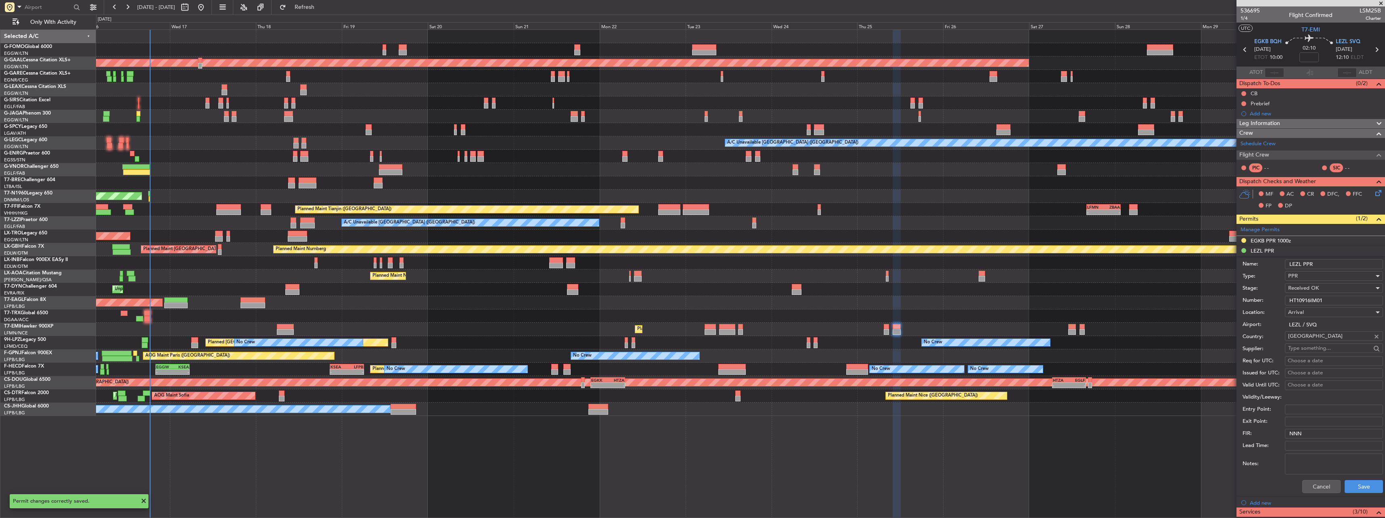
click at [1341, 266] on input "LEZL PPR" at bounding box center [1334, 265] width 98 height 10
type input "LEZL PPR 1210z"
click at [1361, 490] on button "Save" at bounding box center [1364, 486] width 38 height 13
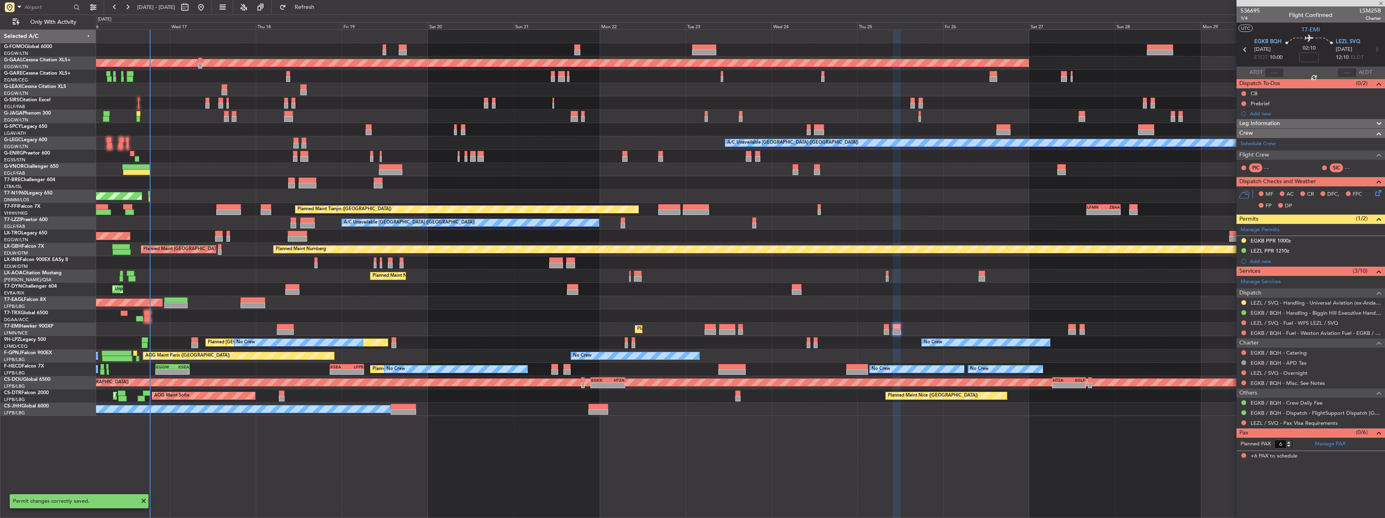
click at [1074, 328] on div at bounding box center [1072, 327] width 8 height 6
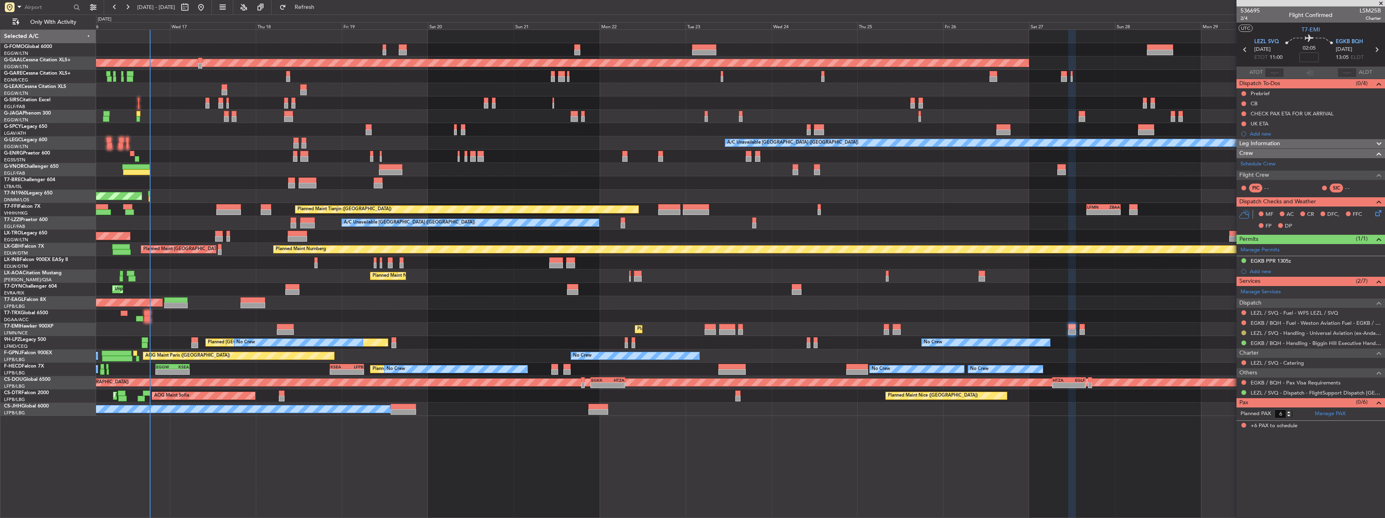
click at [1241, 334] on button at bounding box center [1243, 333] width 5 height 5
click at [1221, 427] on span "Confirmed" at bounding box center [1220, 429] width 25 height 8
click at [1262, 271] on div "Add new" at bounding box center [1315, 271] width 131 height 7
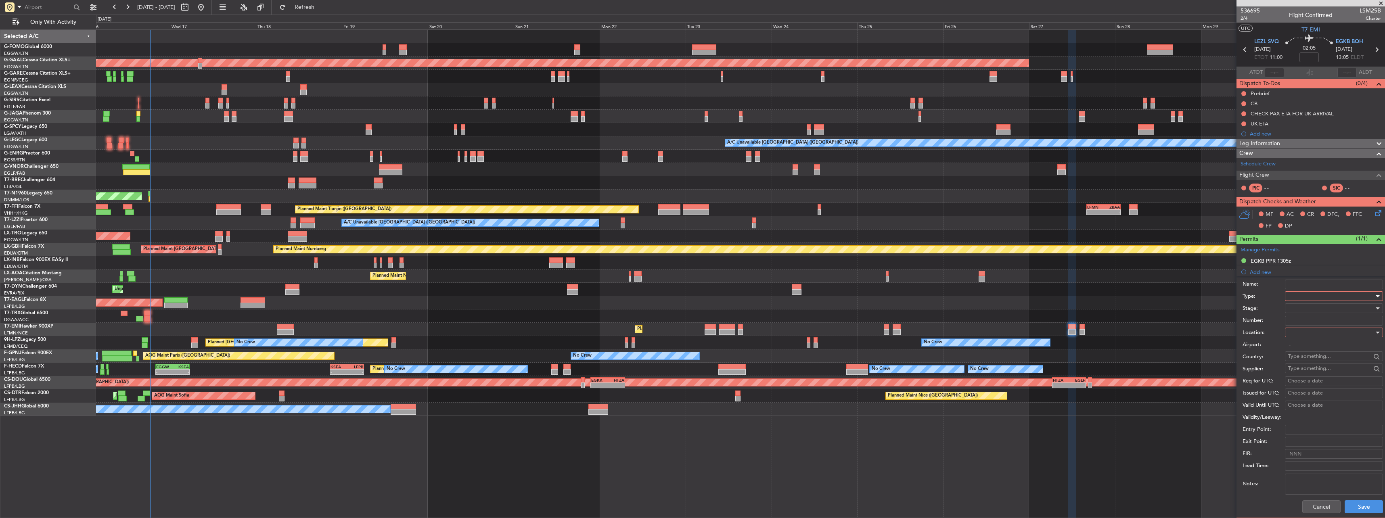
click at [1288, 301] on div at bounding box center [1331, 296] width 86 height 12
click at [1302, 336] on span "PPR" at bounding box center [1331, 336] width 85 height 12
click at [1301, 331] on div at bounding box center [1331, 333] width 86 height 12
click at [1302, 346] on span "Departure" at bounding box center [1331, 349] width 85 height 12
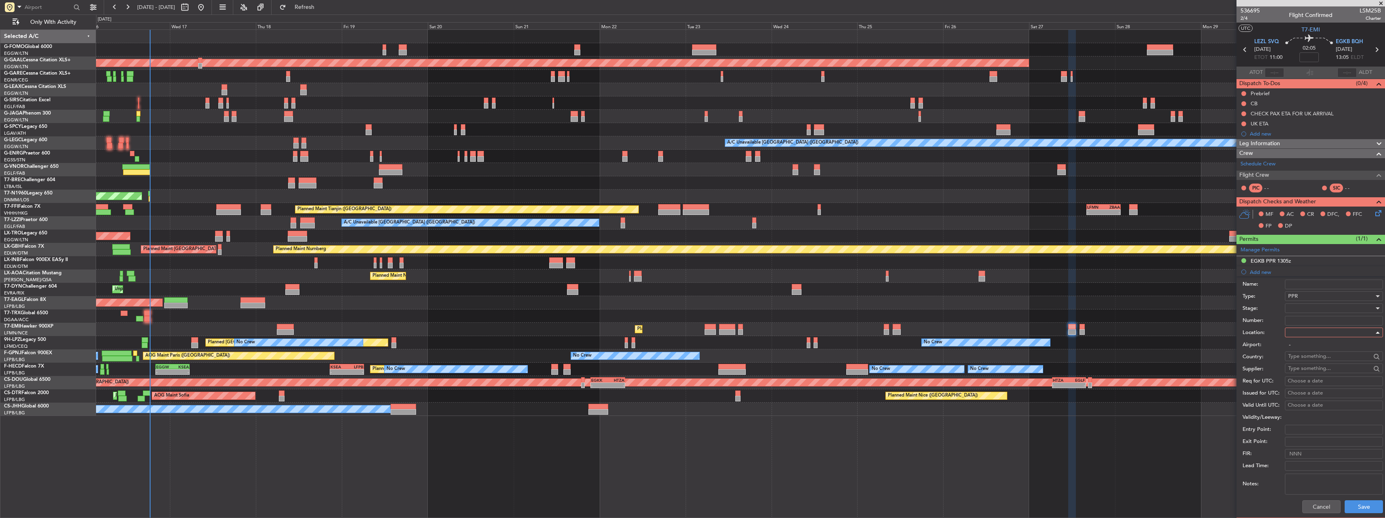
type input "LEZL / SVQ"
click at [1299, 312] on div at bounding box center [1331, 308] width 86 height 12
click at [1308, 362] on span "Requested" at bounding box center [1331, 361] width 85 height 12
click at [1299, 310] on span "Requested" at bounding box center [1300, 308] width 25 height 7
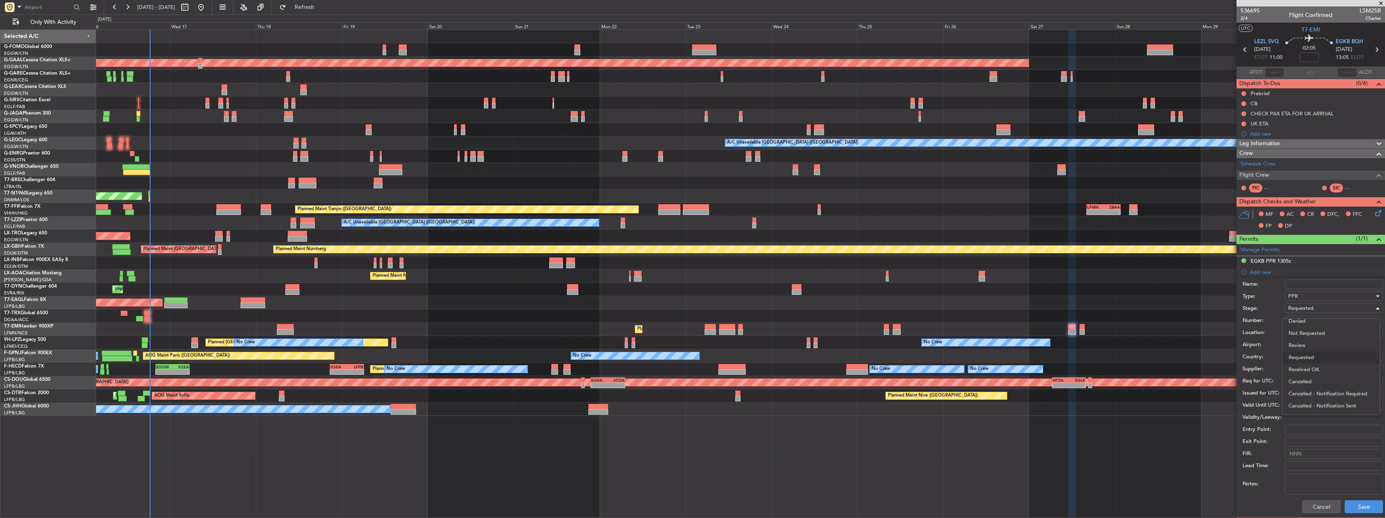
click at [1317, 366] on span "Received OK" at bounding box center [1331, 370] width 85 height 12
click at [1294, 322] on input "Number:" at bounding box center [1334, 321] width 98 height 10
paste input "HT10916IM01"
type input "HT10916IM01"
click at [1358, 507] on button "Save" at bounding box center [1364, 506] width 38 height 13
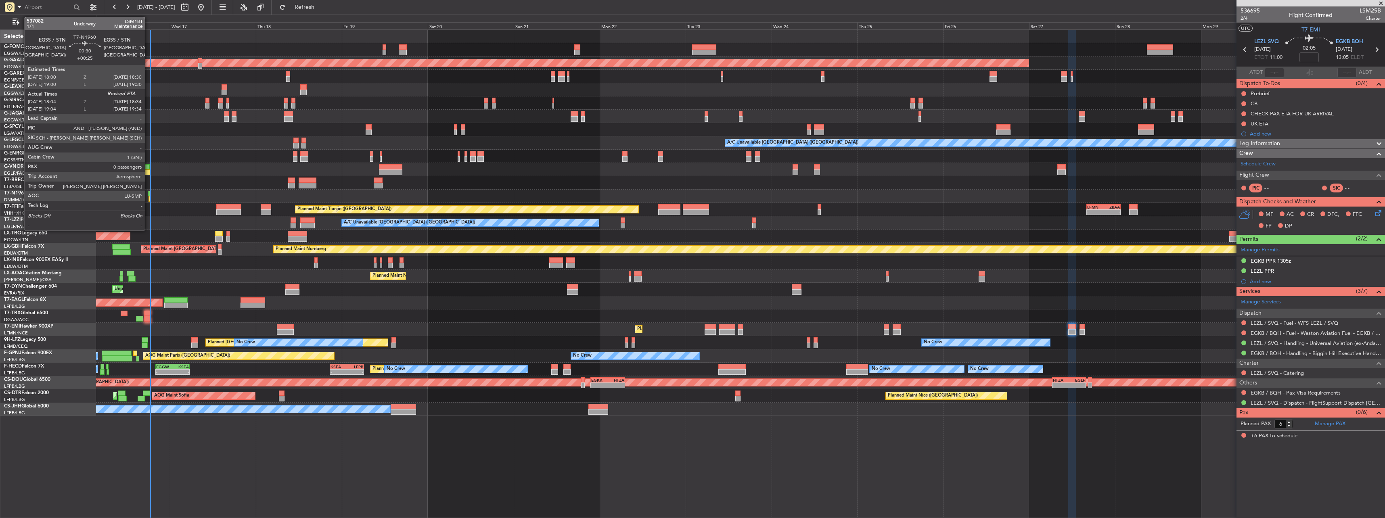
click at [149, 195] on div at bounding box center [149, 194] width 2 height 6
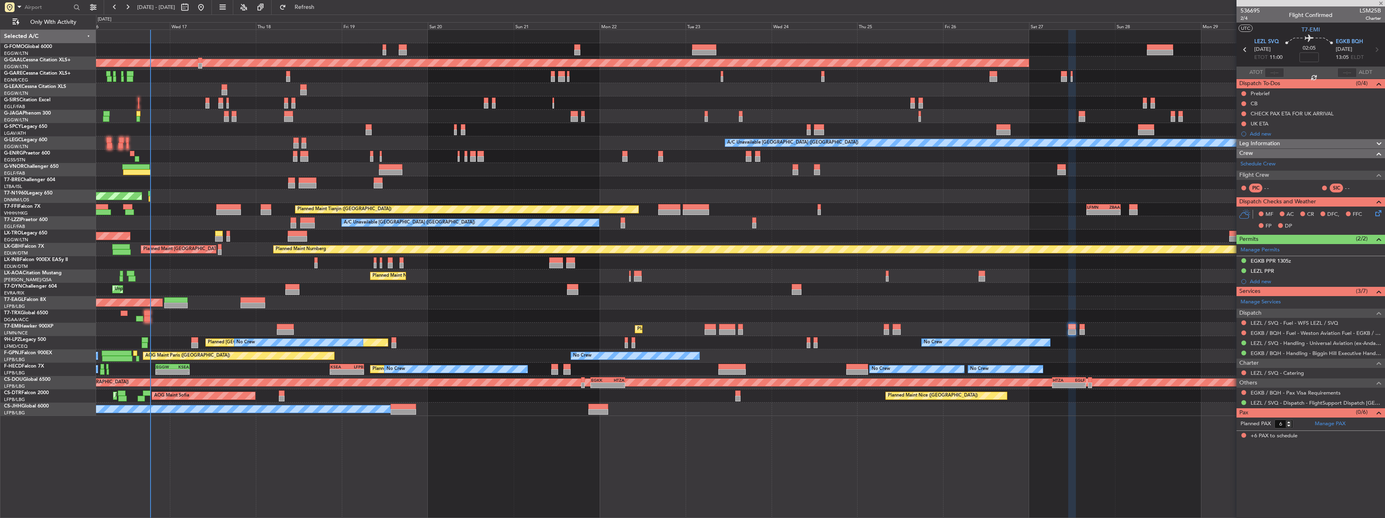
type input "+00:25"
type input "18:04"
type input "0"
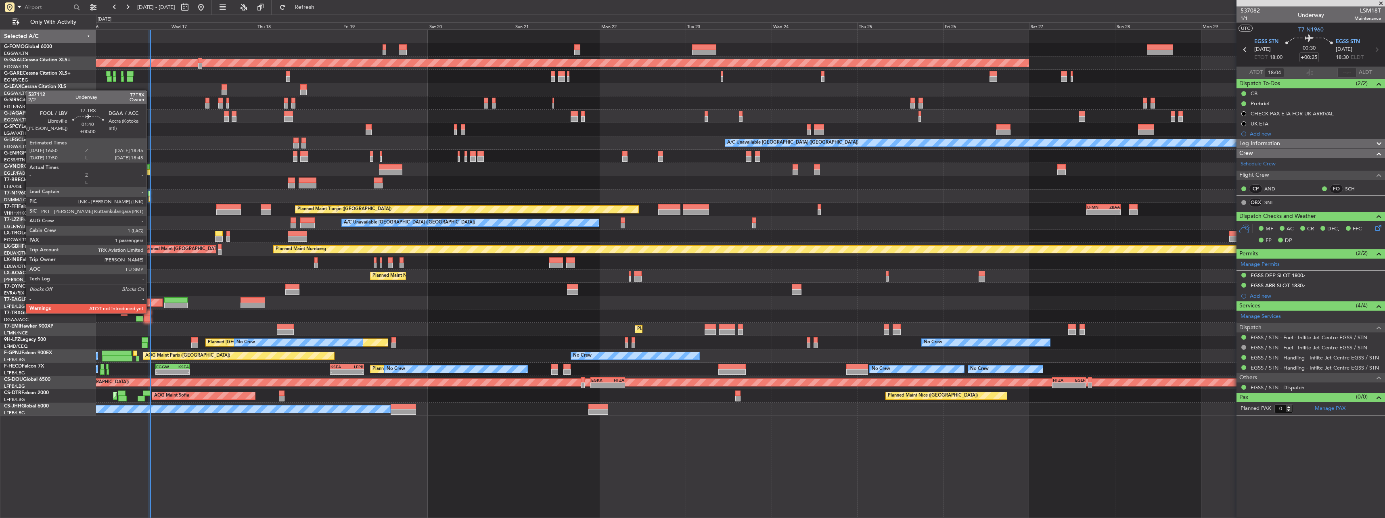
click at [149, 313] on div at bounding box center [147, 314] width 7 height 6
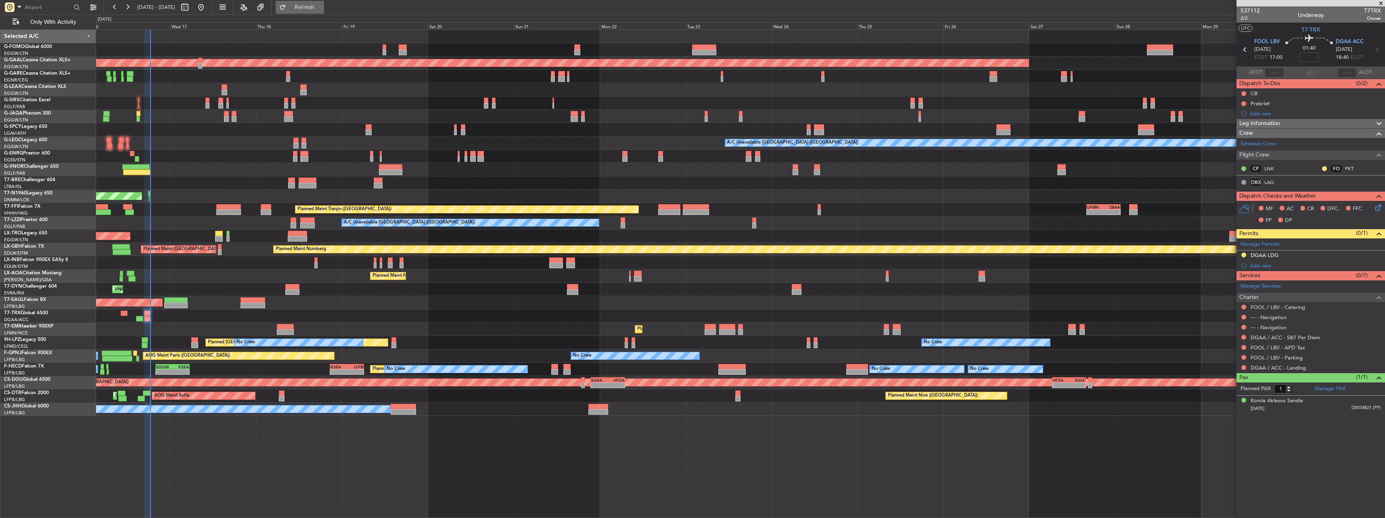
click at [324, 10] on button "Refresh" at bounding box center [300, 7] width 48 height 13
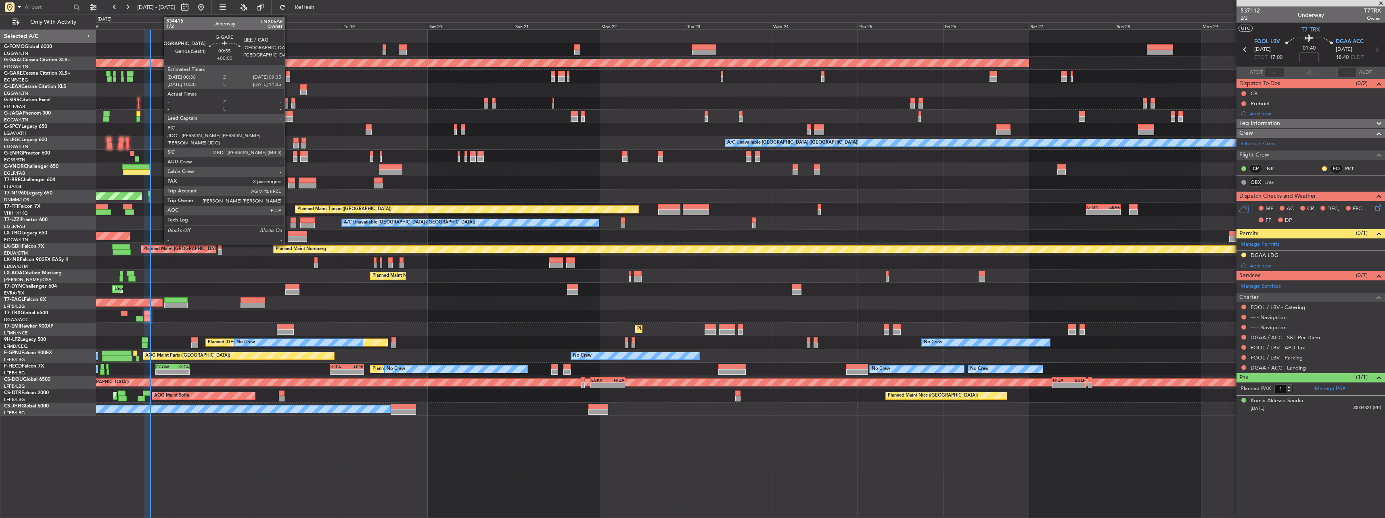
click at [288, 75] on div at bounding box center [288, 74] width 4 height 6
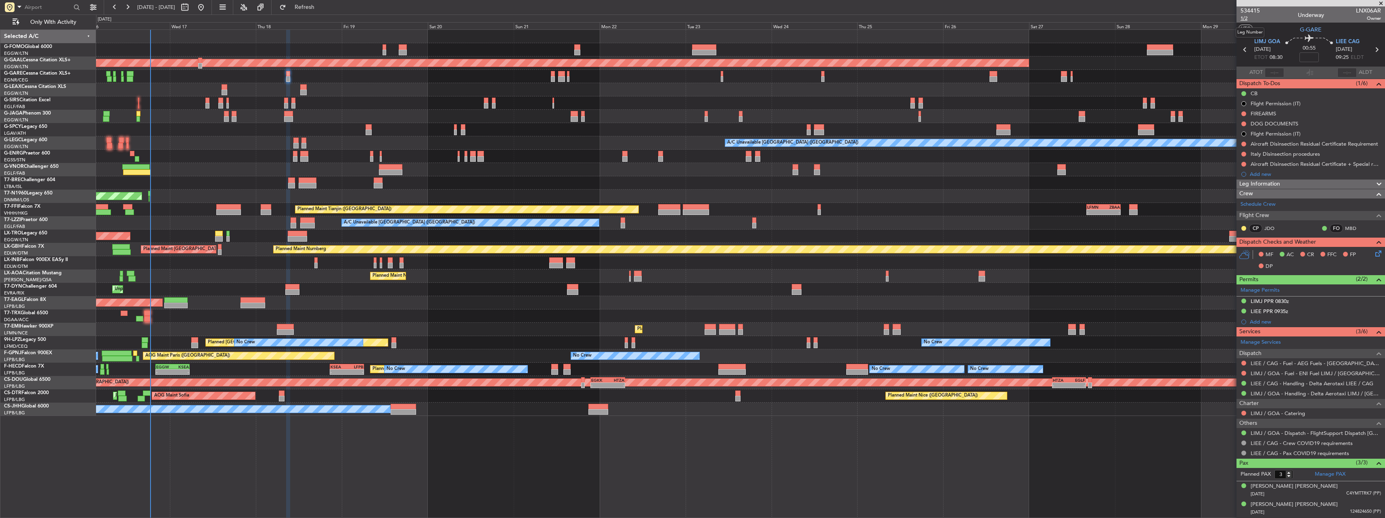
click at [1244, 20] on span "1/2" at bounding box center [1250, 18] width 19 height 7
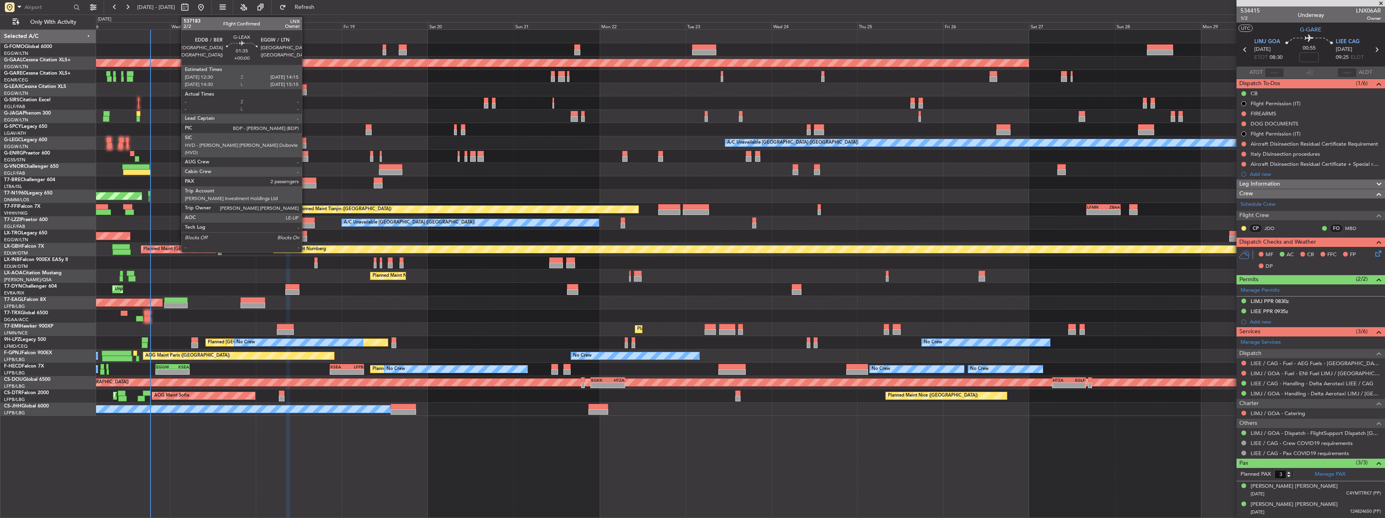
click at [306, 85] on div at bounding box center [303, 87] width 6 height 6
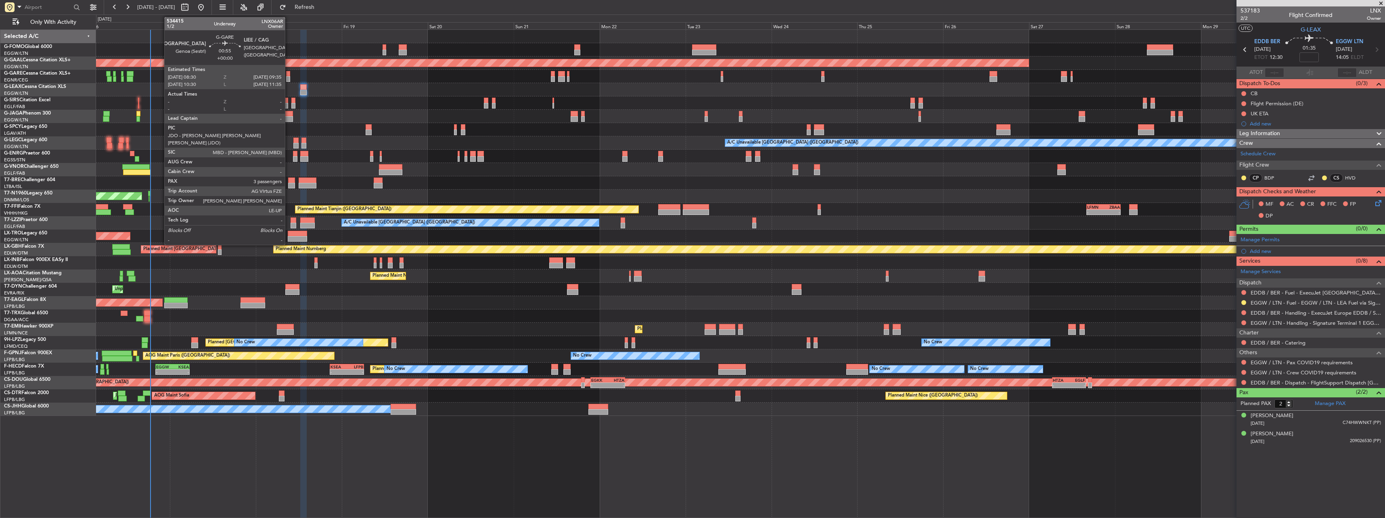
click at [288, 79] on div at bounding box center [288, 79] width 4 height 6
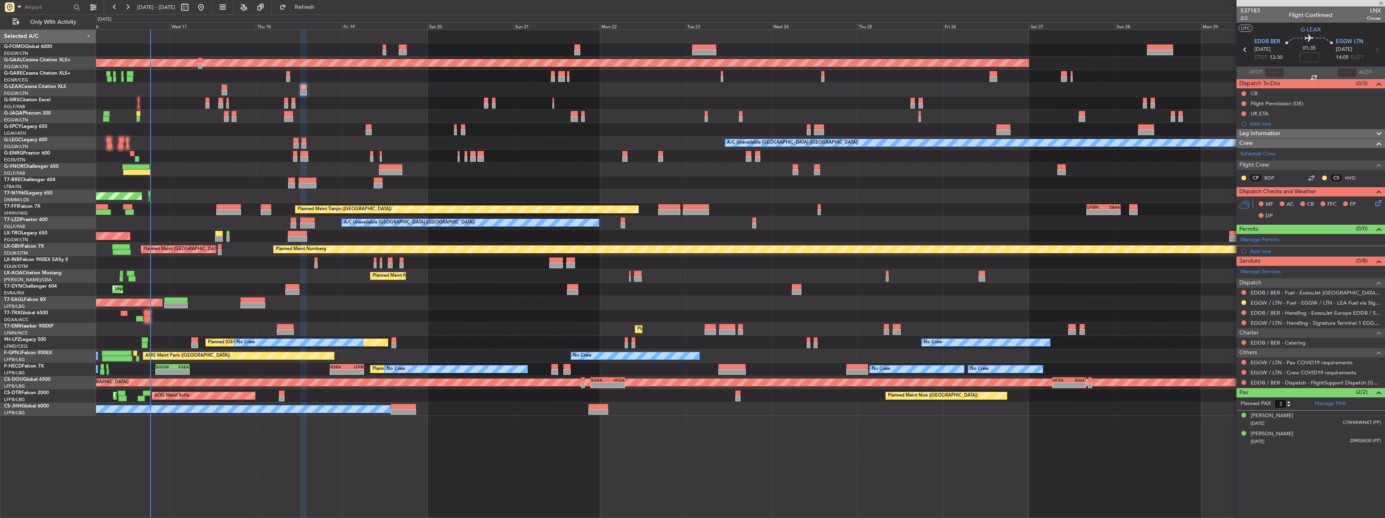
type input "3"
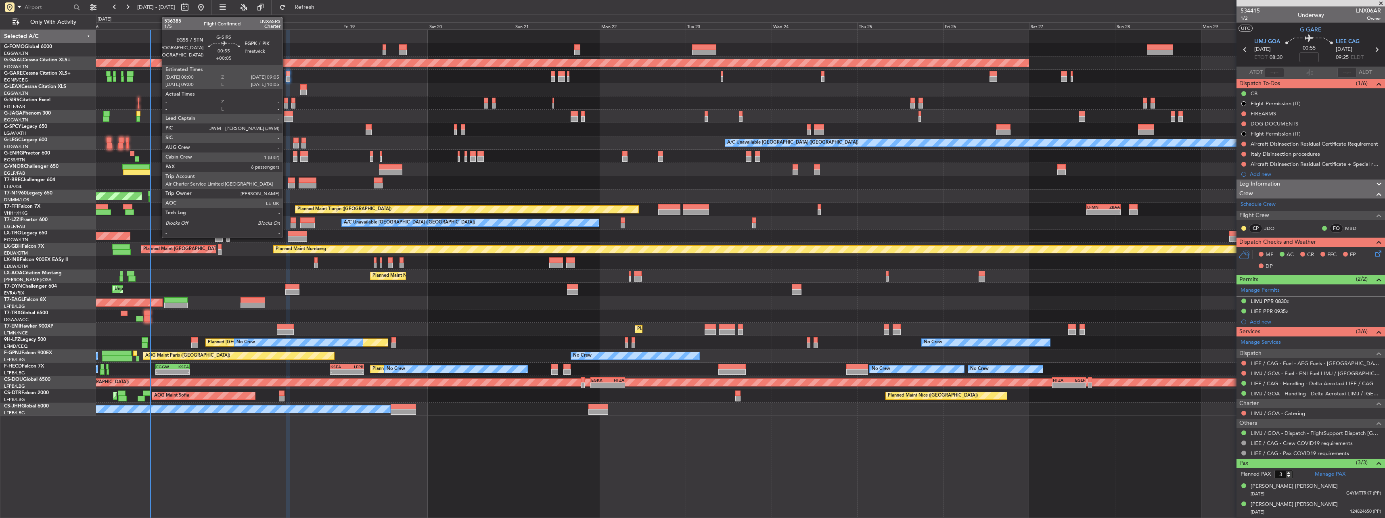
click at [286, 105] on div at bounding box center [286, 106] width 4 height 6
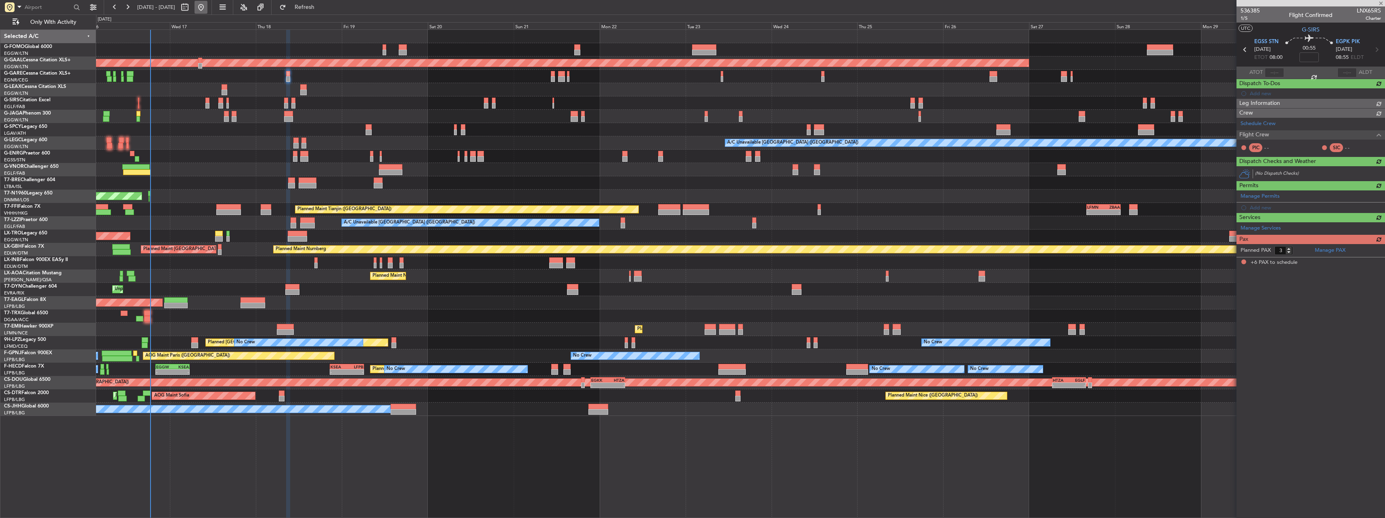
type input "+00:05"
type input "6"
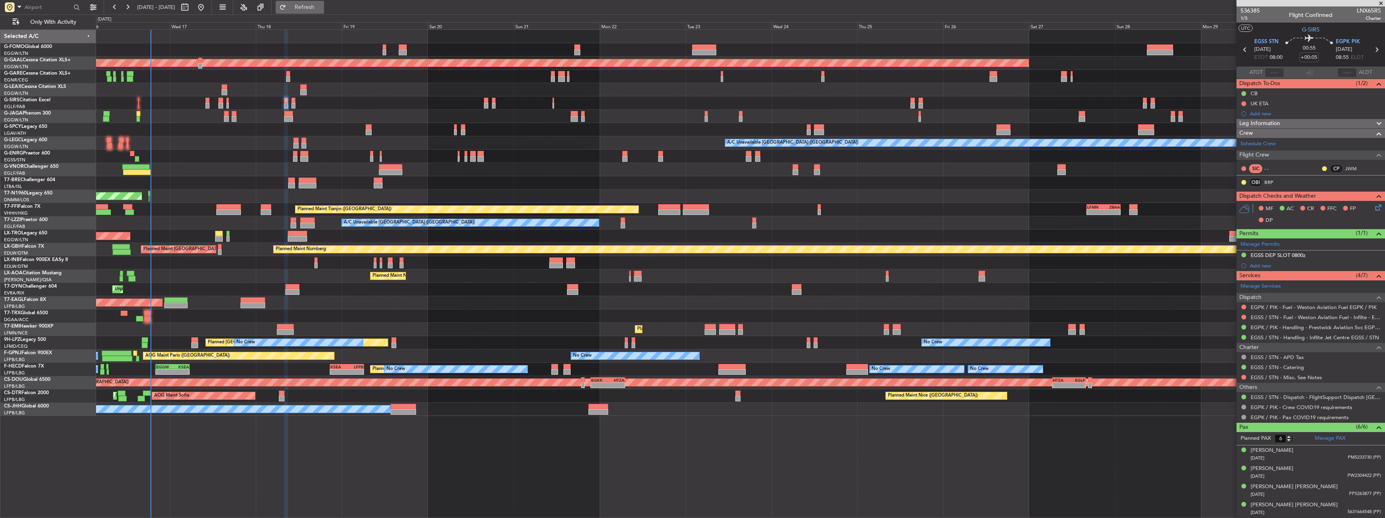
click at [323, 13] on button "Refresh" at bounding box center [300, 7] width 48 height 13
click at [303, 96] on div at bounding box center [740, 89] width 1289 height 13
click at [303, 93] on div at bounding box center [303, 93] width 6 height 6
type input "2"
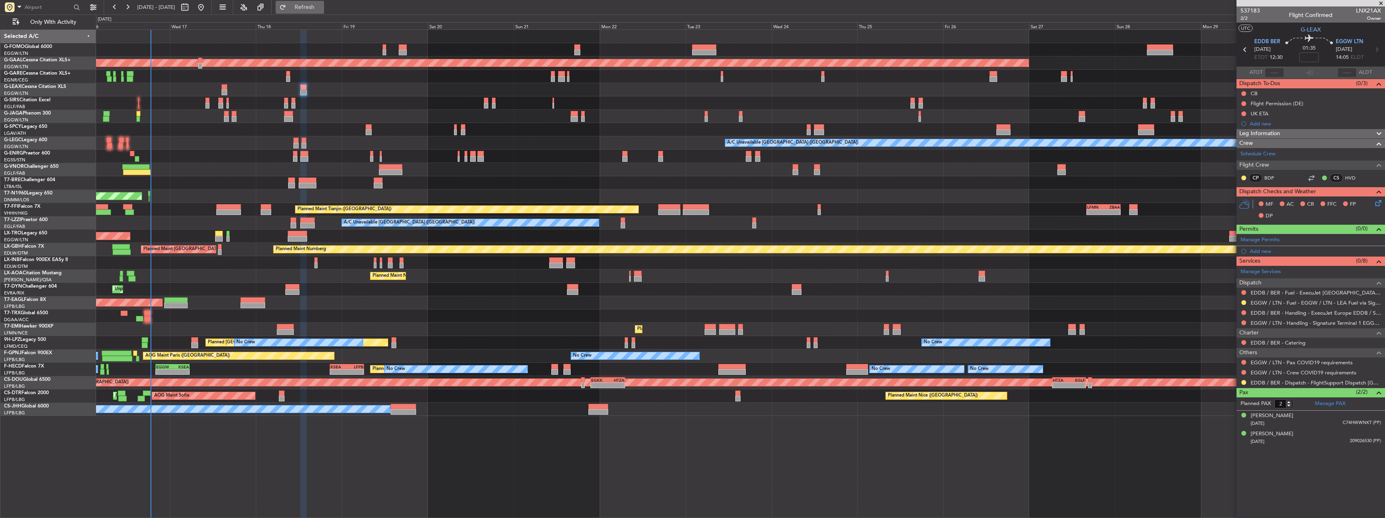
click at [322, 4] on span "Refresh" at bounding box center [305, 7] width 34 height 6
click at [1245, 18] on span "2/2" at bounding box center [1250, 18] width 19 height 7
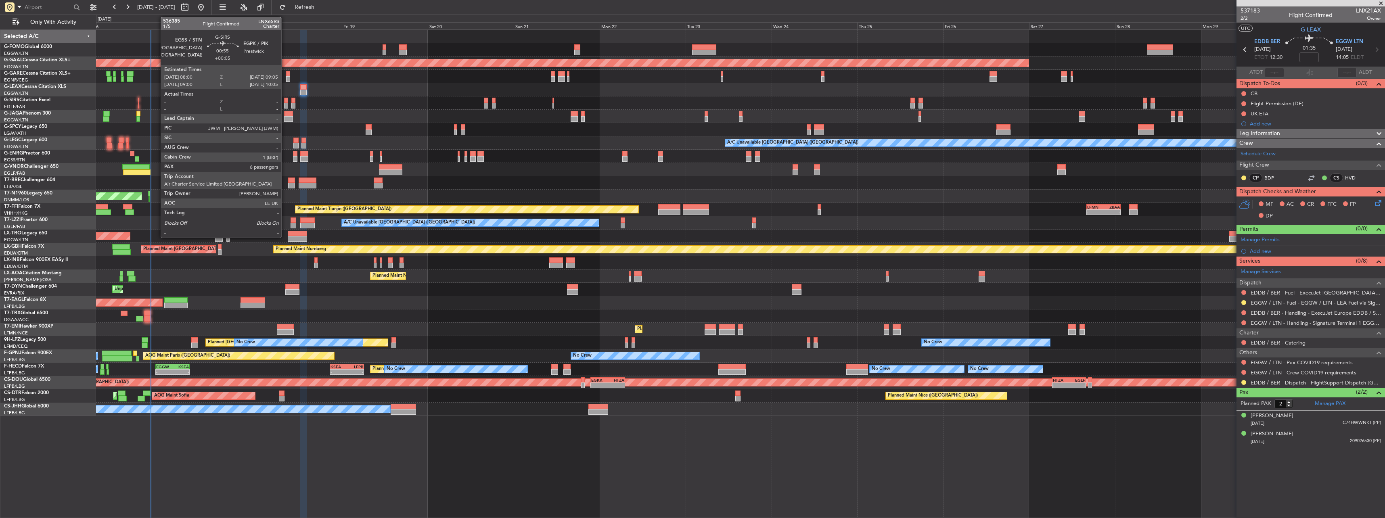
click at [287, 101] on div at bounding box center [286, 101] width 4 height 6
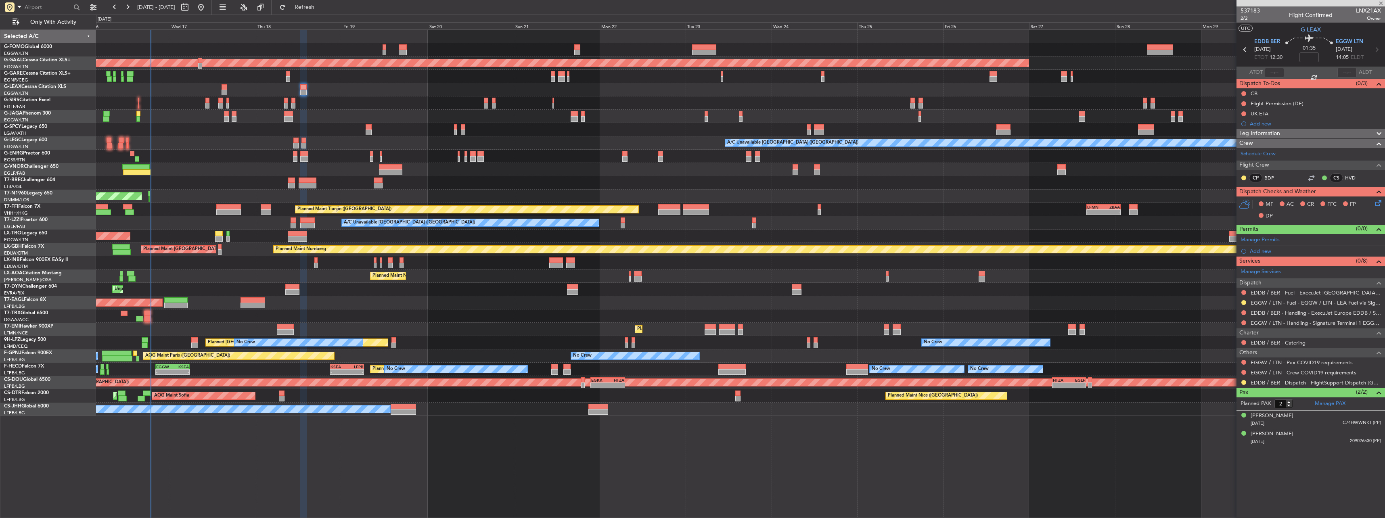
type input "+00:05"
type input "6"
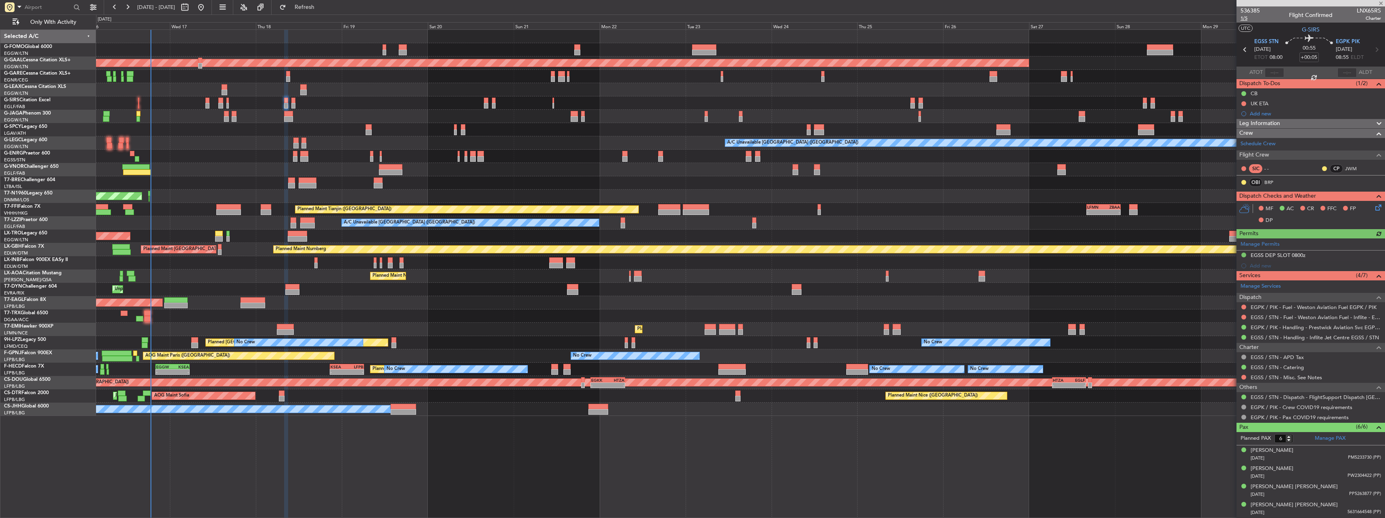
click at [1243, 15] on span "1/5" at bounding box center [1250, 18] width 19 height 7
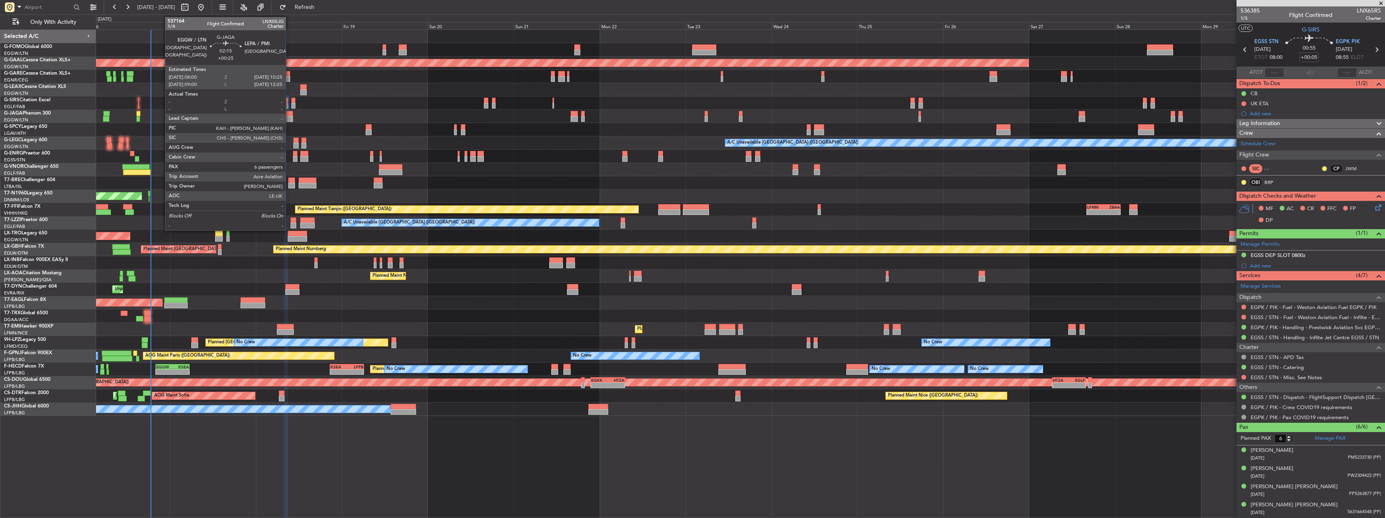
click at [289, 112] on div at bounding box center [288, 114] width 9 height 6
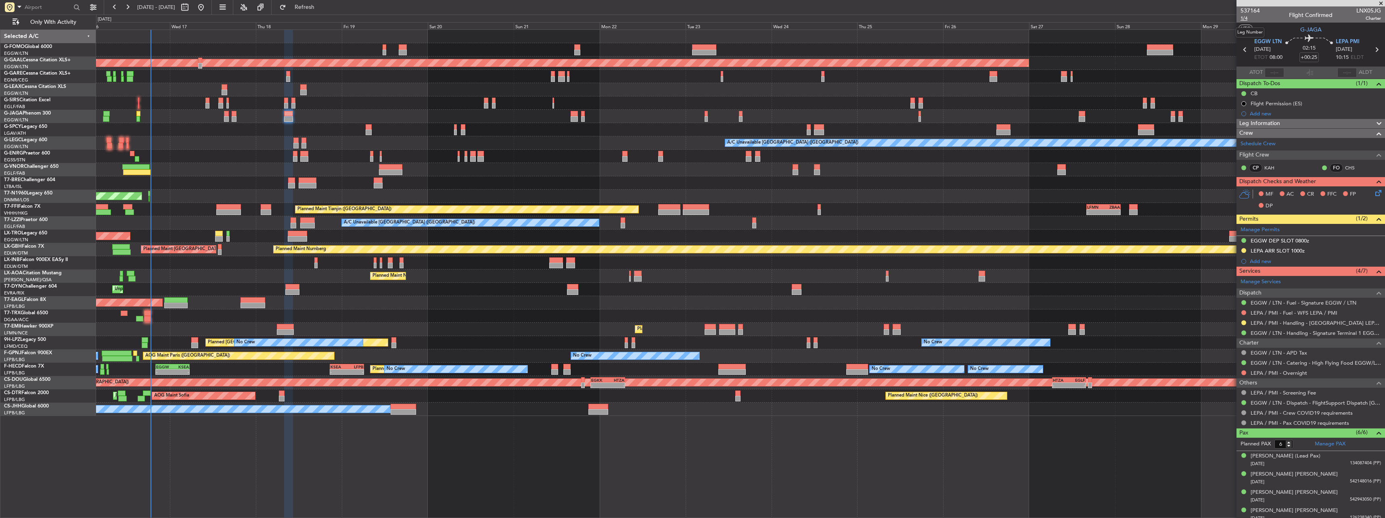
click at [1246, 17] on span "1/4" at bounding box center [1250, 18] width 19 height 7
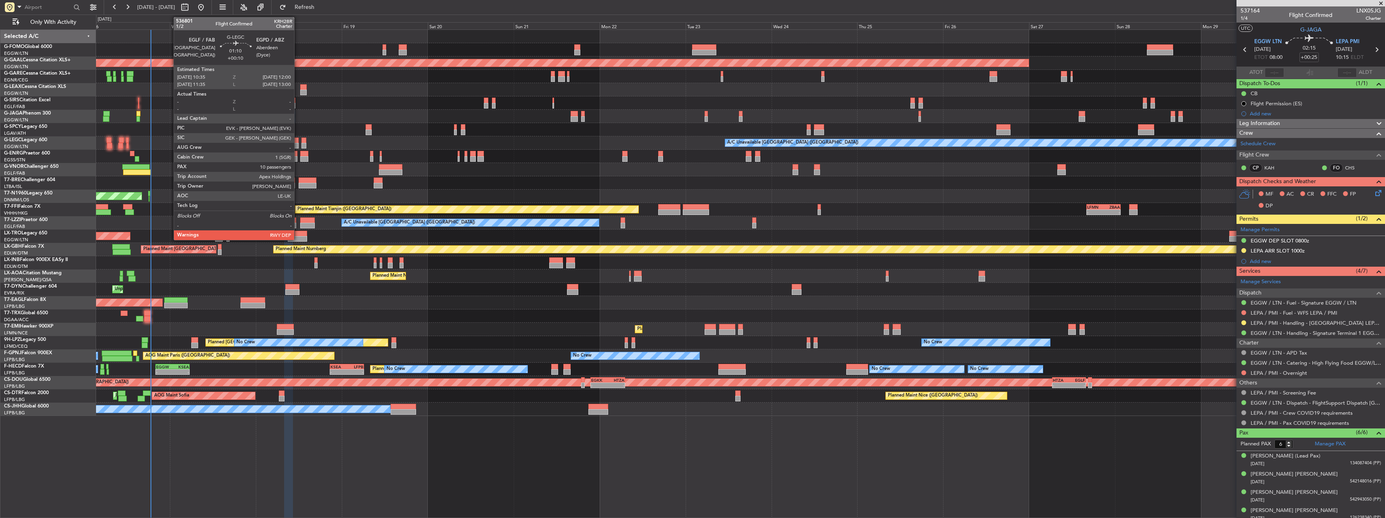
click at [298, 143] on div at bounding box center [295, 146] width 5 height 6
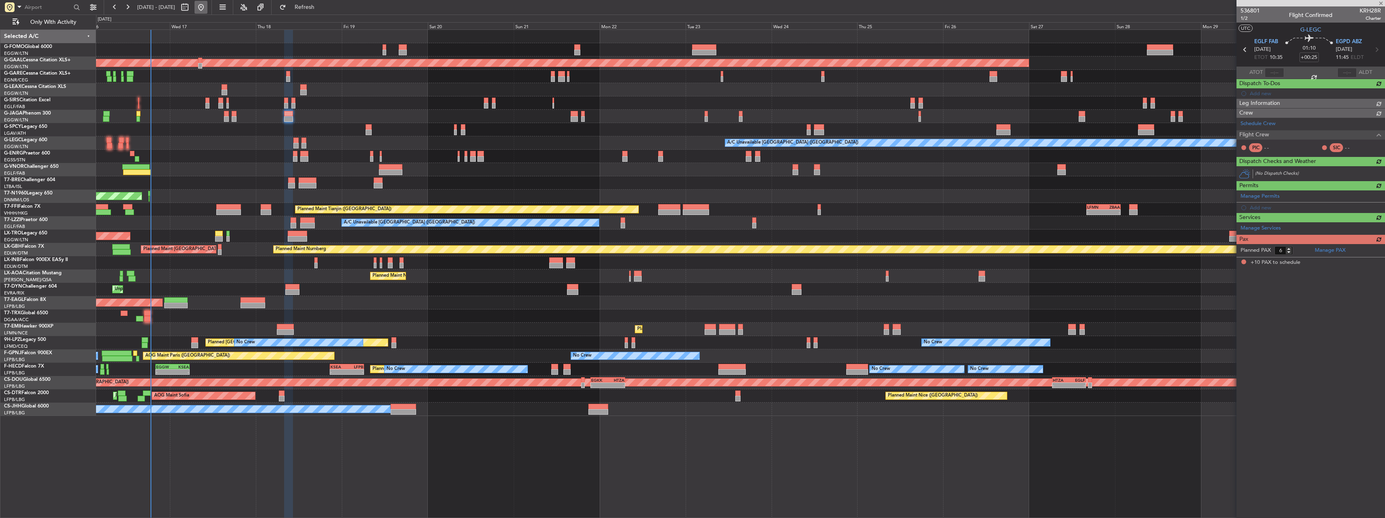
type input "+00:10"
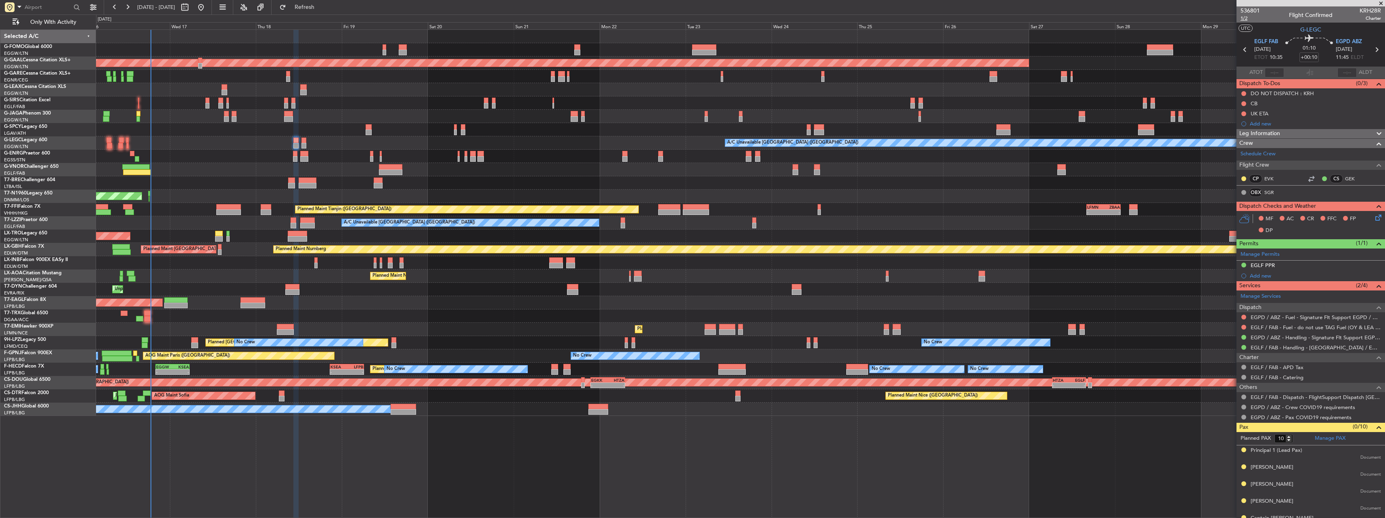
click at [1251, 20] on span "1/2" at bounding box center [1250, 18] width 19 height 7
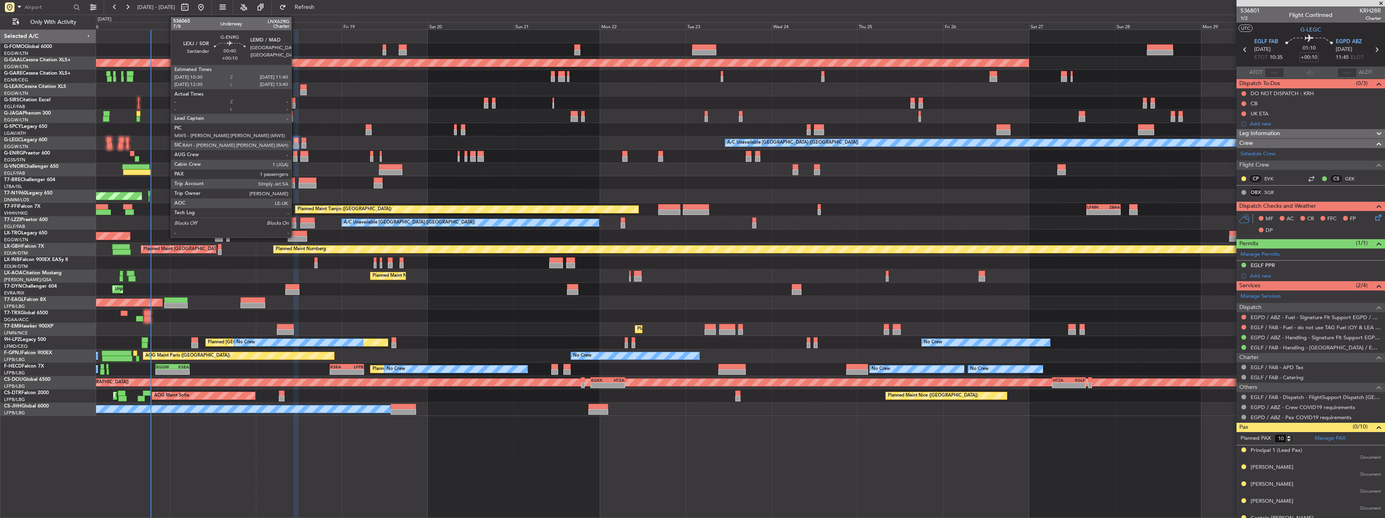
click at [295, 153] on div at bounding box center [295, 154] width 4 height 6
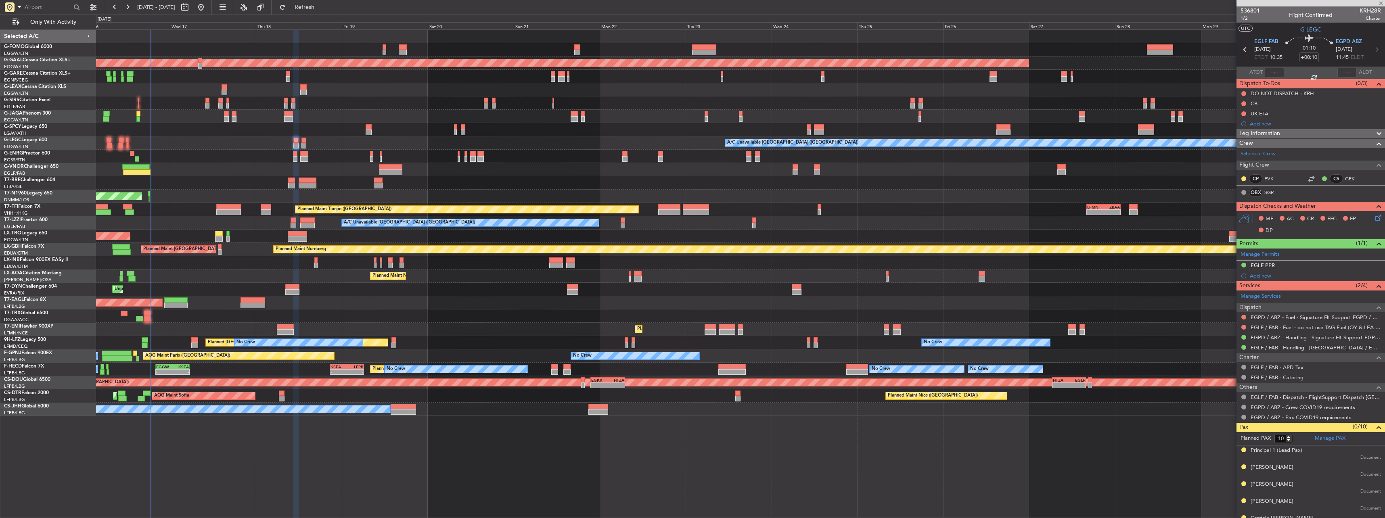
type input "1"
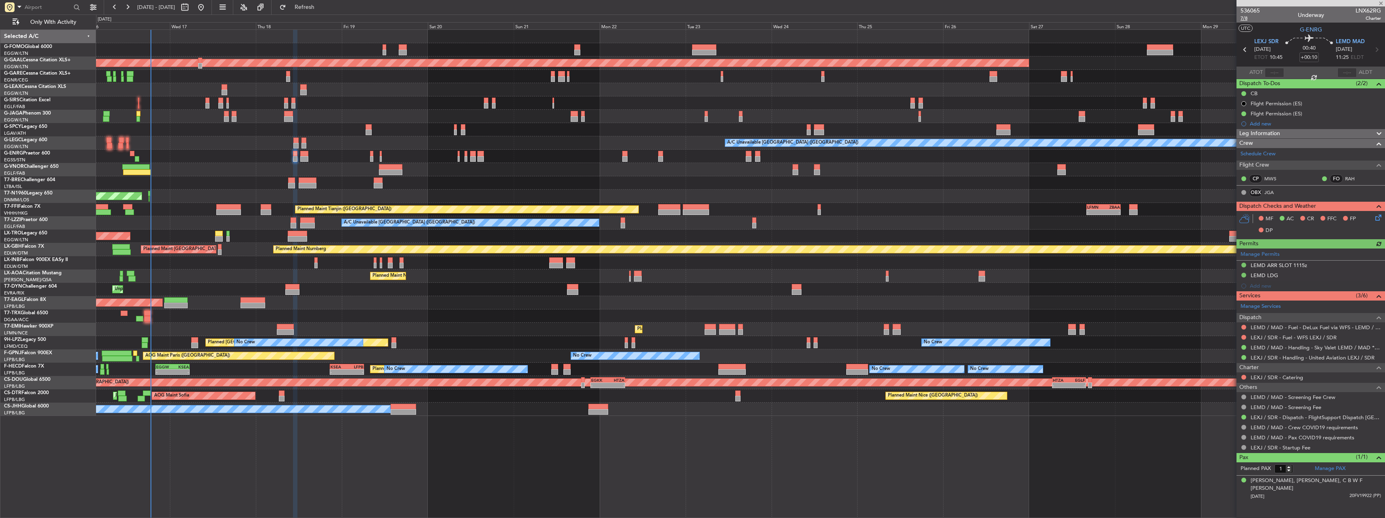
click at [1244, 17] on span "7/8" at bounding box center [1250, 18] width 19 height 7
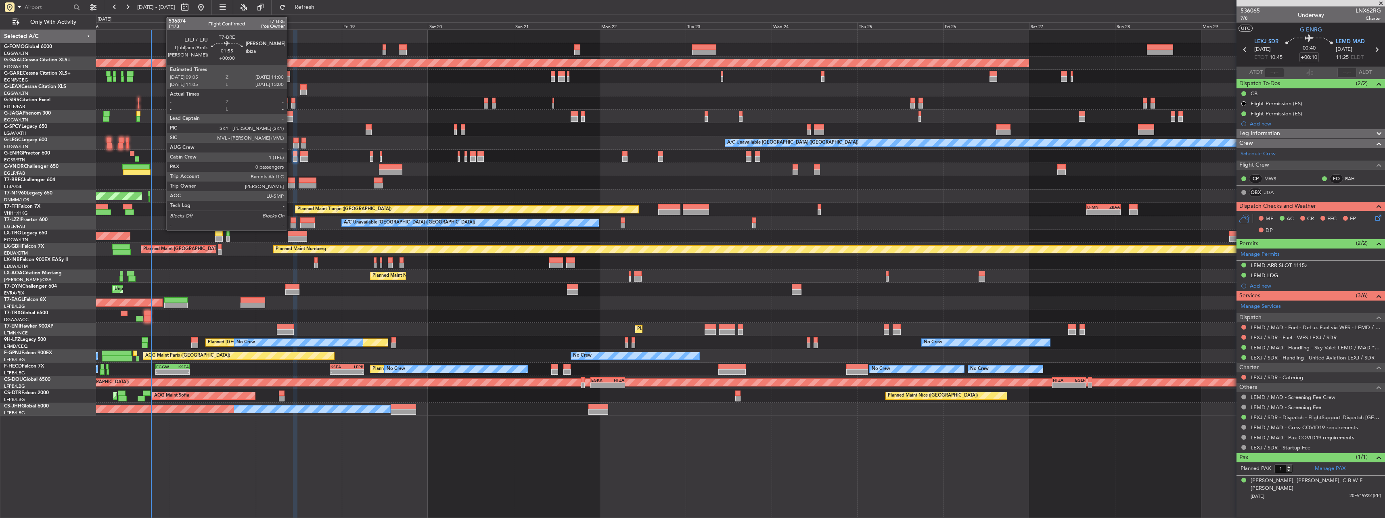
click at [291, 180] on div at bounding box center [291, 181] width 7 height 6
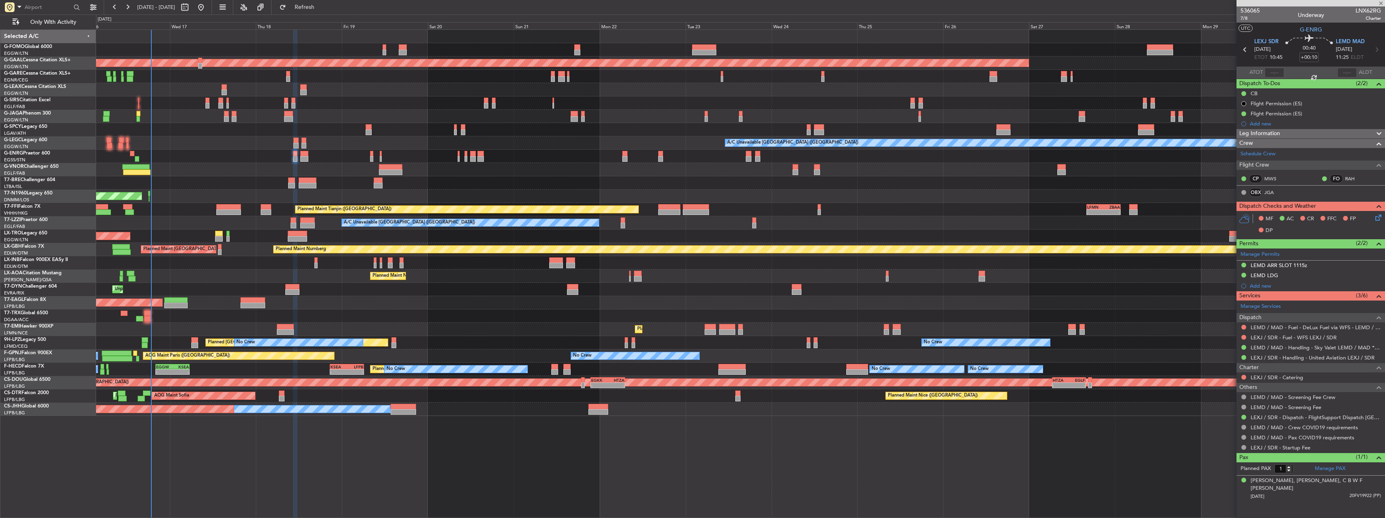
type input "0"
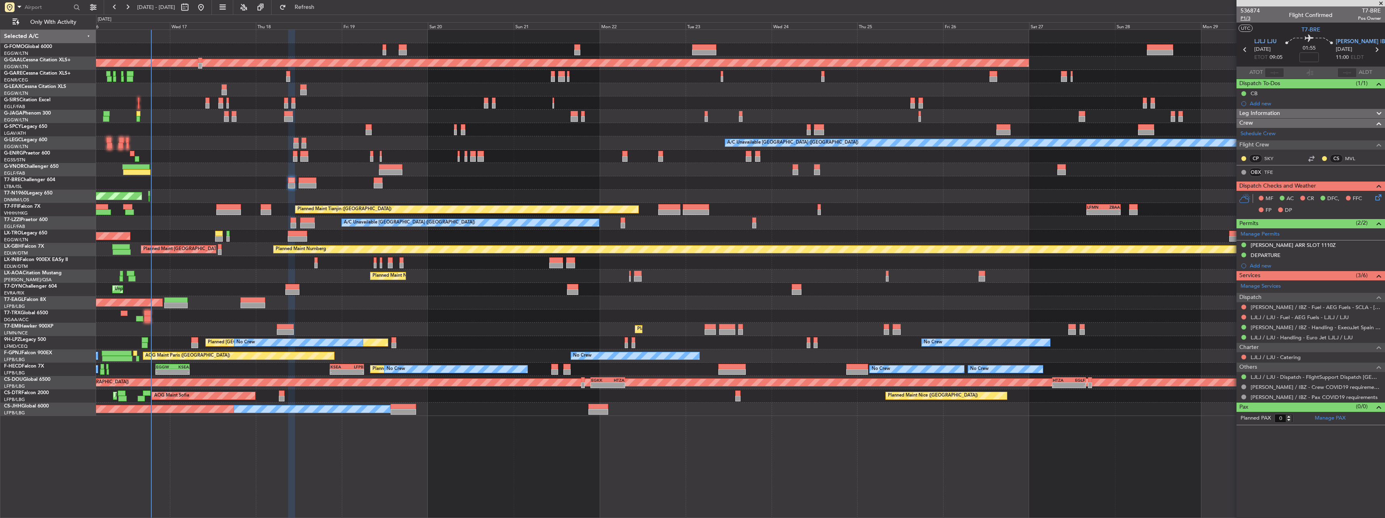
click at [1243, 20] on span "P1/3" at bounding box center [1250, 18] width 19 height 7
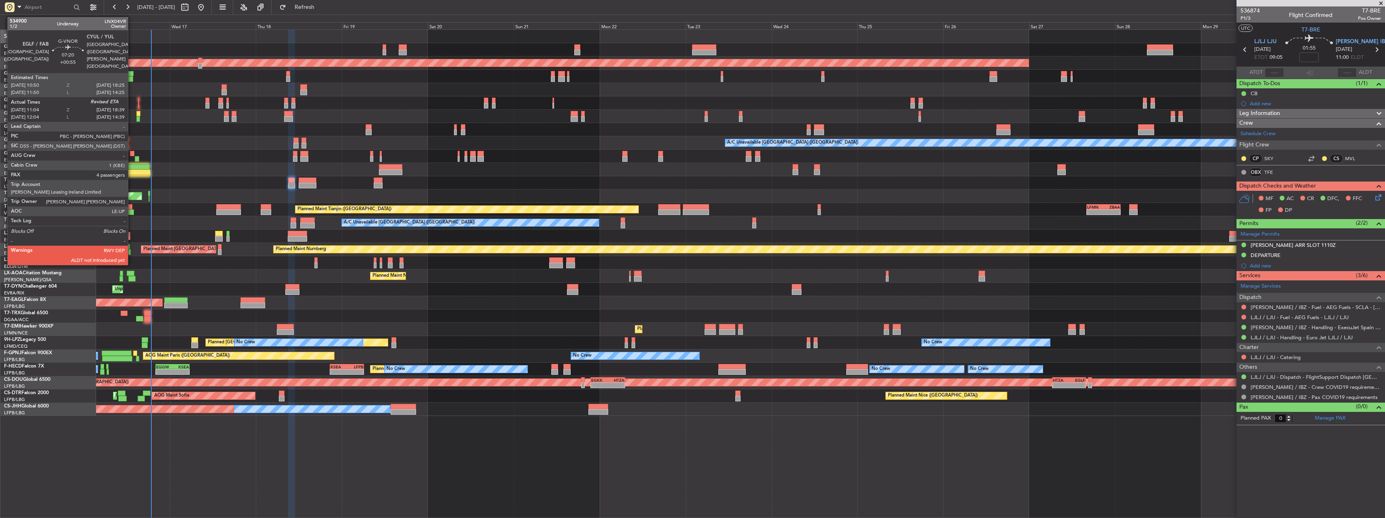
click at [132, 175] on div at bounding box center [136, 173] width 27 height 6
type input "+00:55"
type input "11:14"
type input "4"
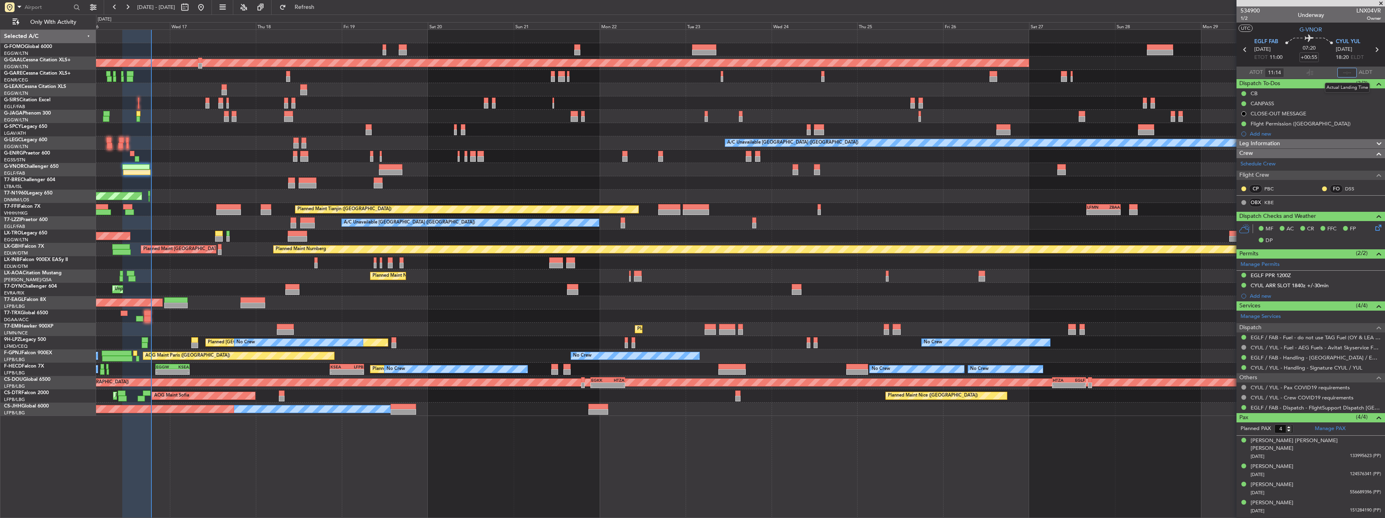
click at [1350, 73] on input "text" at bounding box center [1347, 73] width 19 height 10
type input "18:45"
click at [324, 13] on button "Refresh" at bounding box center [300, 7] width 48 height 13
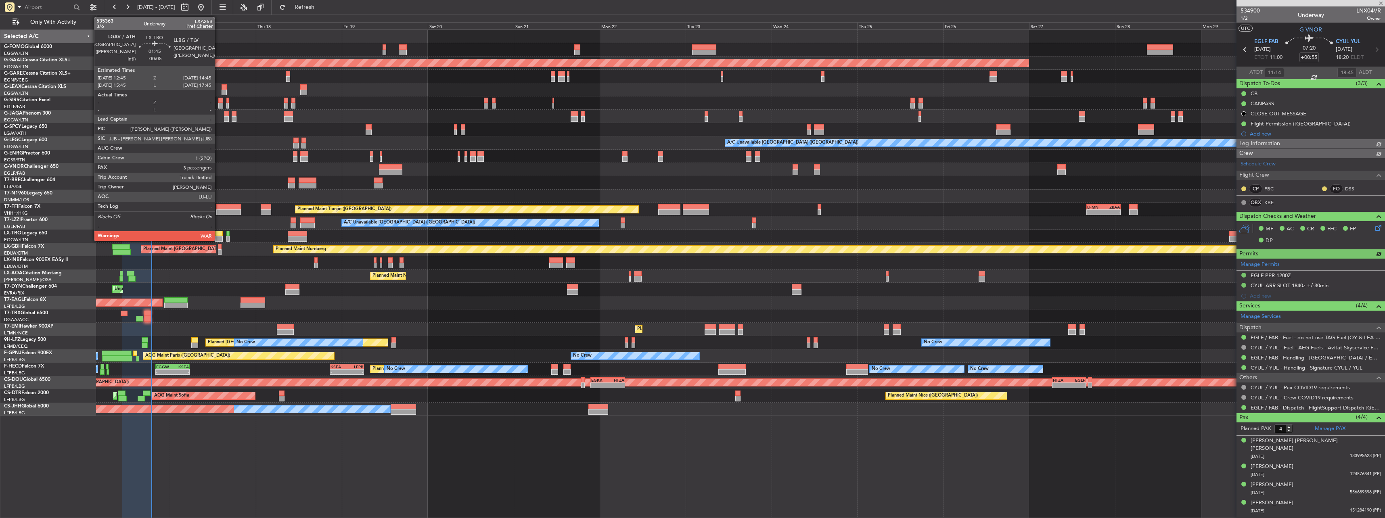
click at [218, 234] on div at bounding box center [218, 234] width 7 height 6
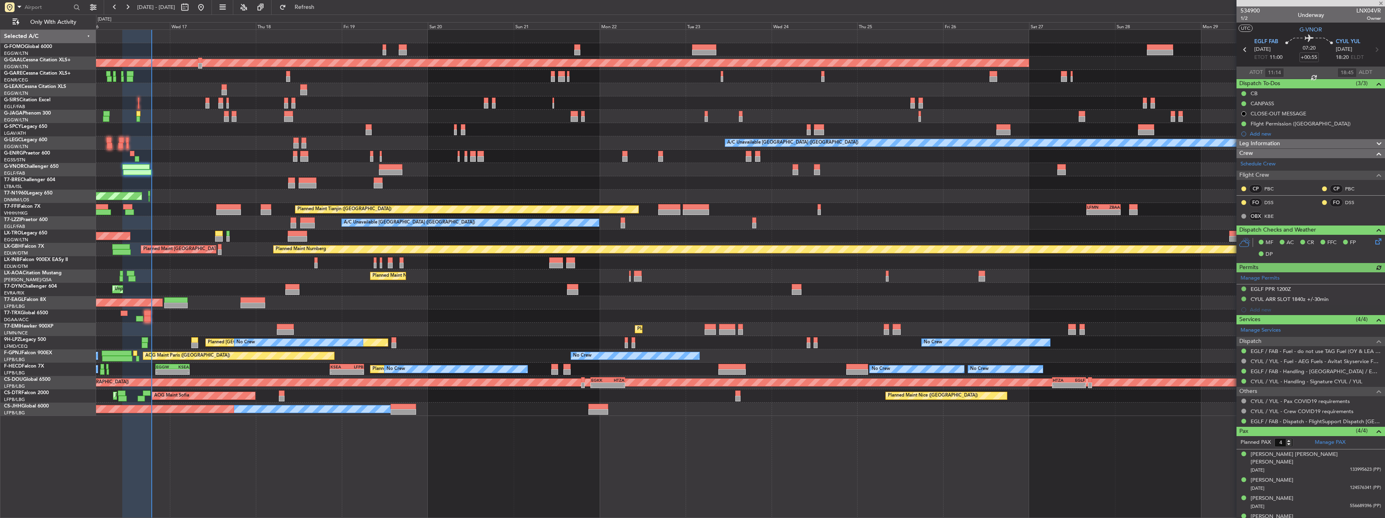
type input "-00:05"
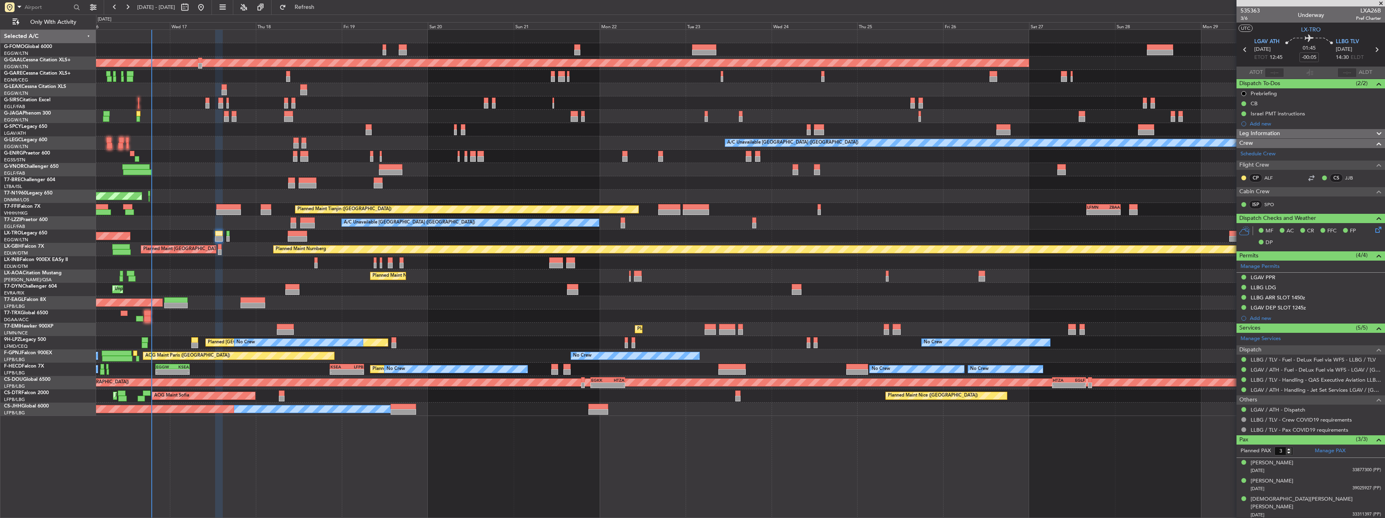
click at [226, 236] on div "Unplanned Maint [GEOGRAPHIC_DATA] ([PERSON_NAME] Intl)" at bounding box center [740, 236] width 1289 height 13
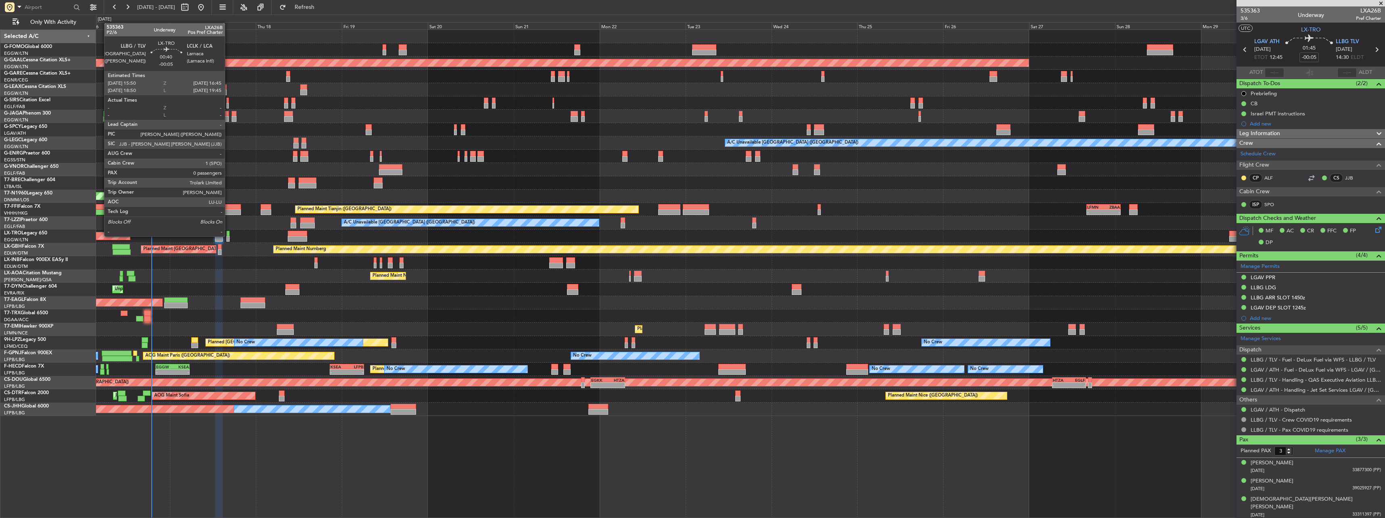
click at [228, 236] on div at bounding box center [228, 234] width 4 height 6
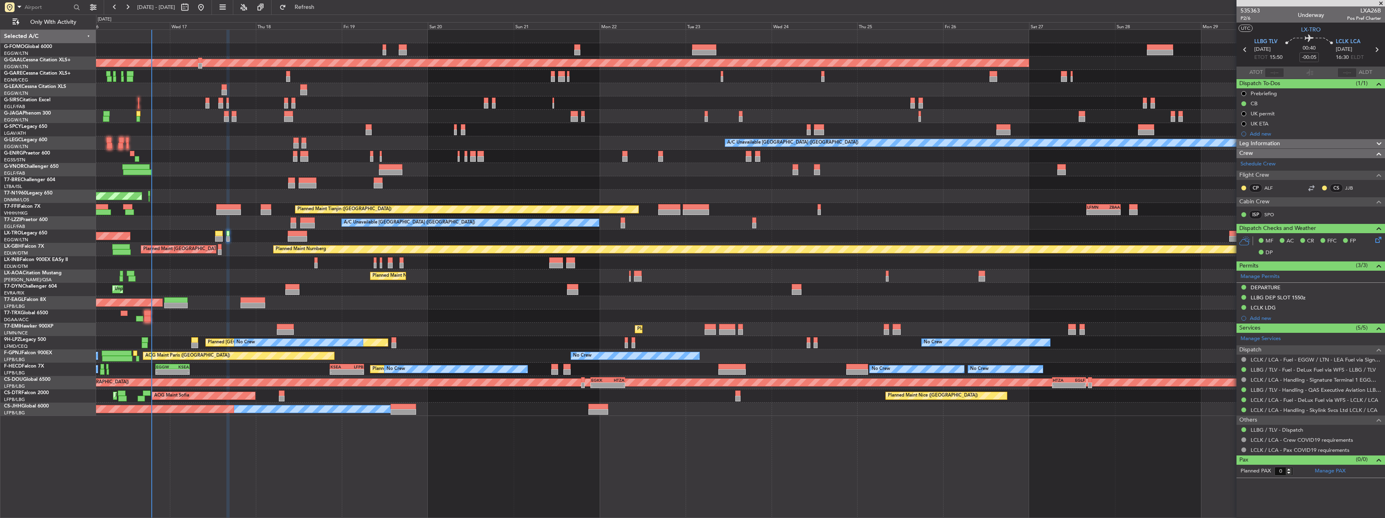
click at [223, 239] on div "Unplanned Maint [GEOGRAPHIC_DATA] ([PERSON_NAME] Intl)" at bounding box center [740, 236] width 1289 height 13
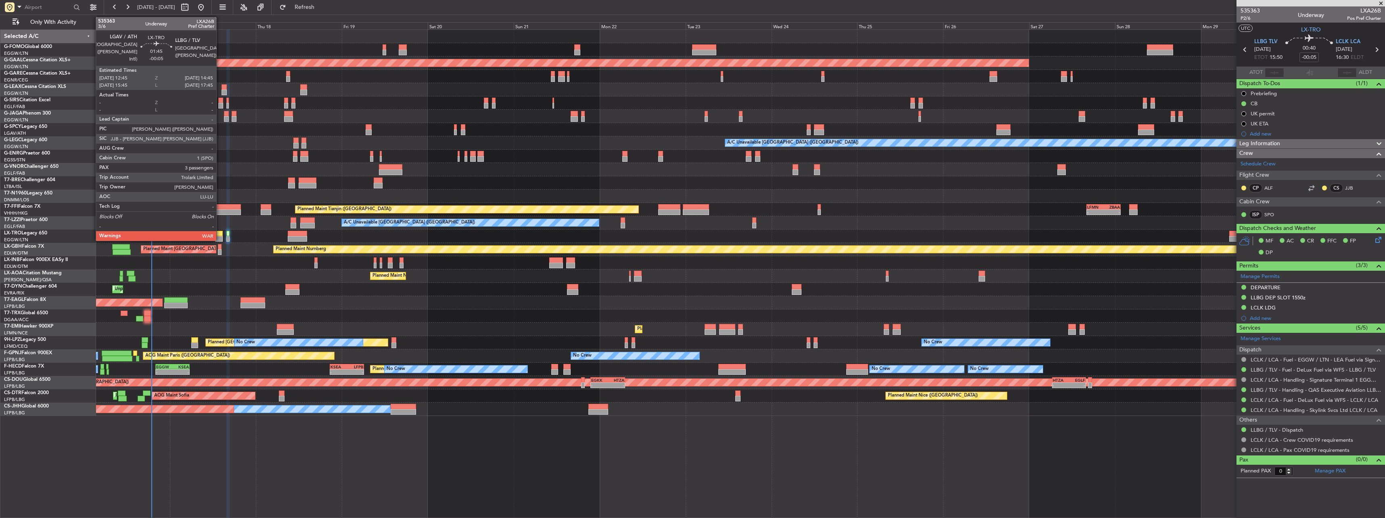
click at [220, 239] on div at bounding box center [218, 239] width 7 height 6
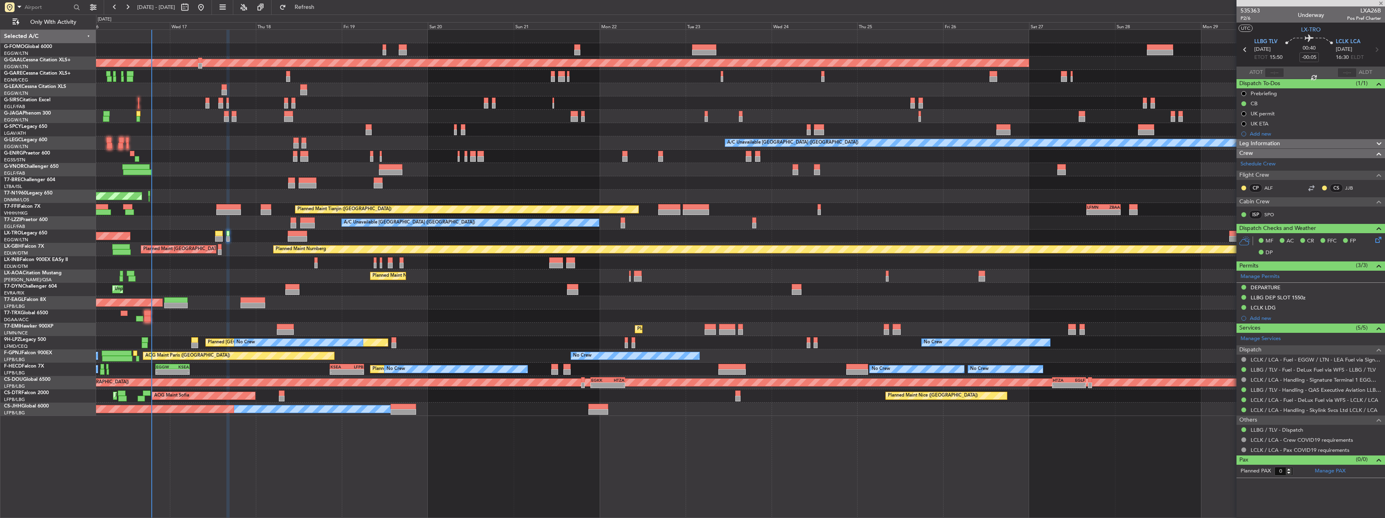
type input "3"
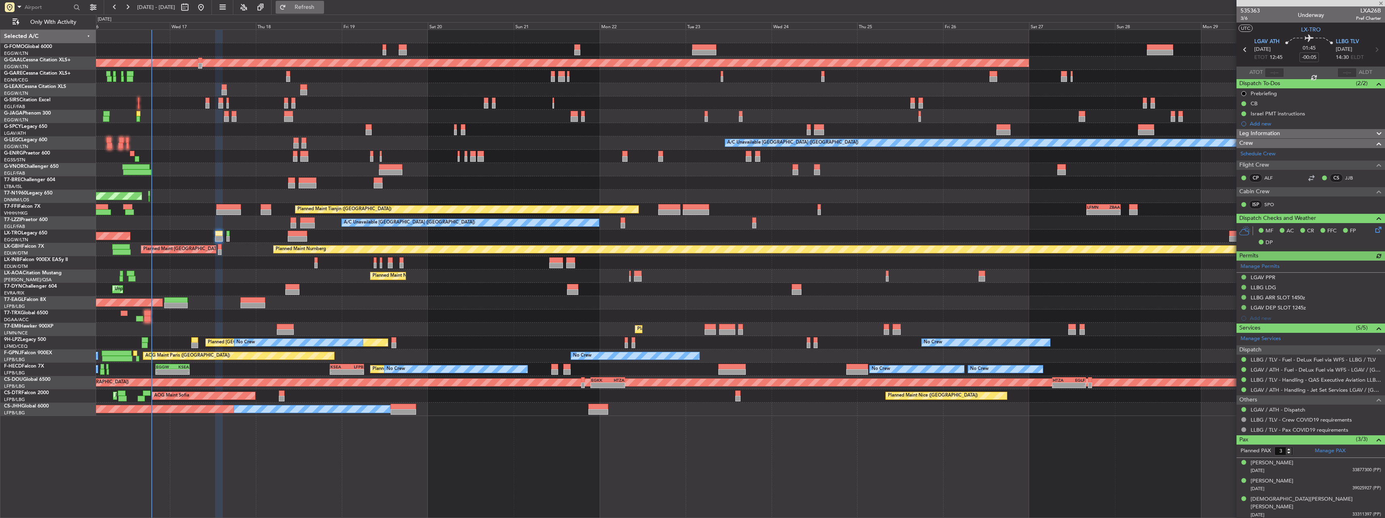
click at [320, 4] on button "Refresh" at bounding box center [300, 7] width 48 height 13
click at [322, 4] on span "Refreshing..." at bounding box center [305, 7] width 34 height 6
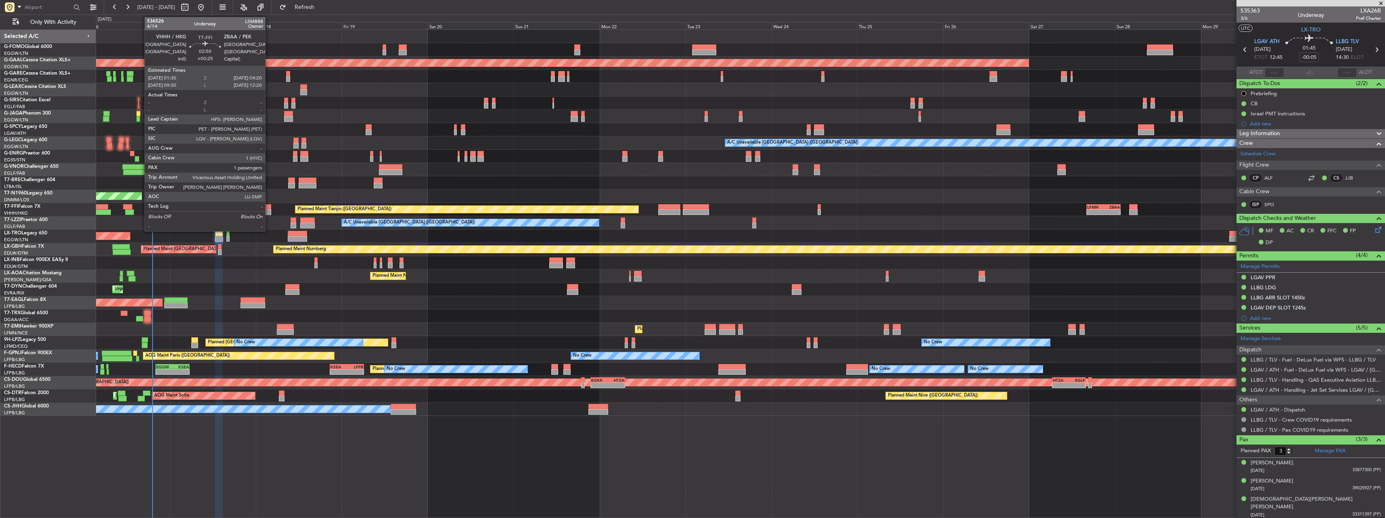
click at [269, 206] on div at bounding box center [266, 207] width 10 height 6
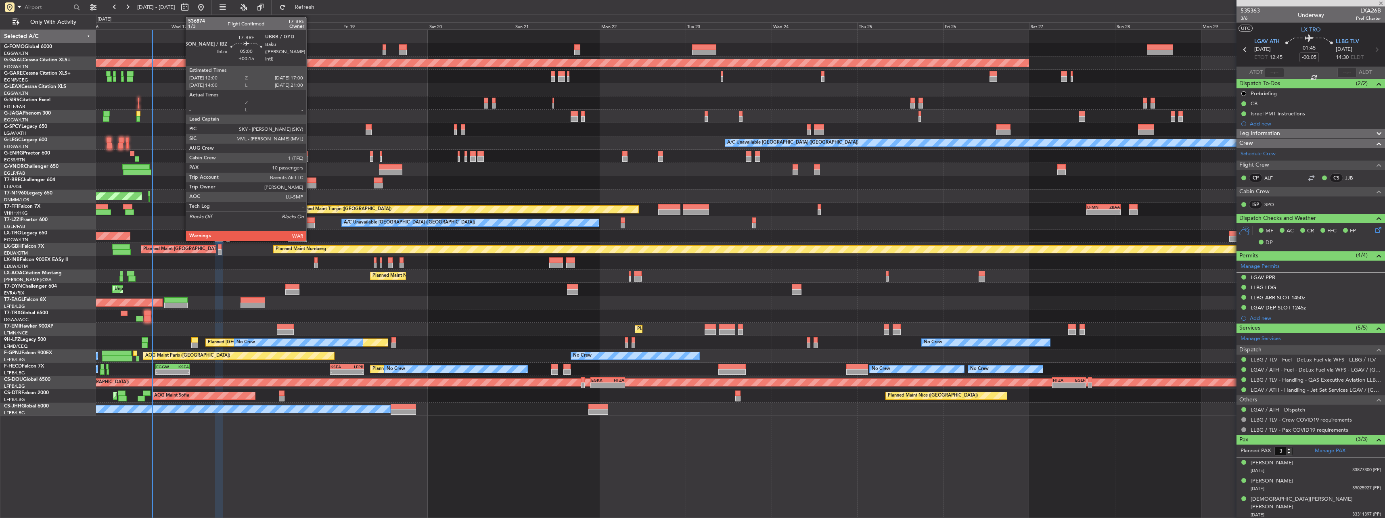
type input "+00:25"
type input "1"
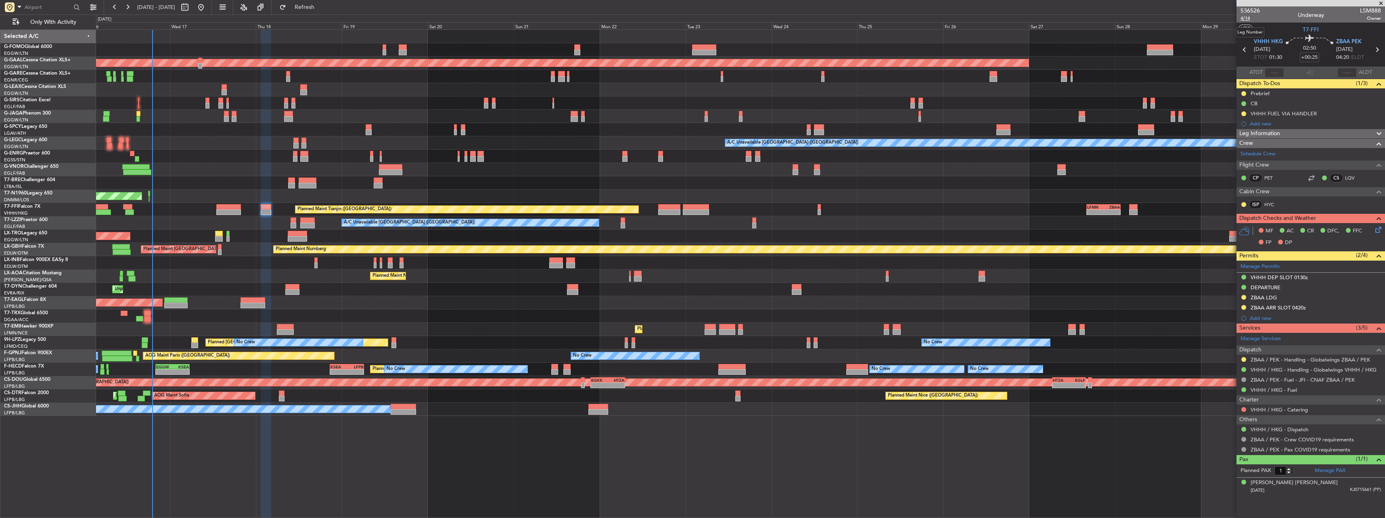
click at [1250, 18] on span "4/14" at bounding box center [1250, 18] width 19 height 7
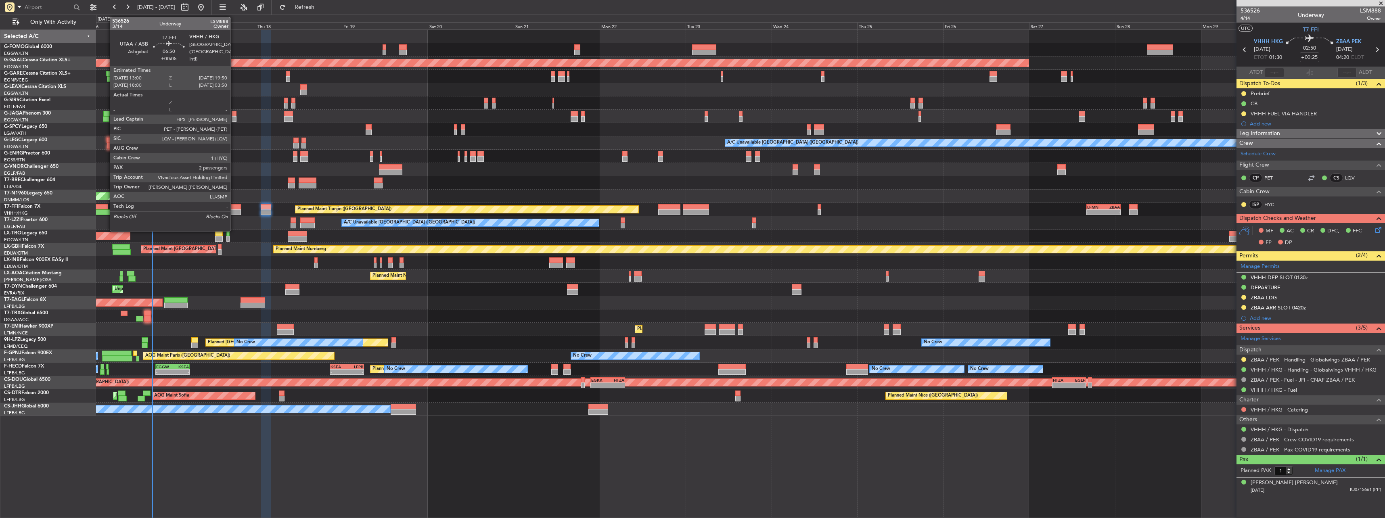
click at [234, 207] on div at bounding box center [228, 207] width 25 height 6
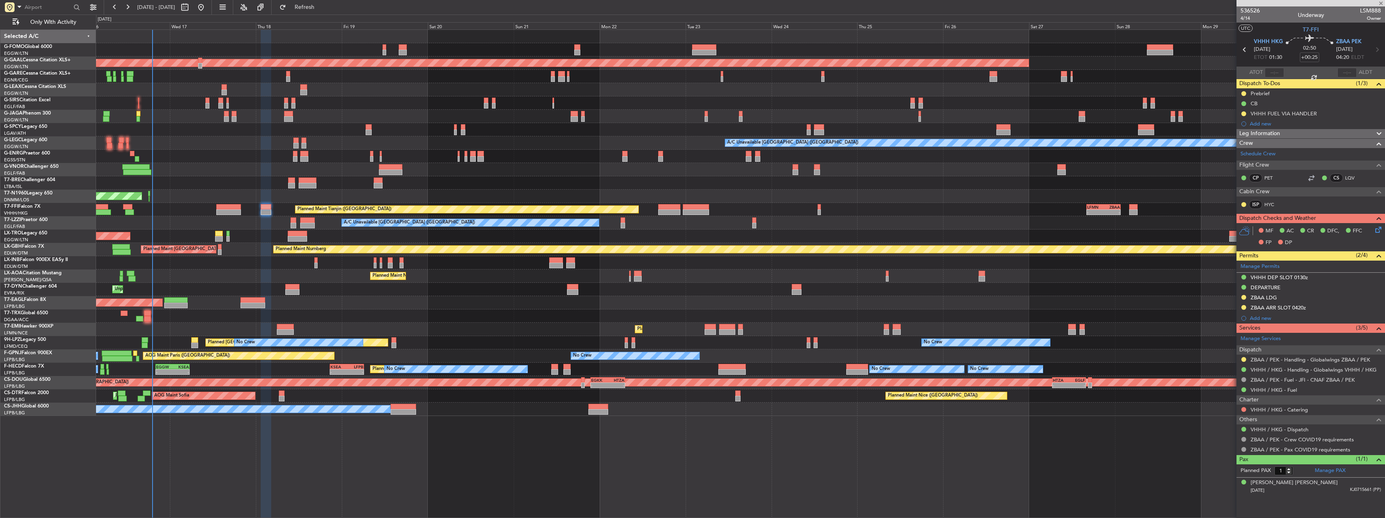
type input "+00:05"
type input "2"
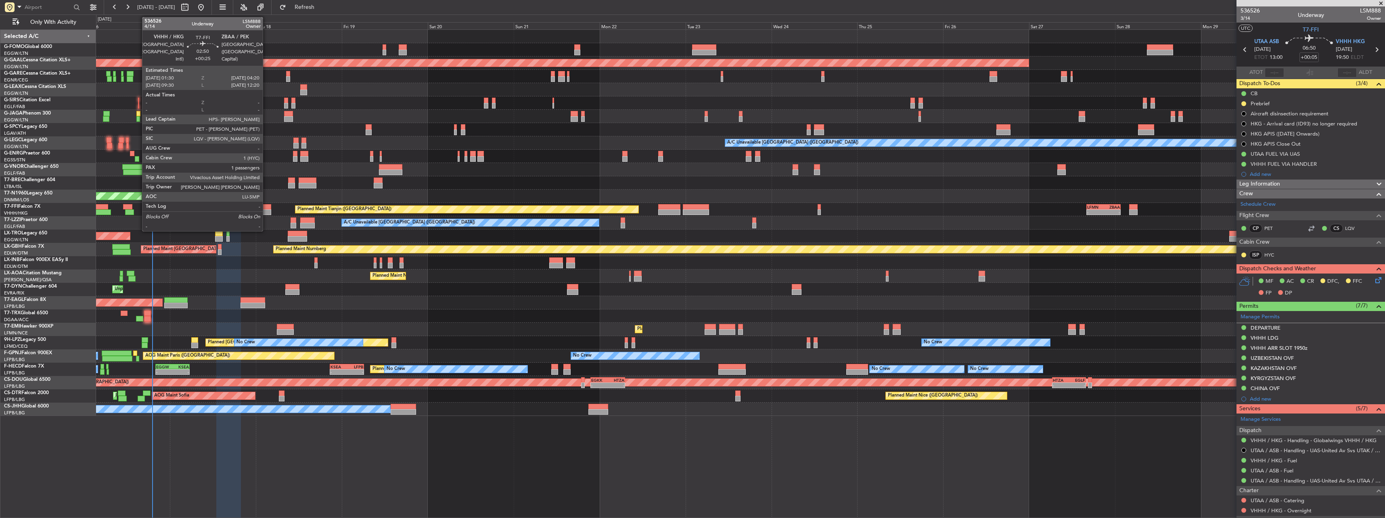
click at [266, 211] on div at bounding box center [266, 212] width 10 height 6
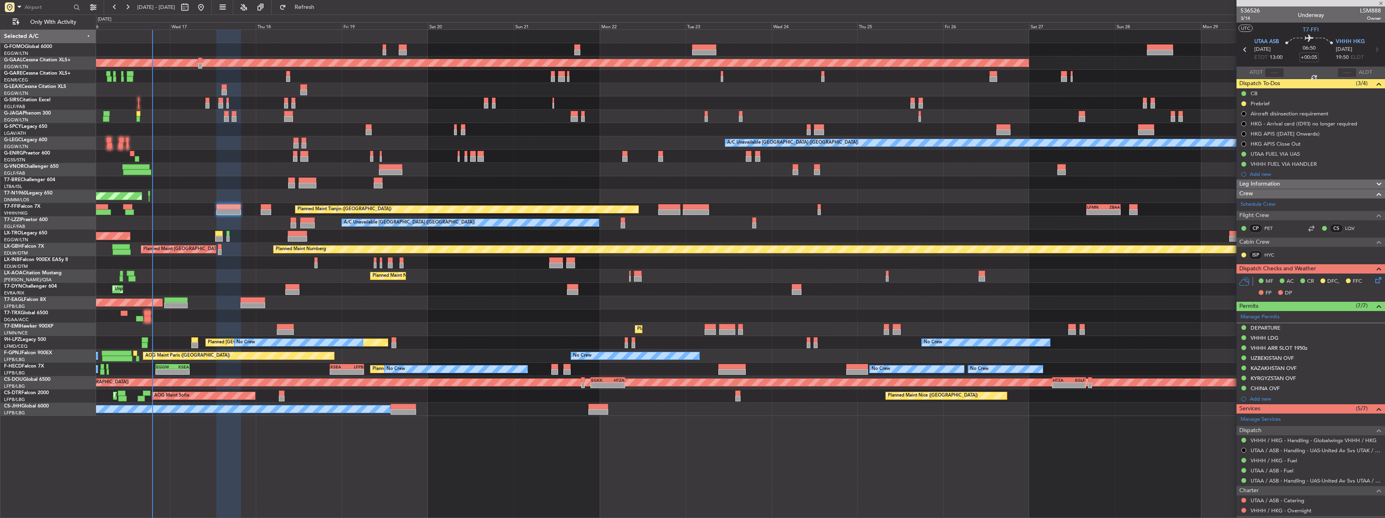
type input "+00:25"
type input "1"
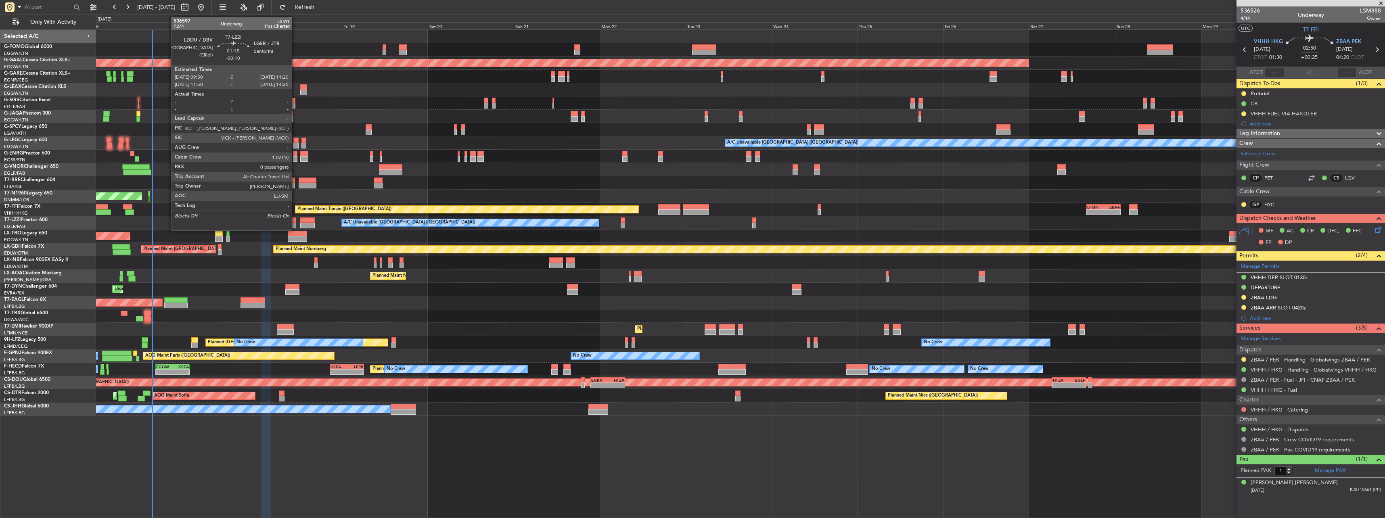
click at [295, 221] on div at bounding box center [294, 221] width 6 height 6
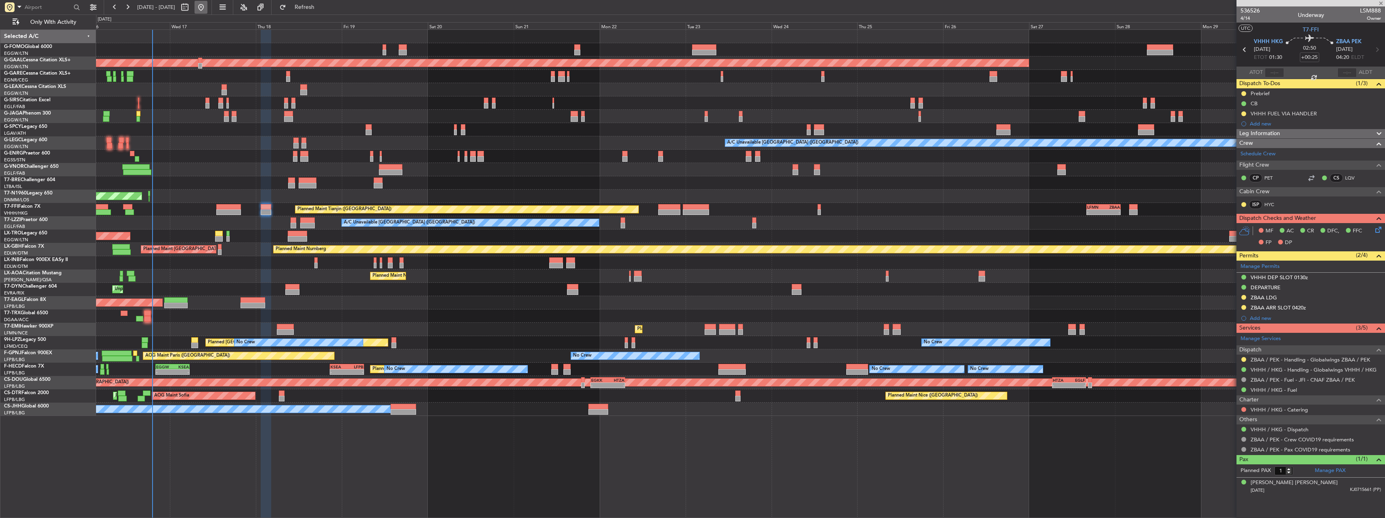
type input "-00:10"
type input "0"
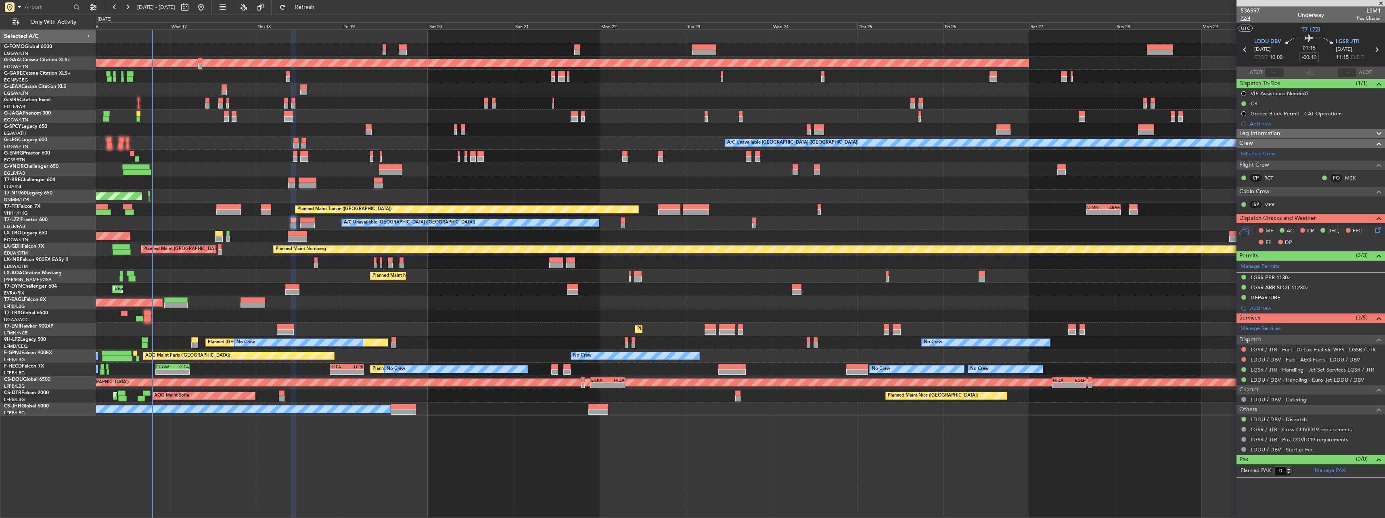
click at [1248, 21] on span "P2/4" at bounding box center [1250, 18] width 19 height 7
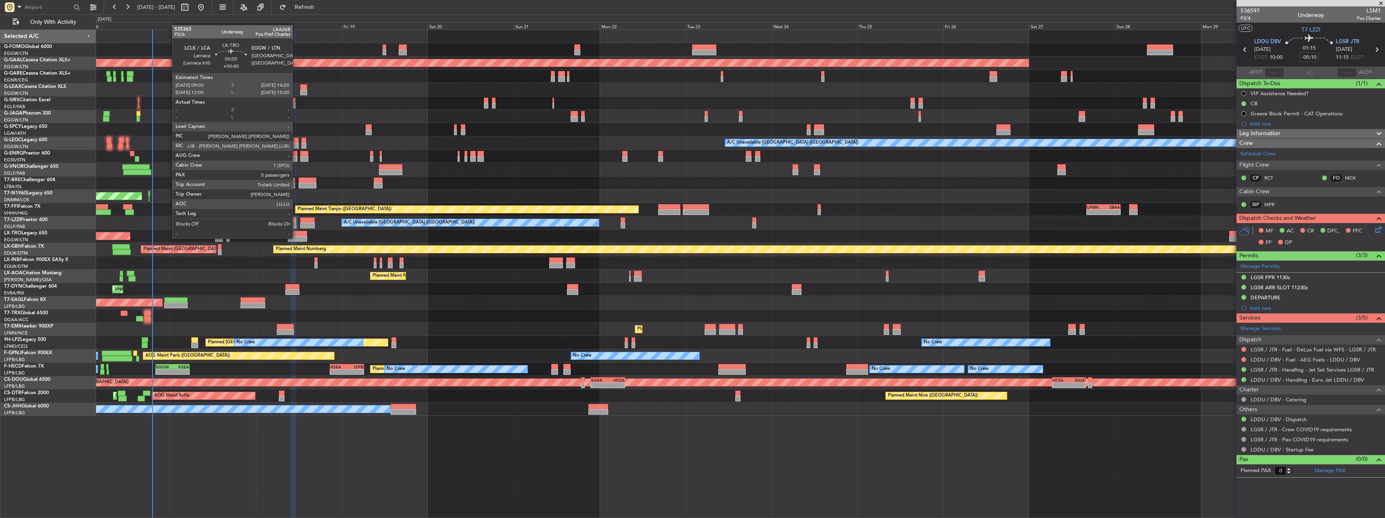
click at [293, 238] on div at bounding box center [297, 239] width 19 height 6
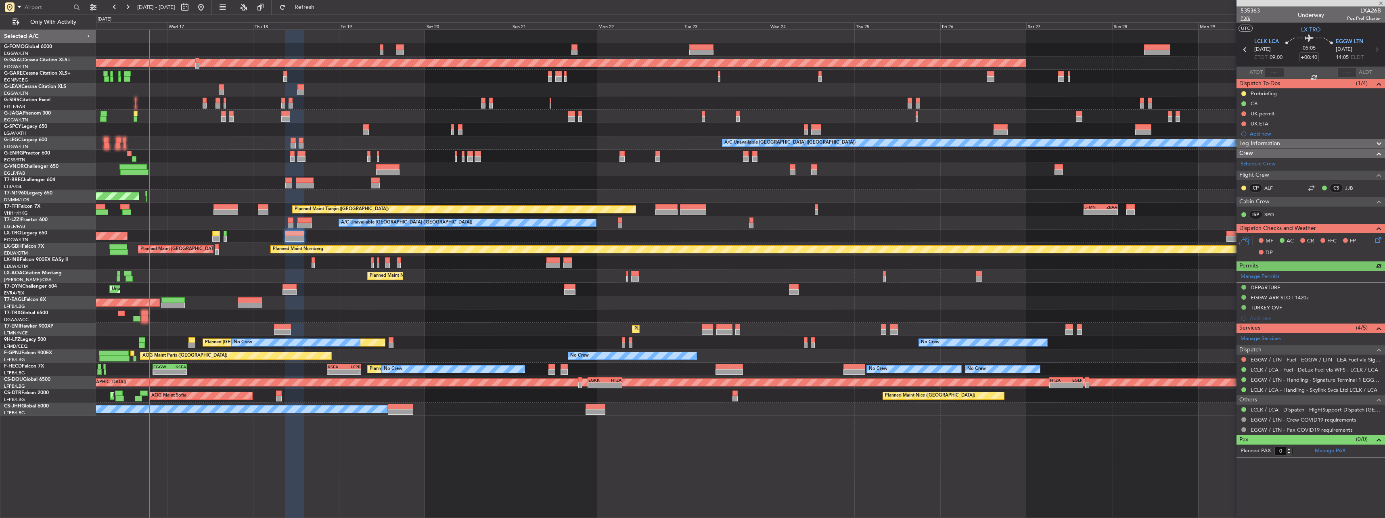
click at [1247, 20] on span "P3/6" at bounding box center [1250, 18] width 19 height 7
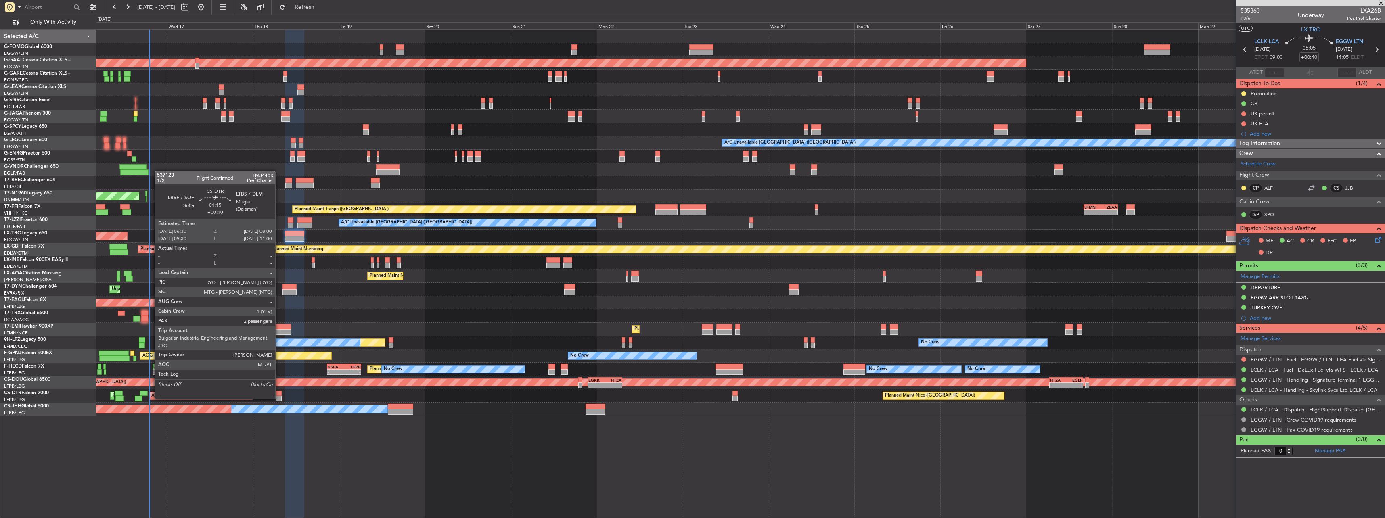
click at [279, 398] on div at bounding box center [279, 399] width 6 height 6
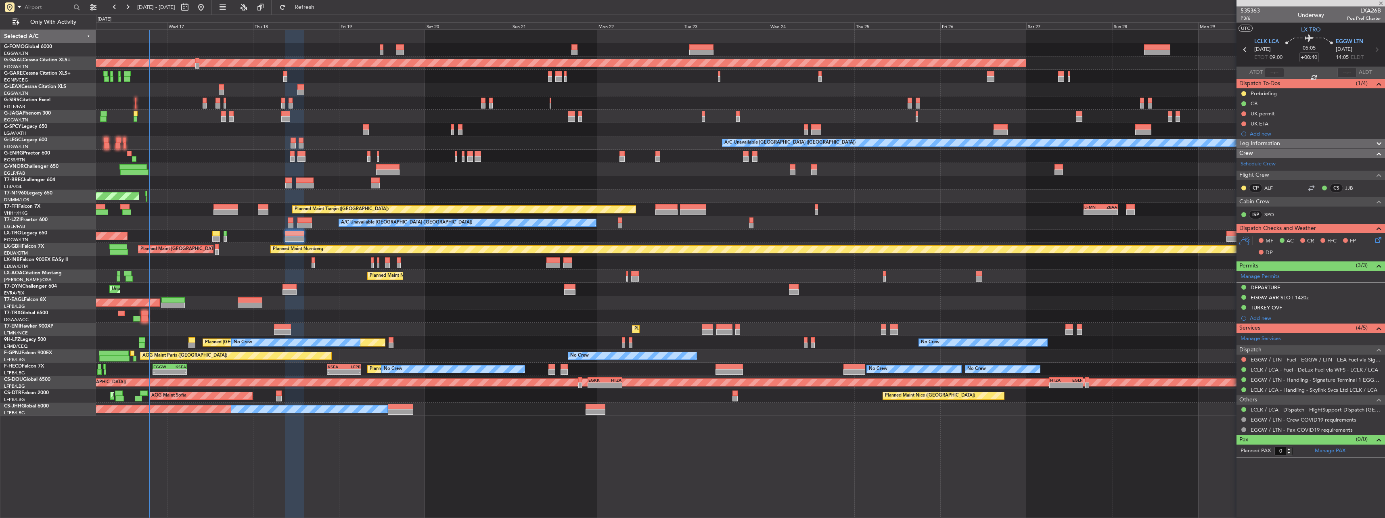
type input "+00:10"
type input "2"
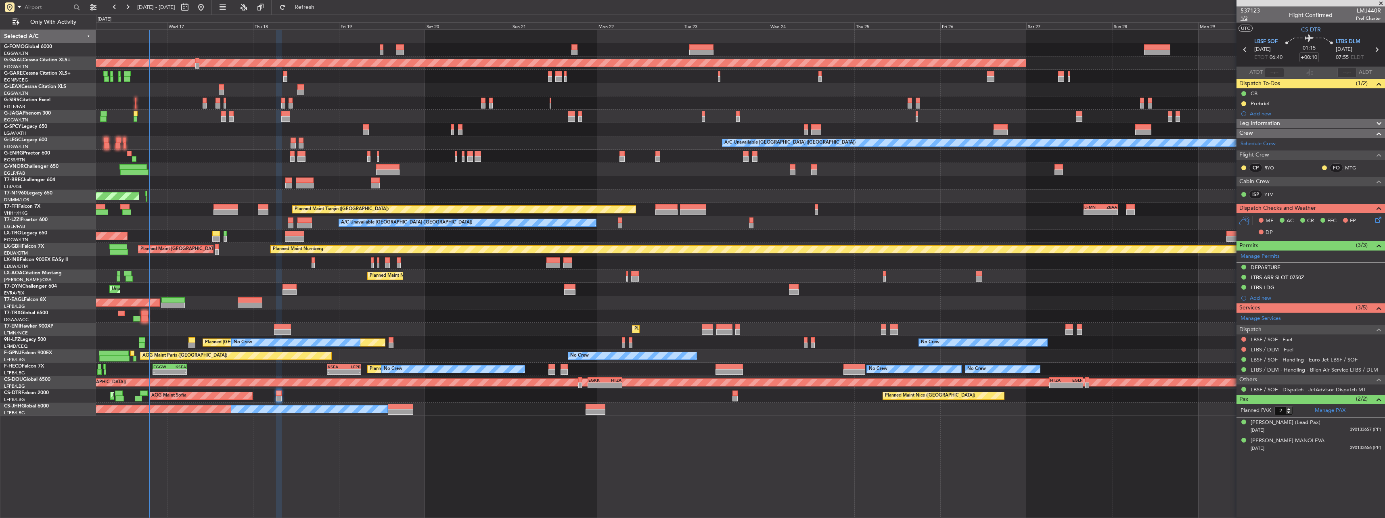
click at [1245, 17] on span "1/2" at bounding box center [1250, 18] width 19 height 7
click at [1380, 221] on icon at bounding box center [1377, 218] width 6 height 6
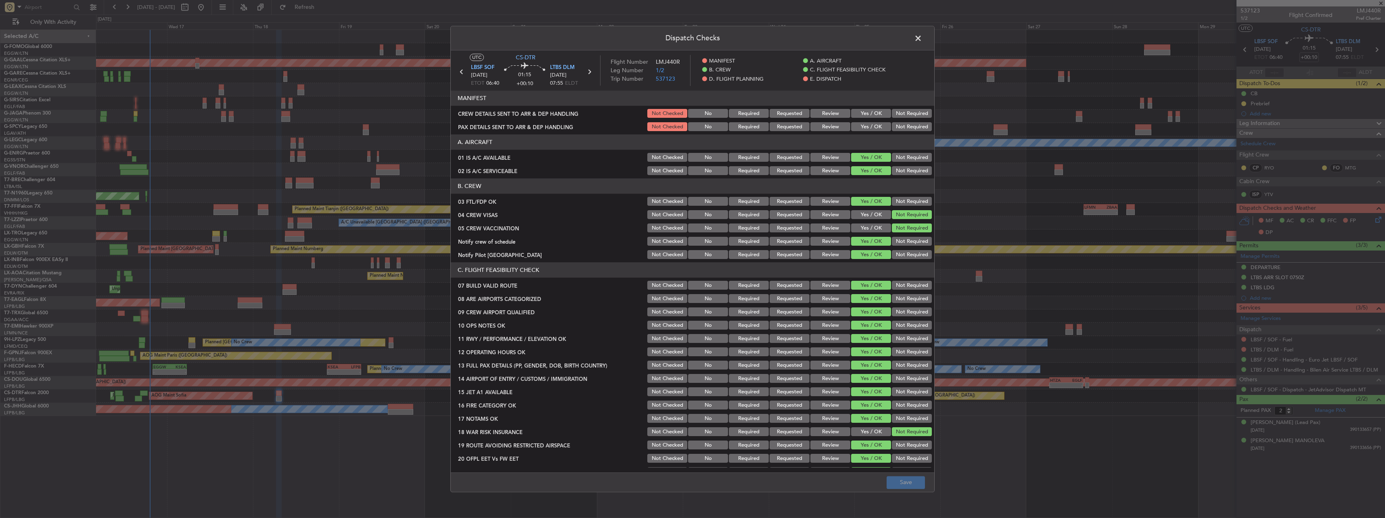
drag, startPoint x: 867, startPoint y: 117, endPoint x: 867, endPoint y: 126, distance: 8.5
click at [867, 118] on button "Yes / OK" at bounding box center [871, 113] width 40 height 9
click at [867, 128] on button "Yes / OK" at bounding box center [871, 127] width 40 height 9
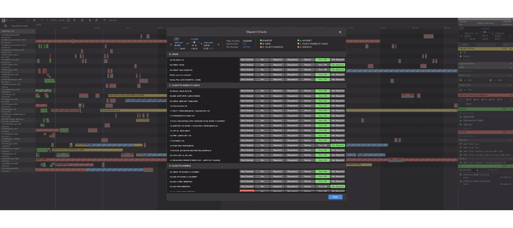
scroll to position [161, 0]
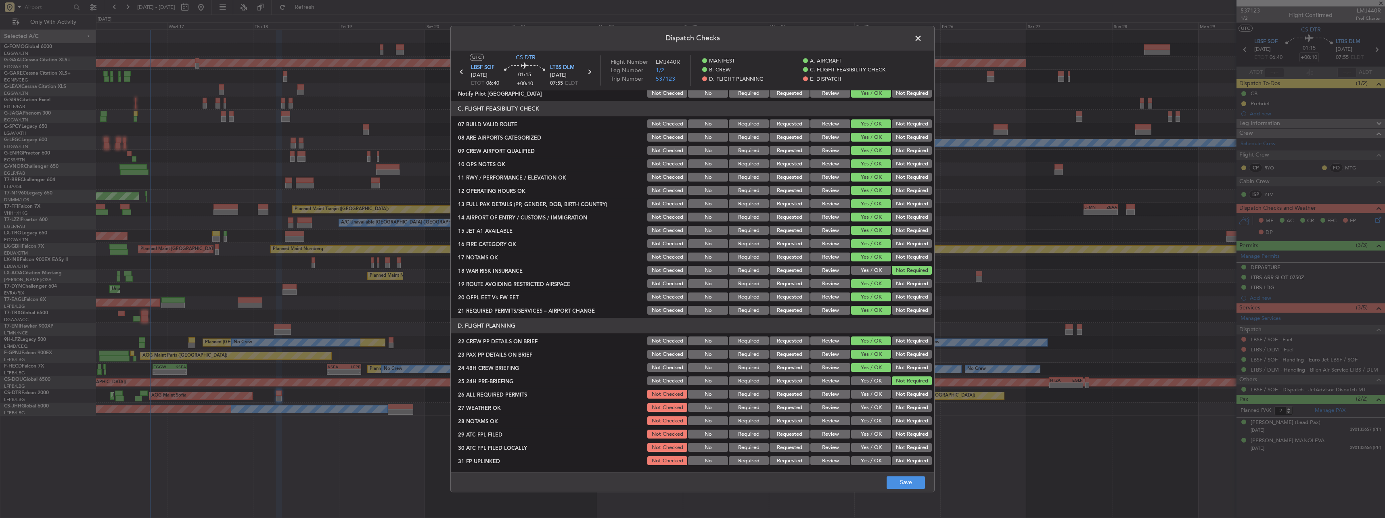
click at [921, 489] on footer "Save" at bounding box center [693, 482] width 484 height 19
click at [918, 485] on button "Save" at bounding box center [906, 482] width 38 height 13
click at [922, 39] on span at bounding box center [922, 40] width 0 height 16
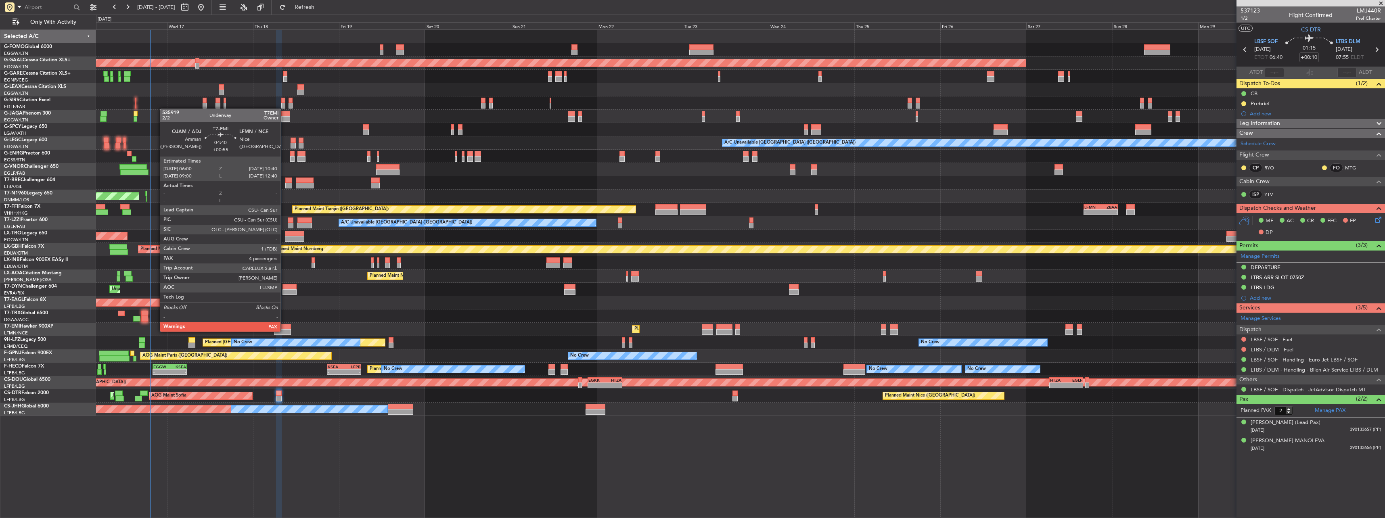
click at [284, 331] on div at bounding box center [282, 332] width 17 height 6
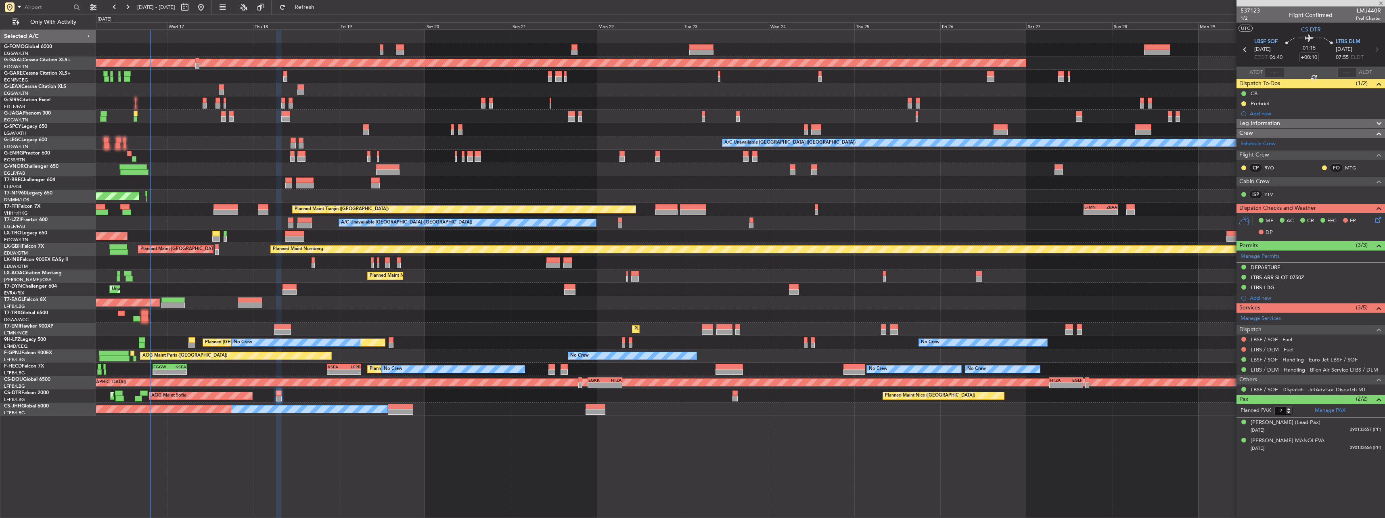
type input "+00:55"
type input "4"
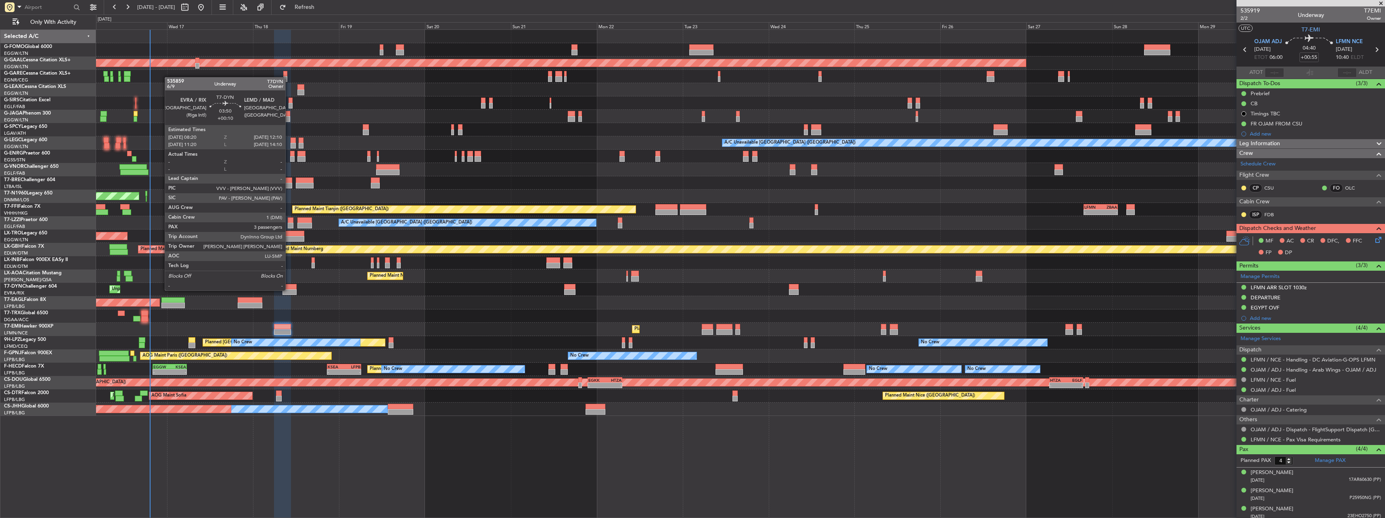
click at [289, 290] on div at bounding box center [290, 292] width 14 height 6
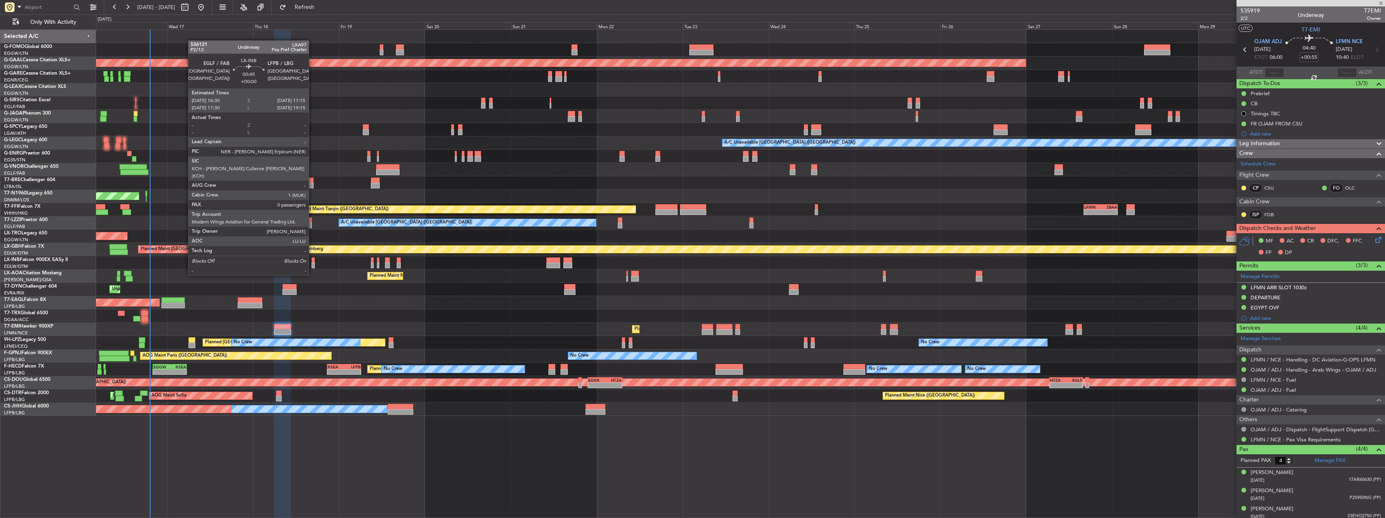
type input "+00:10"
type input "3"
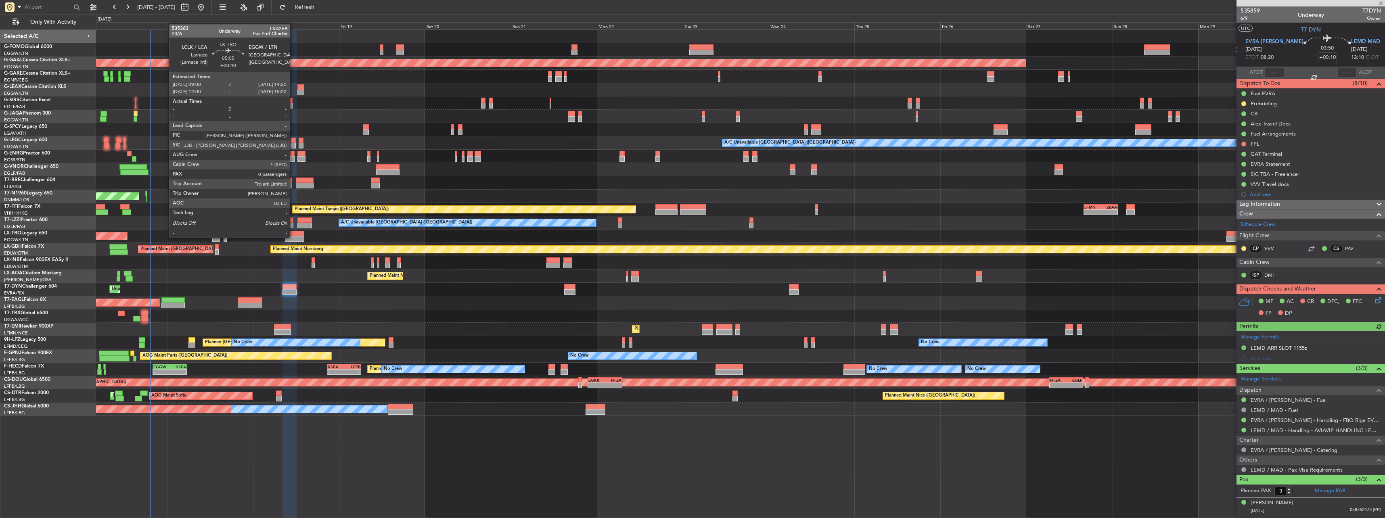
click at [293, 237] on div at bounding box center [294, 239] width 19 height 6
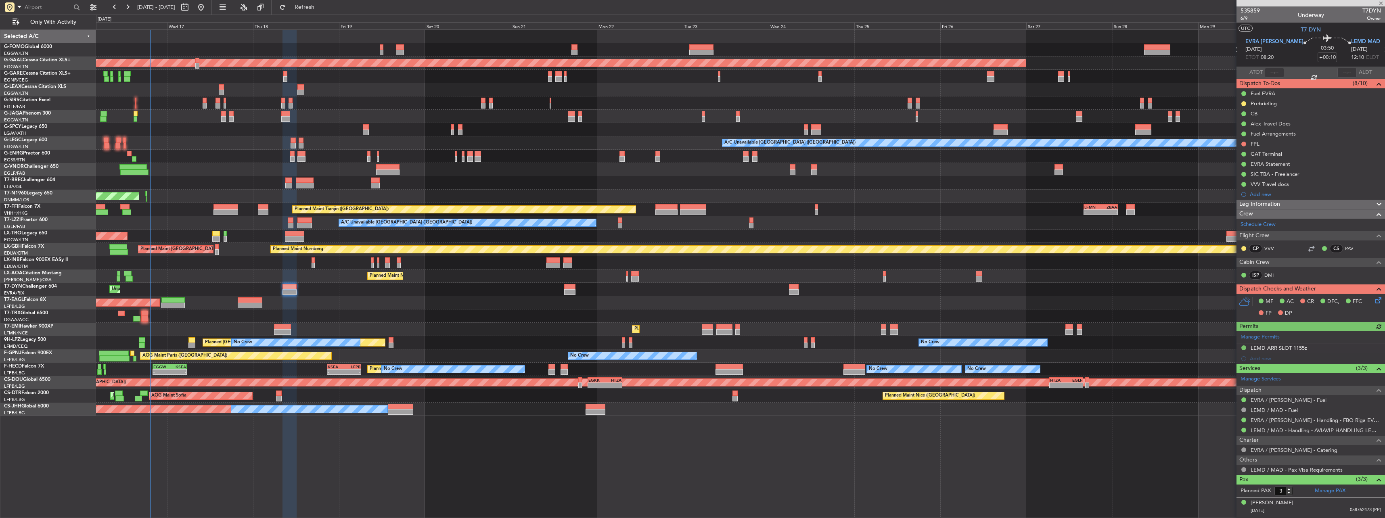
type input "+00:40"
type input "0"
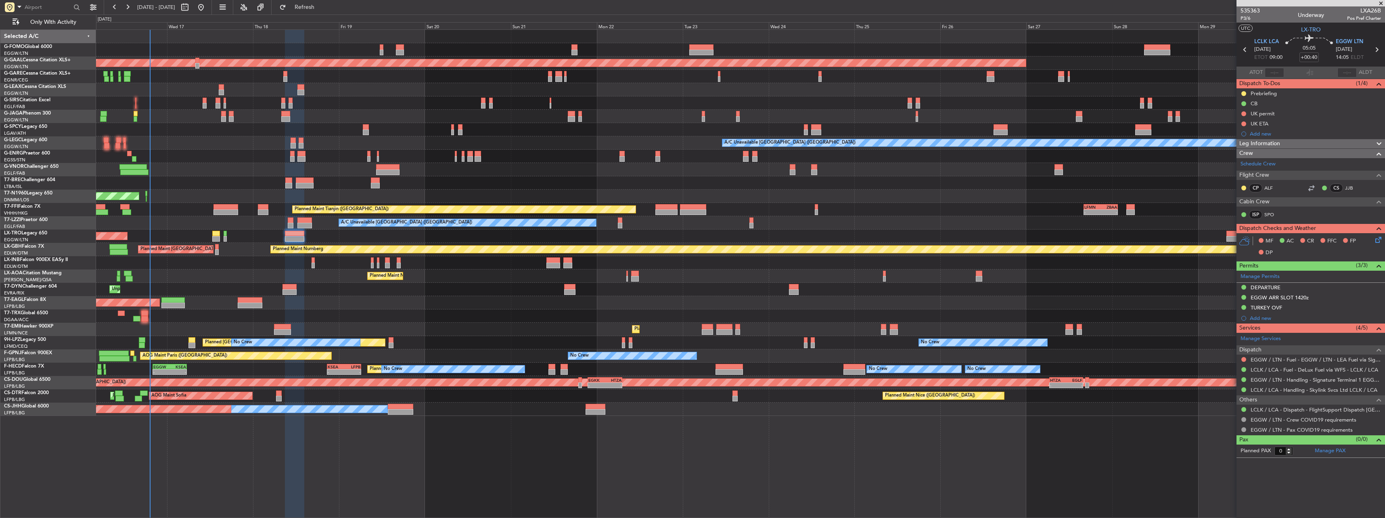
click at [1376, 236] on icon at bounding box center [1377, 238] width 6 height 6
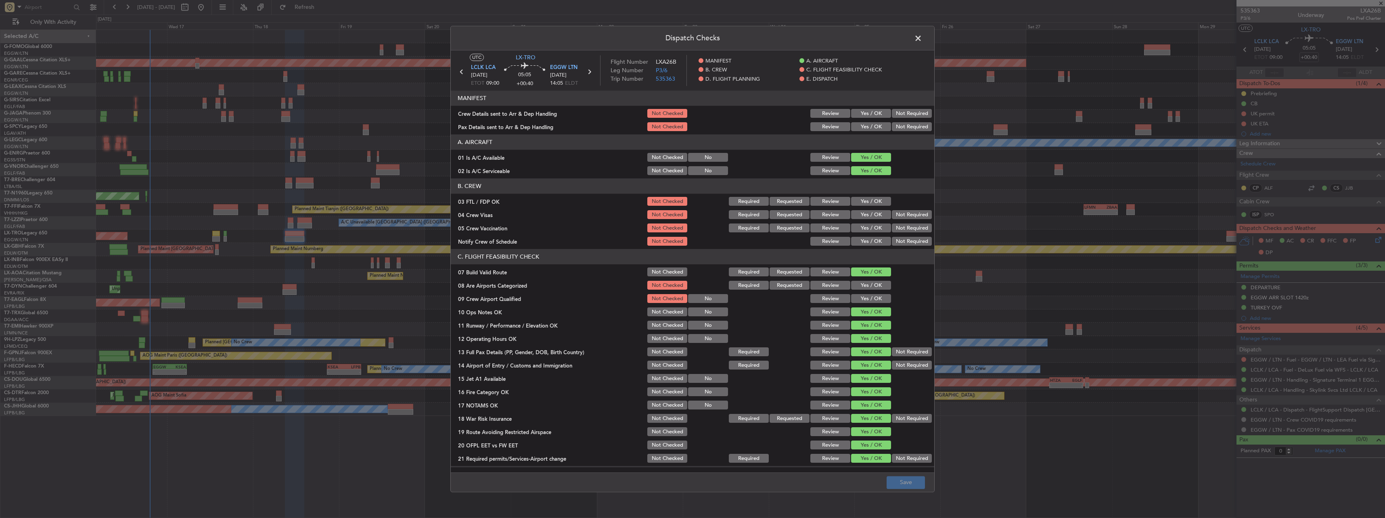
click at [864, 107] on section "MANIFEST Crew Details sent to Arr & Dep Handling Not Checked Review Yes / OK No…" at bounding box center [693, 112] width 484 height 42
click at [866, 117] on button "Yes / OK" at bounding box center [871, 113] width 40 height 9
click at [869, 124] on button "Yes / OK" at bounding box center [871, 127] width 40 height 9
click at [907, 481] on button "Save" at bounding box center [906, 482] width 38 height 13
click at [922, 37] on span at bounding box center [922, 40] width 0 height 16
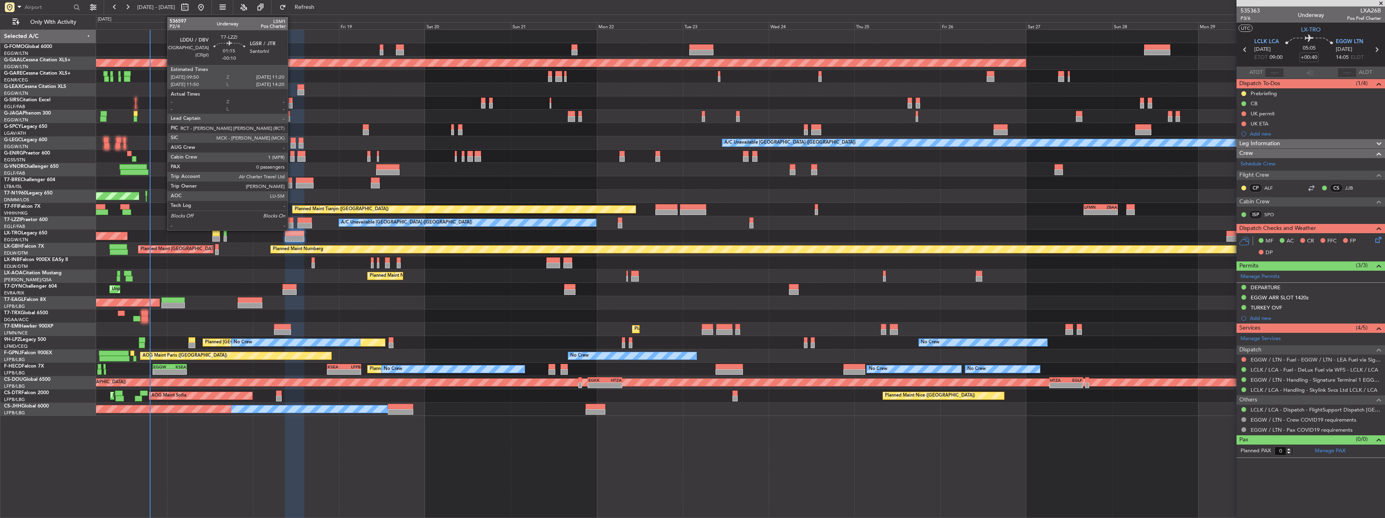
click at [291, 220] on div at bounding box center [291, 221] width 6 height 6
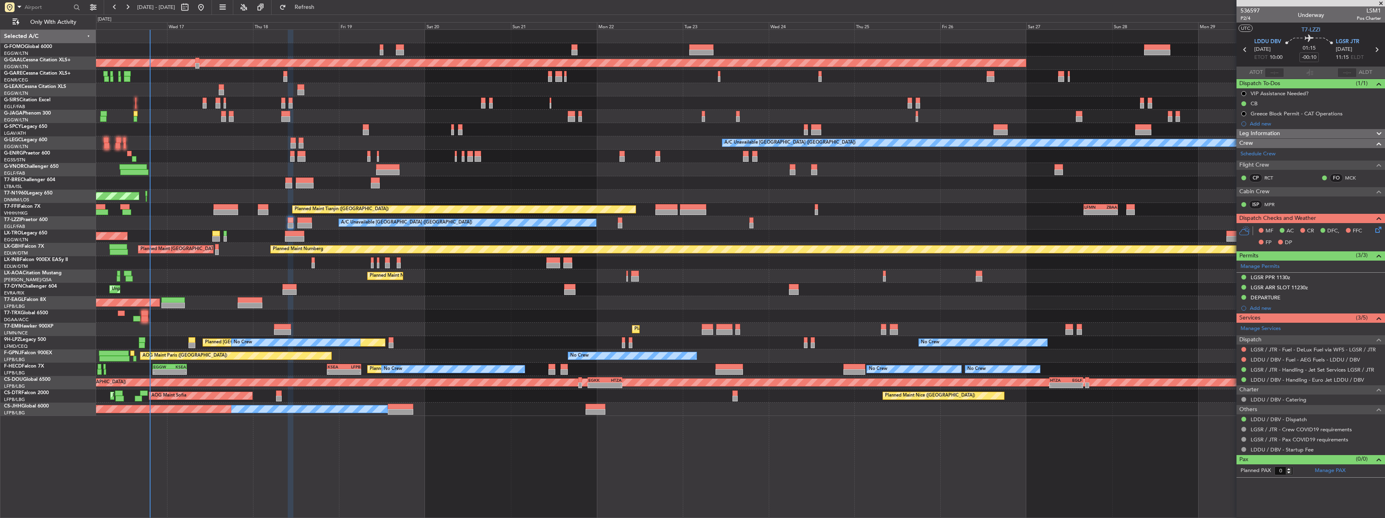
click at [1380, 227] on icon at bounding box center [1377, 228] width 6 height 6
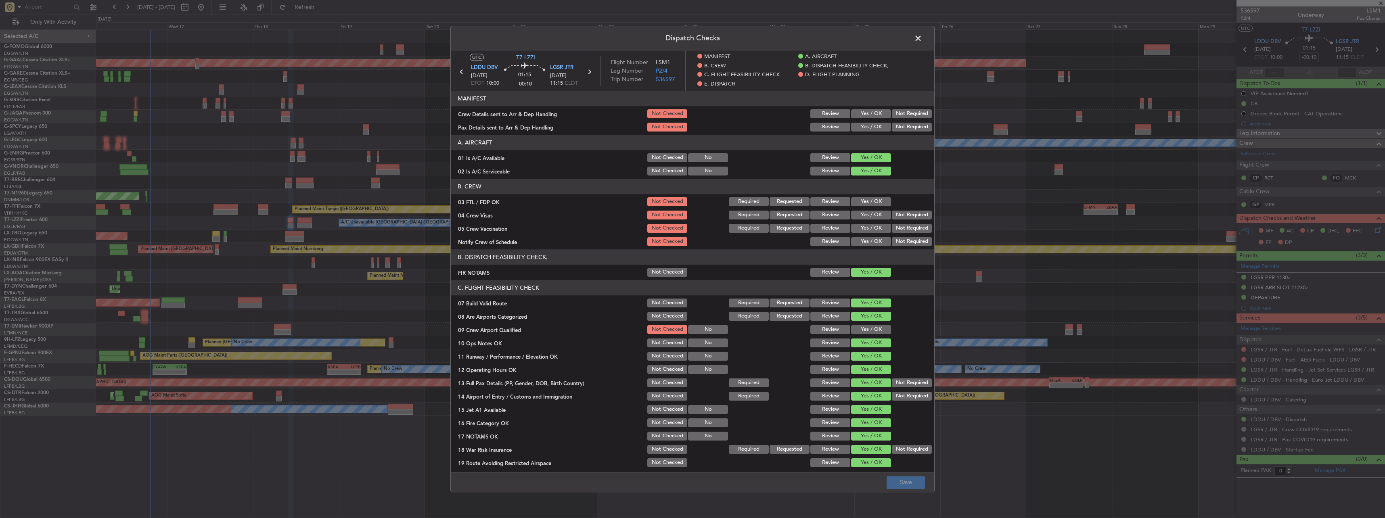
click at [874, 113] on button "Yes / OK" at bounding box center [871, 113] width 40 height 9
click at [876, 127] on button "Yes / OK" at bounding box center [871, 127] width 40 height 9
click at [911, 482] on button "Save" at bounding box center [906, 482] width 38 height 13
click at [922, 37] on span at bounding box center [922, 40] width 0 height 16
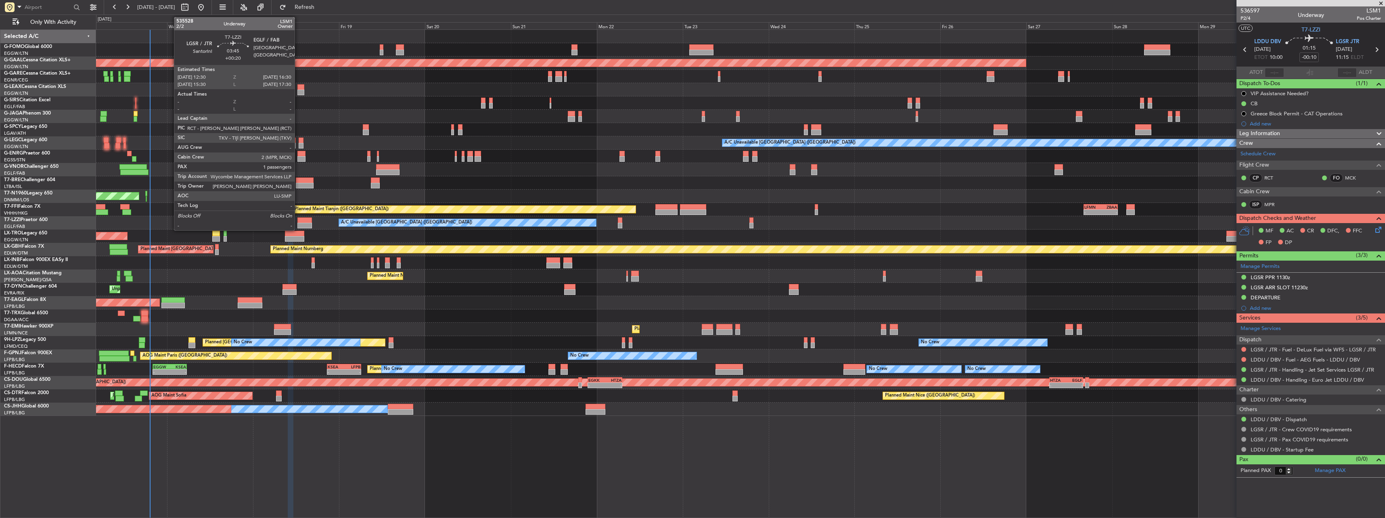
click at [305, 218] on div at bounding box center [304, 221] width 15 height 6
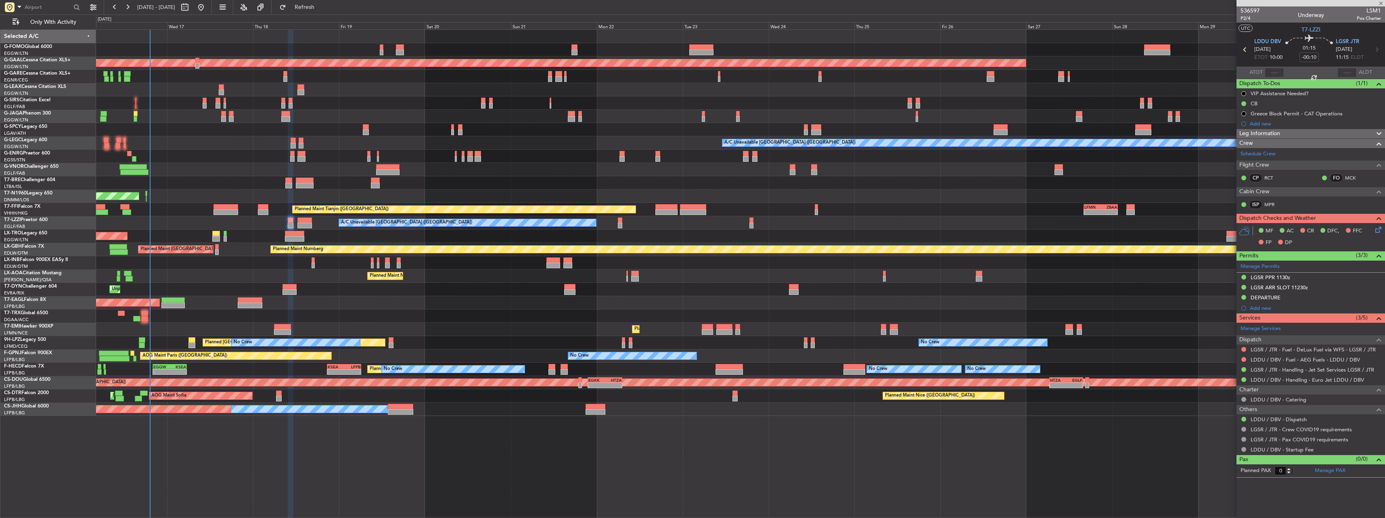
type input "+00:20"
type input "1"
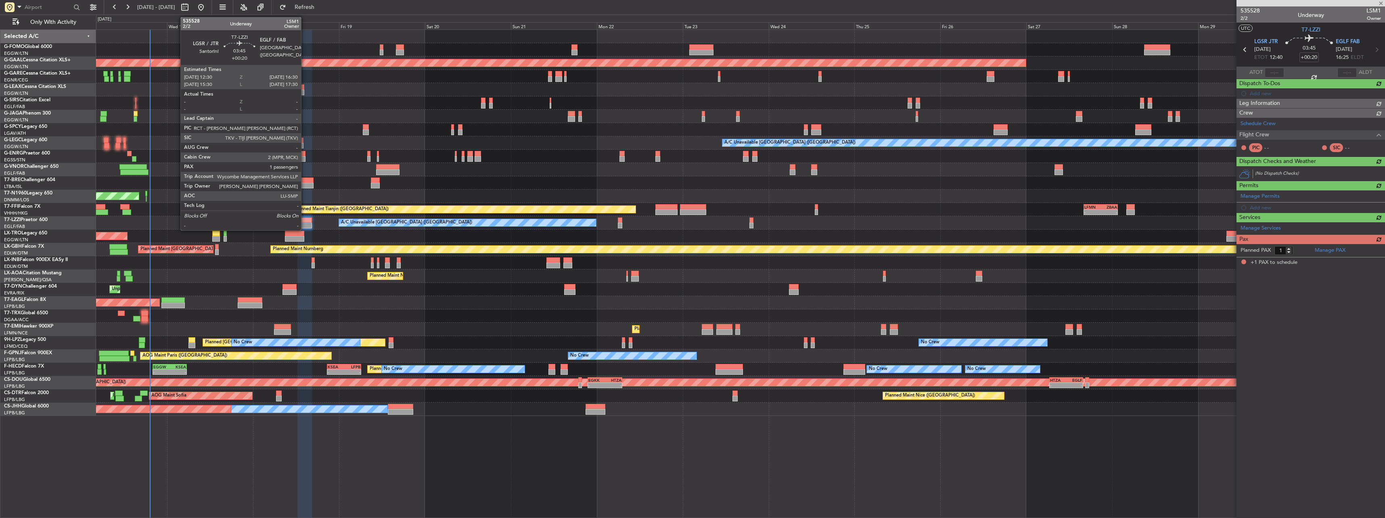
click at [305, 224] on div at bounding box center [304, 226] width 15 height 6
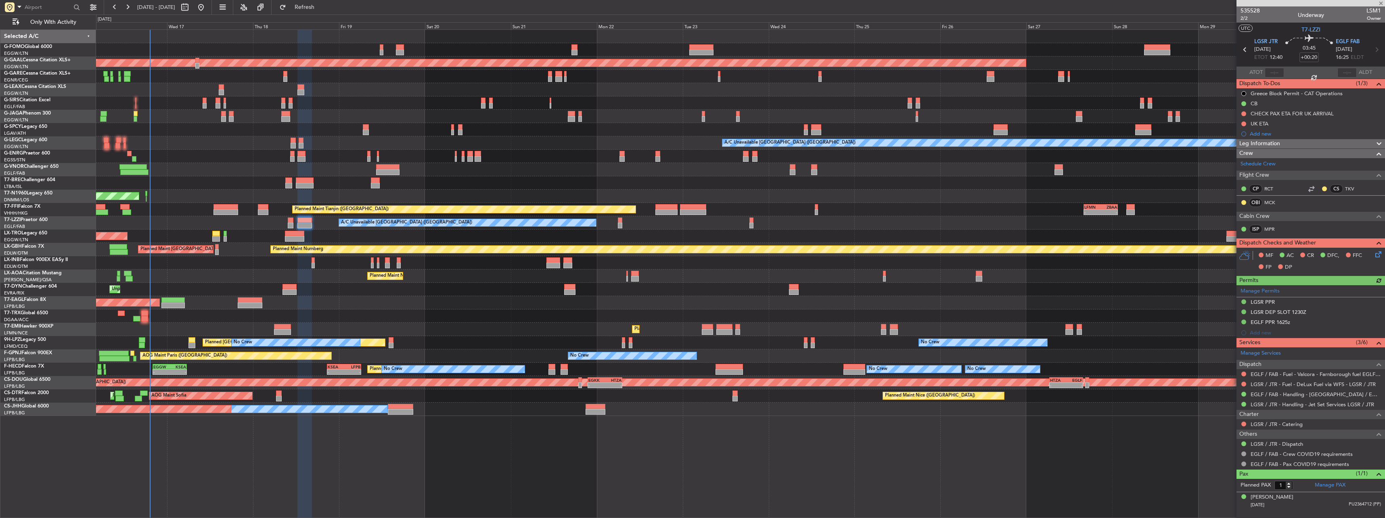
click at [1377, 250] on icon at bounding box center [1377, 253] width 6 height 6
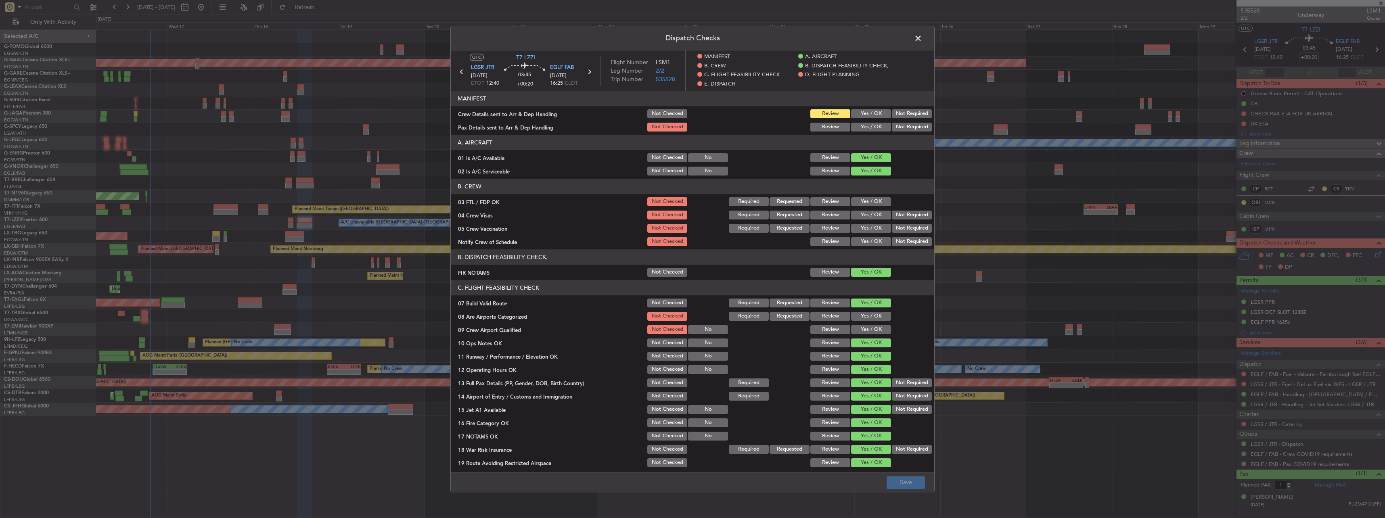
click at [871, 115] on button "Yes / OK" at bounding box center [871, 113] width 40 height 9
click at [876, 127] on button "Yes / OK" at bounding box center [871, 127] width 40 height 9
click at [917, 476] on button "Save" at bounding box center [906, 482] width 38 height 13
click at [922, 42] on span at bounding box center [922, 40] width 0 height 16
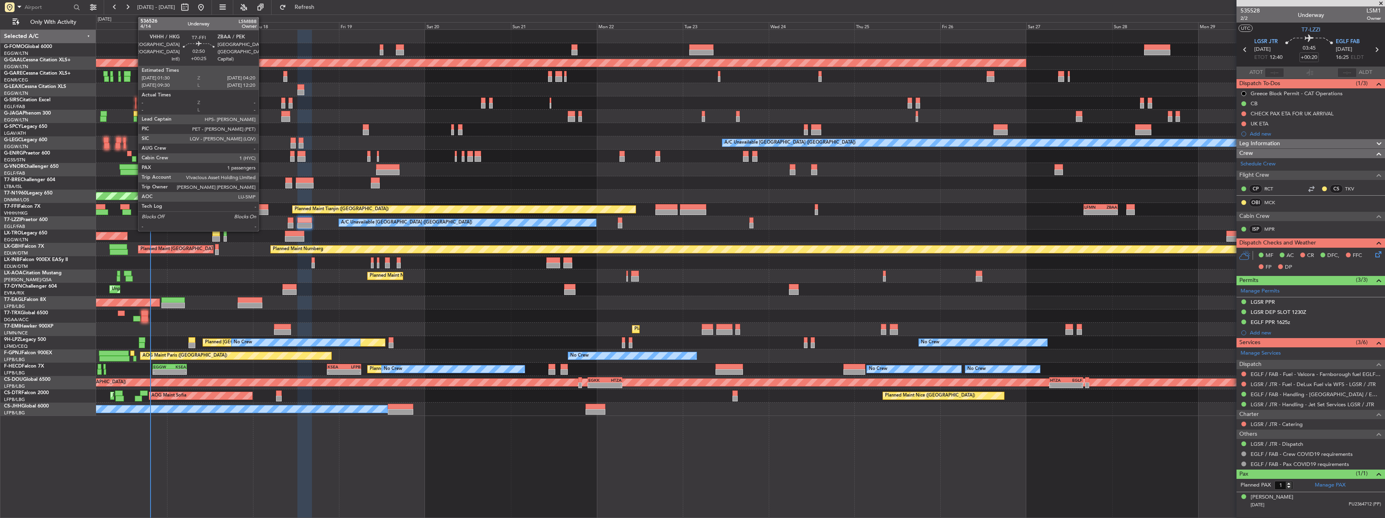
click at [262, 209] on div at bounding box center [263, 207] width 10 height 6
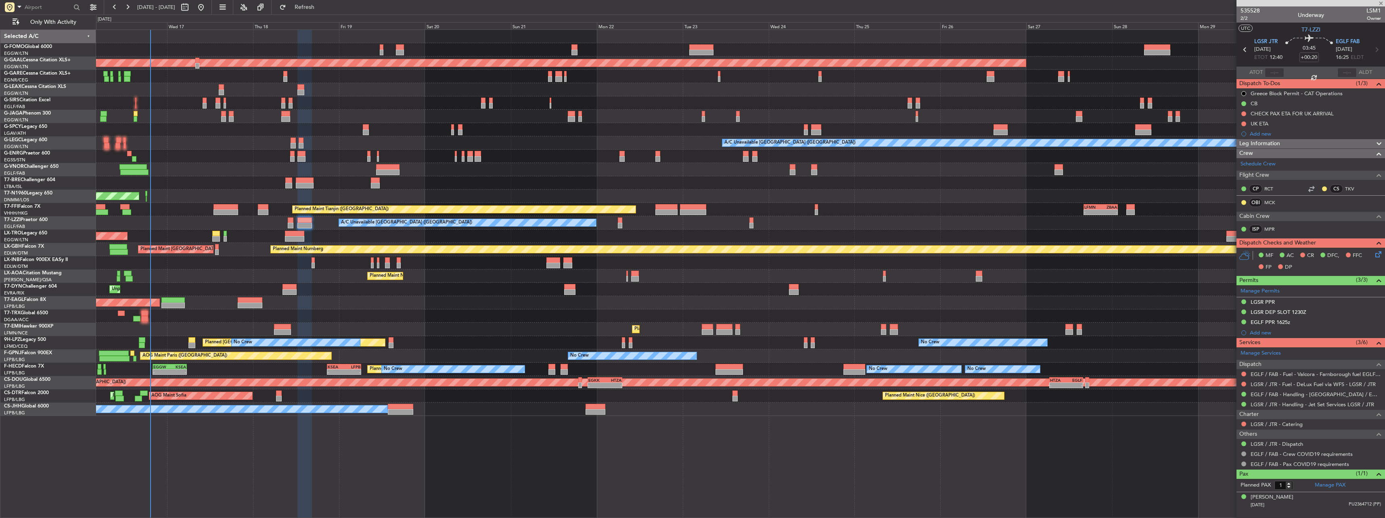
type input "+00:25"
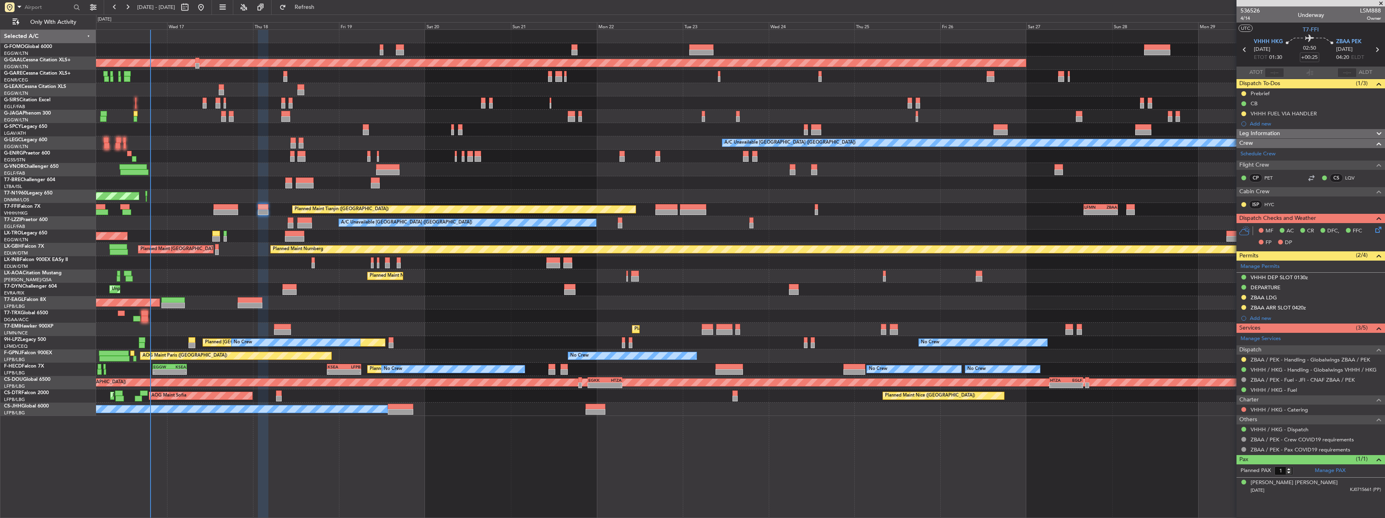
click at [1380, 231] on icon at bounding box center [1377, 228] width 6 height 6
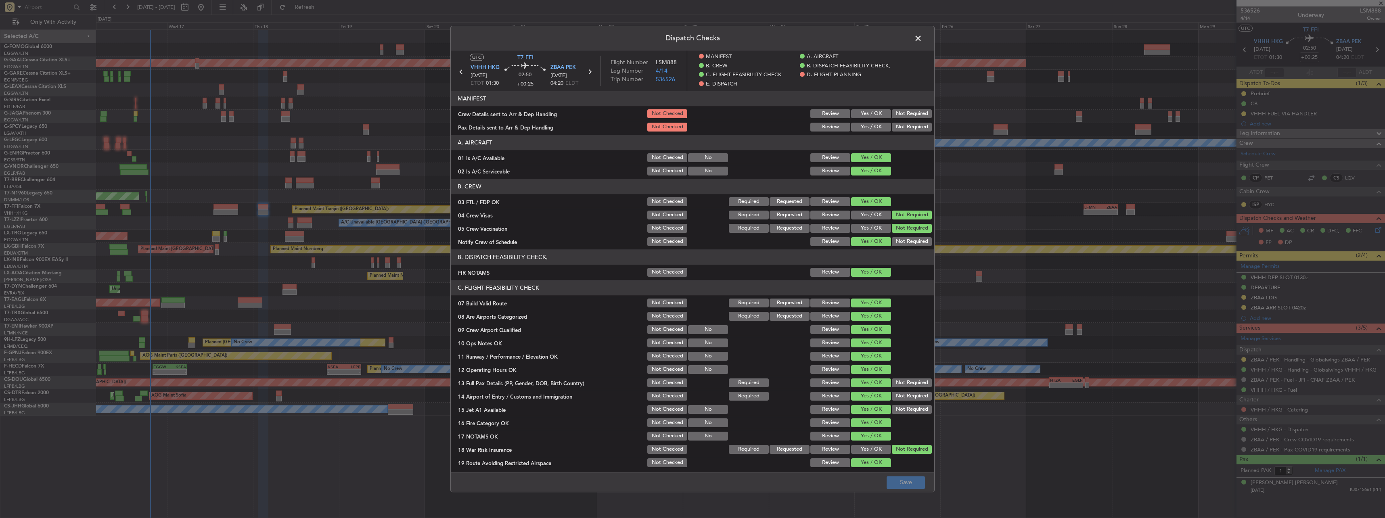
click at [884, 111] on button "Yes / OK" at bounding box center [871, 113] width 40 height 9
click at [874, 126] on button "Yes / OK" at bounding box center [871, 127] width 40 height 9
click at [904, 492] on footer "Save" at bounding box center [693, 482] width 484 height 19
click at [904, 489] on button "Save" at bounding box center [906, 482] width 38 height 13
click at [922, 37] on span at bounding box center [922, 40] width 0 height 16
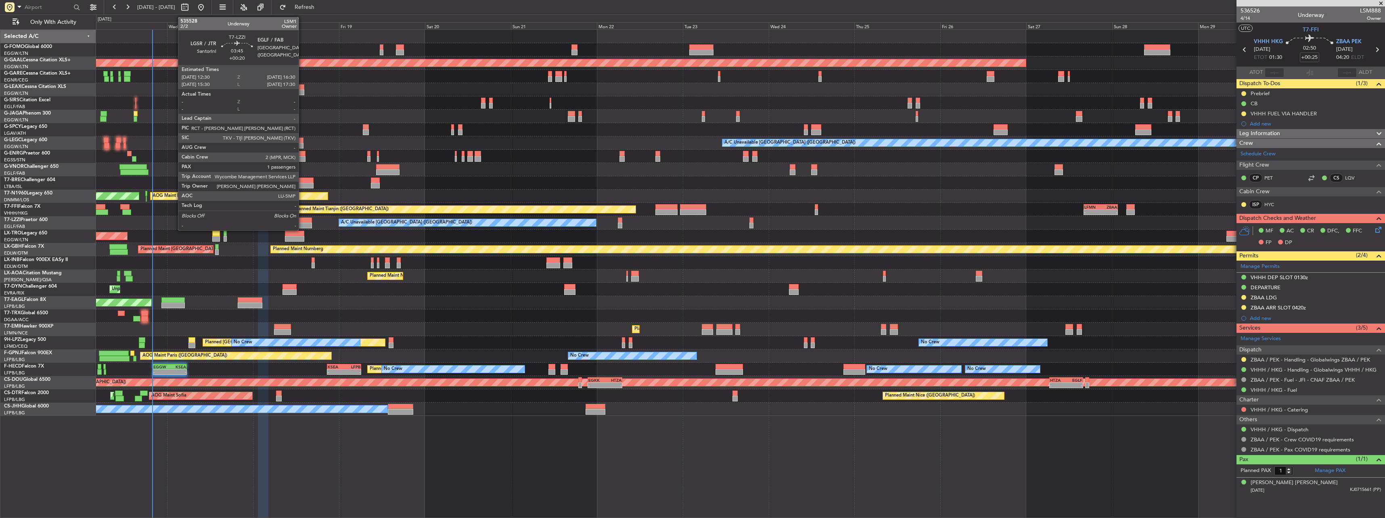
click at [302, 223] on div at bounding box center [304, 226] width 15 height 6
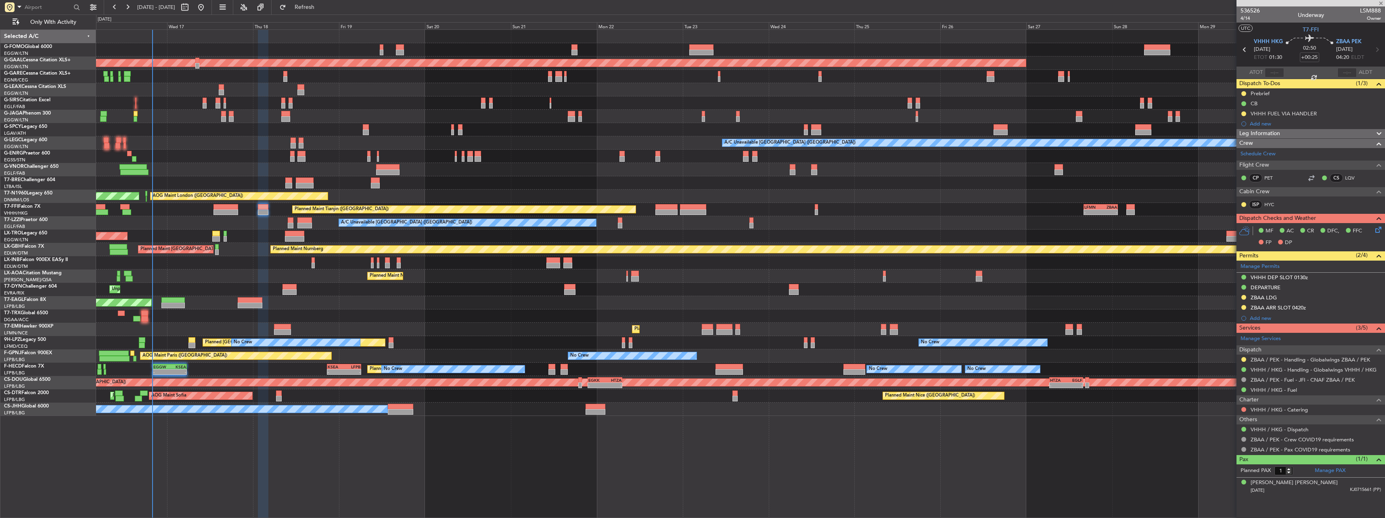
type input "+00:20"
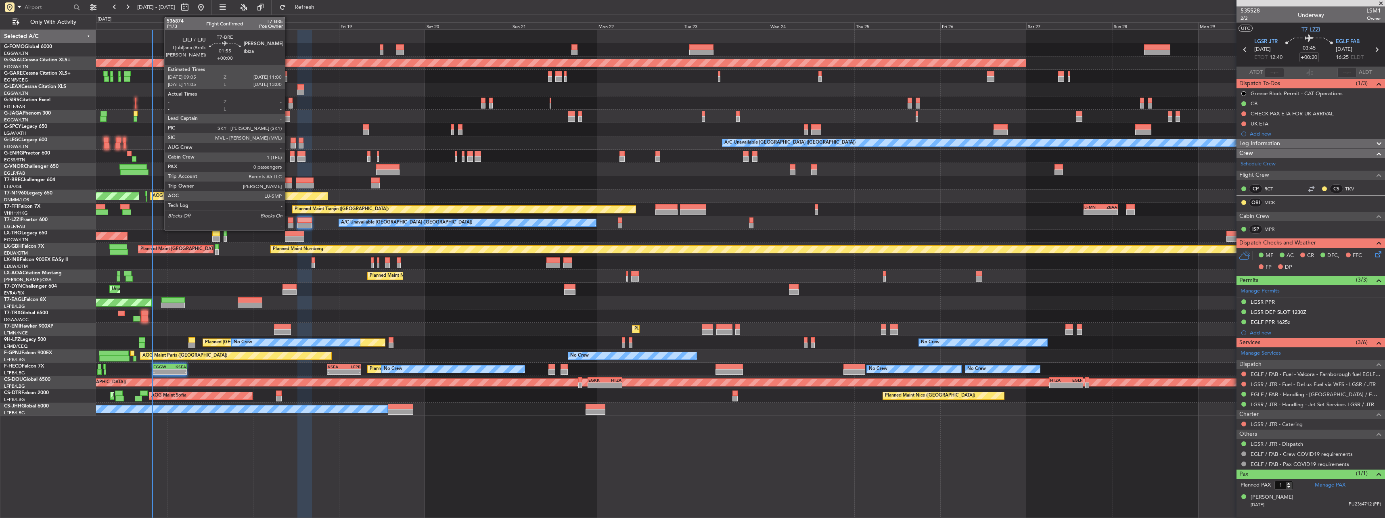
click at [289, 180] on div at bounding box center [288, 181] width 7 height 6
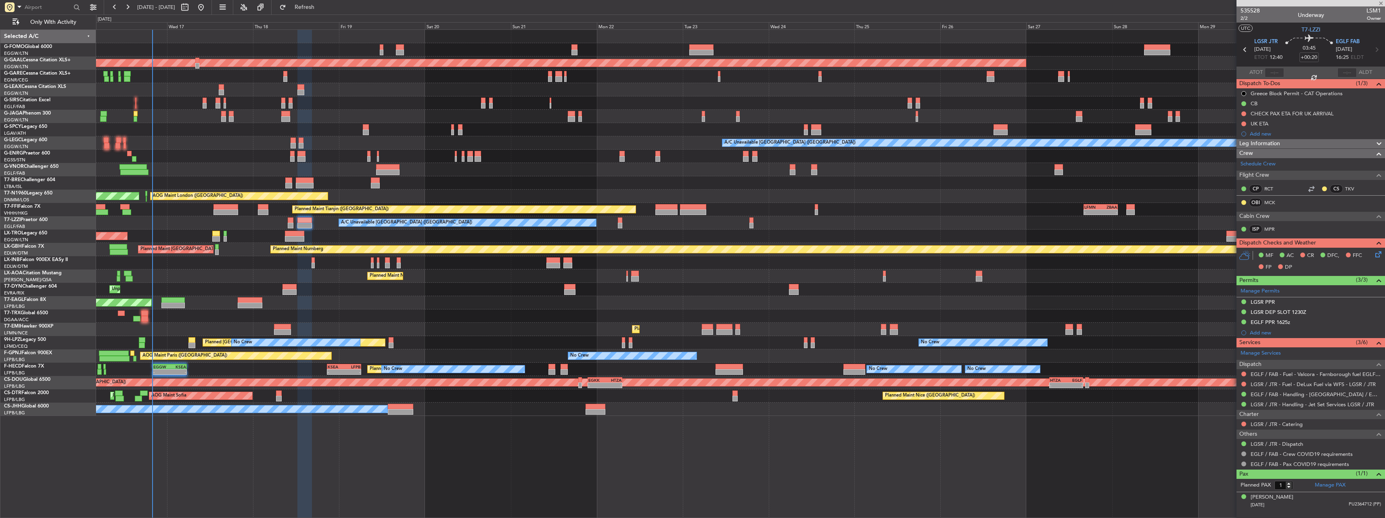
type input "0"
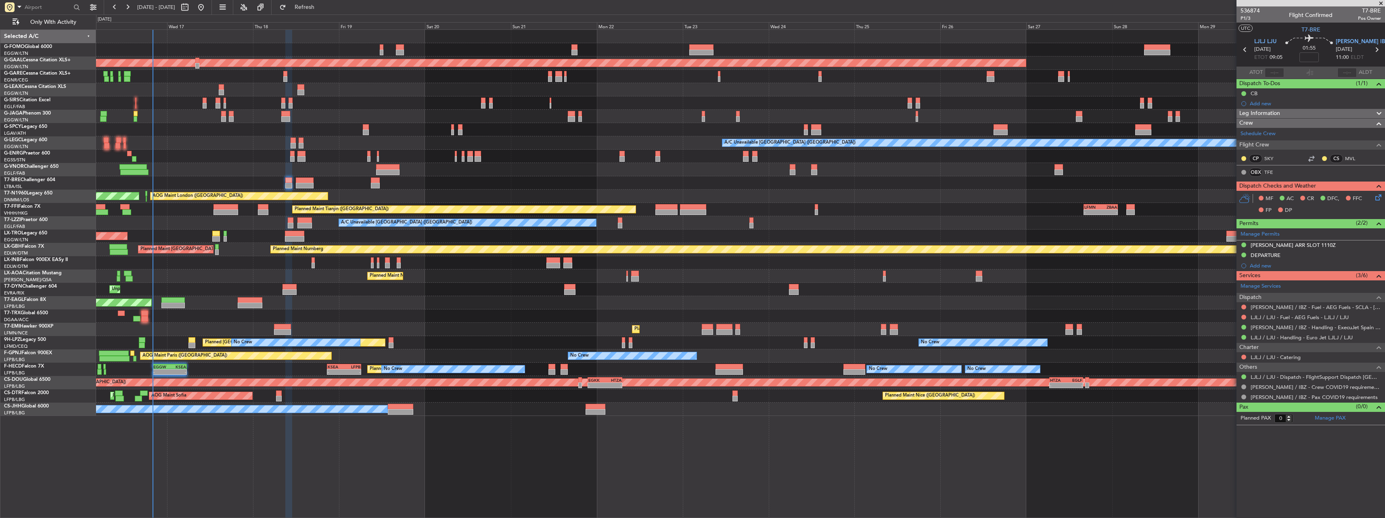
click at [513, 199] on icon at bounding box center [1377, 196] width 6 height 6
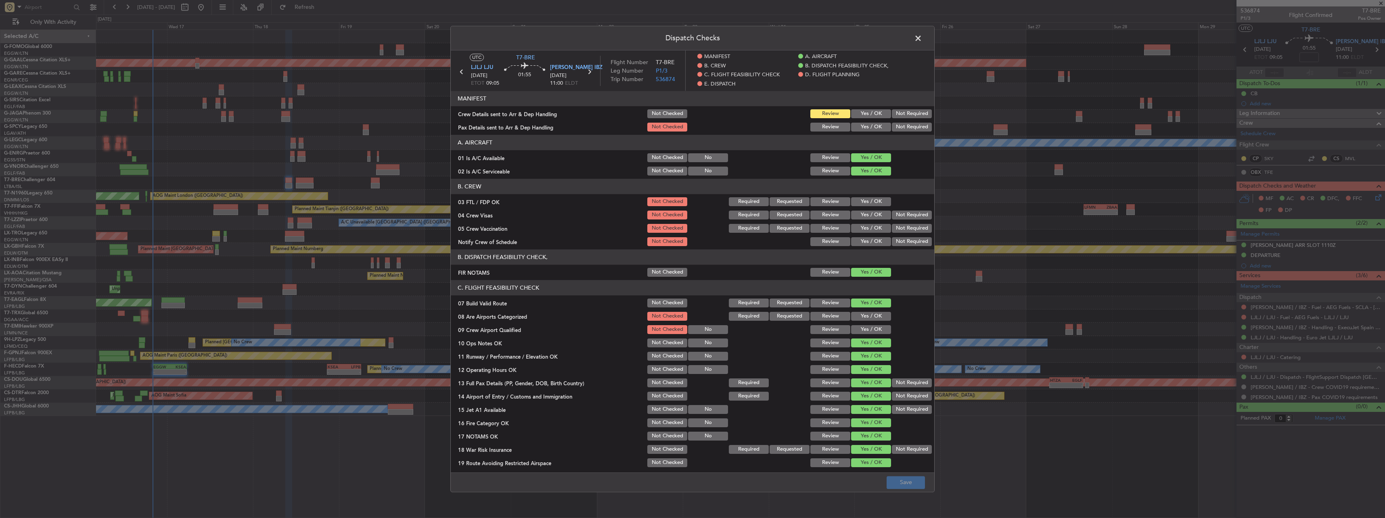
drag, startPoint x: 875, startPoint y: 113, endPoint x: 872, endPoint y: 124, distance: 11.3
click at [513, 114] on button "Yes / OK" at bounding box center [871, 113] width 40 height 9
click at [513, 124] on button "Yes / OK" at bounding box center [871, 127] width 40 height 9
click at [513, 227] on button "Save" at bounding box center [906, 482] width 38 height 13
click at [513, 46] on header "Dispatch Checks" at bounding box center [693, 38] width 484 height 24
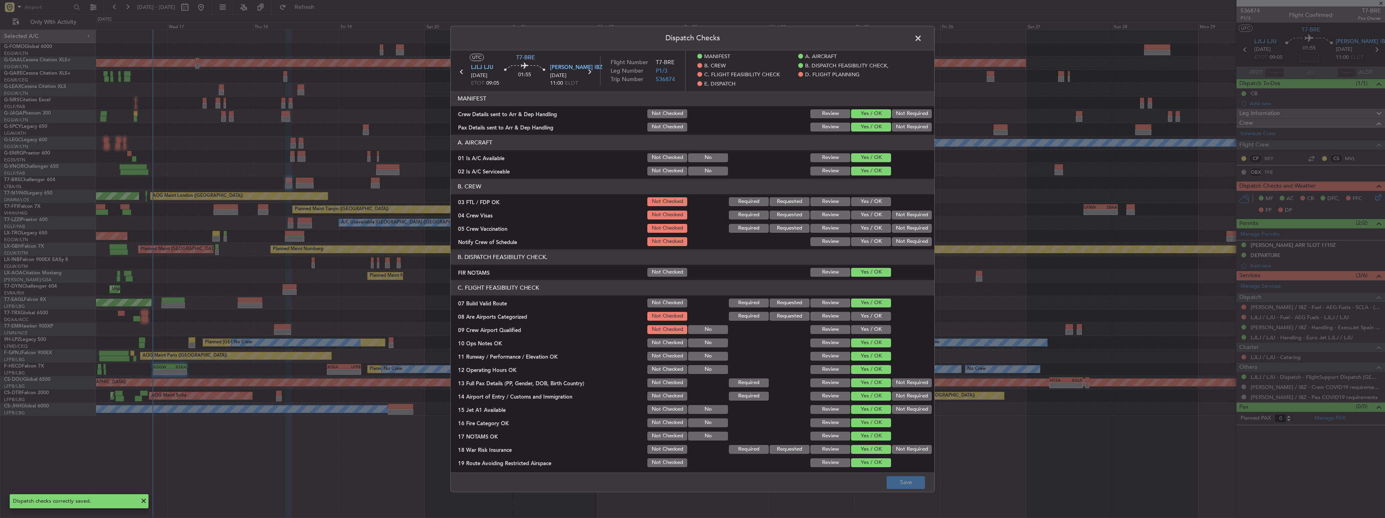
click at [513, 40] on span at bounding box center [922, 40] width 0 height 16
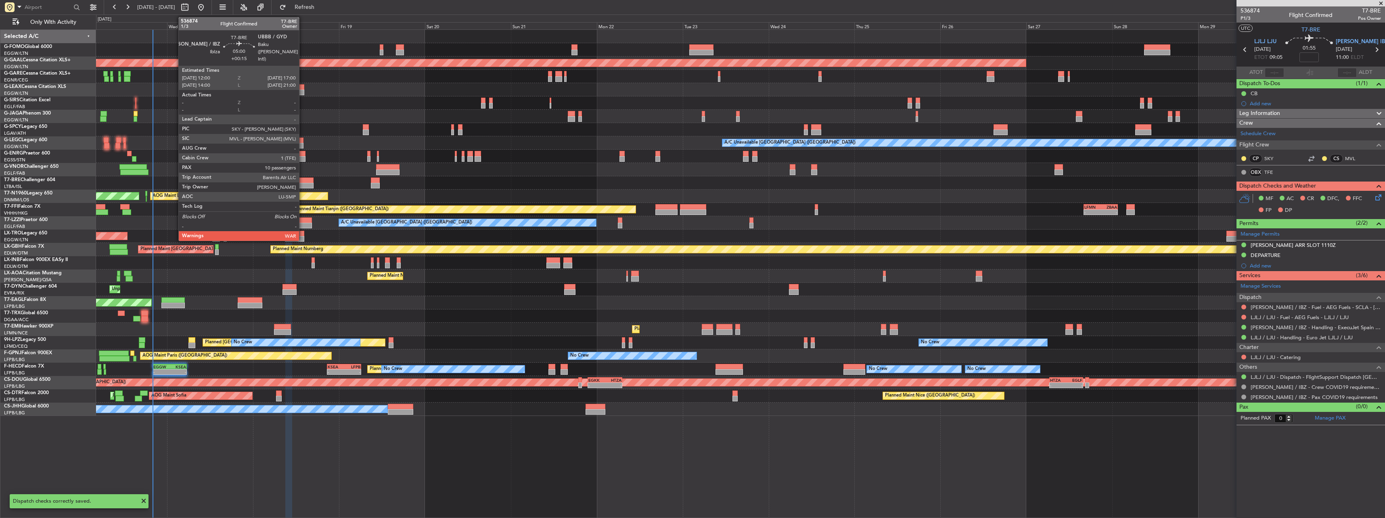
click at [303, 179] on div at bounding box center [305, 181] width 18 height 6
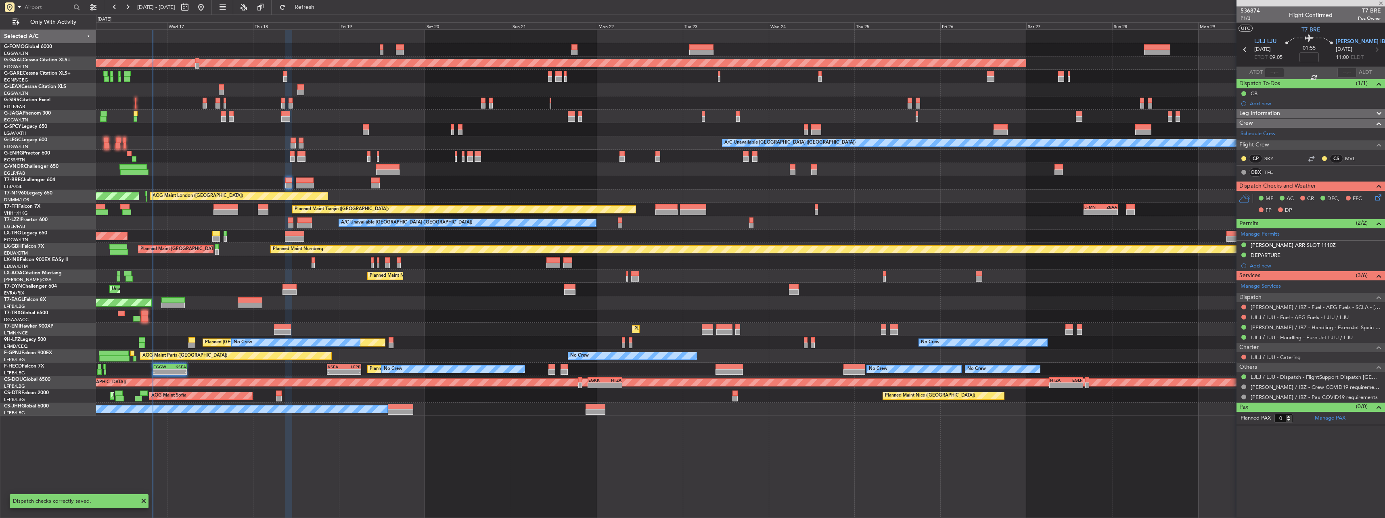
type input "+00:15"
type input "10"
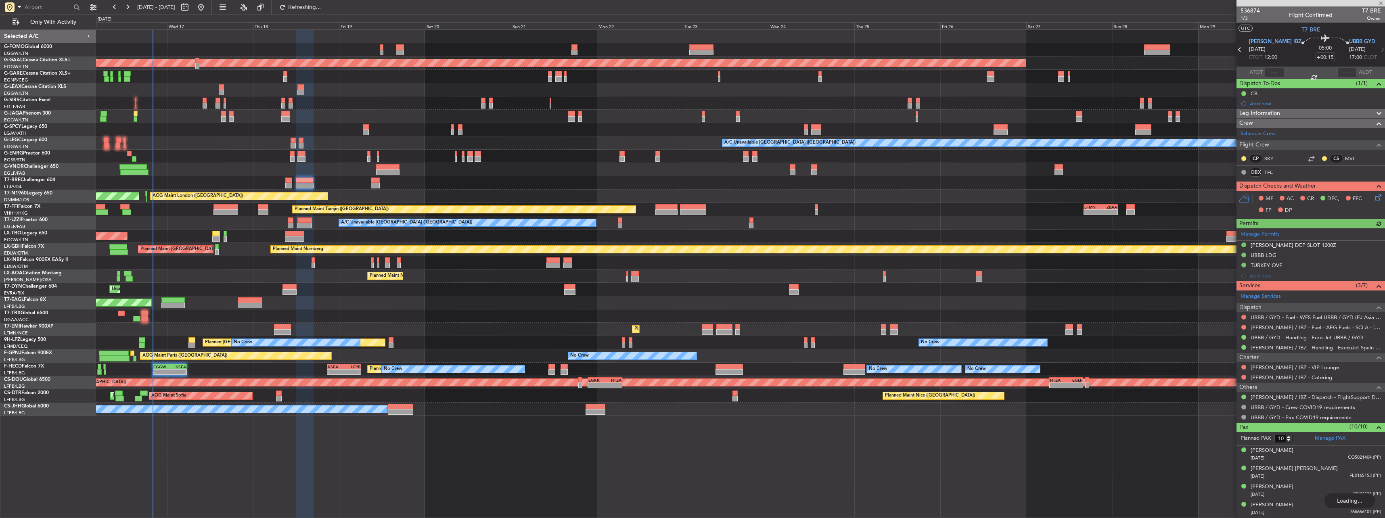
click at [513, 196] on icon at bounding box center [1377, 196] width 6 height 6
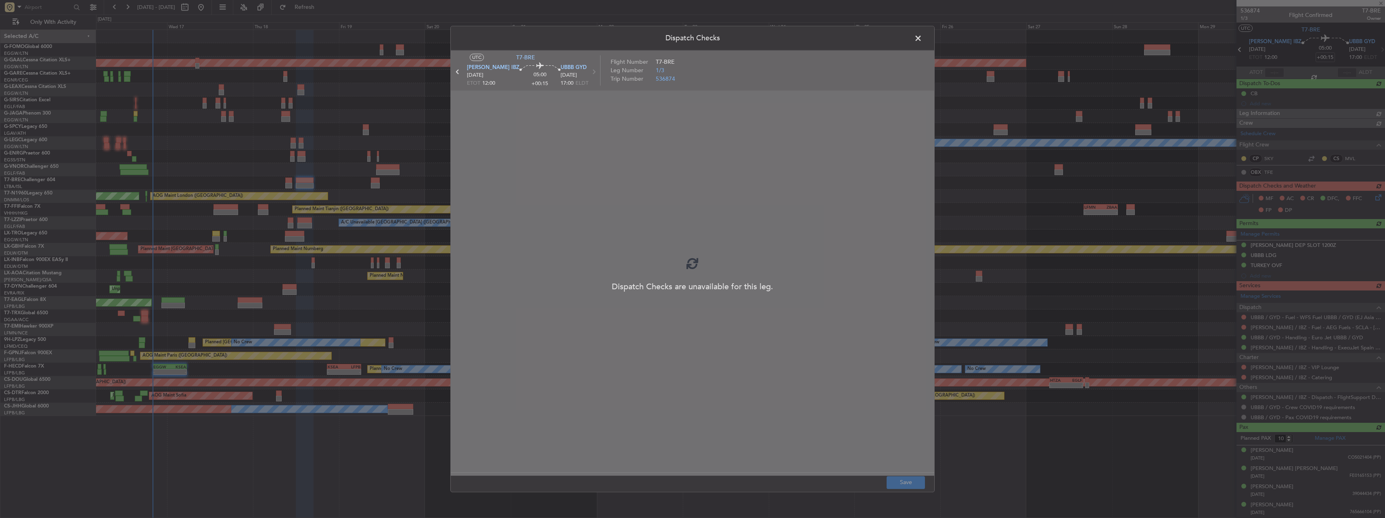
click at [513, 115] on div at bounding box center [693, 262] width 484 height 425
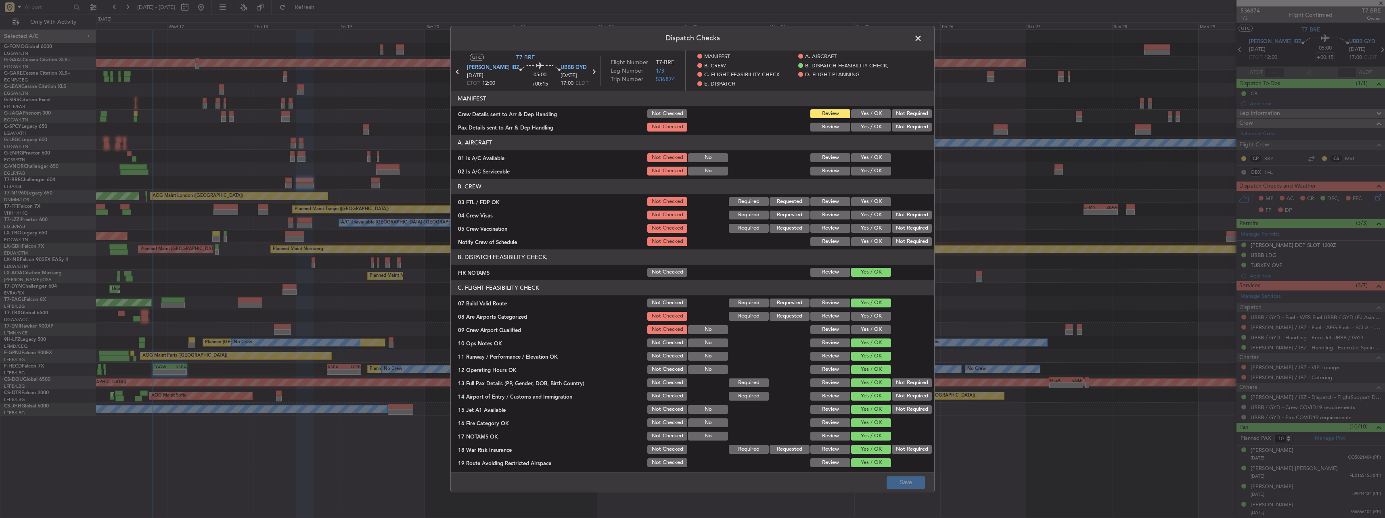
click at [513, 115] on button "Yes / OK" at bounding box center [871, 113] width 40 height 9
click at [513, 130] on button "Yes / OK" at bounding box center [871, 127] width 40 height 9
click at [513, 158] on button "Yes / OK" at bounding box center [871, 157] width 40 height 9
click at [513, 170] on button "Yes / OK" at bounding box center [871, 171] width 40 height 9
click at [513, 227] on div "Dispatch Checks UTC T7-BRE LEIB IBZ 18/09/2025 ETOT 12:00 05:00 +00:15 UBBB GYD…" at bounding box center [692, 259] width 1385 height 518
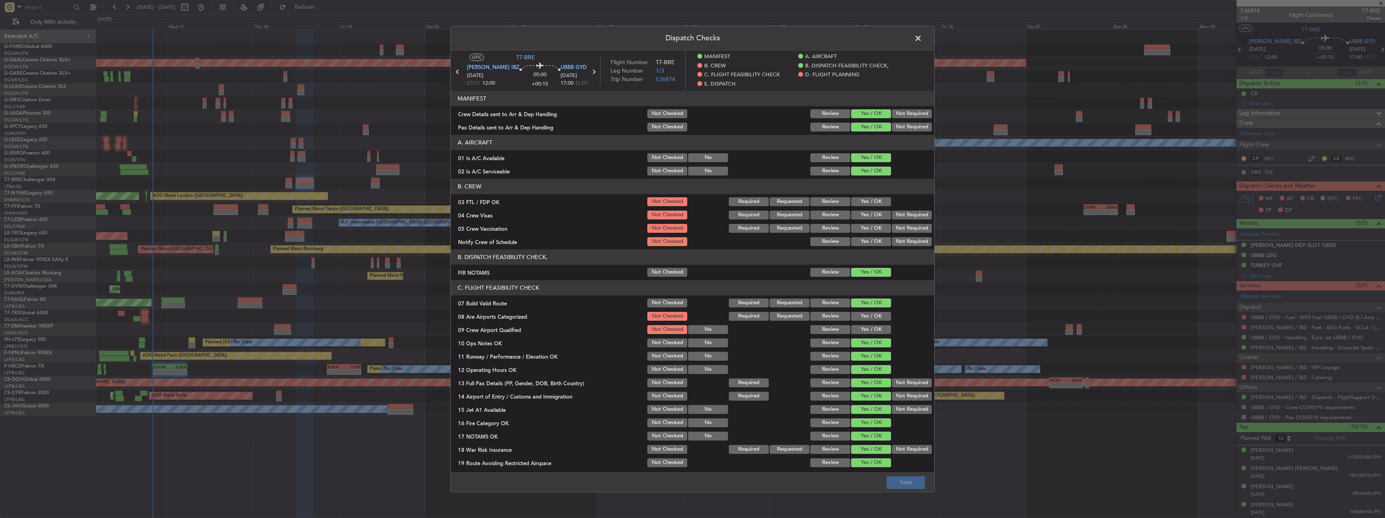
click at [513, 227] on footer "Save" at bounding box center [693, 482] width 484 height 19
click at [513, 38] on span at bounding box center [922, 40] width 0 height 16
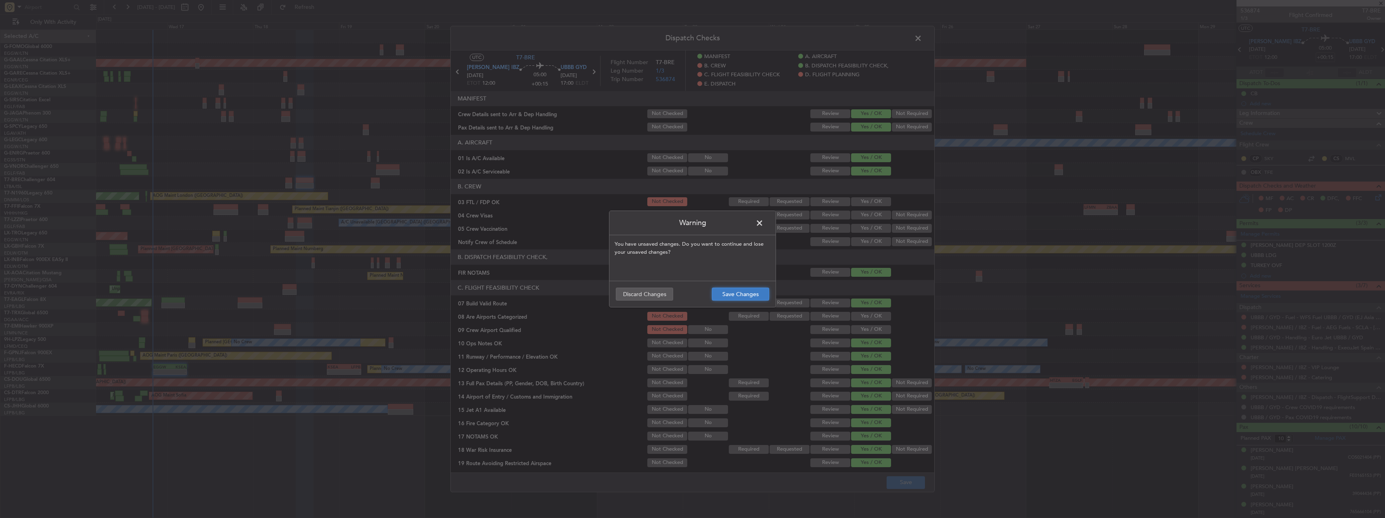
click at [513, 227] on button "Save Changes" at bounding box center [740, 294] width 57 height 13
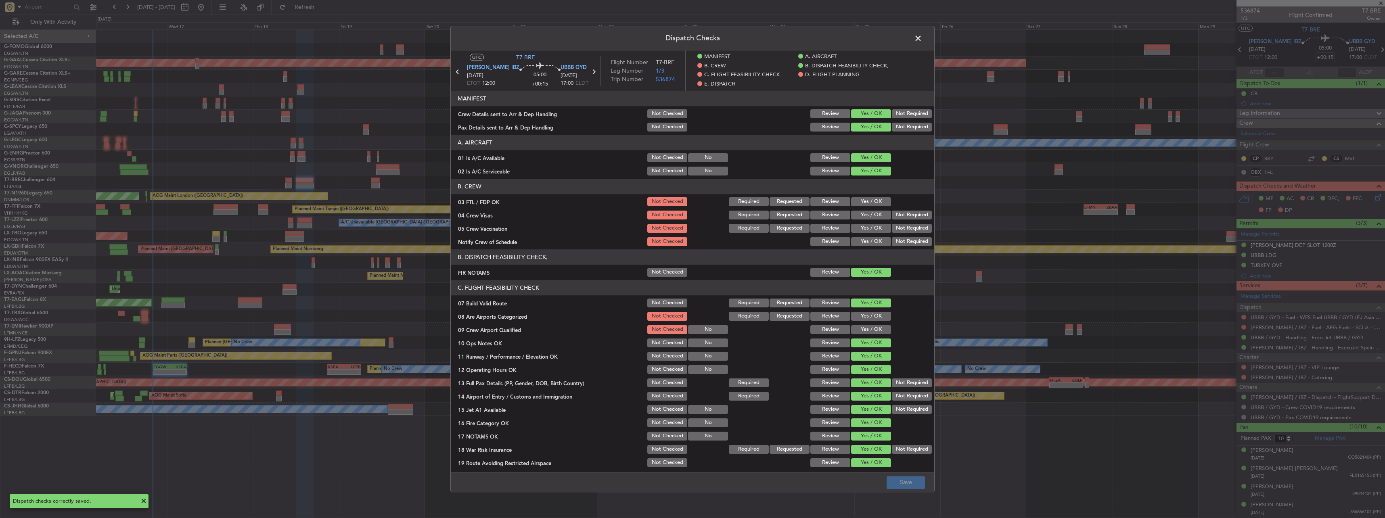
click at [513, 40] on span at bounding box center [922, 40] width 0 height 16
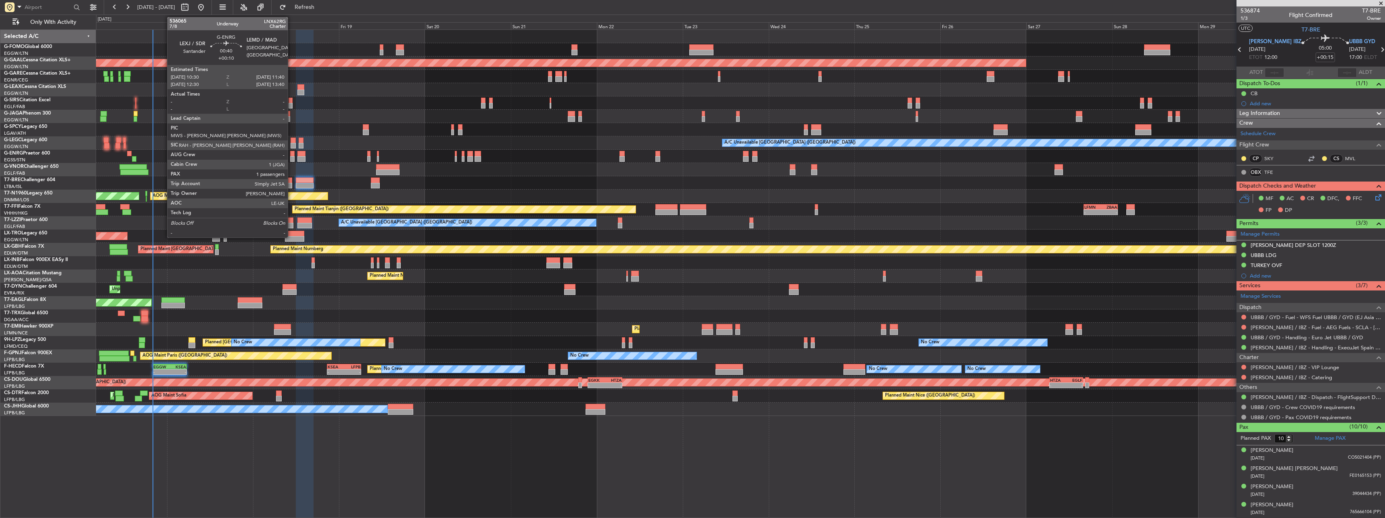
click at [291, 154] on div at bounding box center [292, 154] width 4 height 6
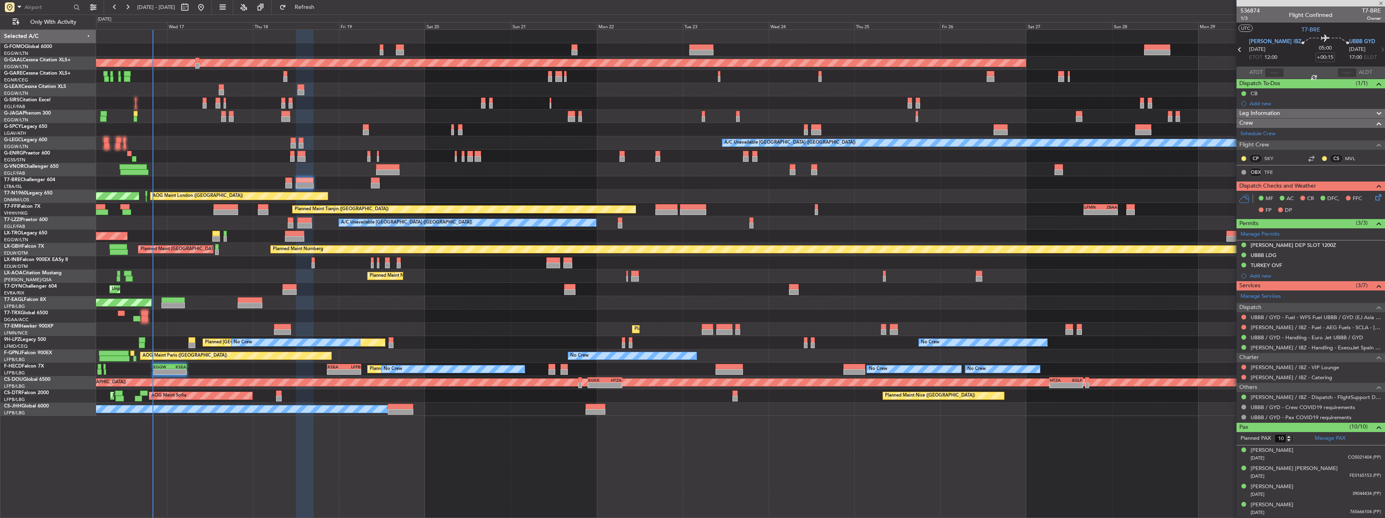
type input "+00:10"
type input "1"
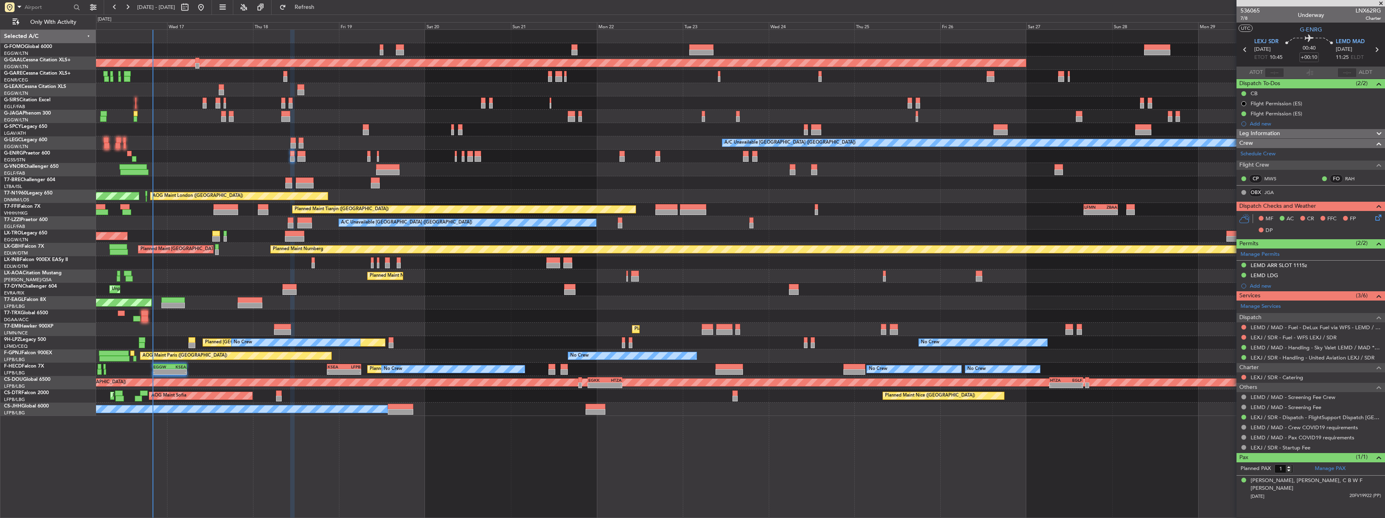
click at [513, 216] on icon at bounding box center [1377, 216] width 6 height 6
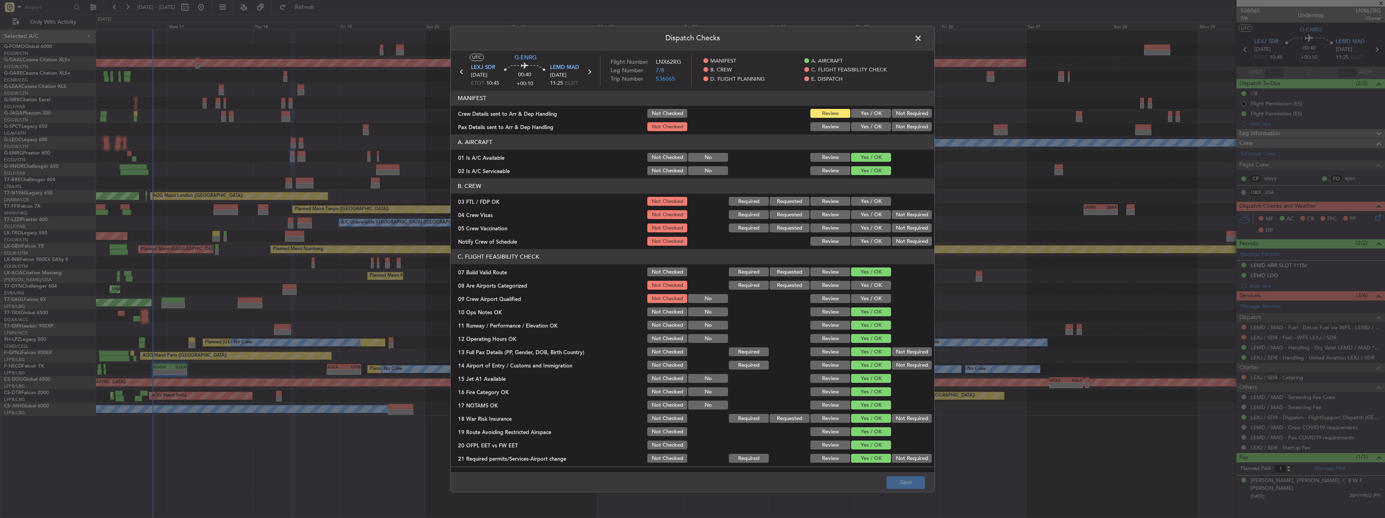
click at [513, 116] on button "Yes / OK" at bounding box center [871, 113] width 40 height 9
click at [513, 125] on button "Yes / OK" at bounding box center [871, 127] width 40 height 9
click at [513, 227] on button "Save" at bounding box center [906, 482] width 38 height 13
click at [513, 34] on span at bounding box center [922, 40] width 0 height 16
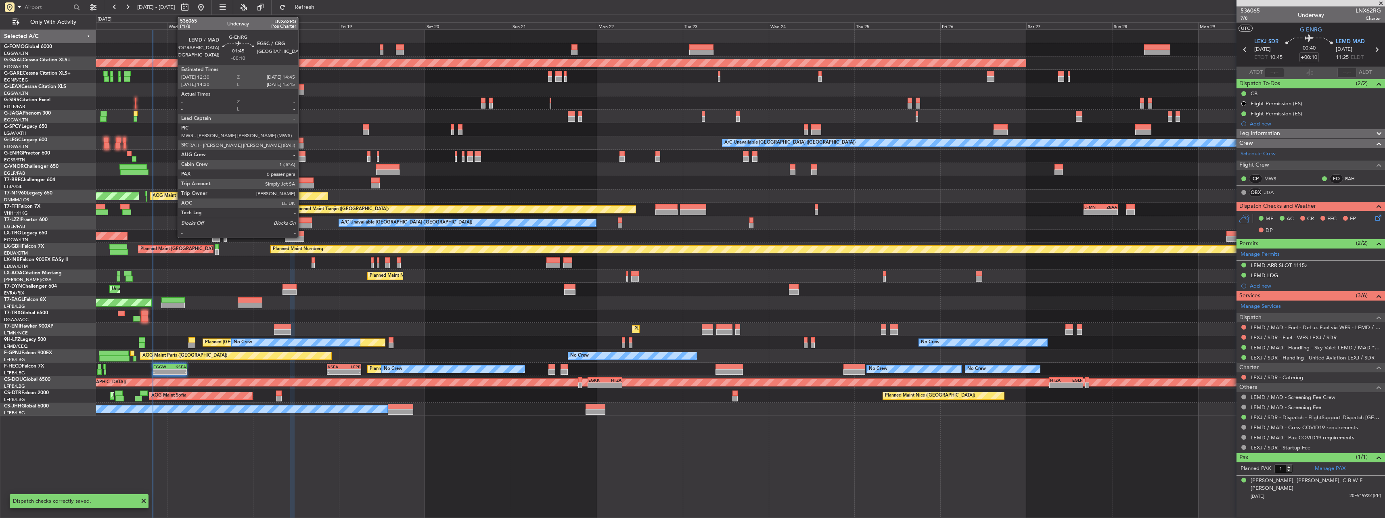
click at [302, 153] on div at bounding box center [301, 154] width 8 height 6
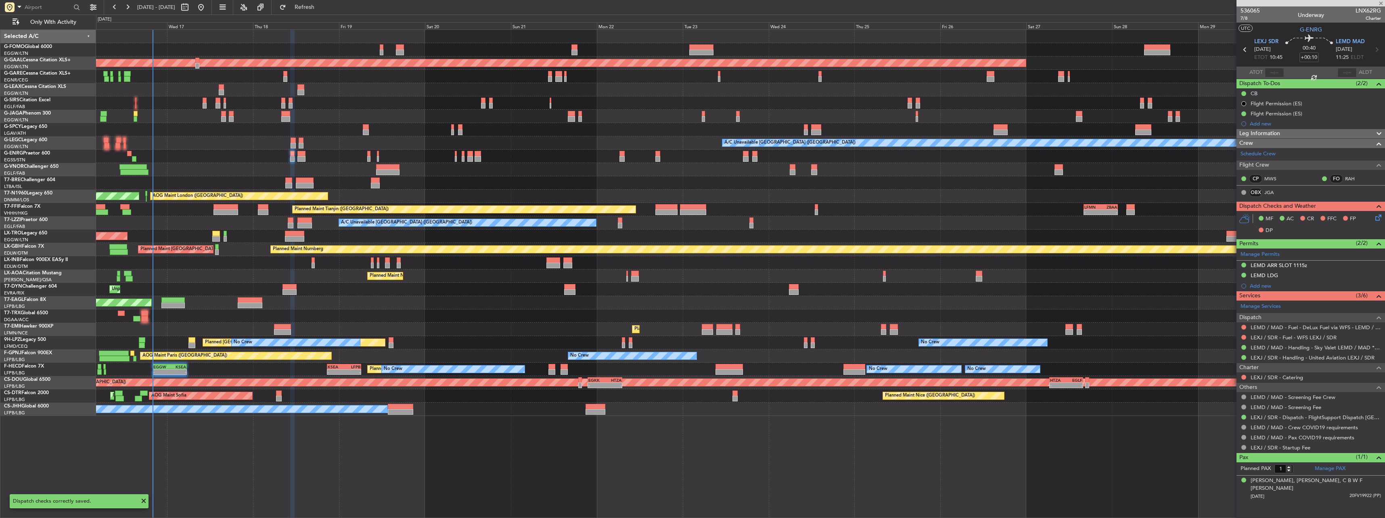
type input "-00:10"
type input "0"
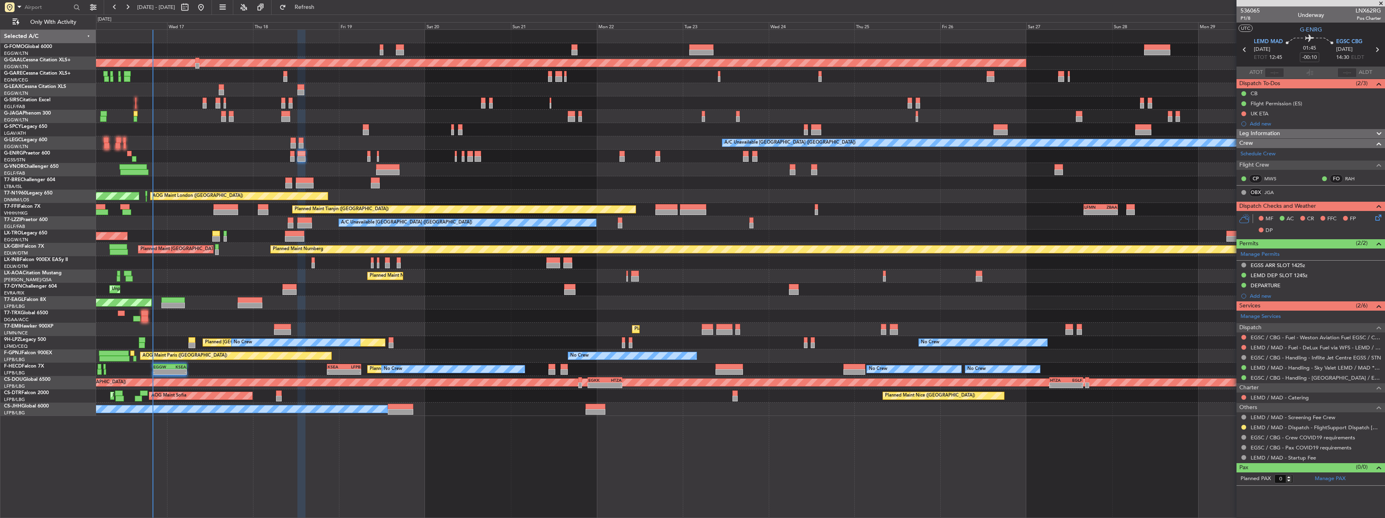
click at [513, 219] on icon at bounding box center [1377, 216] width 6 height 6
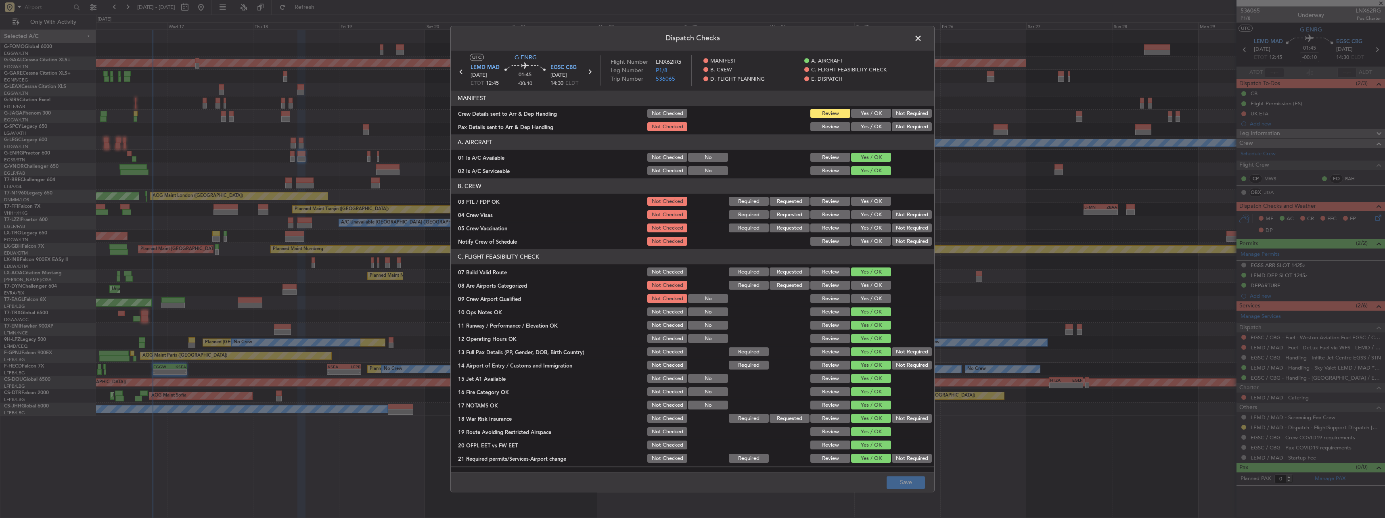
click at [513, 113] on button "Yes / OK" at bounding box center [871, 113] width 40 height 9
click at [513, 130] on button "Yes / OK" at bounding box center [871, 127] width 40 height 9
click at [513, 227] on button "Save" at bounding box center [906, 482] width 38 height 13
click at [513, 42] on span at bounding box center [922, 40] width 0 height 16
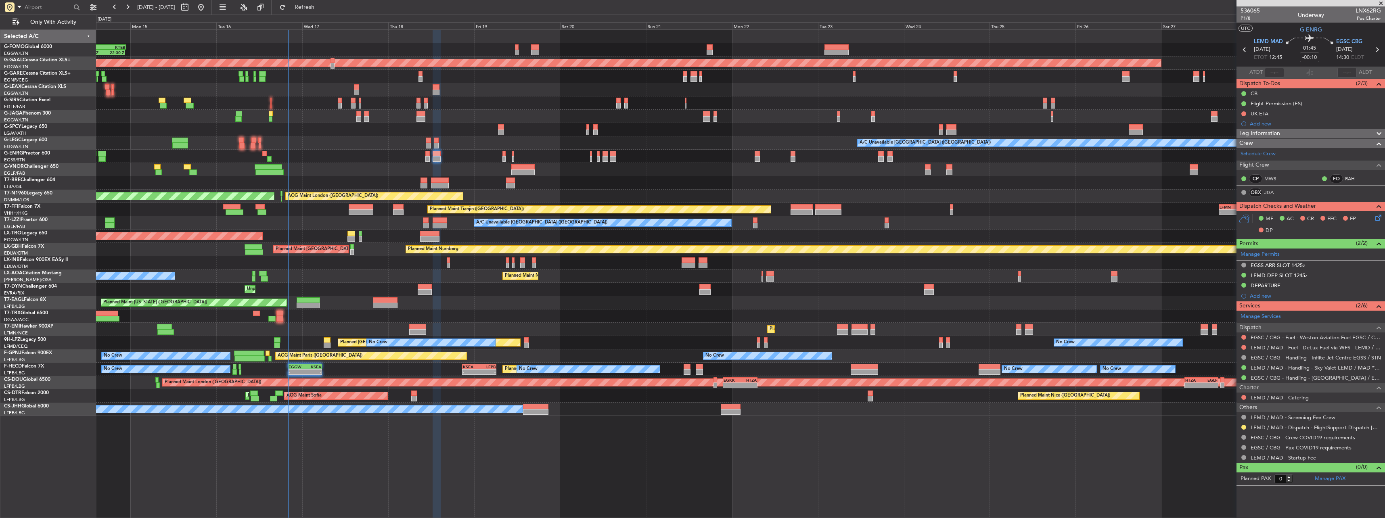
click at [431, 227] on div "Planned Maint [US_STATE] ([GEOGRAPHIC_DATA])" at bounding box center [740, 302] width 1289 height 13
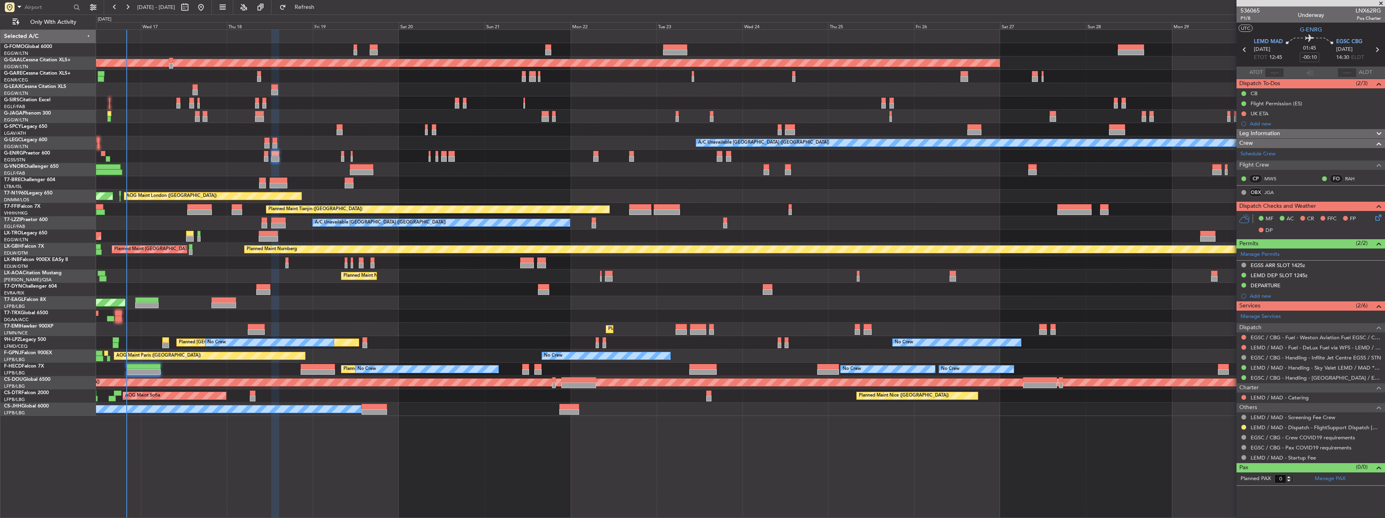
click at [232, 227] on div "Planned Maint Dusseldorf Planned Maint London (Farnborough) A/C Unavailable Lon…" at bounding box center [740, 223] width 1289 height 386
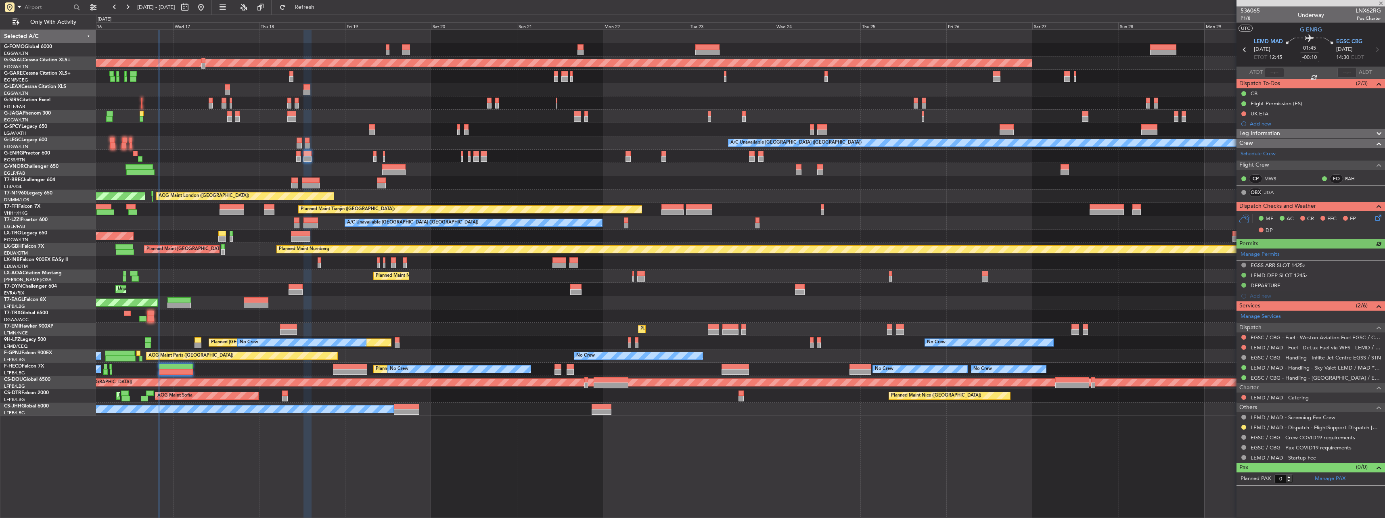
click at [239, 227] on div "Planned Maint Nice (Côte d'Azur Airport) No Crew Antwerp (Deurne) No Crew Chest…" at bounding box center [740, 276] width 1289 height 13
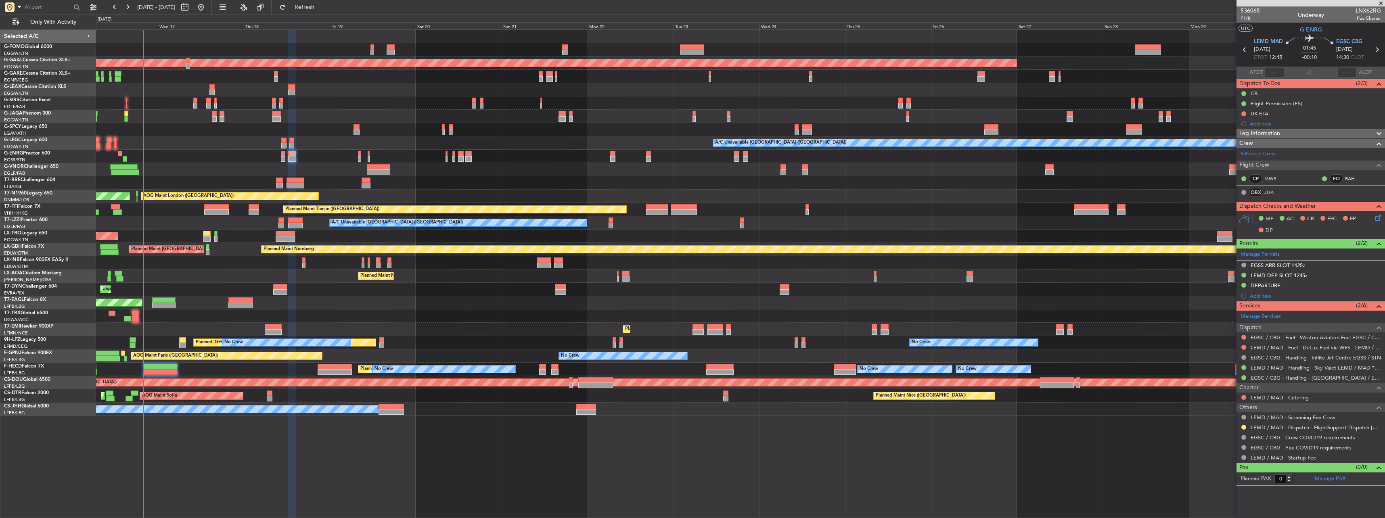
click at [216, 227] on div "Planned Maint Dusseldorf Planned Maint London (Farnborough) A/C Unavailable Lon…" at bounding box center [740, 223] width 1289 height 386
click at [513, 227] on button at bounding box center [1243, 427] width 5 height 5
click at [513, 227] on li "Confirmed" at bounding box center [1243, 415] width 93 height 12
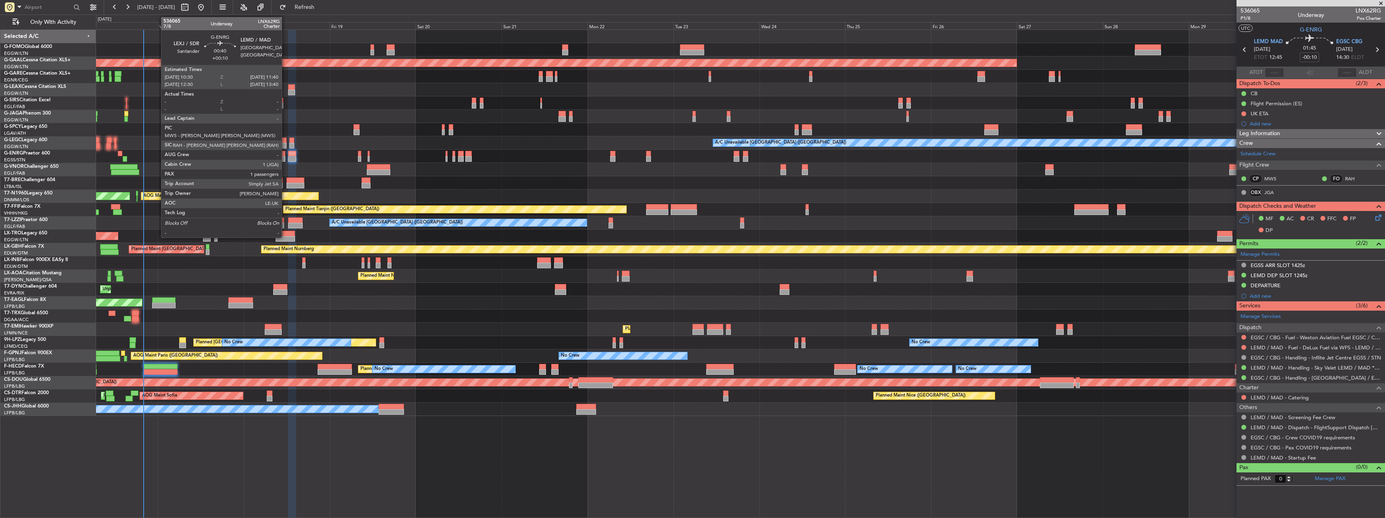
click at [285, 157] on div at bounding box center [283, 159] width 4 height 6
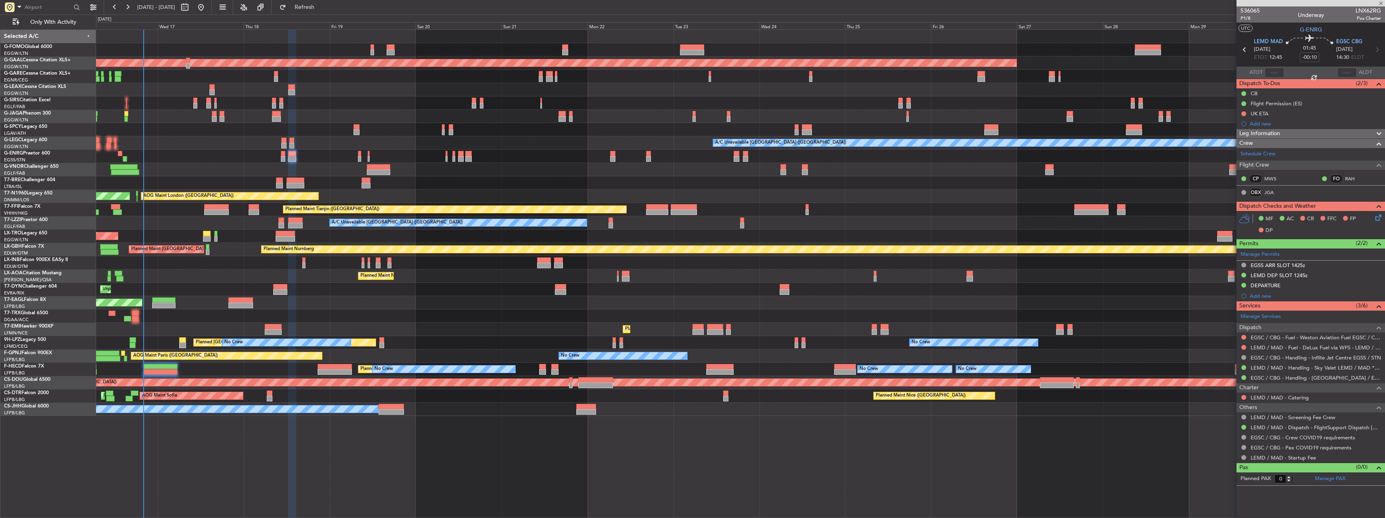
type input "+00:10"
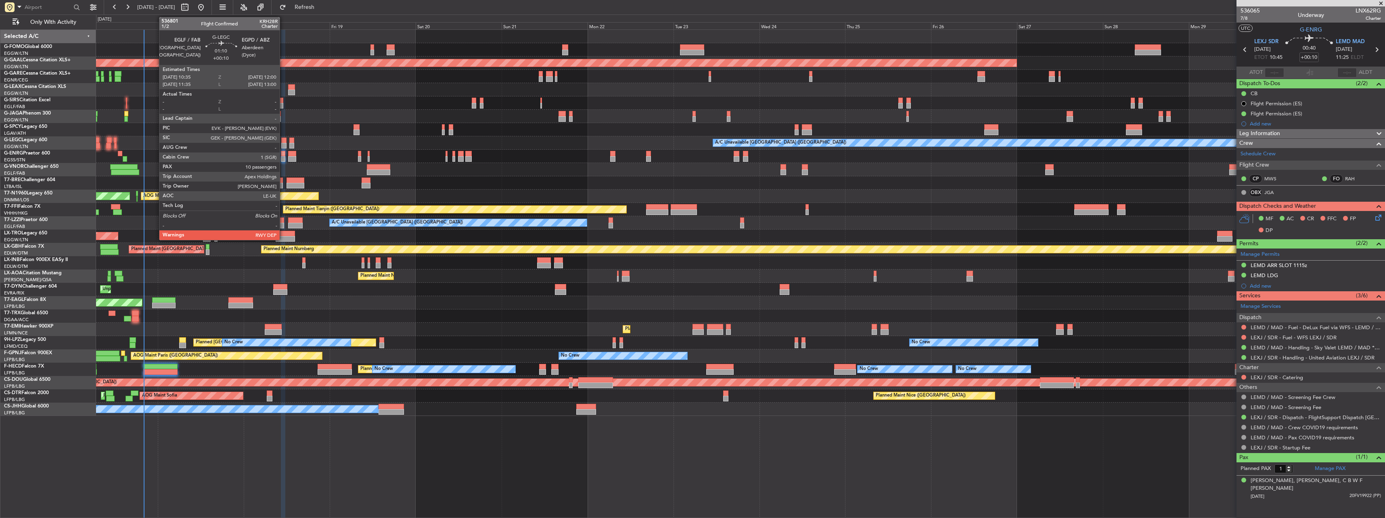
click at [283, 138] on div at bounding box center [283, 141] width 5 height 6
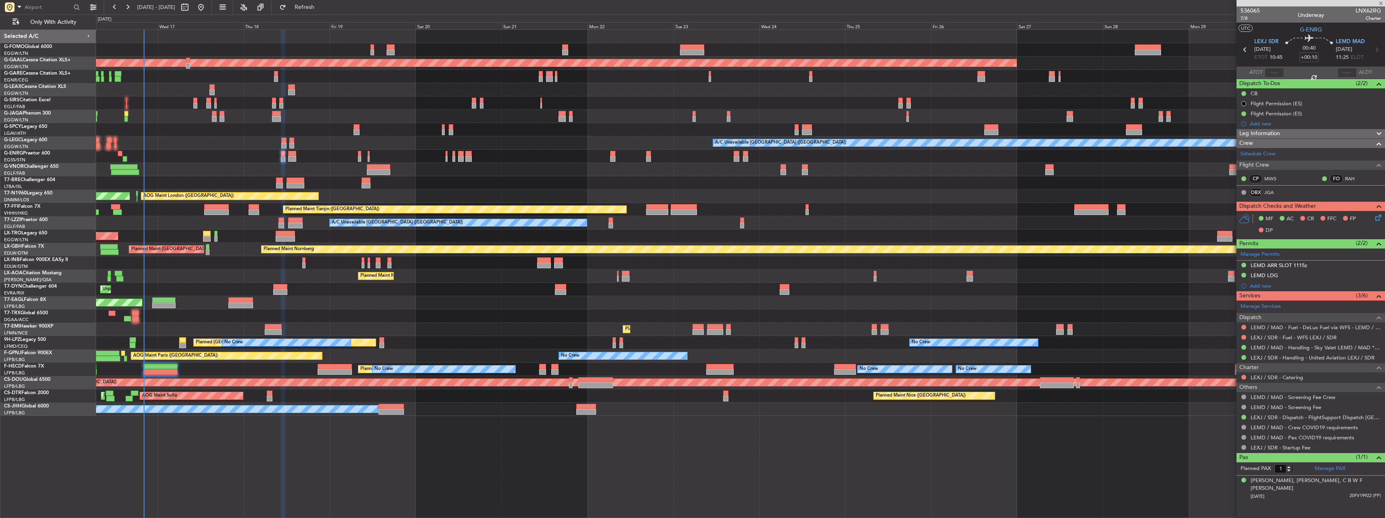
type input "10"
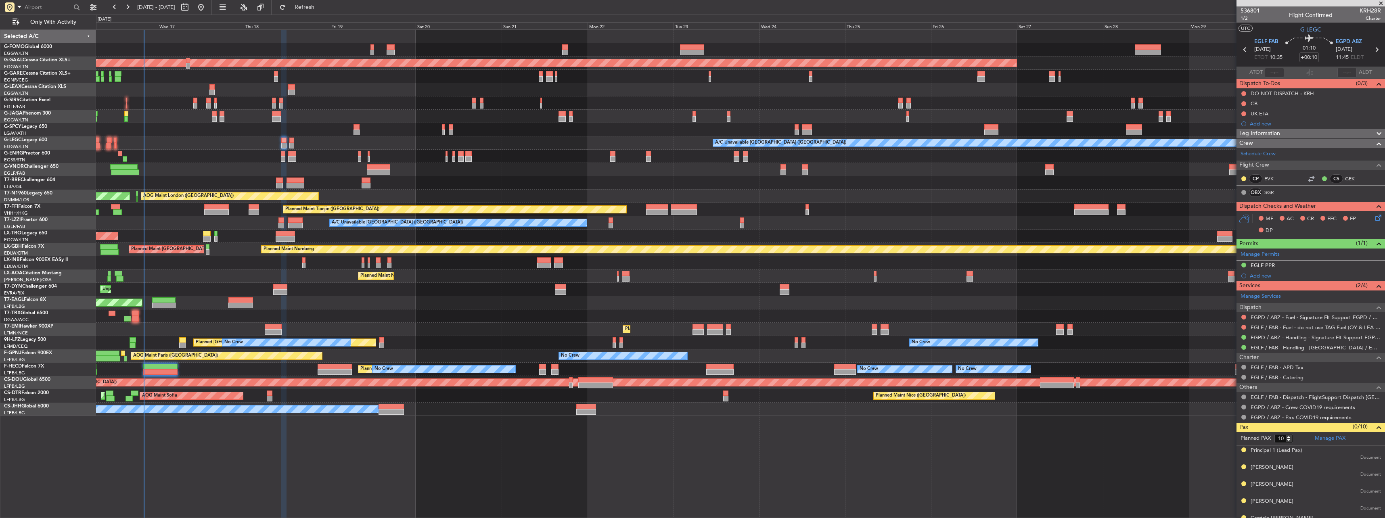
click at [275, 123] on div at bounding box center [740, 116] width 1289 height 13
click at [278, 118] on div at bounding box center [276, 119] width 9 height 6
type input "+00:25"
type input "6"
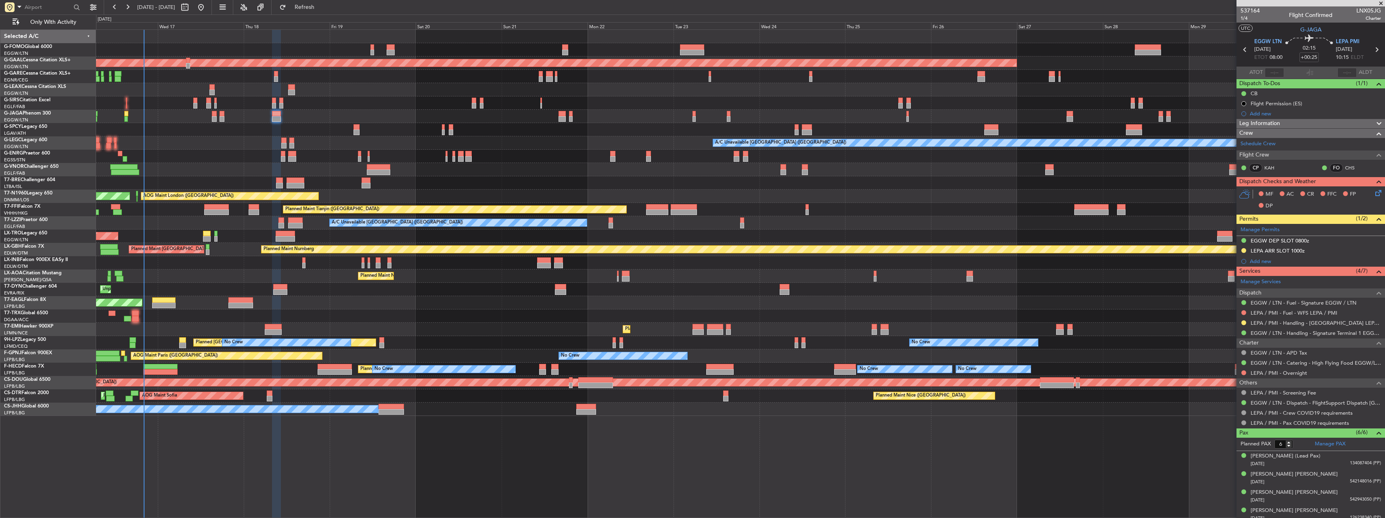
click at [513, 195] on icon at bounding box center [1377, 191] width 6 height 6
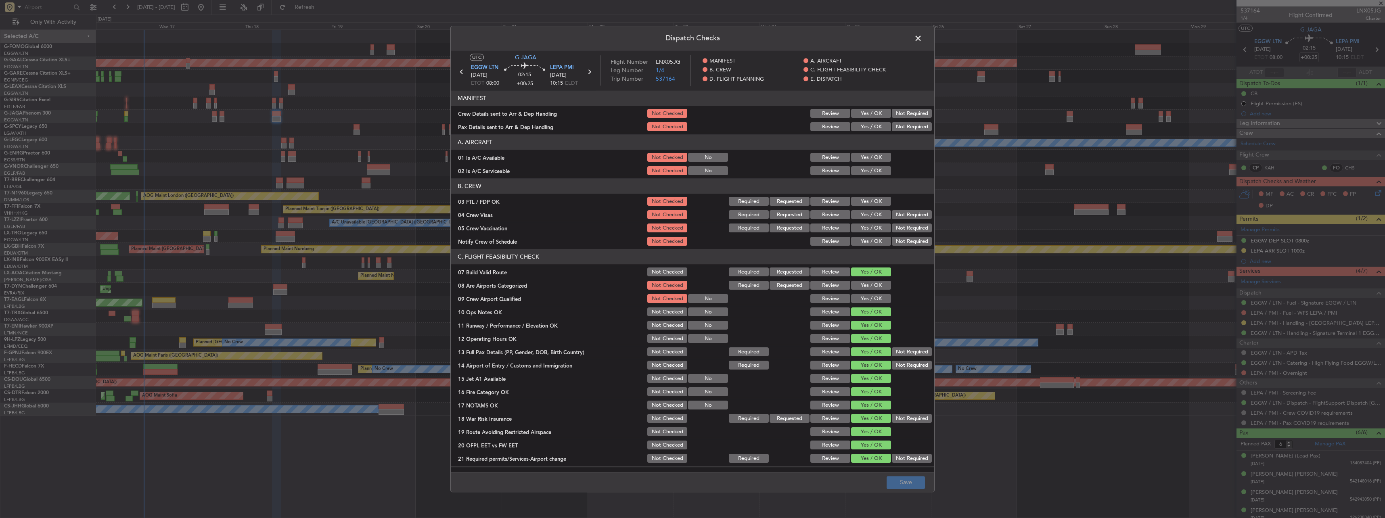
click at [513, 111] on section "MANIFEST Crew Details sent to Arr & Dep Handling Not Checked Review Yes / OK No…" at bounding box center [693, 112] width 484 height 42
click at [513, 115] on button "Yes / OK" at bounding box center [871, 113] width 40 height 9
click at [513, 128] on button "Yes / OK" at bounding box center [871, 127] width 40 height 9
click at [513, 164] on section "A. AIRCRAFT 01 Is A/C Available Not Checked No Review Yes / OK 02 Is A/C Servic…" at bounding box center [693, 156] width 484 height 42
click at [513, 174] on button "Yes / OK" at bounding box center [871, 171] width 40 height 9
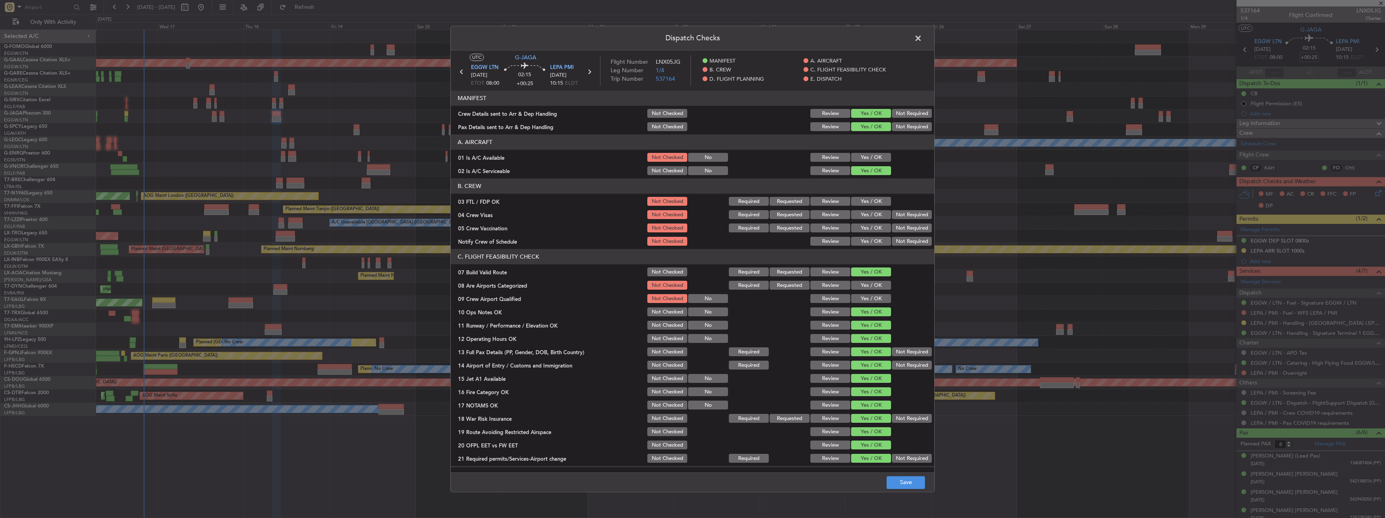
click at [513, 157] on button "Yes / OK" at bounding box center [871, 157] width 40 height 9
click at [513, 227] on button "Save" at bounding box center [906, 482] width 38 height 13
click at [513, 40] on span at bounding box center [922, 40] width 0 height 16
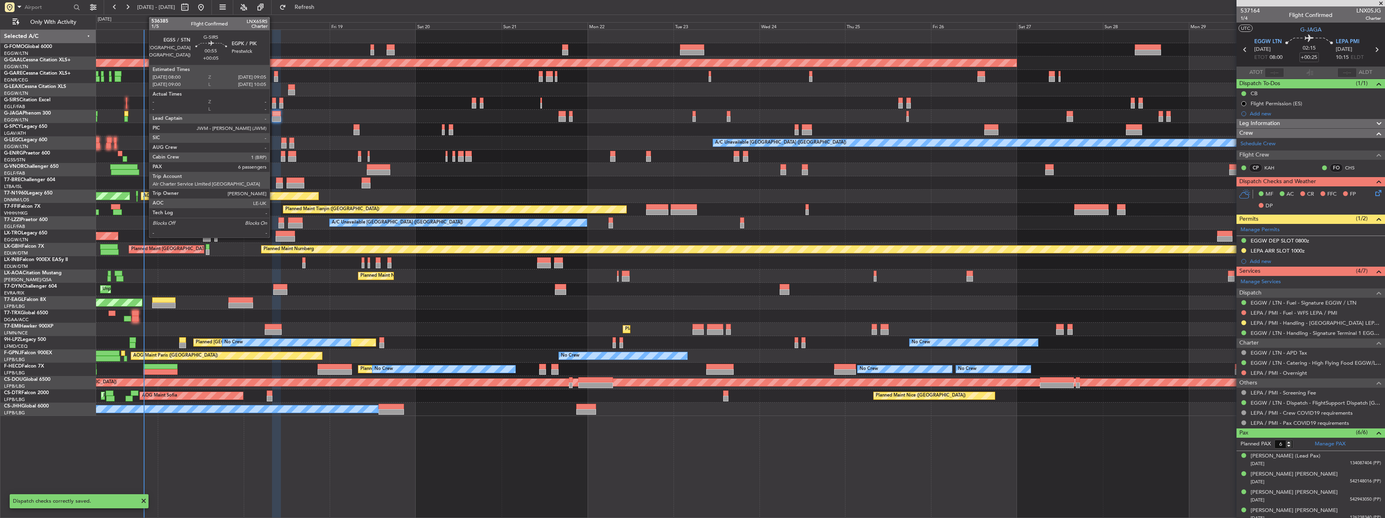
click at [273, 103] on div at bounding box center [274, 101] width 4 height 6
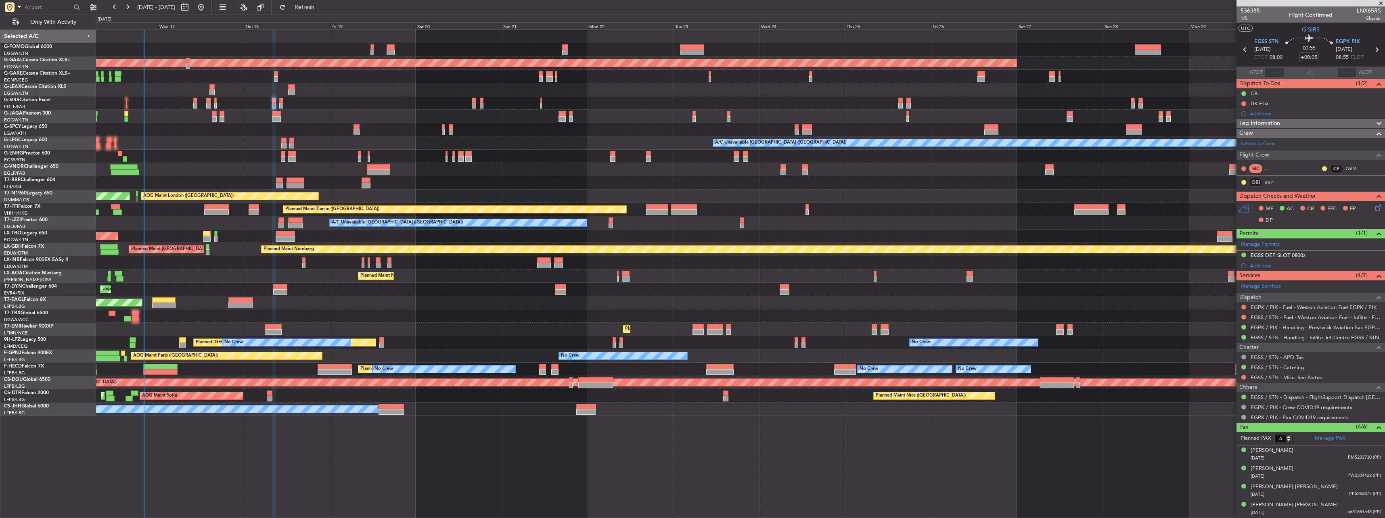
click at [513, 203] on icon at bounding box center [1377, 206] width 6 height 6
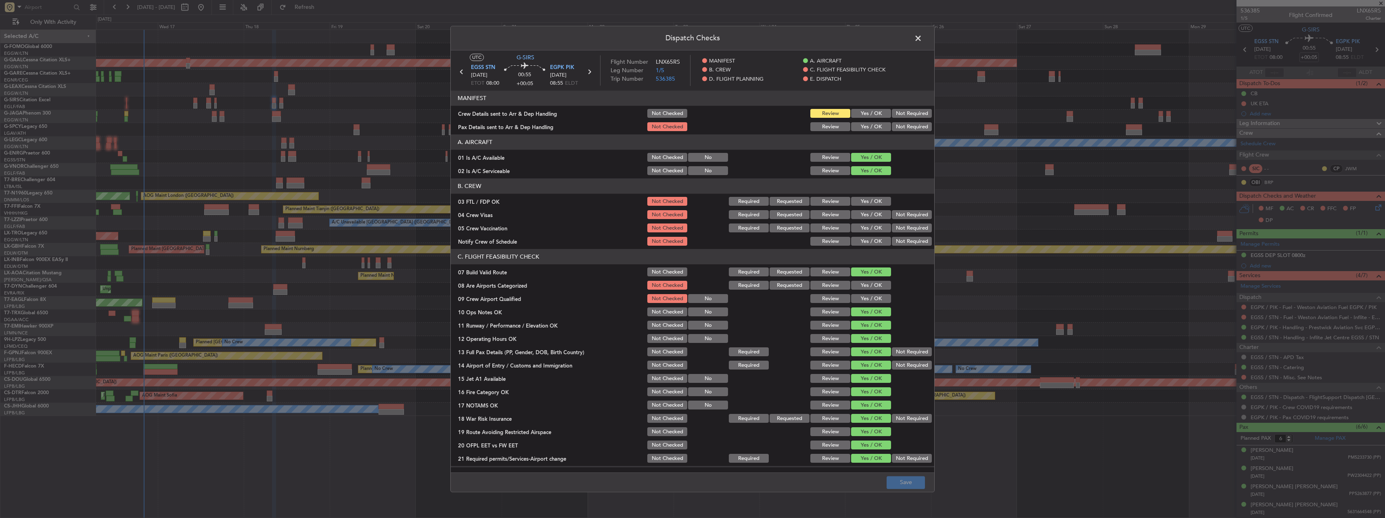
click at [513, 120] on section "MANIFEST Crew Details sent to Arr & Dep Handling Not Checked Review Yes / OK No…" at bounding box center [693, 112] width 484 height 42
click at [513, 119] on div "Yes / OK" at bounding box center [870, 113] width 41 height 11
click at [513, 125] on button "Yes / OK" at bounding box center [871, 127] width 40 height 9
click at [513, 116] on button "Yes / OK" at bounding box center [871, 113] width 40 height 9
click at [513, 227] on button "Save" at bounding box center [906, 482] width 38 height 13
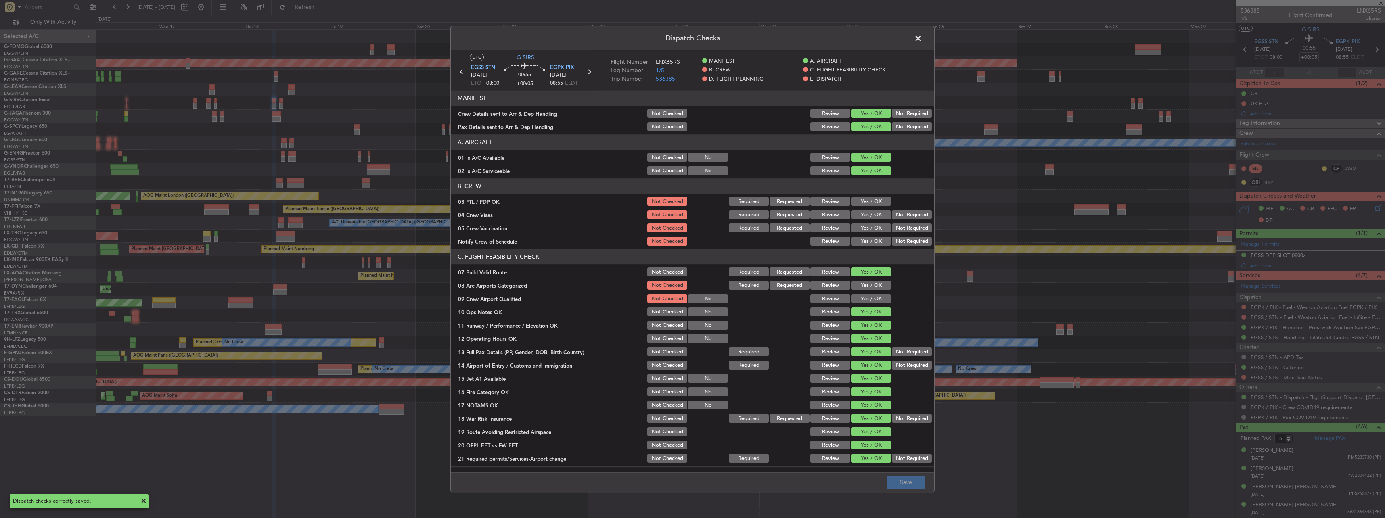
click at [513, 33] on span at bounding box center [922, 40] width 0 height 16
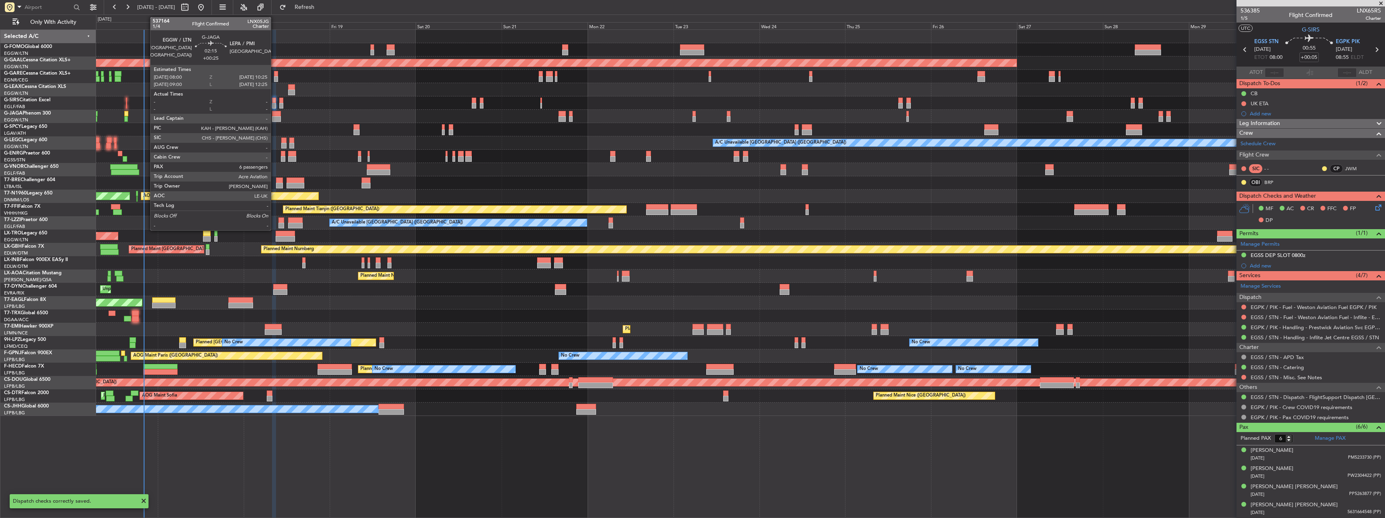
click at [274, 119] on div at bounding box center [276, 119] width 9 height 6
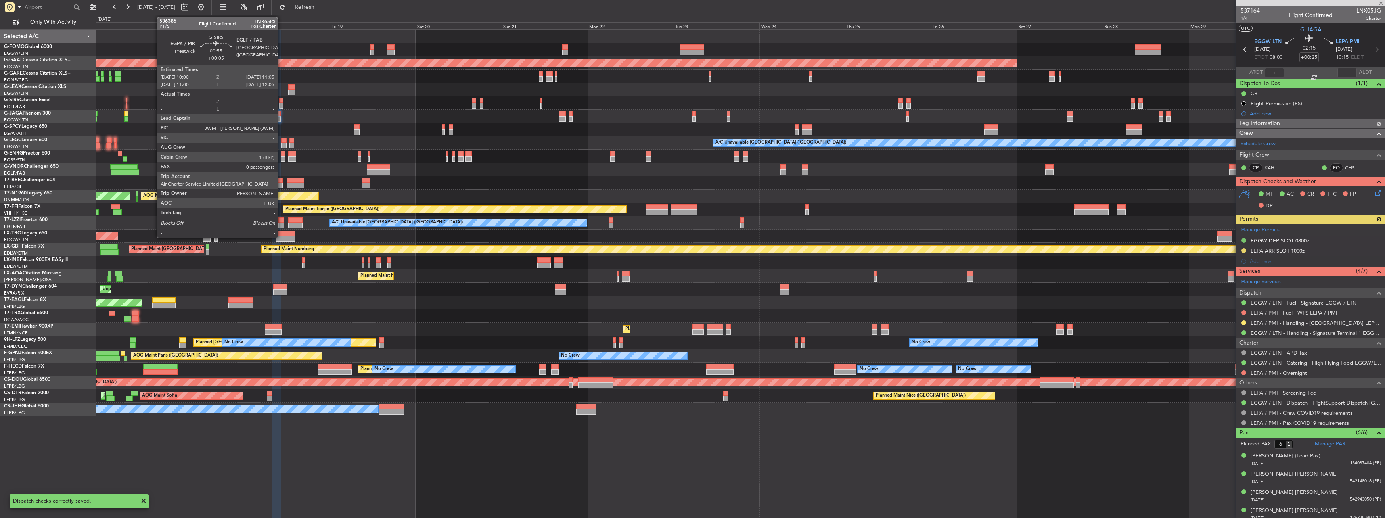
click at [281, 102] on div at bounding box center [281, 101] width 4 height 6
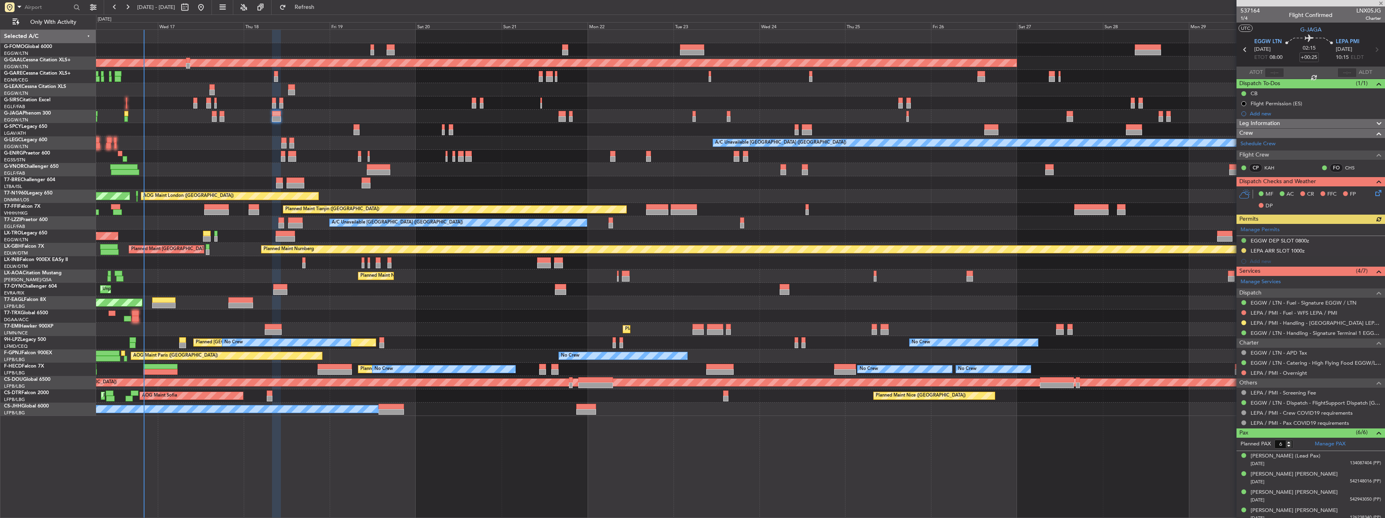
type input "+00:05"
type input "0"
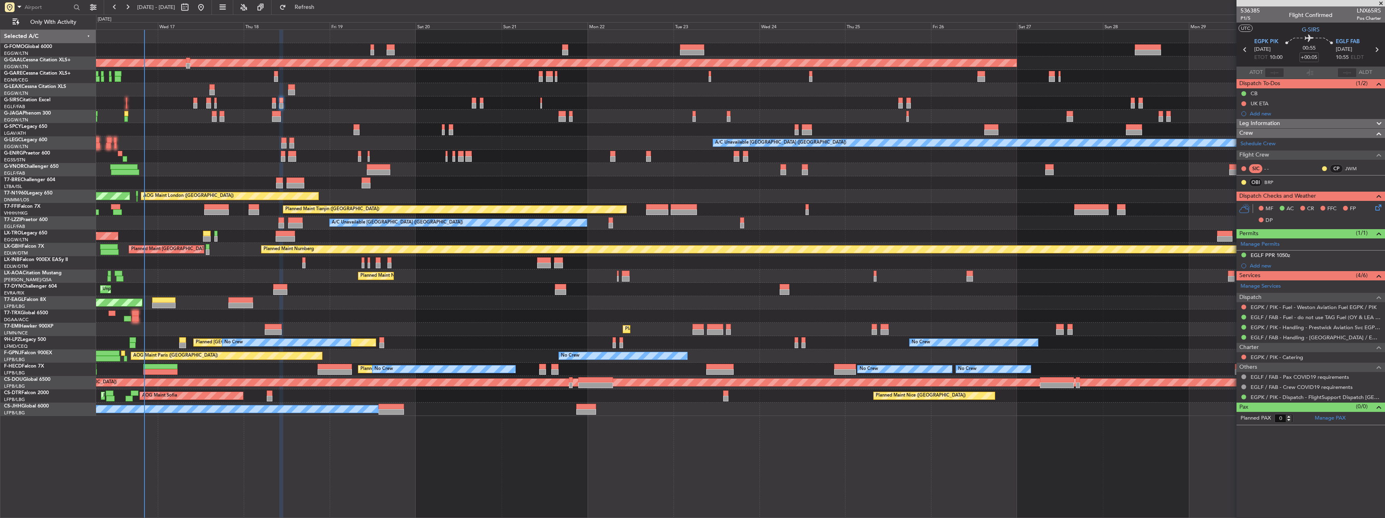
click at [513, 209] on icon at bounding box center [1377, 206] width 6 height 6
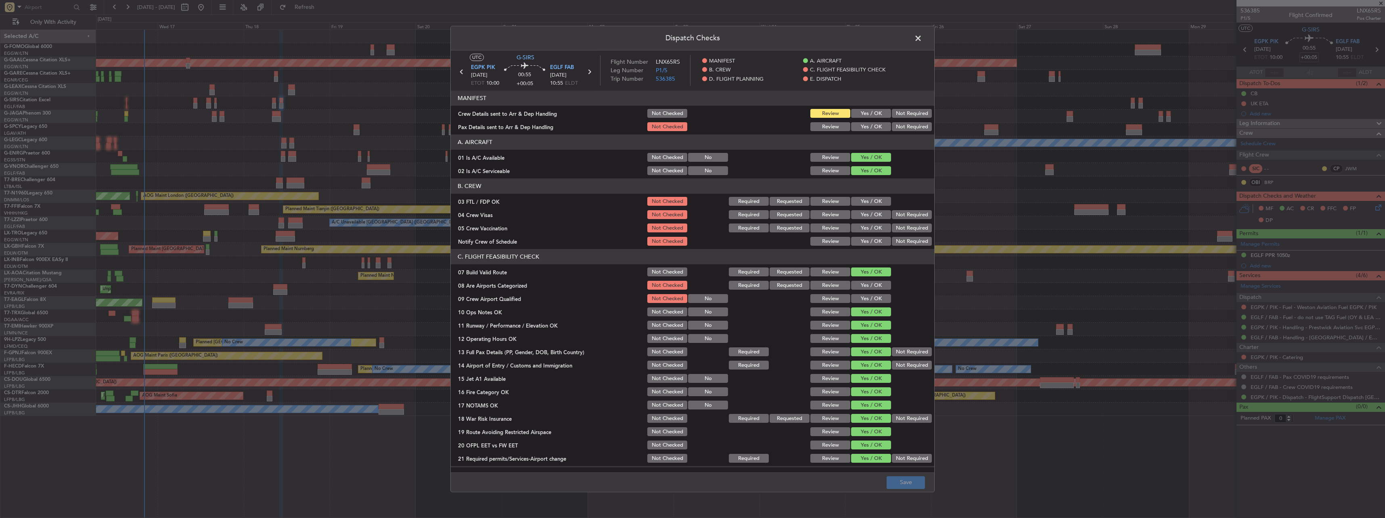
click at [513, 109] on button "Yes / OK" at bounding box center [871, 113] width 40 height 9
click at [513, 127] on button "Yes / OK" at bounding box center [871, 127] width 40 height 9
click at [513, 227] on button "Save" at bounding box center [906, 482] width 38 height 13
click at [513, 36] on span at bounding box center [922, 40] width 0 height 16
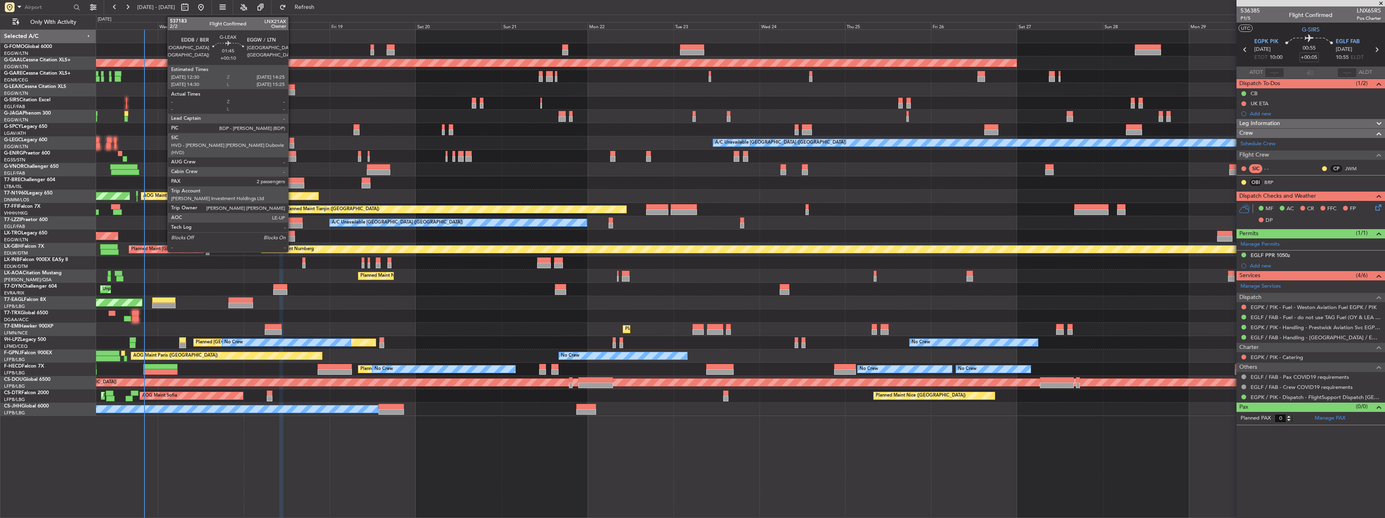
click at [292, 89] on div at bounding box center [291, 87] width 7 height 6
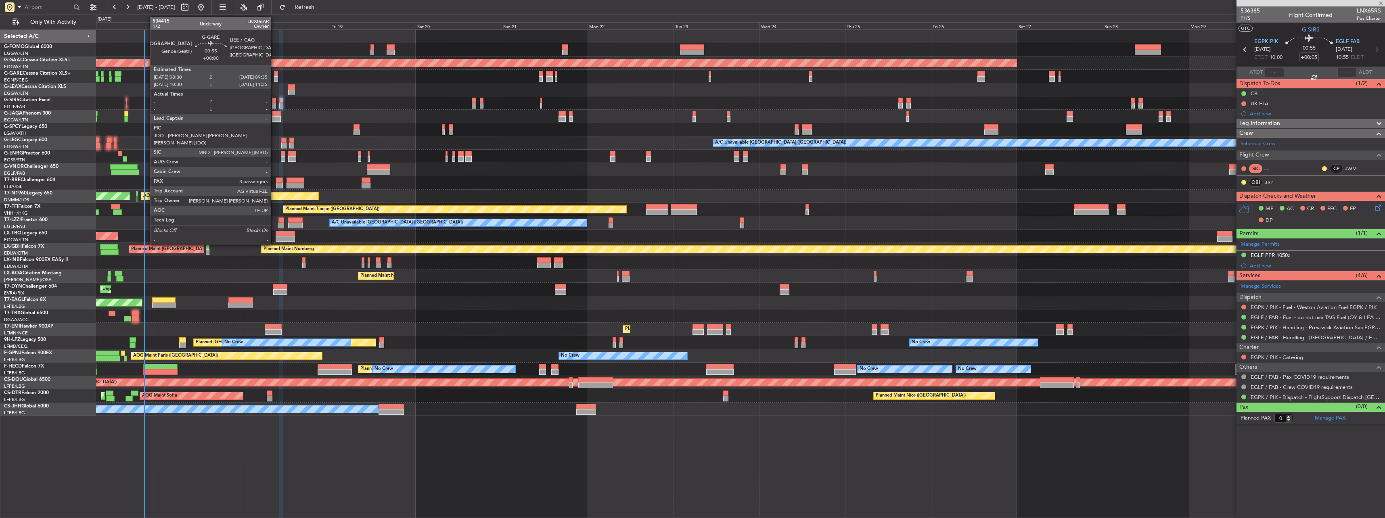
type input "+00:10"
type input "2"
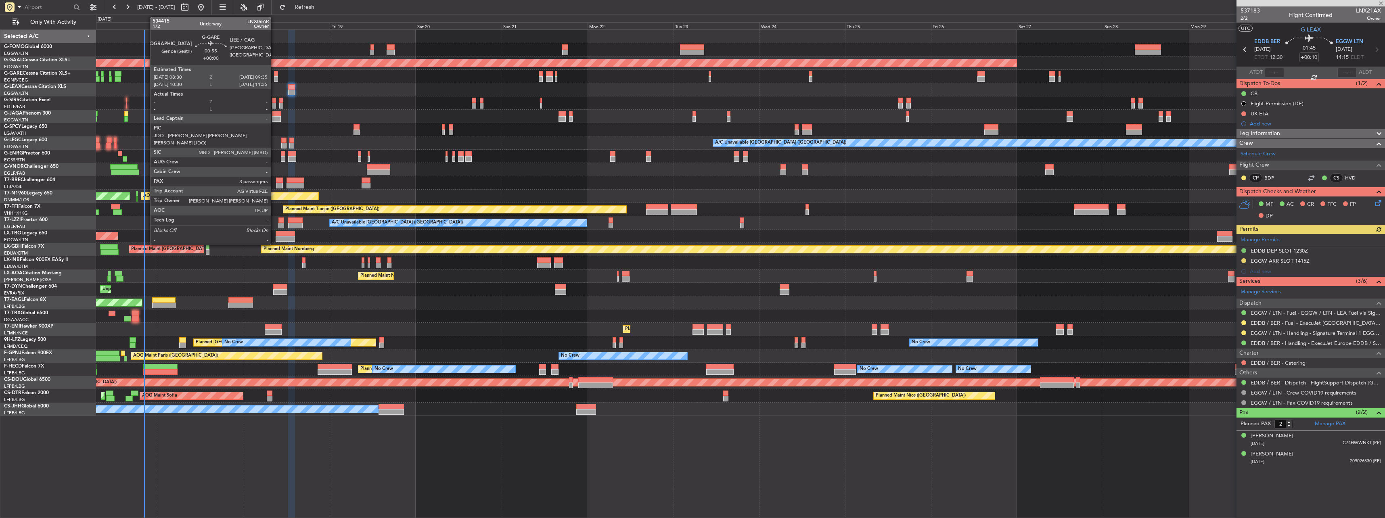
click at [274, 76] on div at bounding box center [276, 79] width 4 height 6
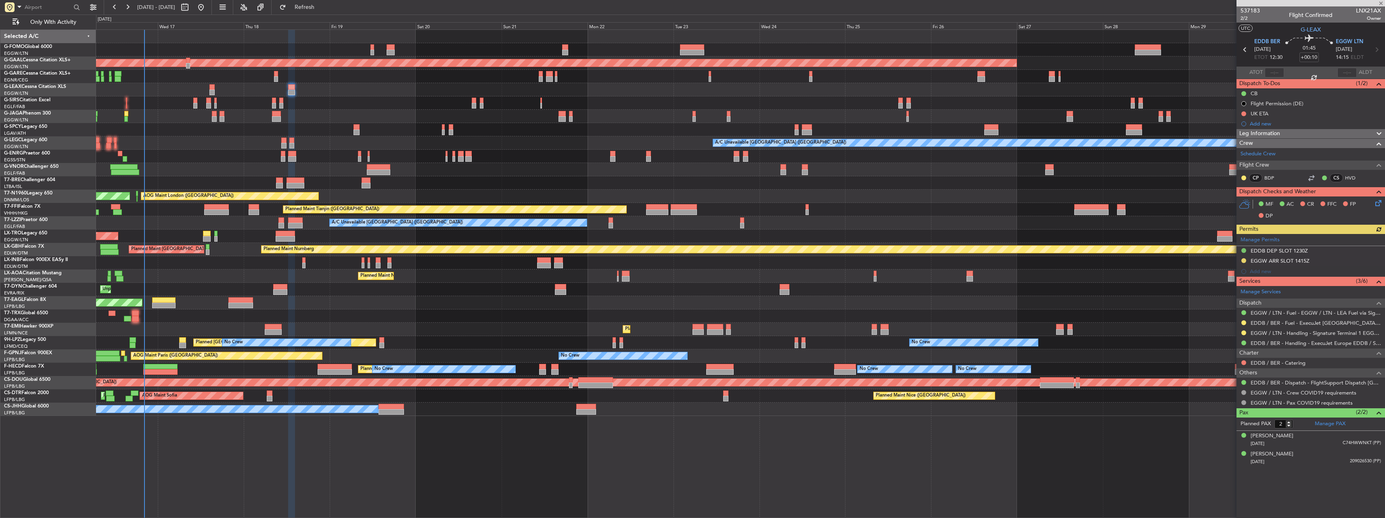
type input "3"
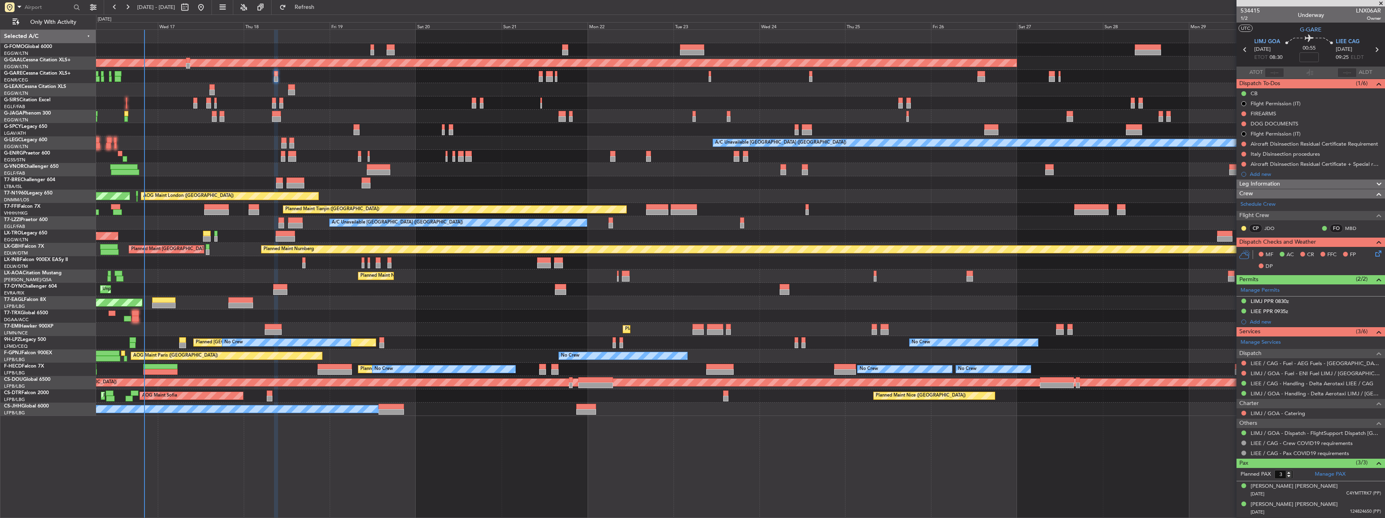
click at [513, 227] on icon at bounding box center [1377, 252] width 6 height 6
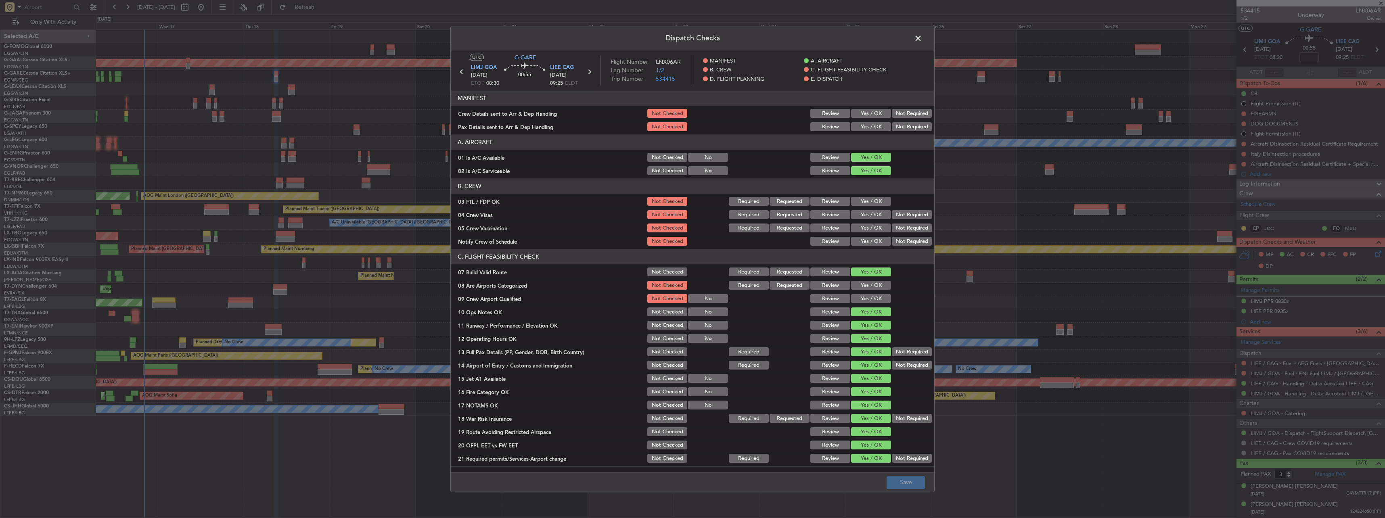
click at [513, 114] on button "Yes / OK" at bounding box center [871, 113] width 40 height 9
click at [513, 126] on button "Yes / OK" at bounding box center [871, 127] width 40 height 9
click at [513, 227] on button "Save" at bounding box center [906, 482] width 38 height 13
click at [922, 37] on span at bounding box center [922, 40] width 0 height 16
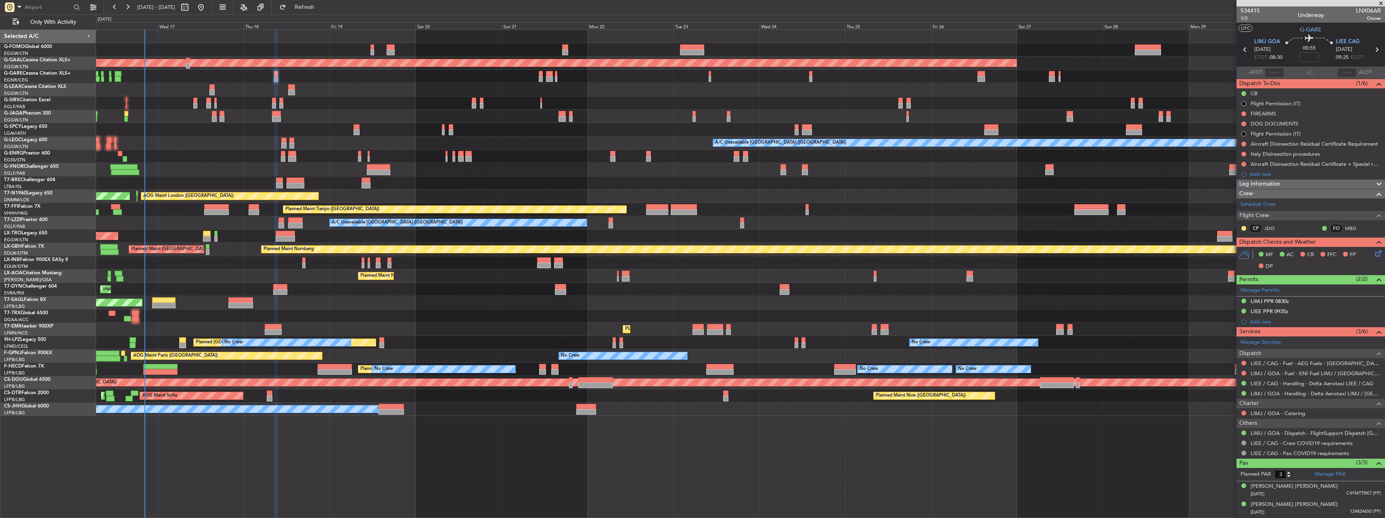
click at [279, 77] on div at bounding box center [740, 76] width 1289 height 13
click at [278, 77] on div at bounding box center [740, 76] width 1289 height 13
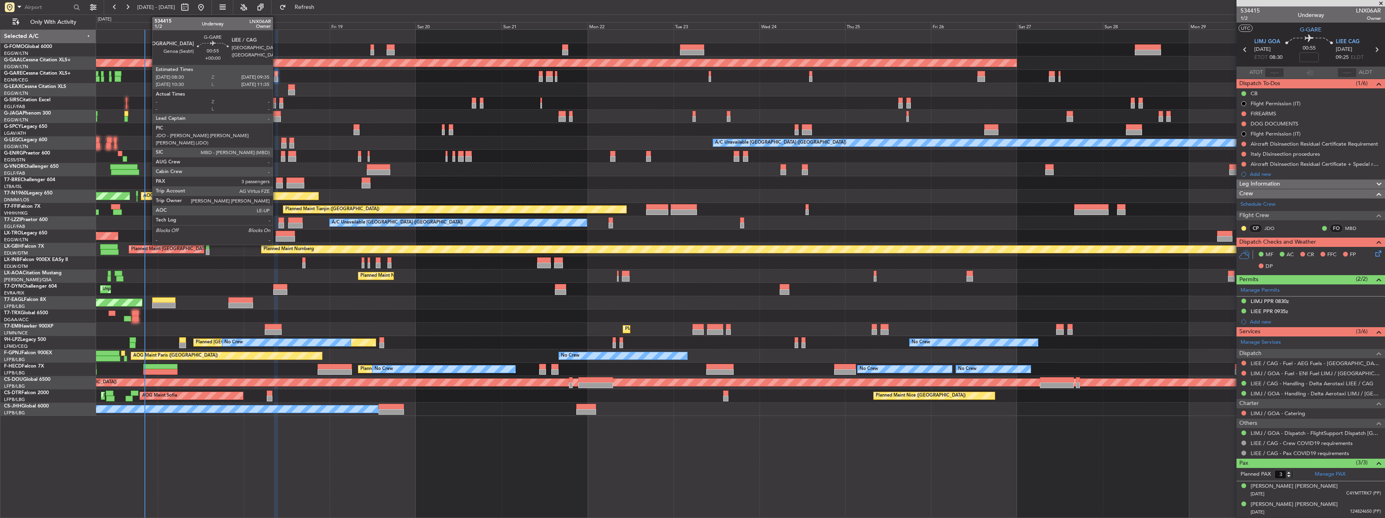
click at [276, 76] on div at bounding box center [276, 74] width 4 height 6
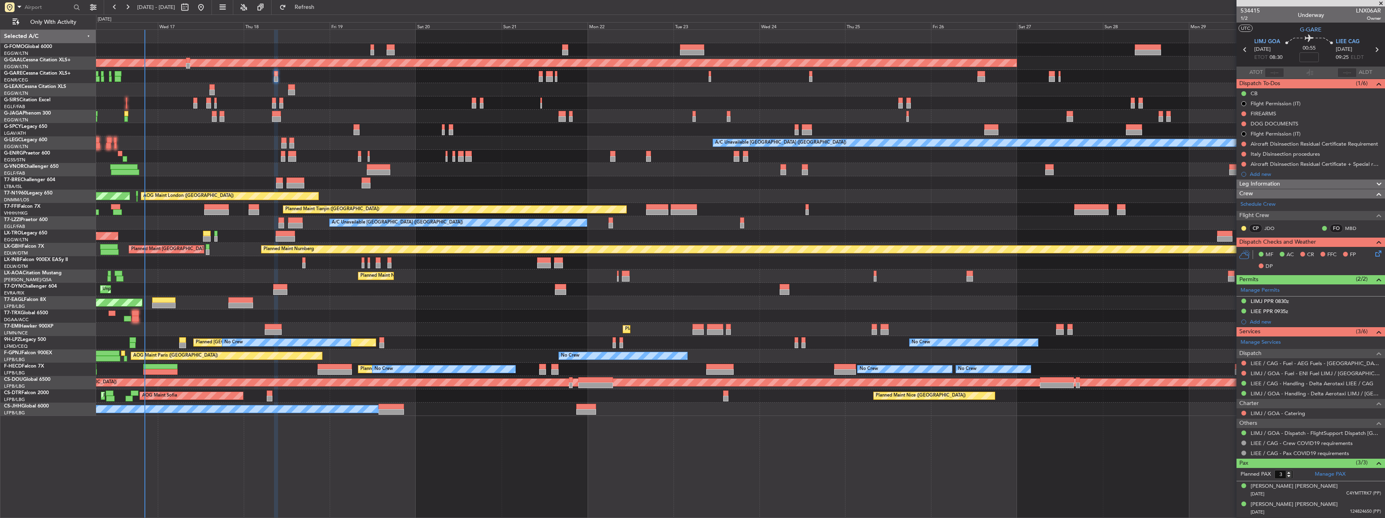
click at [1241, 363] on div at bounding box center [1244, 363] width 6 height 6
click at [1244, 364] on button at bounding box center [1243, 363] width 5 height 5
click at [1238, 379] on div "Not Requested" at bounding box center [1244, 376] width 34 height 10
click at [1243, 364] on button at bounding box center [1243, 363] width 5 height 5
click at [1226, 373] on span "Not Required" at bounding box center [1224, 374] width 32 height 8
